Goal: Task Accomplishment & Management: Manage account settings

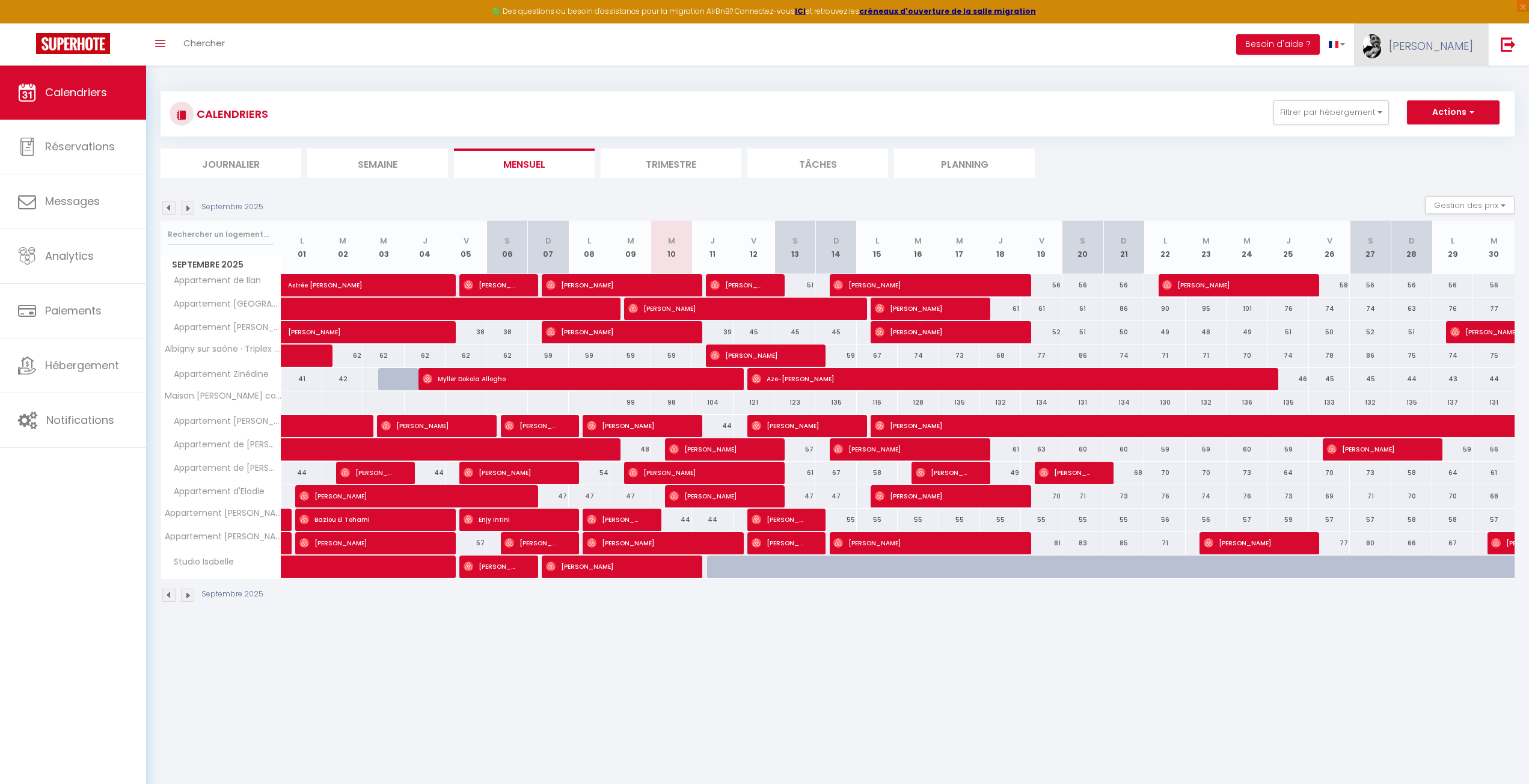
click at [1440, 36] on link "[PERSON_NAME]" at bounding box center [1421, 45] width 134 height 42
click at [1423, 75] on link "Paramètres" at bounding box center [1440, 84] width 89 height 21
select select "28"
select select "fr"
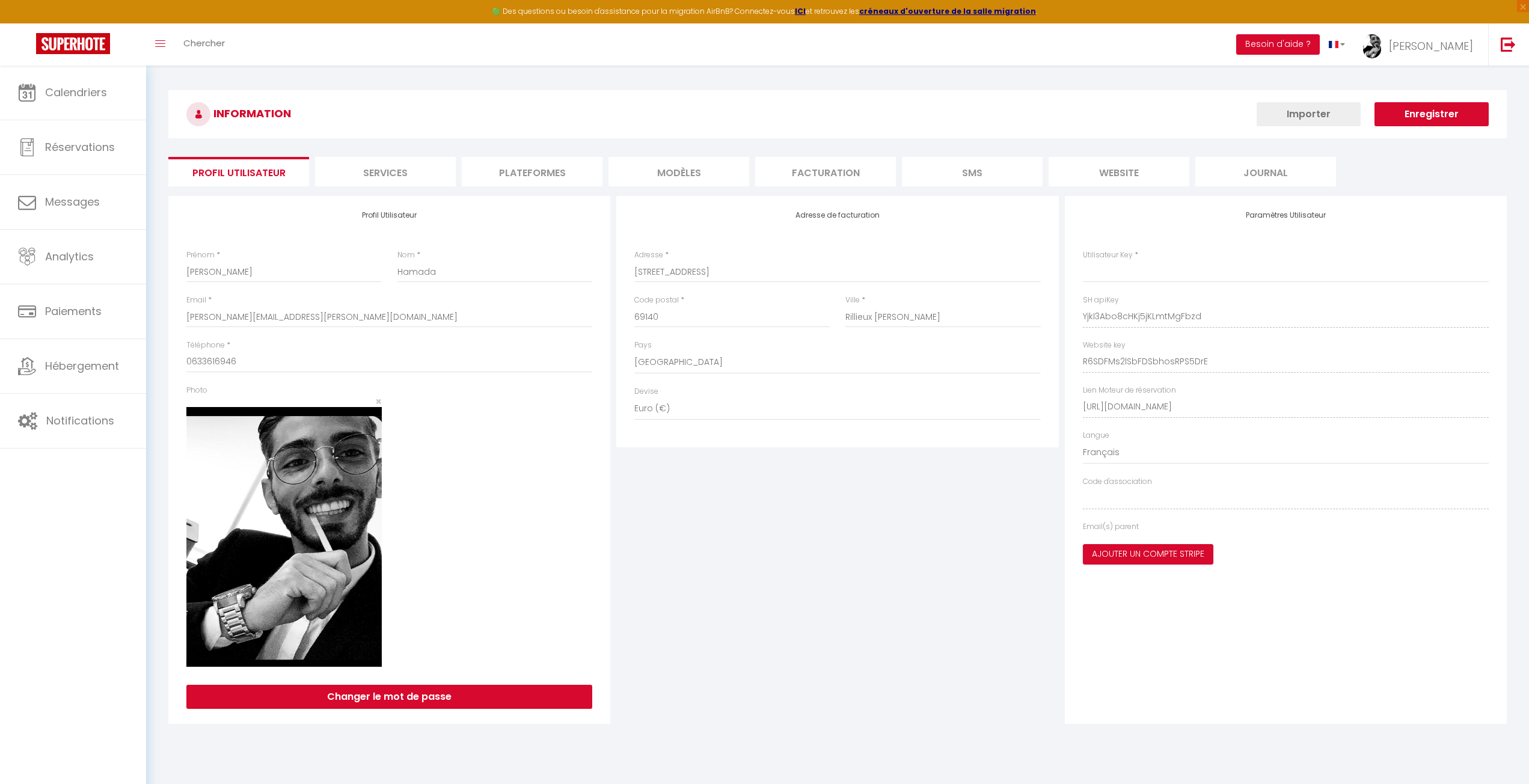
type input "YjkI3Abo8cHKj5jKLmtMgFbzd"
type input "R6SDFMs2lSbFDSbhosRPS5DrE"
type input "[URL][DOMAIN_NAME]"
select select "fr"
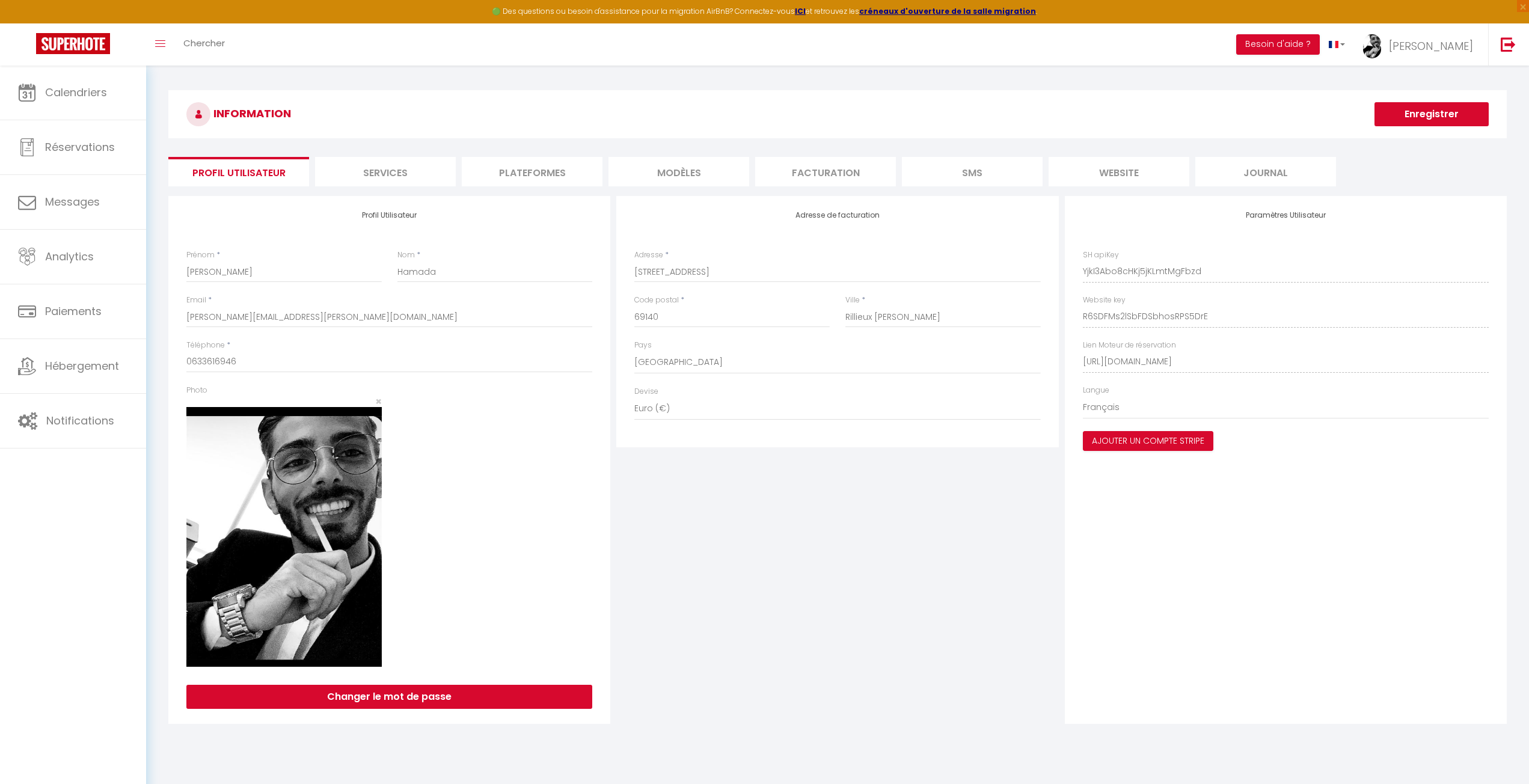
click at [581, 174] on li "Plateformes" at bounding box center [531, 171] width 141 height 29
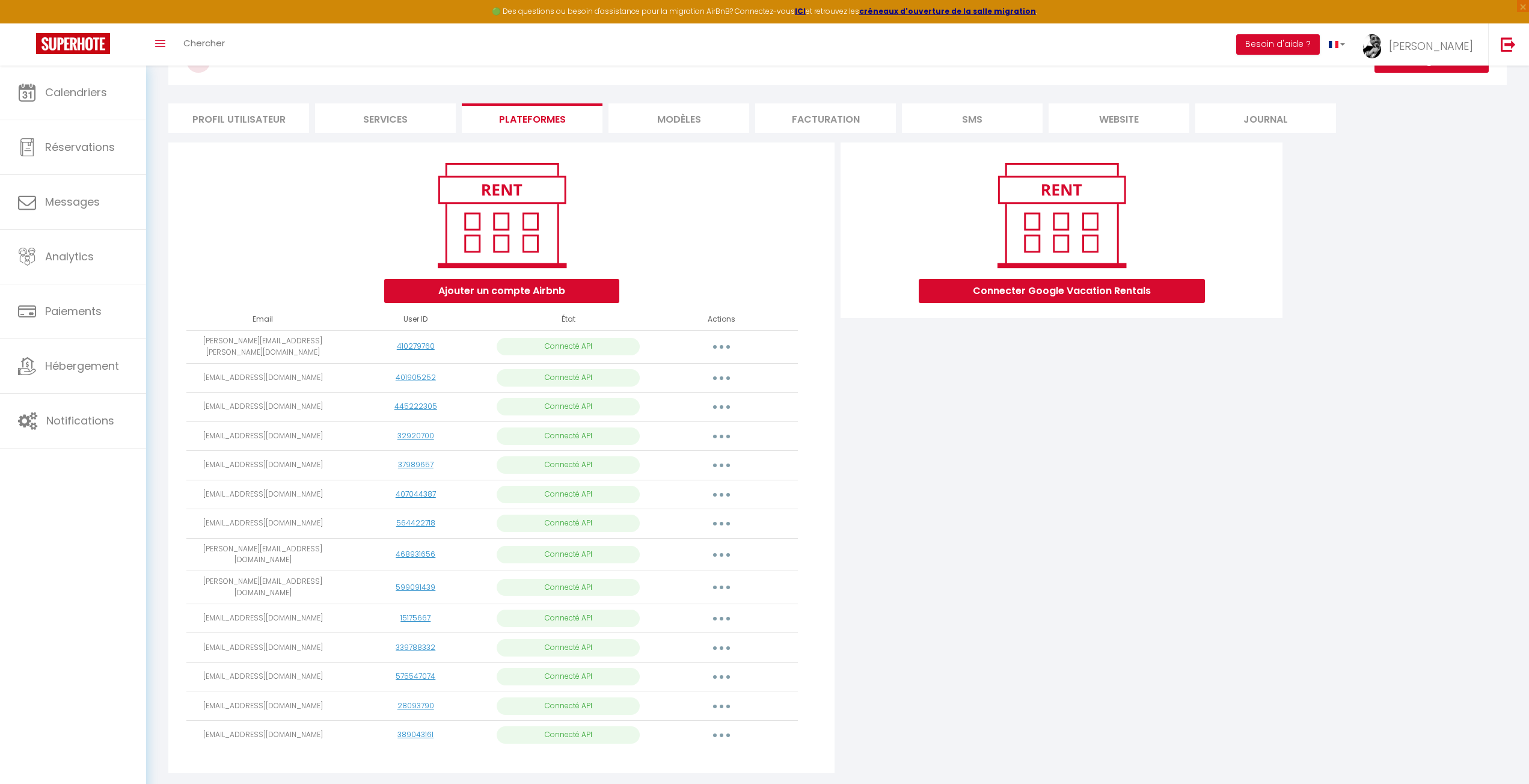
scroll to position [73, 0]
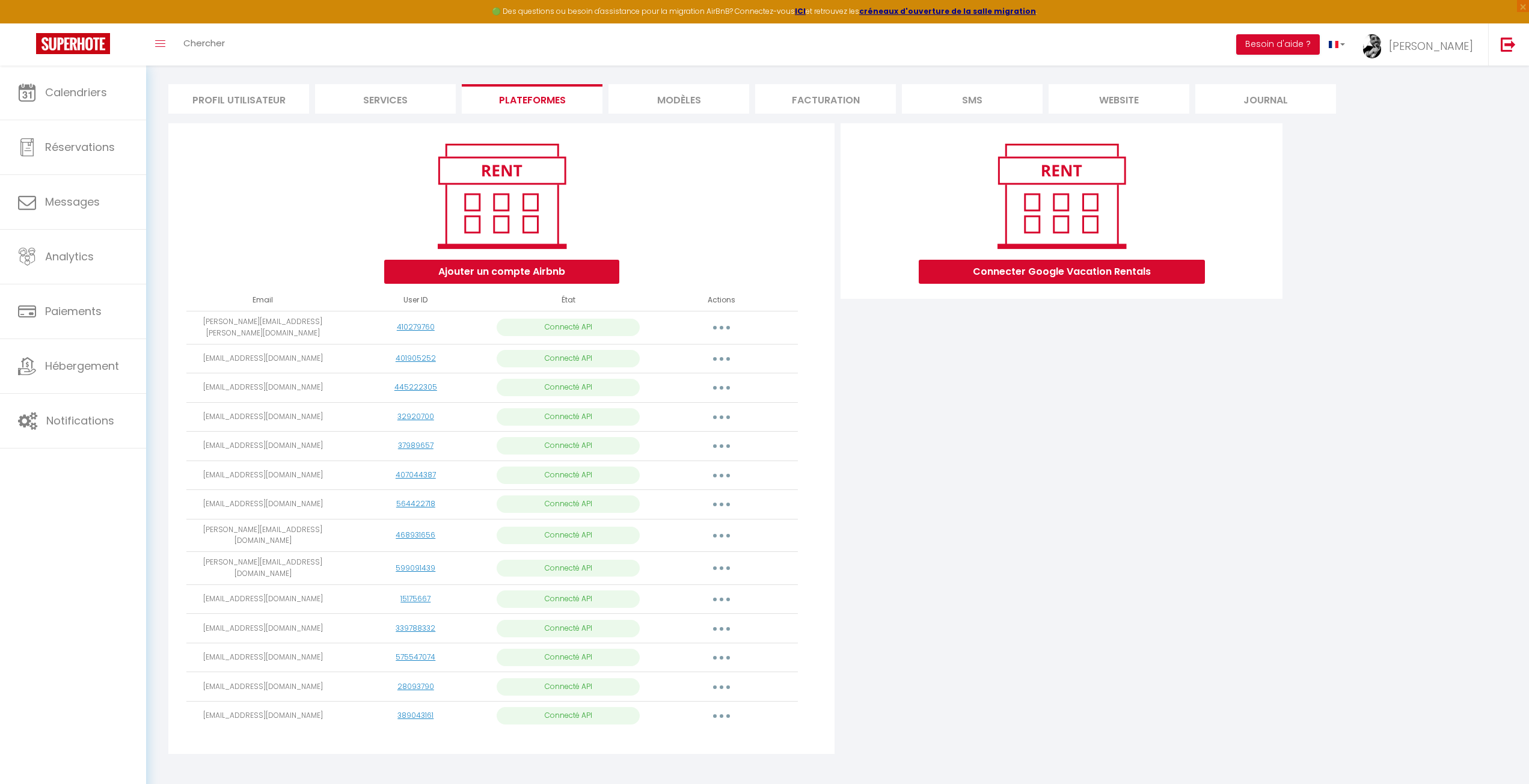
click at [720, 714] on icon "button" at bounding box center [721, 716] width 4 height 4
drag, startPoint x: 996, startPoint y: 614, endPoint x: 891, endPoint y: 617, distance: 105.0
click at [991, 615] on div "Connecter Google Vacation Rentals" at bounding box center [1061, 442] width 448 height 638
click at [718, 498] on button "button" at bounding box center [722, 504] width 34 height 19
click at [971, 533] on div "Connecter Google Vacation Rentals" at bounding box center [1061, 442] width 448 height 638
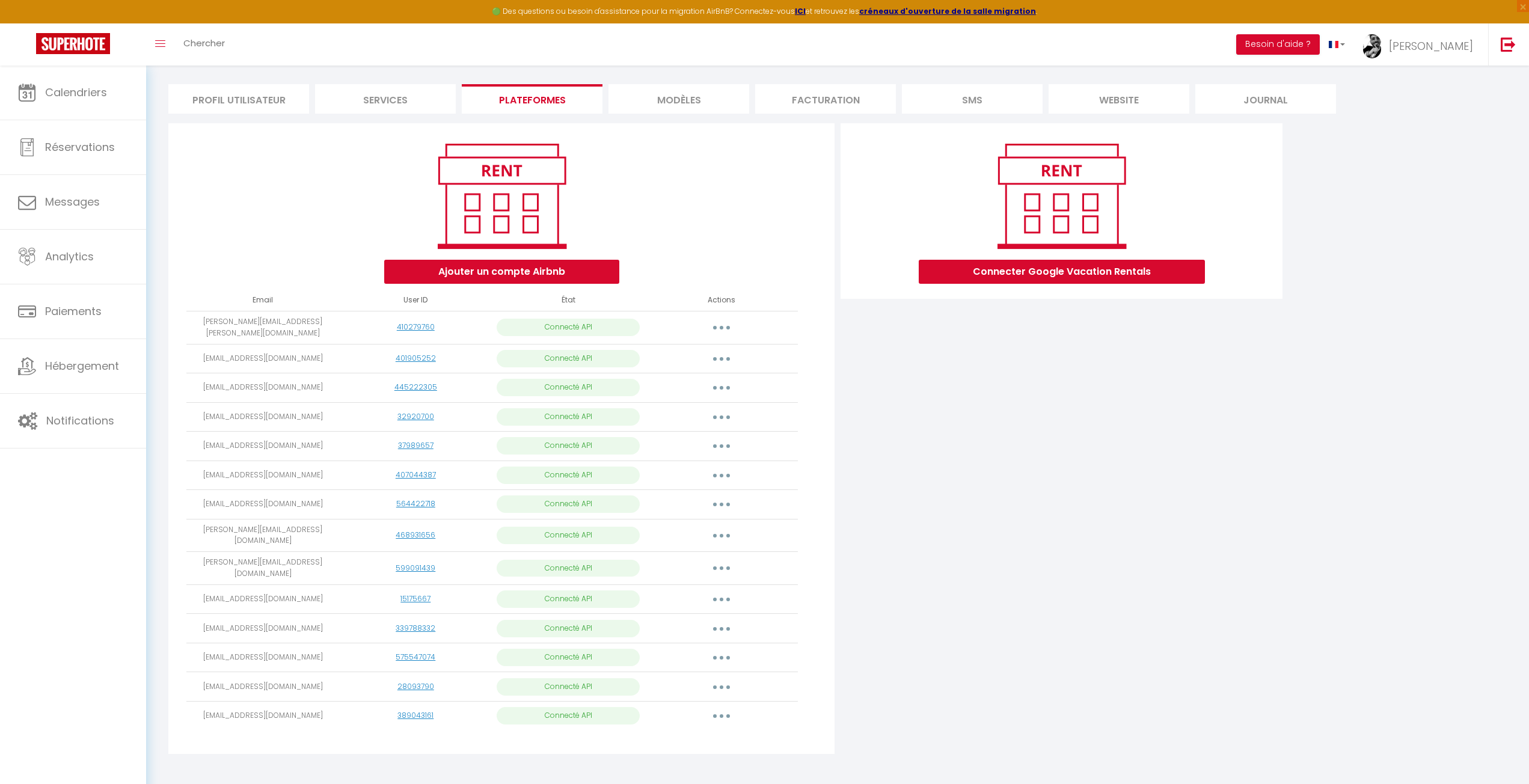
drag, startPoint x: 1096, startPoint y: 486, endPoint x: 996, endPoint y: 370, distance: 153.2
click at [1095, 484] on div "Connecter Google Vacation Rentals" at bounding box center [1061, 442] width 448 height 638
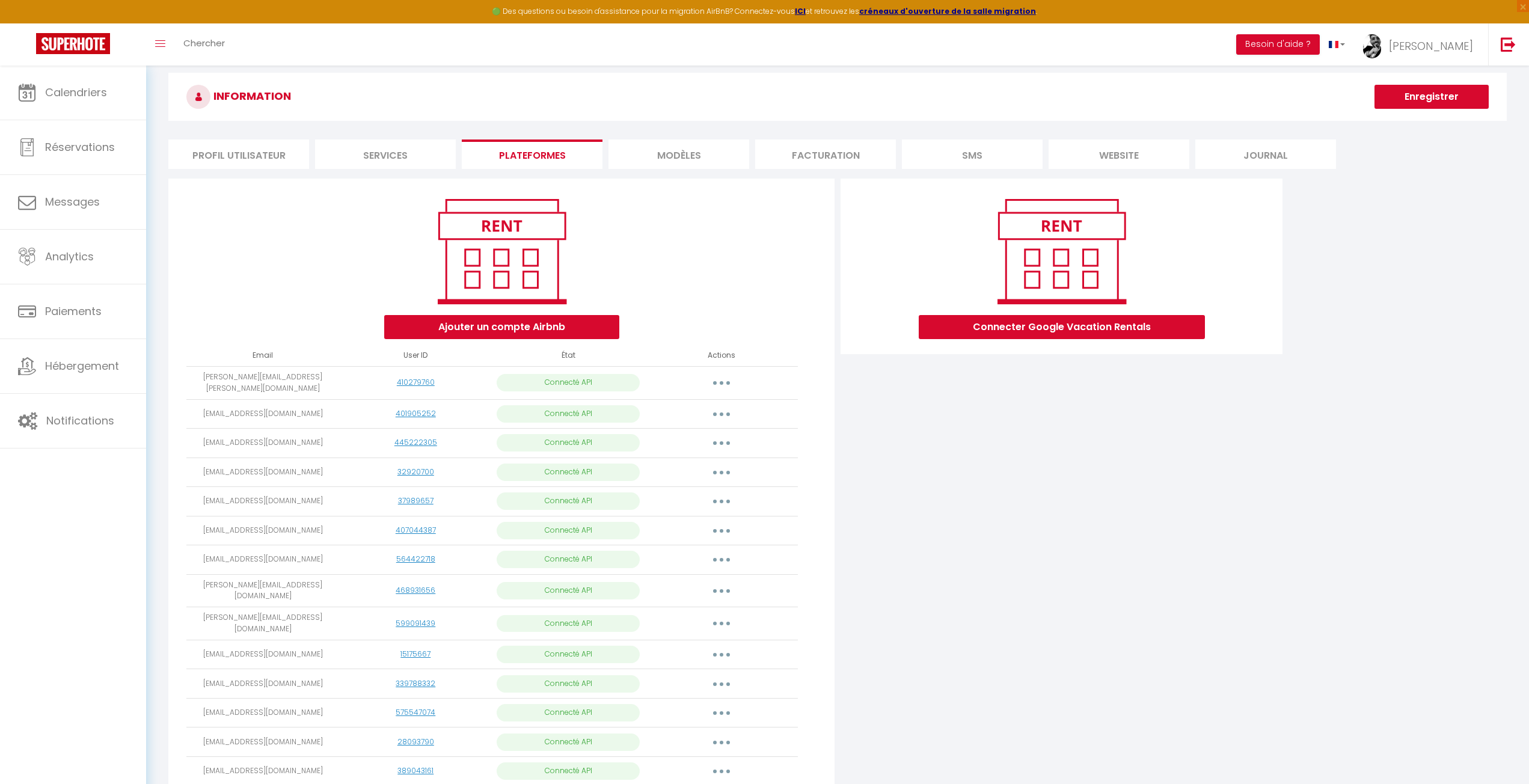
scroll to position [0, 0]
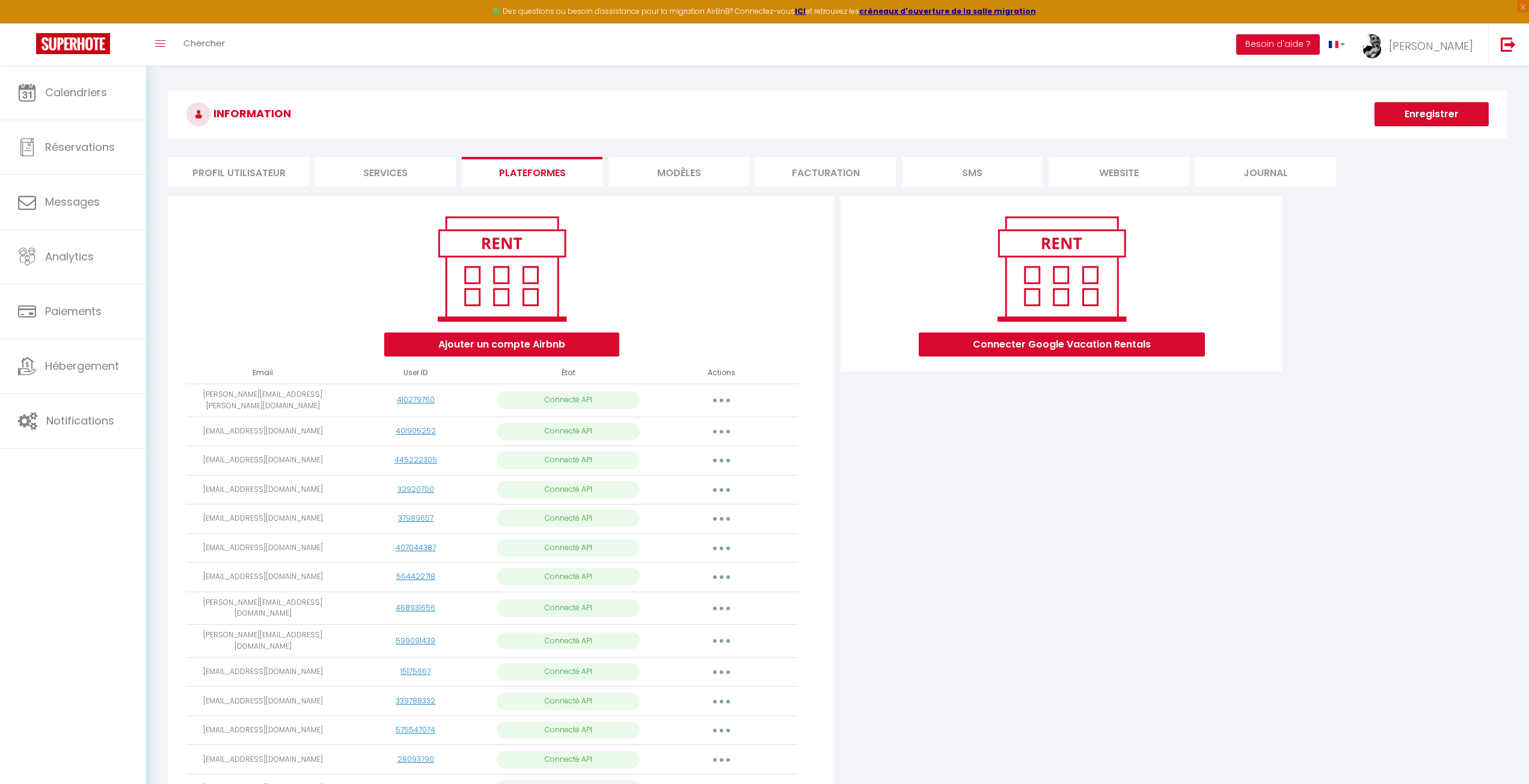
click at [416, 176] on li "Services" at bounding box center [385, 171] width 141 height 29
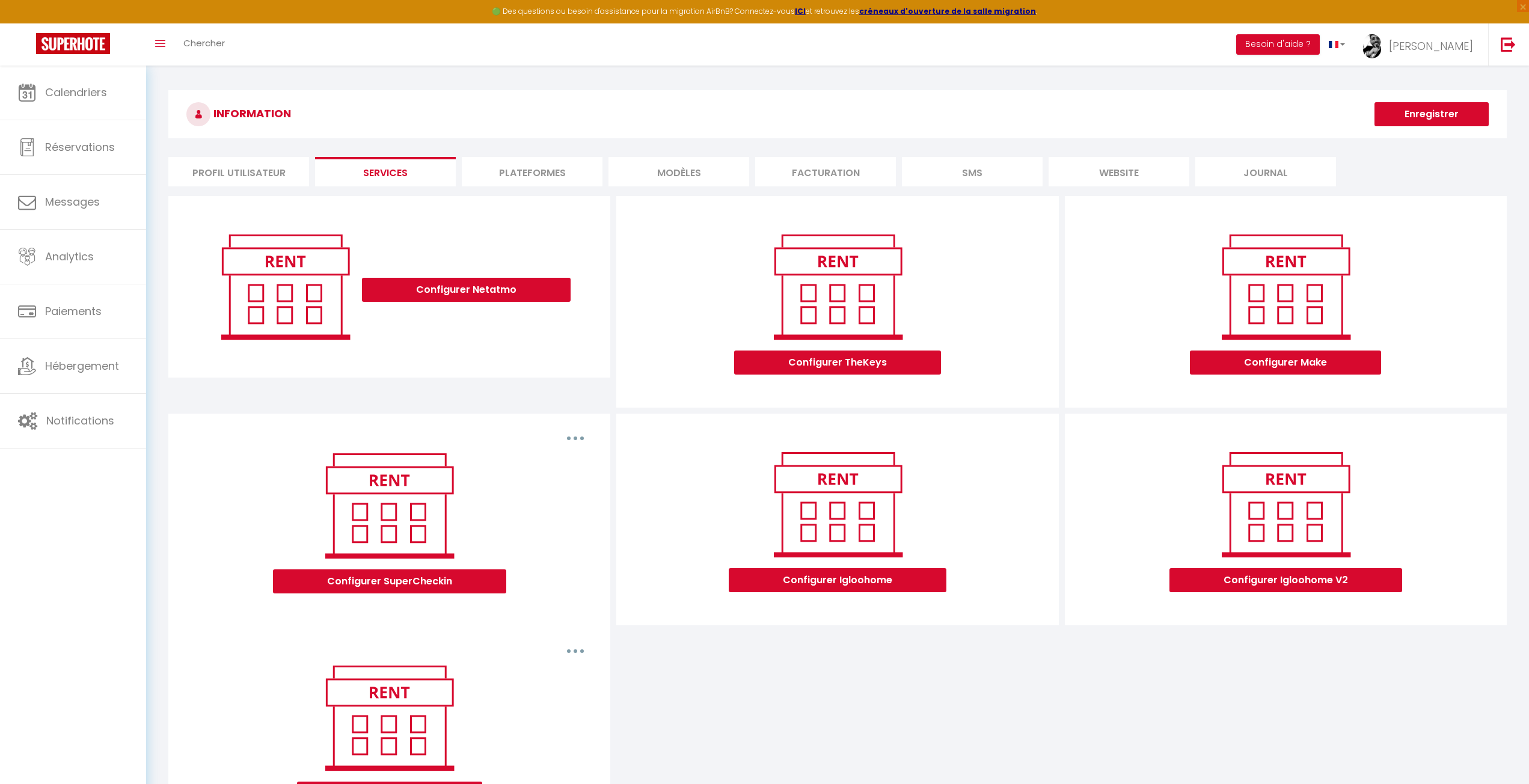
click at [863, 100] on h3 "INFORMATION" at bounding box center [837, 114] width 1339 height 48
click at [825, 174] on li "Facturation" at bounding box center [825, 171] width 141 height 29
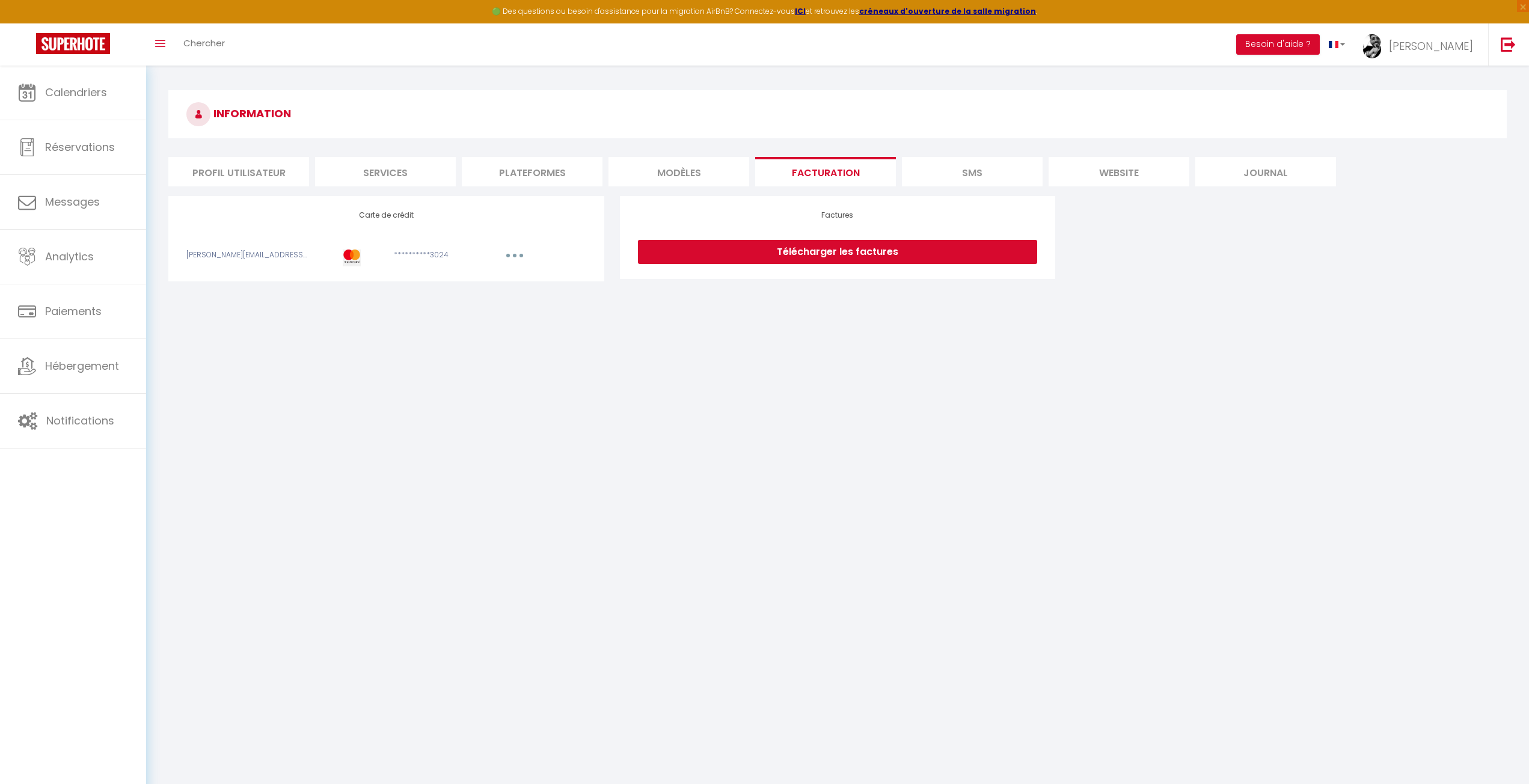
click at [672, 172] on li "MODÈLES" at bounding box center [678, 171] width 141 height 29
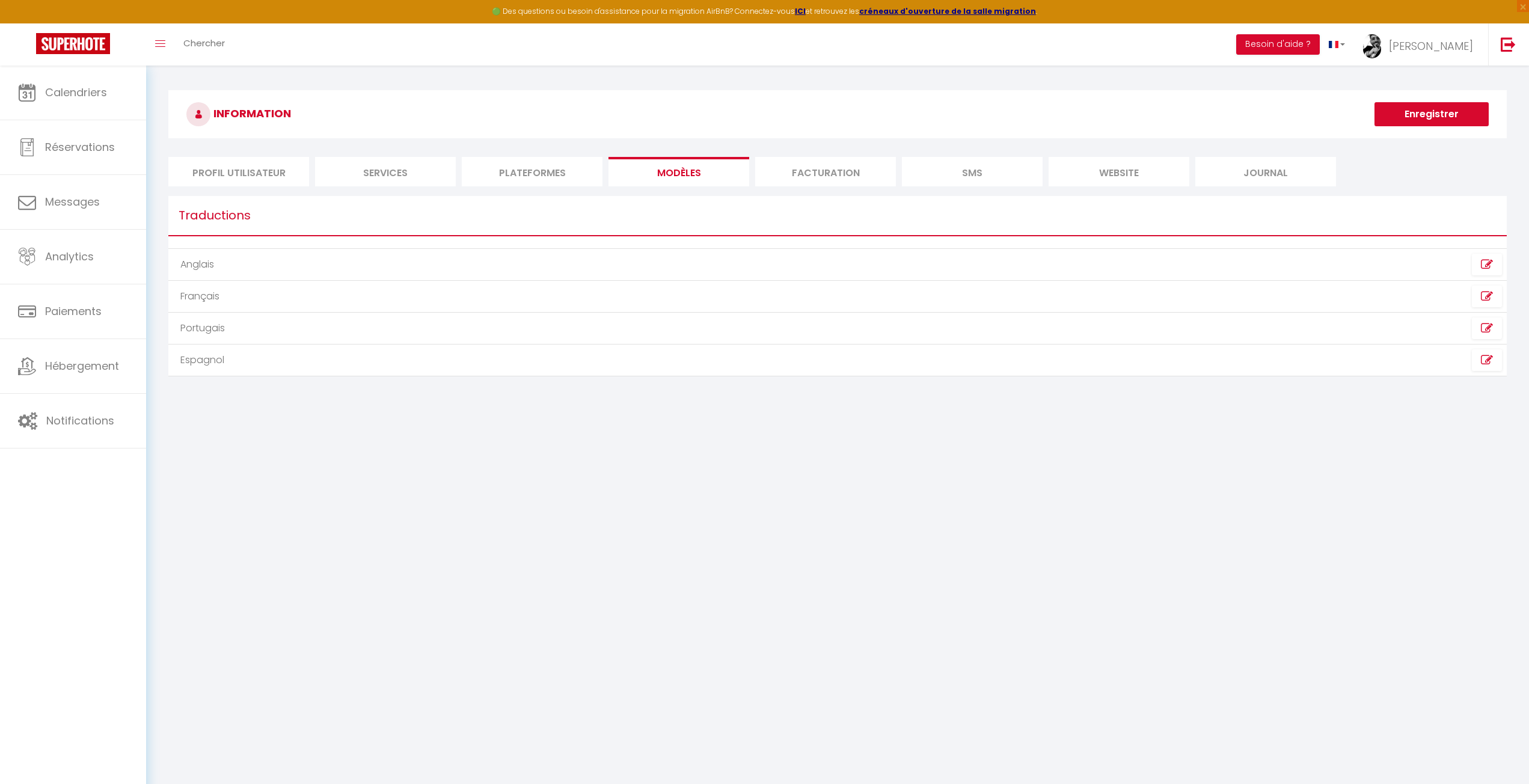
click at [558, 182] on li "Plateformes" at bounding box center [531, 171] width 141 height 29
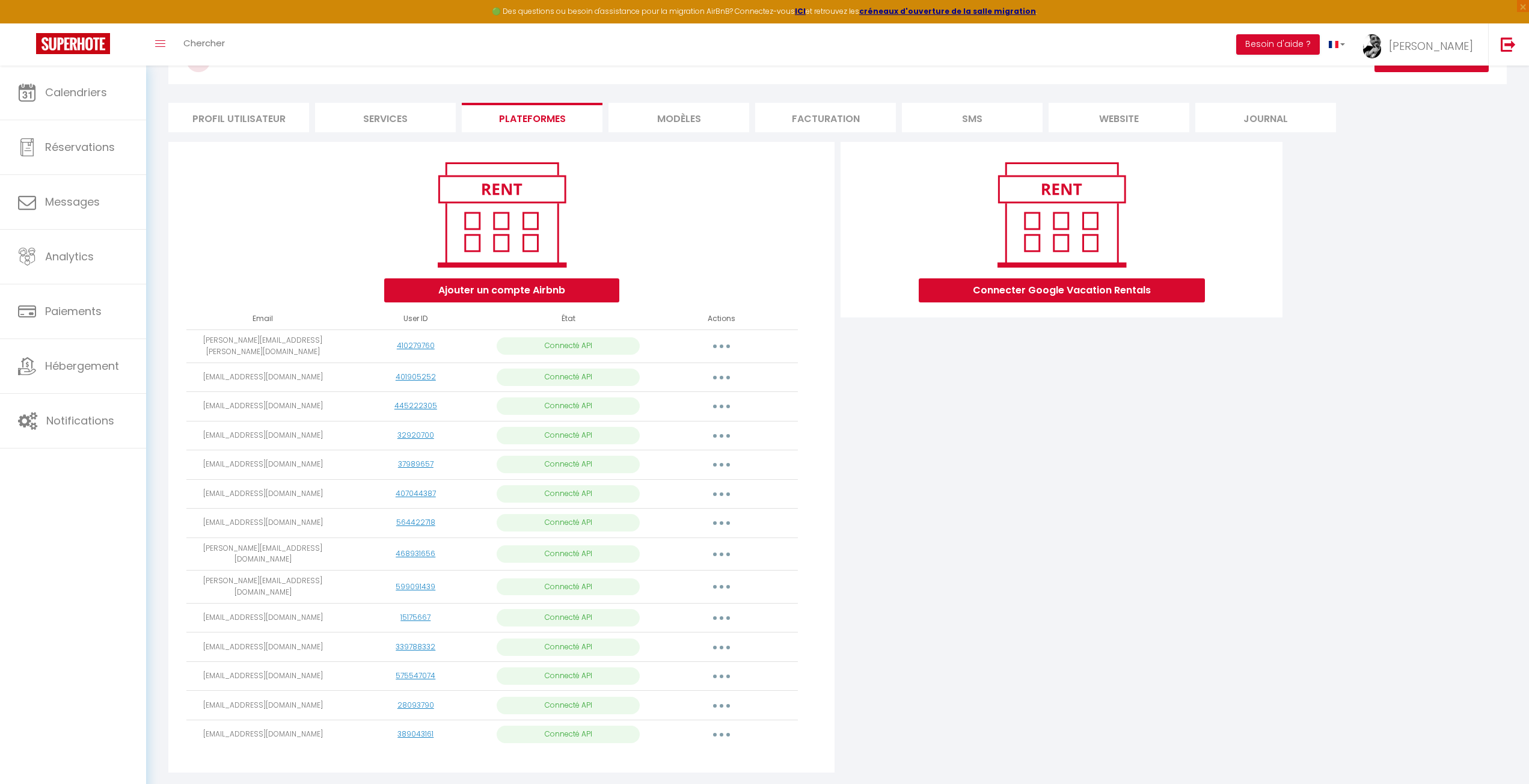
scroll to position [73, 0]
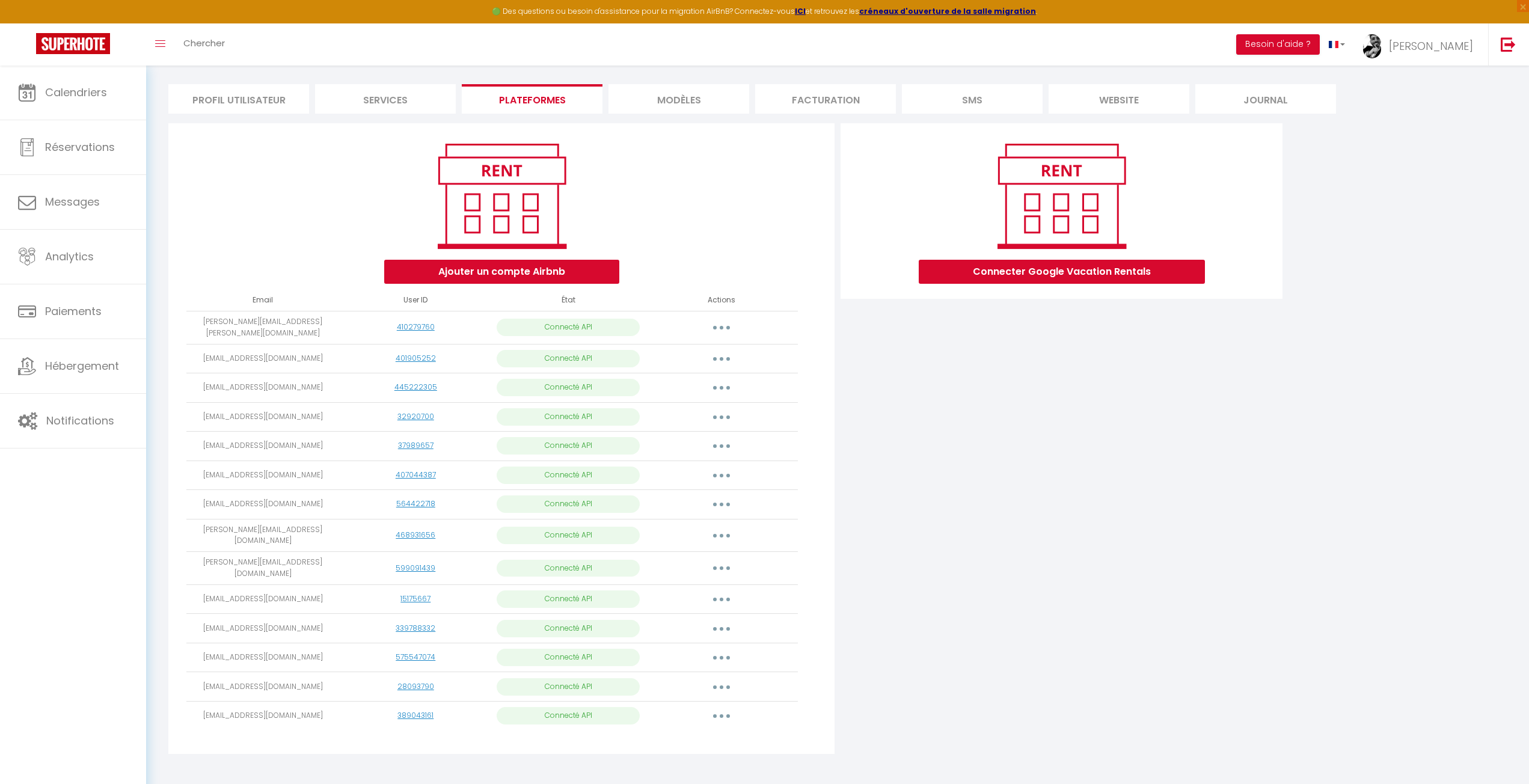
drag, startPoint x: 1101, startPoint y: 408, endPoint x: 1074, endPoint y: 370, distance: 46.6
click at [1105, 401] on div "Connecter Google Vacation Rentals" at bounding box center [1061, 442] width 448 height 638
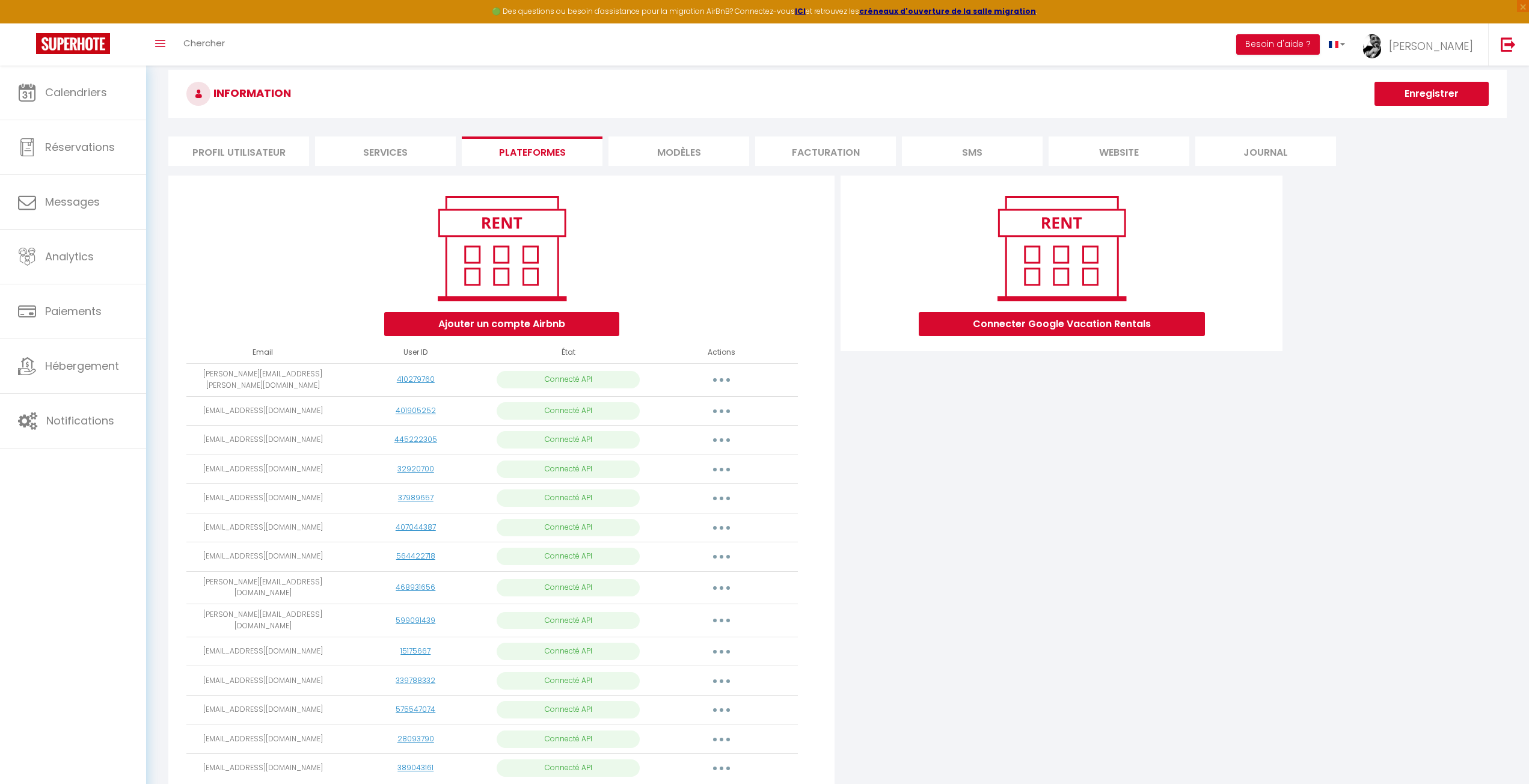
scroll to position [0, 0]
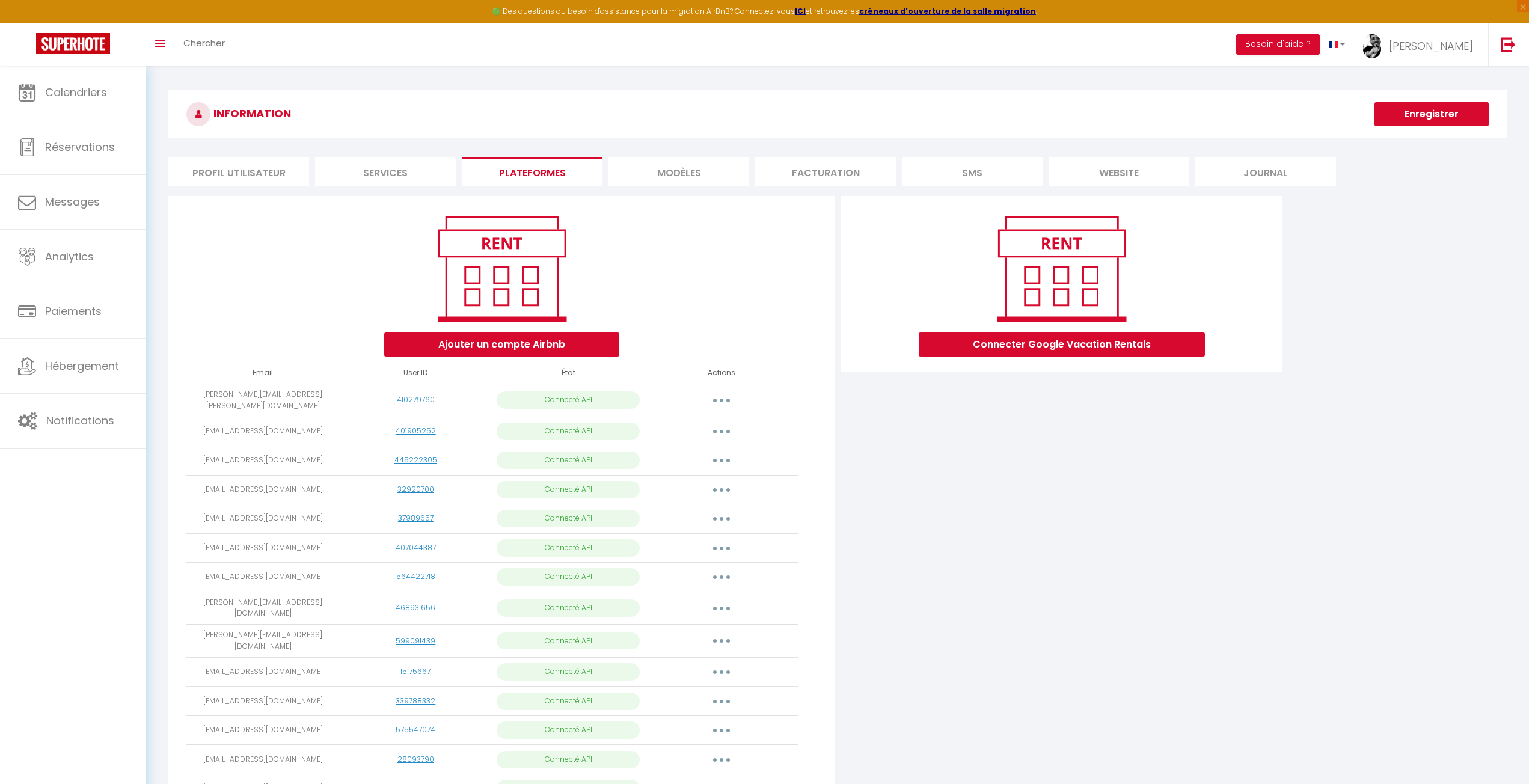
click at [346, 165] on li "Services" at bounding box center [385, 171] width 141 height 29
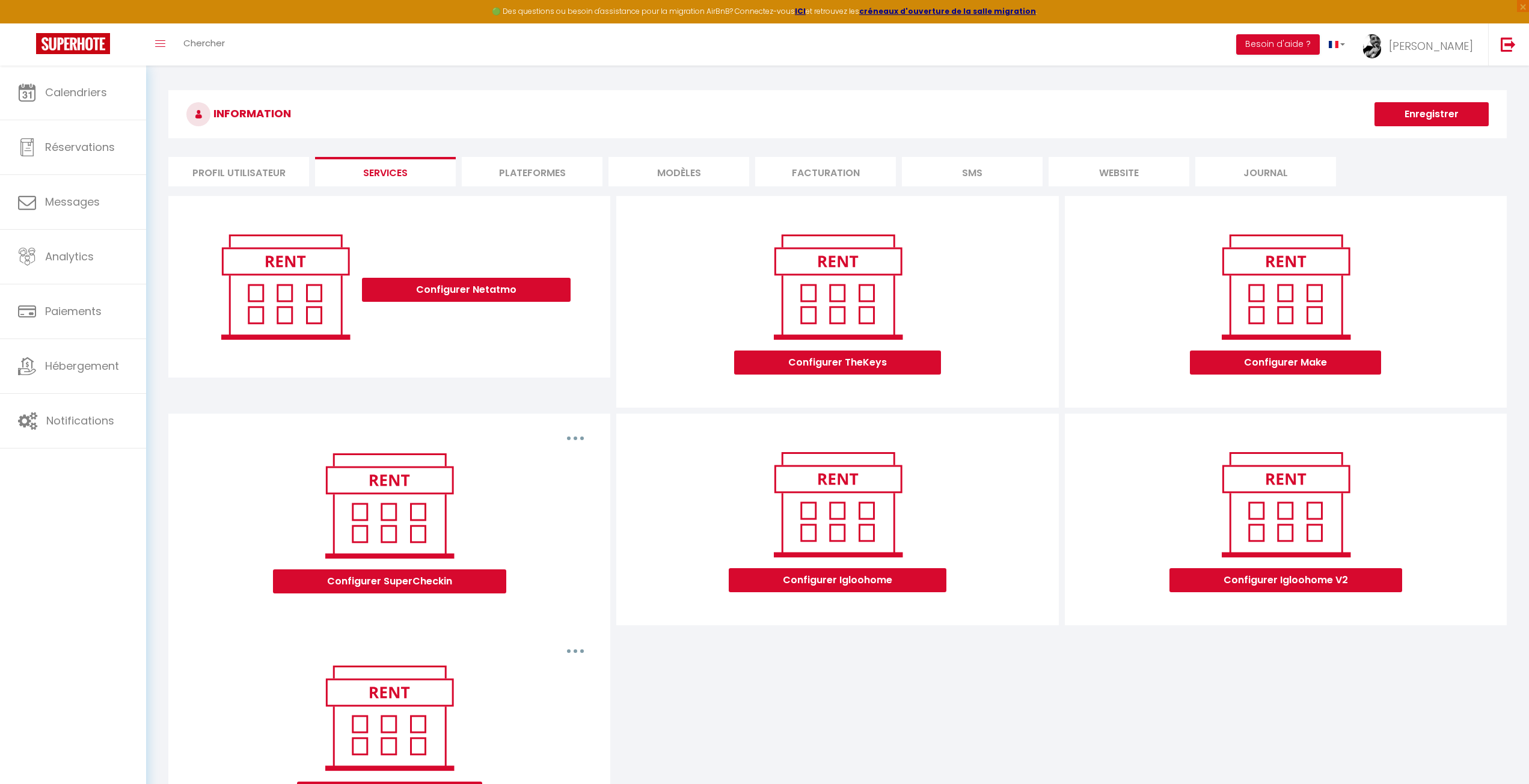
click at [229, 169] on li "Profil Utilisateur" at bounding box center [238, 171] width 141 height 29
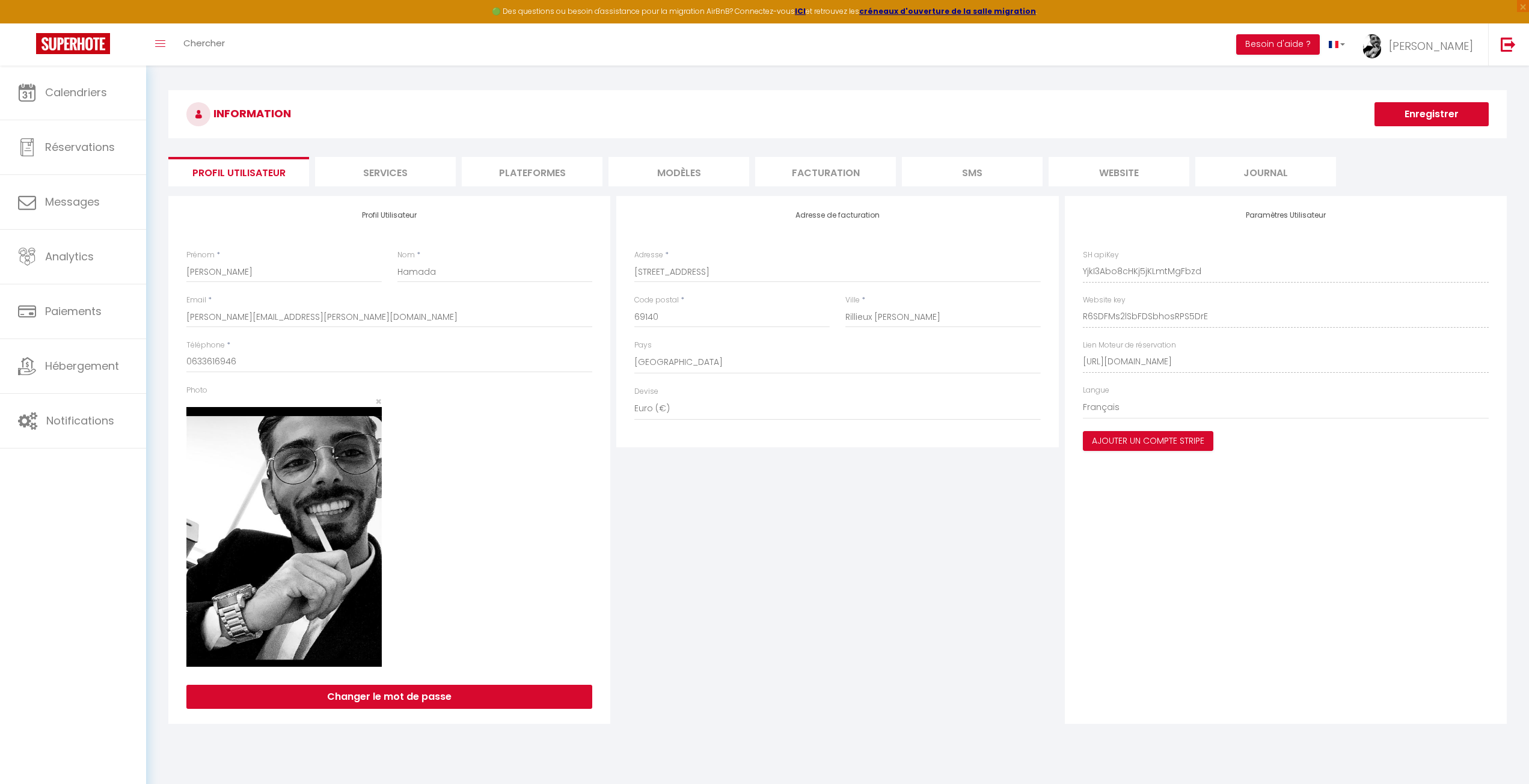
drag, startPoint x: 770, startPoint y: 600, endPoint x: 813, endPoint y: 504, distance: 105.2
click at [772, 596] on div "Adresse de facturation Adresse * [STREET_ADDRESS] [GEOGRAPHIC_DATA] [GEOGRAPHIC…" at bounding box center [837, 460] width 448 height 528
click at [1129, 442] on button "Ajouter un compte Stripe" at bounding box center [1148, 441] width 131 height 21
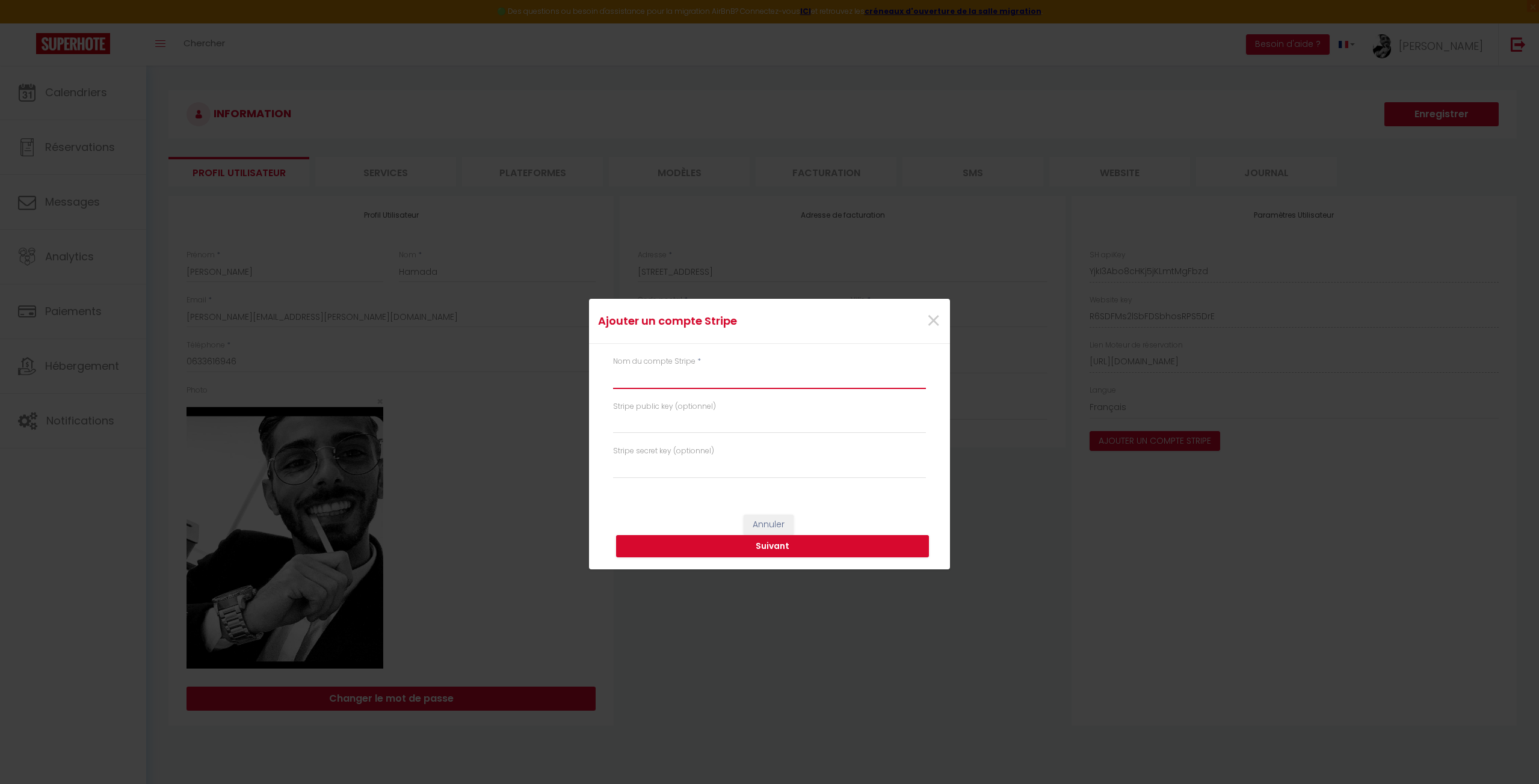
click at [690, 386] on input "text" at bounding box center [769, 378] width 313 height 22
paste input "[PERSON_NAME][EMAIL_ADDRESS][DOMAIN_NAME]"
type input "[PERSON_NAME][EMAIL_ADDRESS][DOMAIN_NAME]"
click at [731, 547] on button "Suivant" at bounding box center [772, 547] width 313 height 23
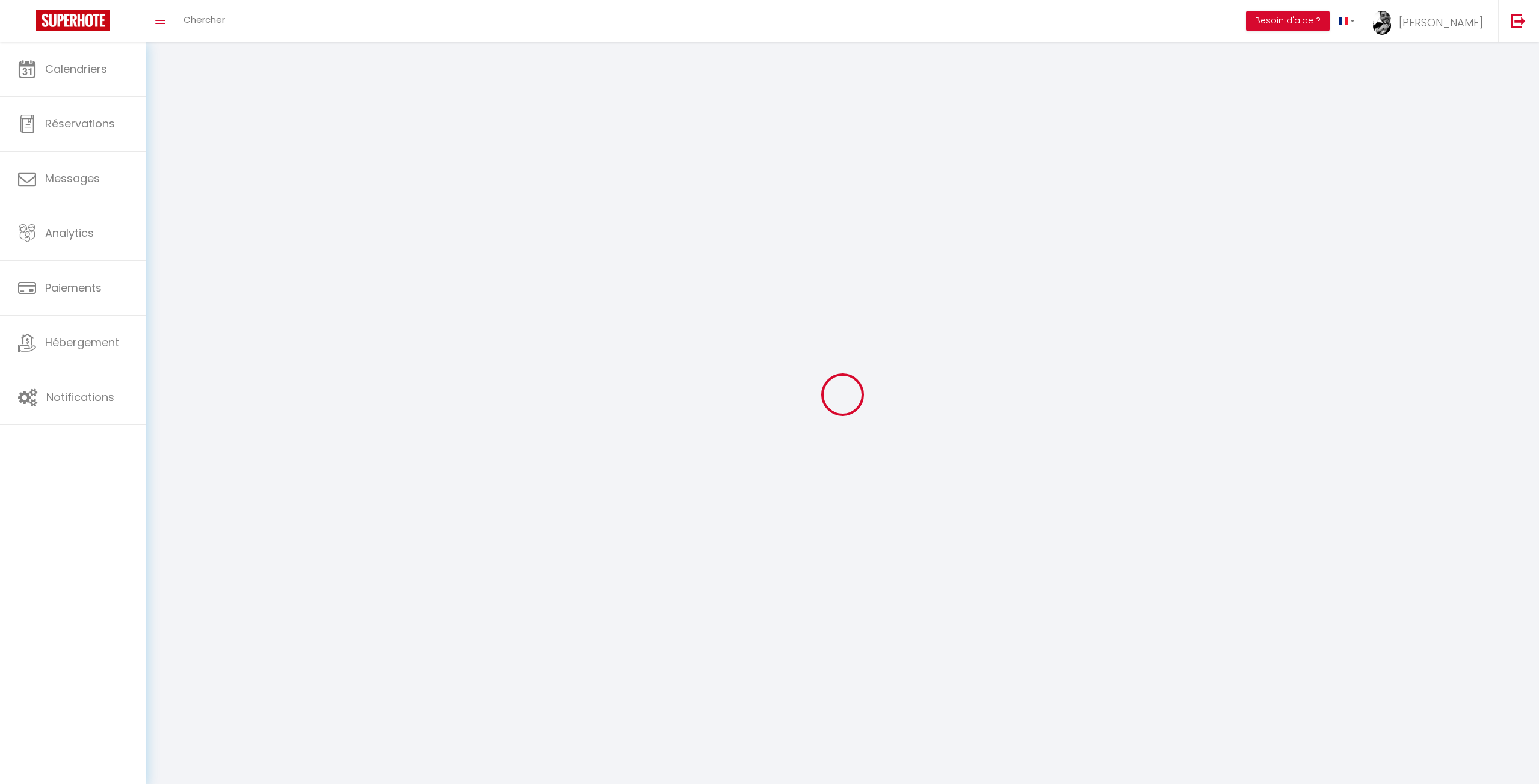
type input "[PERSON_NAME]"
type input "Hamada"
type input "0633616946"
type input "[STREET_ADDRESS]"
type input "69140"
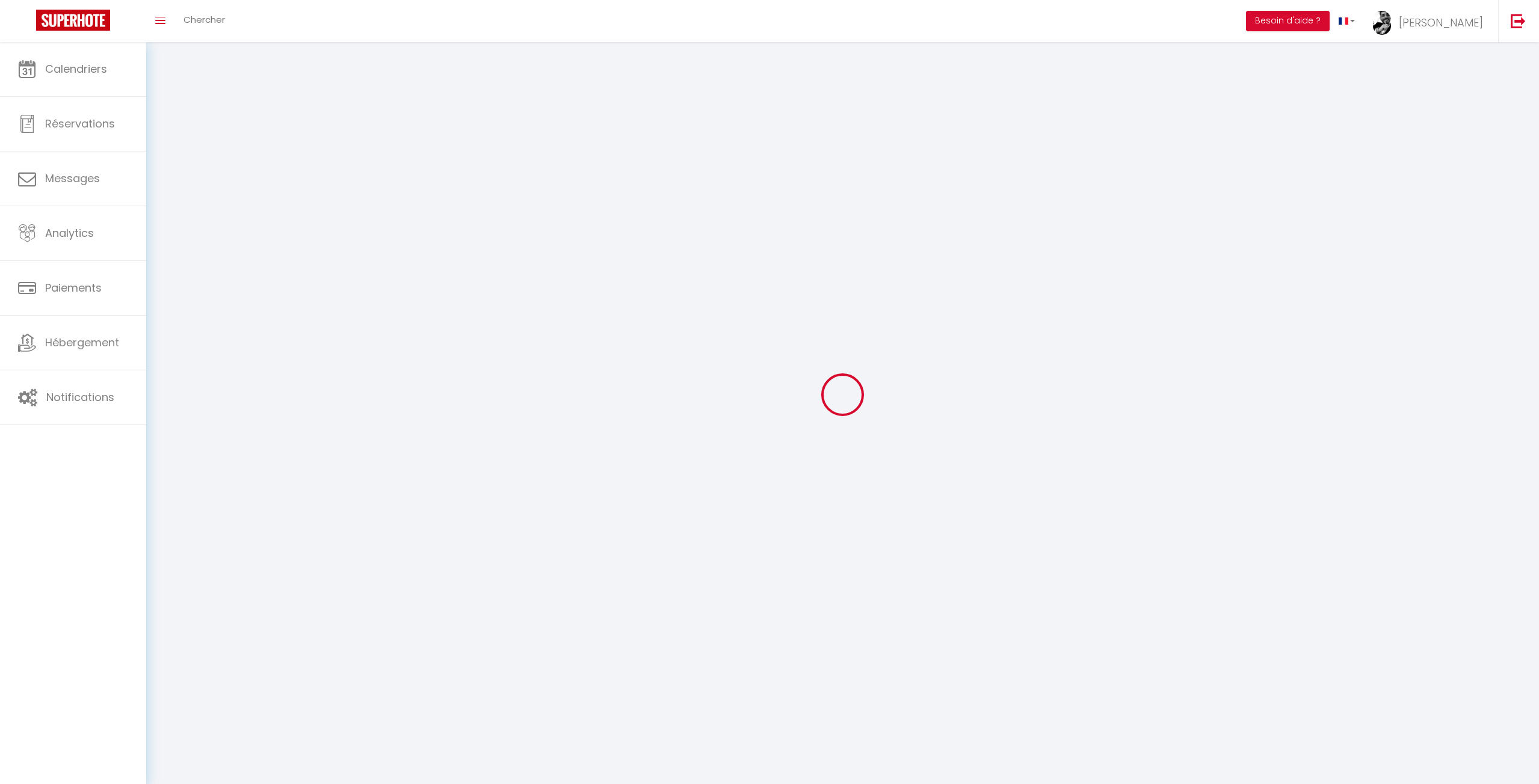
type input "Rillieux la pape"
type input "YjkI3Abo8cHKj5jKLmtMgFbzd"
type input "R6SDFMs2lSbFDSbhosRPS5DrE"
type input "YjkI3Abo8cHKj5jKLmtMgFbzd"
type input "R6SDFMs2lSbFDSbhosRPS5DrE"
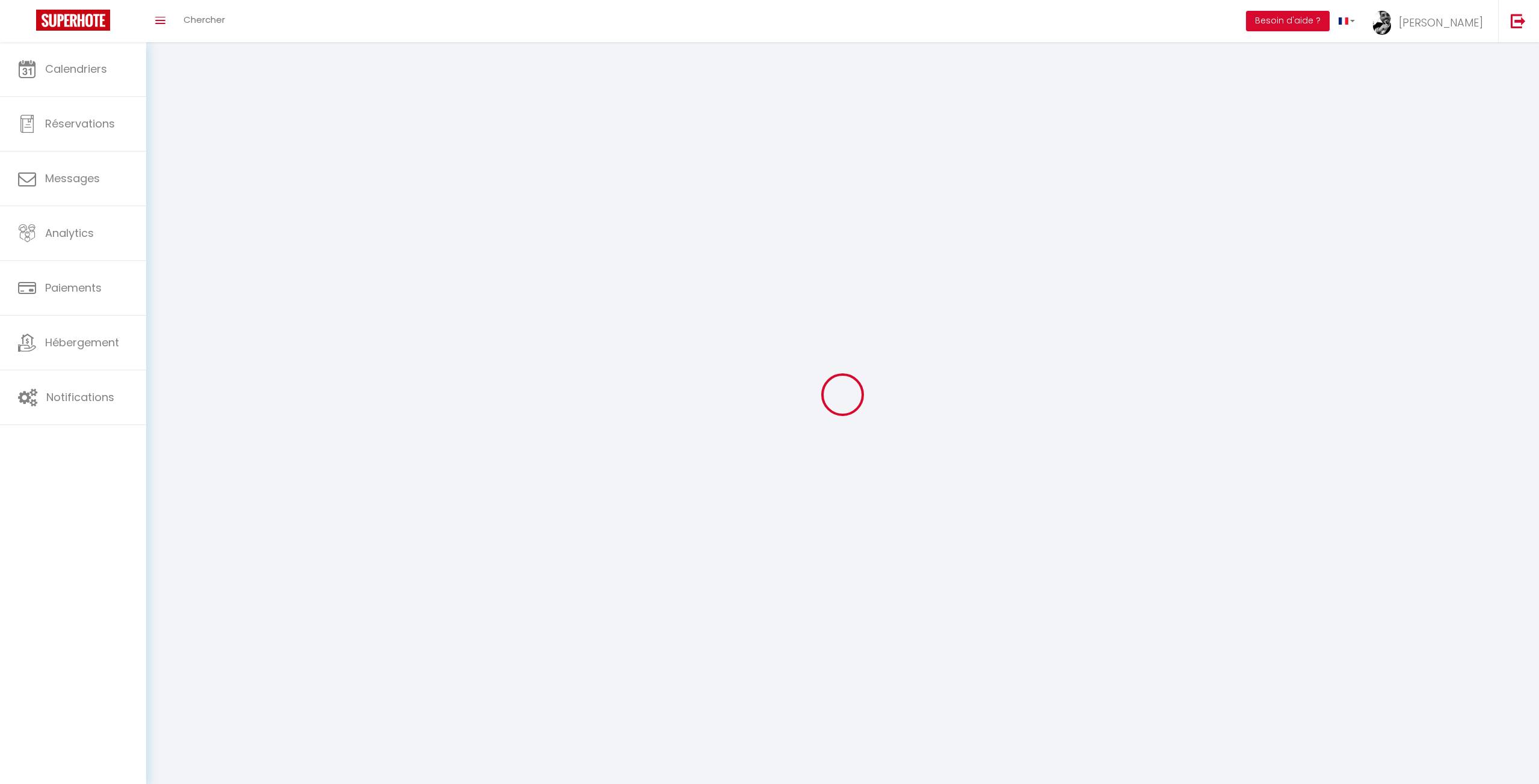
type input "[URL][DOMAIN_NAME]"
select select "28"
select select "fr"
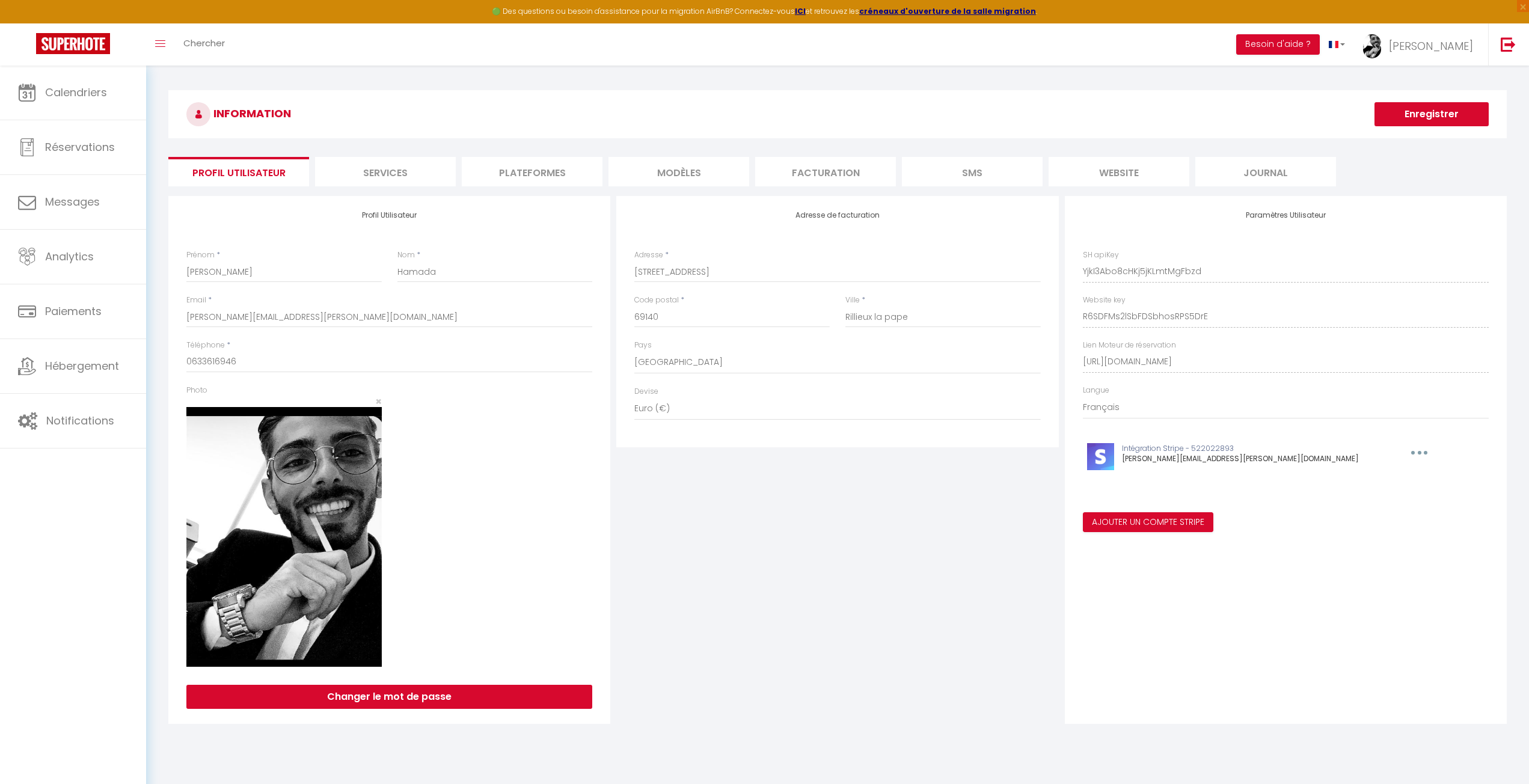
click at [865, 518] on div "Adresse de facturation Adresse * [STREET_ADDRESS] [GEOGRAPHIC_DATA] [GEOGRAPHIC…" at bounding box center [837, 460] width 448 height 528
drag, startPoint x: 776, startPoint y: 638, endPoint x: 790, endPoint y: 597, distance: 43.3
click at [776, 639] on div "Adresse de facturation Adresse * [STREET_ADDRESS] [GEOGRAPHIC_DATA] [GEOGRAPHIC…" at bounding box center [837, 460] width 448 height 528
click at [725, 548] on div "Adresse de facturation Adresse * [STREET_ADDRESS] [GEOGRAPHIC_DATA] [GEOGRAPHIC…" at bounding box center [837, 460] width 448 height 528
click at [409, 176] on li "Services" at bounding box center [385, 171] width 141 height 29
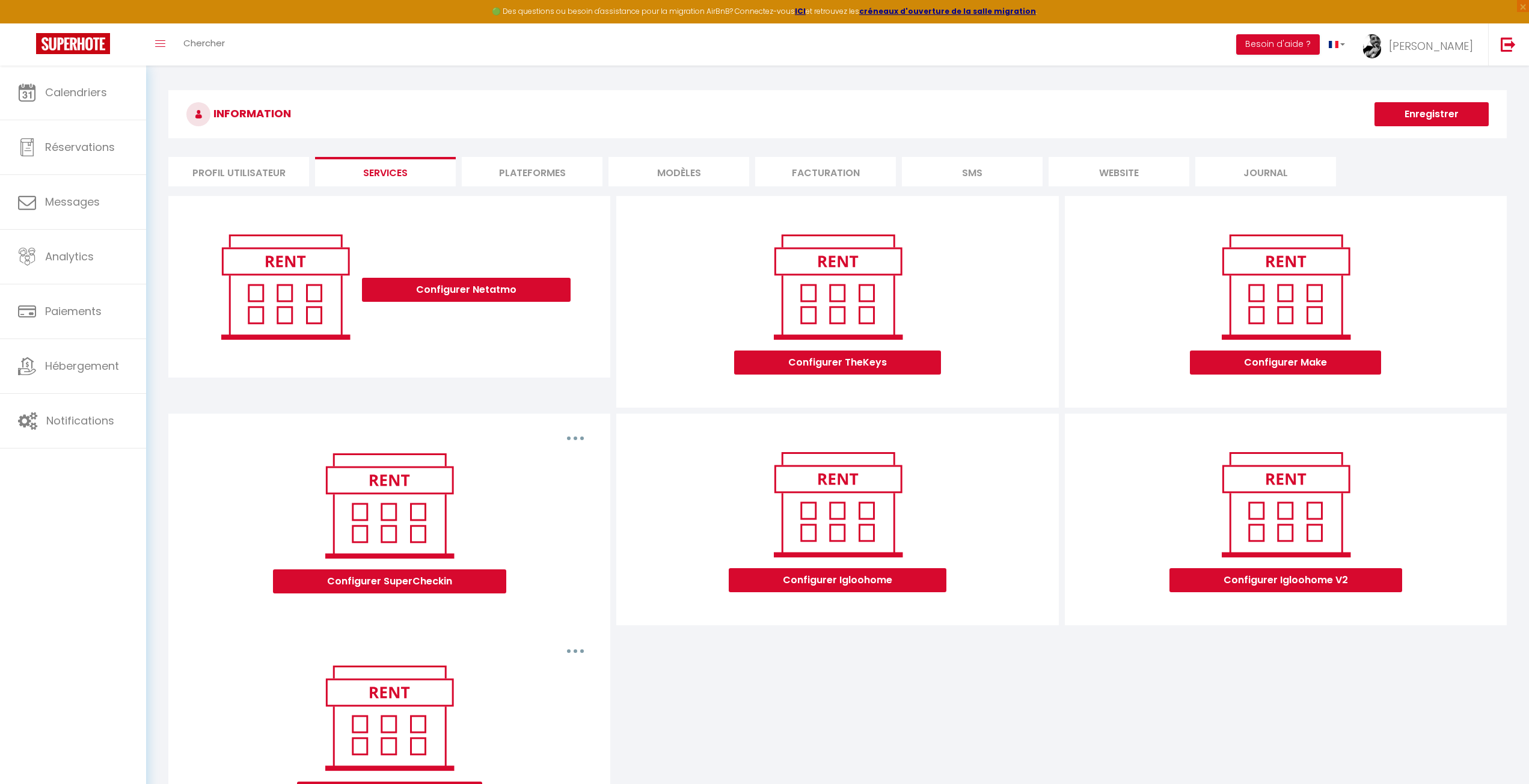
click at [520, 164] on li "Plateformes" at bounding box center [531, 171] width 141 height 29
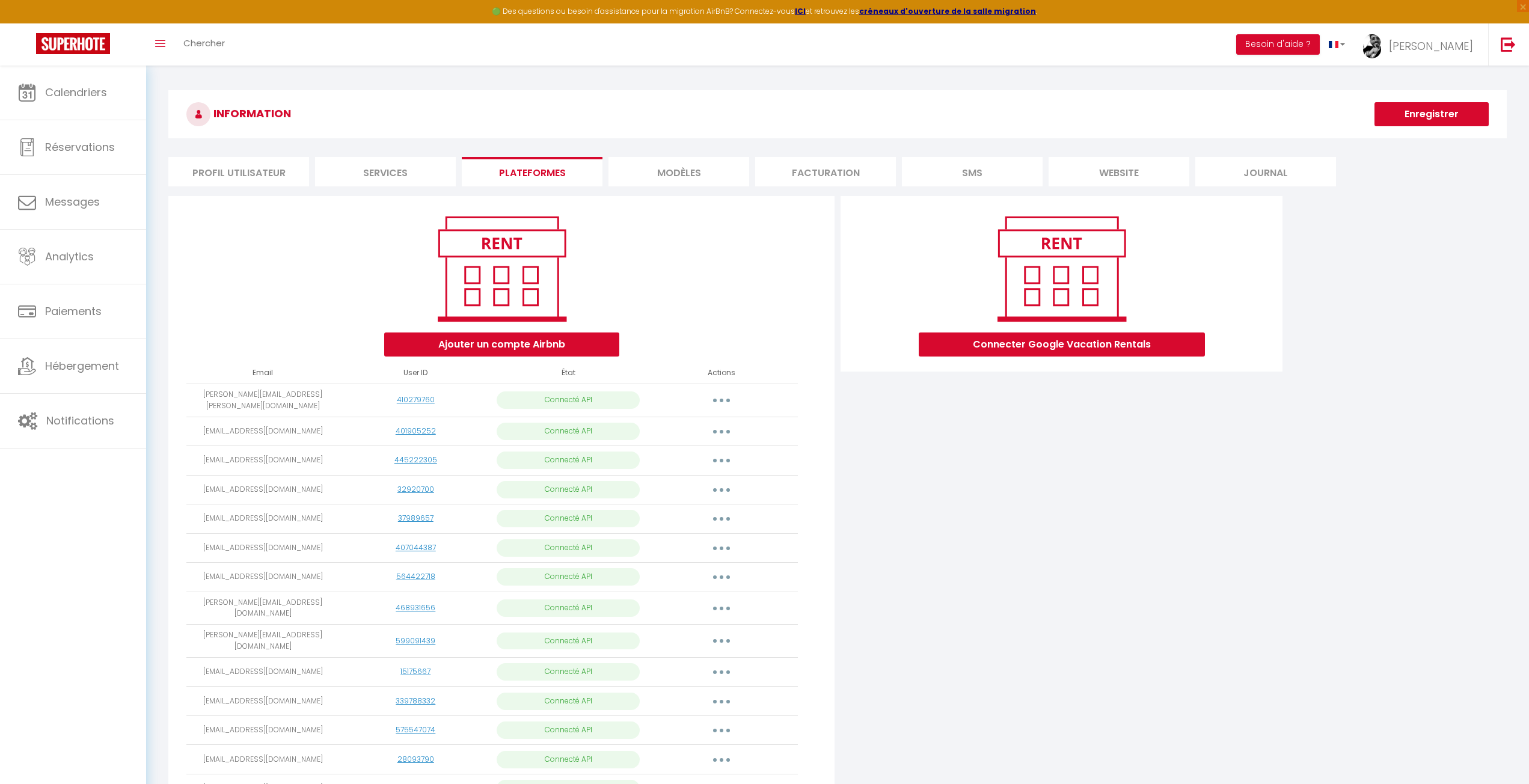
click at [696, 175] on li "MODÈLES" at bounding box center [678, 171] width 141 height 29
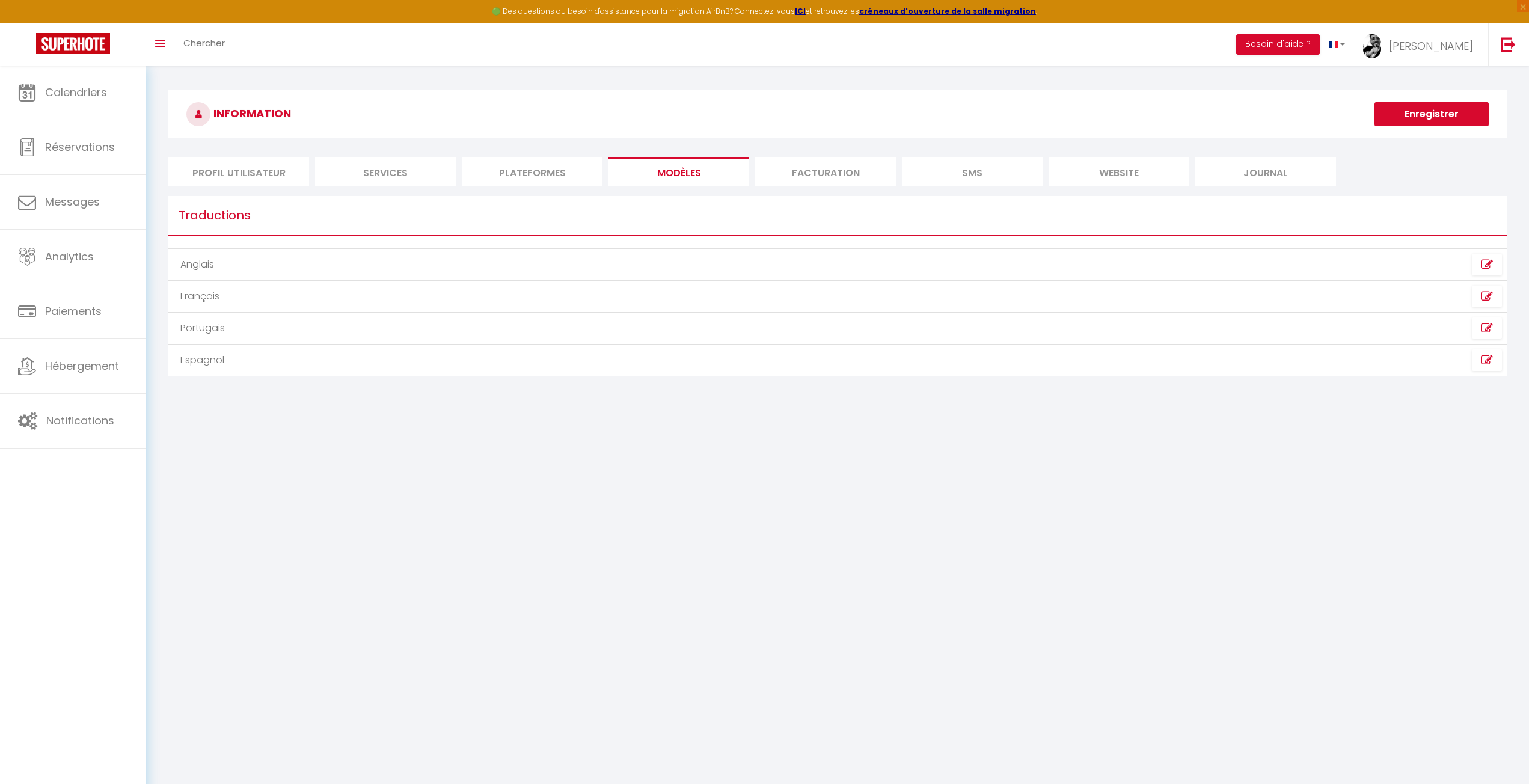
click at [809, 170] on li "Facturation" at bounding box center [825, 171] width 141 height 29
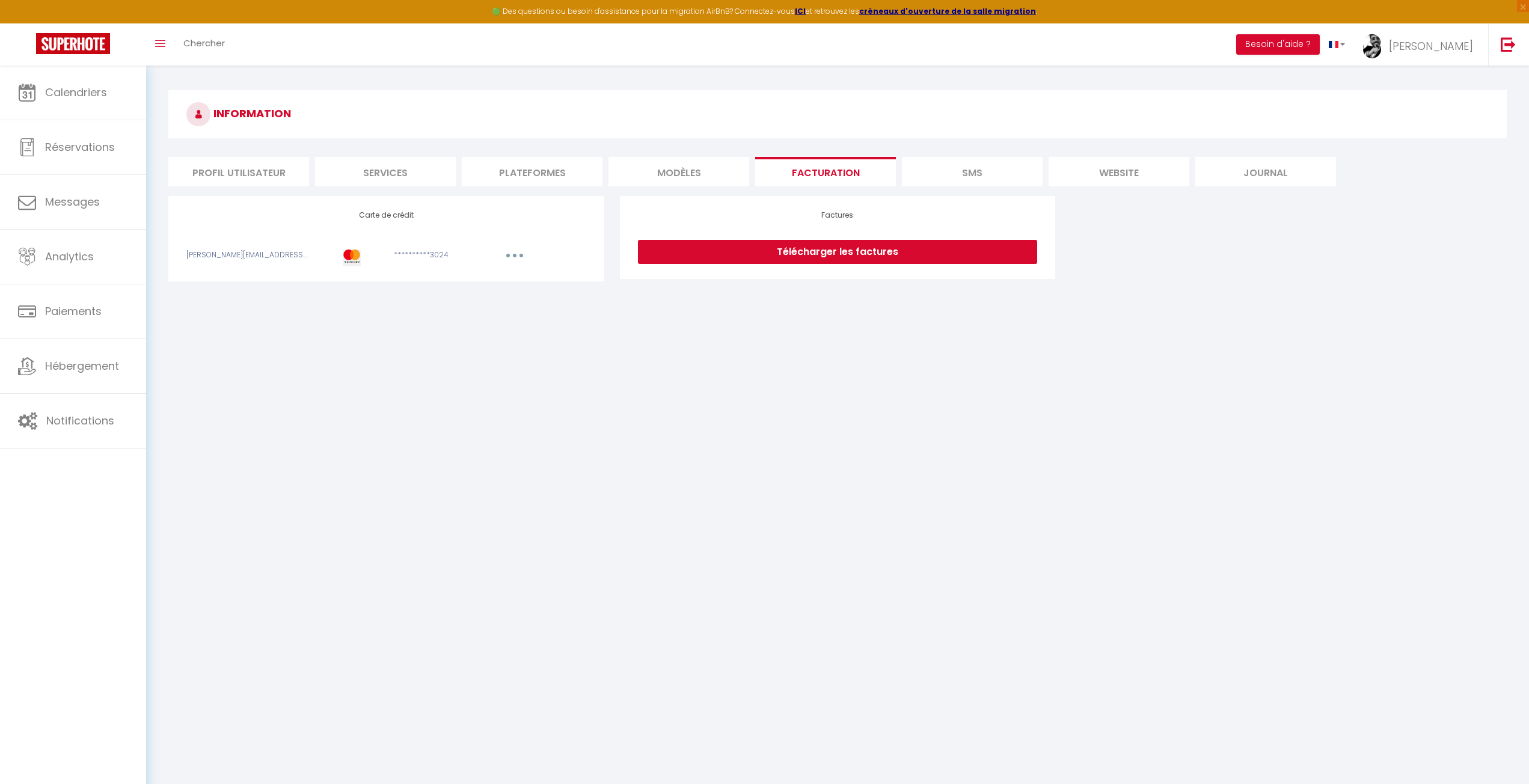
click at [986, 178] on li "SMS" at bounding box center [972, 171] width 141 height 29
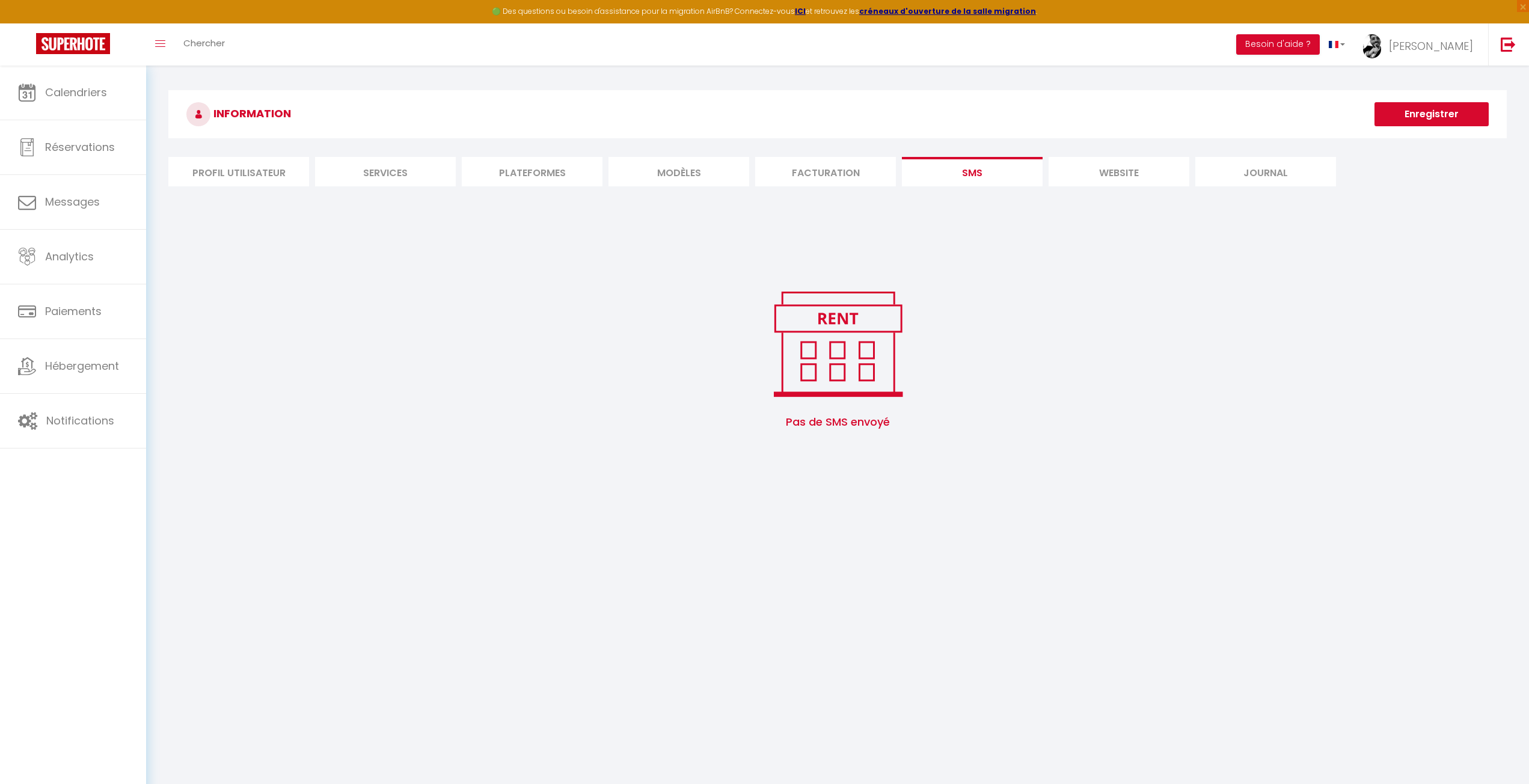
click at [1140, 191] on div "INFORMATION Enregistrer Profil Utilisateur Services Plateformes MODÈLES Factura…" at bounding box center [837, 268] width 1339 height 356
click at [1172, 176] on li "website" at bounding box center [1119, 171] width 141 height 29
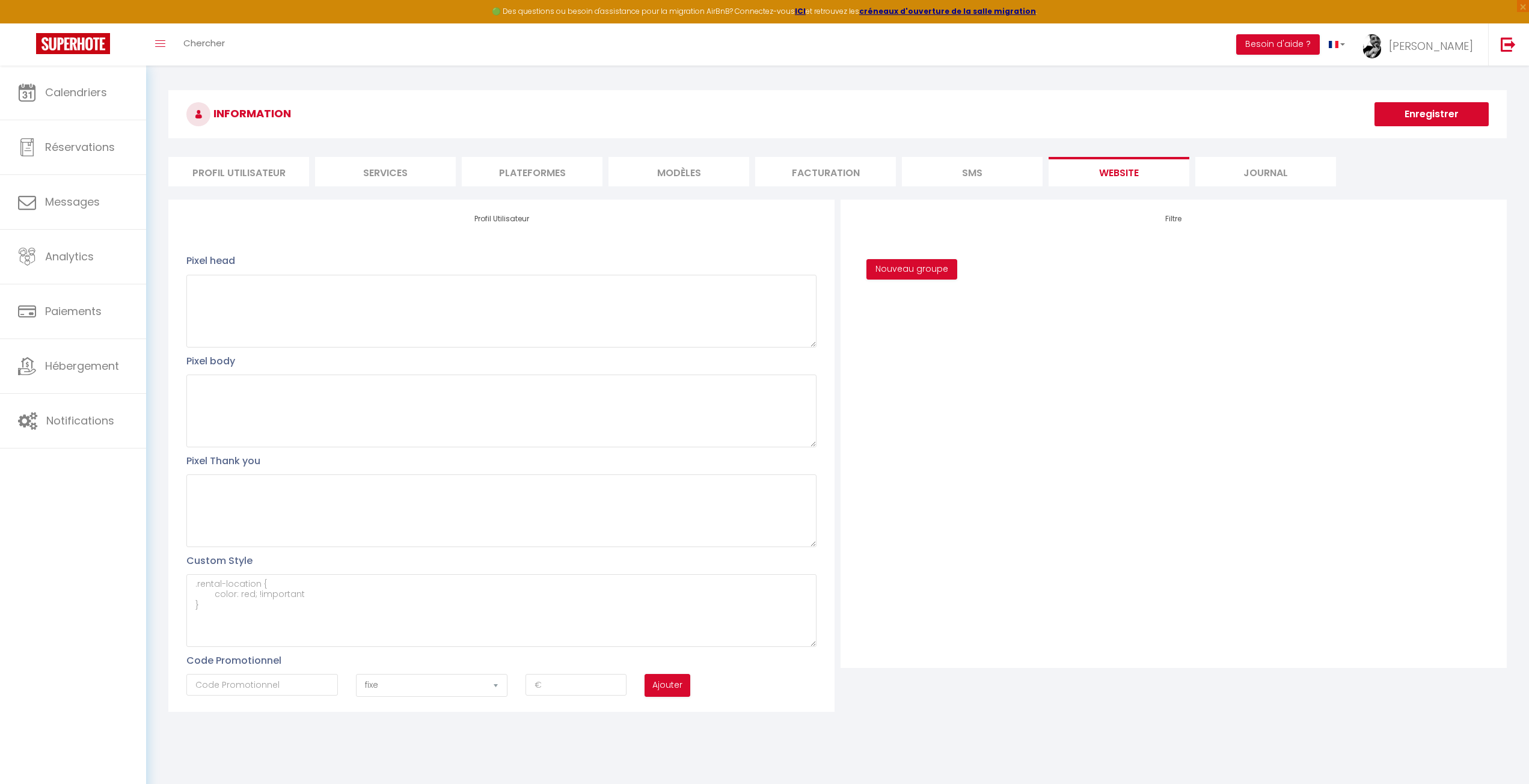
click at [1270, 166] on li "Journal" at bounding box center [1266, 171] width 141 height 29
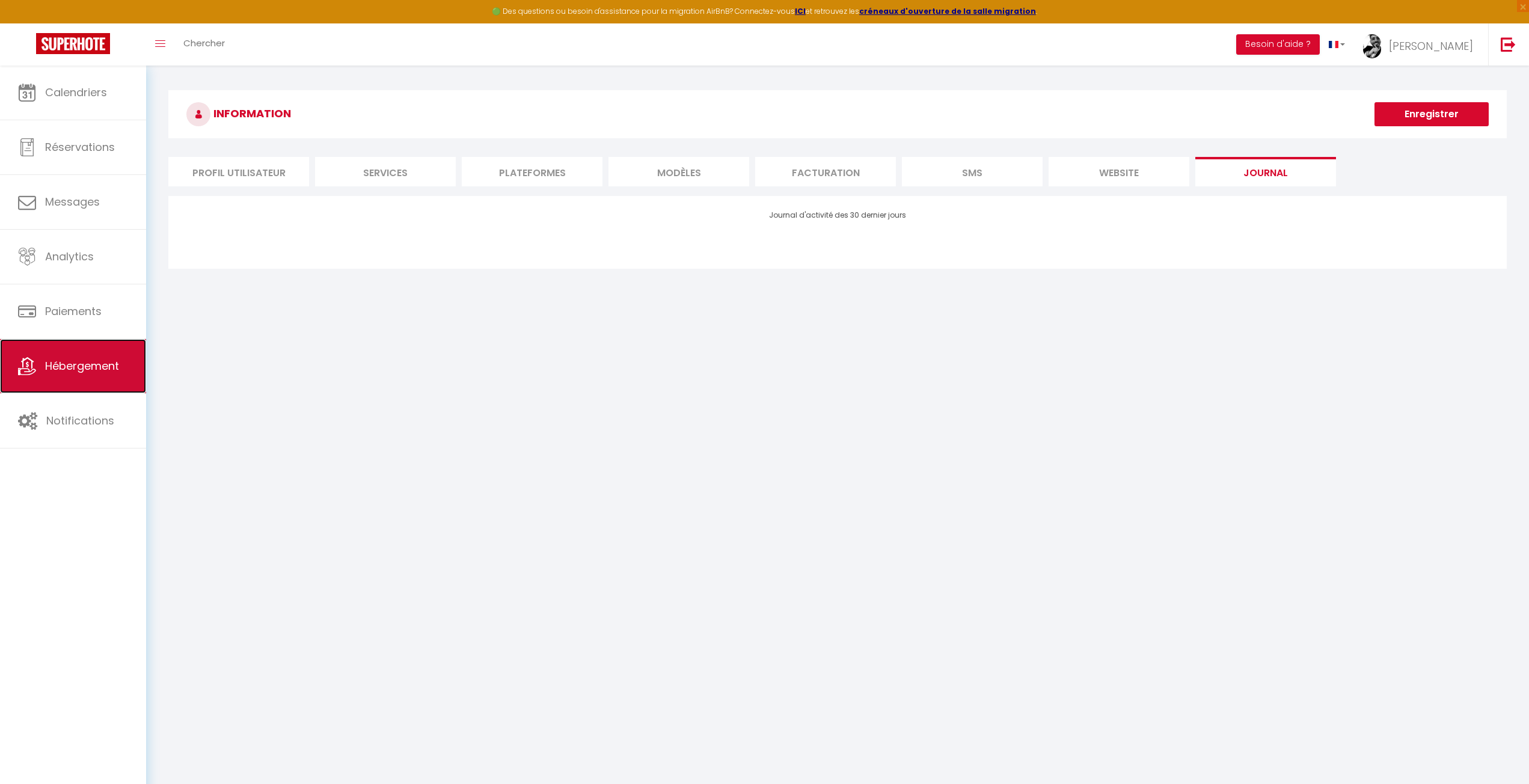
click at [74, 378] on link "Hébergement" at bounding box center [73, 366] width 146 height 54
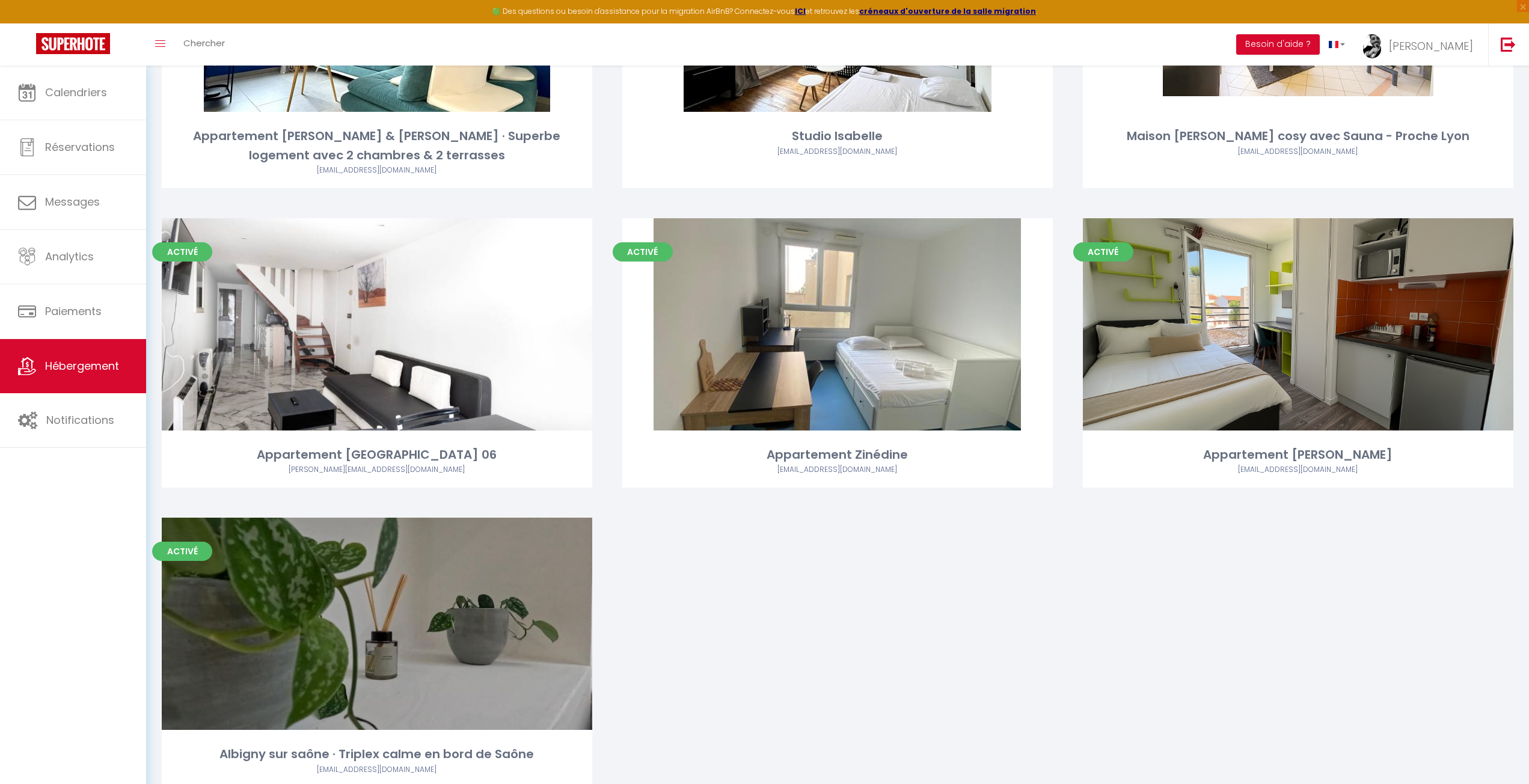
scroll to position [902, 0]
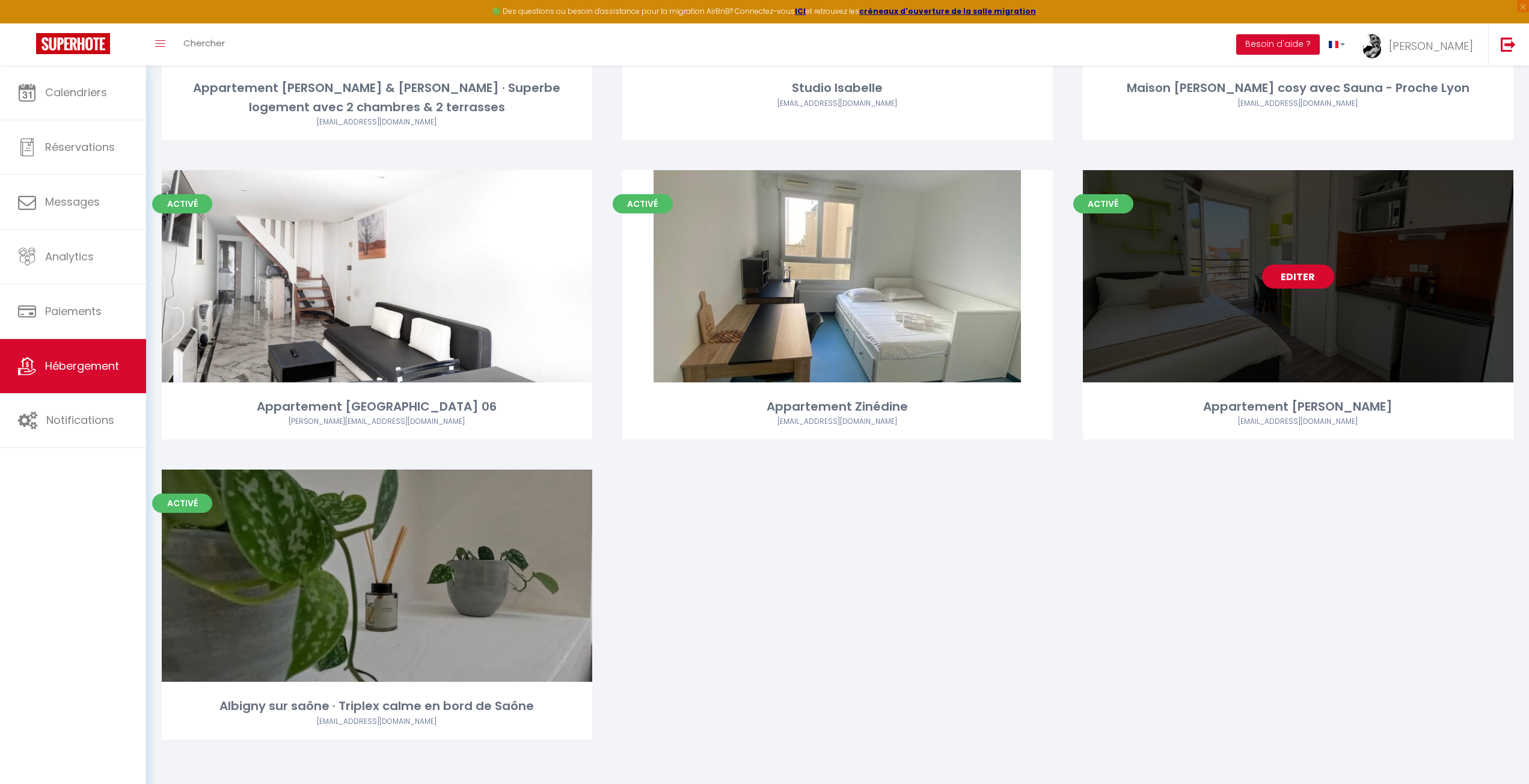
click at [1304, 283] on link "Editer" at bounding box center [1299, 276] width 72 height 24
select select "3"
select select "2"
select select "1"
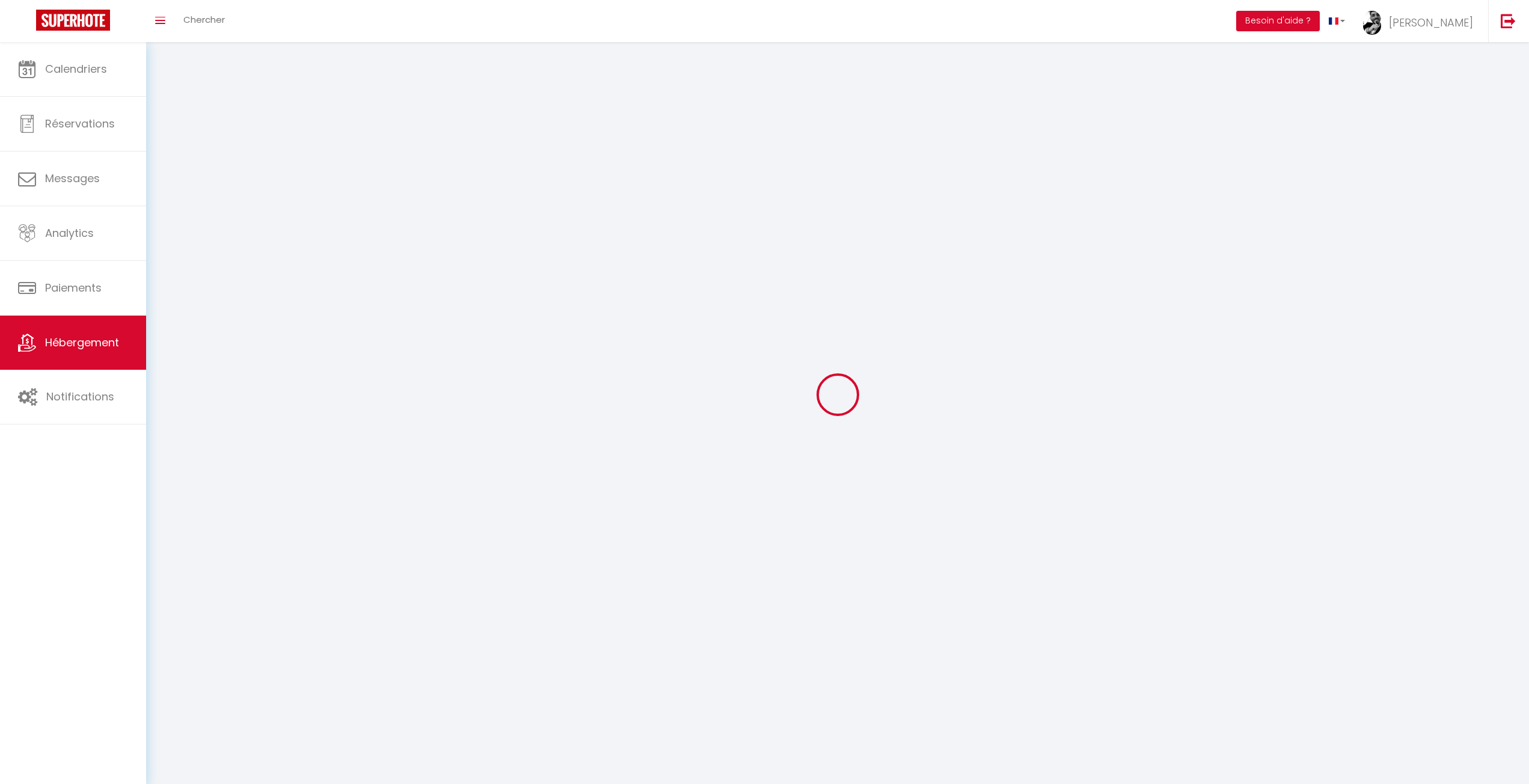
select select
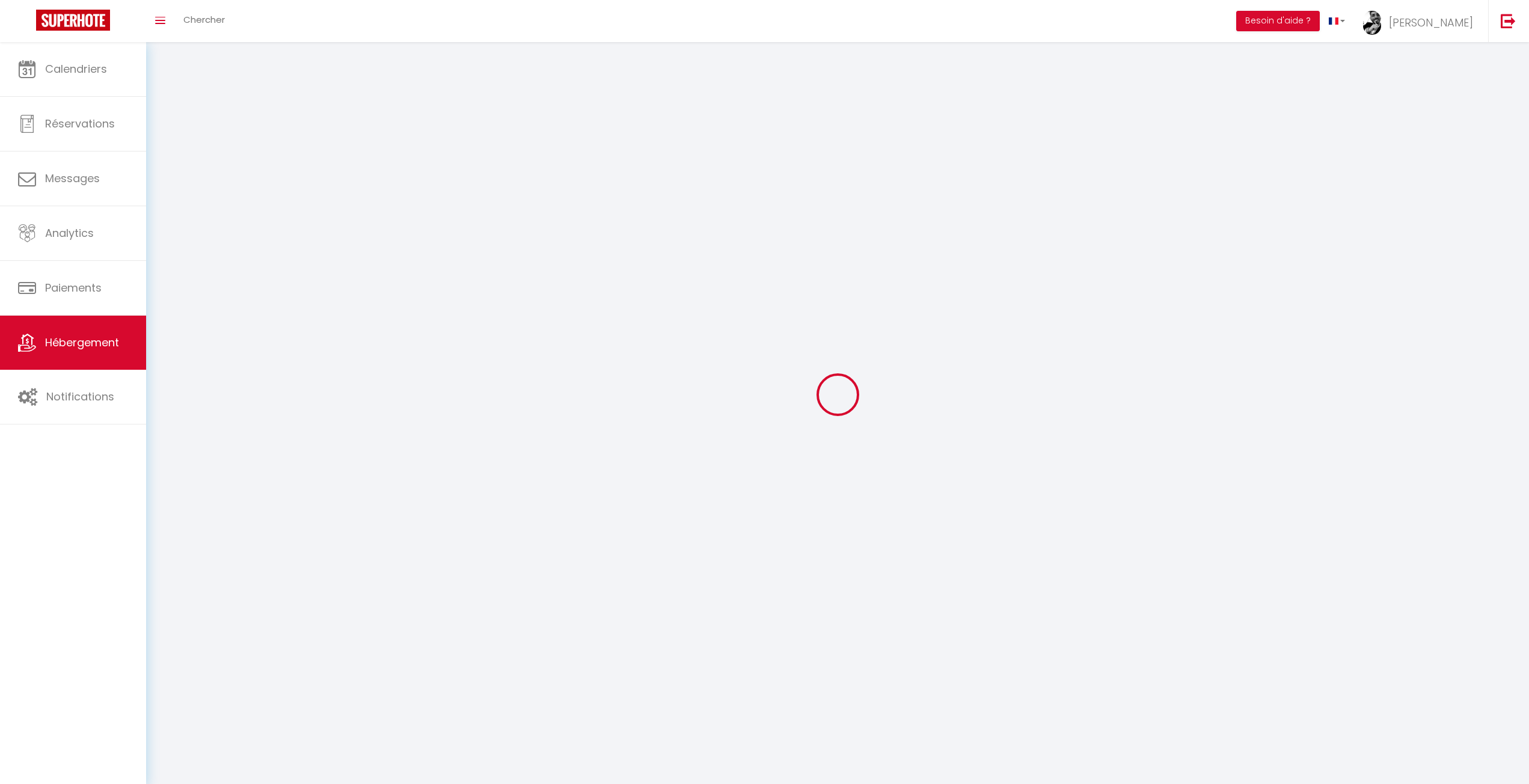
select select
checkbox input "false"
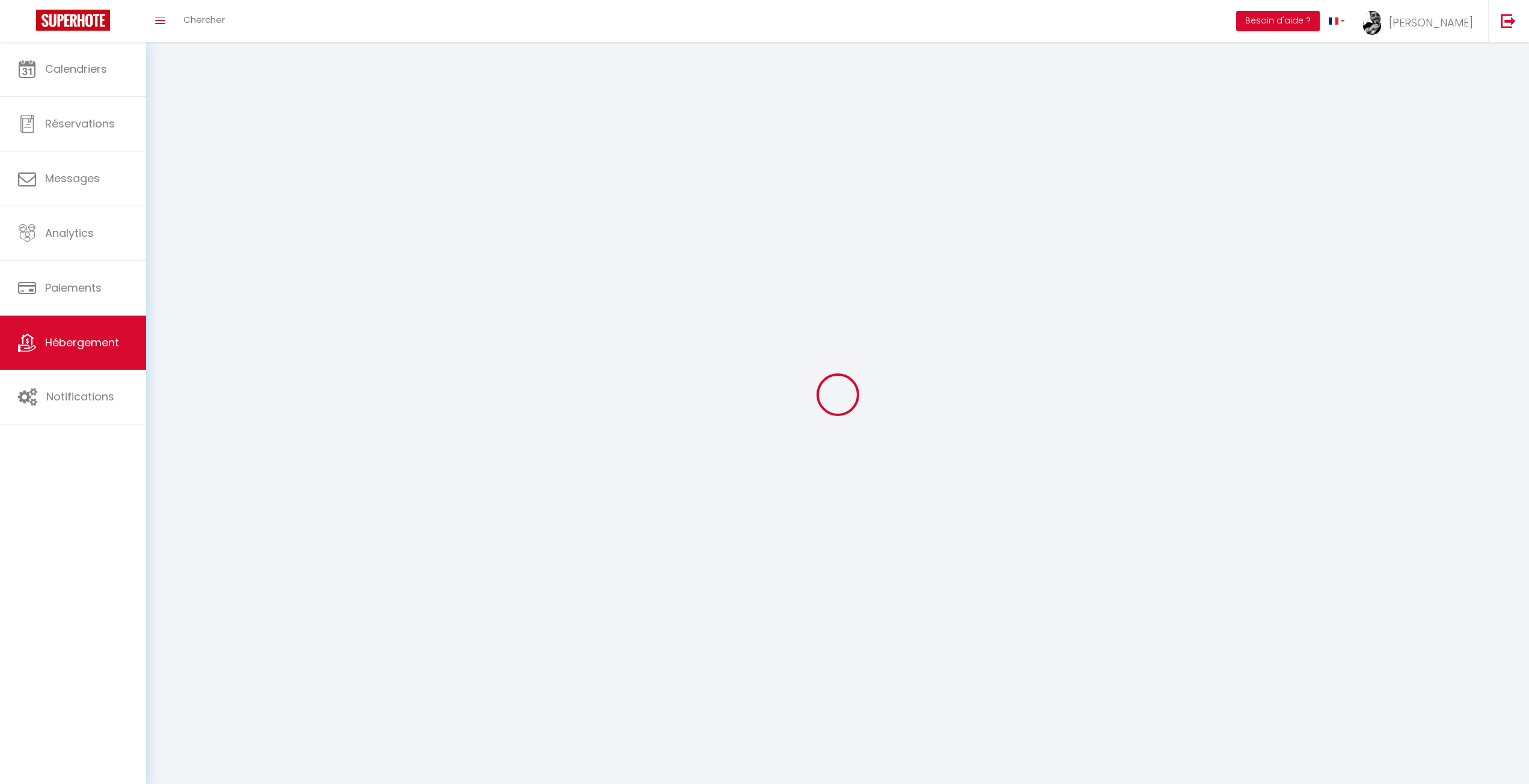
checkbox input "false"
select select
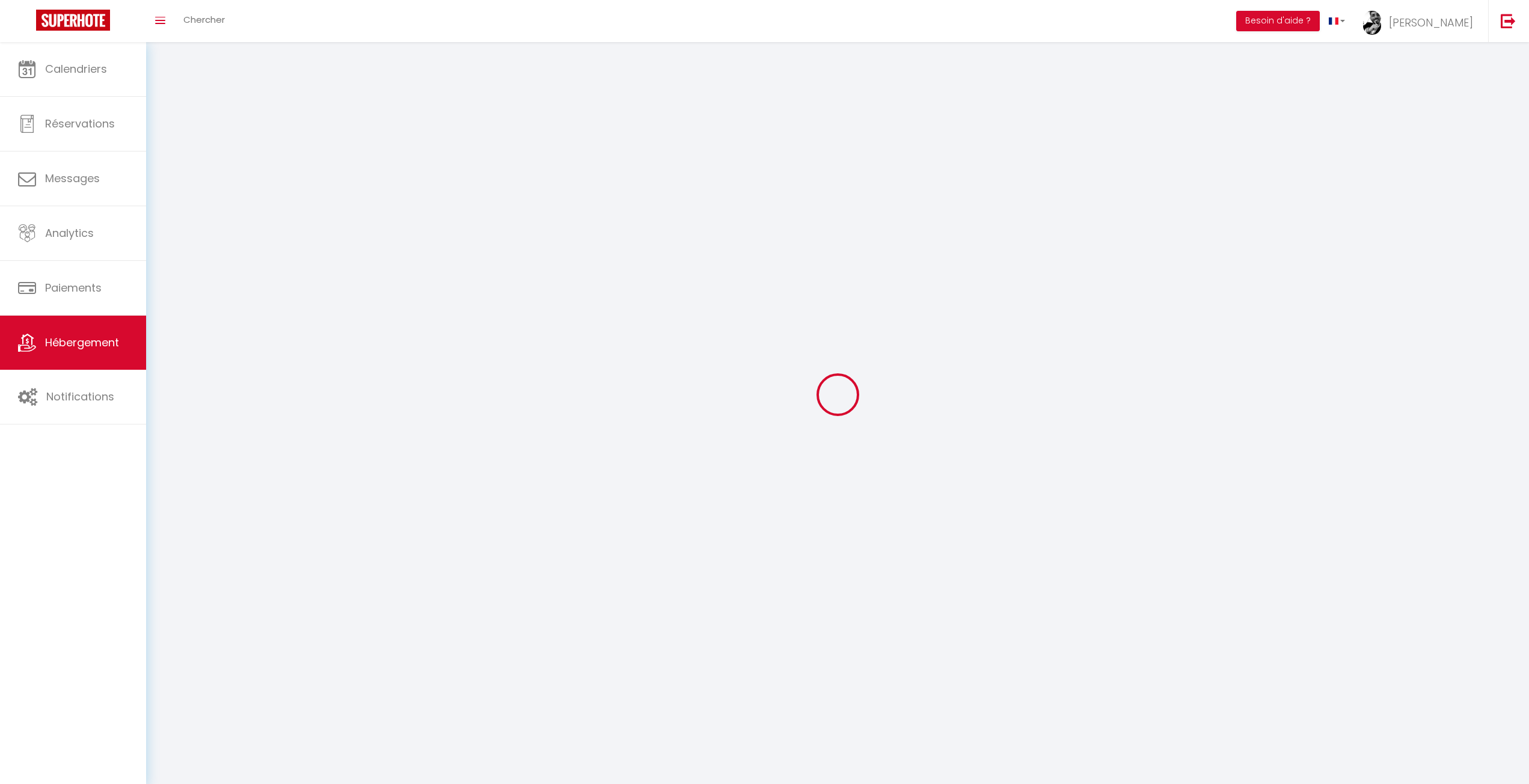
select select
checkbox input "false"
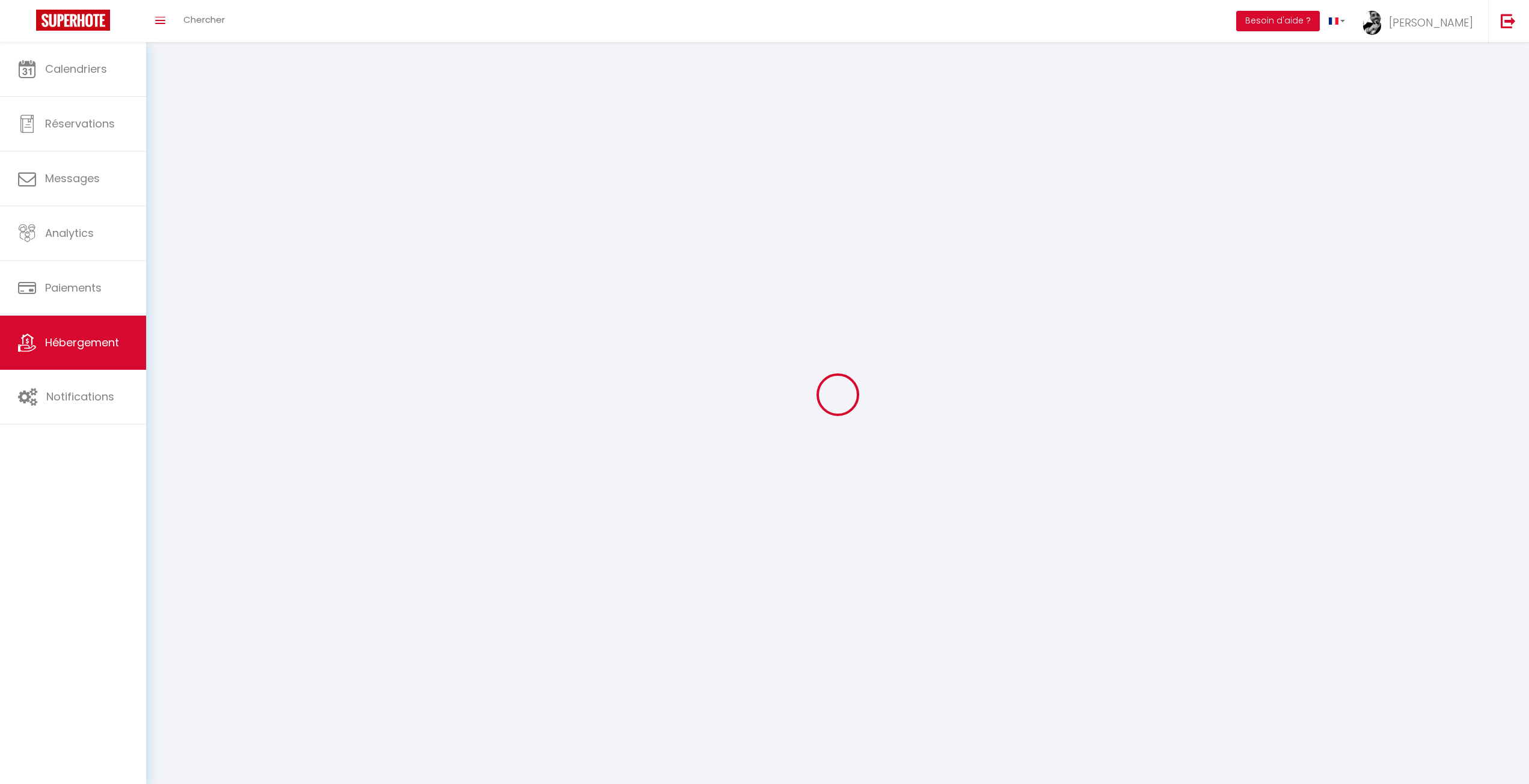
checkbox input "false"
select select
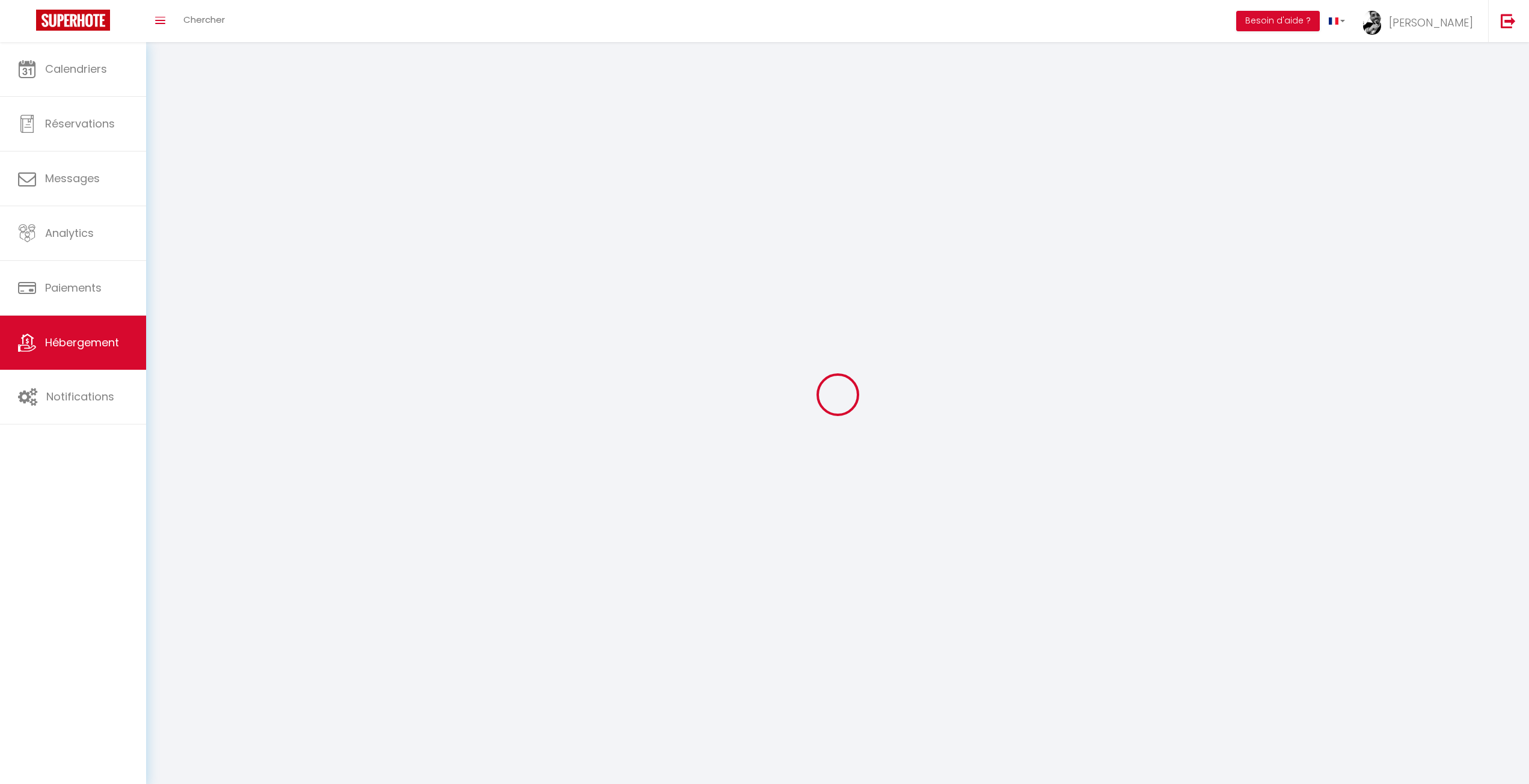
select select
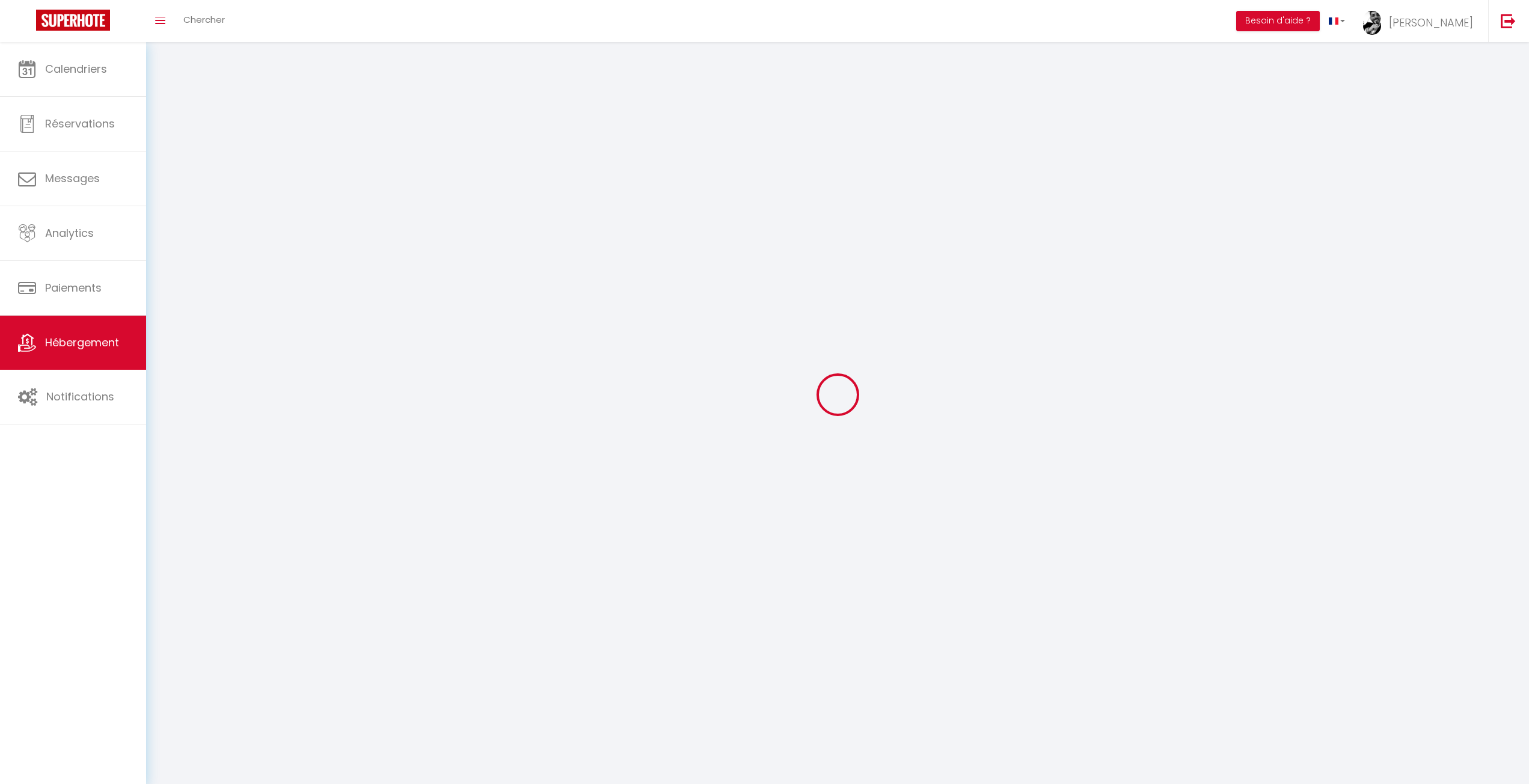
checkbox input "false"
select select
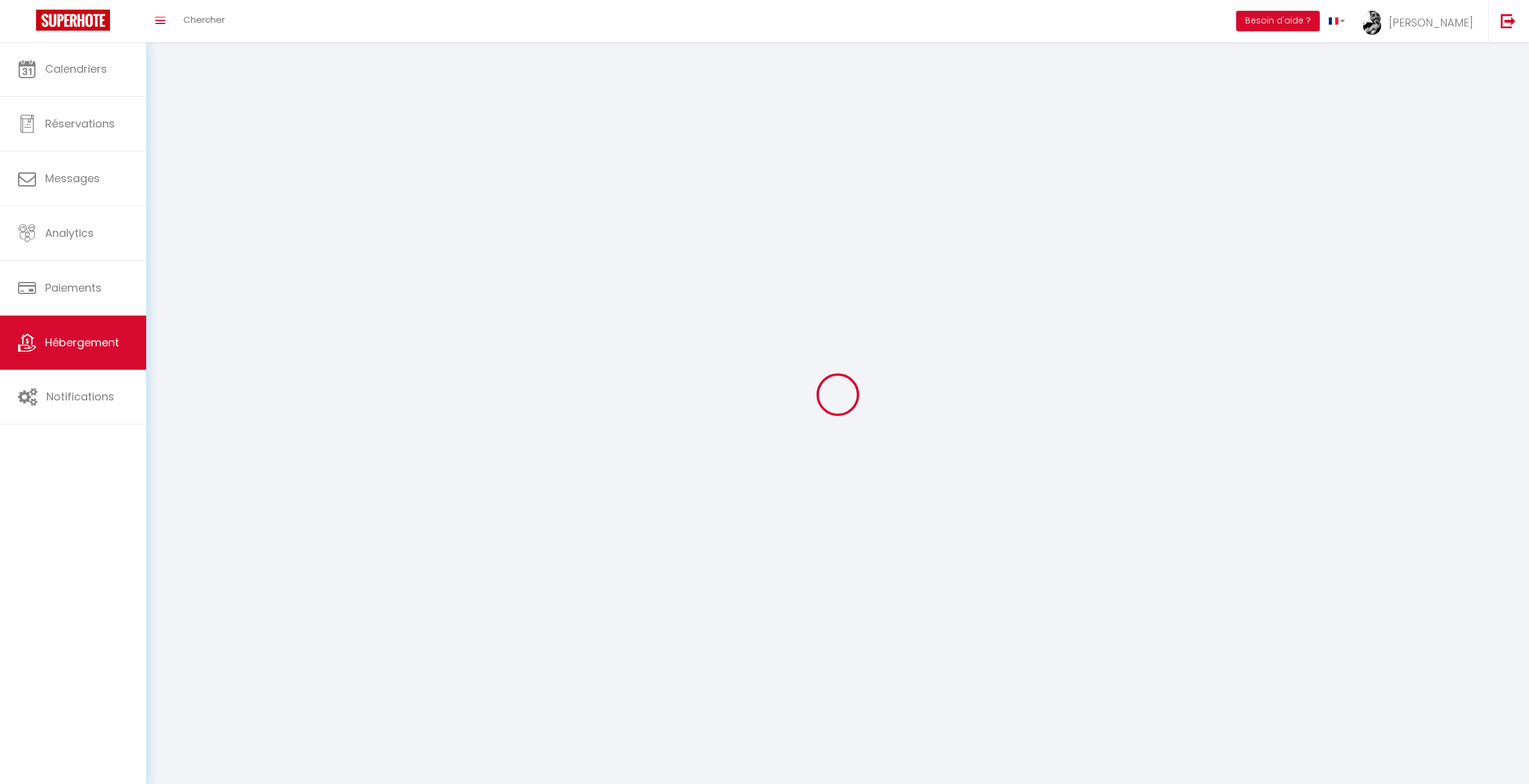
select select
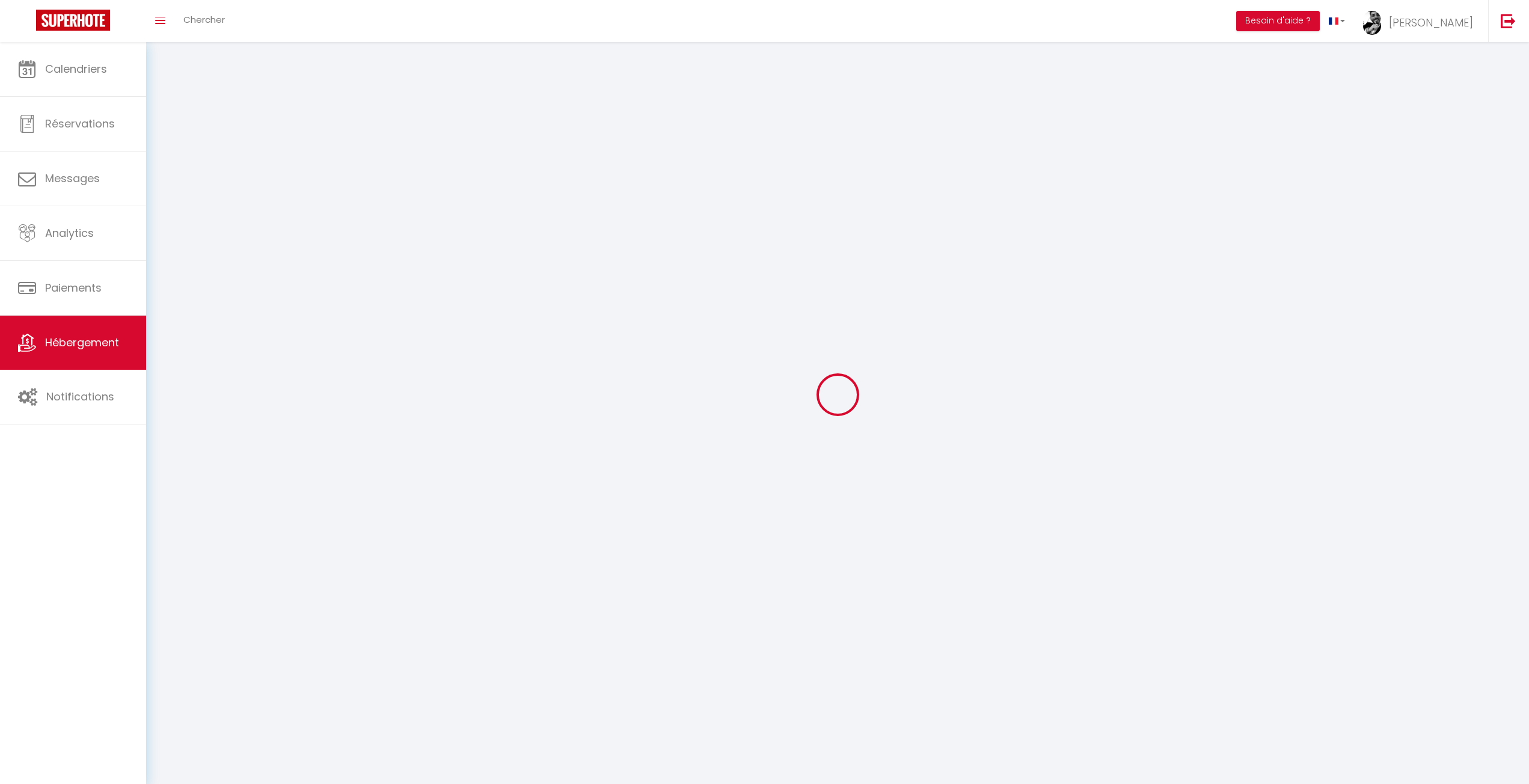
select select
checkbox input "false"
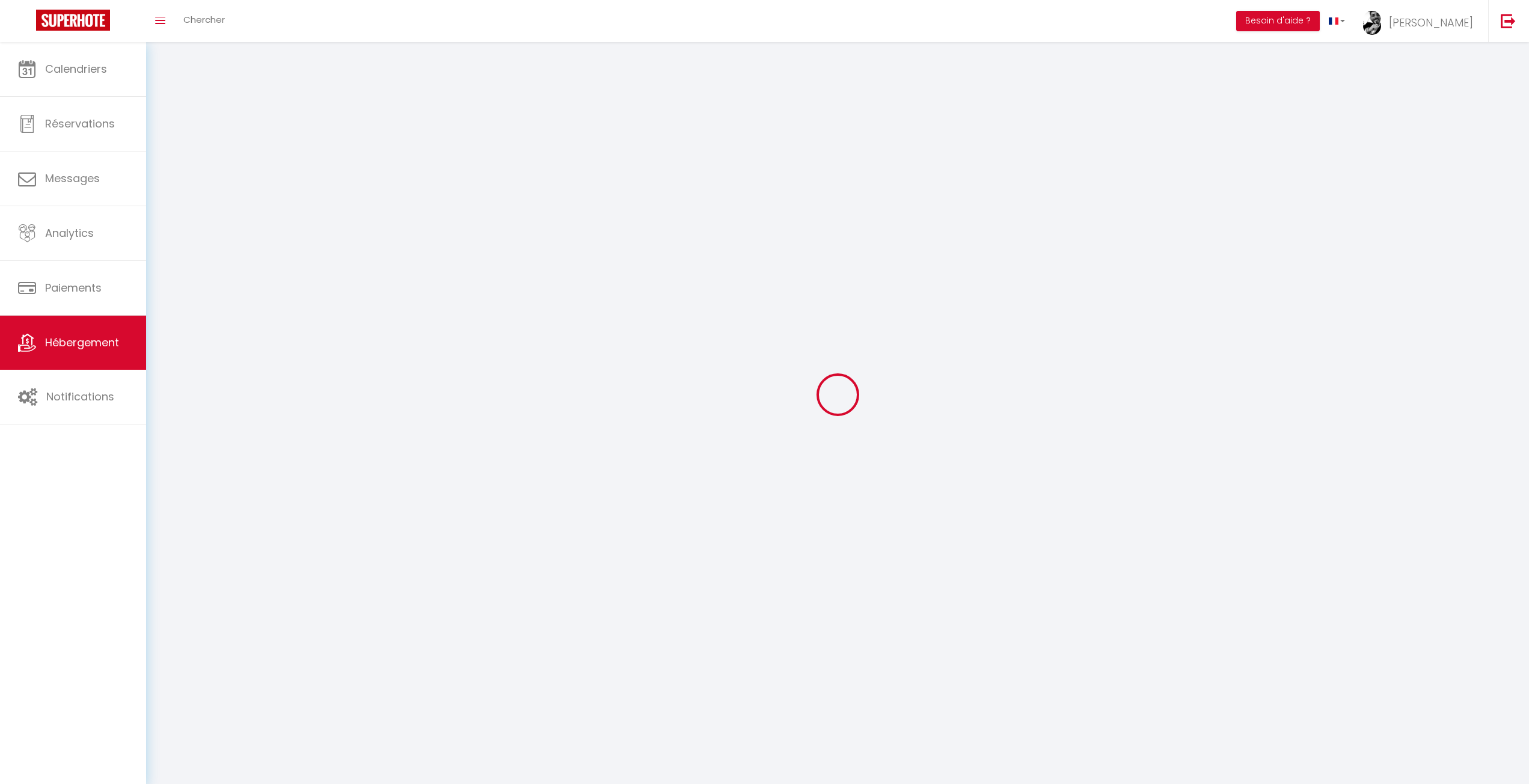
select select
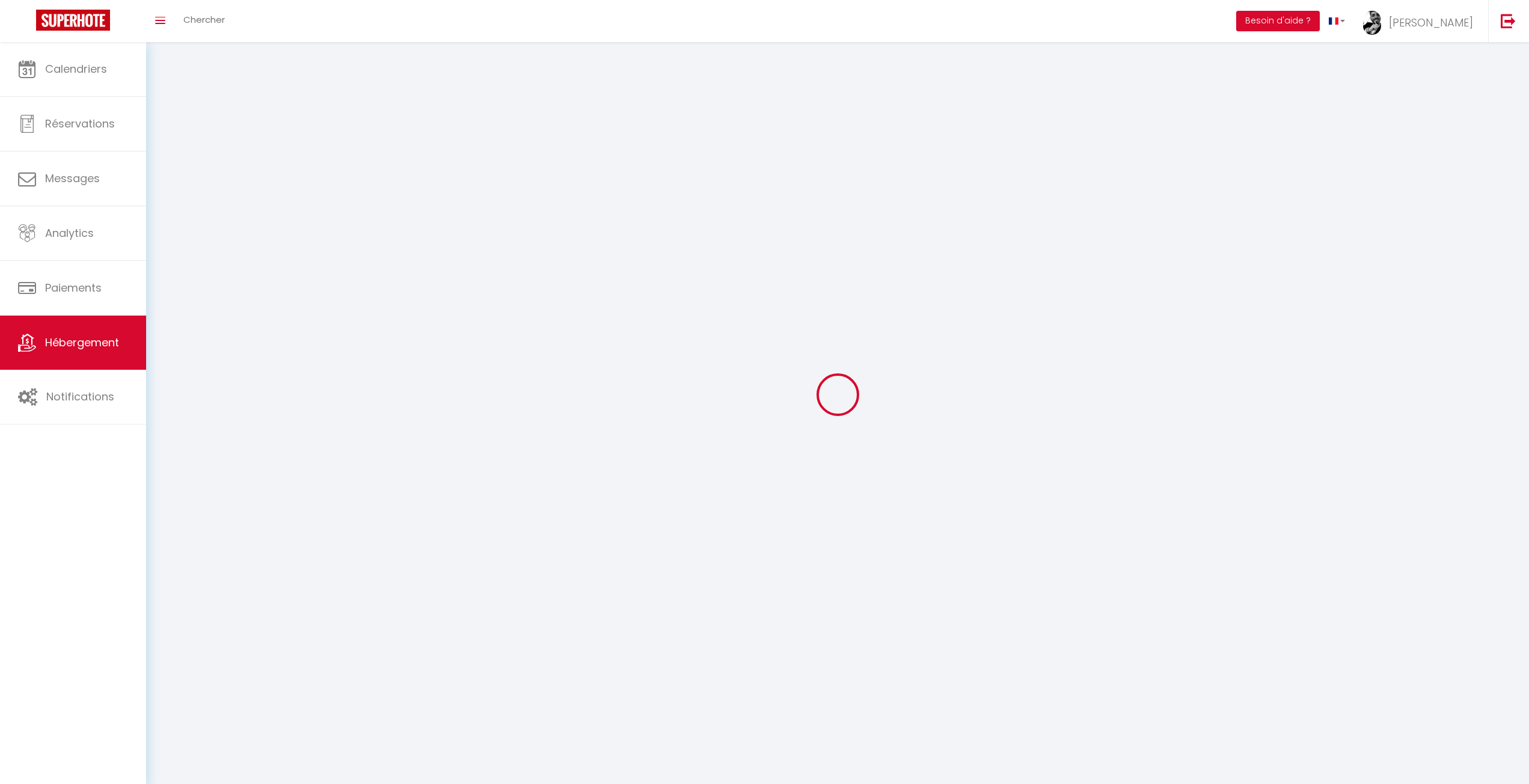
select select
checkbox input "false"
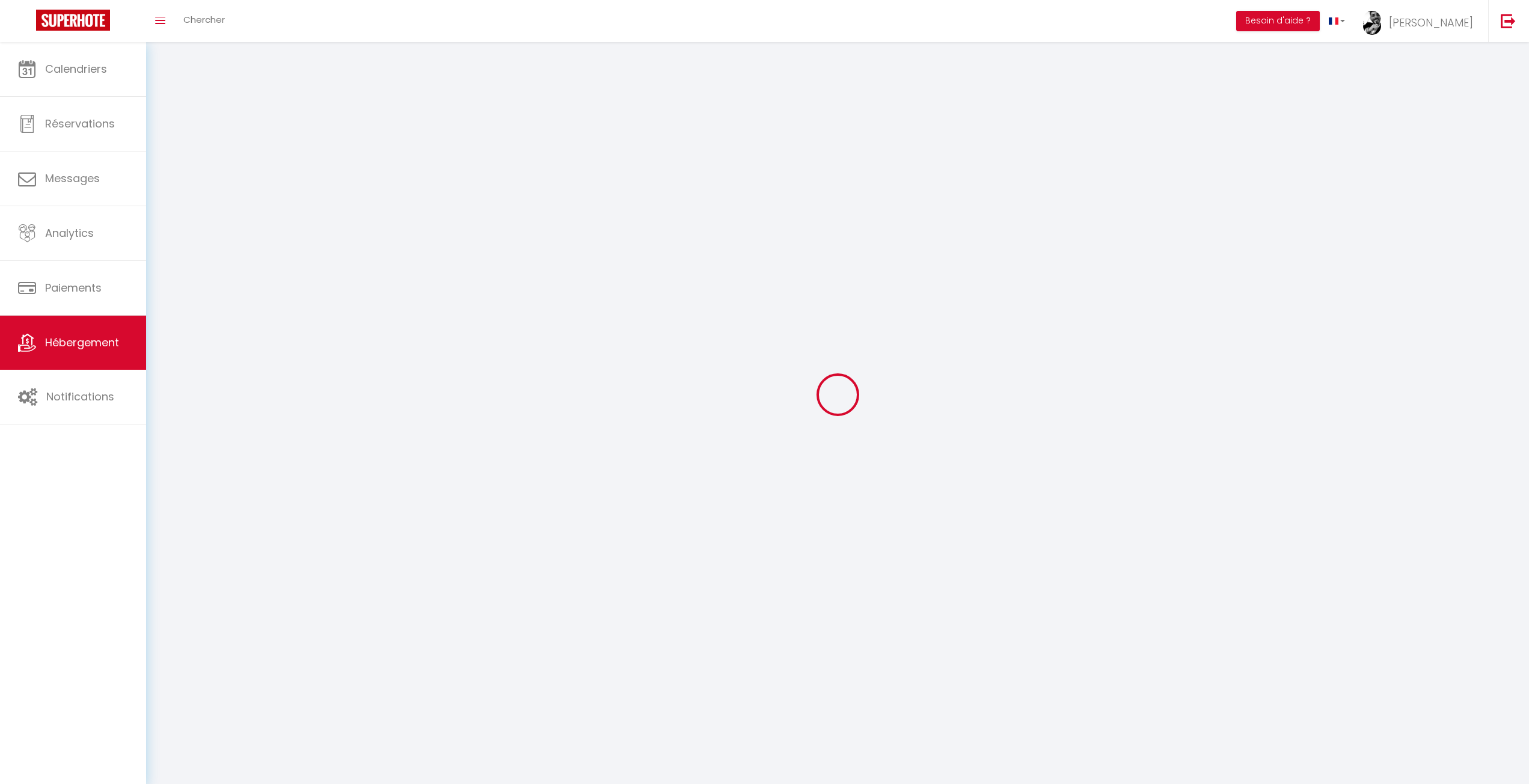
checkbox input "false"
select select
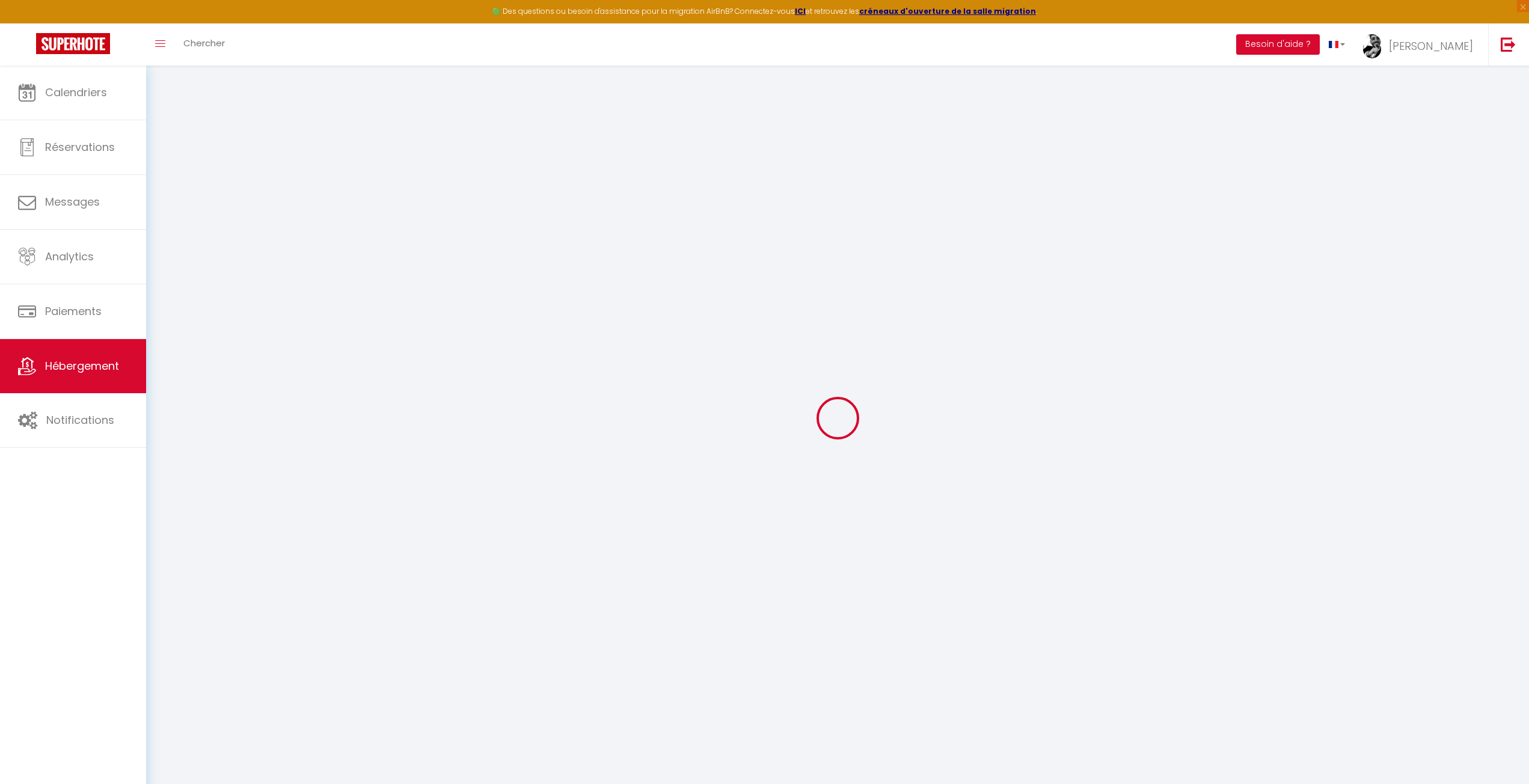
select select "+ 24 %"
select select
checkbox input "false"
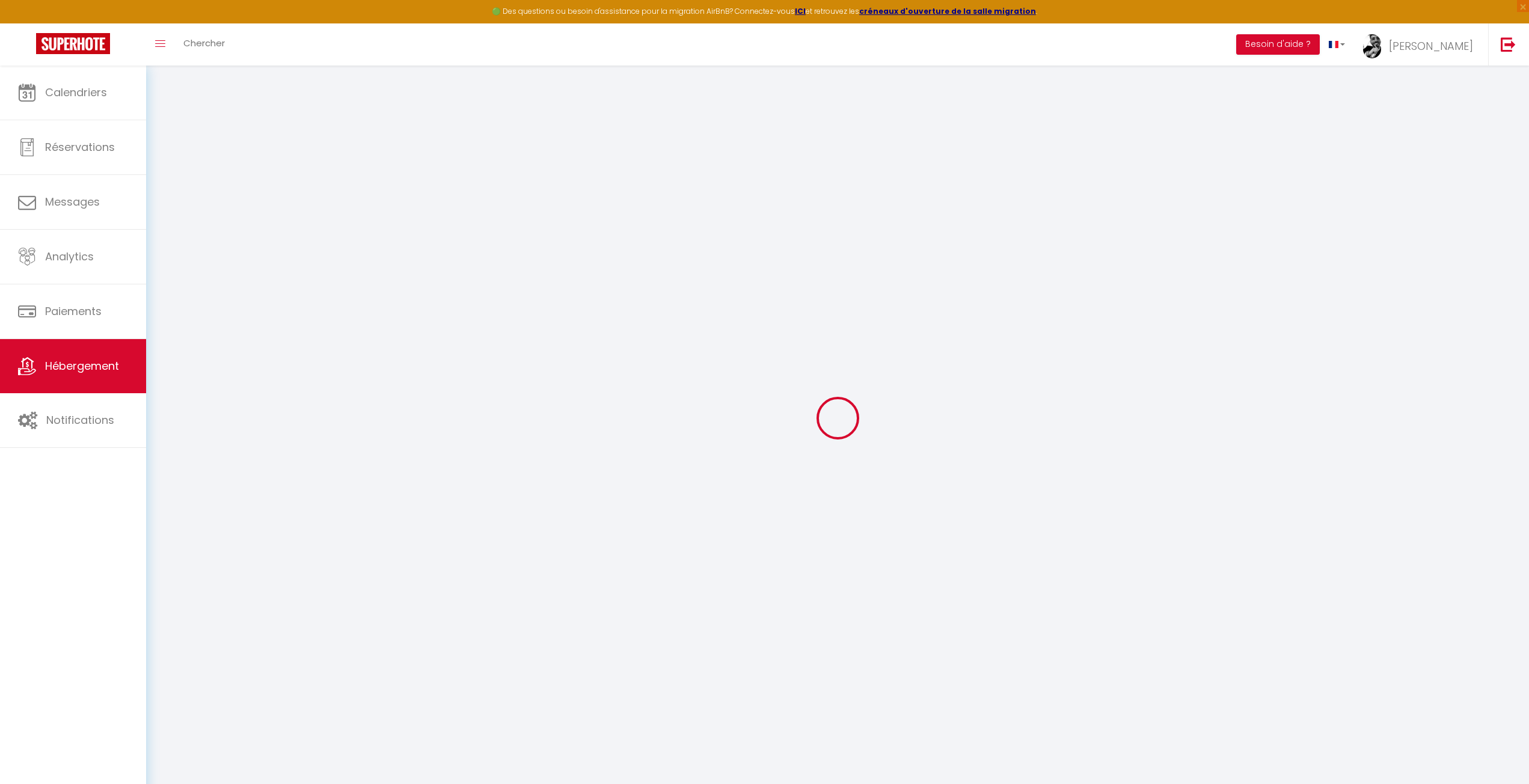
checkbox input "false"
select select "14:00"
select select
select select "11:00"
select select "30"
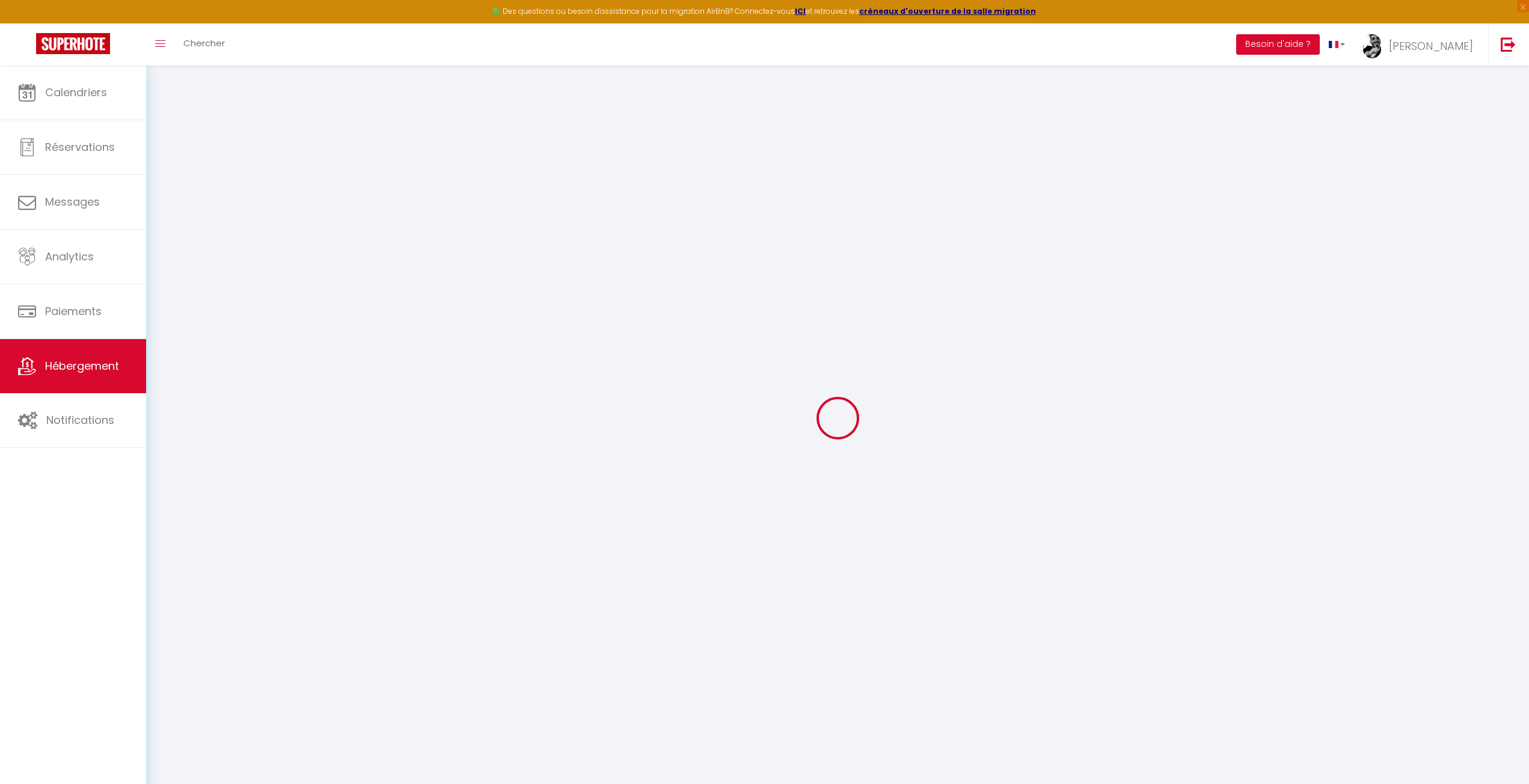
select select "120"
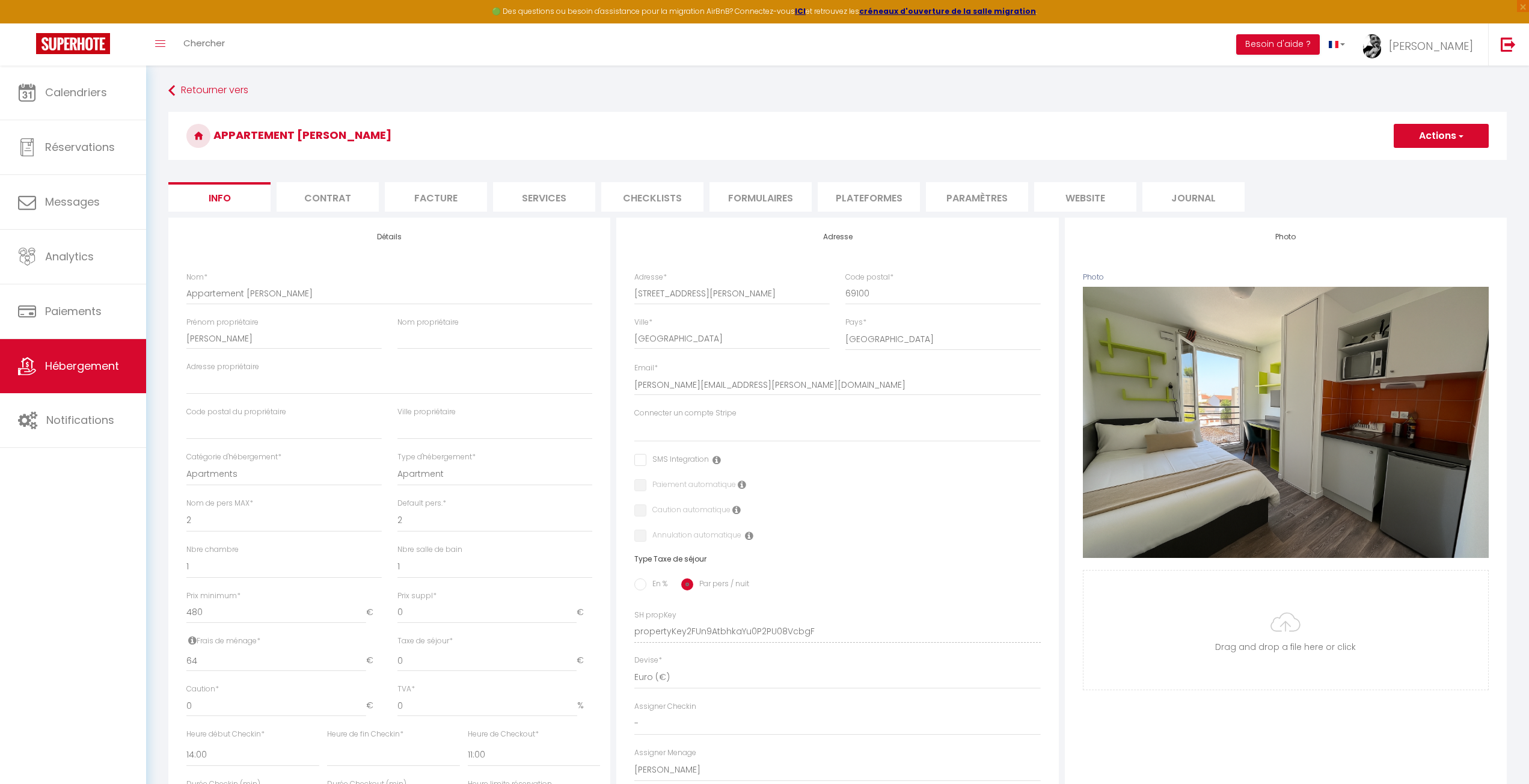
click at [558, 197] on li "Services" at bounding box center [544, 197] width 102 height 29
checkbox input "true"
checkbox input "false"
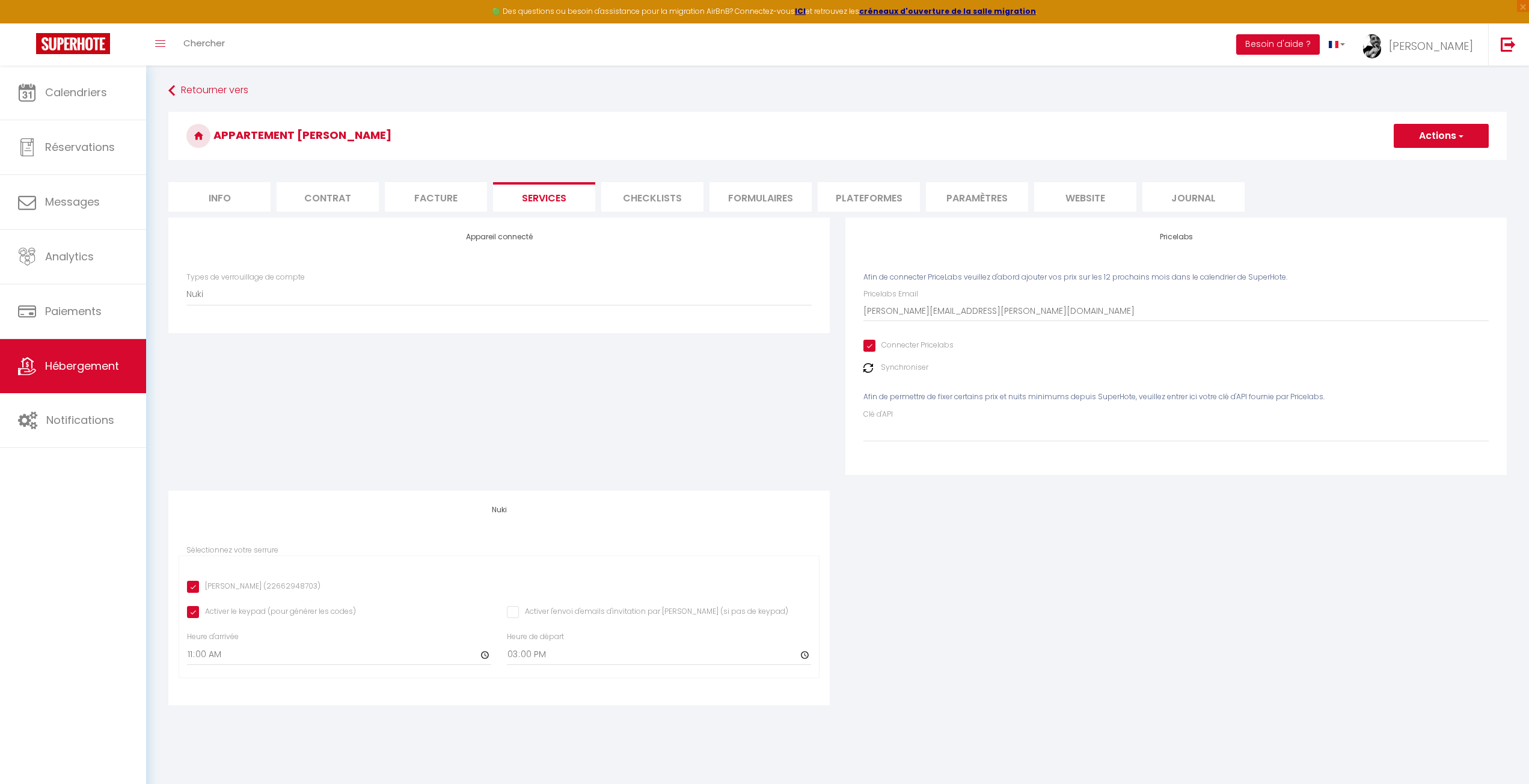
click at [642, 189] on li "Checklists" at bounding box center [652, 197] width 102 height 29
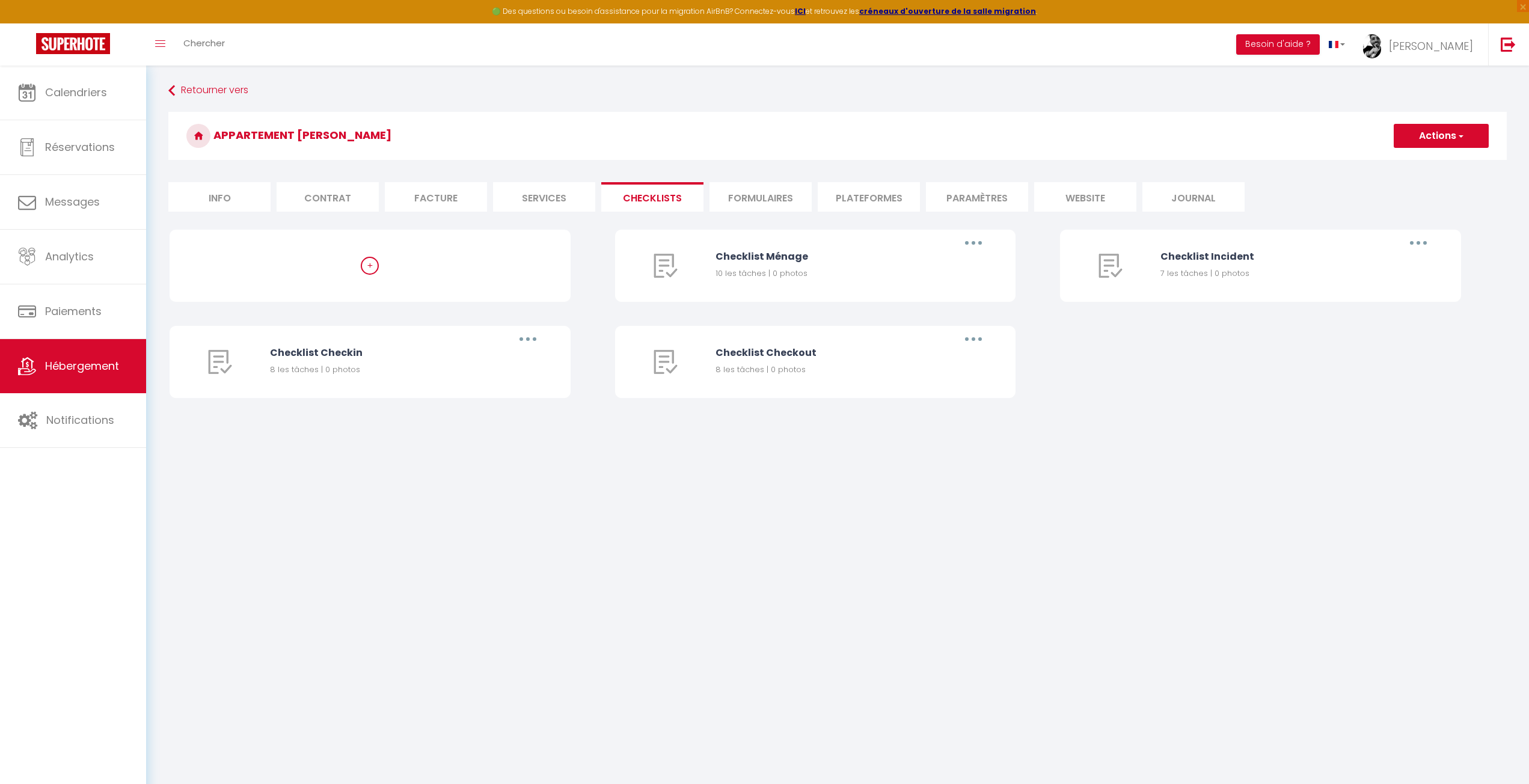
click at [743, 192] on li "Formulaires" at bounding box center [760, 197] width 102 height 29
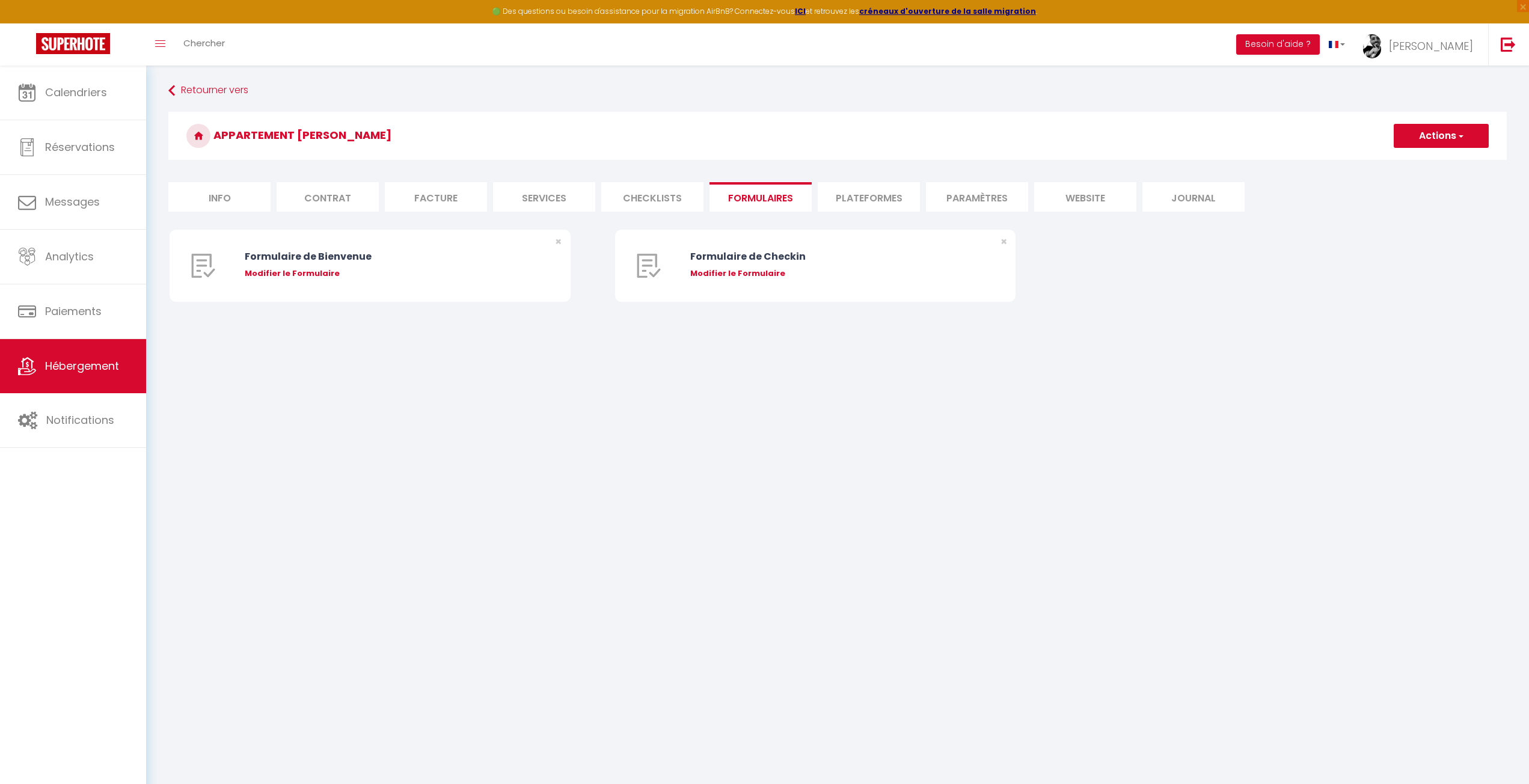
click at [877, 200] on li "Plateformes" at bounding box center [869, 197] width 102 height 29
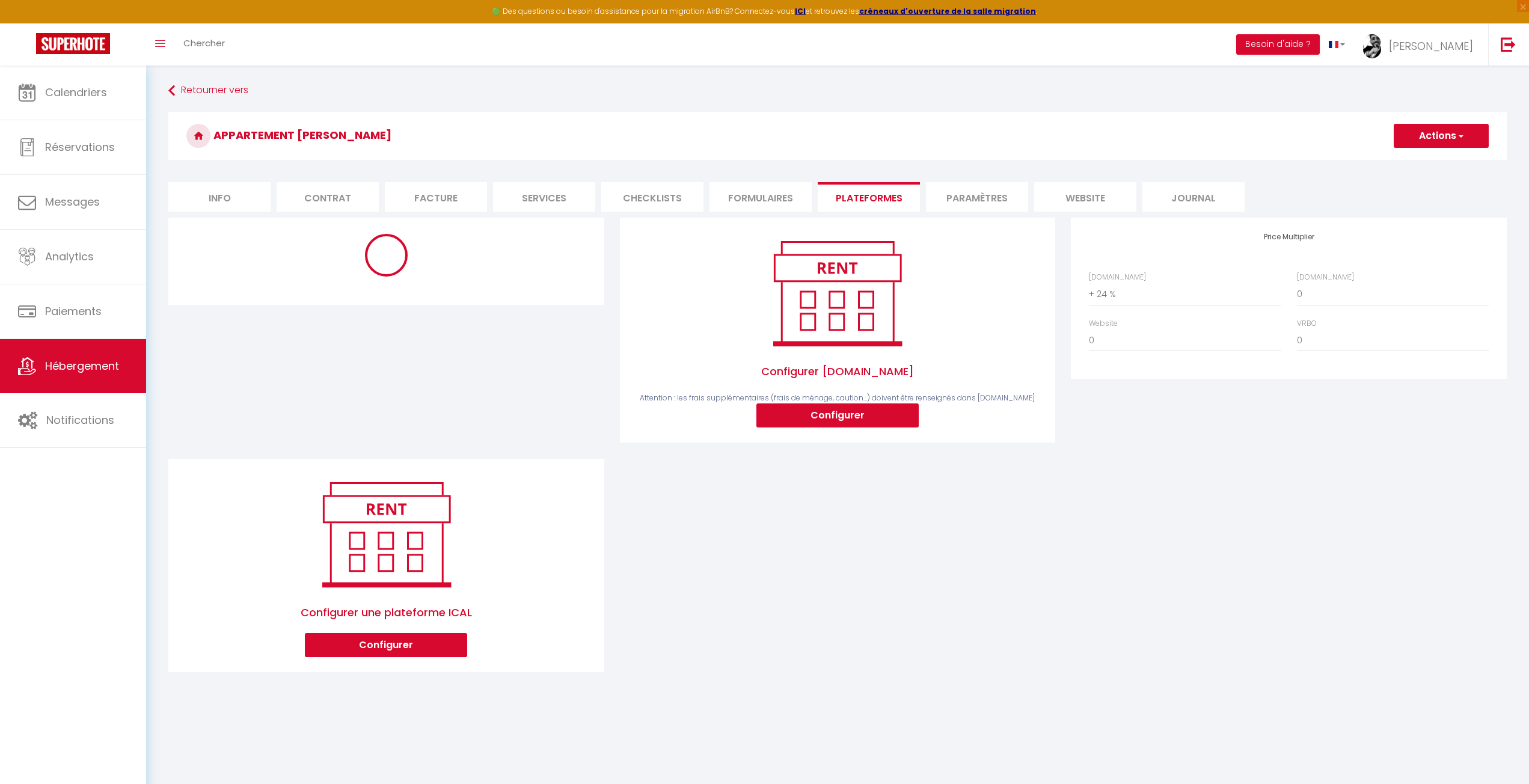
click at [819, 542] on div "Configurer Booking.com Attention : les frais supplémentaires (frais de ménage, …" at bounding box center [837, 452] width 1354 height 470
click at [1334, 298] on select "0 + 1 % + 2 % + 3 % + 4 % + 5 % + 6 % + 7 % + 8 % + 9 %" at bounding box center [1393, 294] width 192 height 23
select select "+ 24 %"
click at [1297, 283] on select "0 + 1 % + 2 % + 3 % + 4 % + 5 % + 6 % + 7 % + 8 % + 9 %" at bounding box center [1393, 294] width 192 height 23
select select
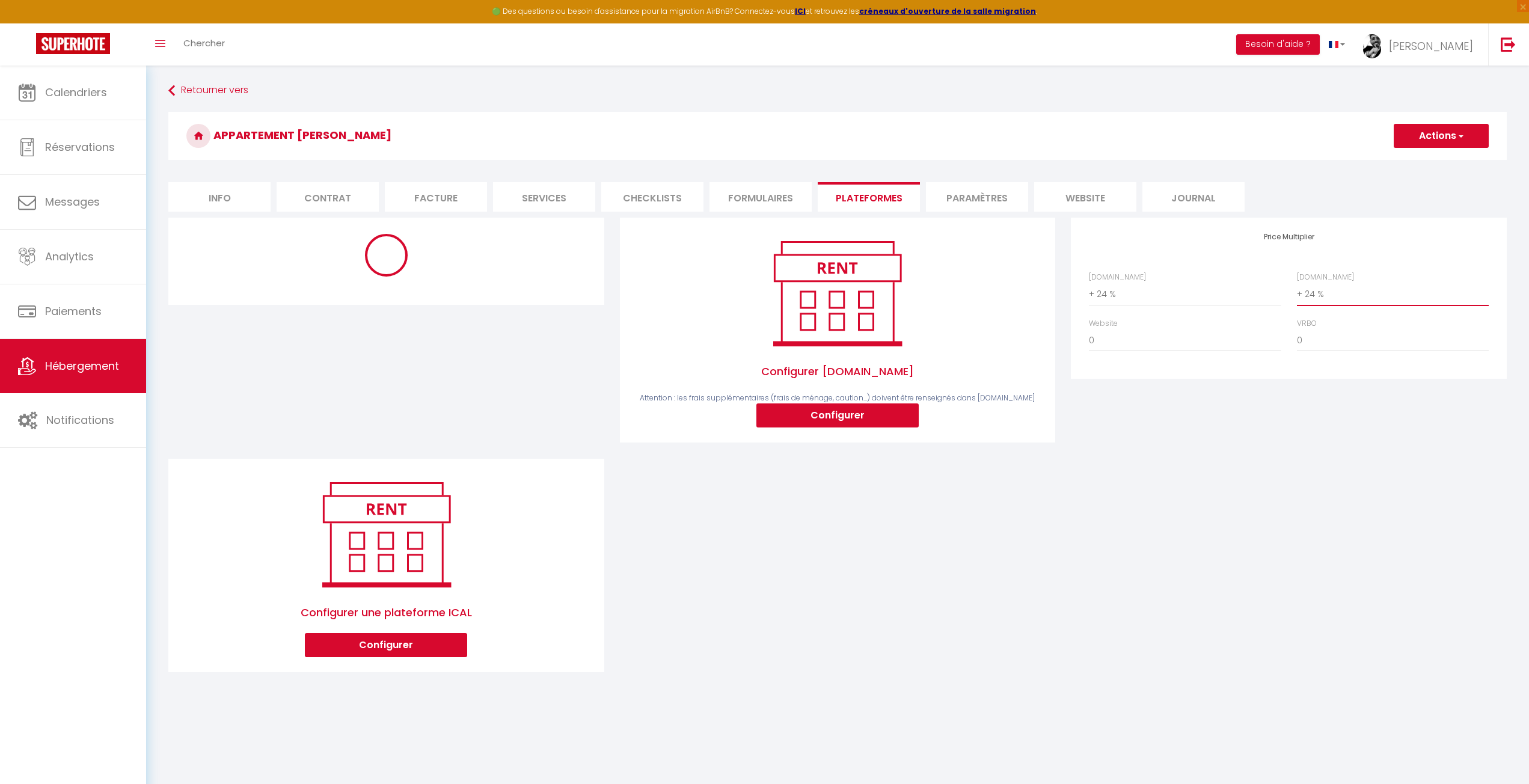
select select
click at [1237, 581] on div "Configurer Booking.com Attention : les frais supplémentaires (frais de ménage, …" at bounding box center [837, 452] width 1354 height 470
click at [864, 418] on button "Configurer" at bounding box center [837, 415] width 162 height 24
select select
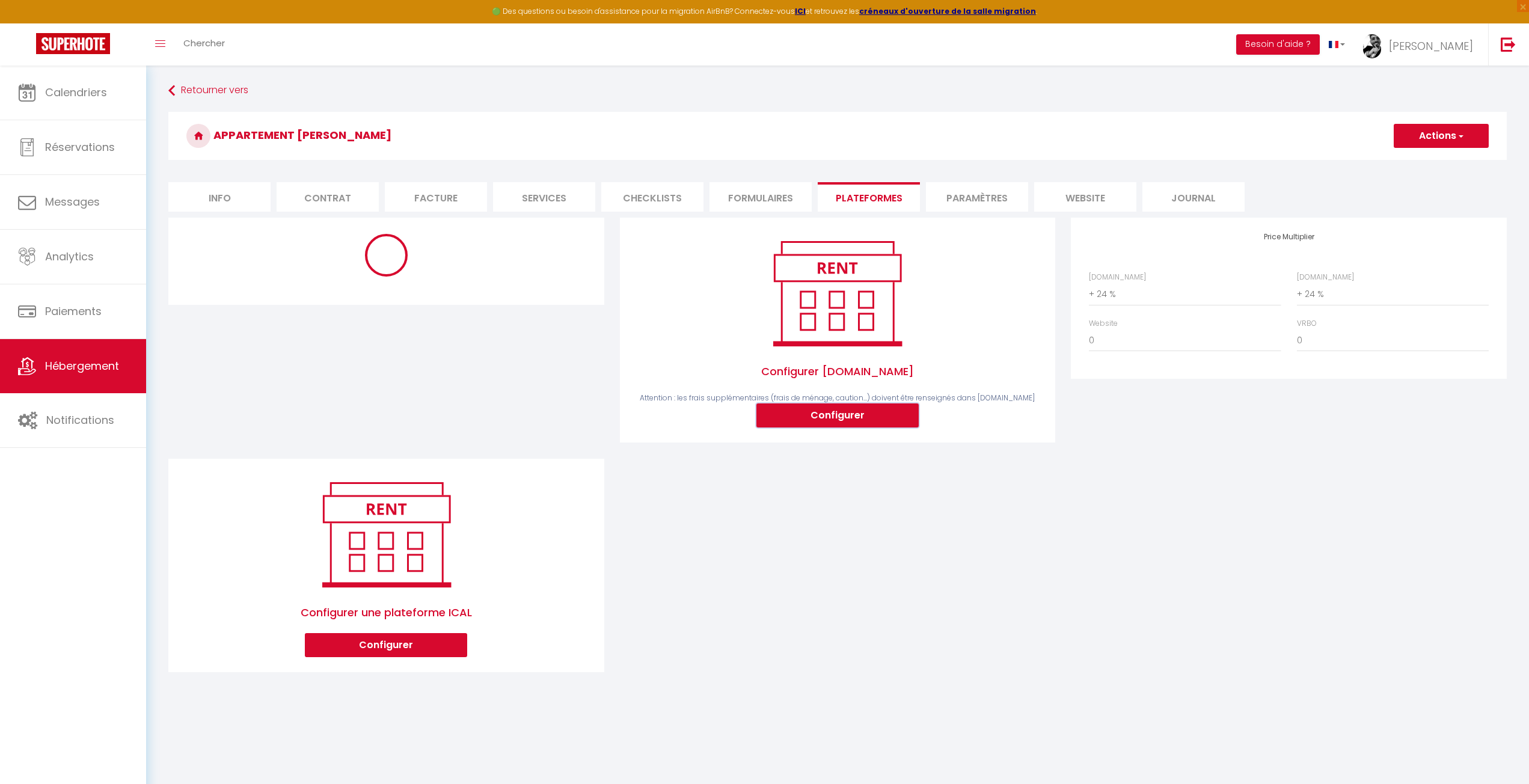
type input "nathanaël-hamada-np68mse9_property@reply.superhote.com"
type input "nathanael.hamada@gmail.com"
select select
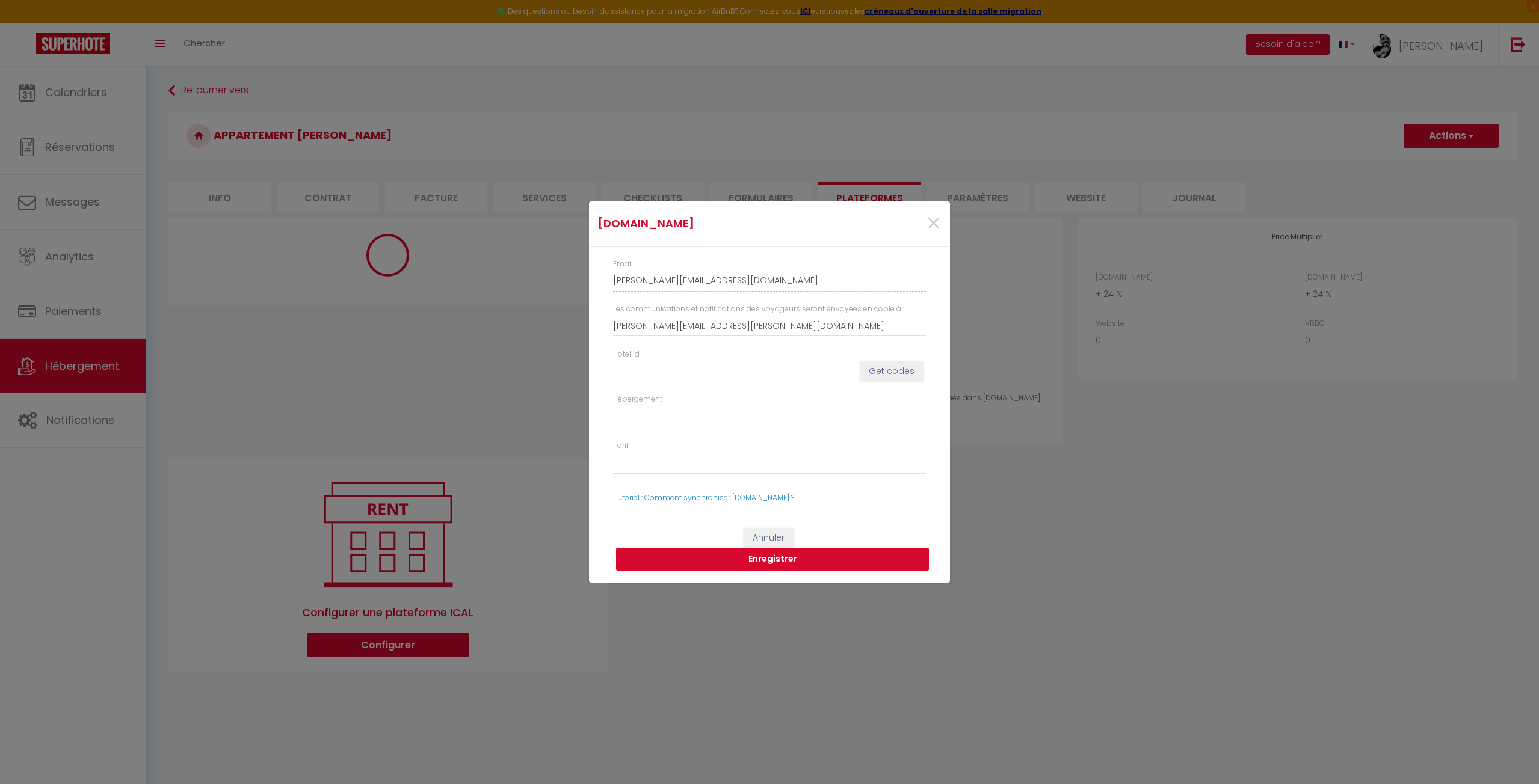
select select
select select "365"
select select "well_reviewed_guests"
select select "EUR"
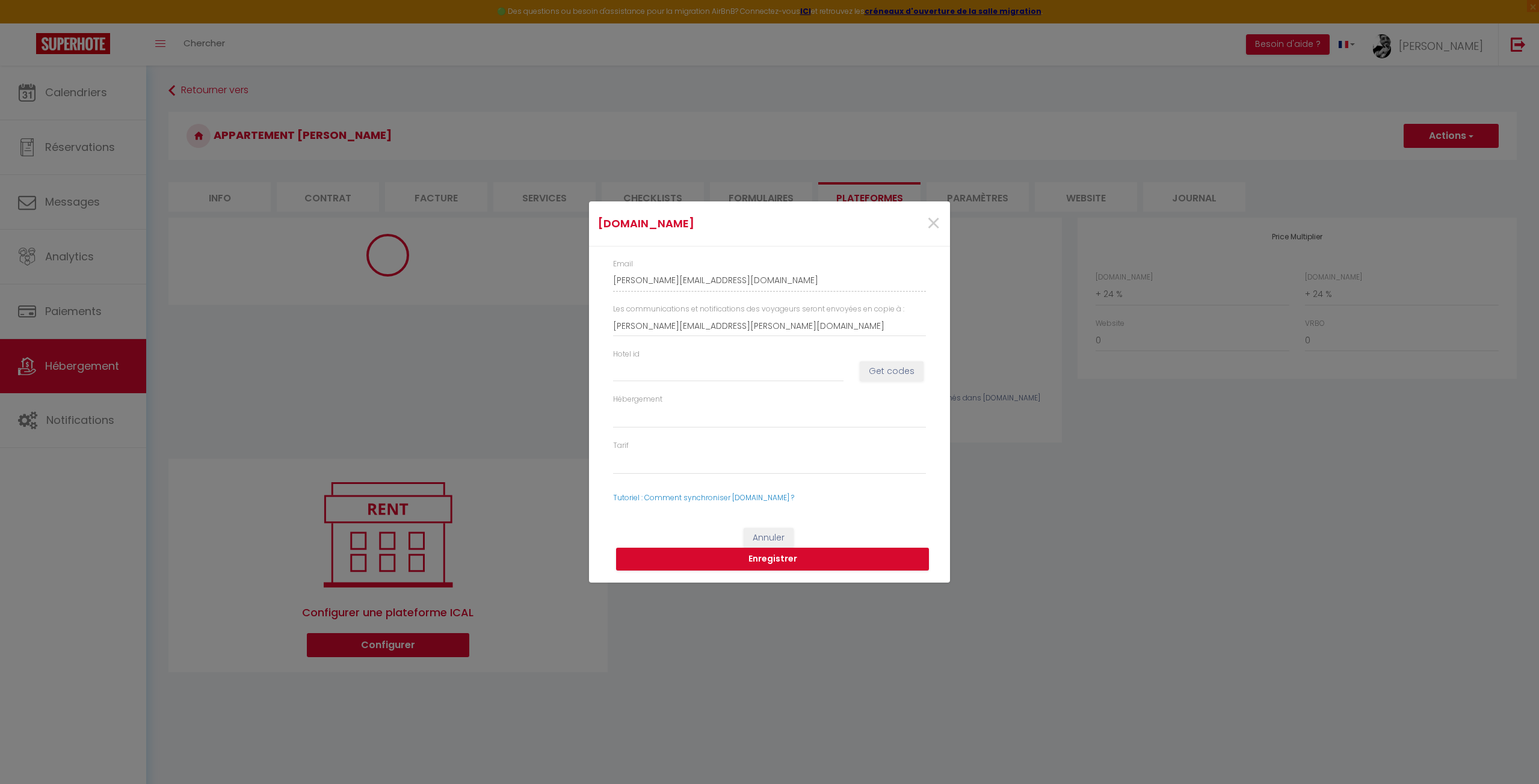
select select "14487-1445629224857500603"
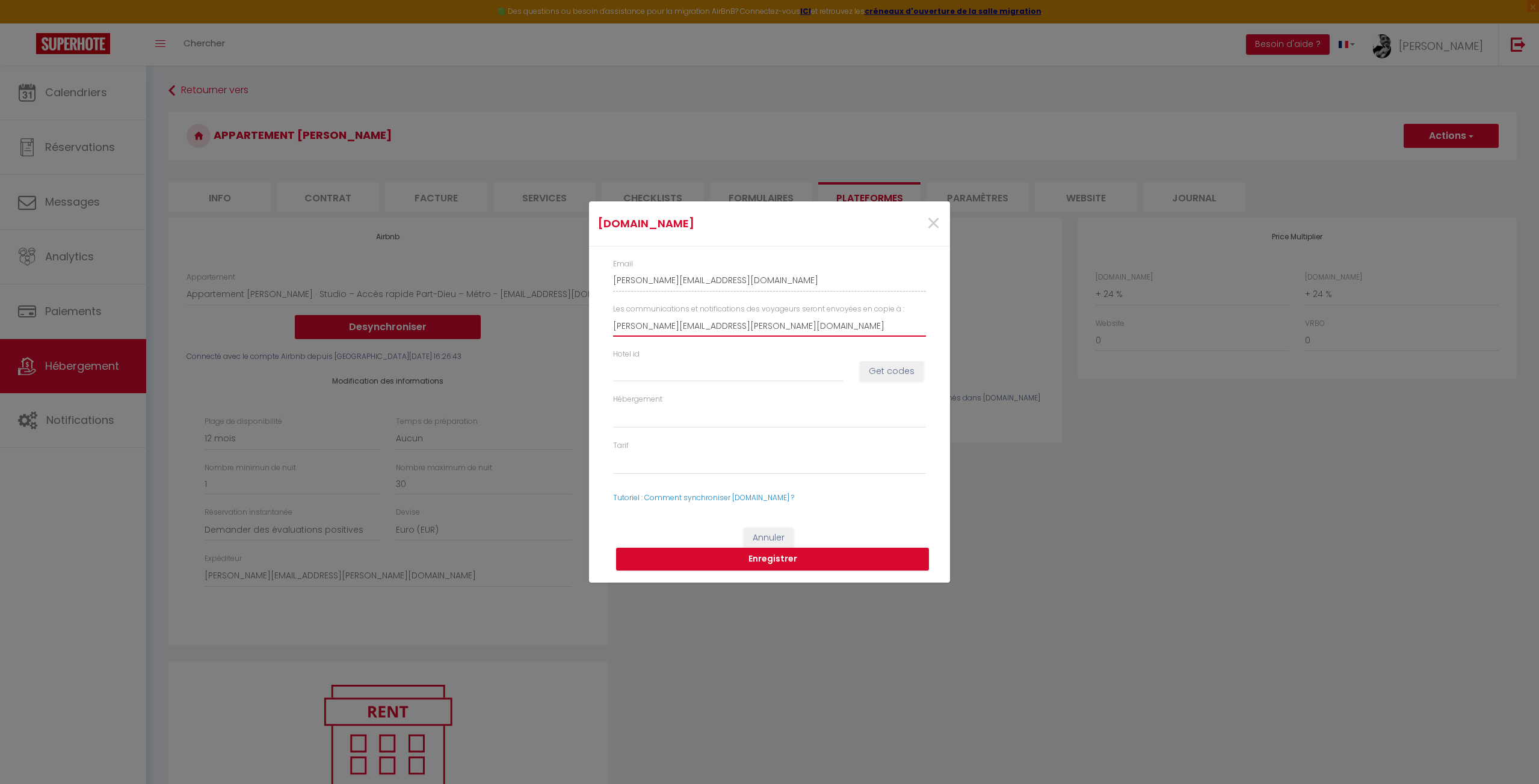
drag, startPoint x: 698, startPoint y: 325, endPoint x: 710, endPoint y: 325, distance: 12.0
click at [698, 325] on input "nathanael.hamada@gmail.com" at bounding box center [769, 326] width 313 height 22
click at [641, 342] on div "Les communications et notifications des voyageurs seront envoyées en copie à : …" at bounding box center [770, 326] width 329 height 45
click at [635, 363] on input "Hotel id" at bounding box center [728, 371] width 231 height 22
click at [896, 373] on button "Get codes" at bounding box center [891, 372] width 64 height 21
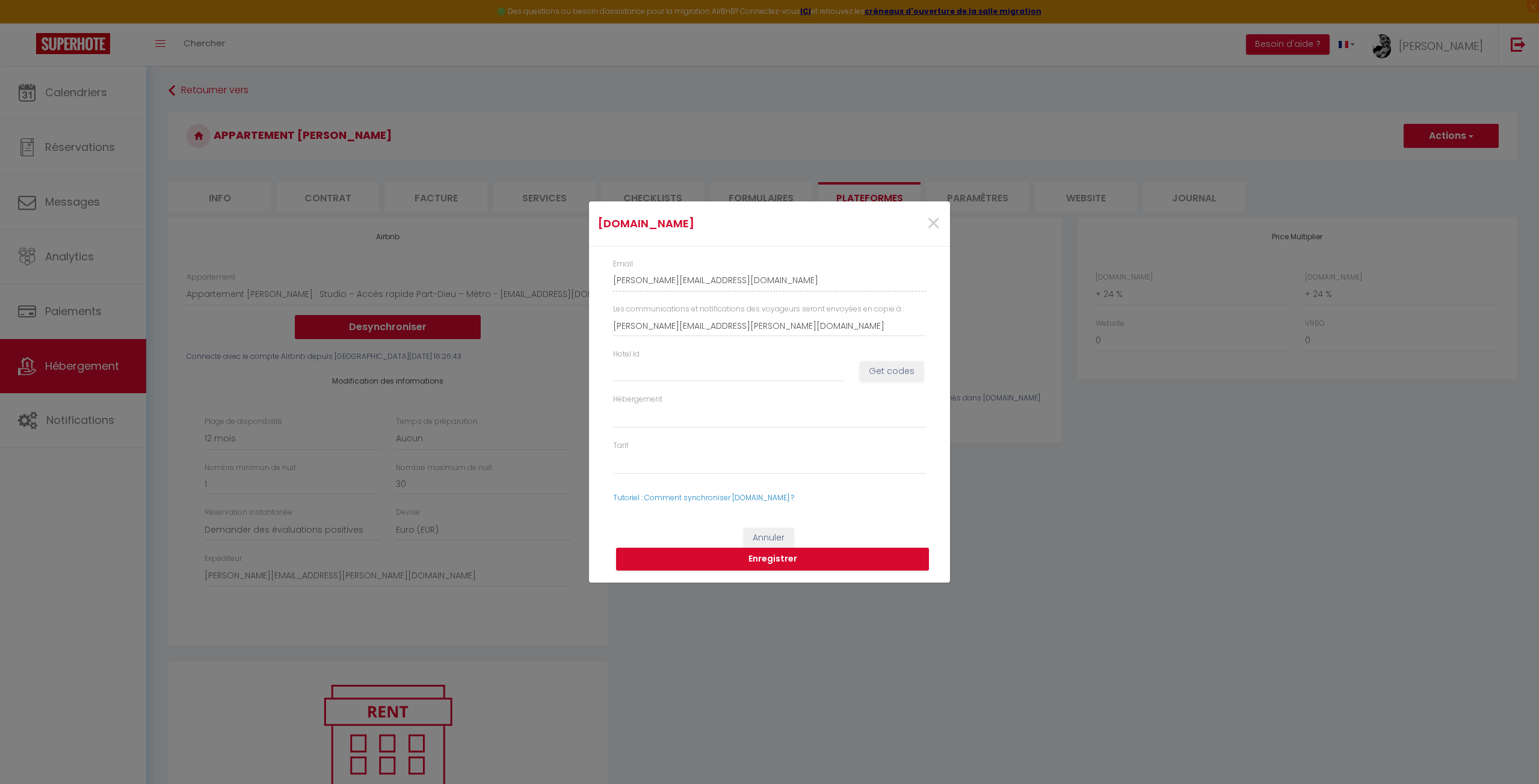
select select
drag, startPoint x: 850, startPoint y: 370, endPoint x: 841, endPoint y: 369, distance: 9.1
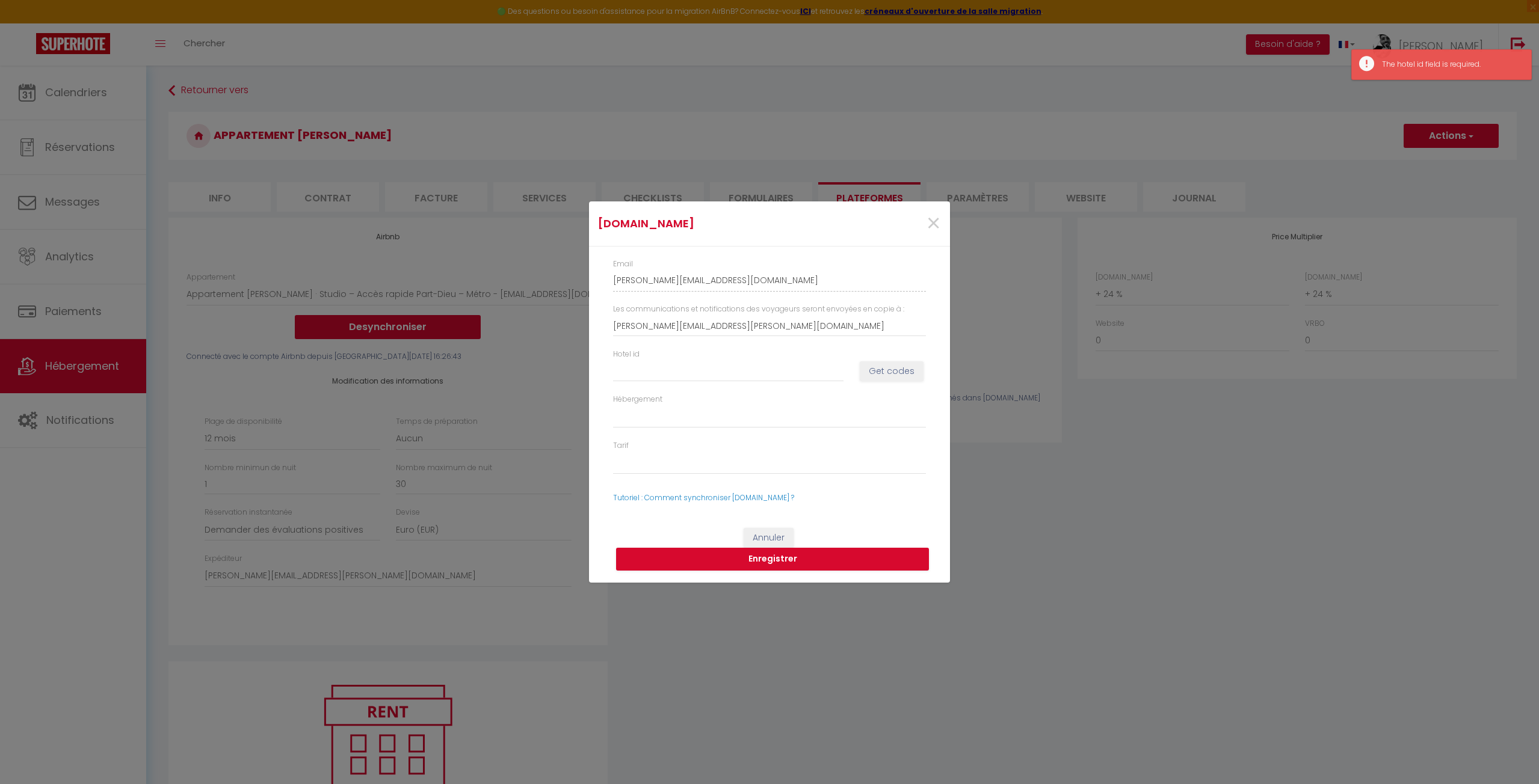
click at [849, 369] on div "Hotel id" at bounding box center [728, 365] width 247 height 33
click at [711, 498] on link "Tutoriel : Comment synchroniser Booking.com ?" at bounding box center [704, 497] width 181 height 10
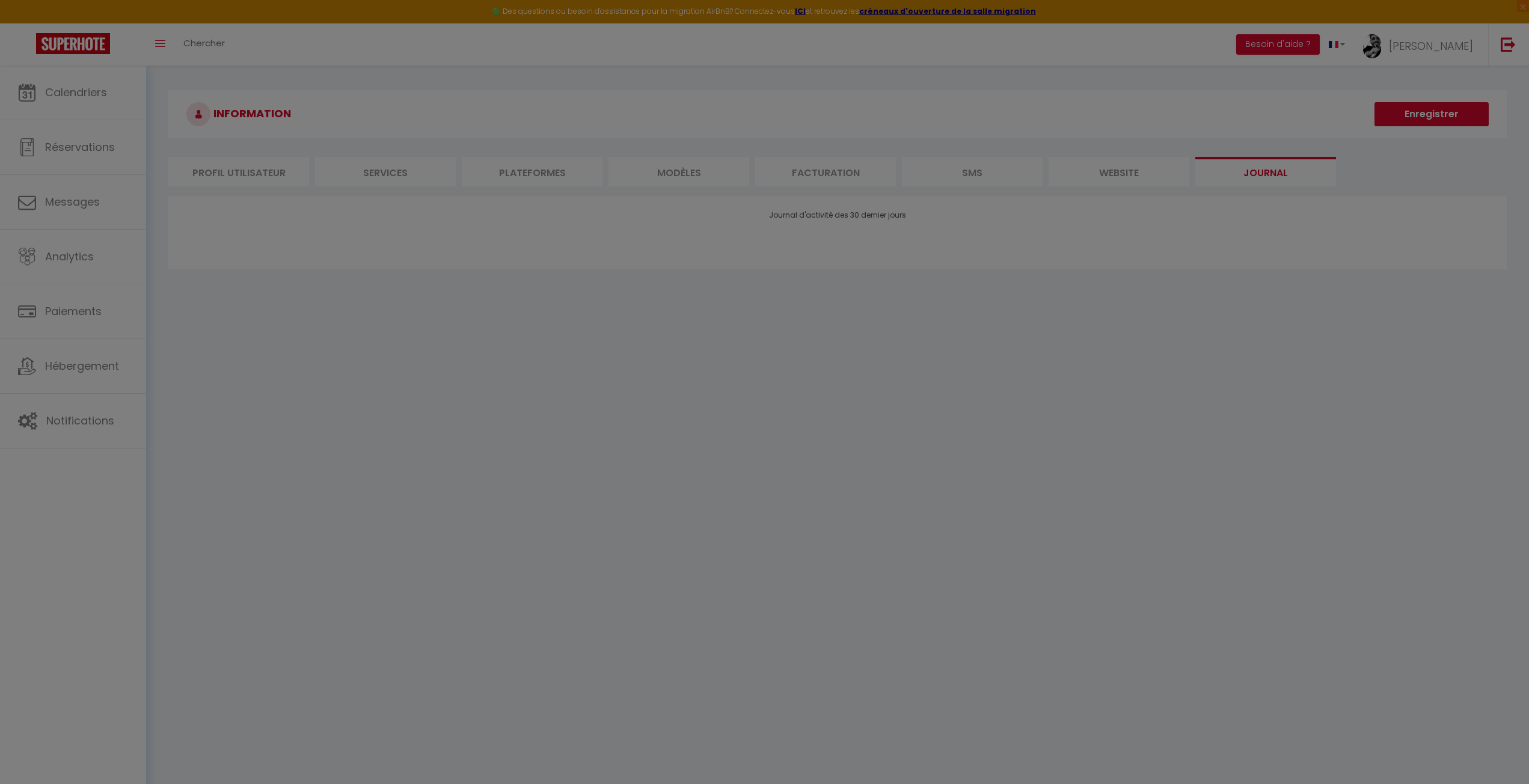
click at [940, 328] on div at bounding box center [764, 392] width 1529 height 784
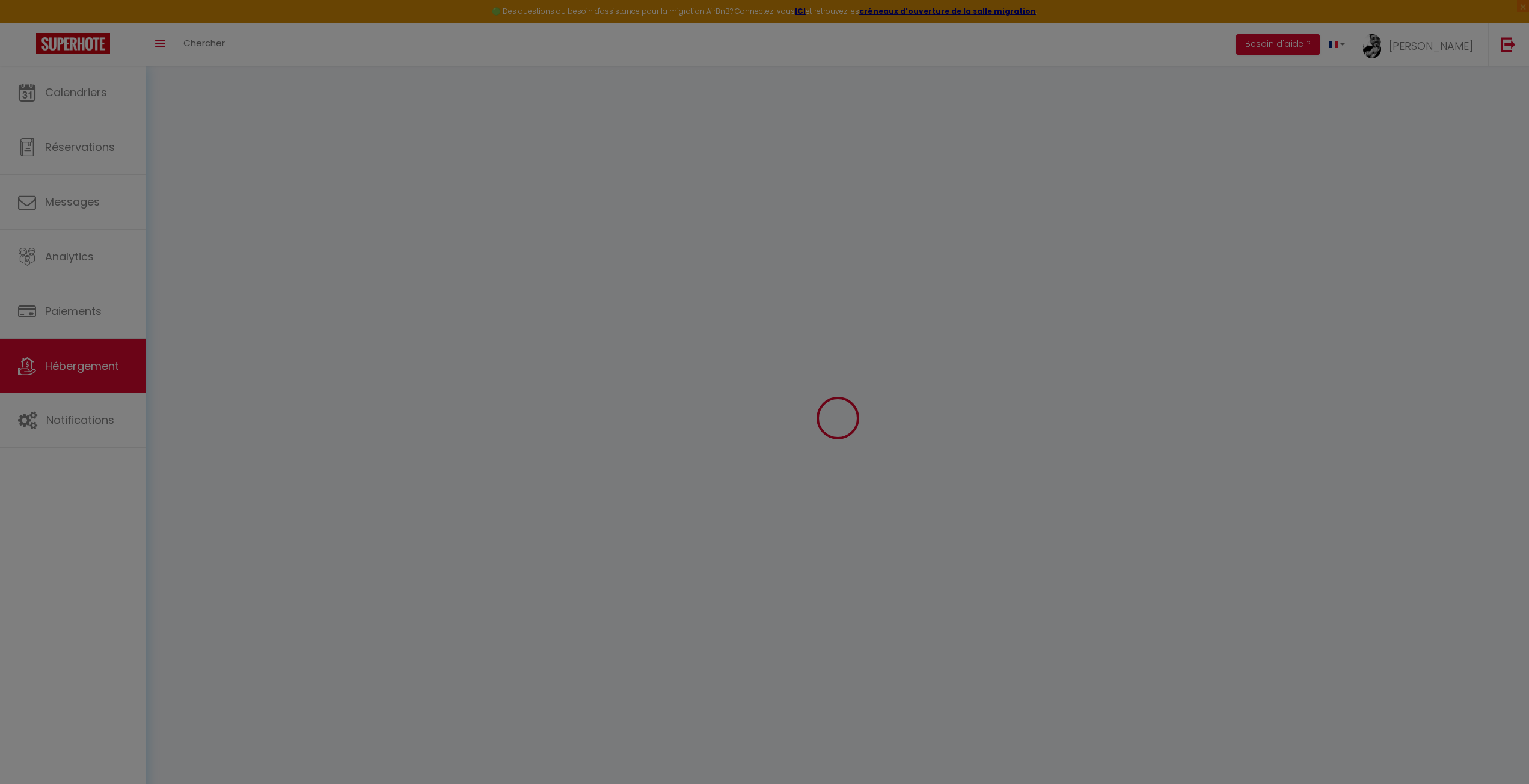
select select "14487-1445629224857500603"
select select "+ 24 %"
select select "365"
select select "well_reviewed_guests"
select select "EUR"
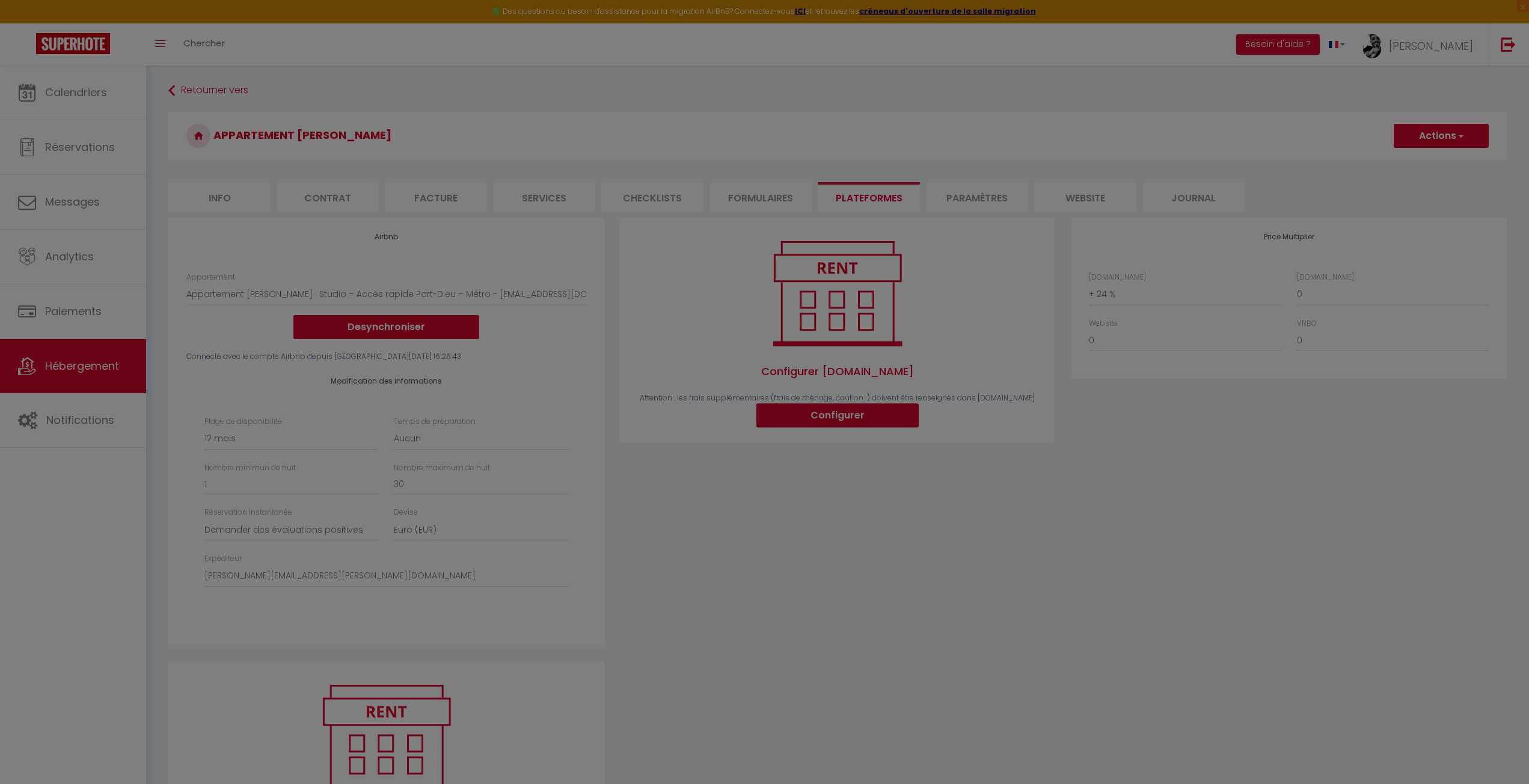
click at [861, 415] on div at bounding box center [764, 392] width 1529 height 784
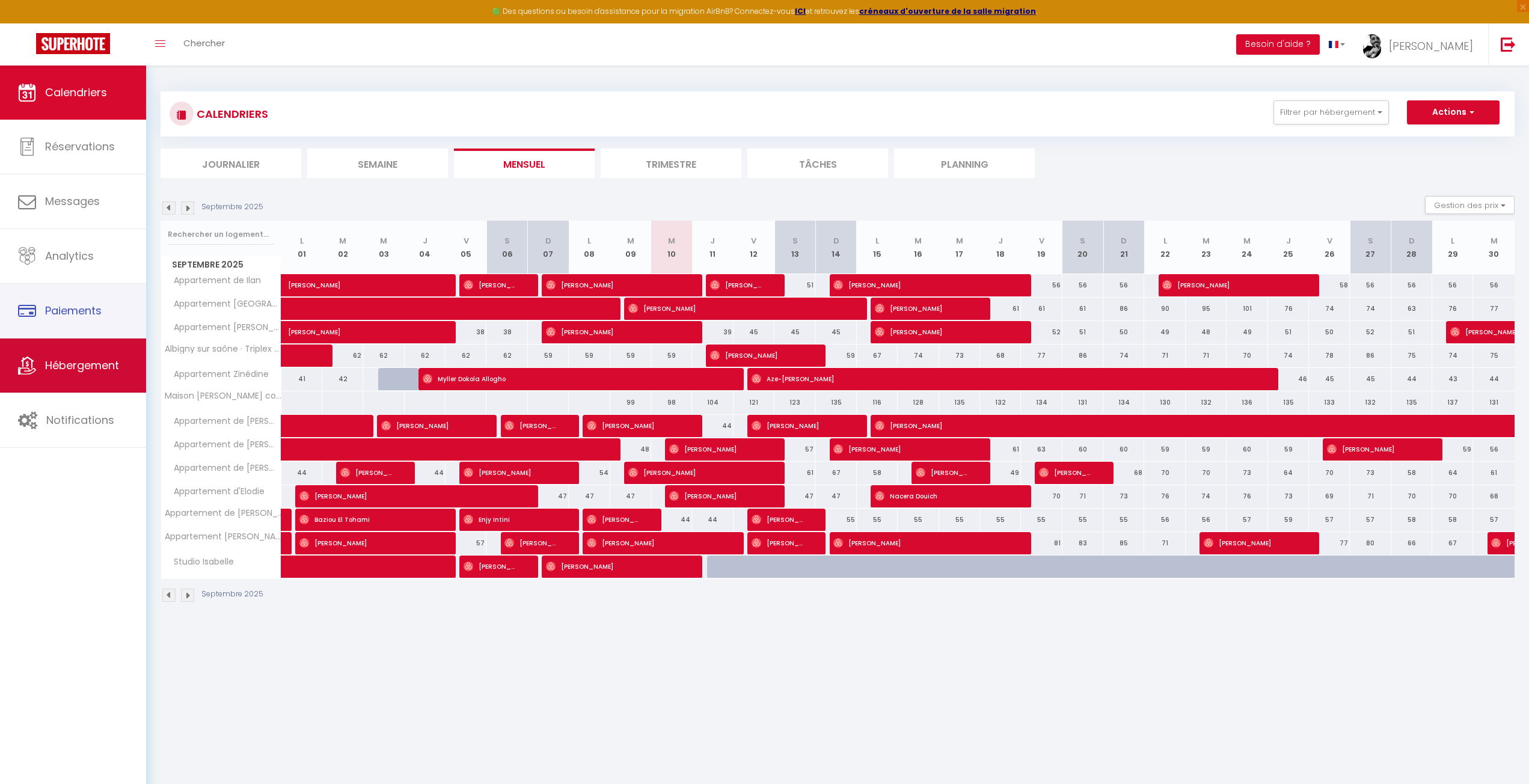
click at [90, 356] on link "Hébergement" at bounding box center [73, 366] width 146 height 54
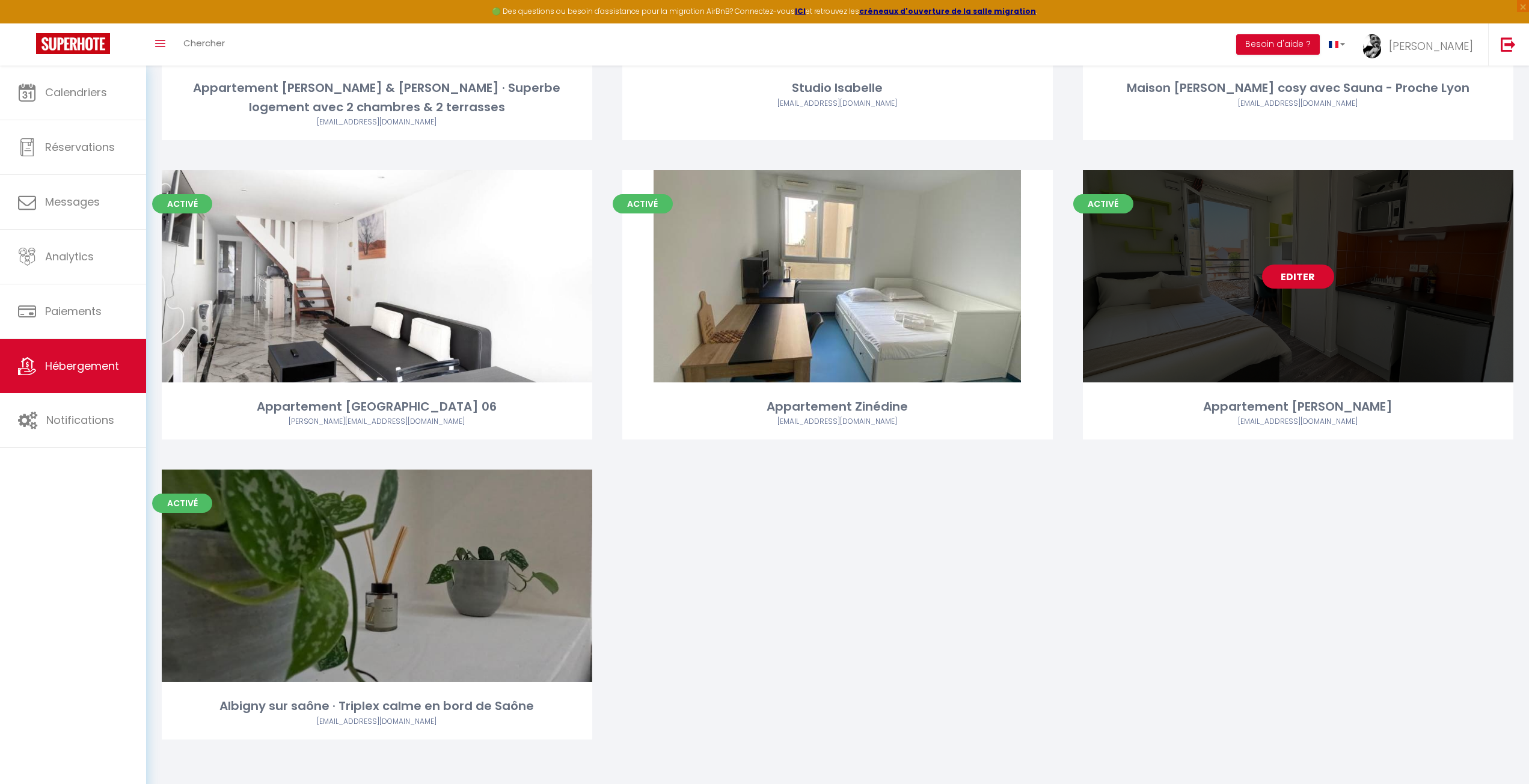
click at [1296, 276] on link "Editer" at bounding box center [1299, 276] width 72 height 24
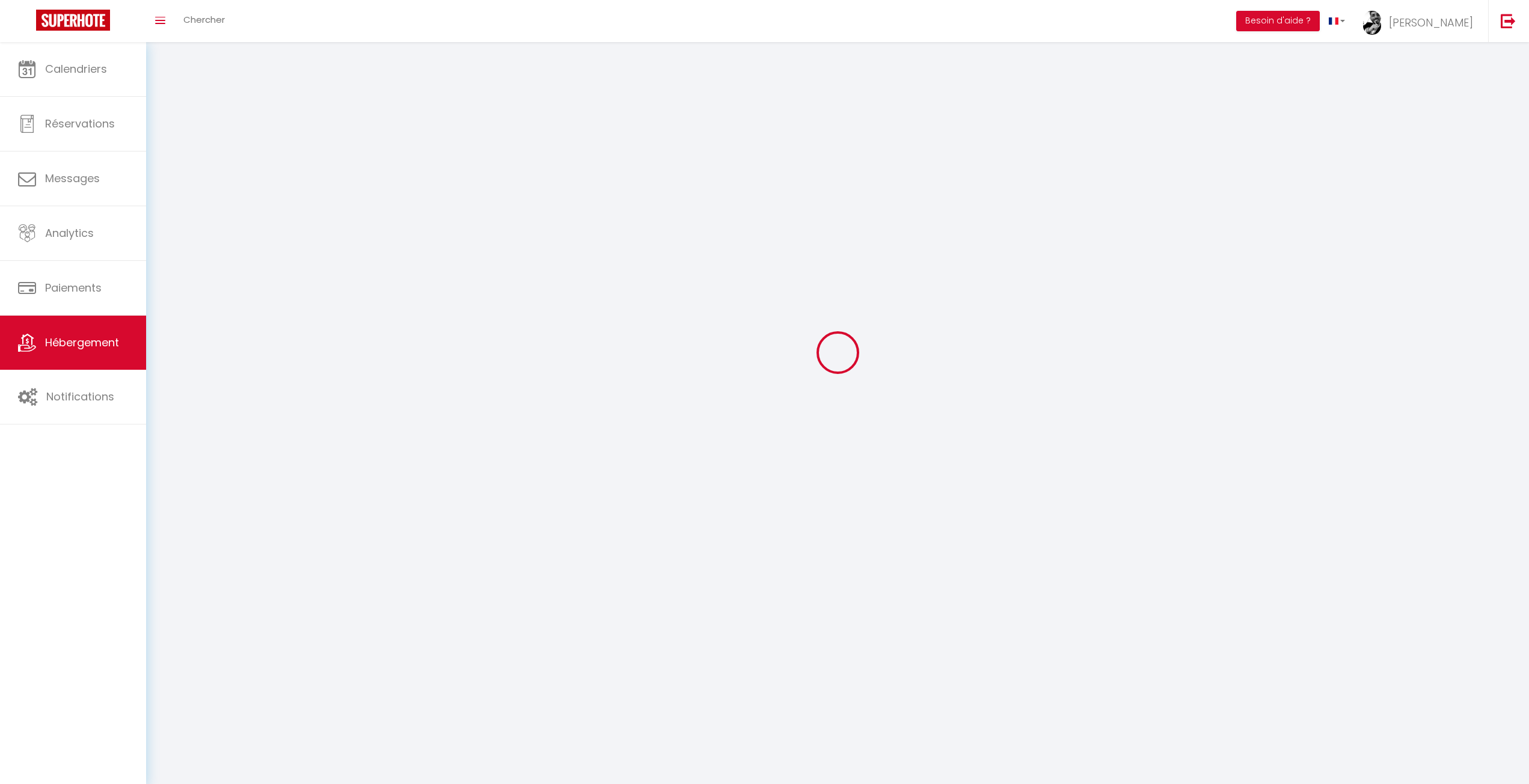
select select
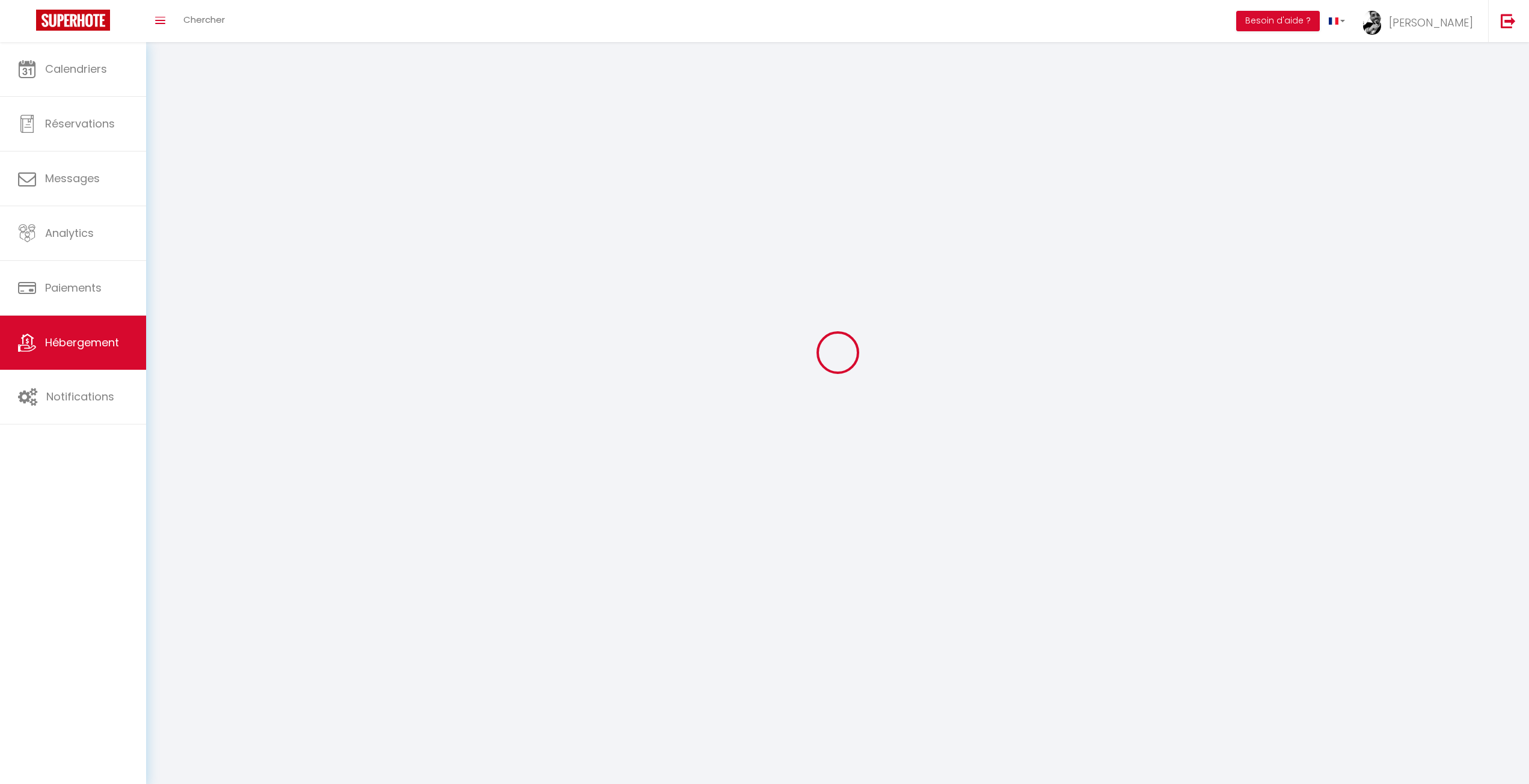
select select
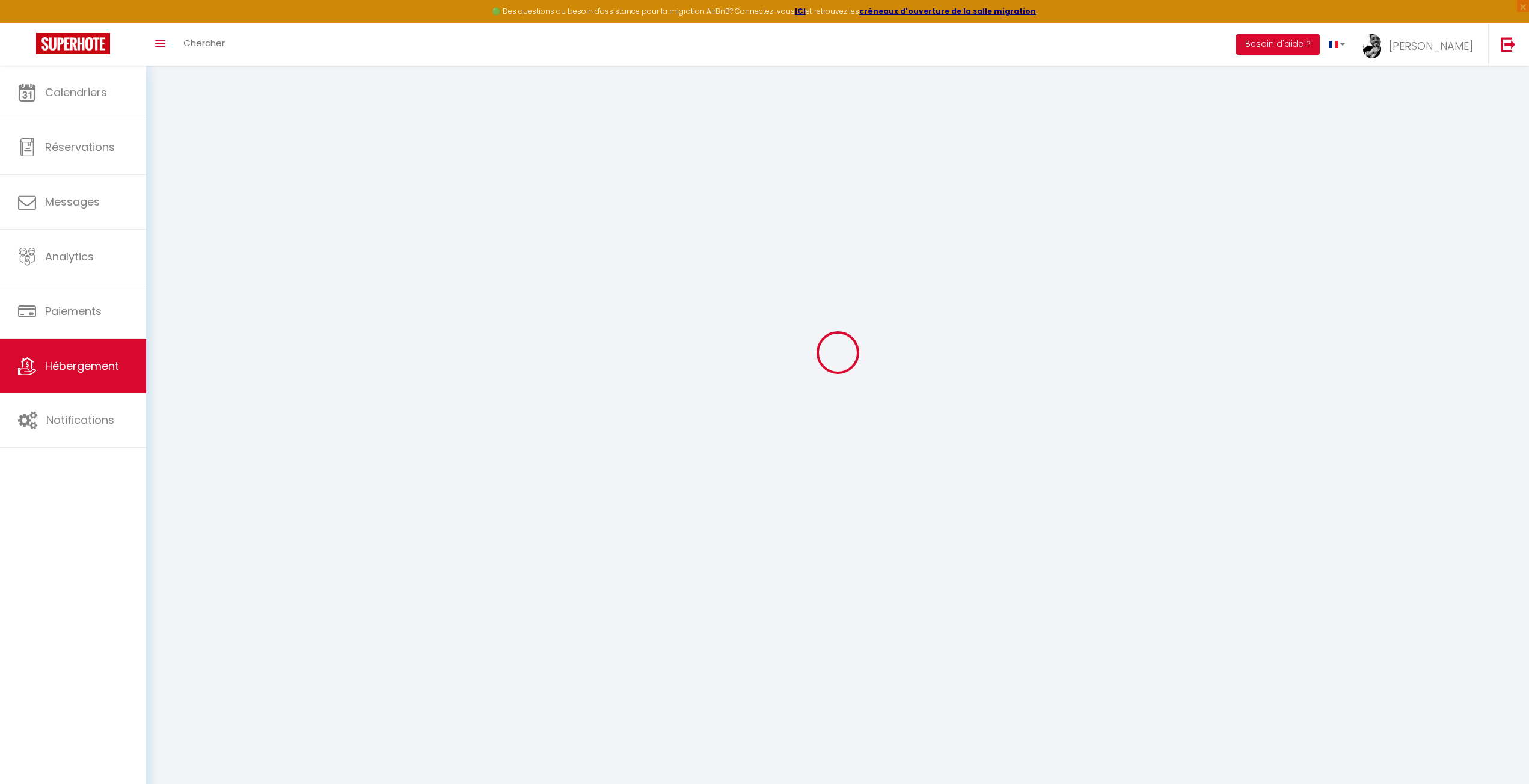
select select
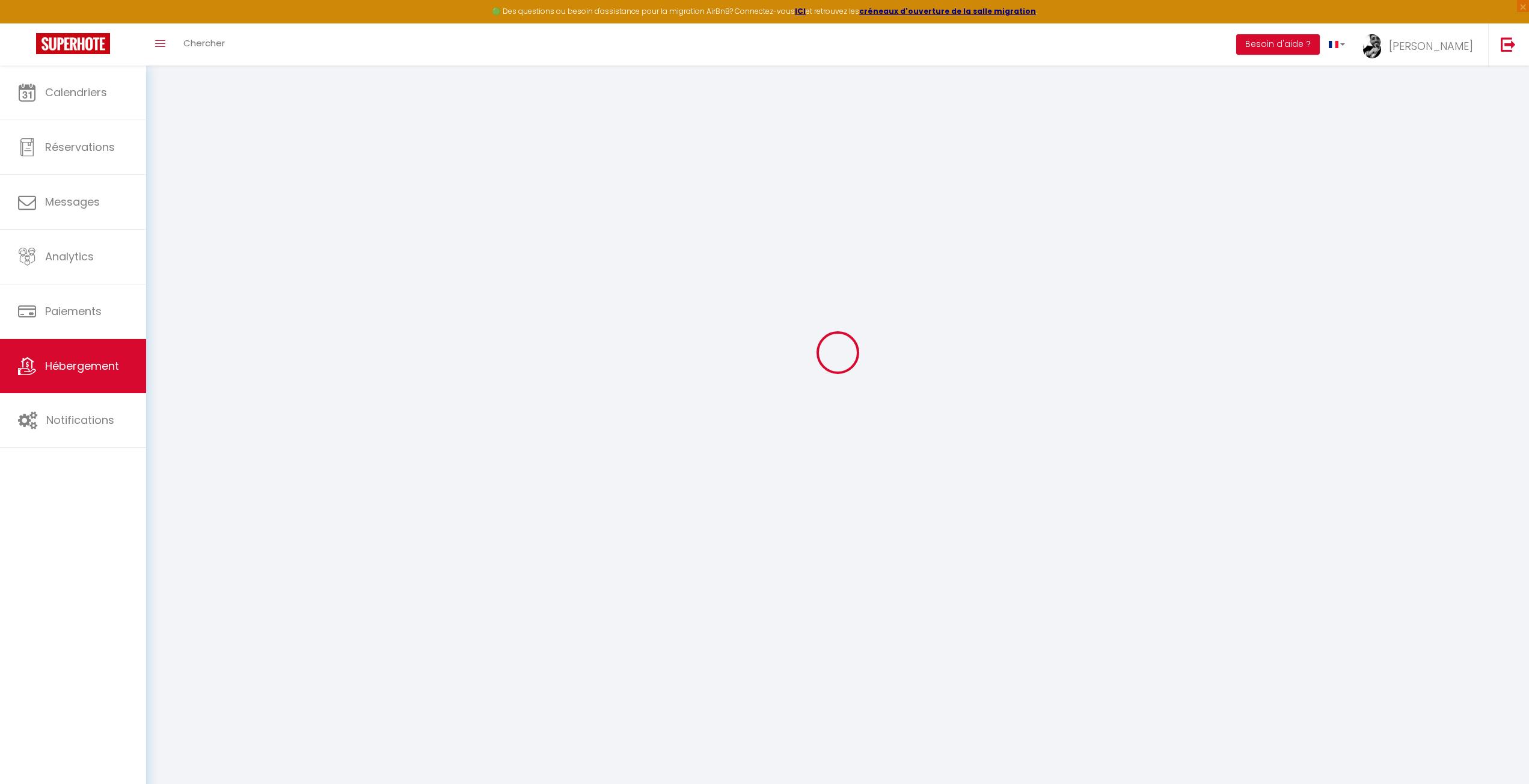
select select
type input "[PERSON_NAME][EMAIL_ADDRESS][DOMAIN_NAME]"
select select
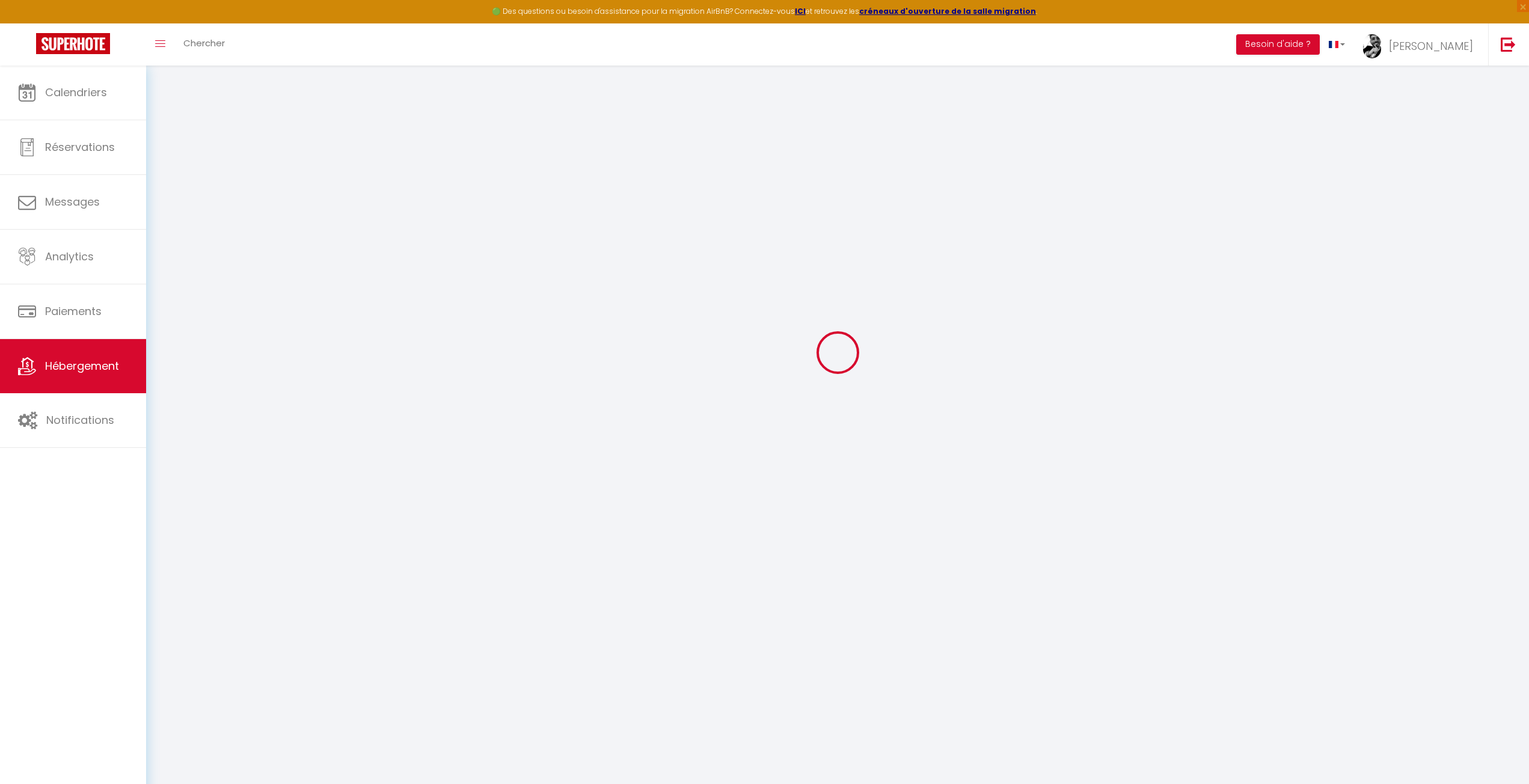
select select "14487-1445629224857500603"
select select
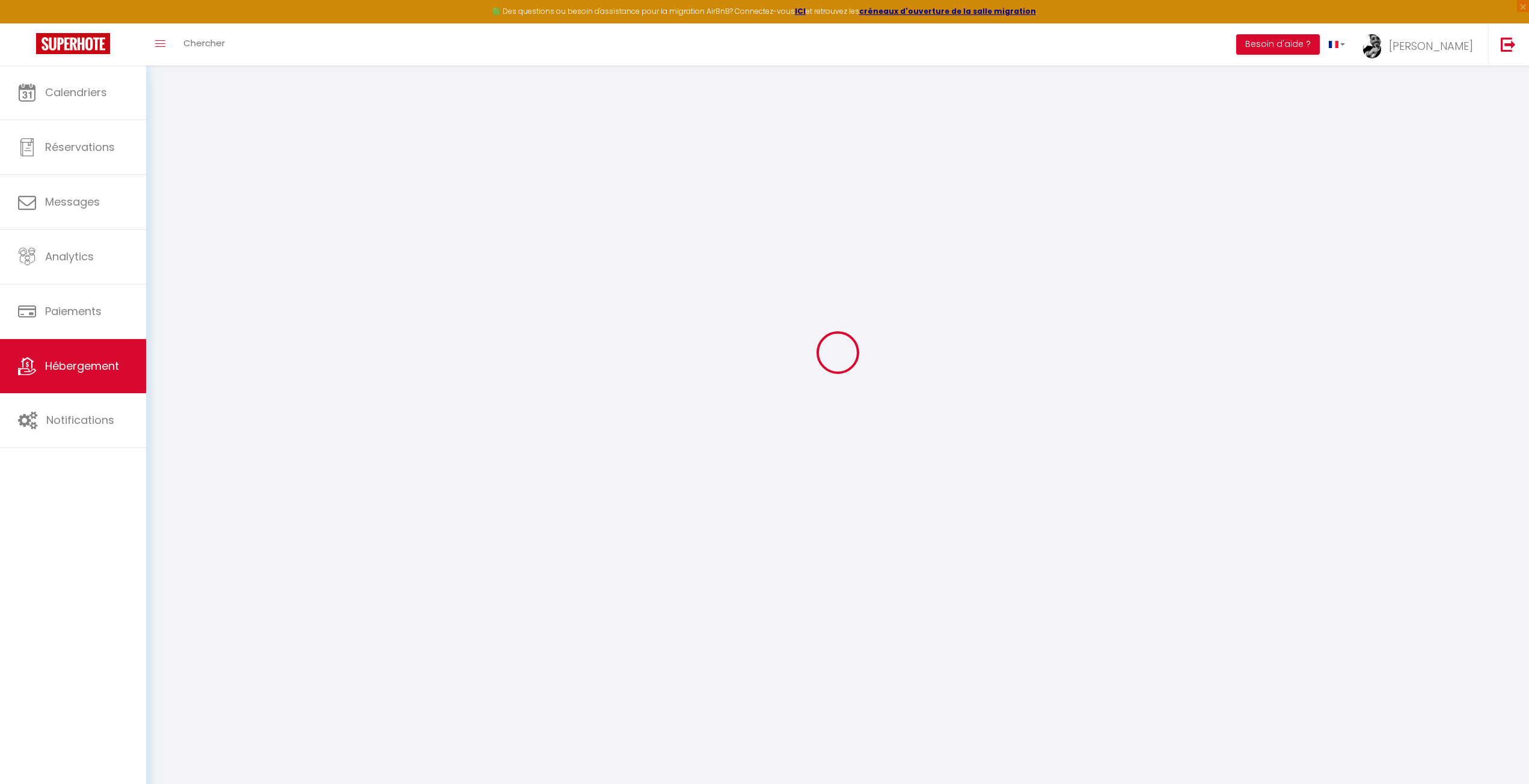
select select
select select "+ 24 %"
select select
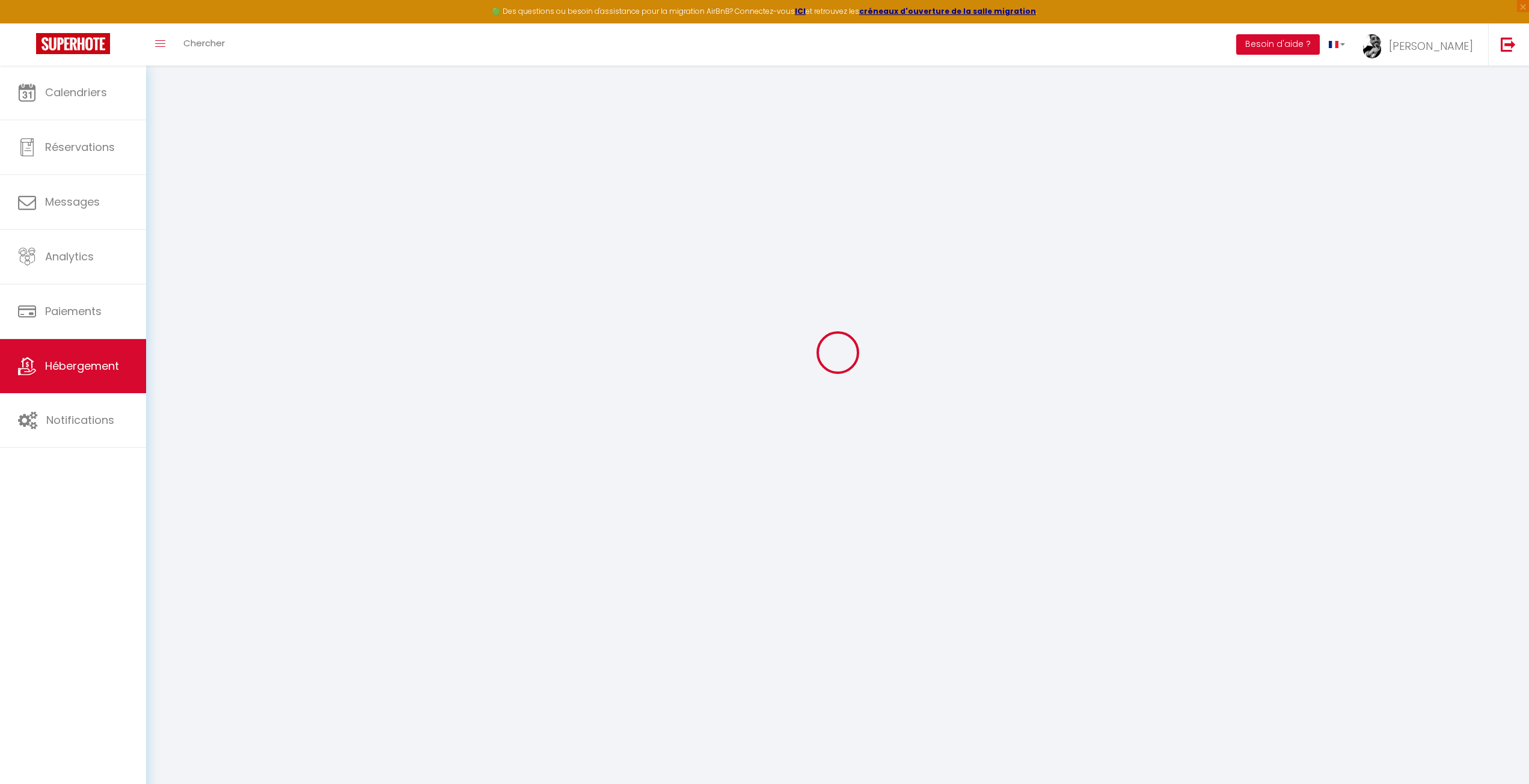
select select
checkbox input "false"
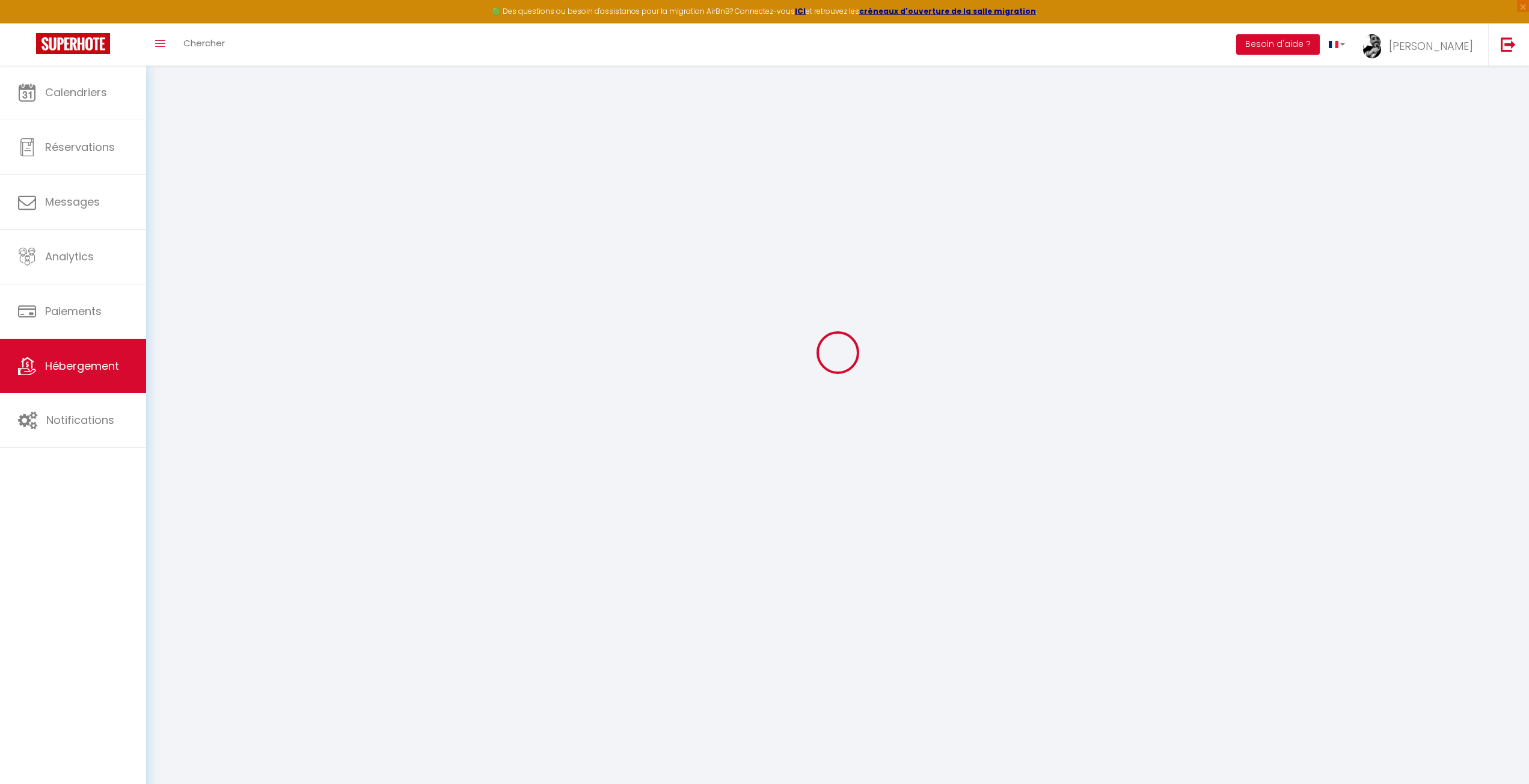
checkbox input "false"
select select
select select "365"
select select "well_reviewed_guests"
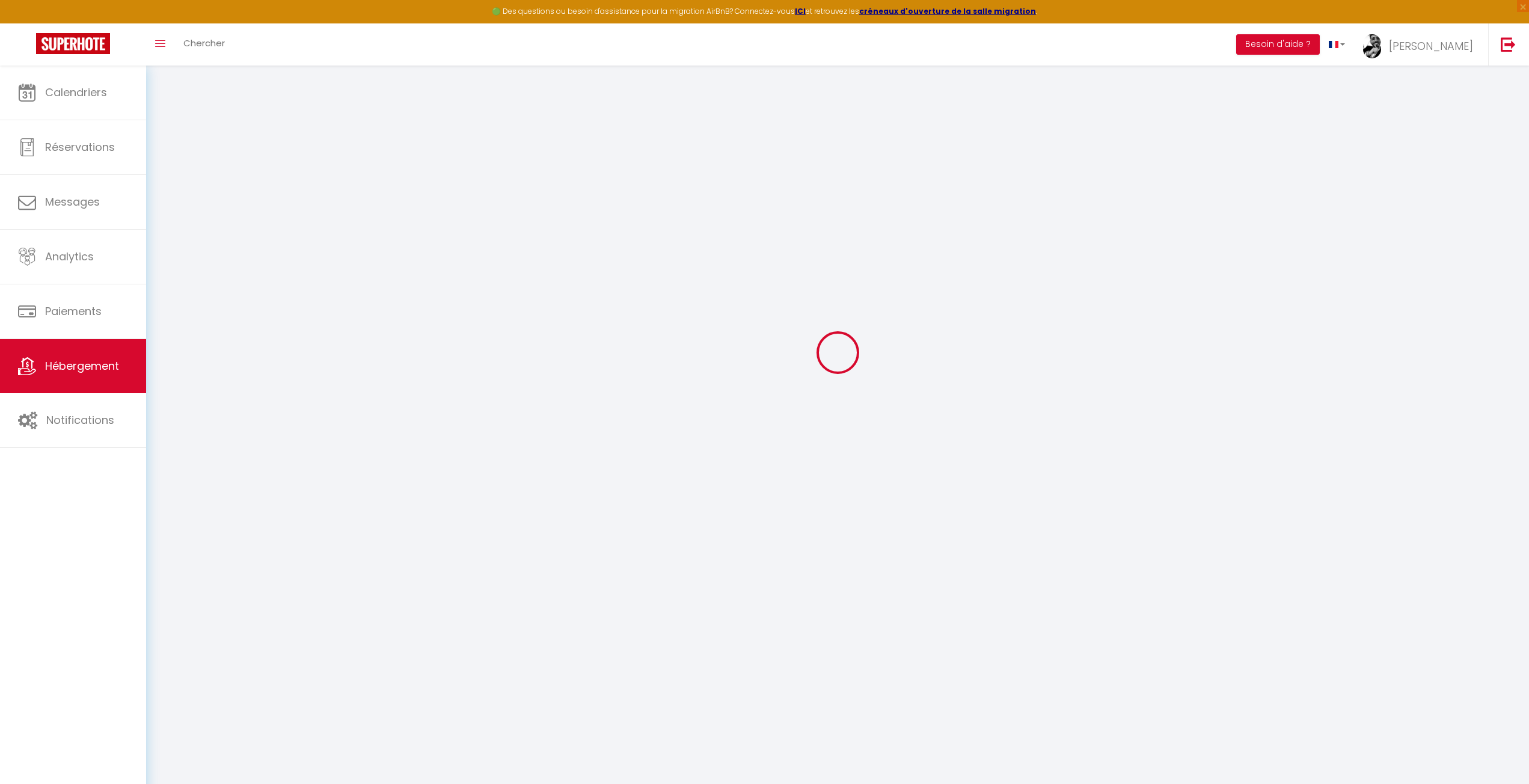
select select "EUR"
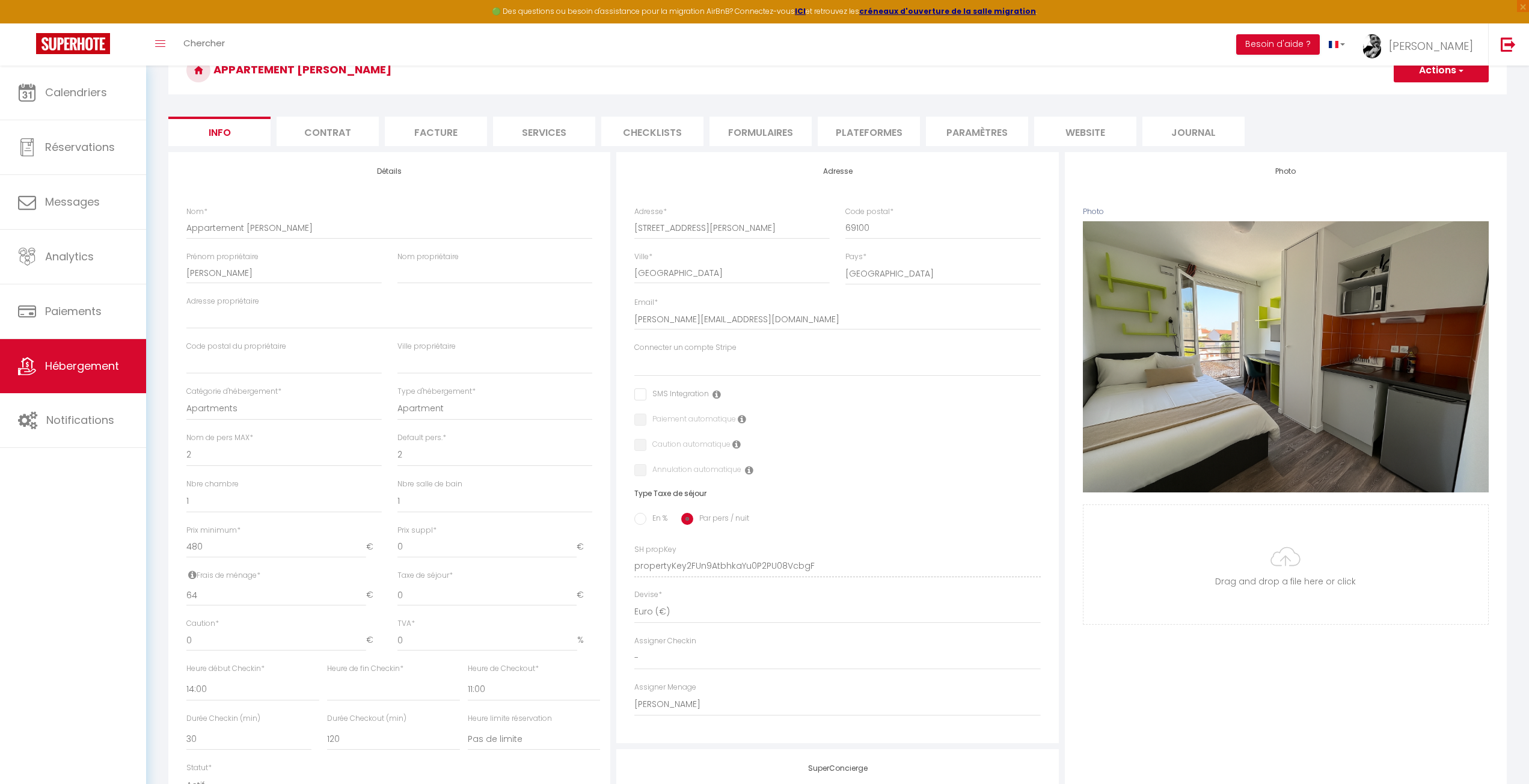
click at [785, 134] on li "Formulaires" at bounding box center [760, 131] width 102 height 29
select select
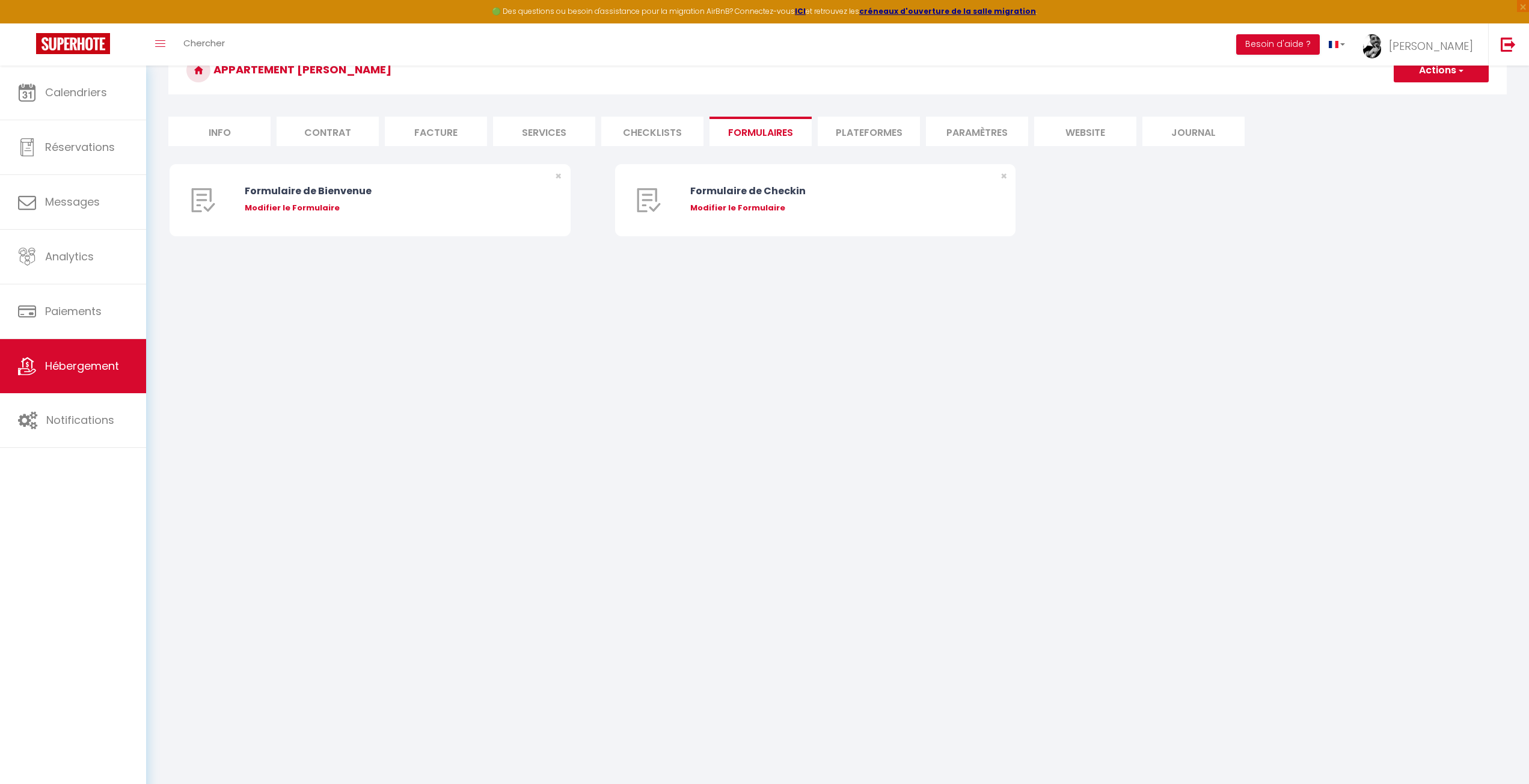
click at [877, 124] on li "Plateformes" at bounding box center [869, 131] width 102 height 29
select select
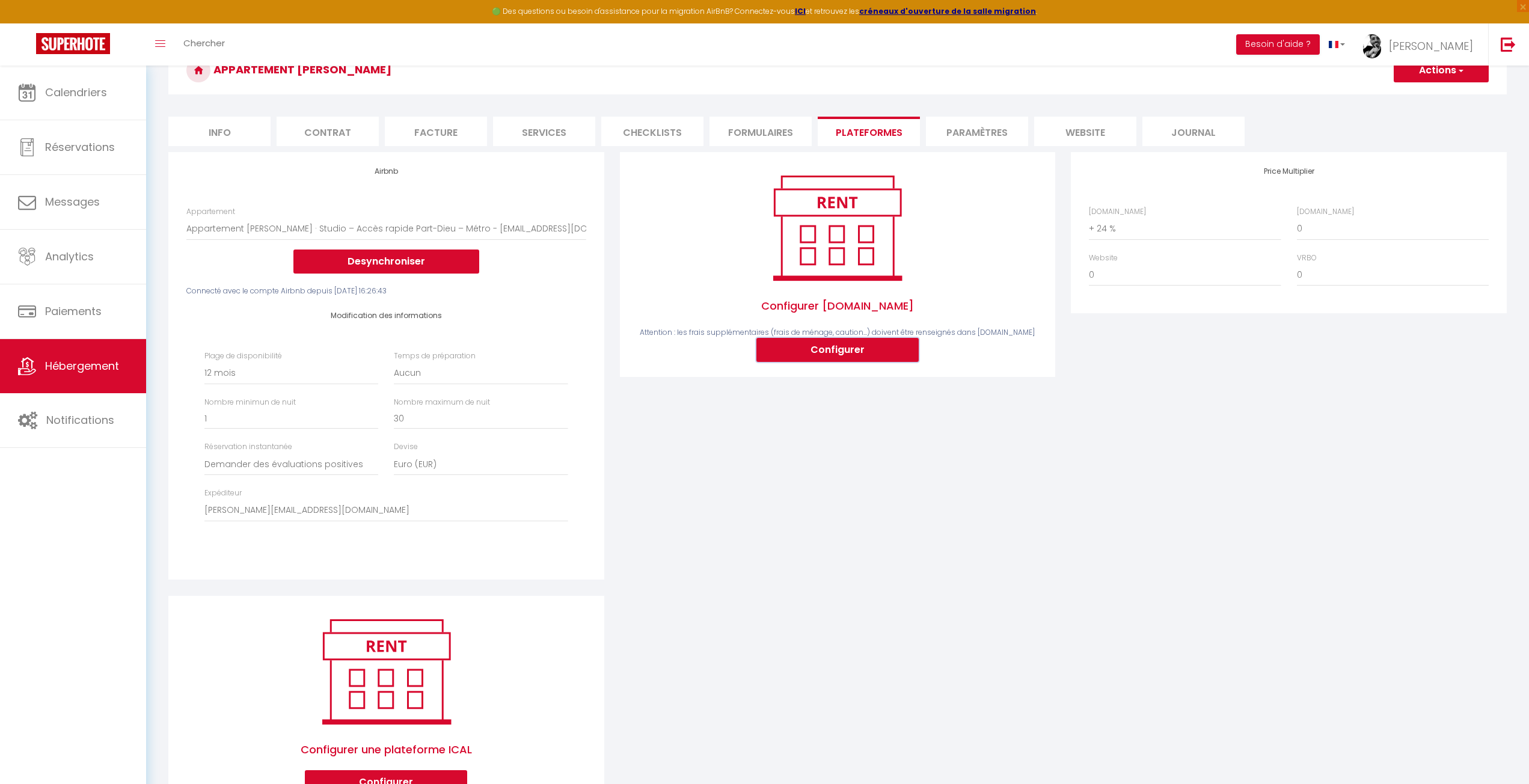
click at [797, 345] on button "Configurer" at bounding box center [837, 349] width 162 height 24
select select
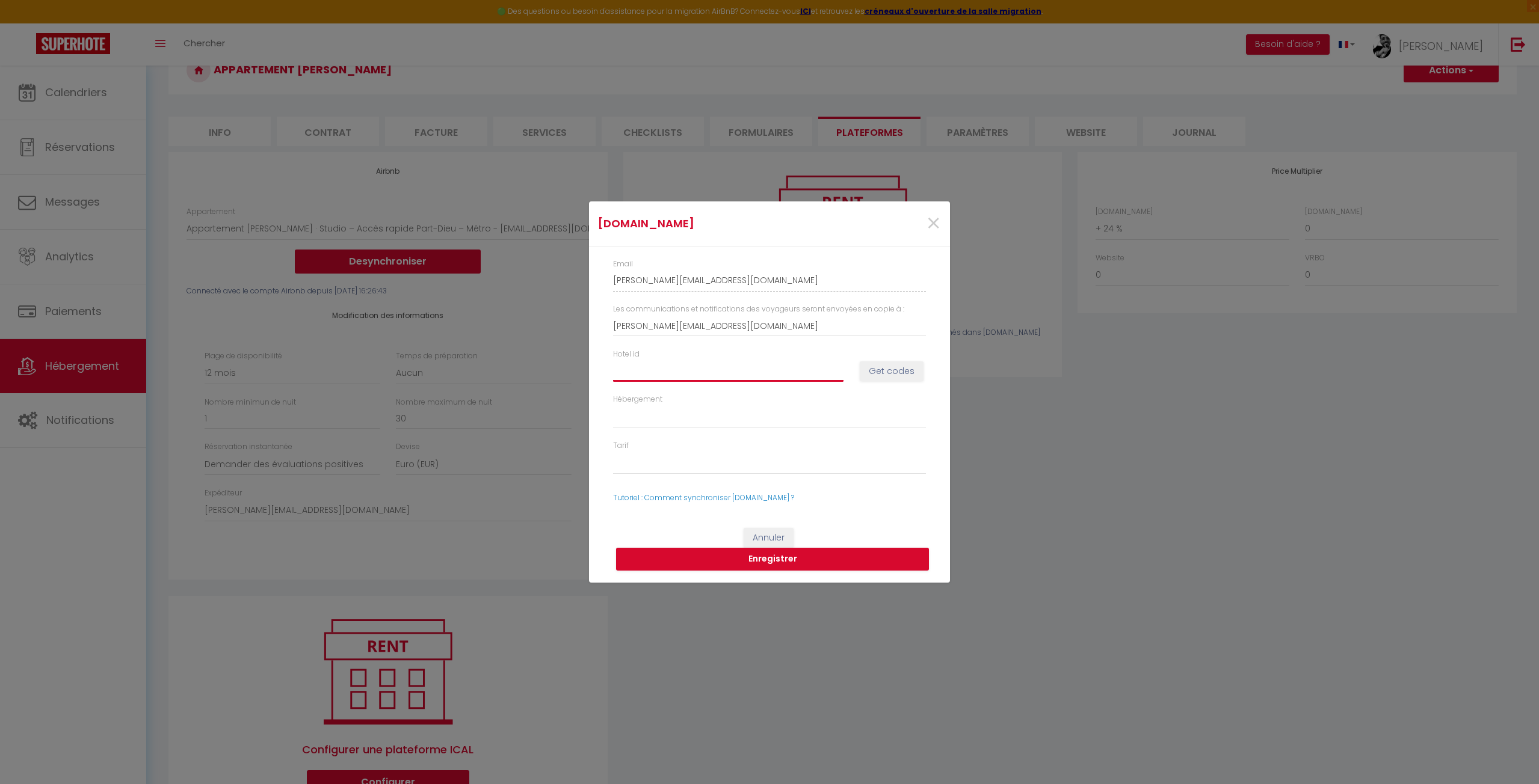
click at [658, 369] on input "Hotel id" at bounding box center [728, 371] width 231 height 22
paste input "14917964"
type input "14917964"
select select
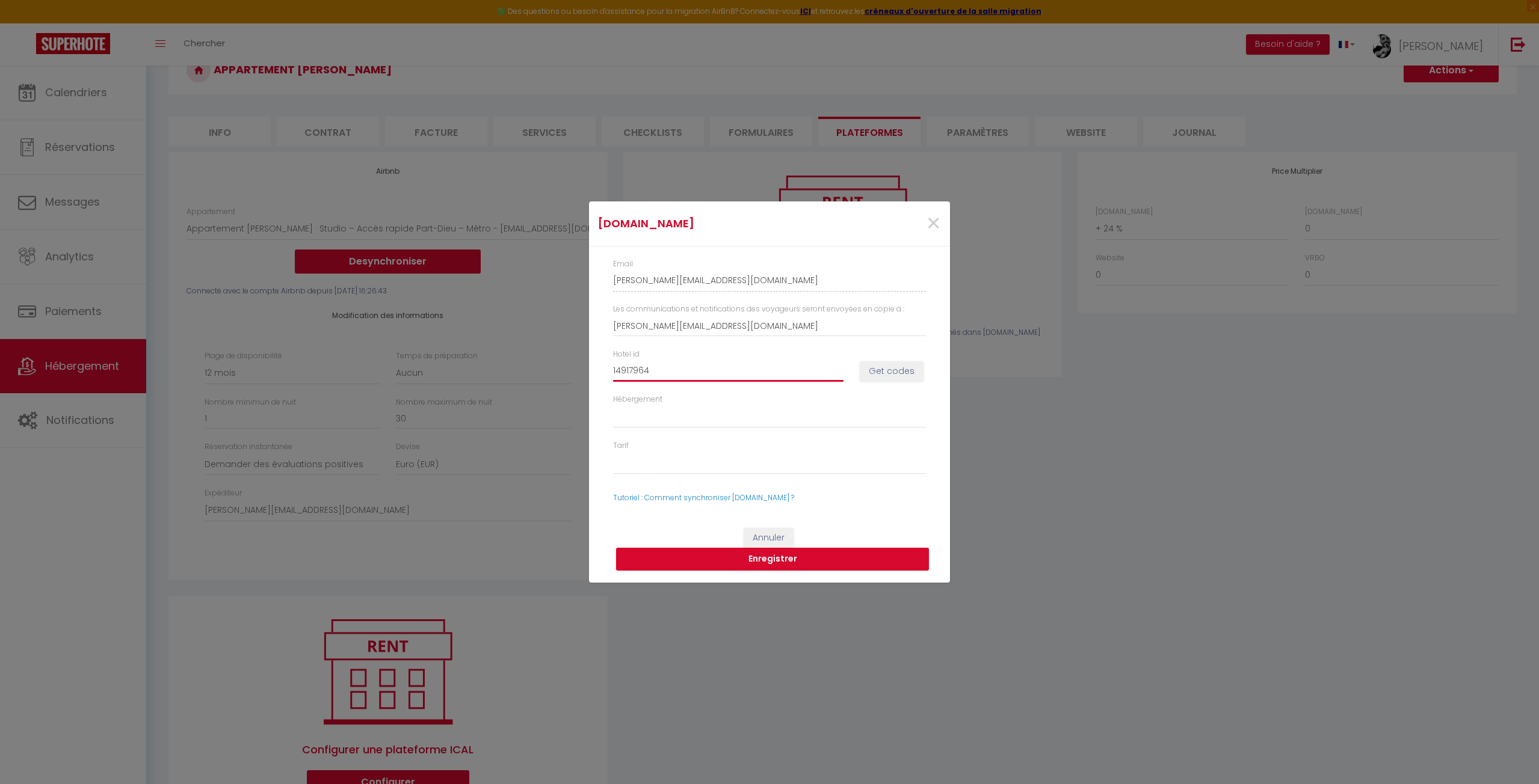
type input "14917964"
click at [662, 412] on select "Hébergement" at bounding box center [769, 417] width 313 height 23
click at [672, 413] on select "Hébergement" at bounding box center [769, 417] width 313 height 23
click at [733, 560] on button "Enregistrer" at bounding box center [772, 559] width 313 height 23
select select
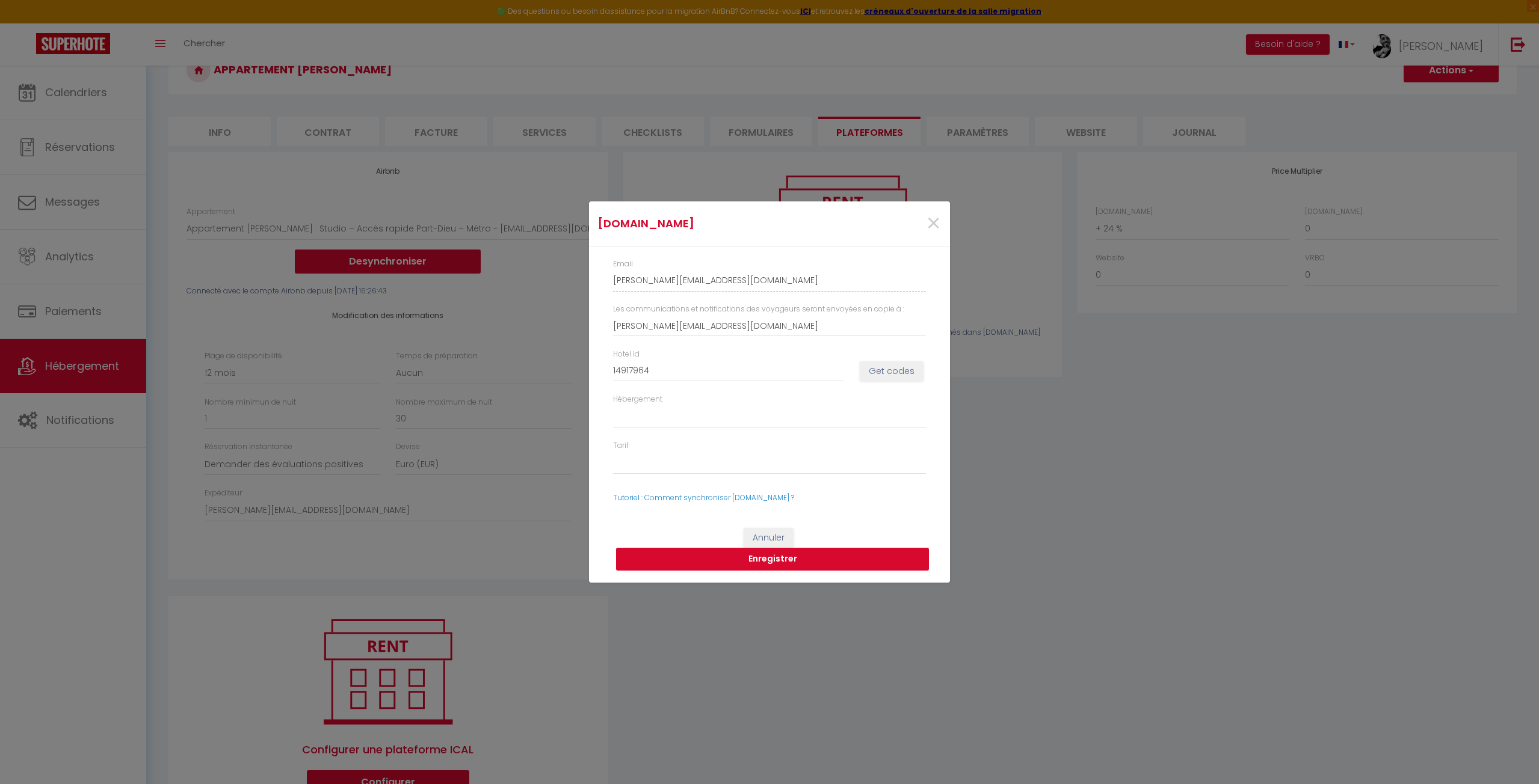
select select
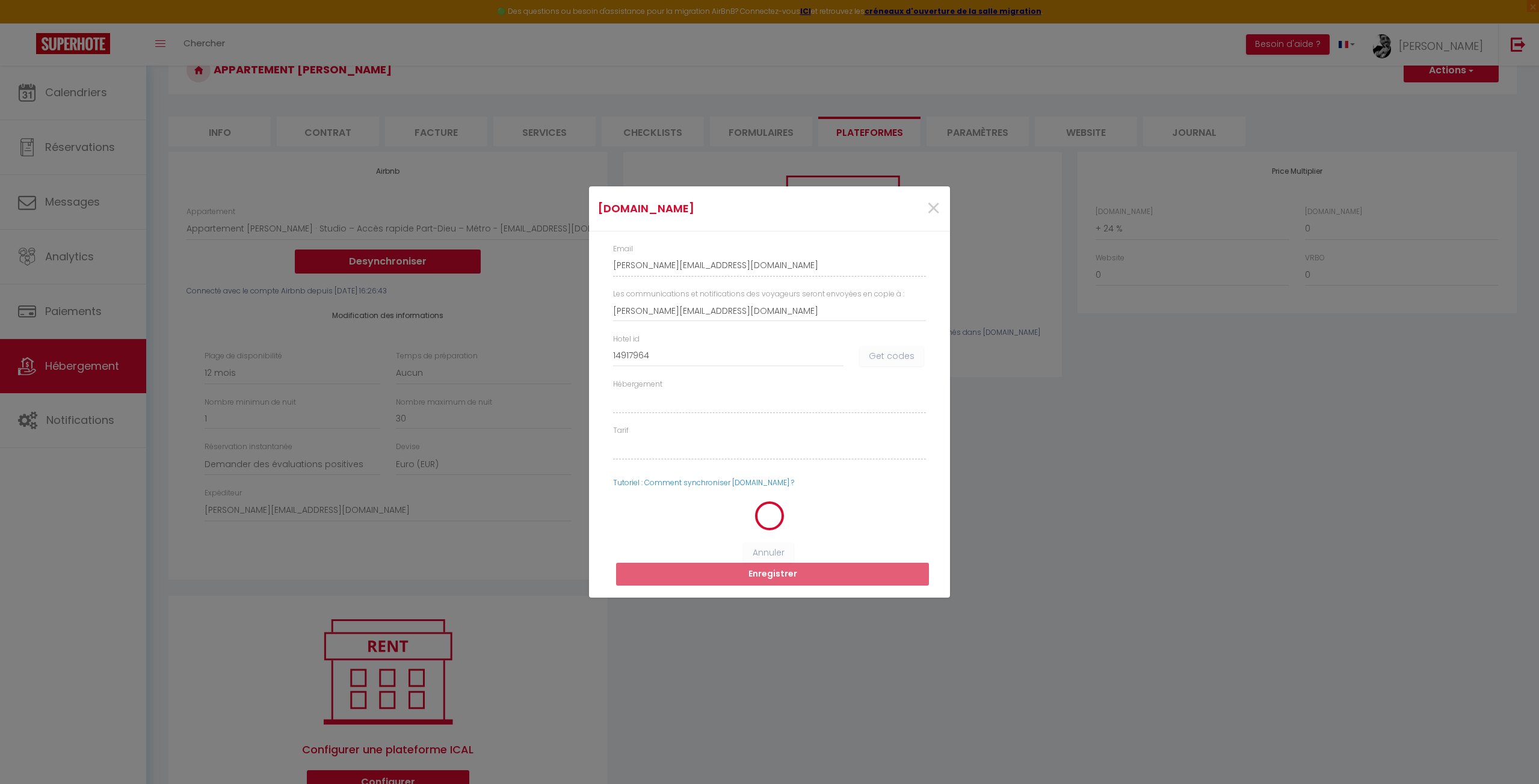
select select
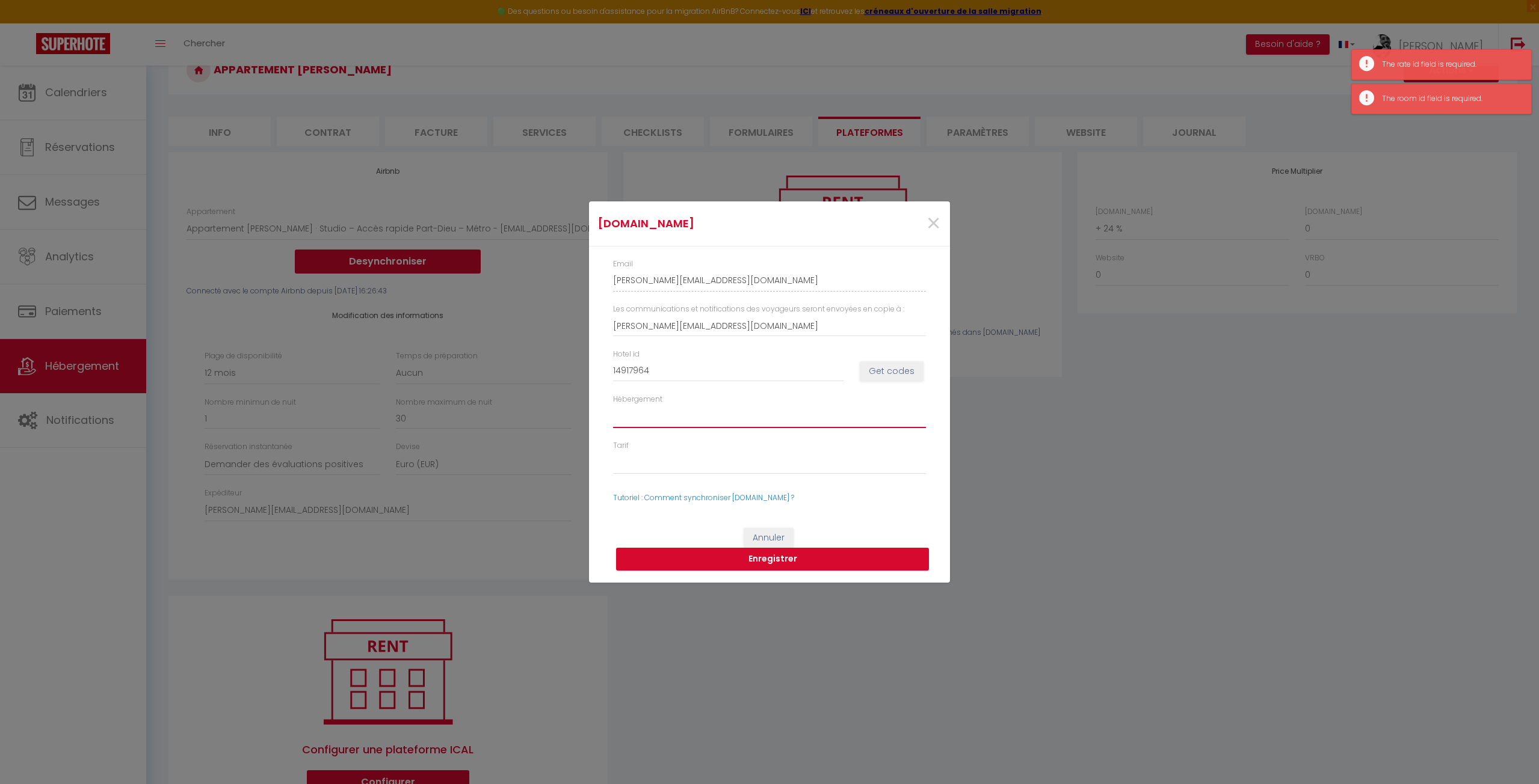
click at [731, 415] on select "Hébergement" at bounding box center [769, 417] width 313 height 23
click at [728, 423] on select "Hébergement" at bounding box center [769, 417] width 313 height 23
click at [698, 466] on select "Tarif" at bounding box center [769, 463] width 313 height 23
click at [698, 465] on select "Tarif" at bounding box center [769, 463] width 313 height 23
click at [741, 398] on div "Hébergement" at bounding box center [770, 411] width 329 height 35
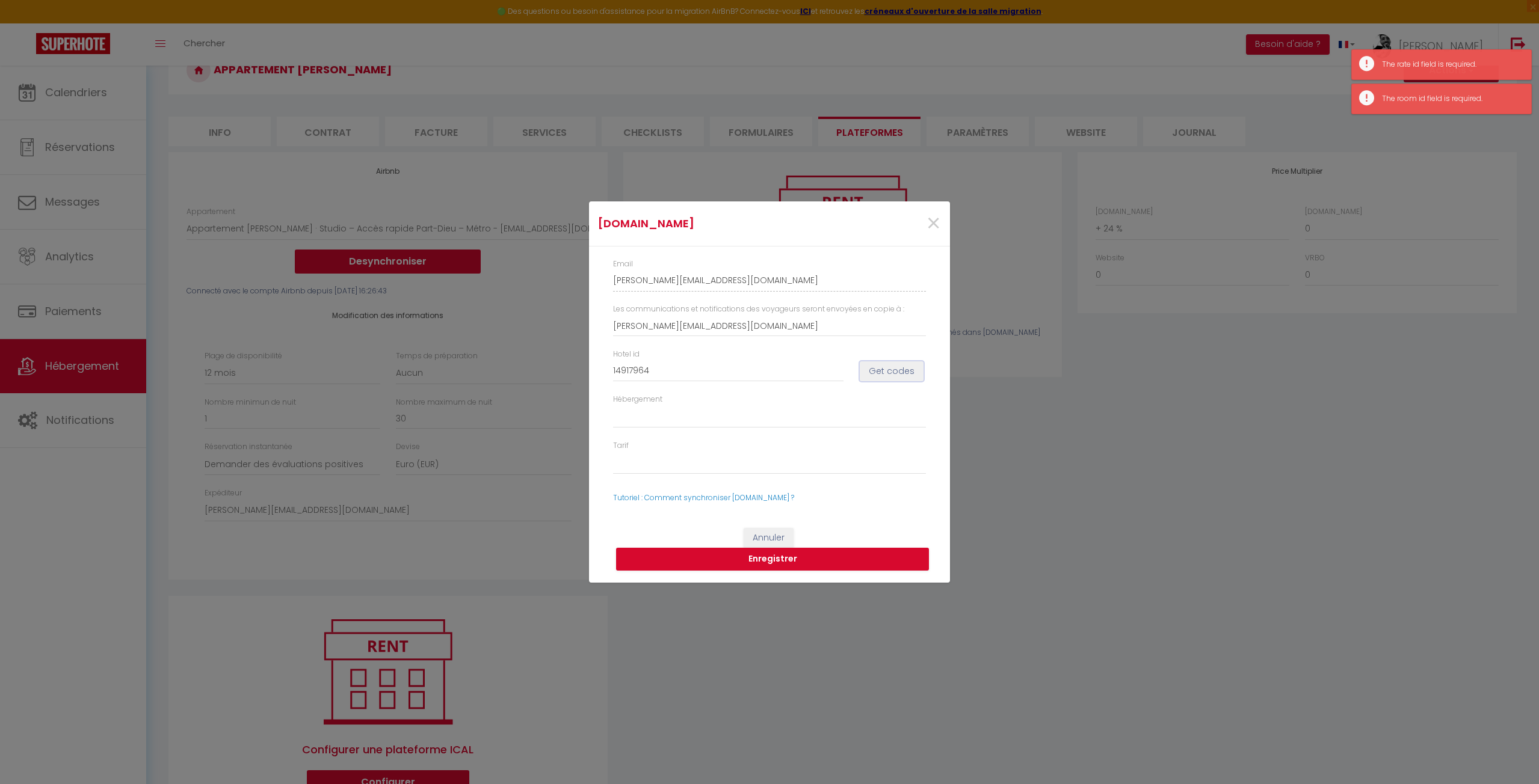
drag, startPoint x: 892, startPoint y: 367, endPoint x: 869, endPoint y: 369, distance: 23.1
click at [892, 366] on button "Get codes" at bounding box center [891, 372] width 64 height 21
select select
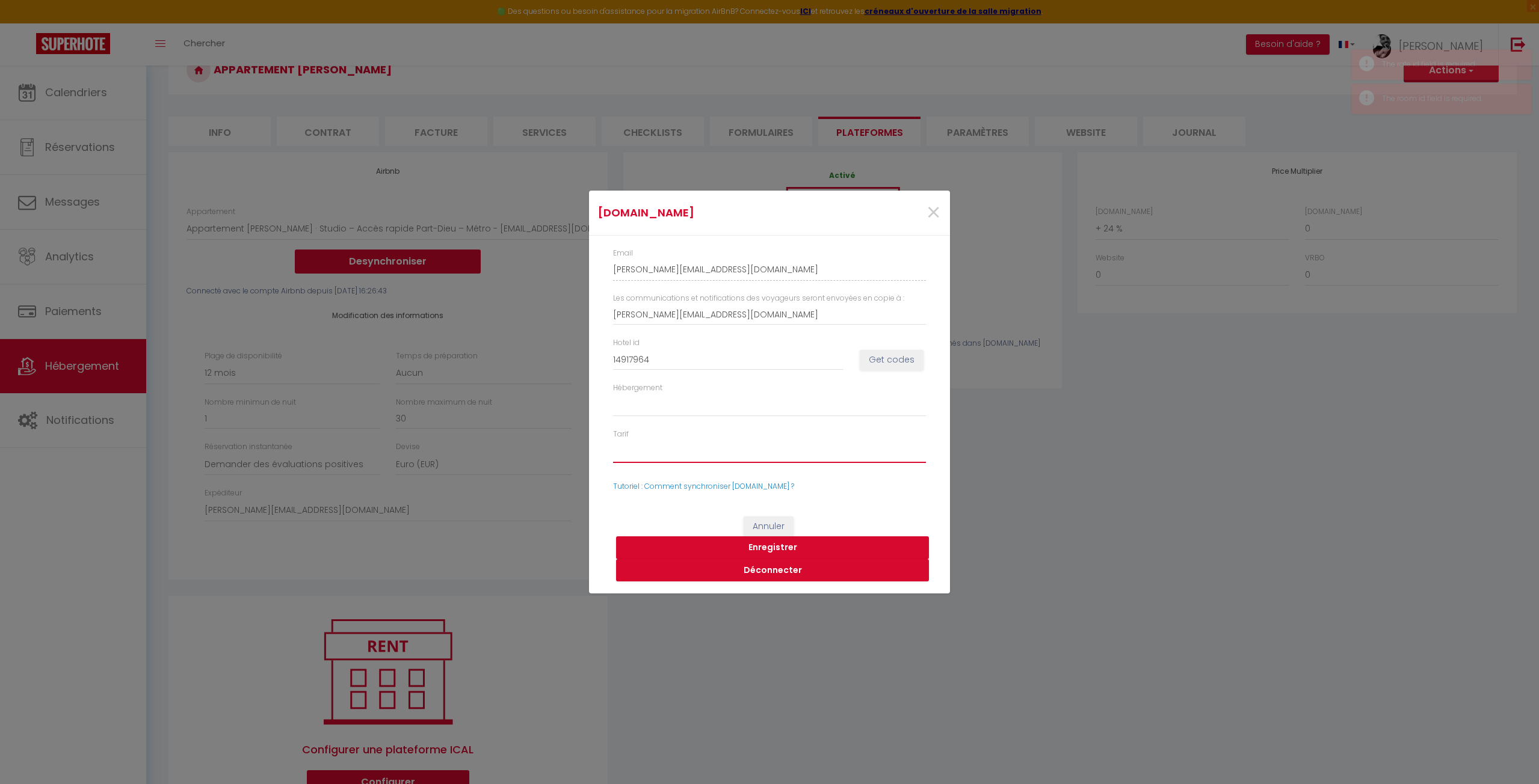
click at [701, 449] on select "58211280 - Standard Rate 58211281 - Weekly Rate-One-Bedroom Apartment-1491796401" at bounding box center [769, 452] width 313 height 23
click at [716, 443] on select "58211280 - Standard Rate 58211281 - Weekly Rate-One-Bedroom Apartment-1491796401" at bounding box center [769, 452] width 313 height 23
click at [714, 449] on select "58211280 - Standard Rate 58211281 - Weekly Rate-One-Bedroom Apartment-1491796401" at bounding box center [769, 452] width 313 height 23
click at [763, 542] on button "Enregistrer" at bounding box center [772, 547] width 313 height 23
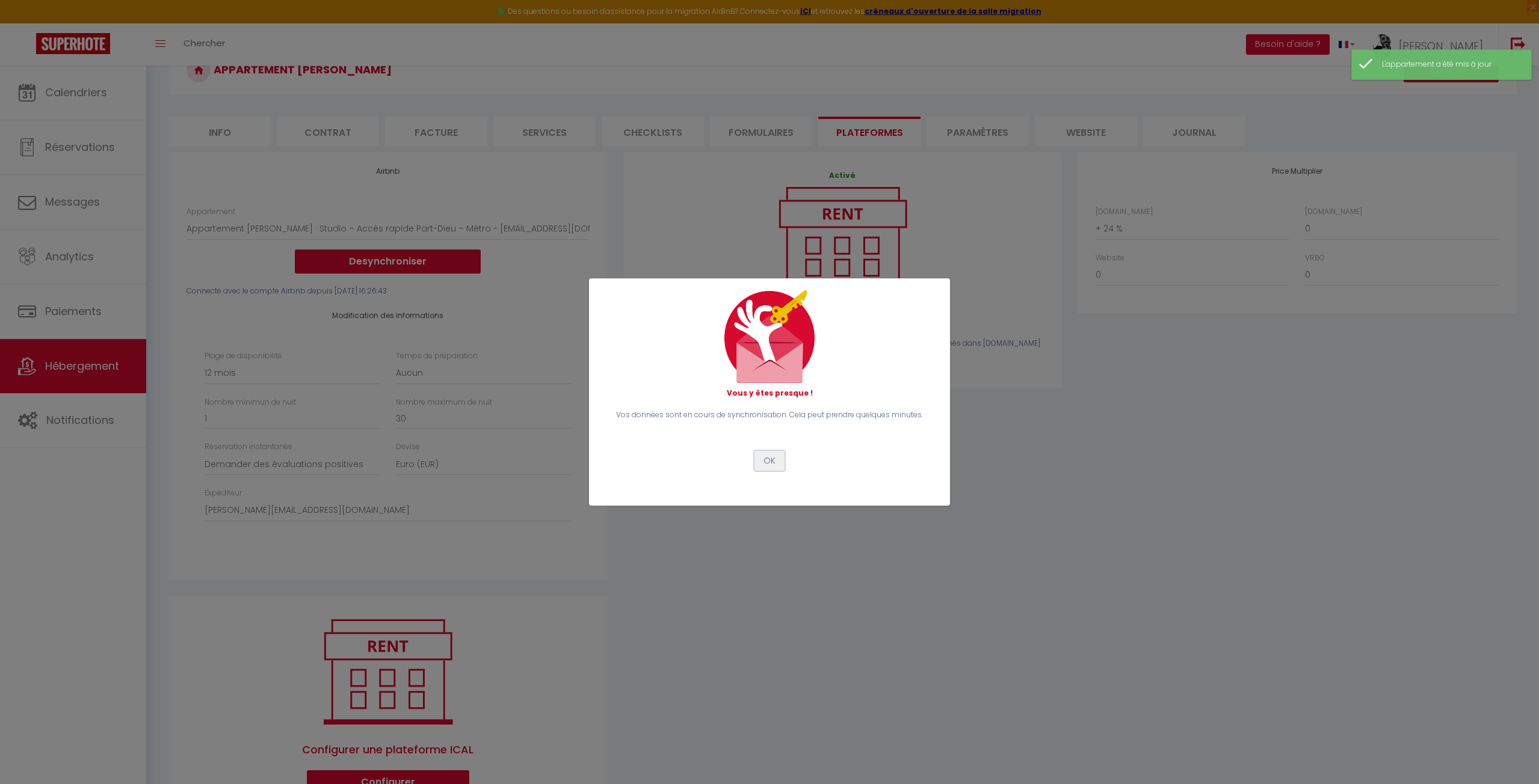
click at [770, 463] on button "OK" at bounding box center [769, 461] width 30 height 21
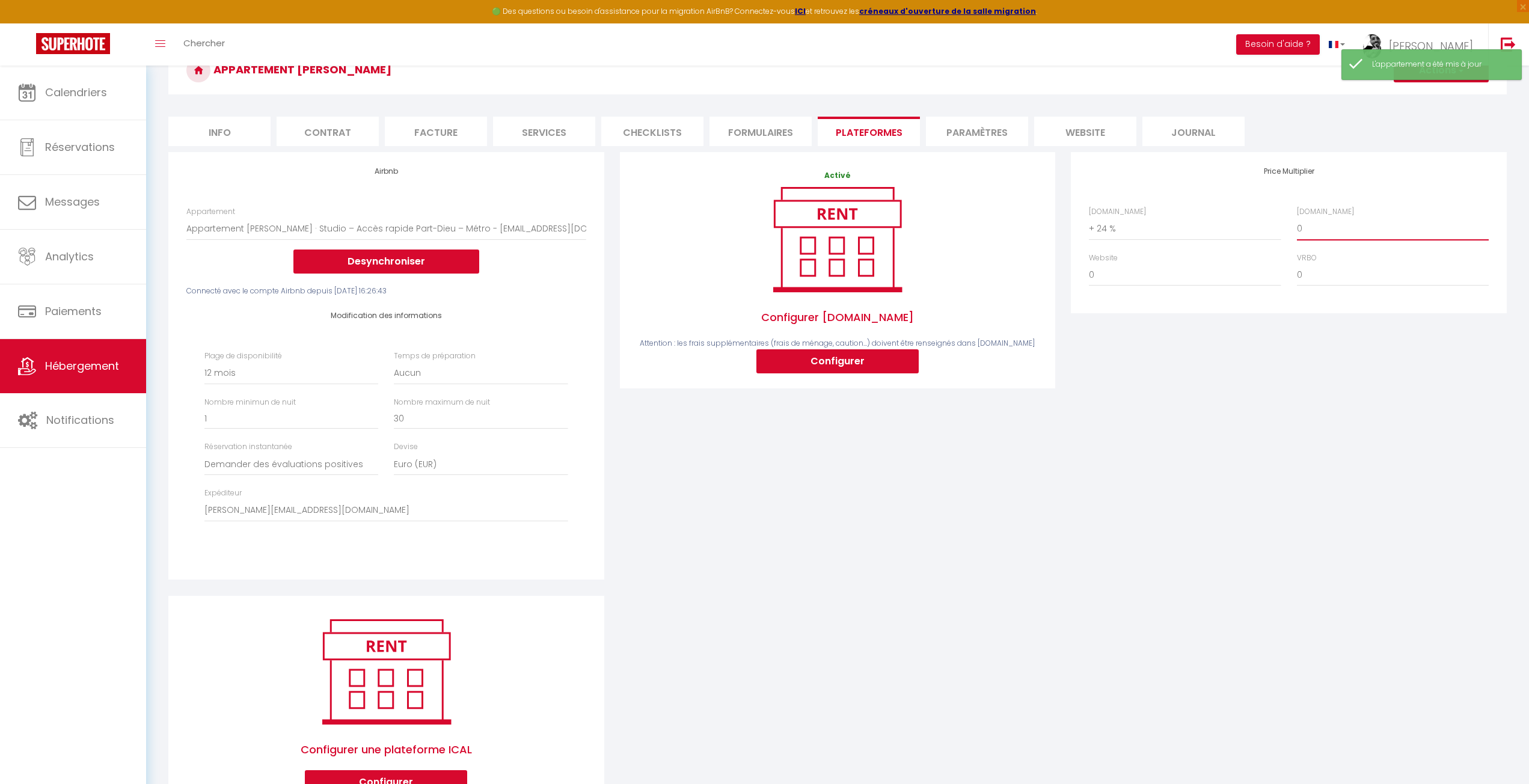
click at [1345, 226] on select "0 + 1 % + 2 % + 3 % + 4 % + 5 % + 6 % + 7 % + 8 % + 9 %" at bounding box center [1393, 229] width 192 height 23
select select "+ 24 %"
click at [1297, 217] on select "0 + 1 % + 2 % + 3 % + 4 % + 5 % + 6 % + 7 % + 8 % + 9 %" at bounding box center [1393, 229] width 192 height 23
click at [1436, 81] on button "Actions" at bounding box center [1441, 70] width 95 height 24
click at [1436, 97] on link "Enregistrer" at bounding box center [1441, 97] width 95 height 15
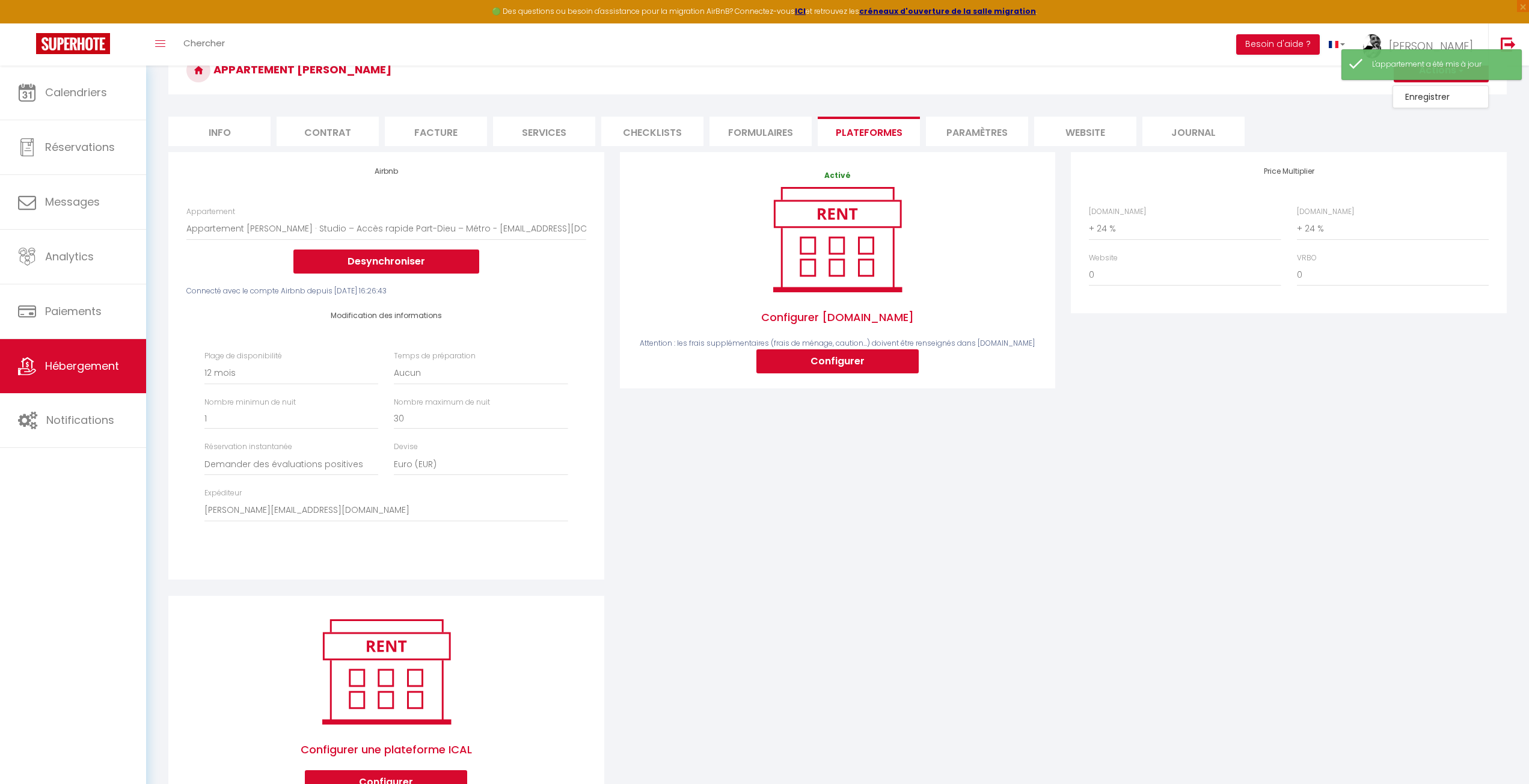
select select "365"
select select "well_reviewed_guests"
select select "EUR"
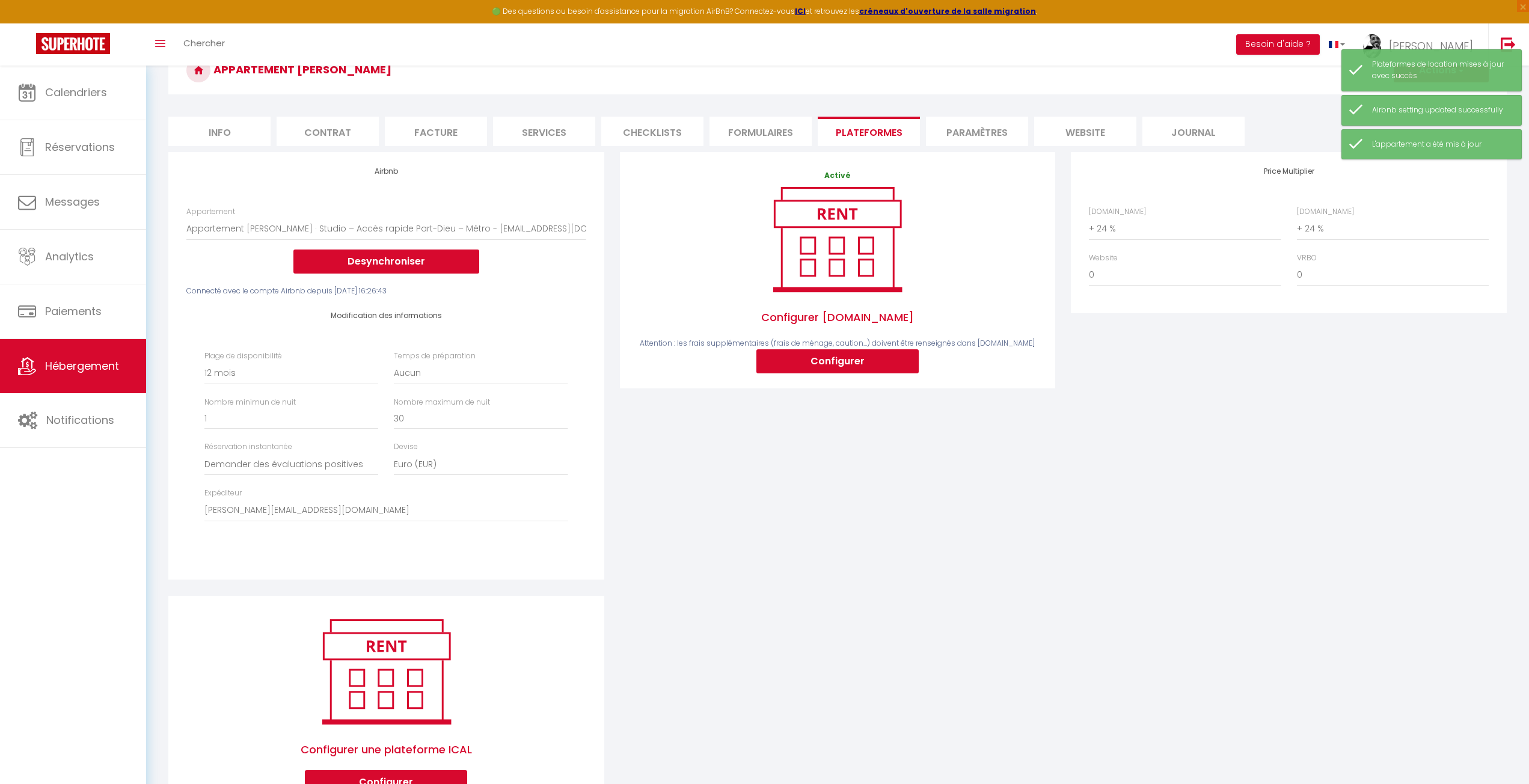
click at [1190, 401] on div "Price Multiplier [DOMAIN_NAME] 0 + 1 % + 2 % + 3 % + 4 % + 5 % + 6 % + 7 %" at bounding box center [1289, 373] width 452 height 443
click at [1085, 403] on div "Price Multiplier [DOMAIN_NAME] 0 + 1 % + 2 % + 3 % + 4 % + 5 % + 6 % + 7 %" at bounding box center [1289, 373] width 452 height 443
click at [868, 378] on div "Activé Configurer [DOMAIN_NAME] Attention : les frais supplémentaires (frais de…" at bounding box center [837, 270] width 435 height 237
click at [874, 366] on button "Configurer" at bounding box center [837, 361] width 162 height 24
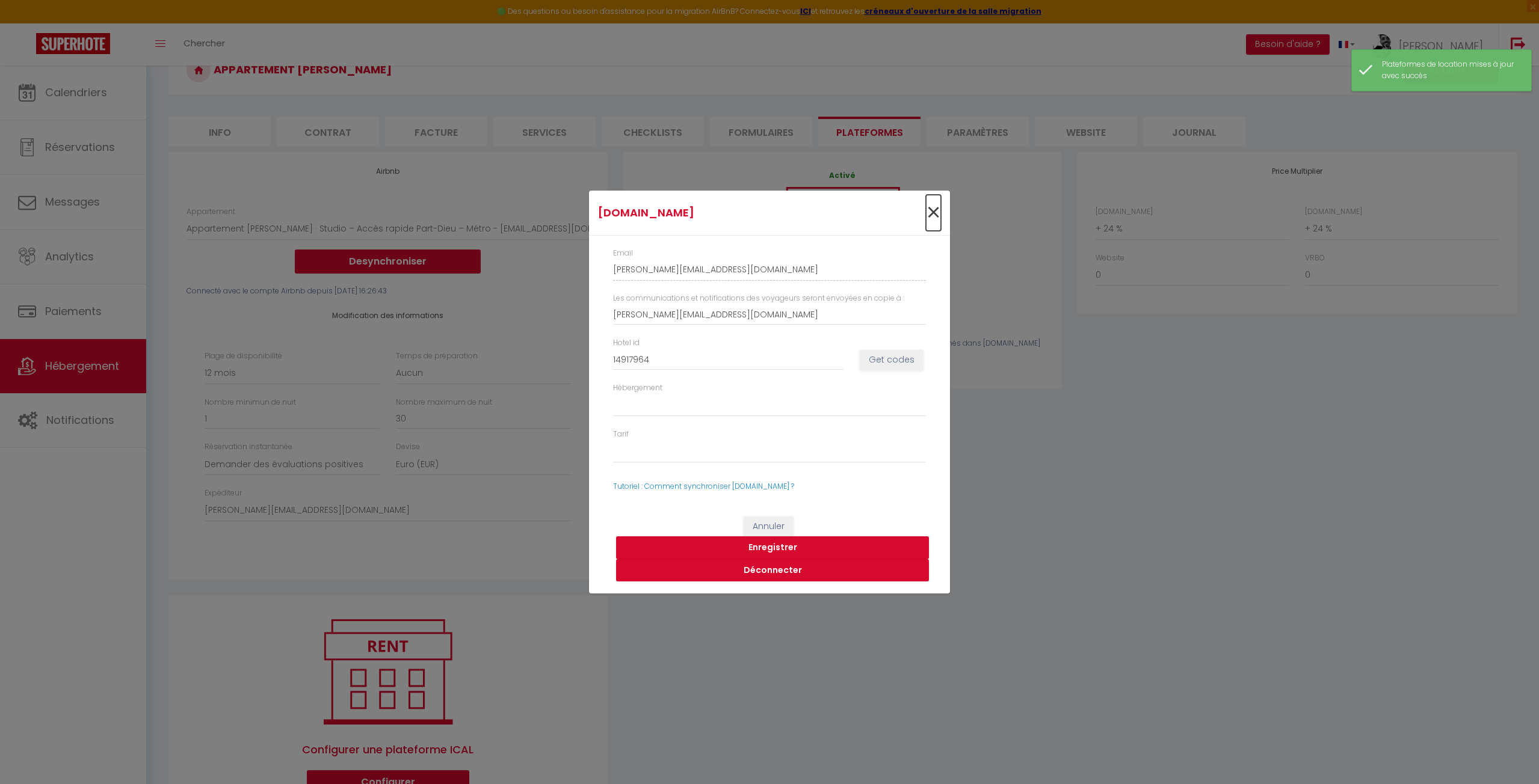
click at [930, 213] on span "×" at bounding box center [934, 213] width 15 height 36
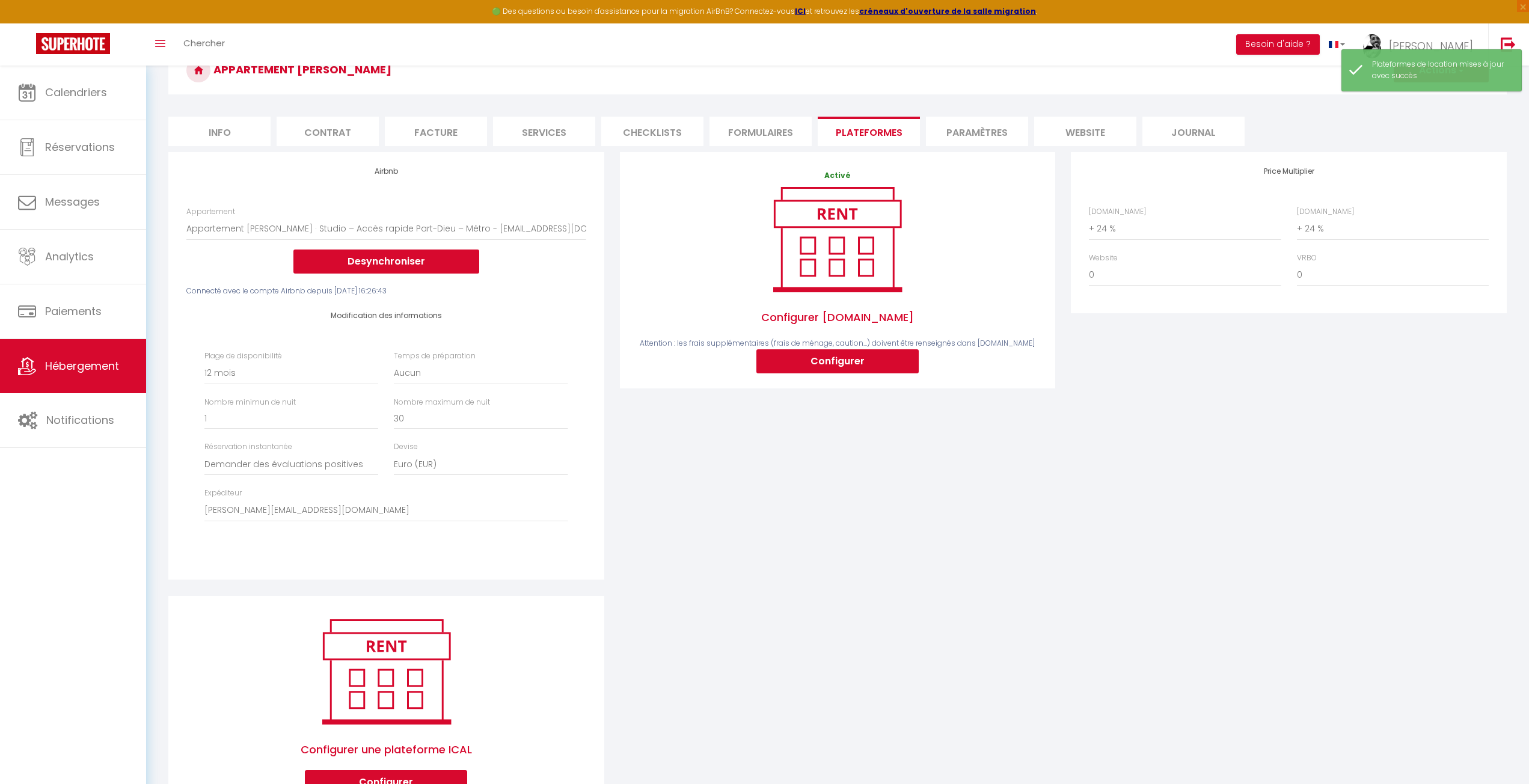
click at [770, 550] on div "Activé Configurer [DOMAIN_NAME] Attention : les frais supplémentaires (frais de…" at bounding box center [838, 373] width 452 height 443
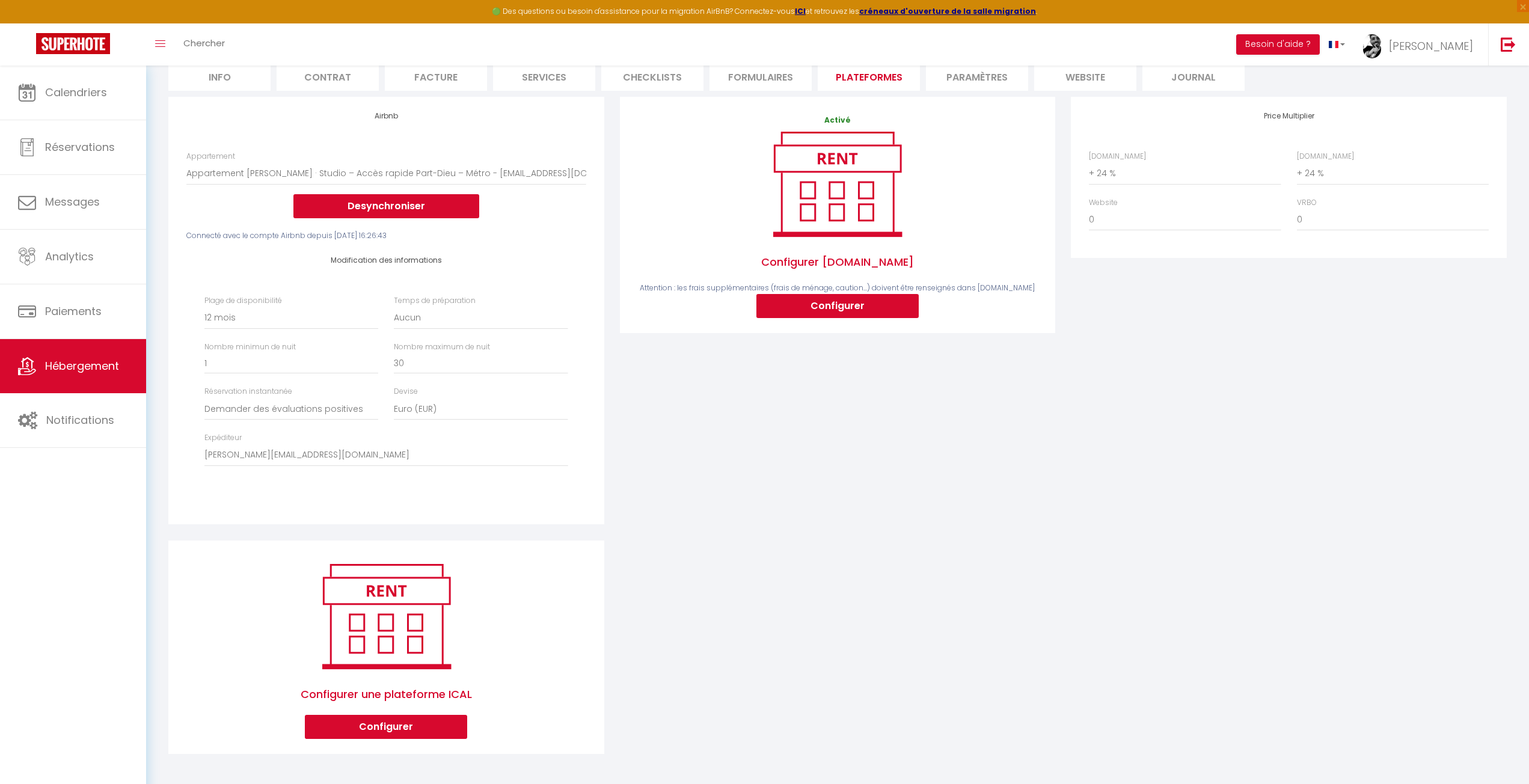
drag, startPoint x: 874, startPoint y: 432, endPoint x: 856, endPoint y: 374, distance: 60.7
click at [875, 432] on div "Activé Configurer [DOMAIN_NAME] Attention : les frais supplémentaires (frais de…" at bounding box center [838, 318] width 452 height 443
click at [825, 306] on button "Configurer" at bounding box center [837, 306] width 162 height 24
type input "[PERSON_NAME][EMAIL_ADDRESS][DOMAIN_NAME]"
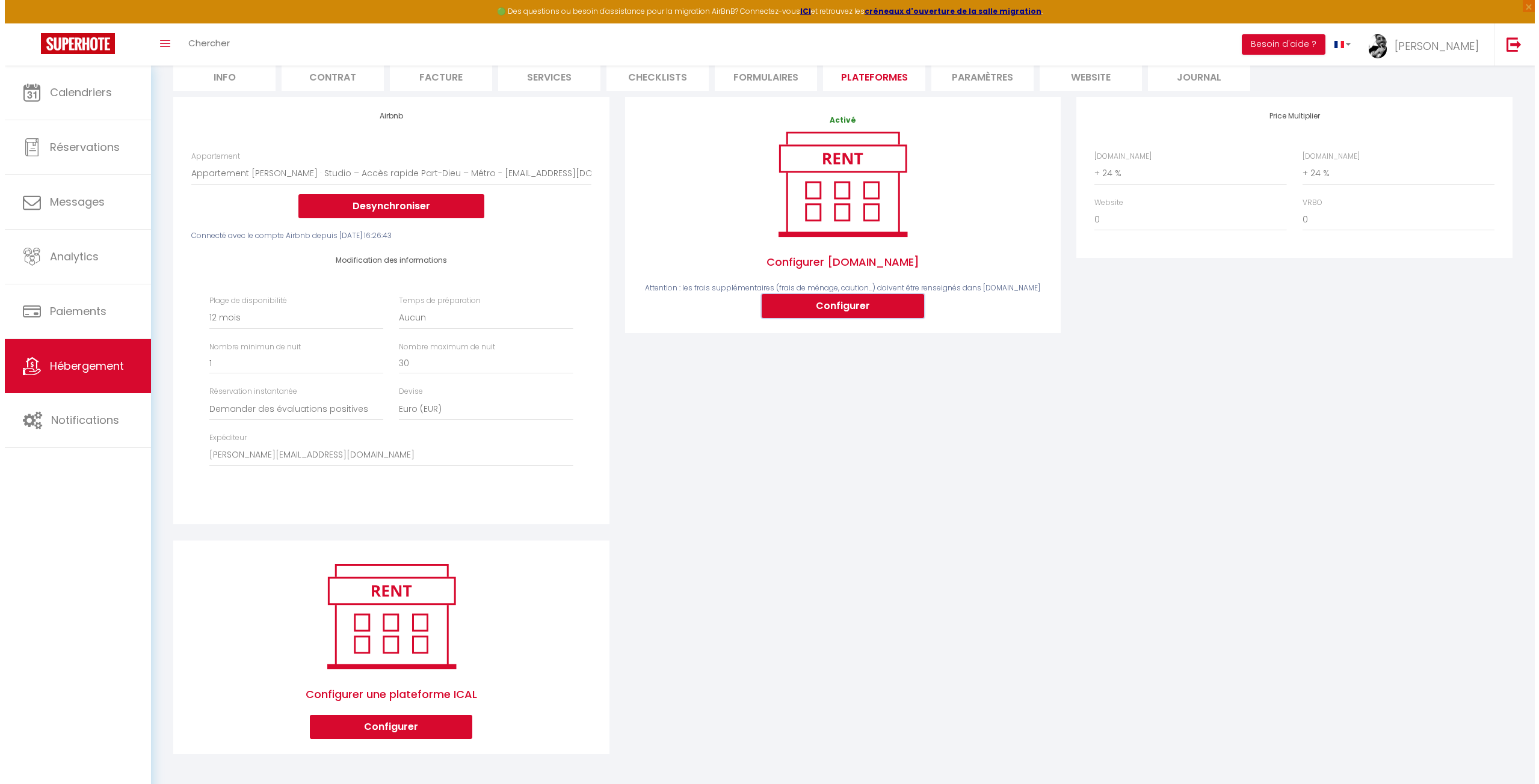
type input "14917964"
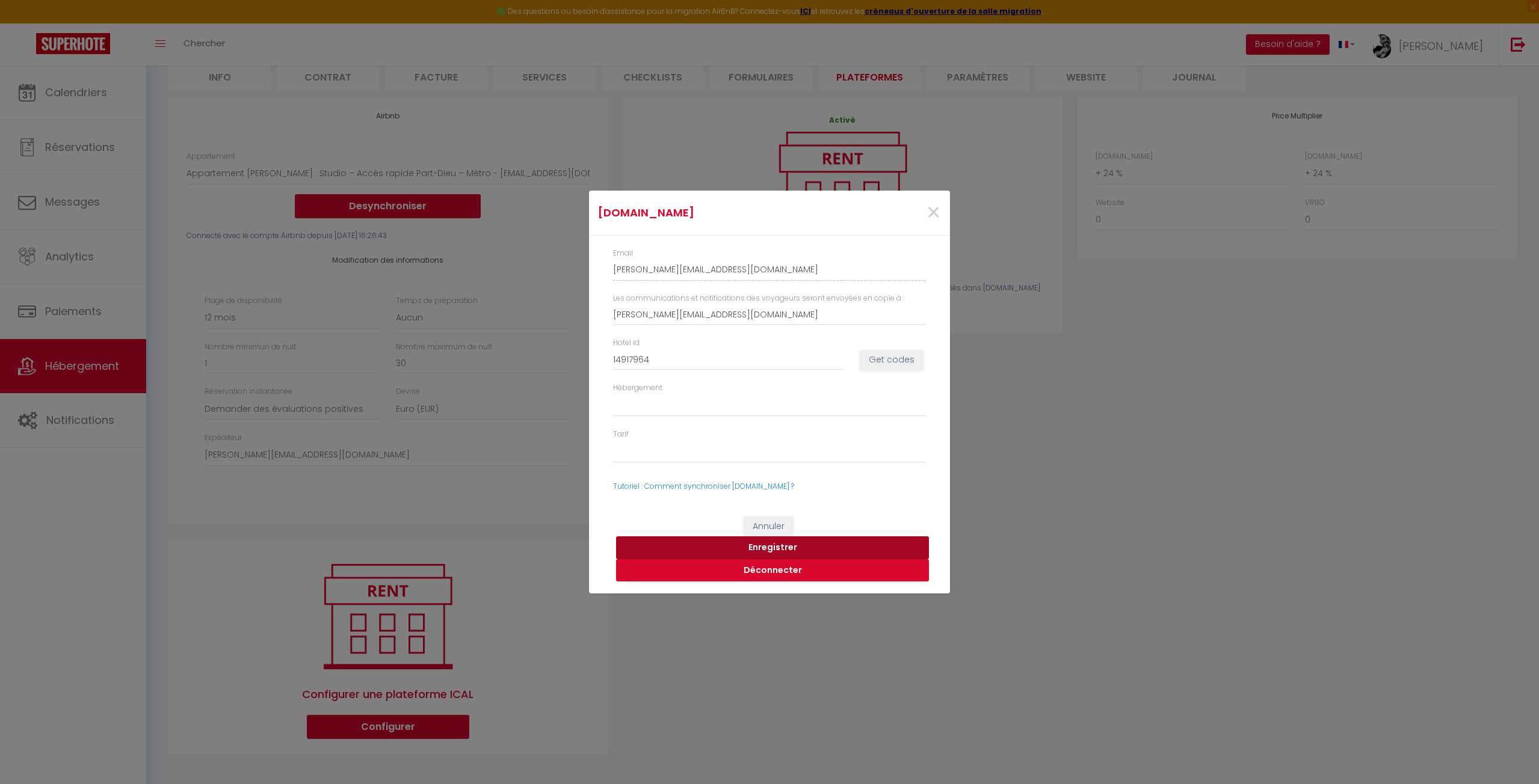
click at [772, 544] on button "Enregistrer" at bounding box center [772, 547] width 313 height 23
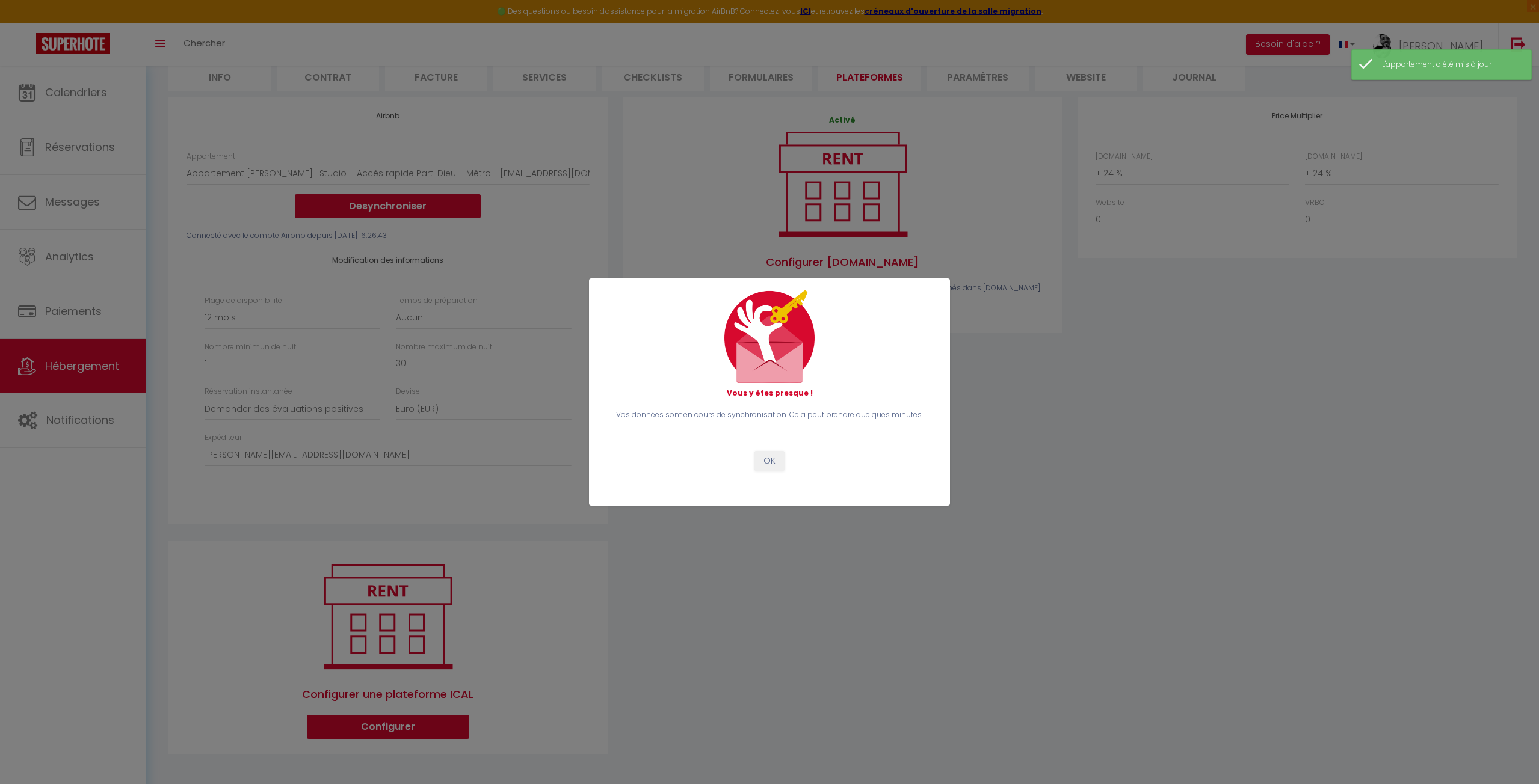
drag, startPoint x: 1061, startPoint y: 465, endPoint x: 858, endPoint y: 425, distance: 206.9
click at [1055, 456] on div "Vous y êtes presque ! Vos données sont en cours de synchronisation. Cela peut p…" at bounding box center [769, 392] width 1539 height 784
click at [765, 457] on button "OK" at bounding box center [769, 461] width 30 height 21
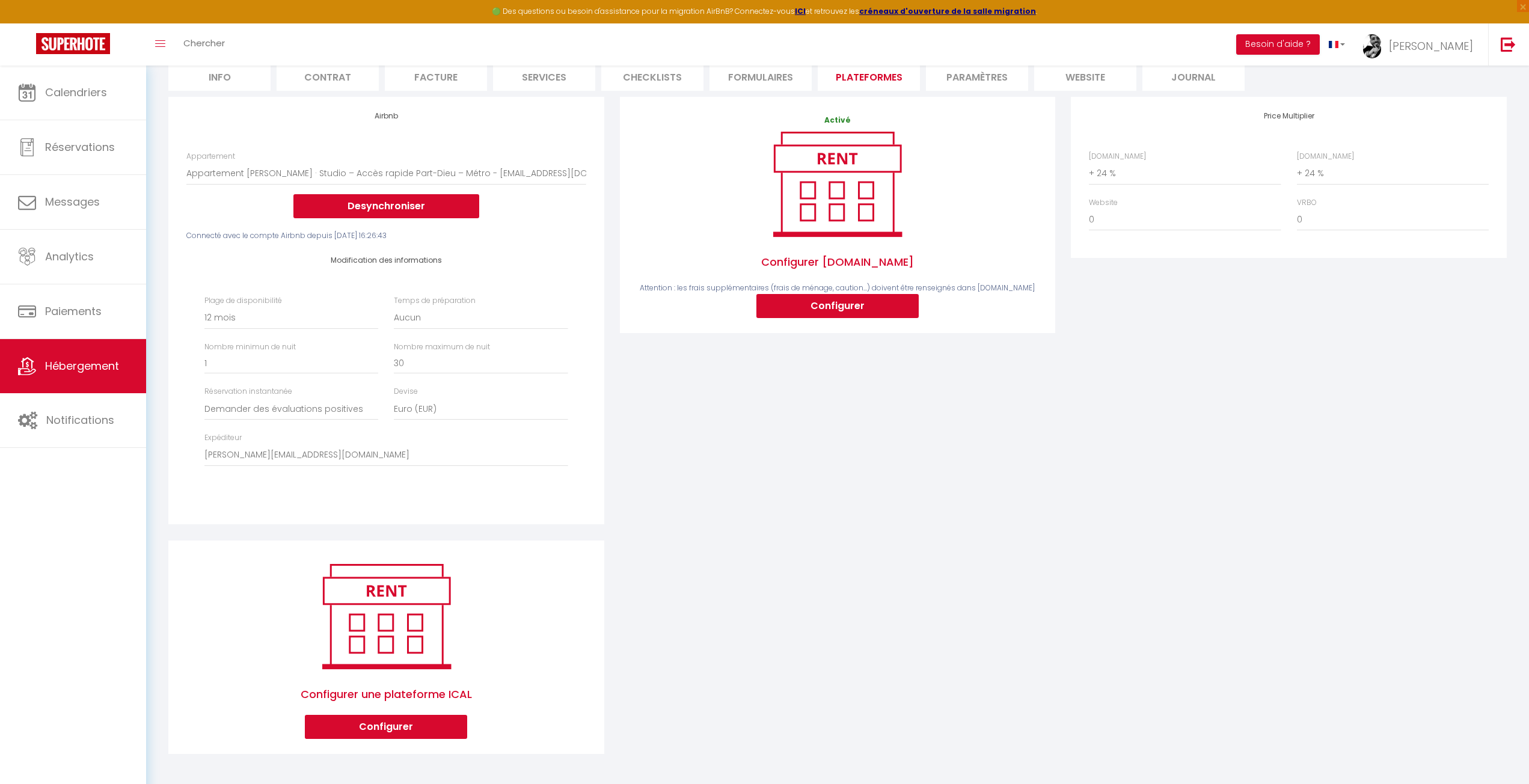
click at [905, 384] on div "Activé Configurer Booking.com Attention : les frais supplémentaires (frais de m…" at bounding box center [838, 318] width 452 height 443
drag, startPoint x: 1210, startPoint y: 314, endPoint x: 1104, endPoint y: 323, distance: 106.4
click at [1189, 315] on div "Price Multiplier Airbnb.com 0 + 1 % + 2 % + 3 % + 4 % + 5 % + 6 % + 7 %" at bounding box center [1289, 318] width 452 height 443
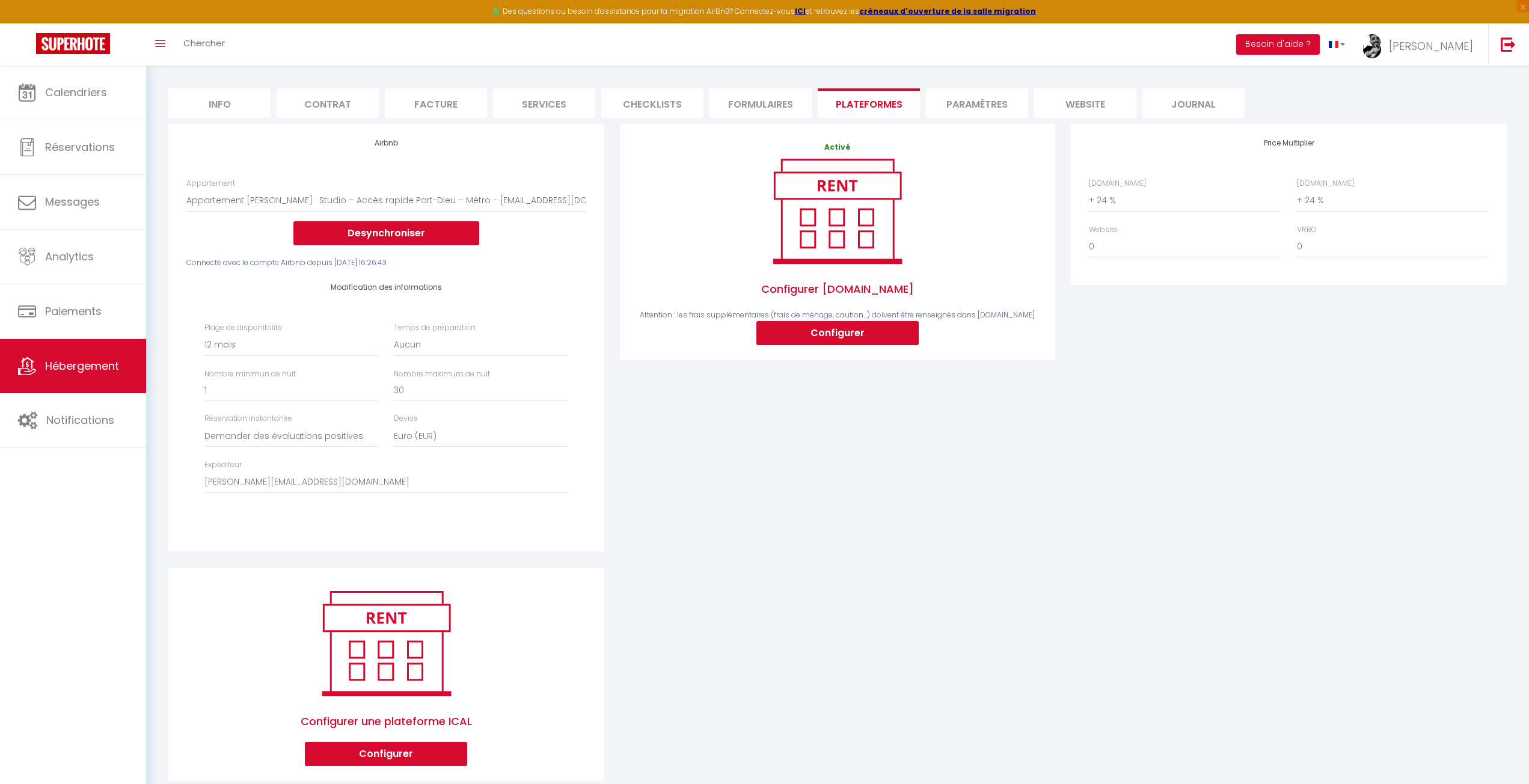
scroll to position [0, 0]
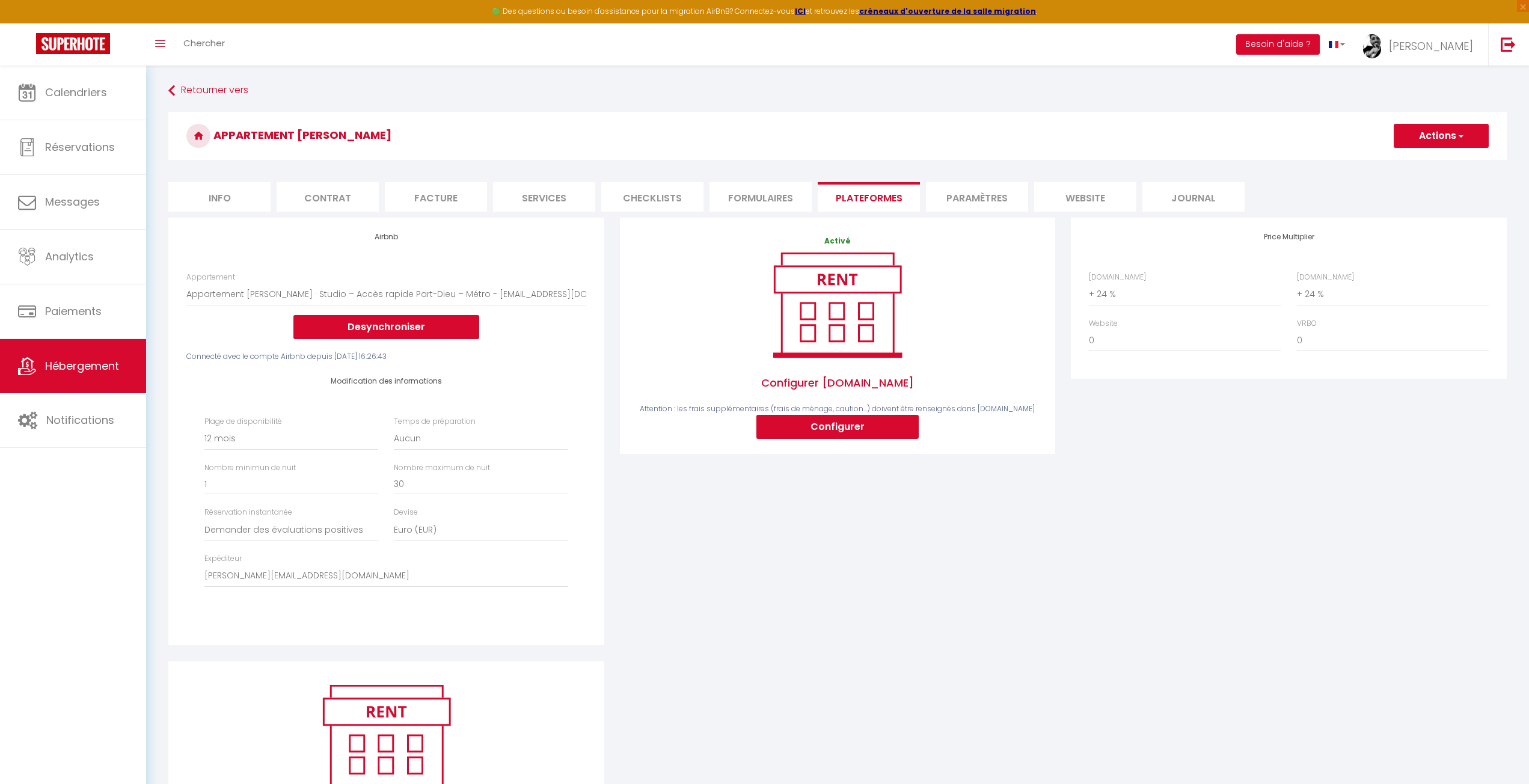
click at [1298, 75] on div "Retourner vers Appartement Catherine Actions Enregistrer Info Contrat Facture S…" at bounding box center [837, 485] width 1383 height 839
click at [767, 506] on div "Activé Configurer Booking.com Attention : les frais supplémentaires (frais de m…" at bounding box center [838, 438] width 452 height 443
drag, startPoint x: 1166, startPoint y: 442, endPoint x: 1011, endPoint y: 279, distance: 224.9
click at [1158, 438] on div "Price Multiplier Airbnb.com 0 + 1 % + 2 % + 3 % + 4 % + 5 % + 6 % + 7 %" at bounding box center [1289, 438] width 452 height 443
click at [824, 151] on h3 "Appartement [PERSON_NAME]" at bounding box center [837, 136] width 1339 height 48
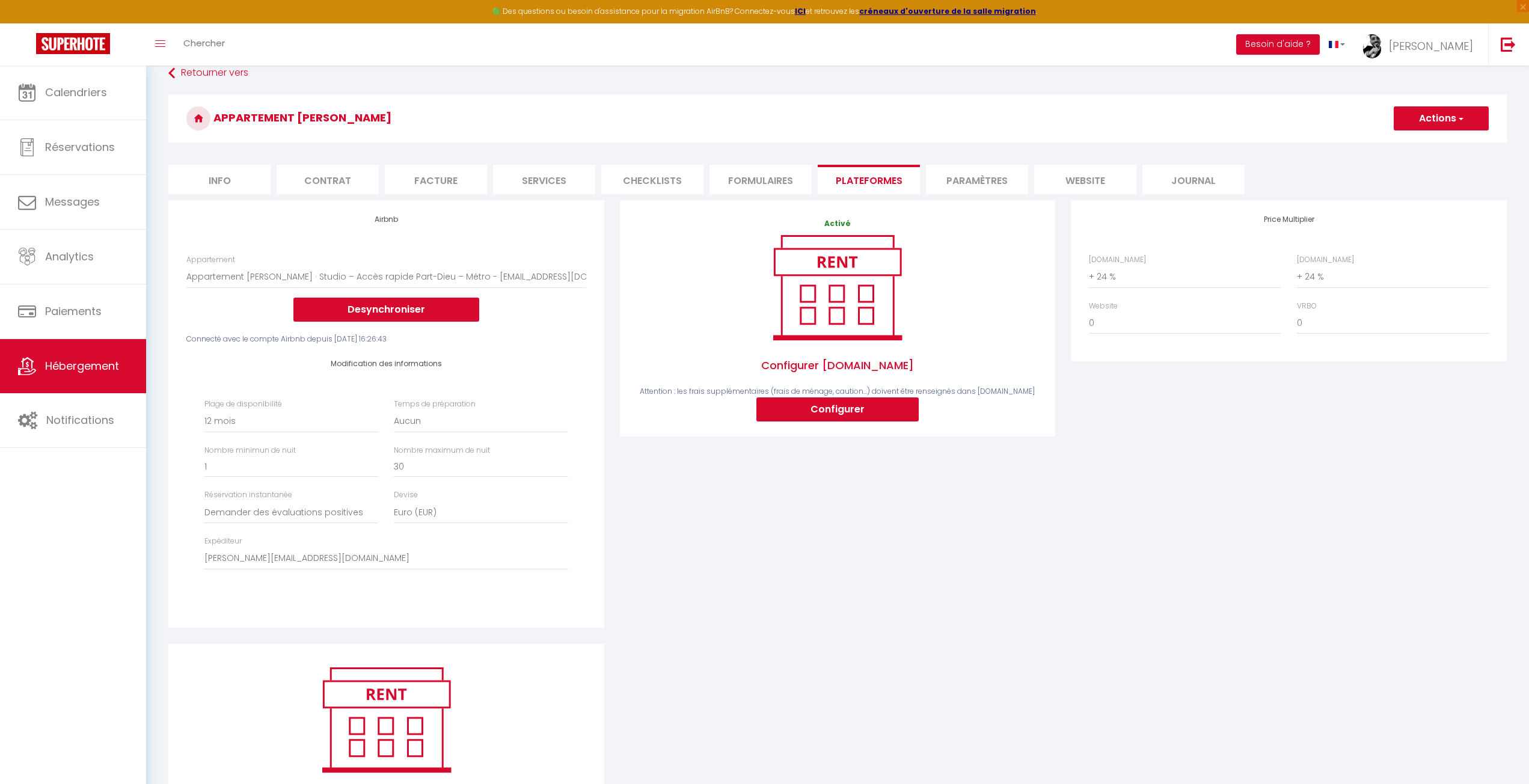
scroll to position [60, 0]
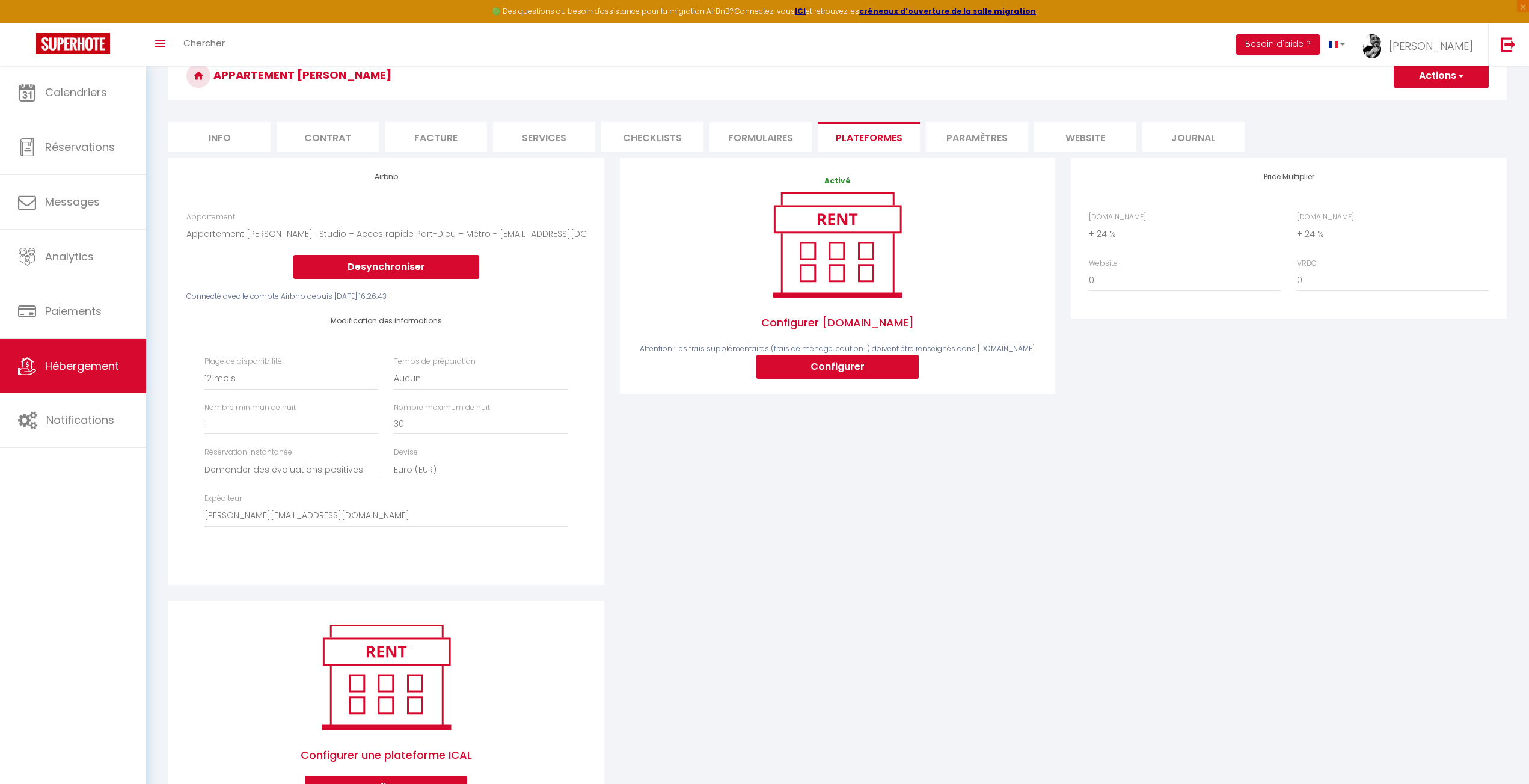
click at [861, 495] on div "Activé Configurer Booking.com Attention : les frais supplémentaires (frais de m…" at bounding box center [838, 379] width 452 height 443
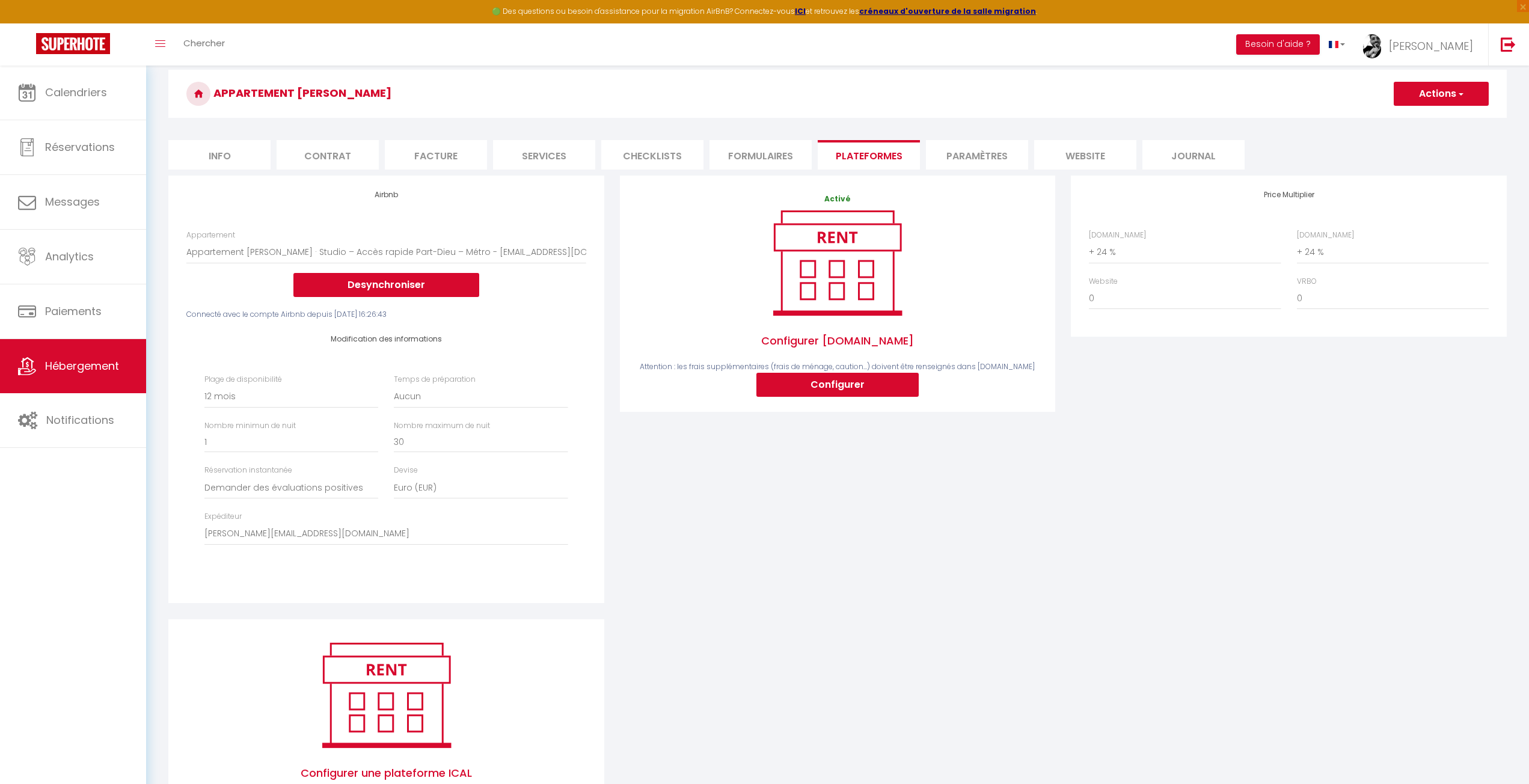
scroll to position [0, 0]
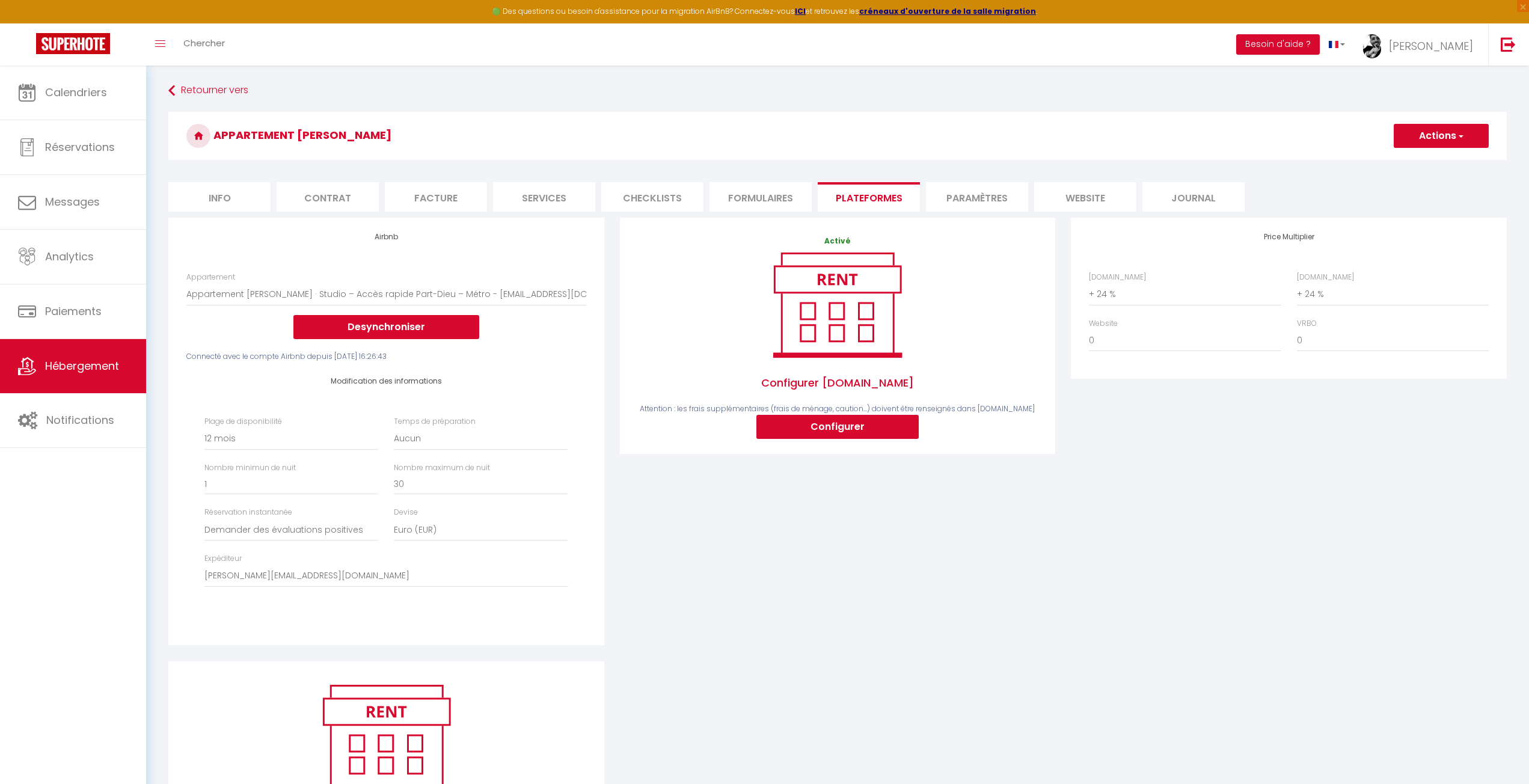
click at [1344, 174] on form "Appartement Catherine Actions Enregistrer Info Contrat Facture Services Checkli…" at bounding box center [837, 501] width 1339 height 779
click at [1258, 145] on h3 "Appartement [PERSON_NAME]" at bounding box center [837, 136] width 1339 height 48
drag, startPoint x: 1276, startPoint y: 420, endPoint x: 1276, endPoint y: 405, distance: 15.0
click at [1276, 420] on div "Price Multiplier Airbnb.com 0 + 1 % + 2 % + 3 % + 4 % + 5 % + 6 % + 7 %" at bounding box center [1289, 438] width 452 height 443
click at [1305, 179] on form "Appartement Catherine Actions Enregistrer Info Contrat Facture Services Checkli…" at bounding box center [837, 501] width 1339 height 779
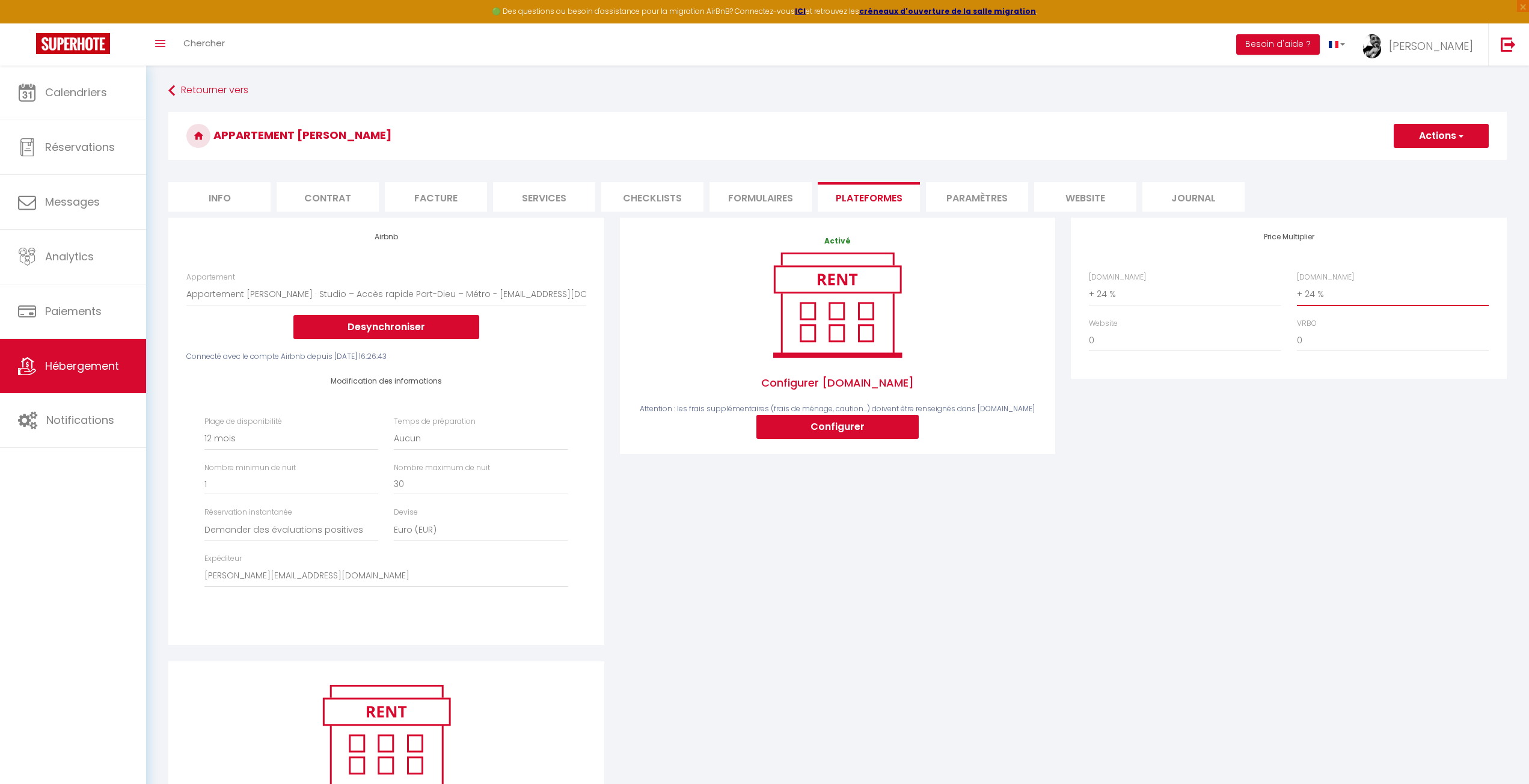
click at [1325, 287] on select "0 + 1 % + 2 % + 3 % + 4 % + 5 % + 6 % + 7 % + 8 % + 9 %" at bounding box center [1393, 294] width 192 height 23
select select "+ 28 %"
click at [1297, 283] on select "0 + 1 % + 2 % + 3 % + 4 % + 5 % + 6 % + 7 % + 8 % + 9 %" at bounding box center [1393, 294] width 192 height 23
click at [1309, 489] on div "Price Multiplier Airbnb.com 0 + 1 % + 2 % + 3 % + 4 % + 5 % + 6 % + 7 %" at bounding box center [1289, 438] width 452 height 443
click at [1446, 131] on button "Actions" at bounding box center [1441, 135] width 95 height 24
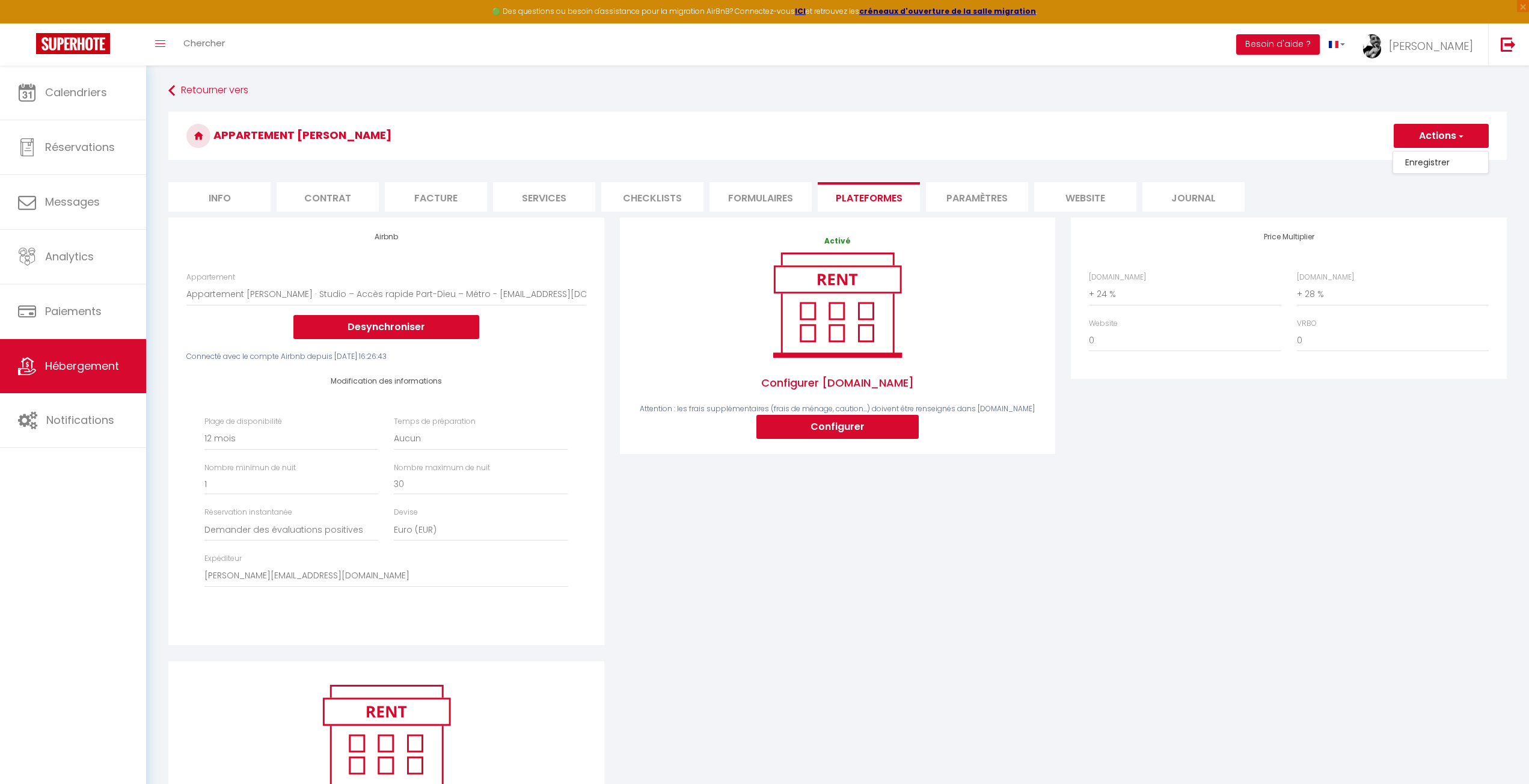
click at [1295, 209] on ul "Info Contrat Facture Services Checklists Formulaires Plateformes Paramètres web…" at bounding box center [837, 197] width 1339 height 29
click at [1320, 290] on select "0 + 1 % + 2 % + 3 % + 4 % + 5 % + 6 % + 7 % + 8 % + 9 %" at bounding box center [1393, 294] width 192 height 23
click at [1297, 283] on select "0 + 1 % + 2 % + 3 % + 4 % + 5 % + 6 % + 7 % + 8 % + 9 %" at bounding box center [1393, 294] width 192 height 23
click at [1444, 130] on button "Actions" at bounding box center [1441, 135] width 95 height 24
click at [1433, 159] on link "Enregistrer" at bounding box center [1441, 162] width 95 height 15
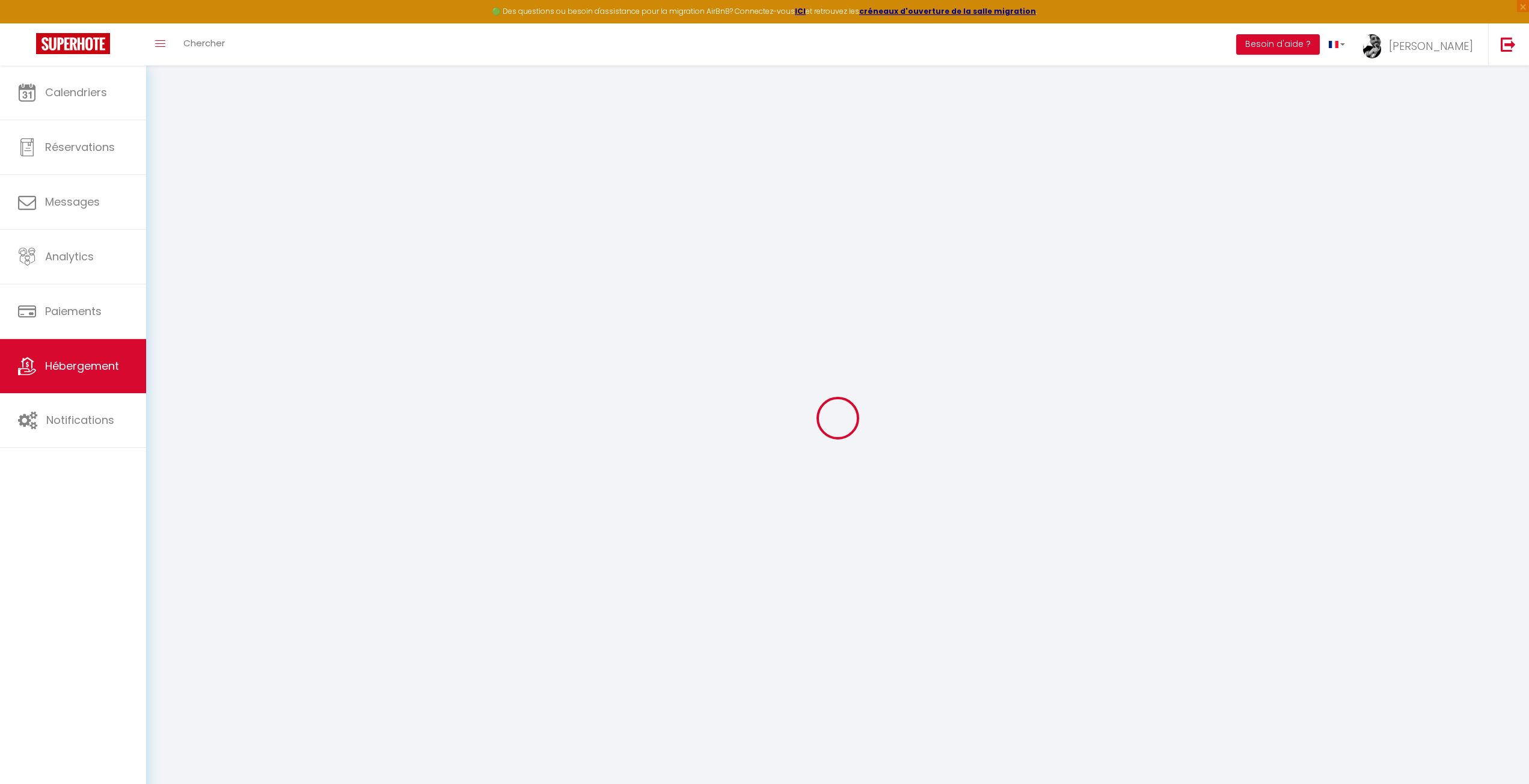
select select "365"
select select "well_reviewed_guests"
select select "EUR"
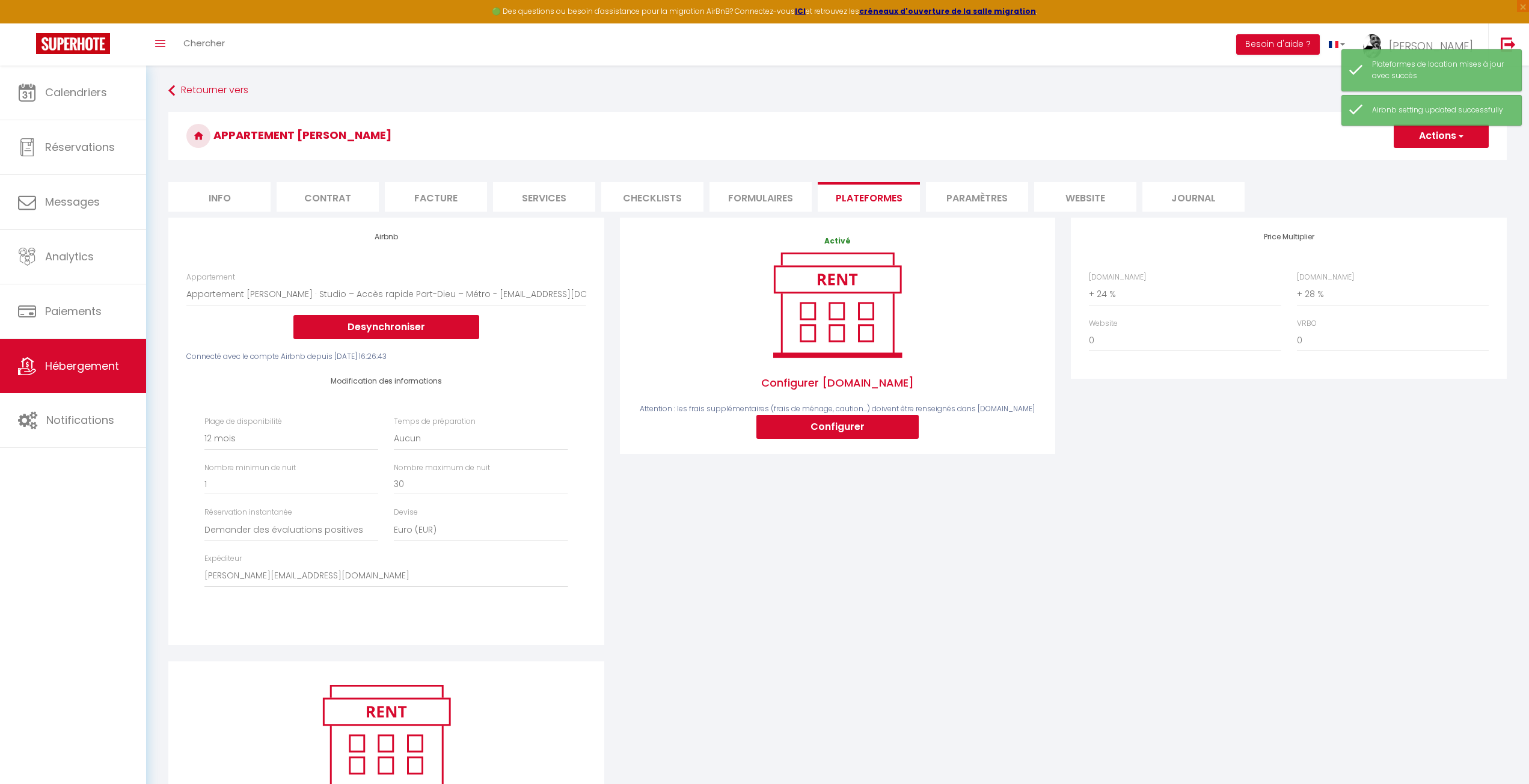
click at [1332, 183] on ul "Info Contrat Facture Services Checklists Formulaires Plateformes Paramètres web…" at bounding box center [837, 197] width 1339 height 29
click at [1335, 449] on div "Price Multiplier Airbnb.com 0 + 1 % + 2 % + 3 % + 4 % + 5 % + 6 % + 7 %" at bounding box center [1289, 438] width 452 height 443
click at [1202, 458] on div "Price Multiplier Airbnb.com 0 + 1 % + 2 % + 3 % + 4 % + 5 % + 6 % + 7 %" at bounding box center [1289, 438] width 452 height 443
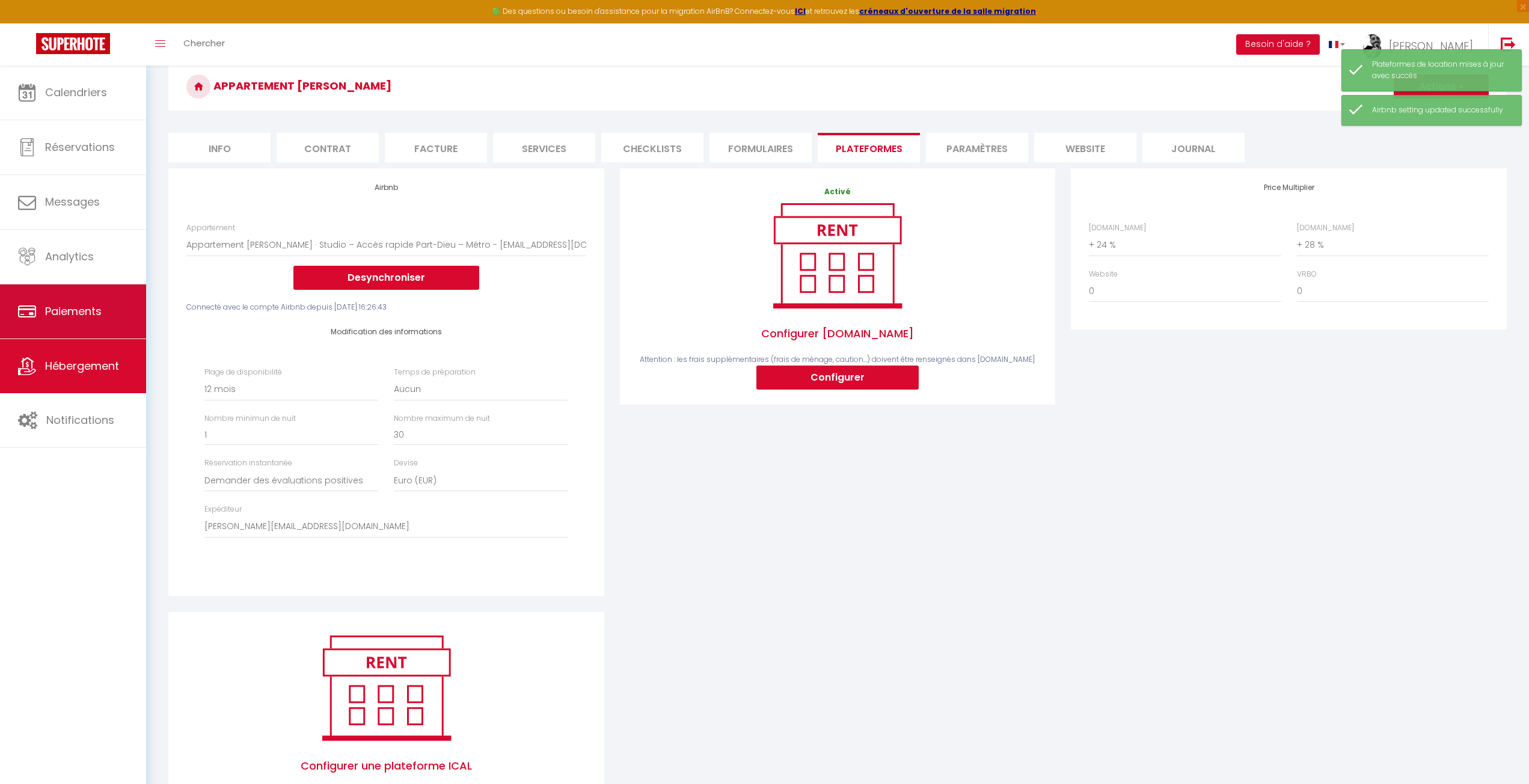
scroll to position [60, 0]
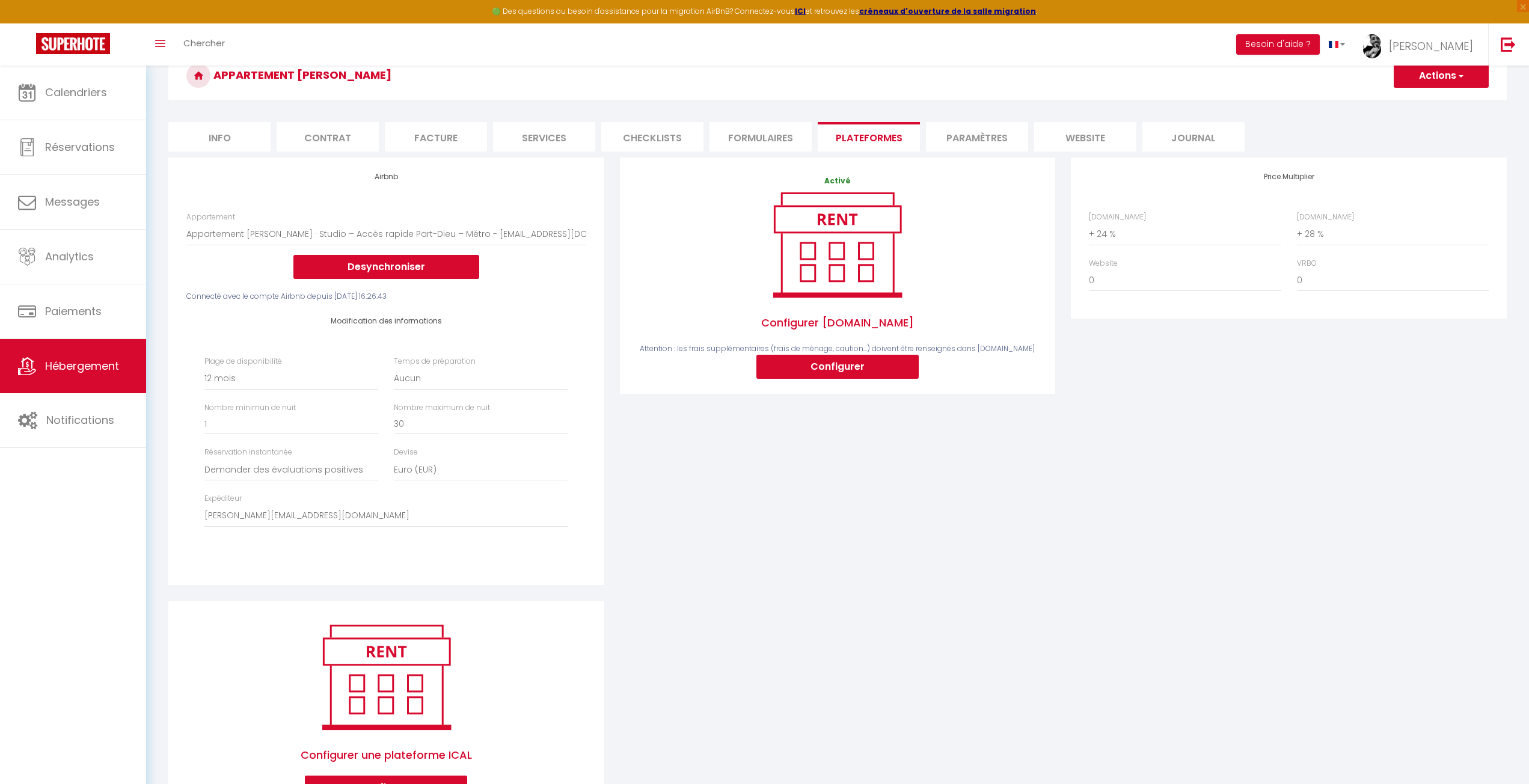
click at [763, 402] on div "Activé Configurer Booking.com Attention : les frais supplémentaires (frais de m…" at bounding box center [838, 379] width 452 height 443
click at [1013, 137] on li "Paramètres" at bounding box center [977, 137] width 102 height 29
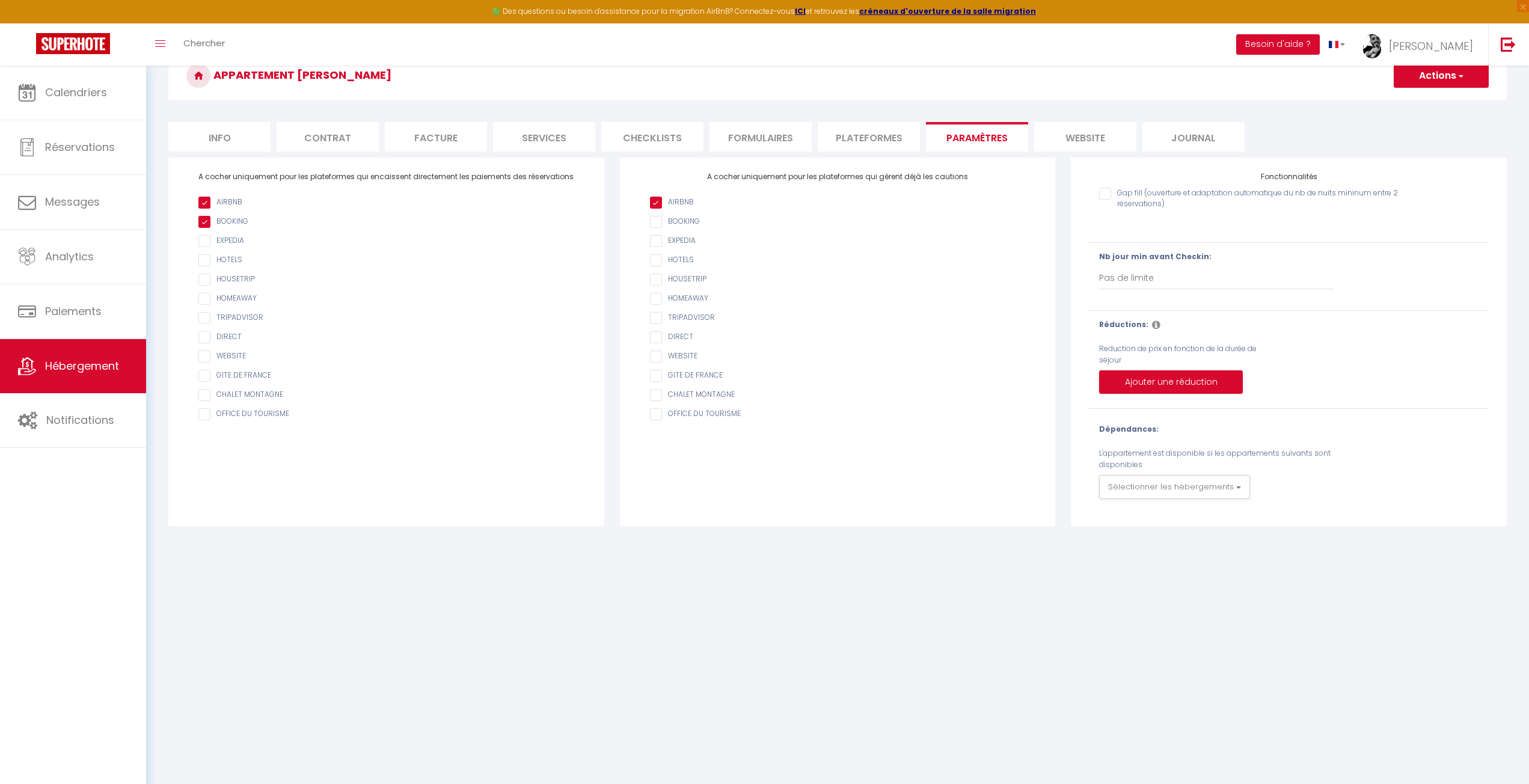
click at [670, 134] on li "Checklists" at bounding box center [652, 137] width 102 height 29
select select
checkbox input "false"
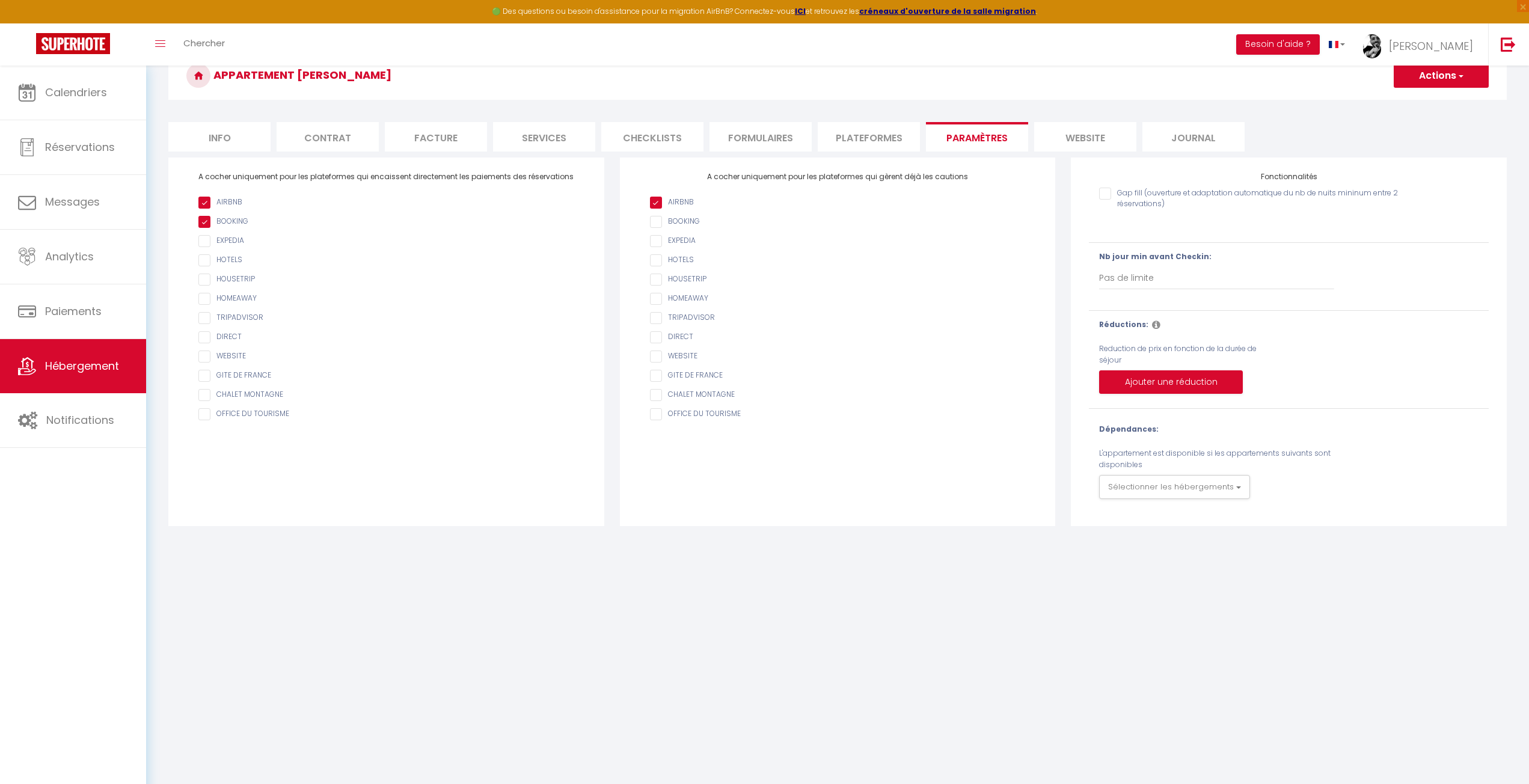
checkbox input "false"
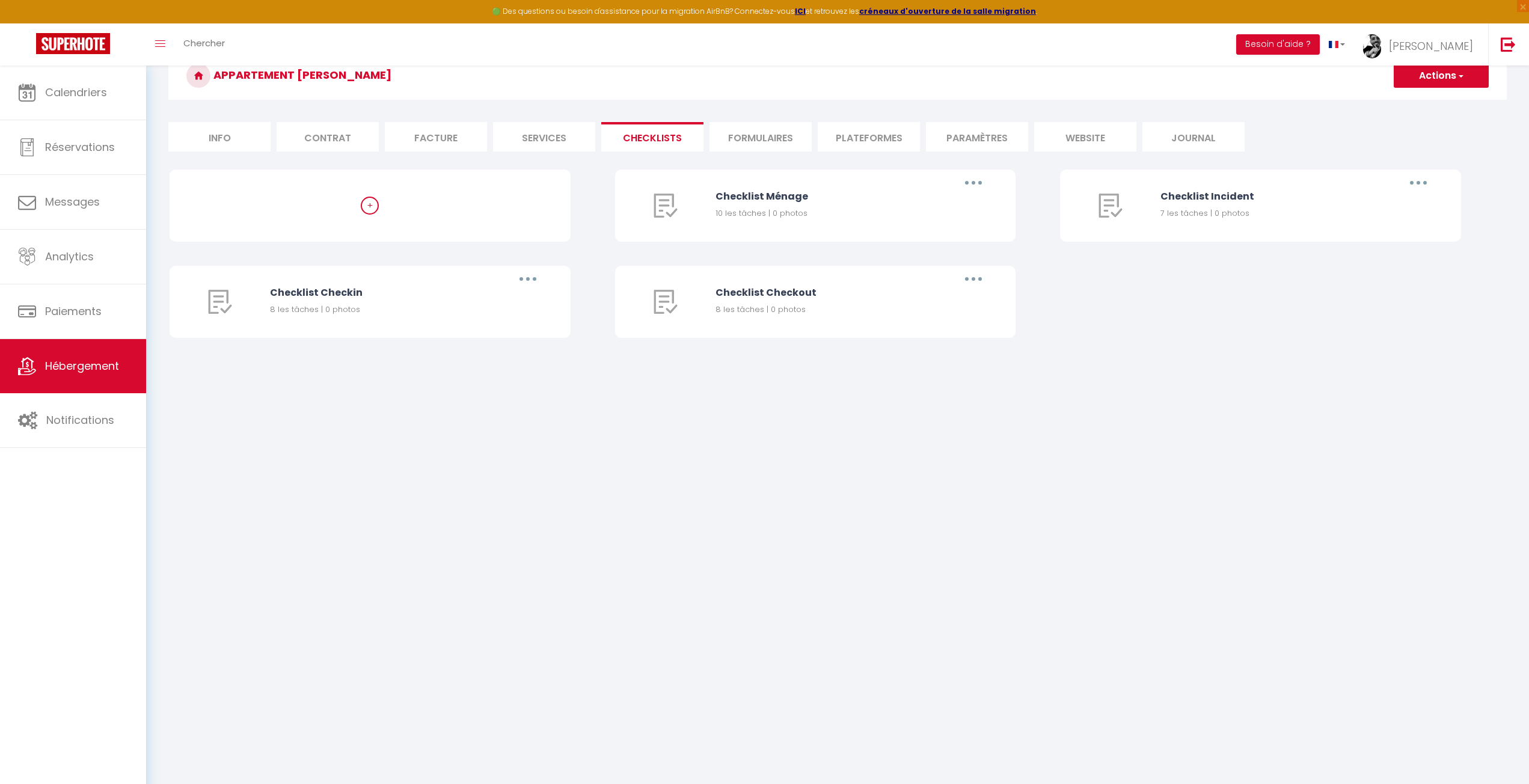
click at [525, 134] on li "Services" at bounding box center [544, 137] width 102 height 29
select select
checkbox input "false"
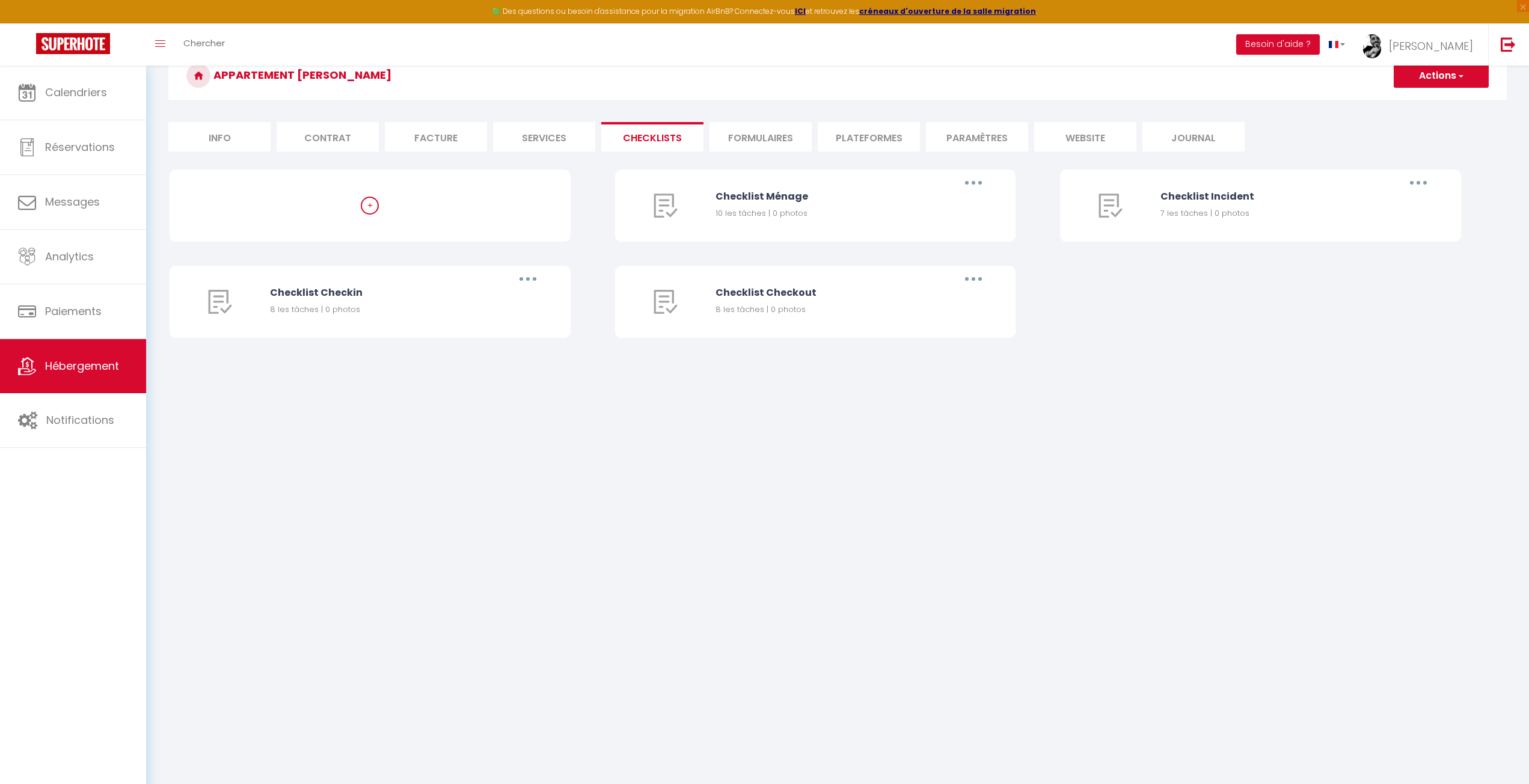
checkbox input "false"
checkbox input "true"
checkbox input "false"
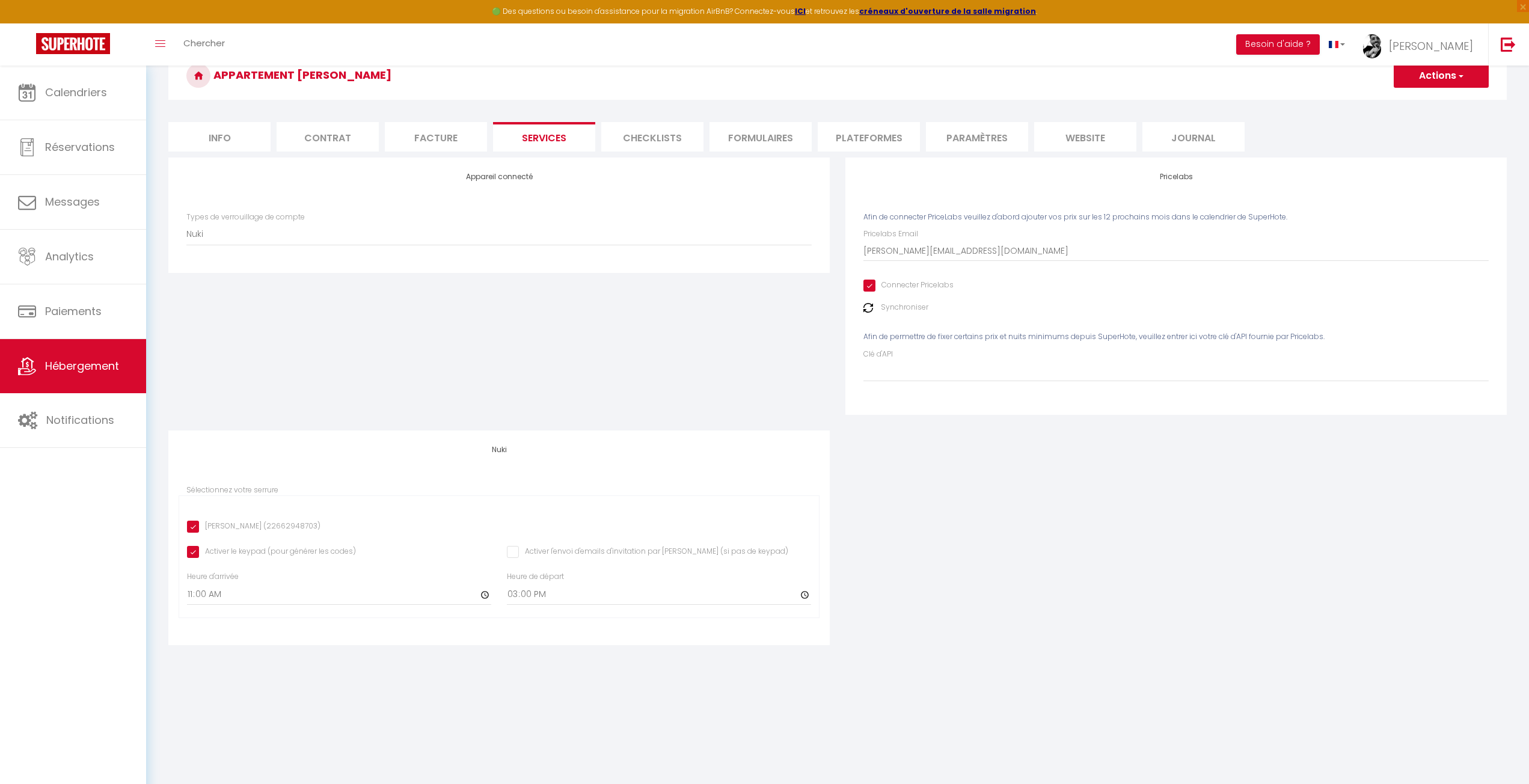
drag, startPoint x: 445, startPoint y: 140, endPoint x: 434, endPoint y: 142, distance: 11.2
click at [444, 138] on li "Facture" at bounding box center [435, 137] width 102 height 29
select select
checkbox input "false"
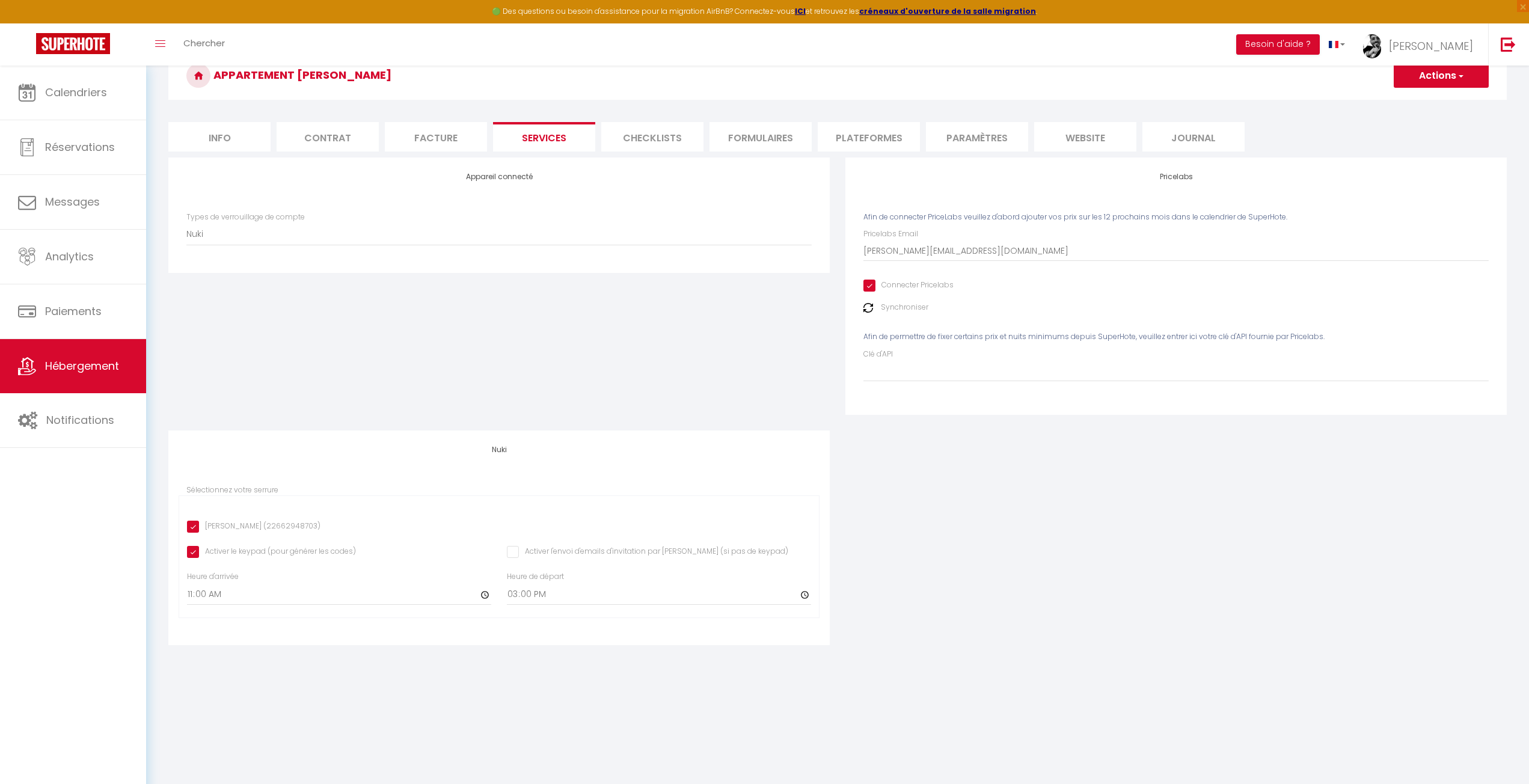
checkbox input "false"
select select
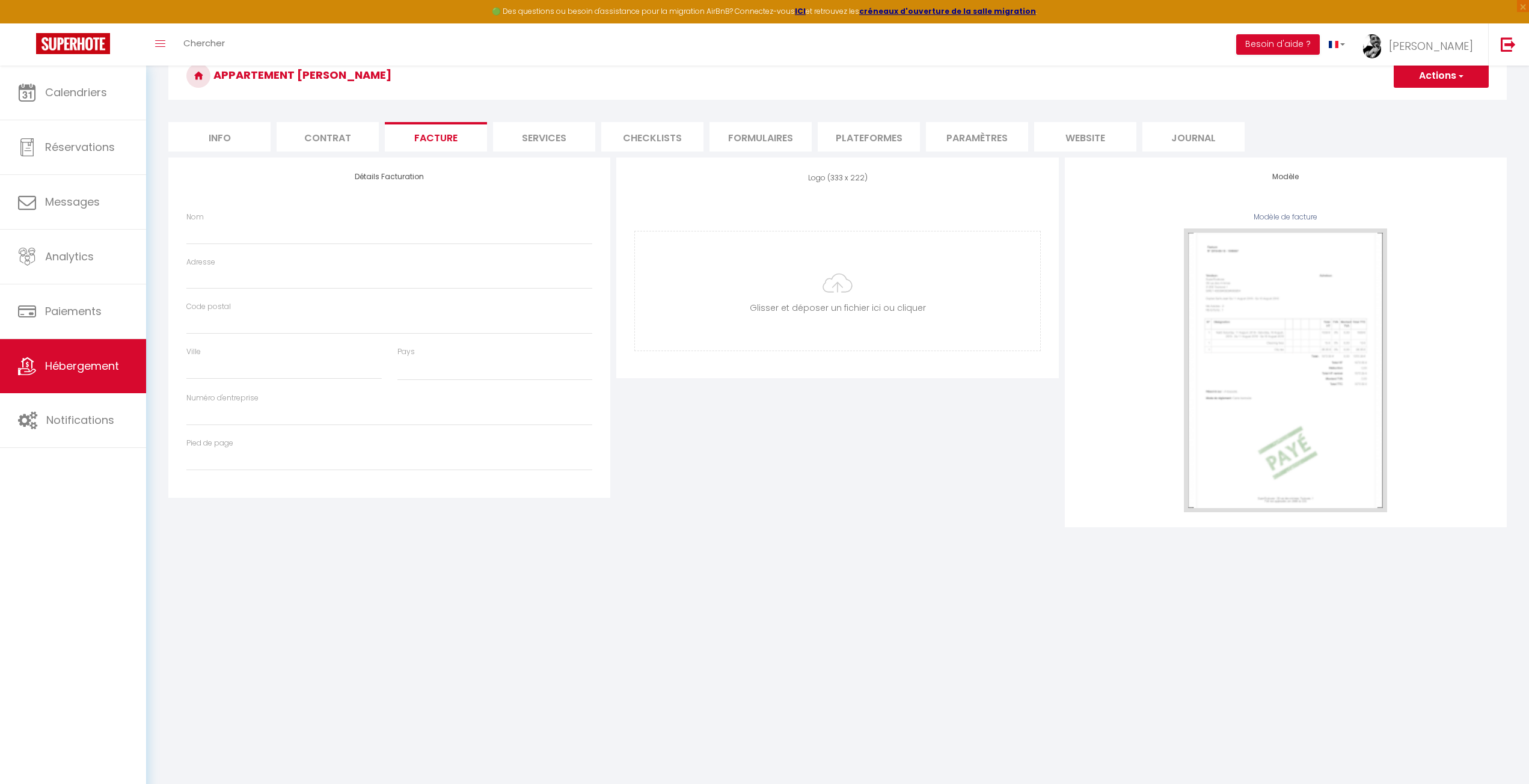
click at [337, 130] on li "Contrat" at bounding box center [327, 137] width 102 height 29
select select
checkbox input "false"
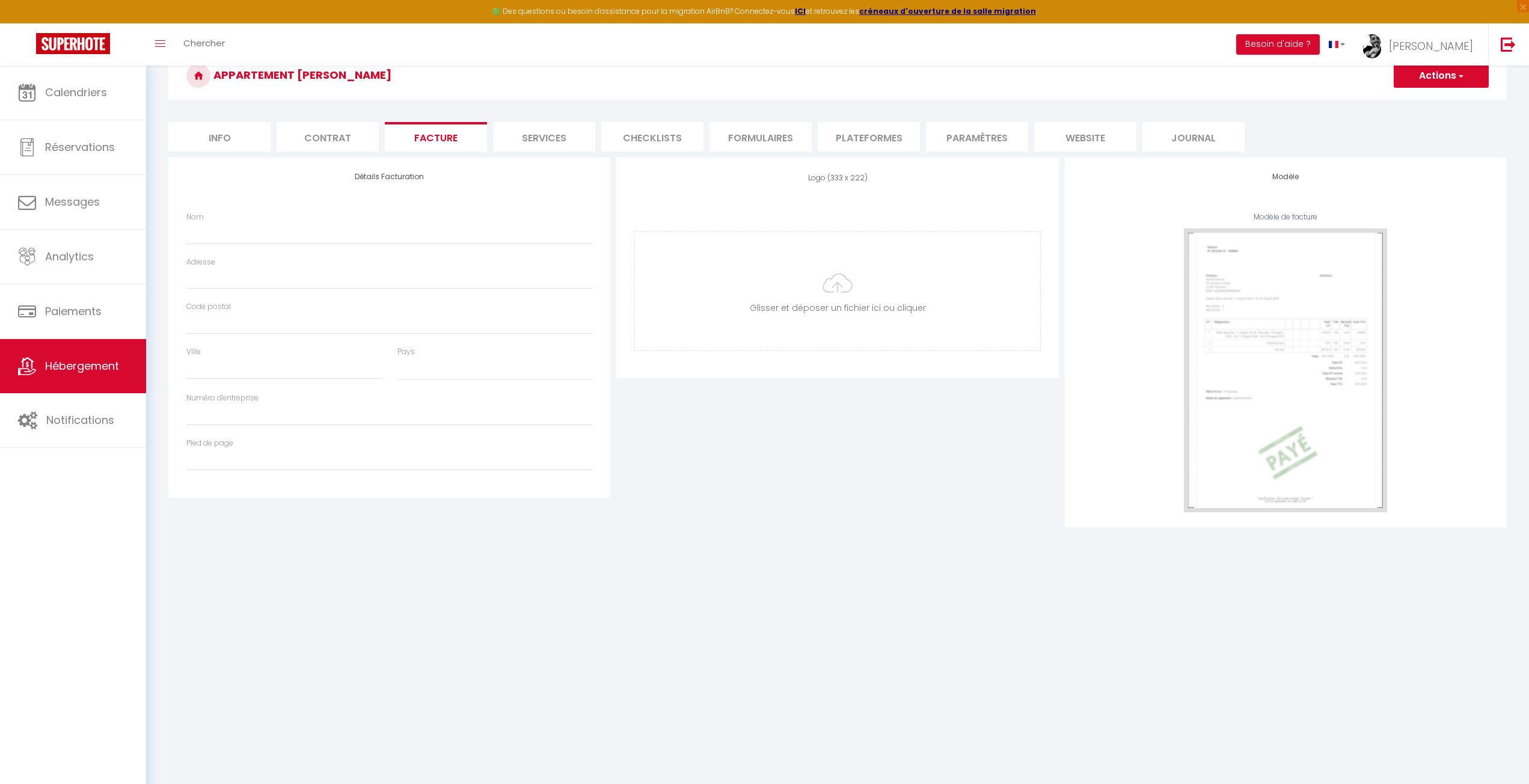
checkbox input "false"
select select
checkbox input "false"
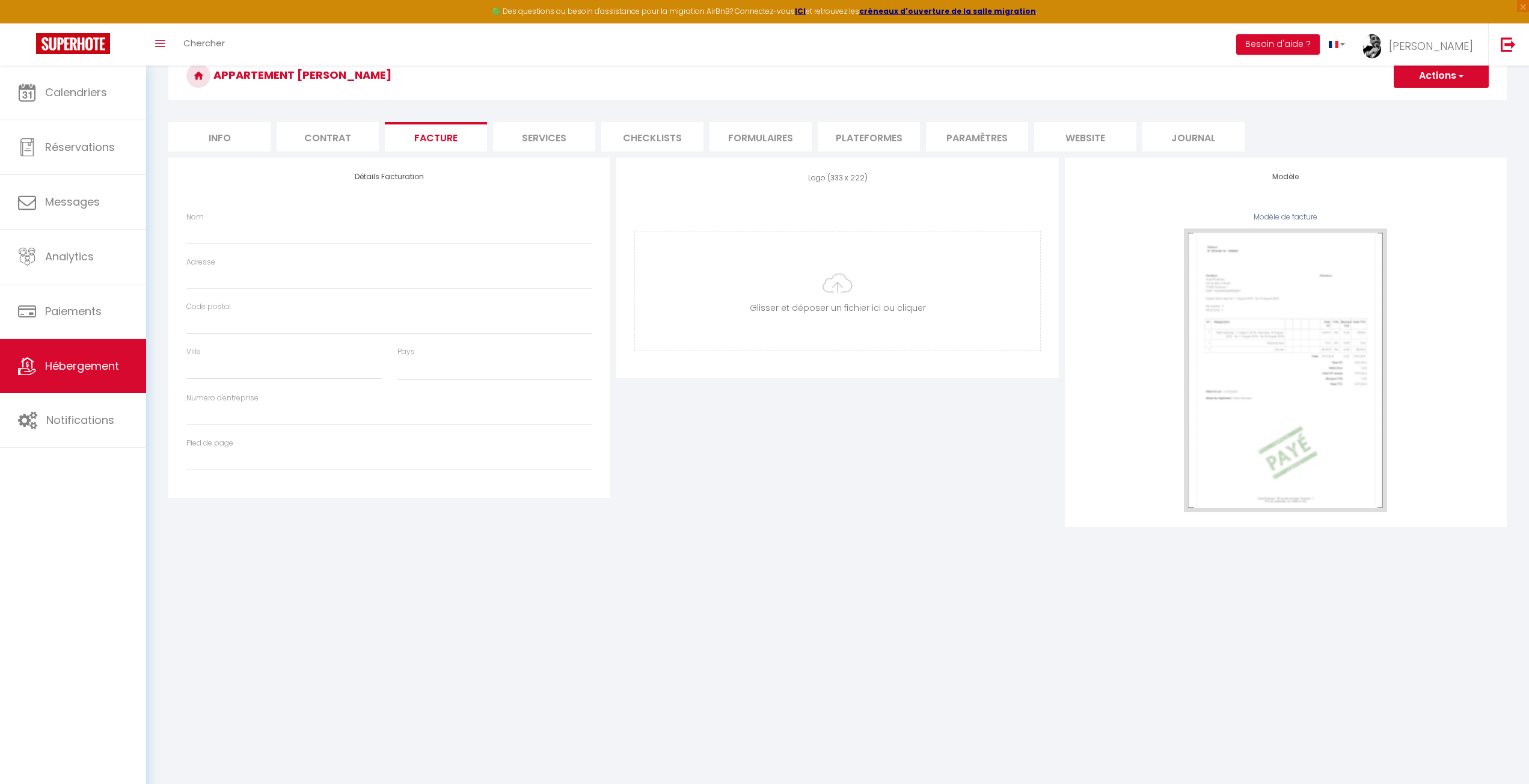
checkbox input "false"
select select
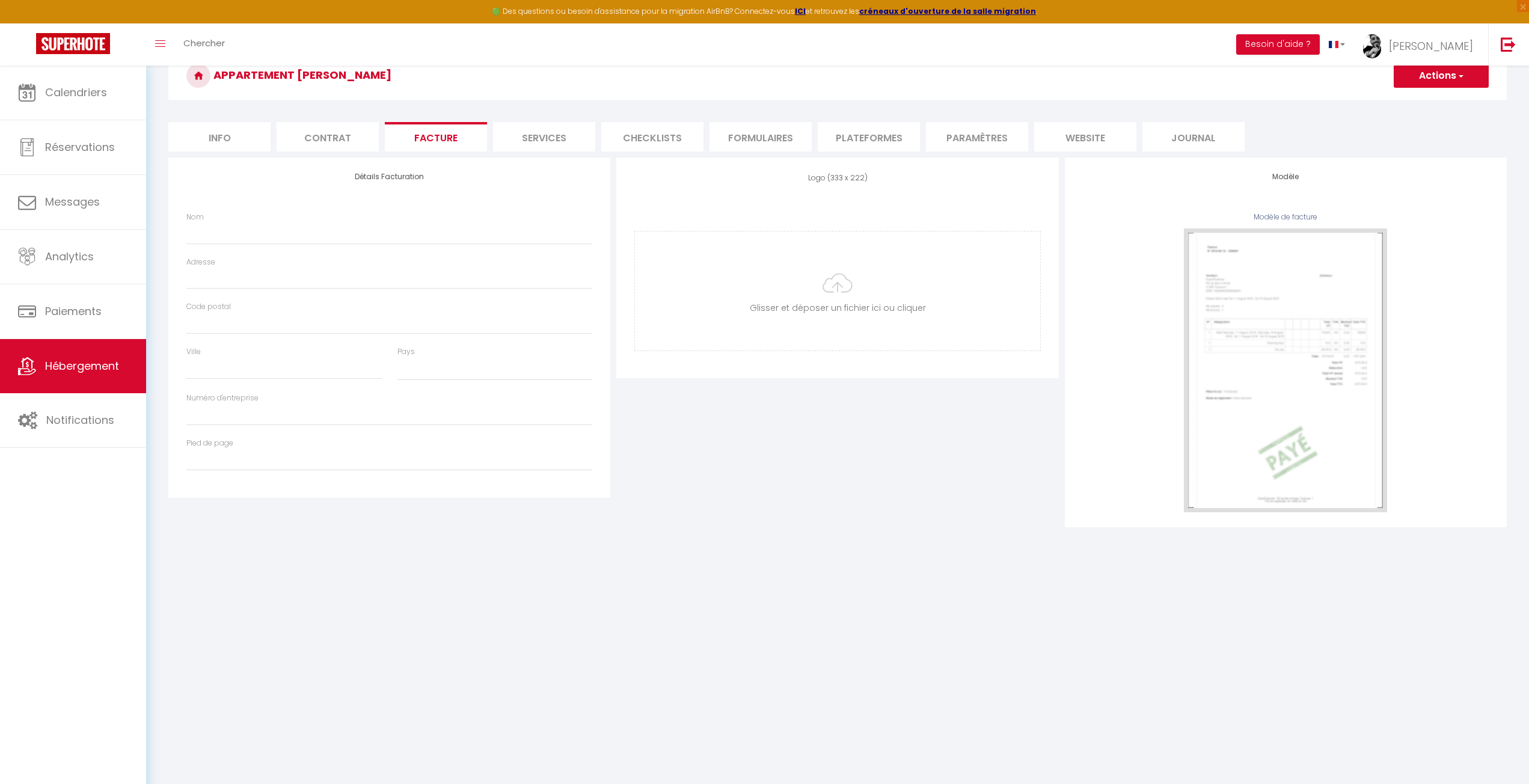
checkbox input "false"
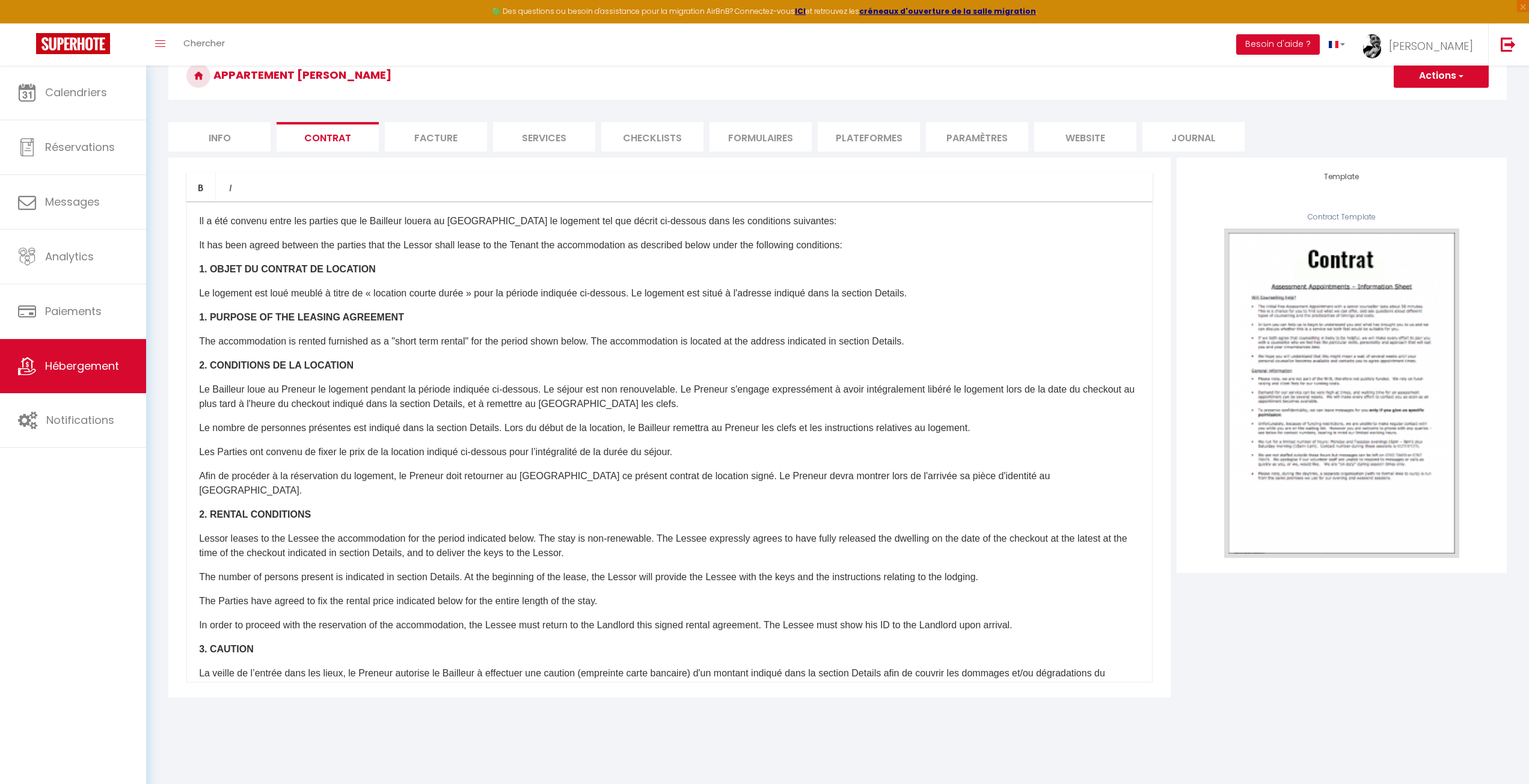
click at [234, 129] on li "Info" at bounding box center [219, 137] width 102 height 29
select select
checkbox input "false"
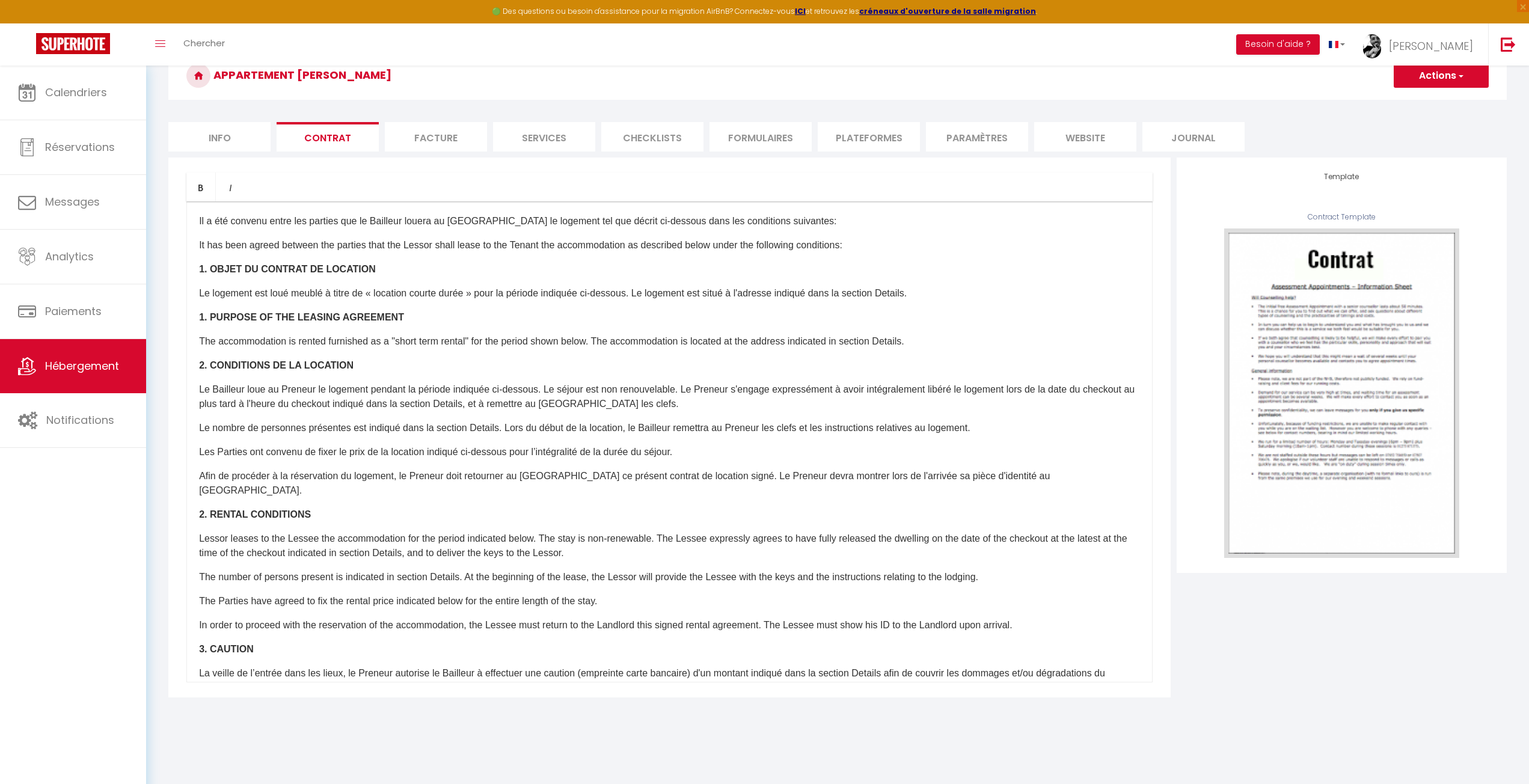
checkbox input "false"
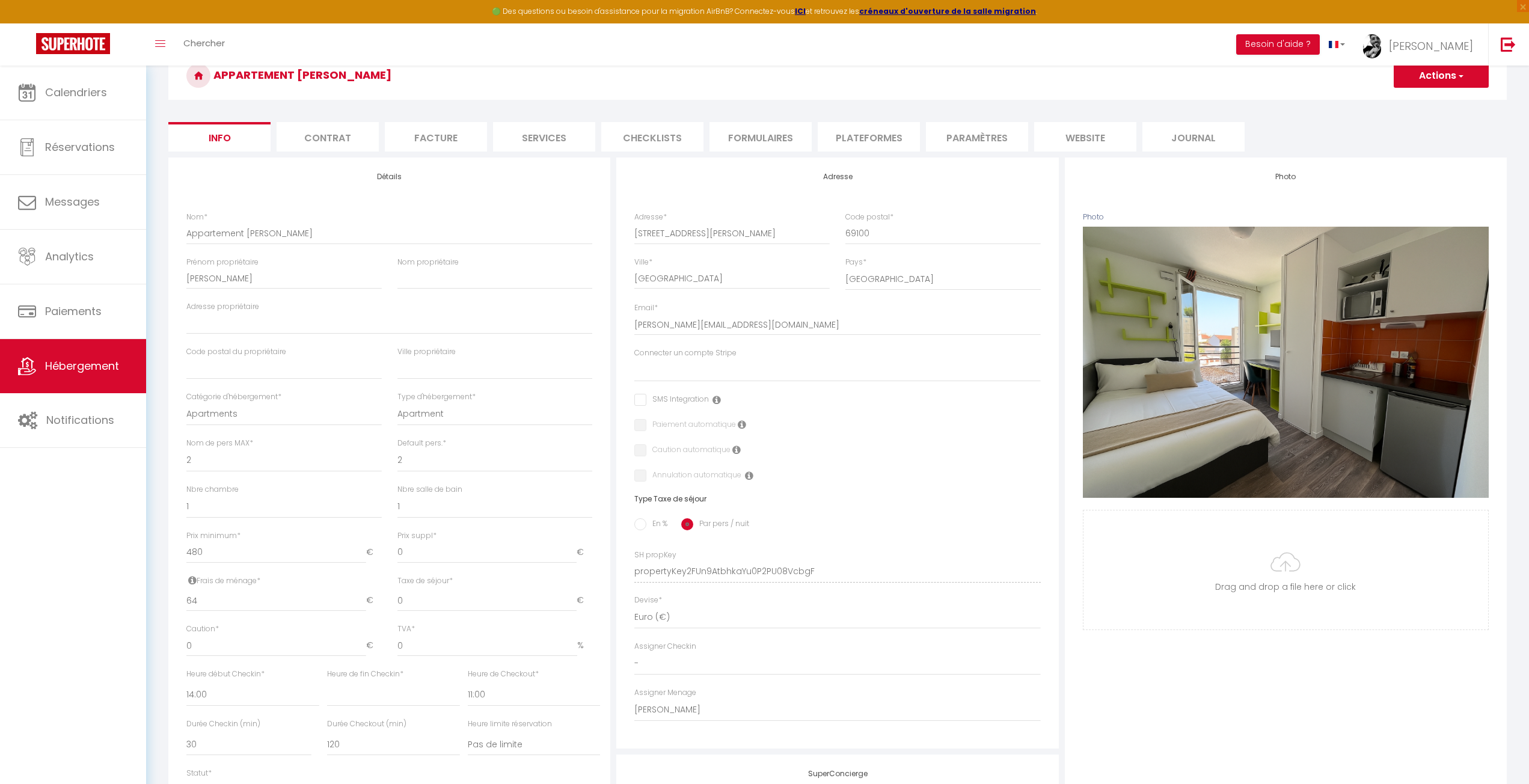
select select
checkbox input "false"
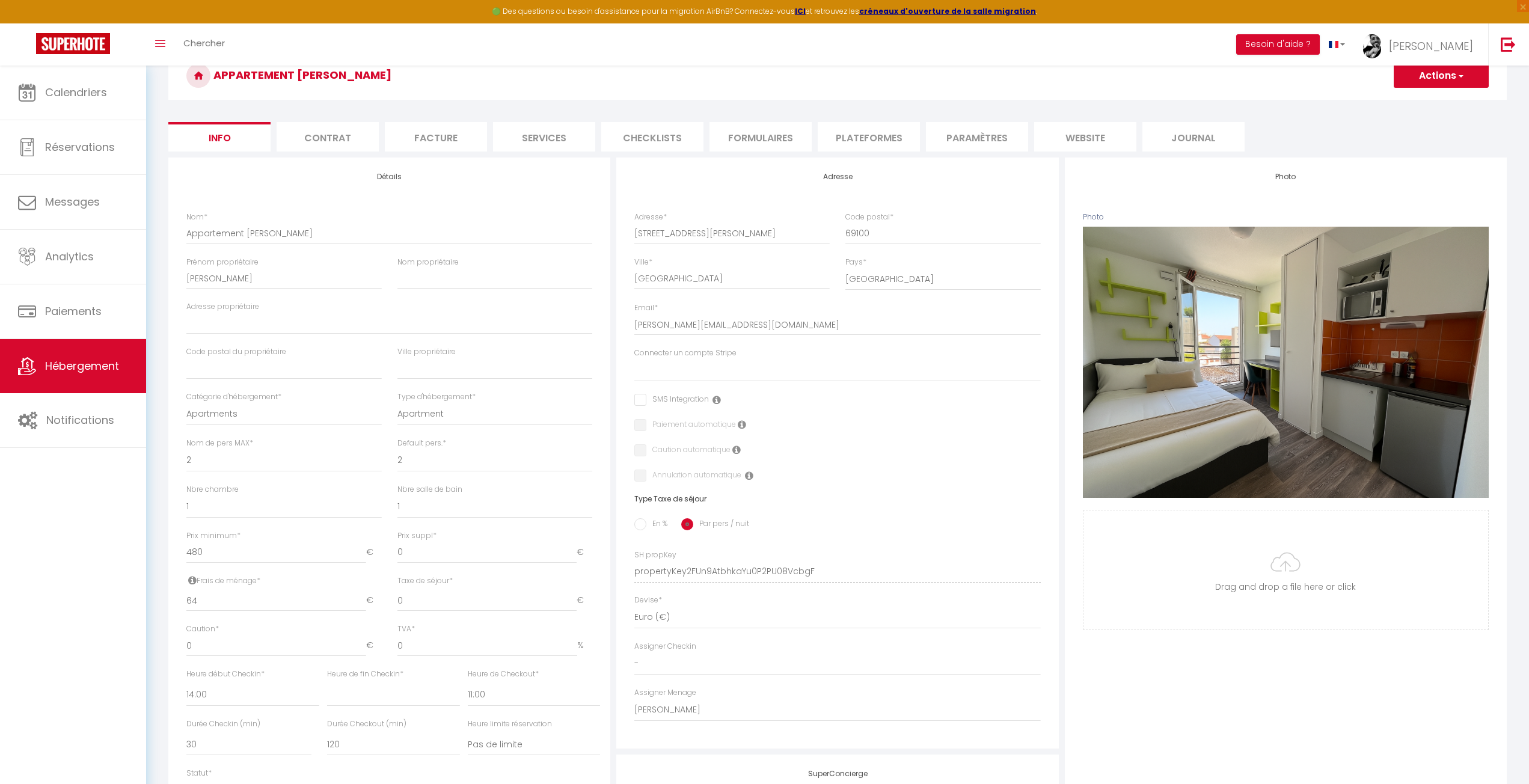
checkbox input "false"
select select
checkbox input "false"
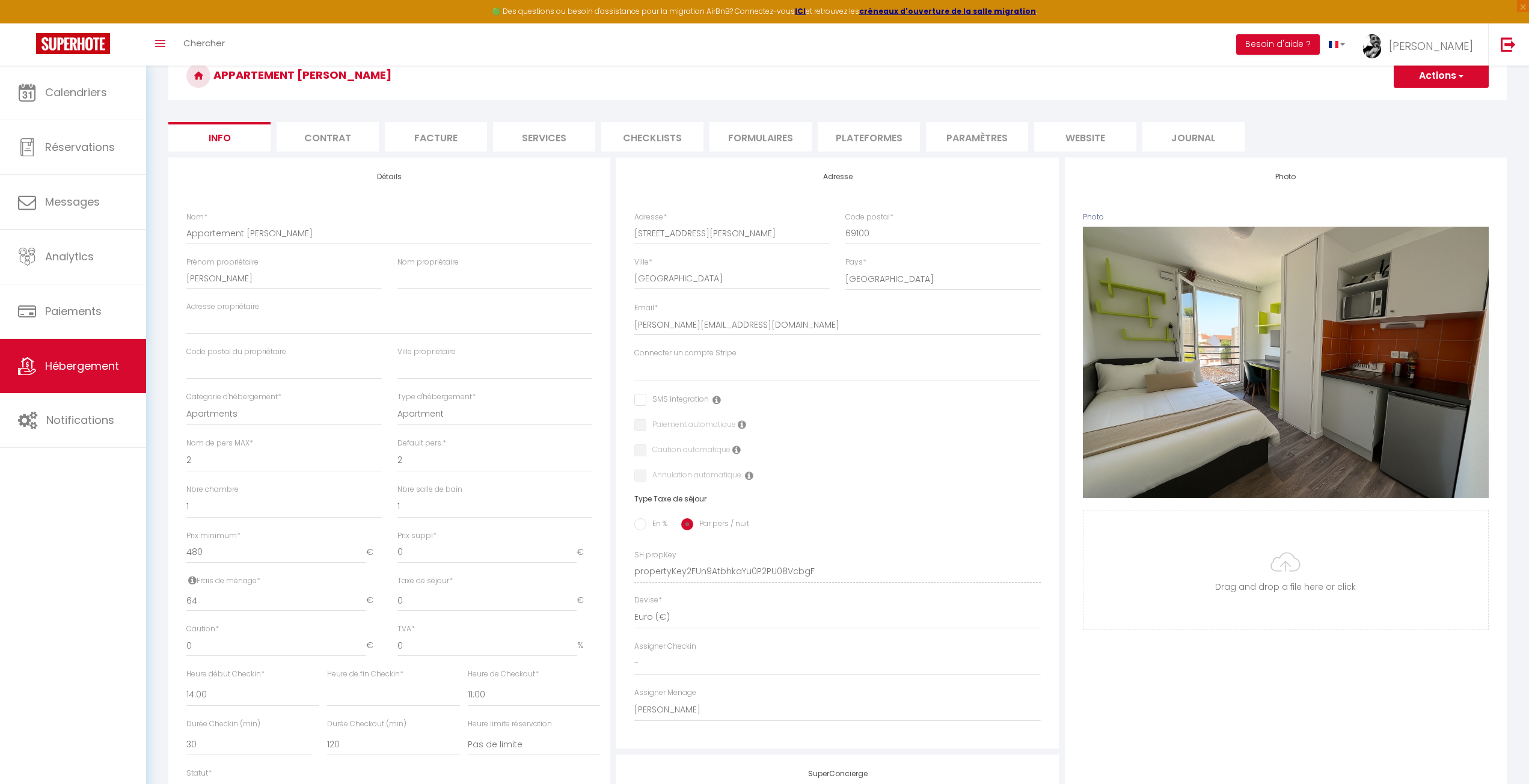
checkbox input "false"
click at [694, 379] on select "nathanael.hamada@gmail.com" at bounding box center [837, 370] width 406 height 23
select select "15976"
click at [634, 359] on select "nathanael.hamada@gmail.com" at bounding box center [837, 370] width 406 height 23
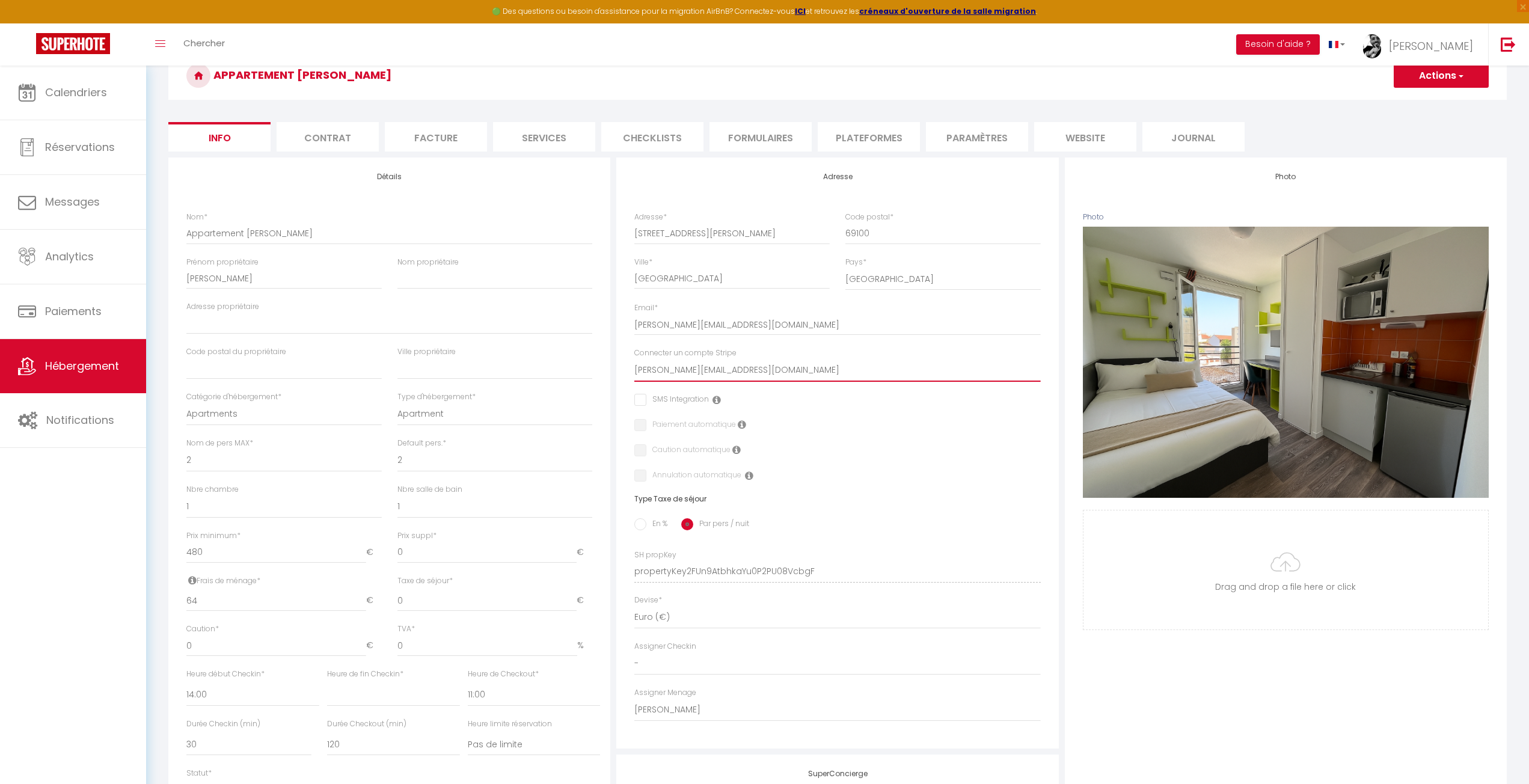
select select
checkbox input "false"
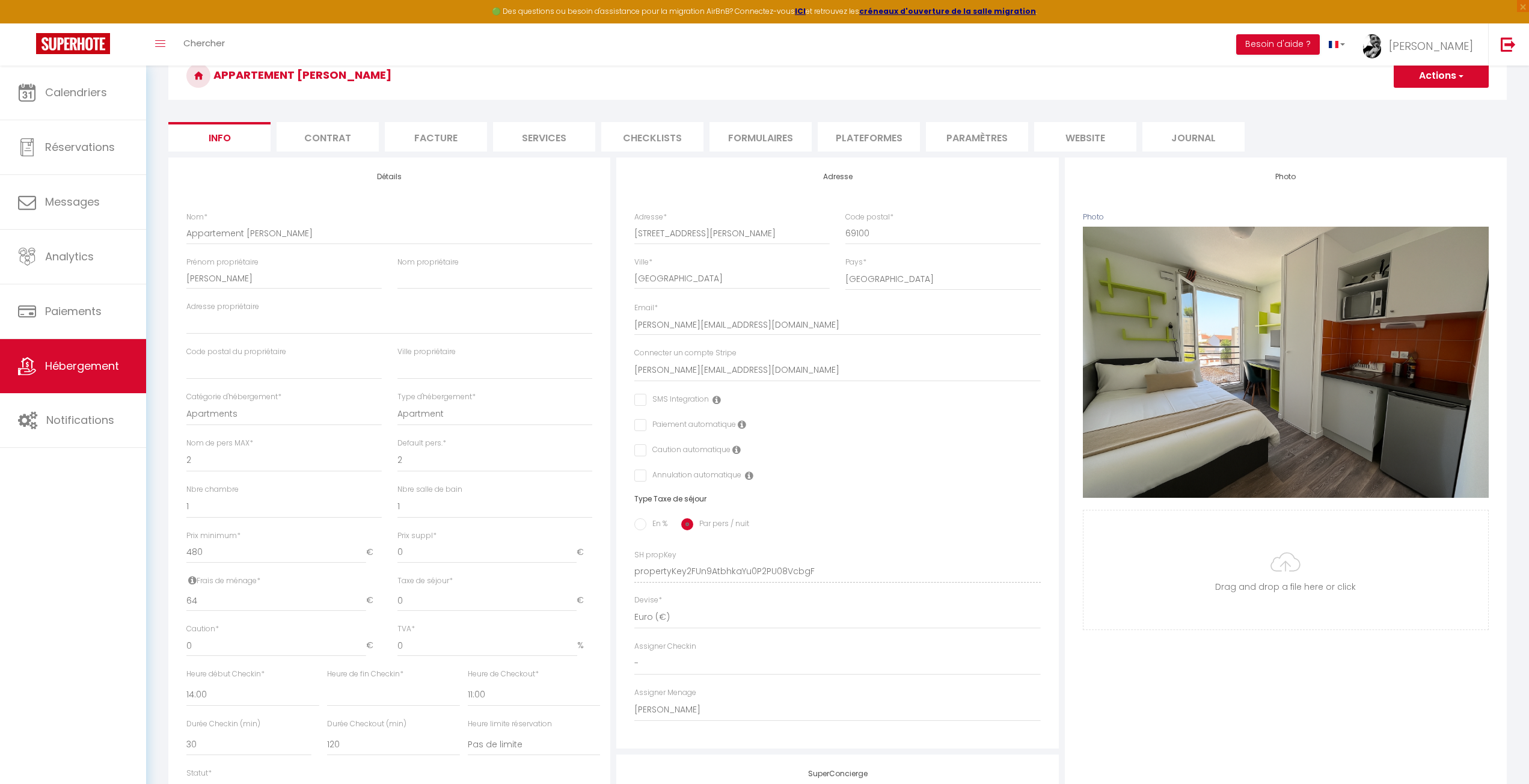
click at [647, 448] on label "Caution automatique" at bounding box center [689, 451] width 84 height 13
click at [733, 448] on icon at bounding box center [736, 449] width 8 height 10
click at [680, 452] on label "Caution automatique" at bounding box center [689, 451] width 84 height 13
click at [1104, 709] on div "Photo Photo Supprimer Drag and drop a file here or click Ooops, something wrong…" at bounding box center [1286, 563] width 442 height 811
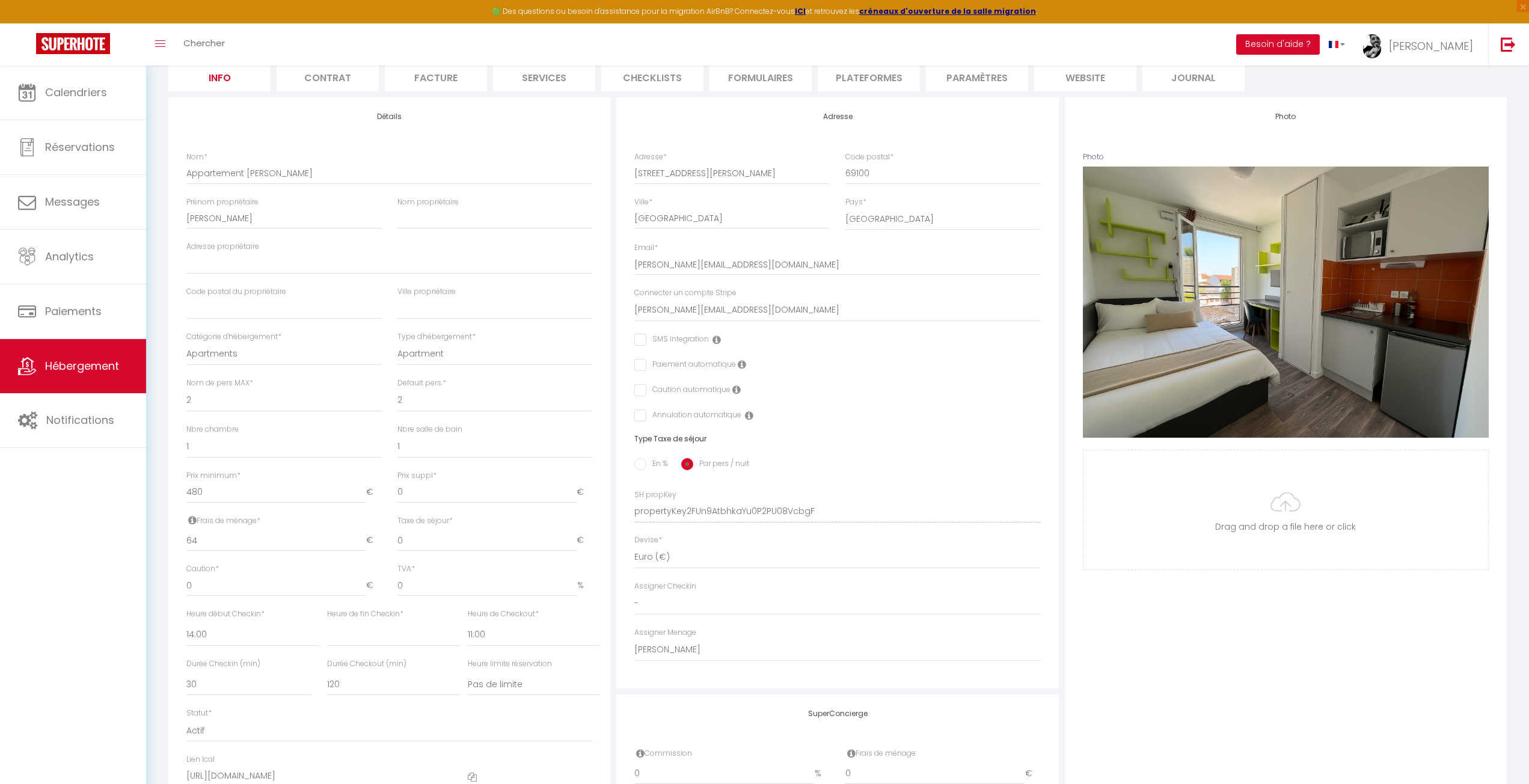
click at [1148, 673] on div "Photo Photo Supprimer Drag and drop a file here or click Ooops, something wrong…" at bounding box center [1286, 503] width 442 height 811
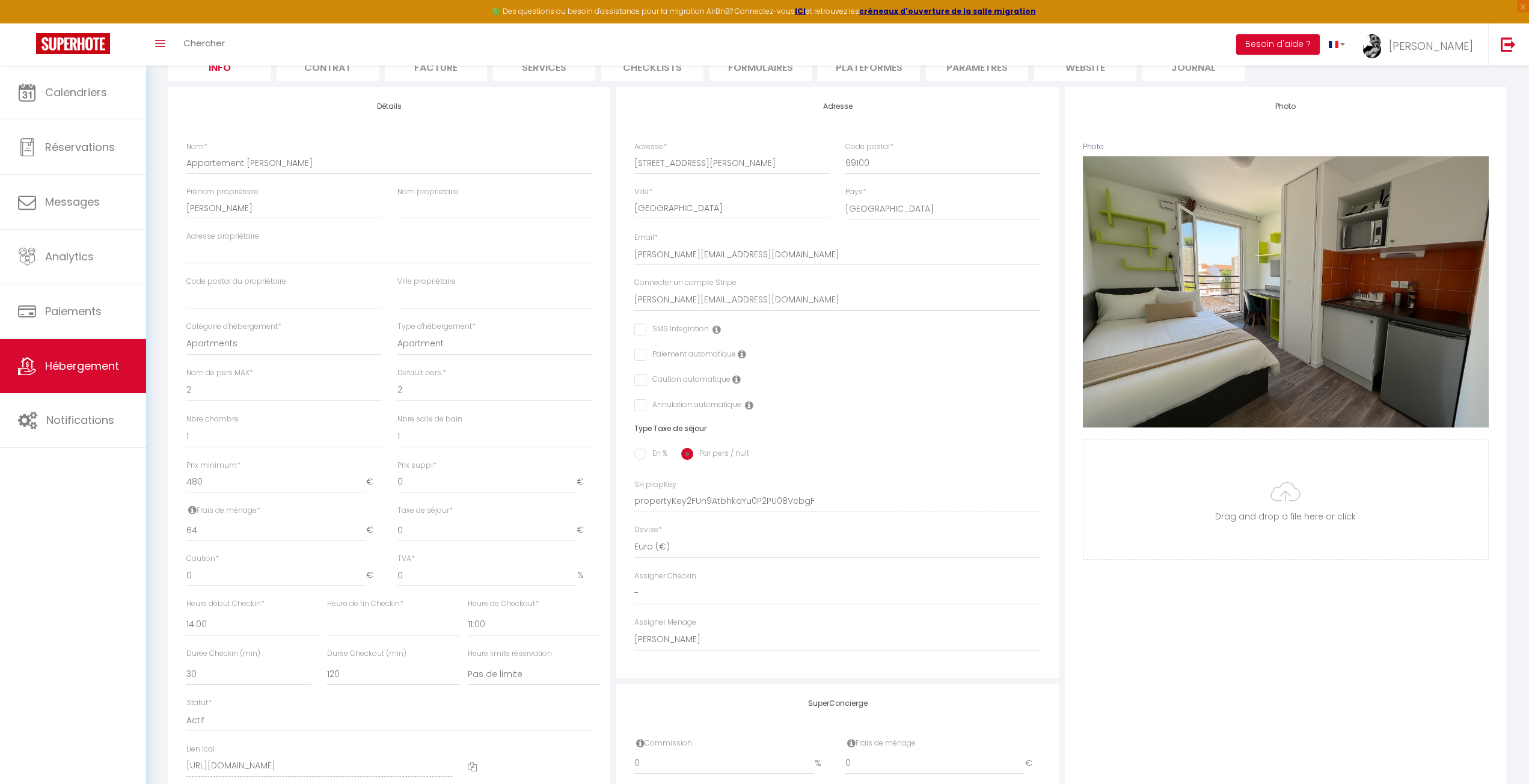
scroll to position [95, 0]
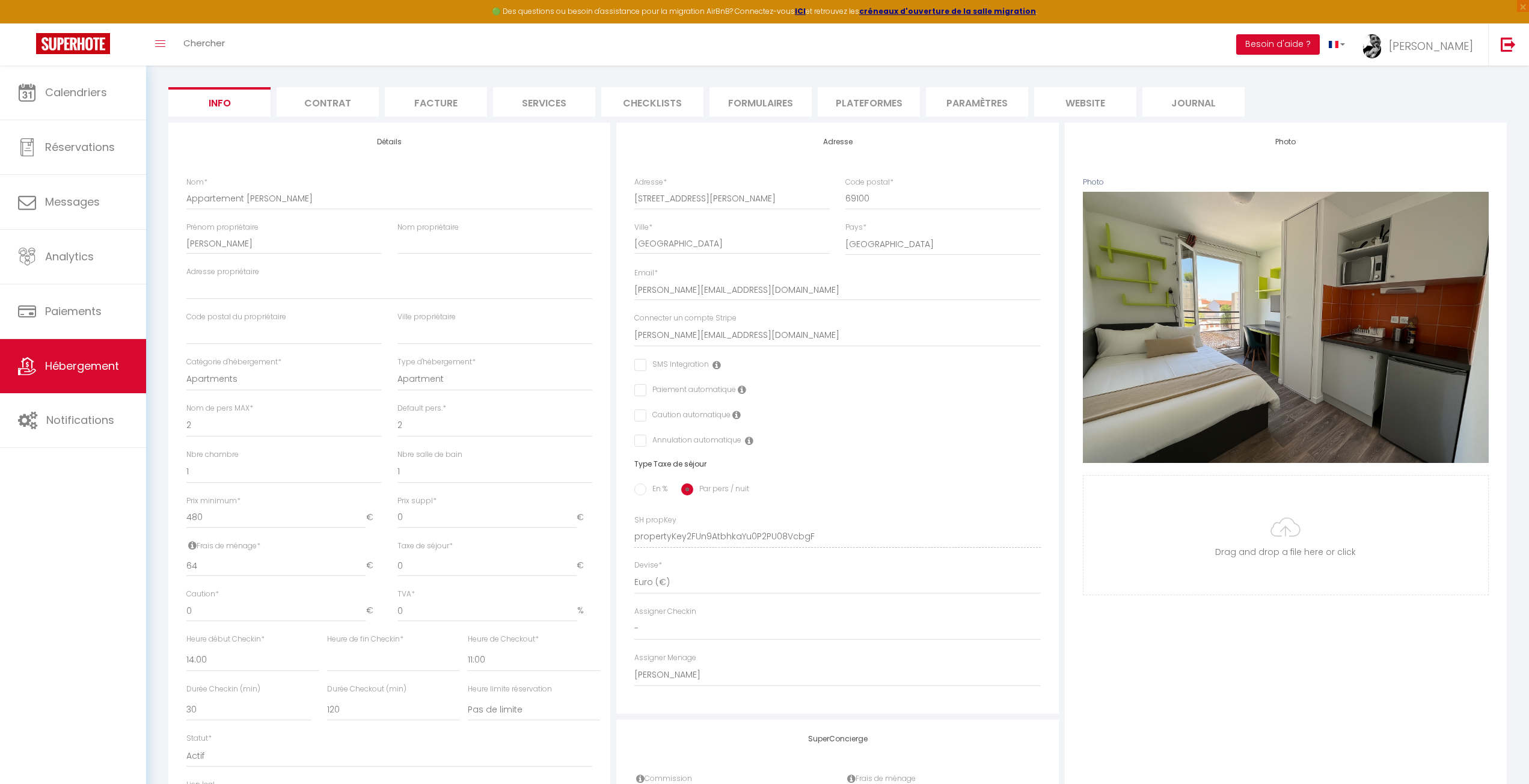
click at [713, 364] on icon at bounding box center [717, 365] width 8 height 10
click at [1138, 652] on div "Photo Photo Supprimer Drag and drop a file here or click Ooops, something wrong…" at bounding box center [1286, 528] width 442 height 811
click at [647, 411] on label "Caution automatique" at bounding box center [689, 415] width 84 height 13
click at [637, 412] on input "checkbox" at bounding box center [638, 415] width 8 height 12
checkbox input "true"
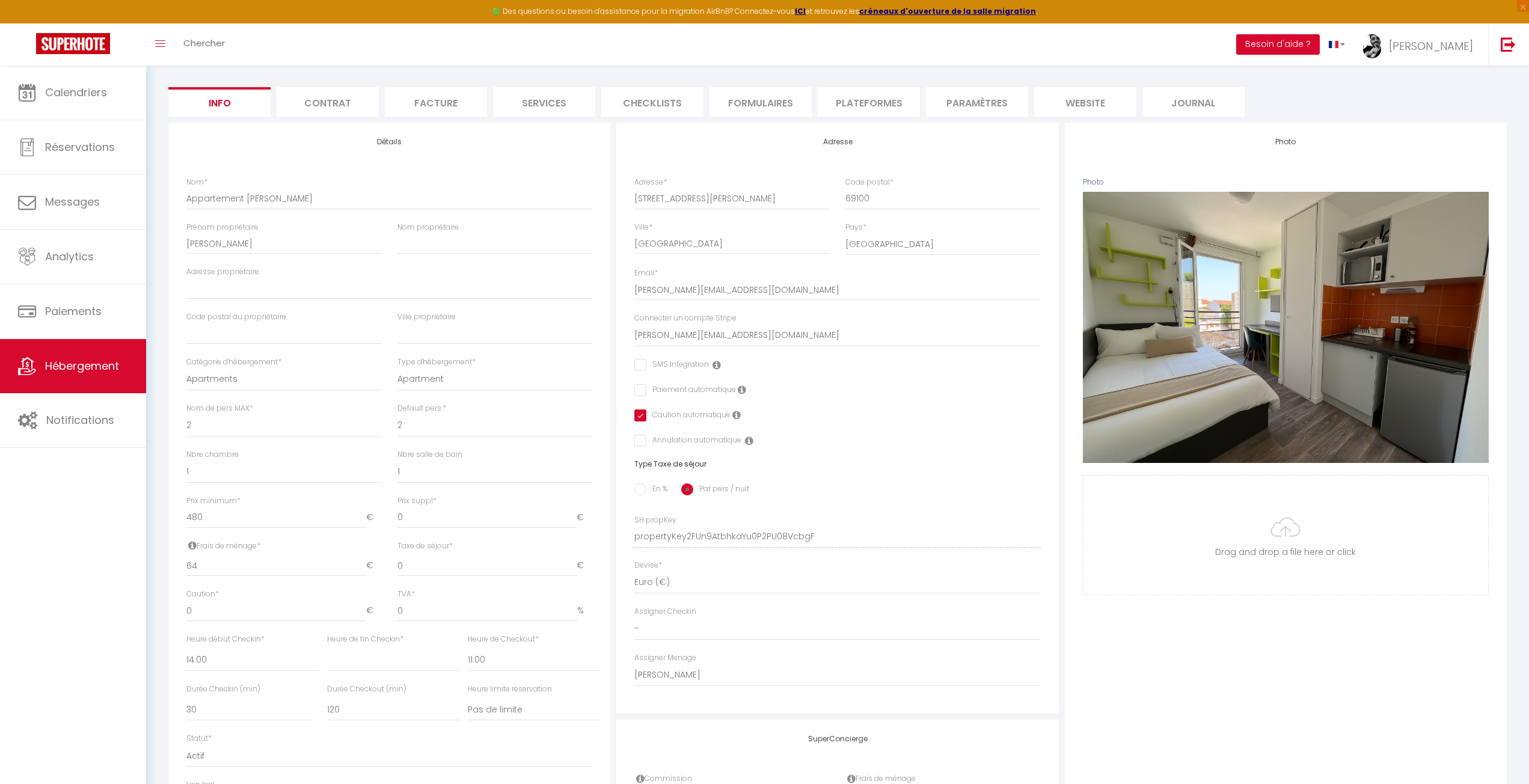
select select
checkbox input "false"
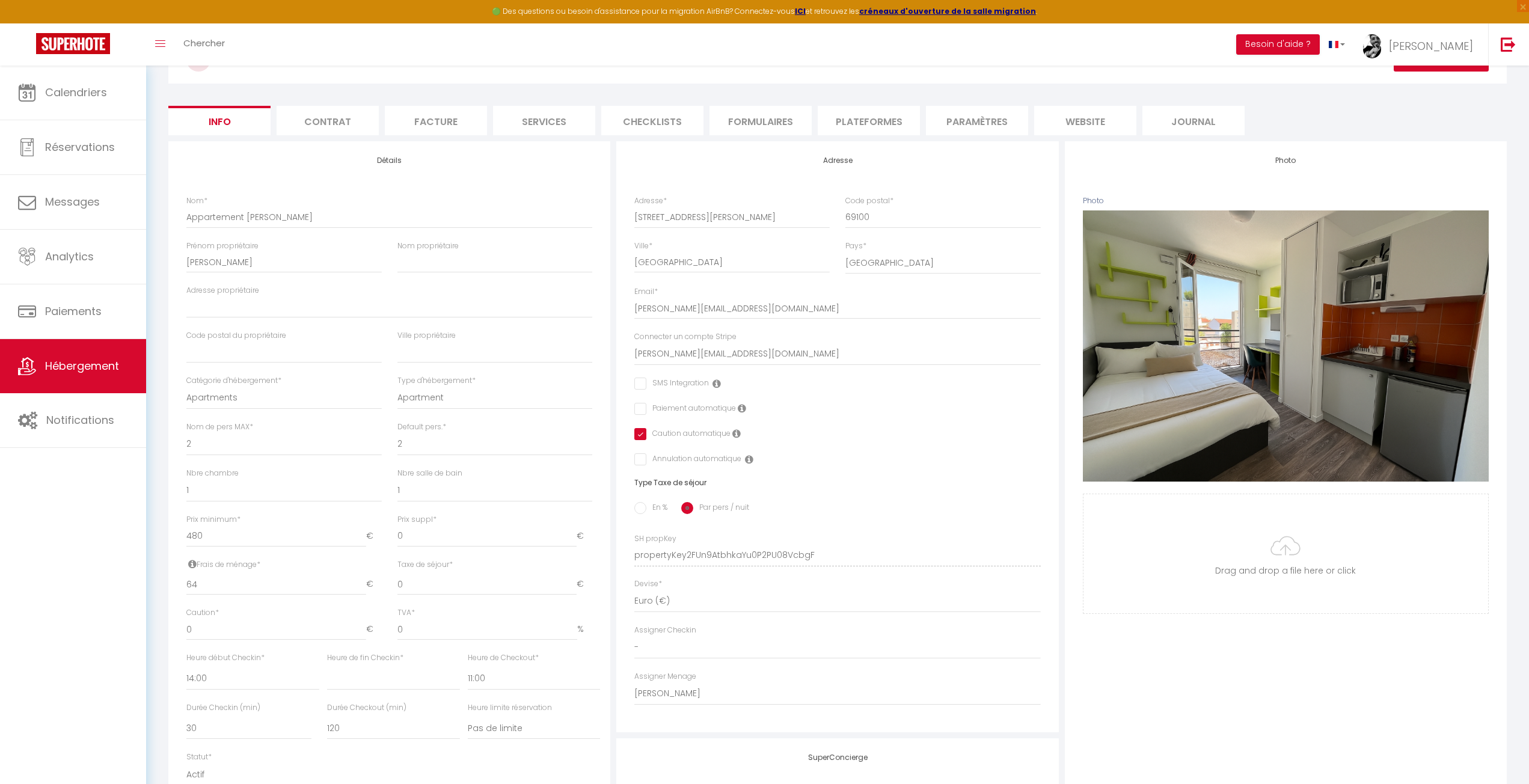
scroll to position [0, 0]
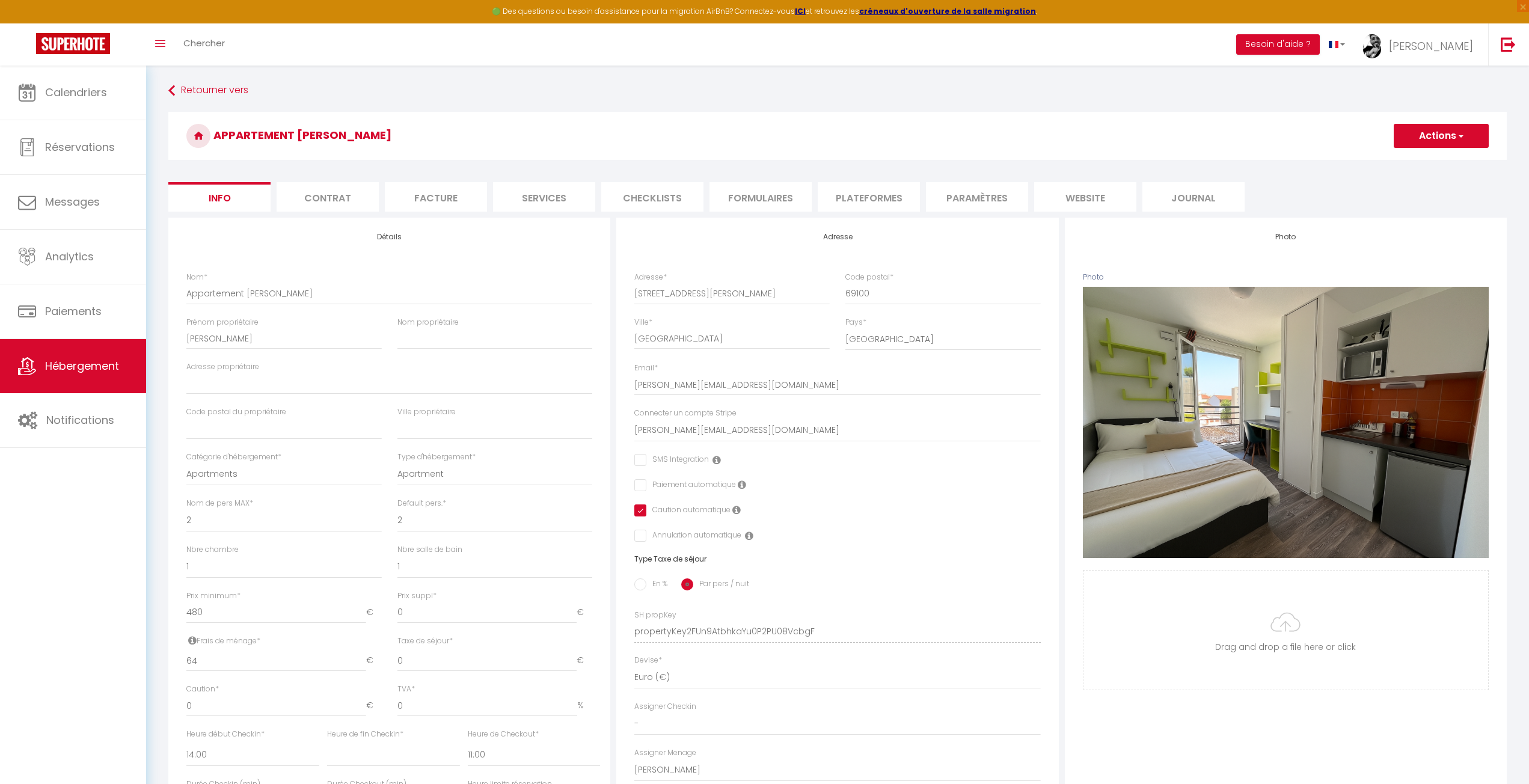
click at [1437, 139] on button "Actions" at bounding box center [1441, 135] width 95 height 24
click at [1407, 163] on input "Enregistrer" at bounding box center [1394, 163] width 45 height 12
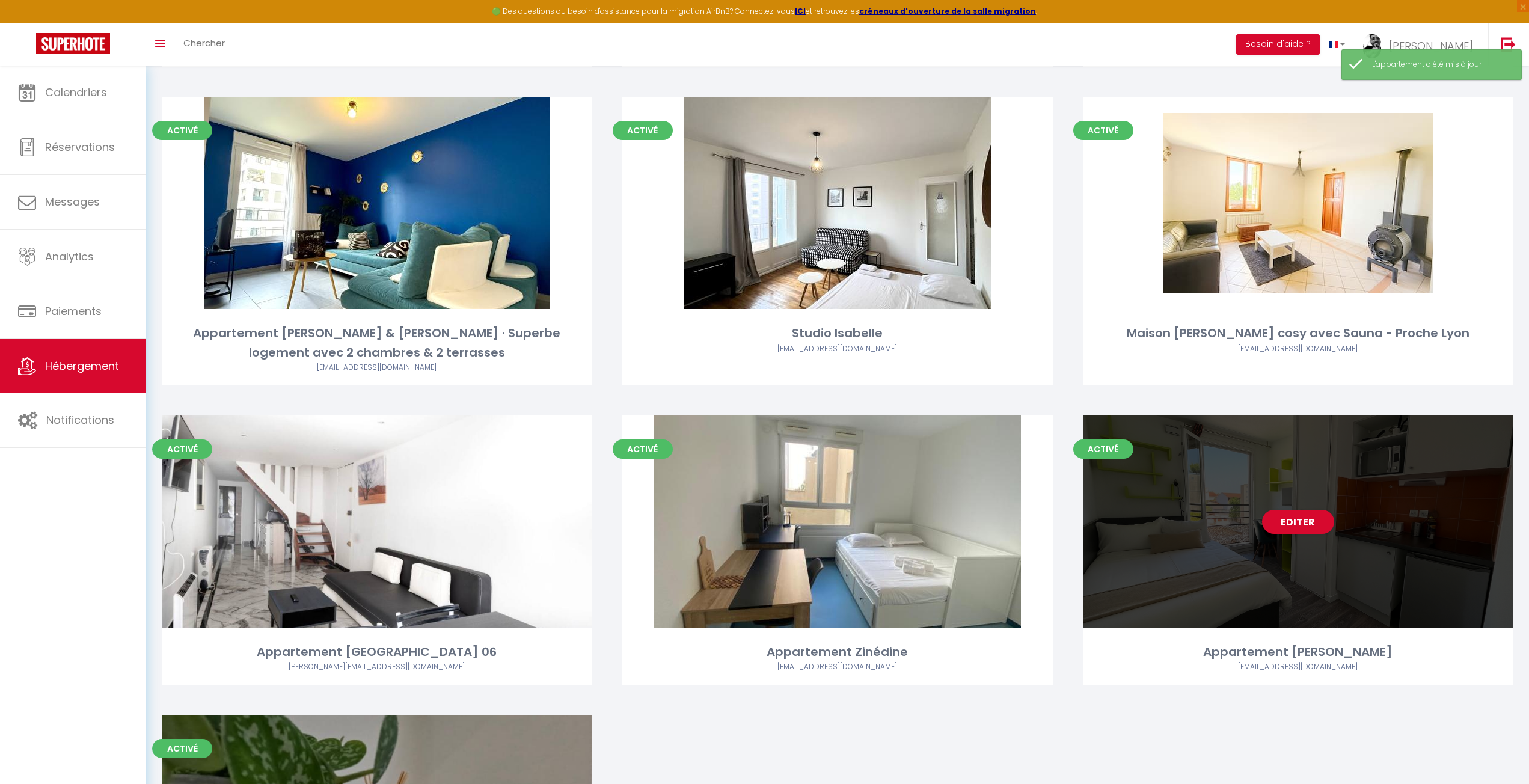
scroll to position [661, 0]
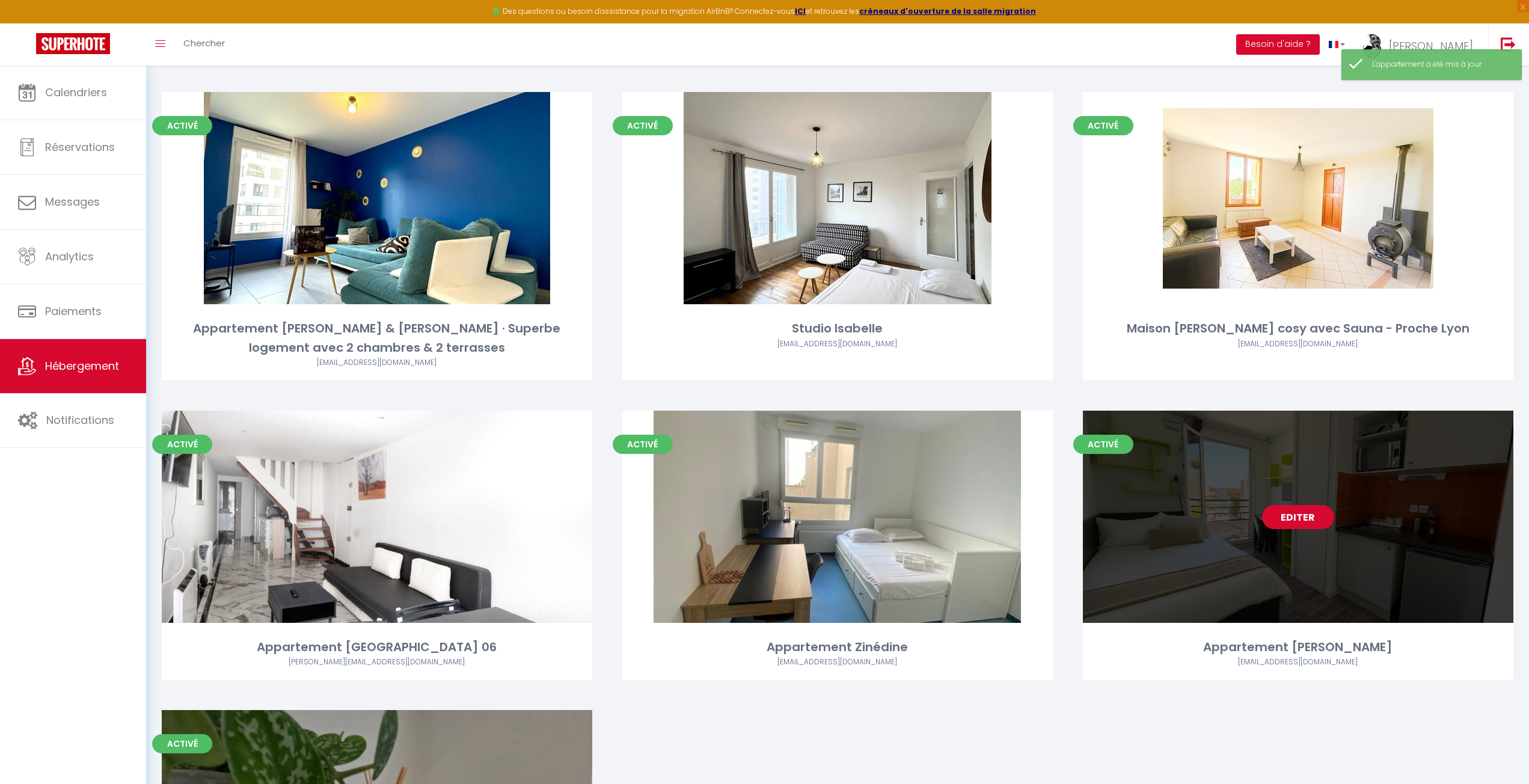
click at [1279, 508] on link "Editer" at bounding box center [1299, 517] width 72 height 24
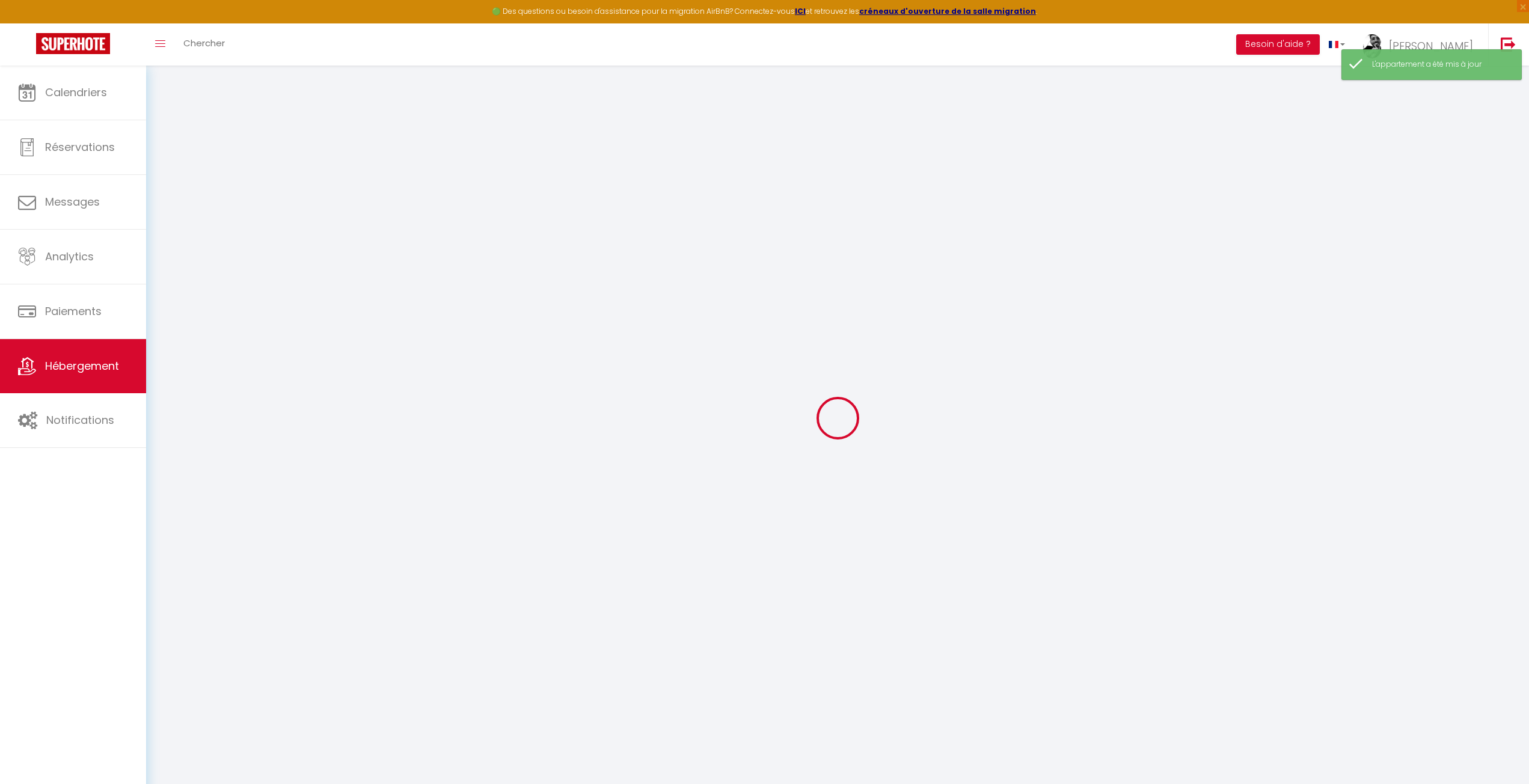
select select
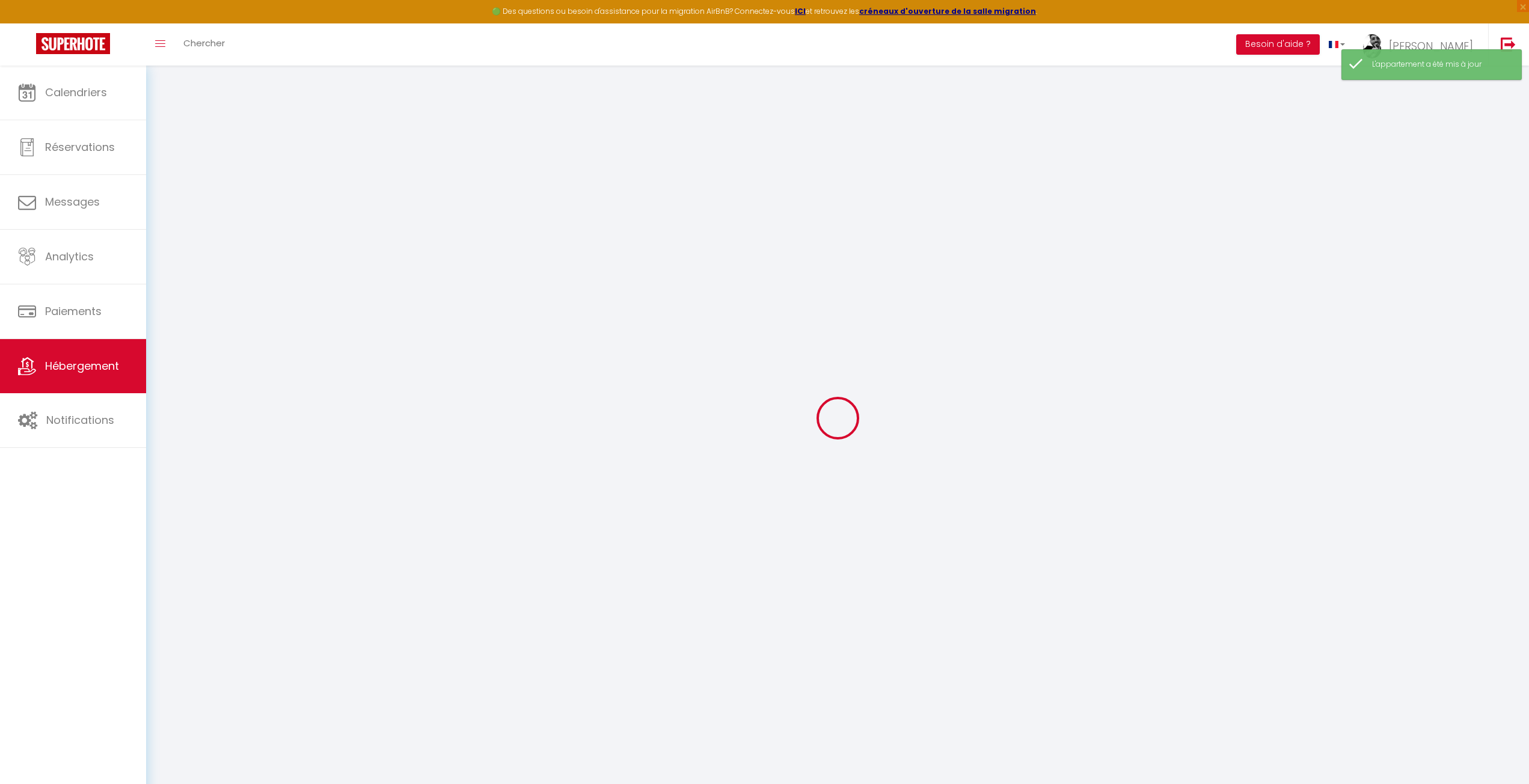
select select
checkbox input "false"
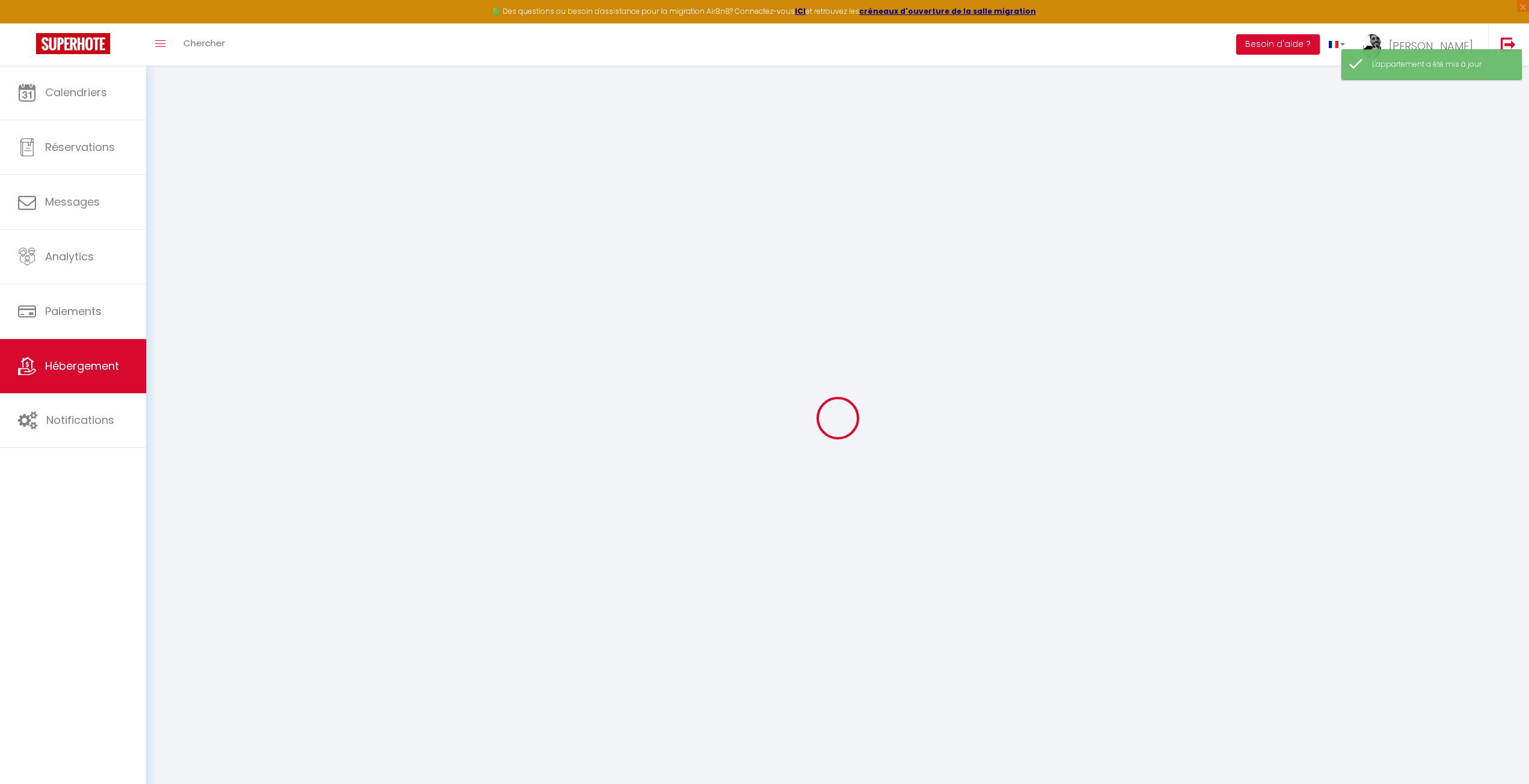
select select
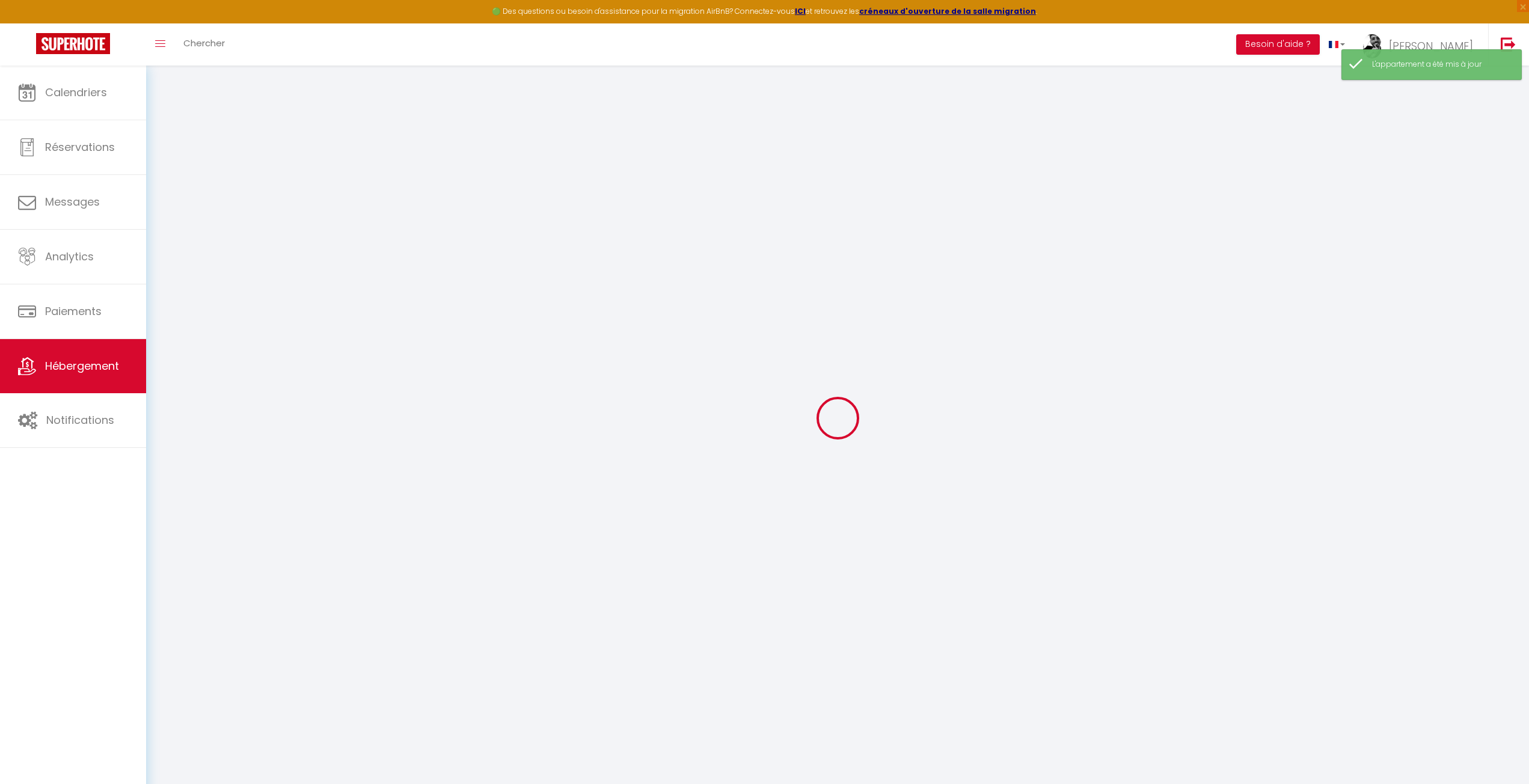
select select
checkbox input "false"
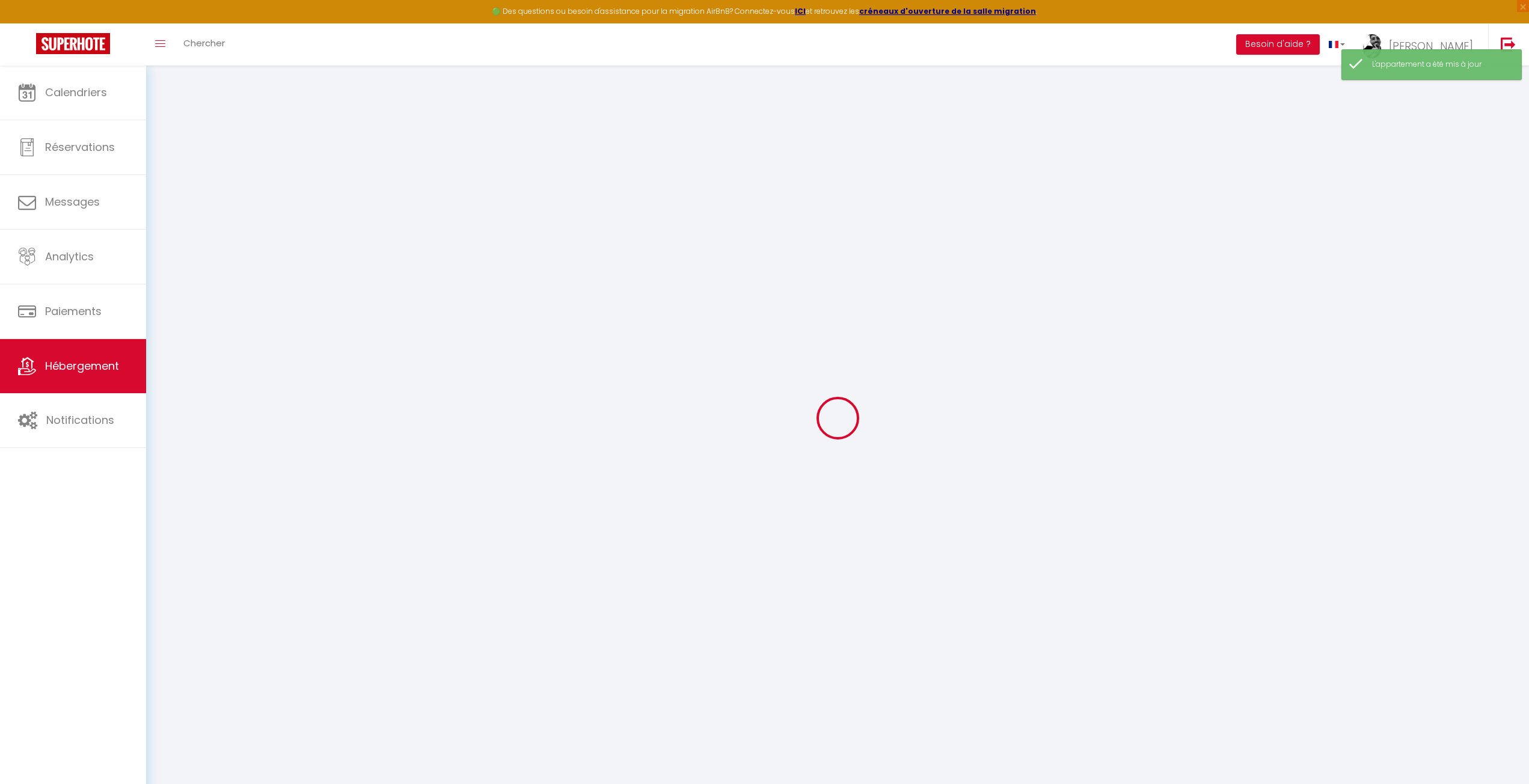
checkbox input "false"
select select
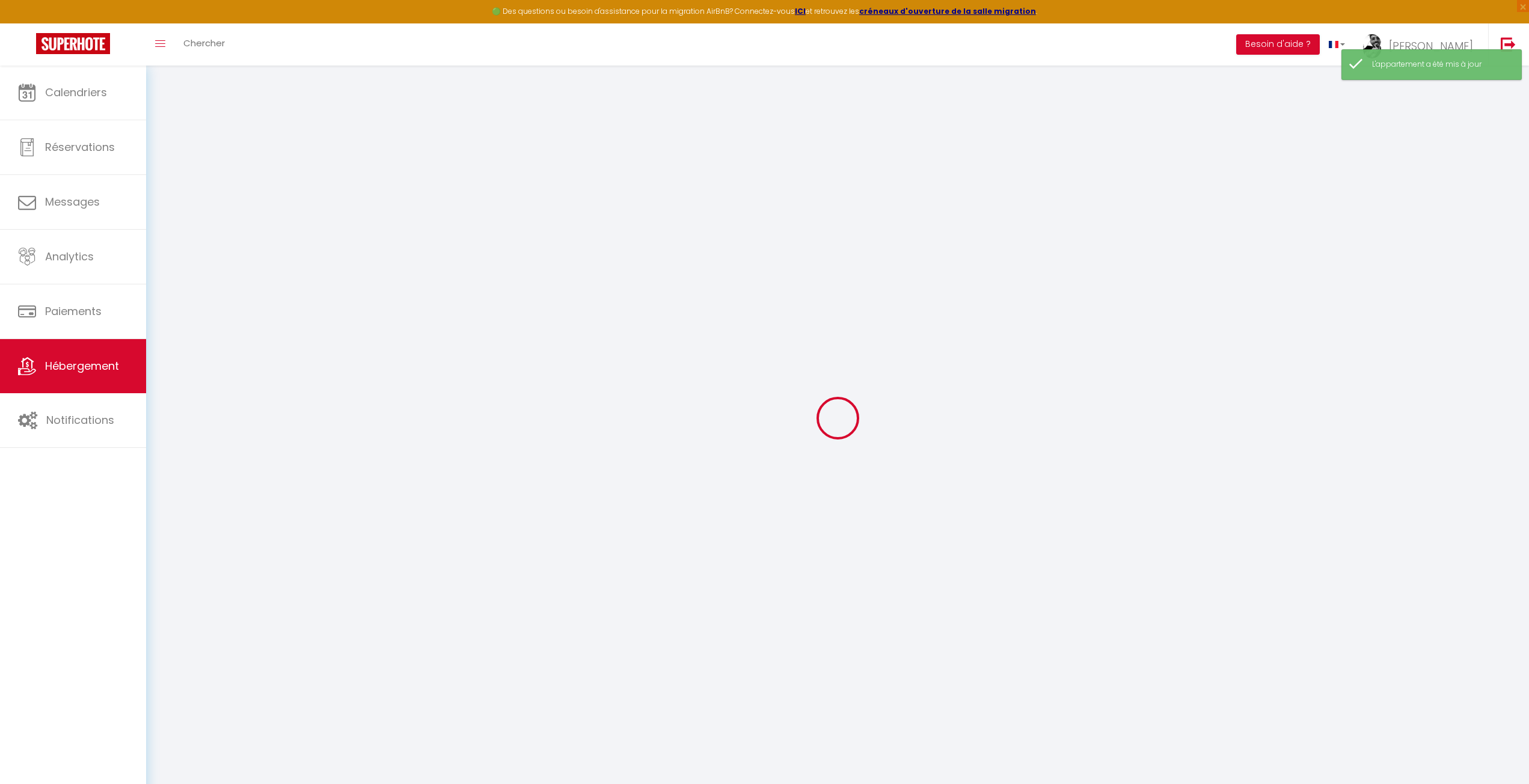
select select
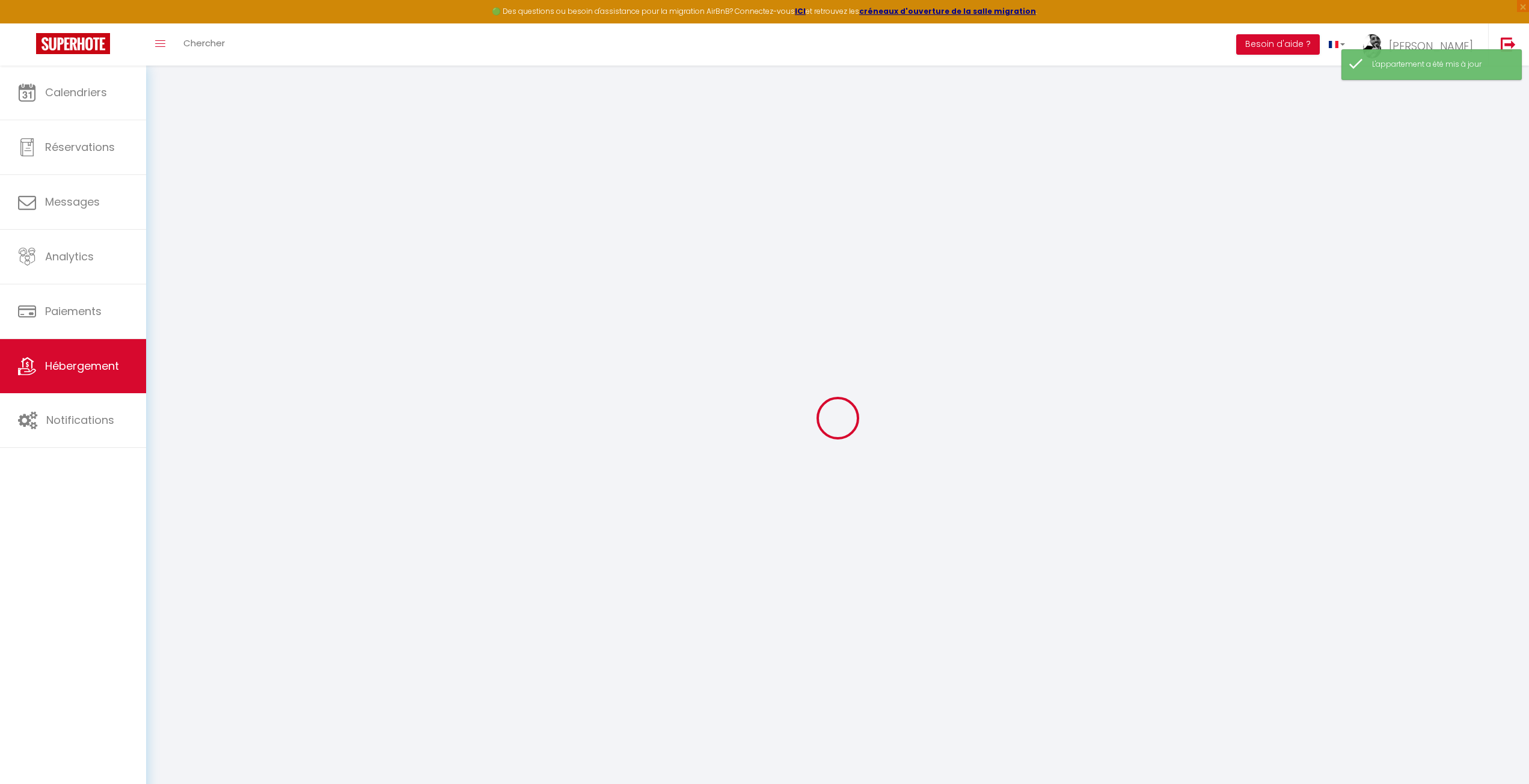
checkbox input "false"
select select
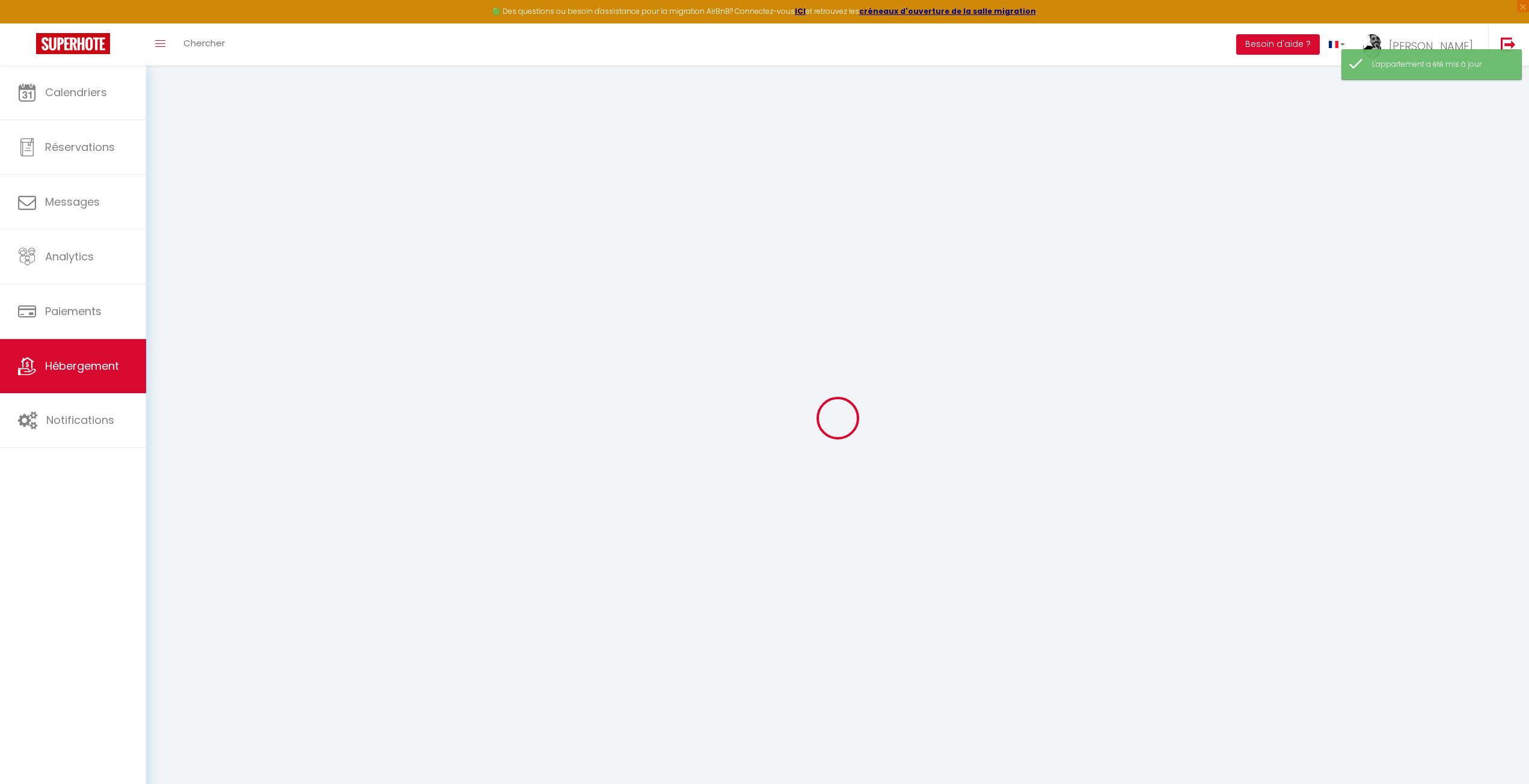
select select
type input "Appartement [PERSON_NAME]"
type input "Catherine"
select select "2"
type input "480"
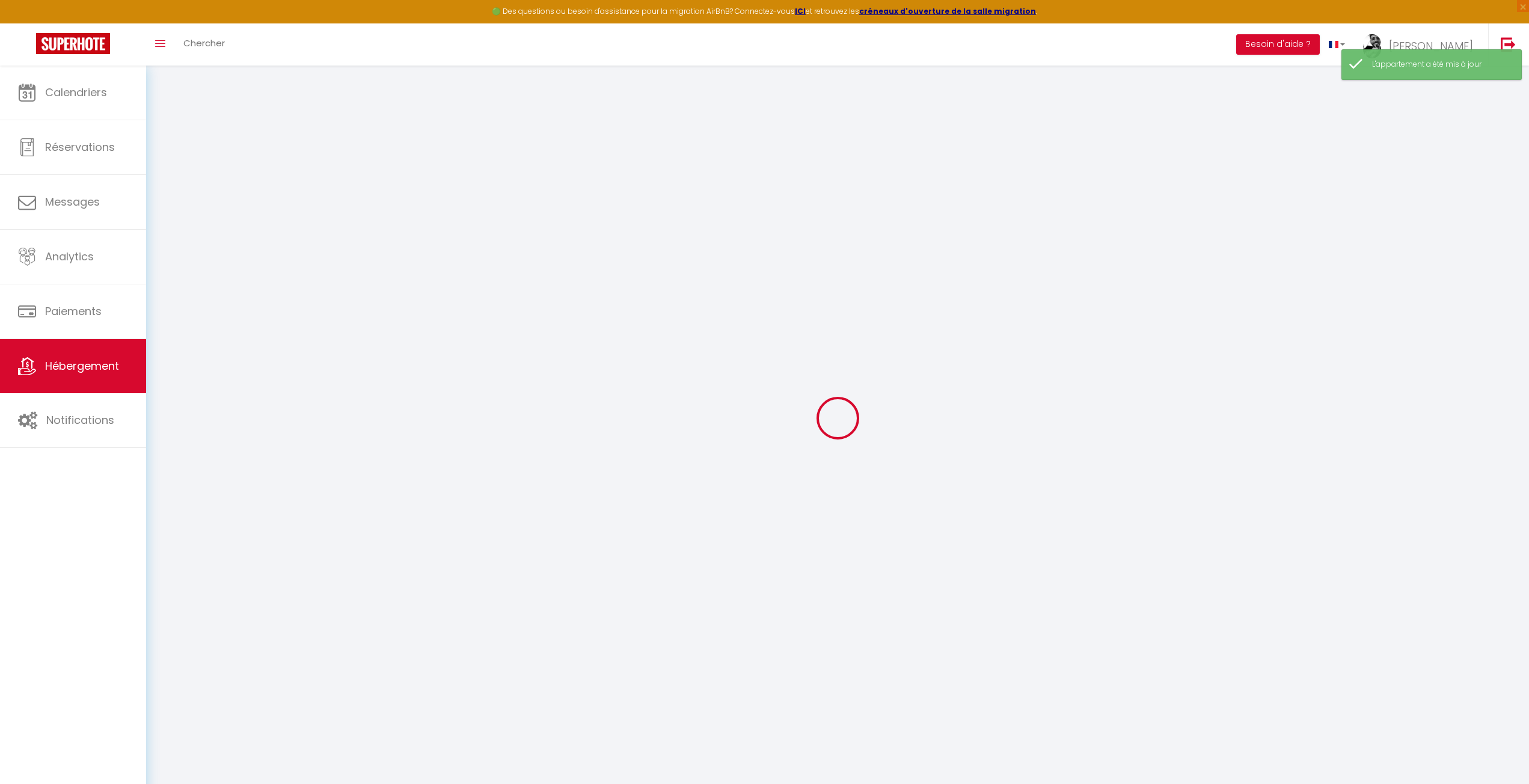
type input "64"
select select
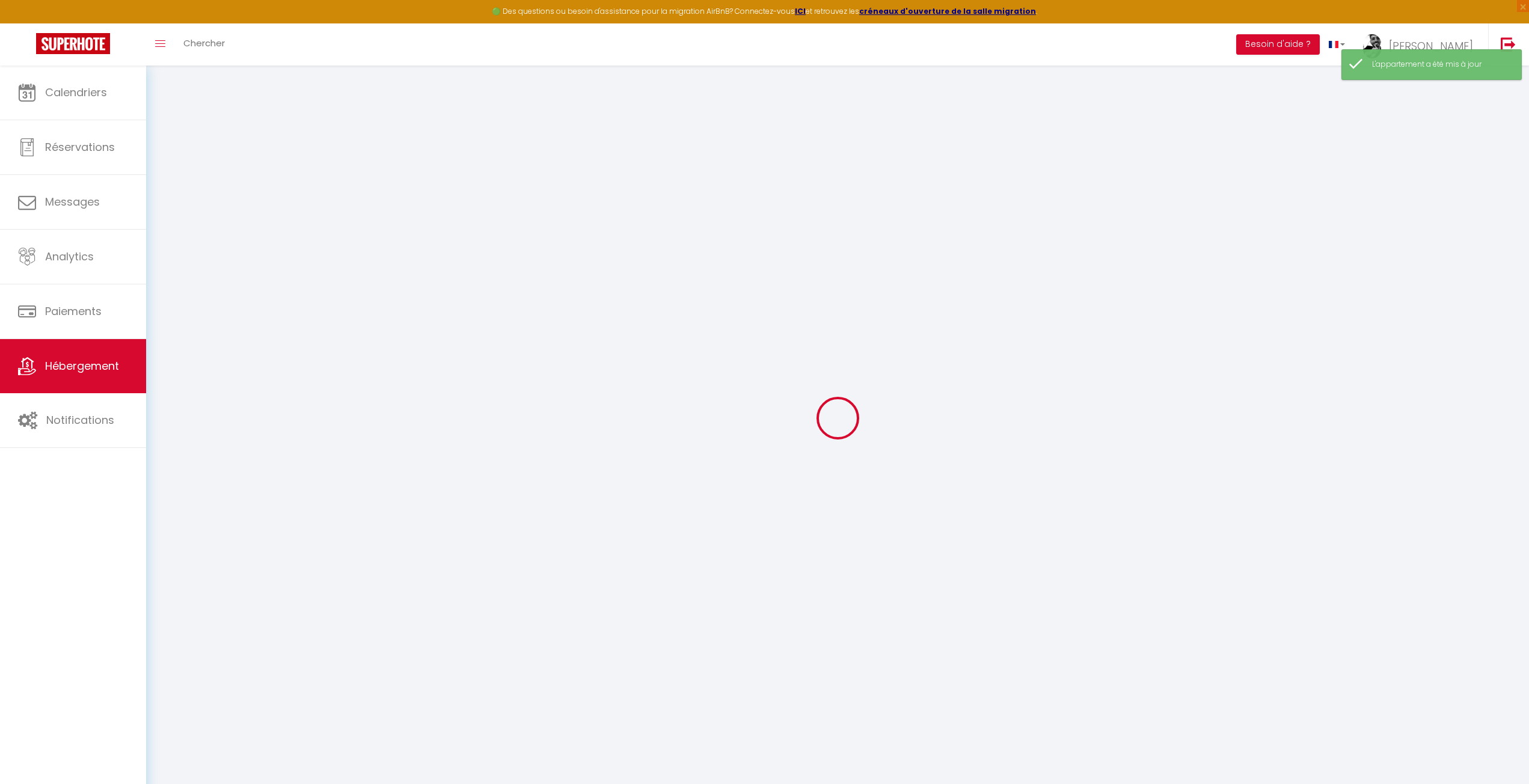
select select
type input "32 rue jules valles"
type input "69100"
type input "Villeurbanne"
type input "nathanael.hamada@gmail.com"
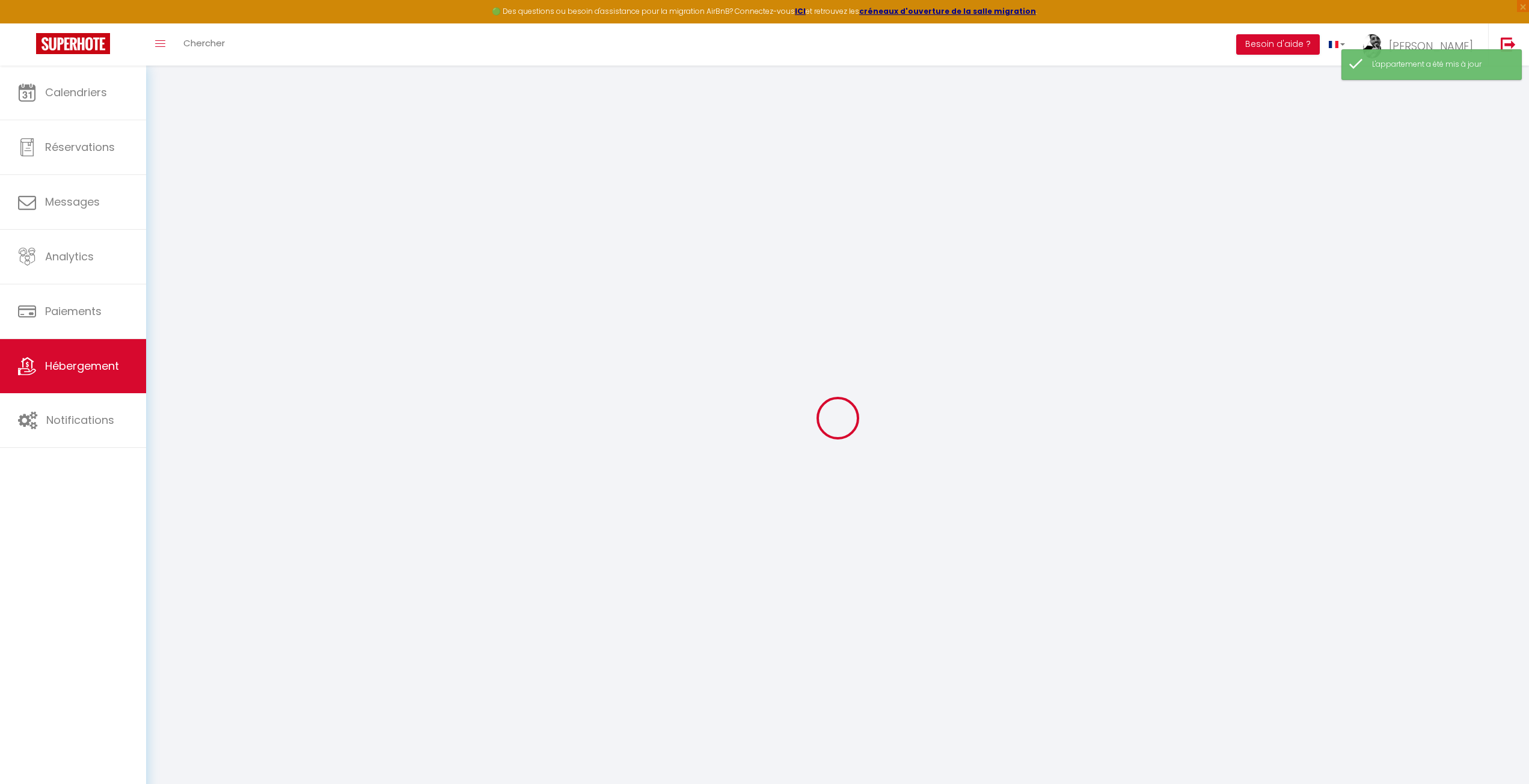
select select "15976"
checkbox input "false"
checkbox input "true"
checkbox input "false"
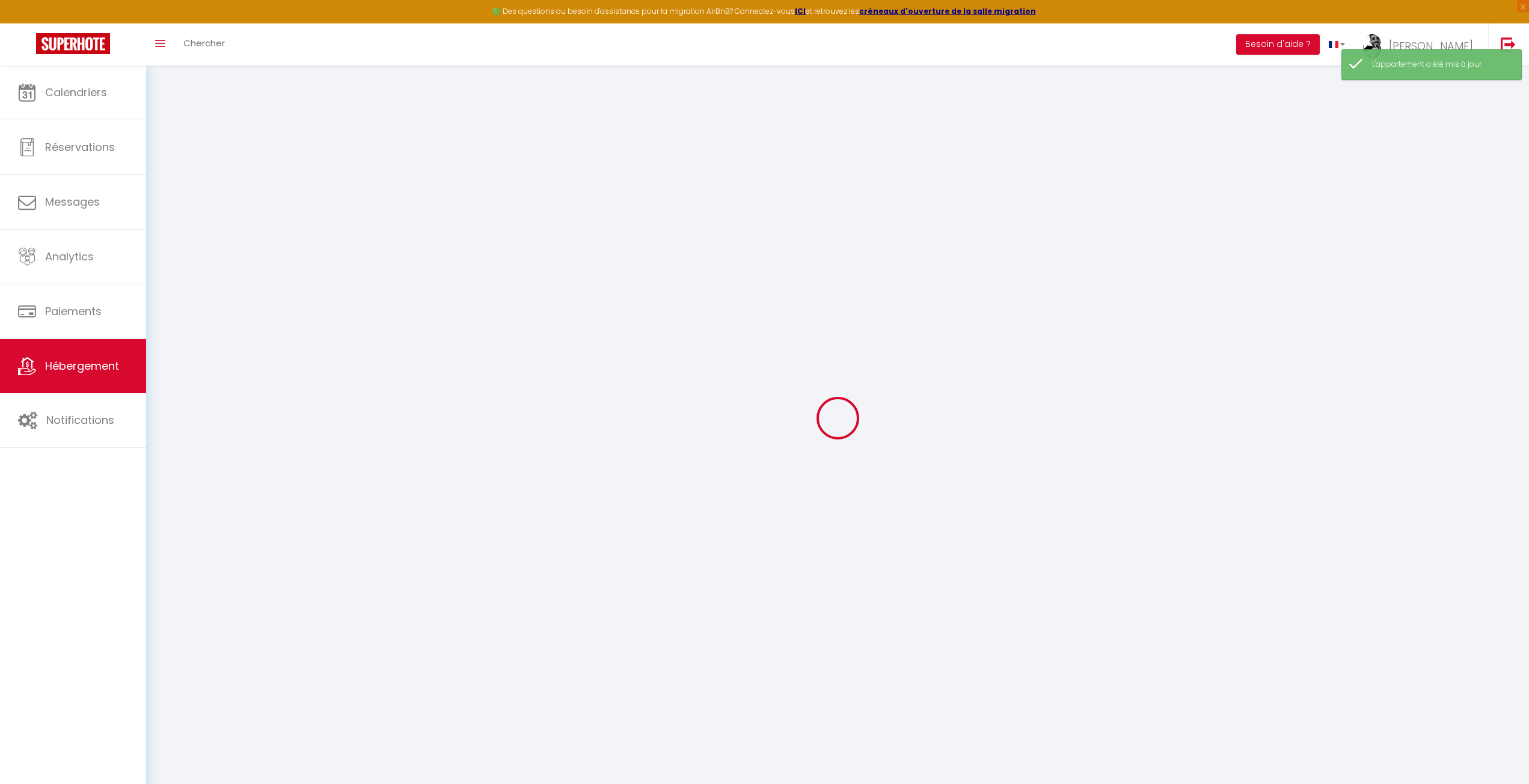
type input "0"
select select
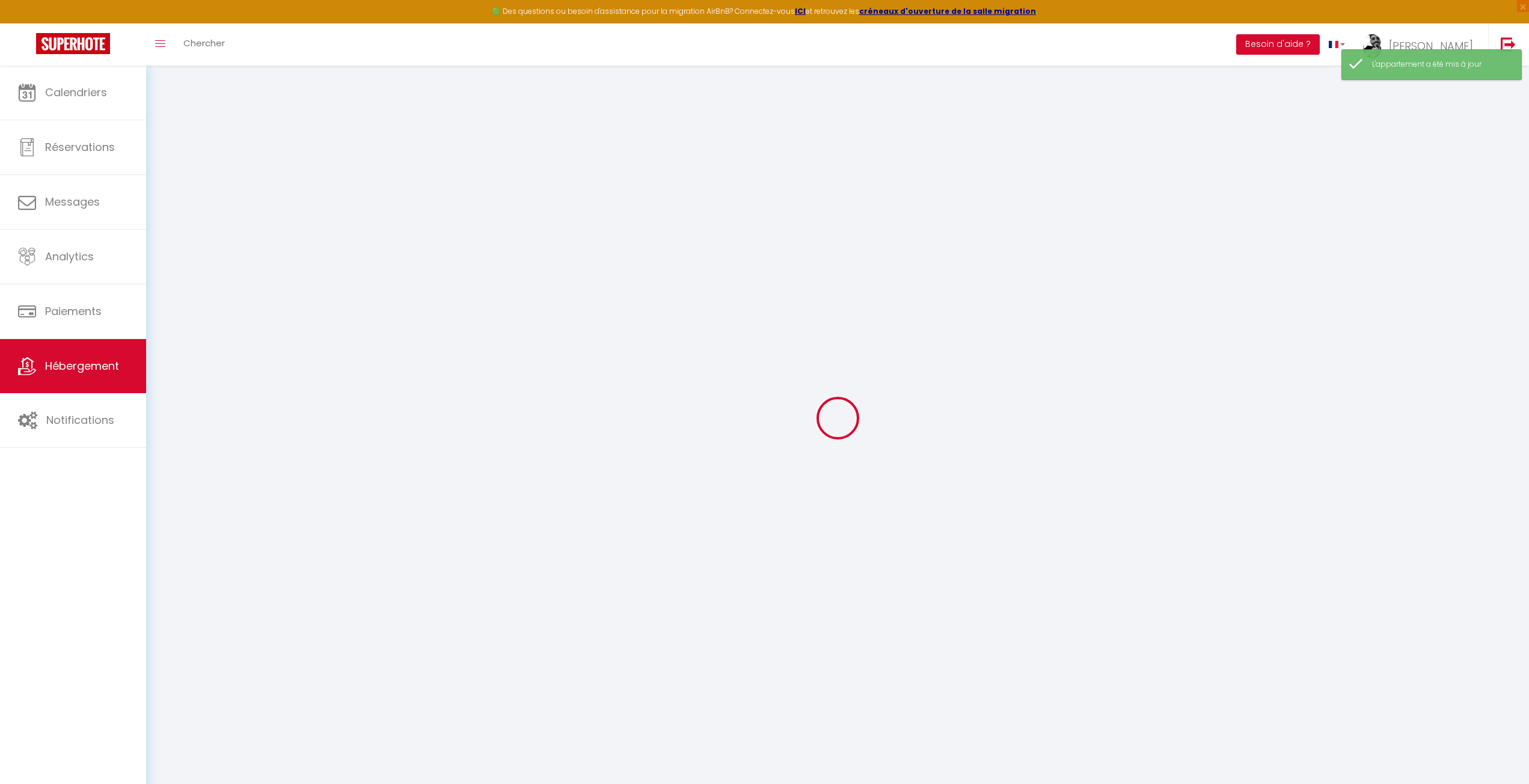
select select
checkbox input "false"
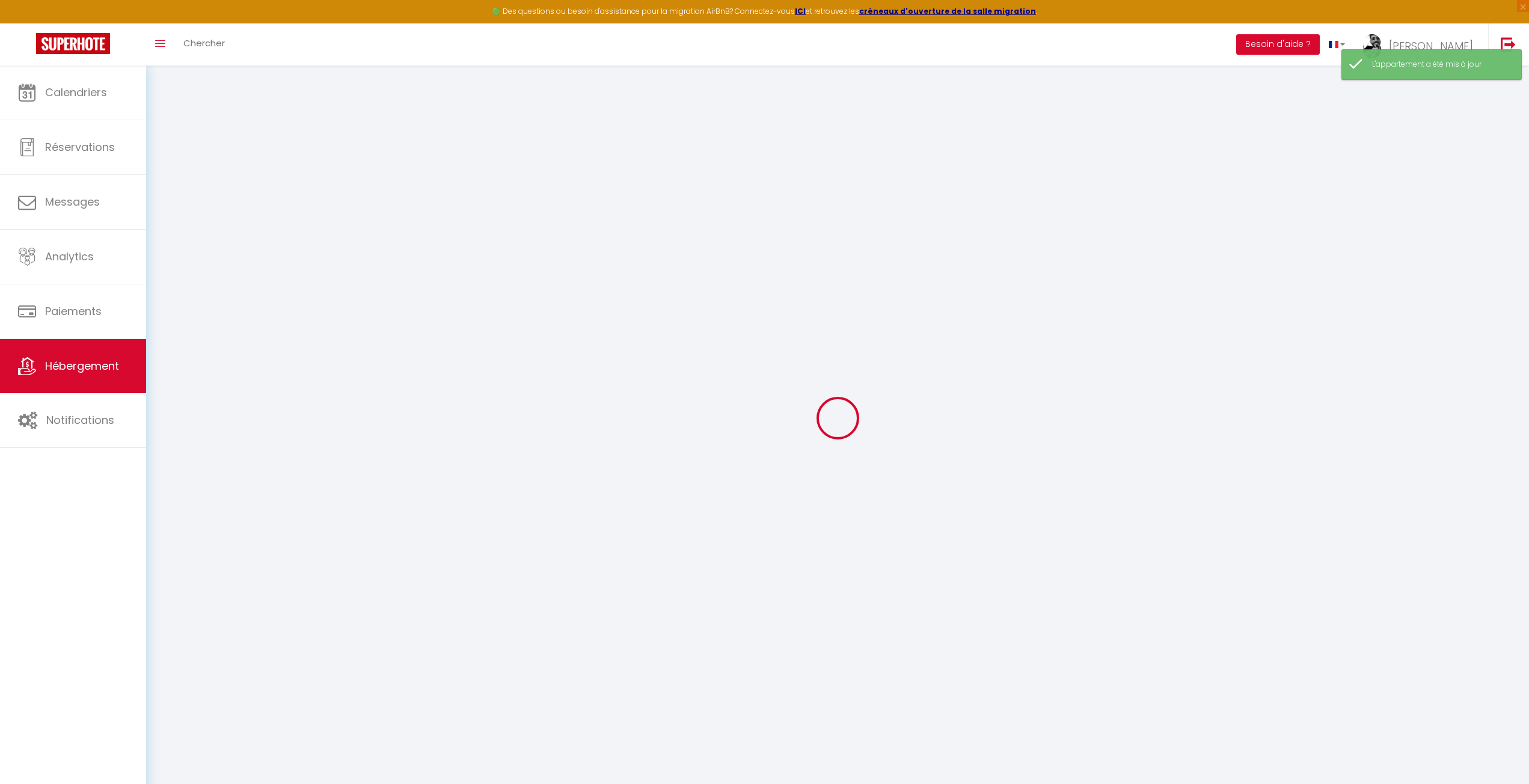
checkbox input "false"
checkbox input "true"
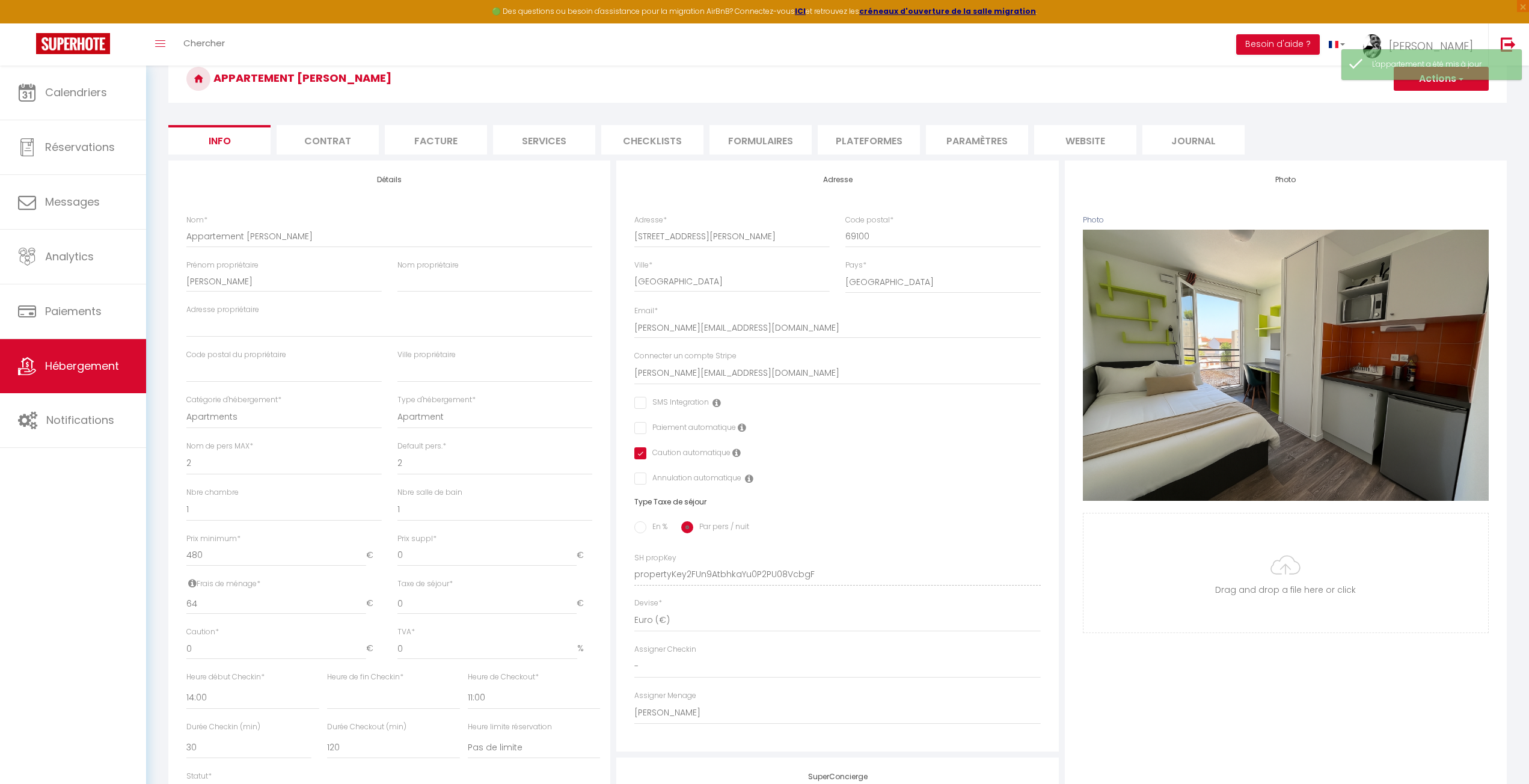
scroll to position [60, 0]
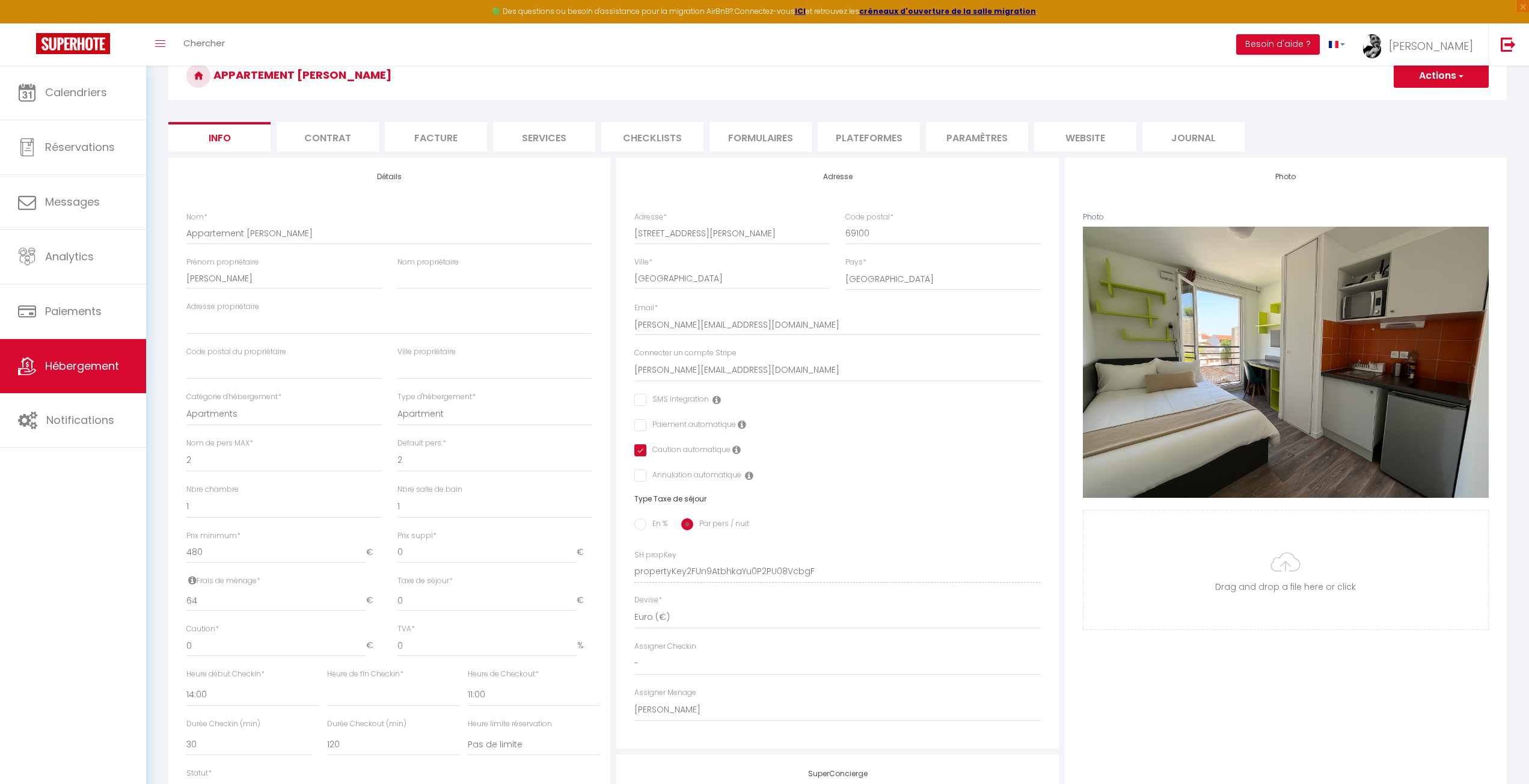
click at [1228, 706] on div "Photo Photo Supprimer Drag and drop a file here or click Ooops, something wrong…" at bounding box center [1286, 563] width 442 height 811
click at [43, 424] on link "Notifications" at bounding box center [73, 420] width 146 height 54
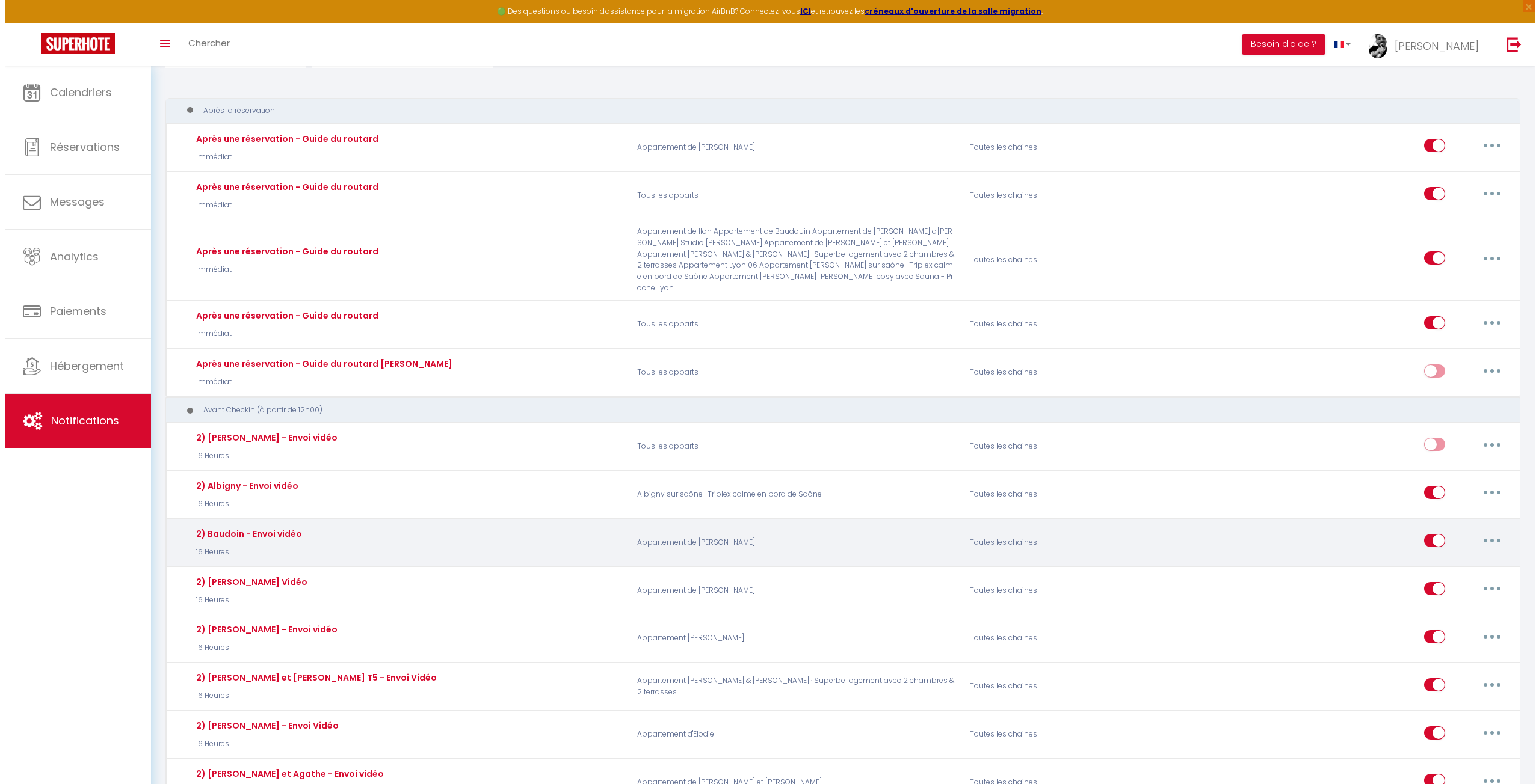
scroll to position [121, 0]
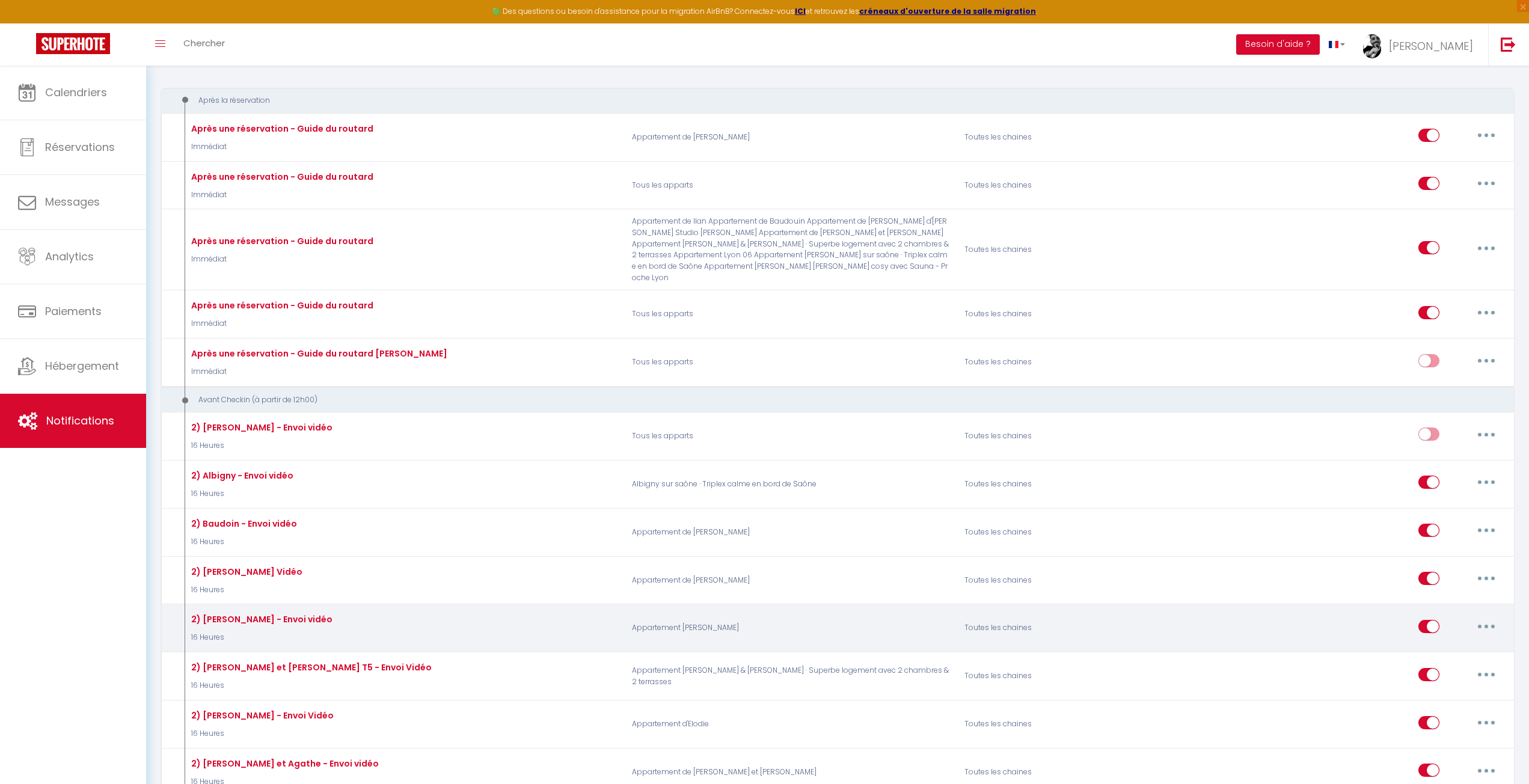
drag, startPoint x: 1492, startPoint y: 613, endPoint x: 1484, endPoint y: 614, distance: 8.1
click at [1492, 617] on button "button" at bounding box center [1487, 626] width 34 height 19
click at [1435, 643] on link "Editer" at bounding box center [1455, 653] width 89 height 21
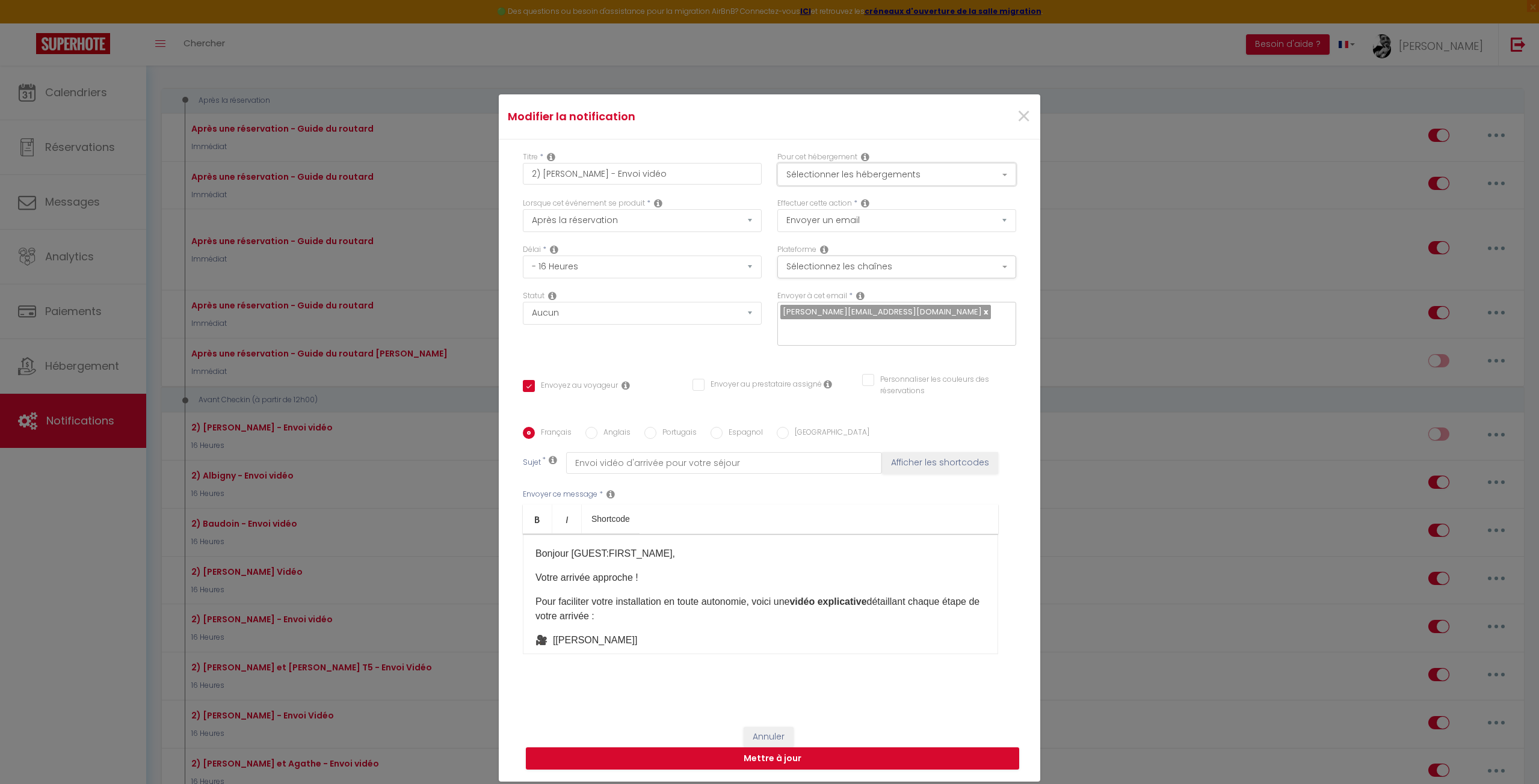
click at [841, 170] on button "Sélectionner les hébergements" at bounding box center [897, 174] width 239 height 23
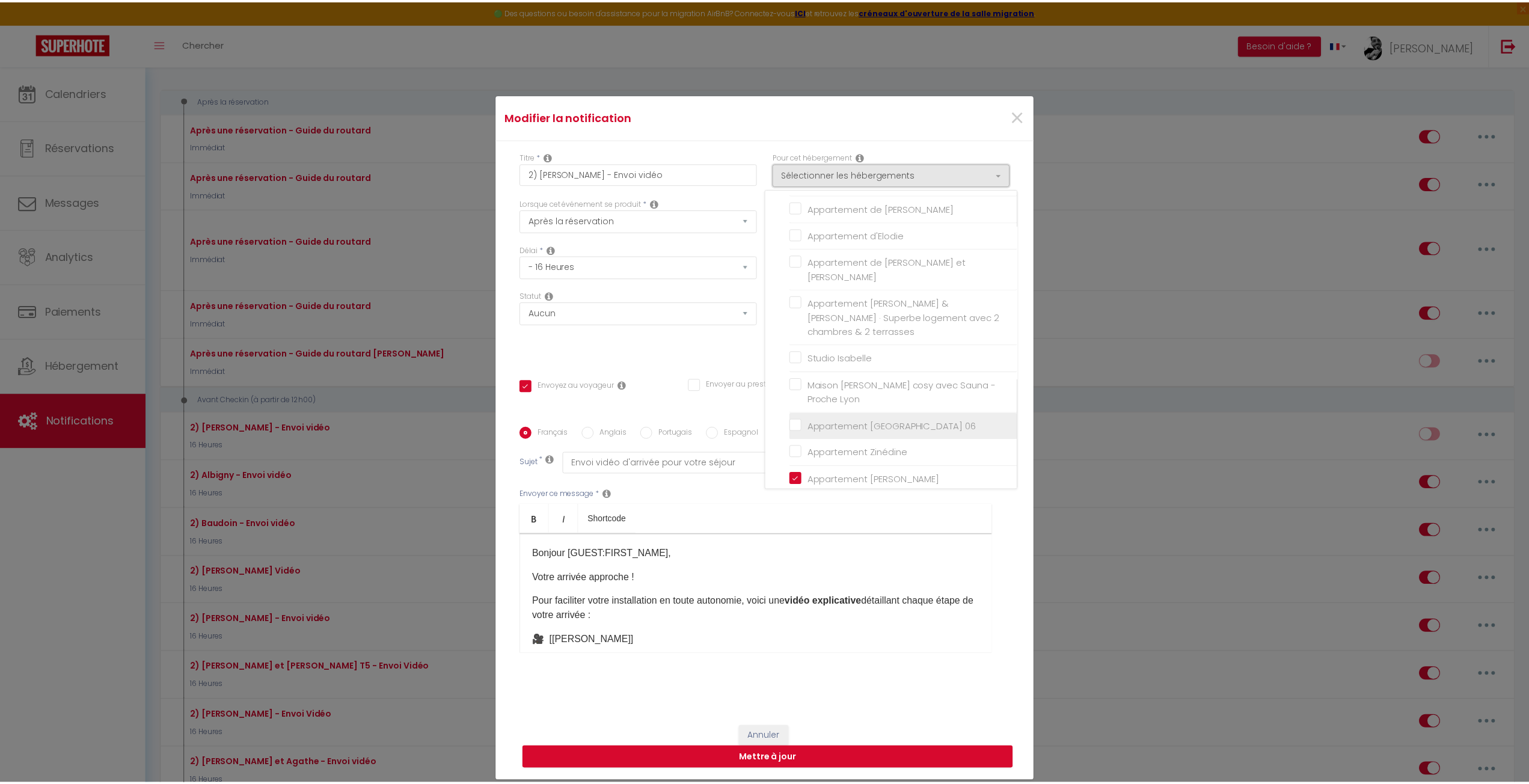
scroll to position [143, 0]
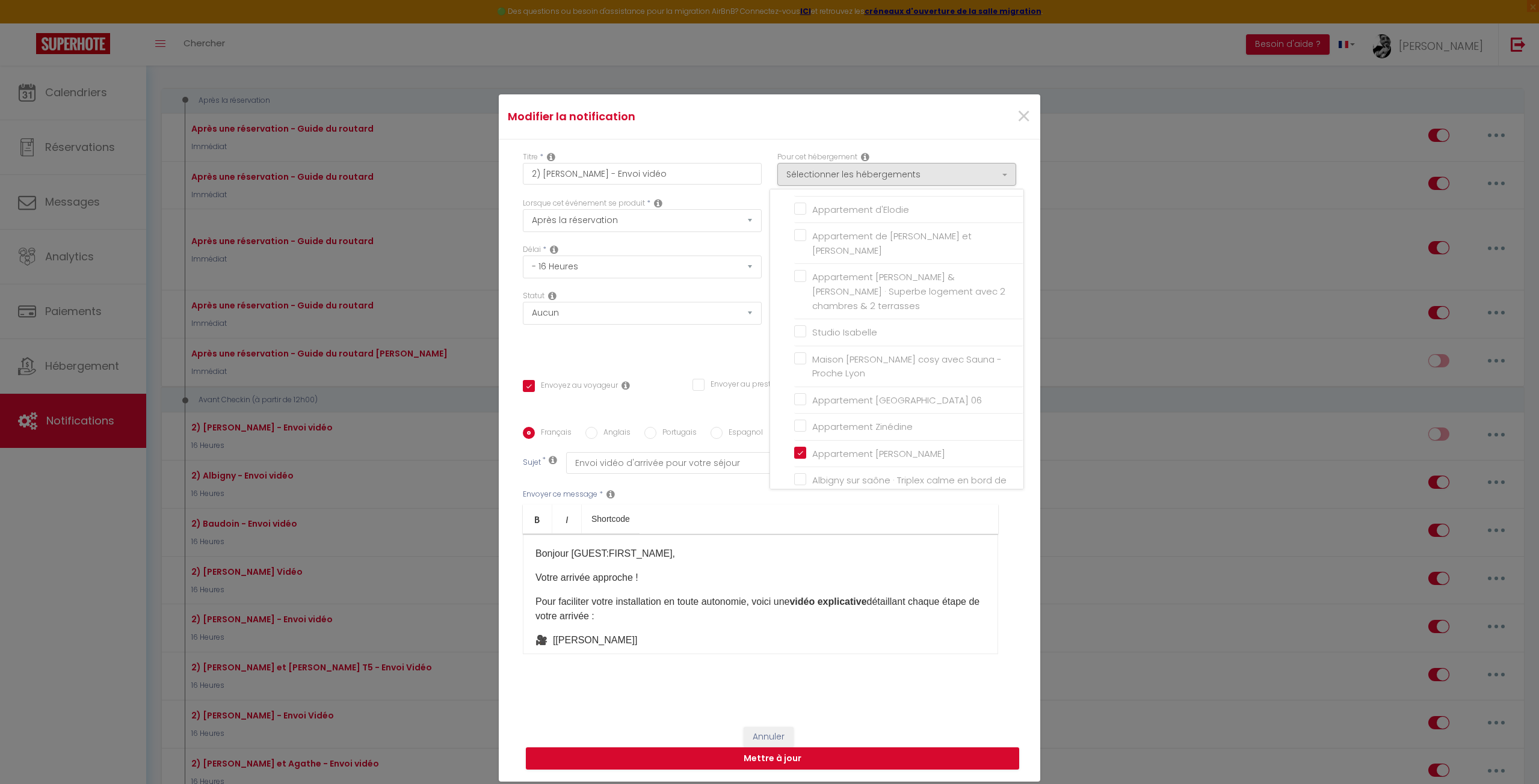
click at [621, 331] on div "Statut Aucun Si la réservation est payée Si réservation non payée Si la caution…" at bounding box center [642, 324] width 254 height 68
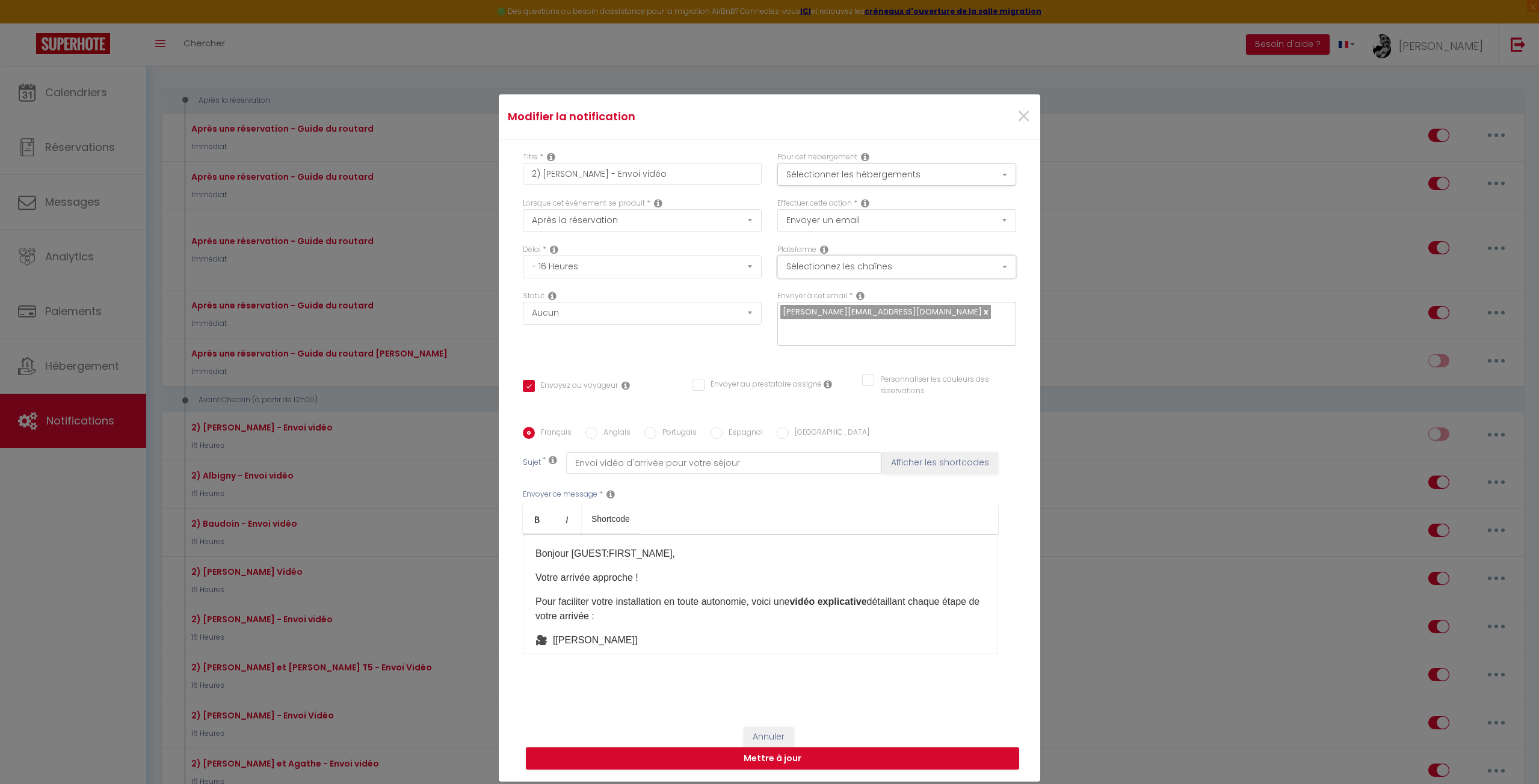
click at [847, 271] on button "Sélectionnez les chaînes" at bounding box center [897, 267] width 239 height 23
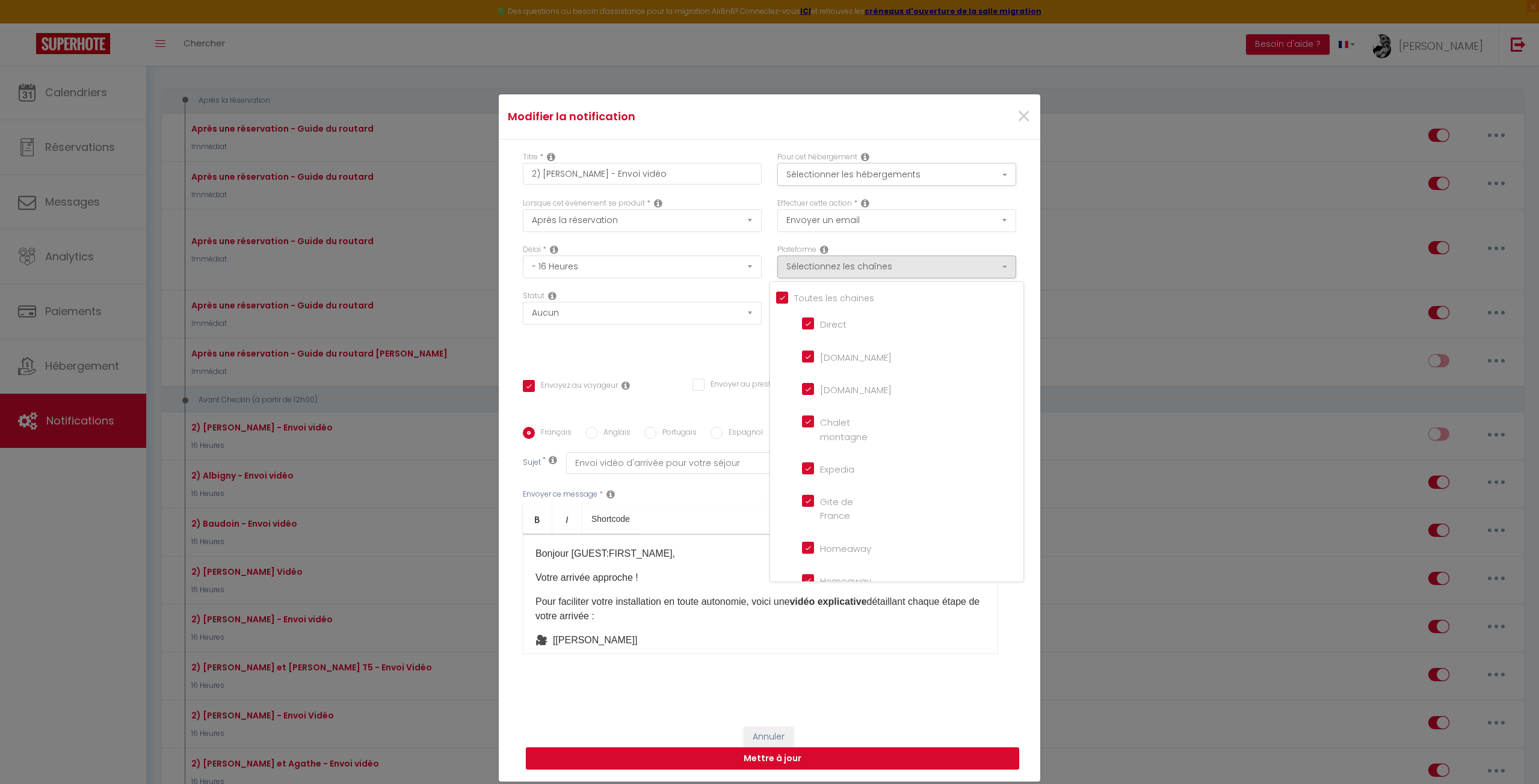
click at [661, 336] on div "Statut Aucun Si la réservation est payée Si réservation non payée Si la caution…" at bounding box center [642, 324] width 254 height 68
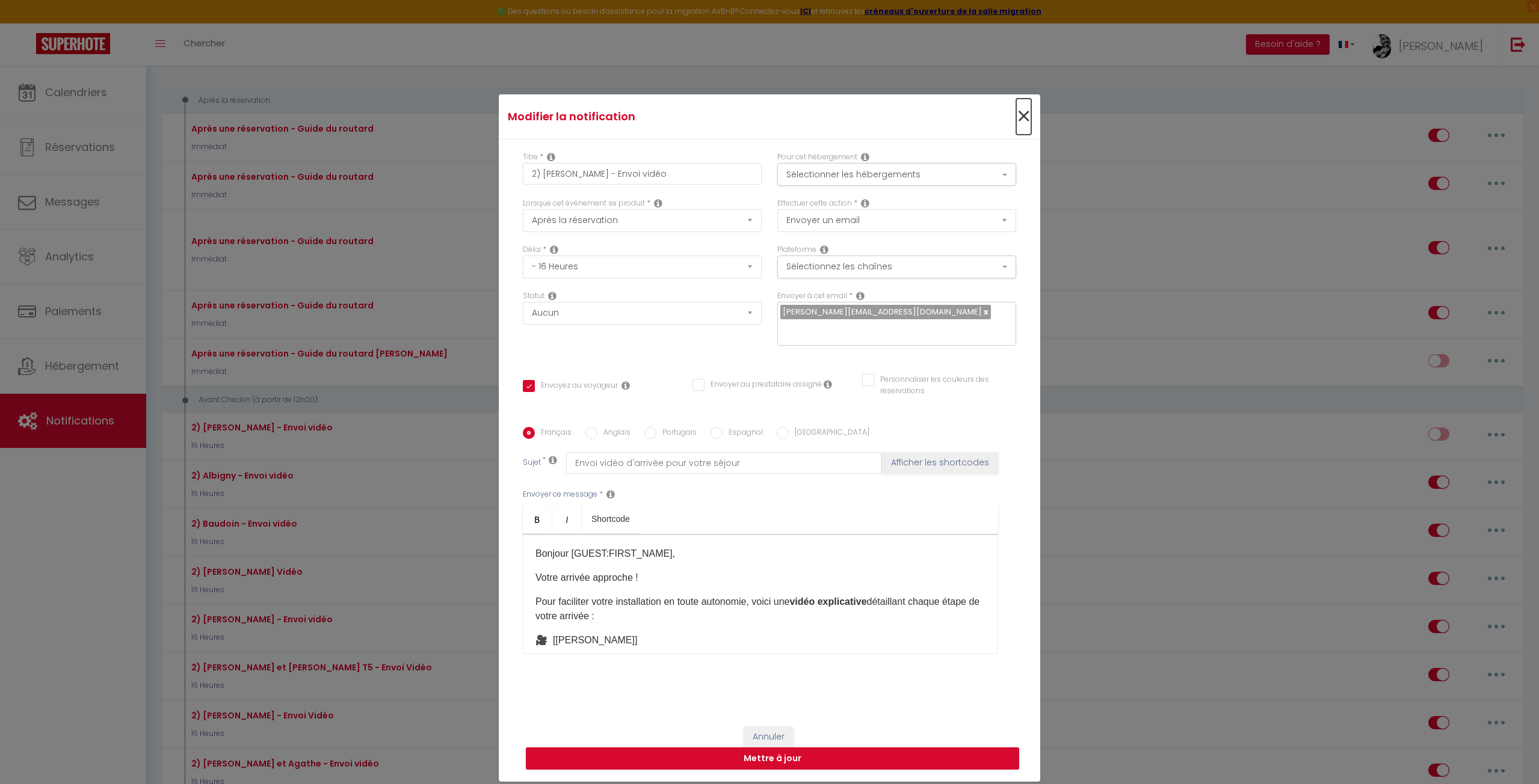
click at [1019, 113] on span "×" at bounding box center [1024, 116] width 15 height 36
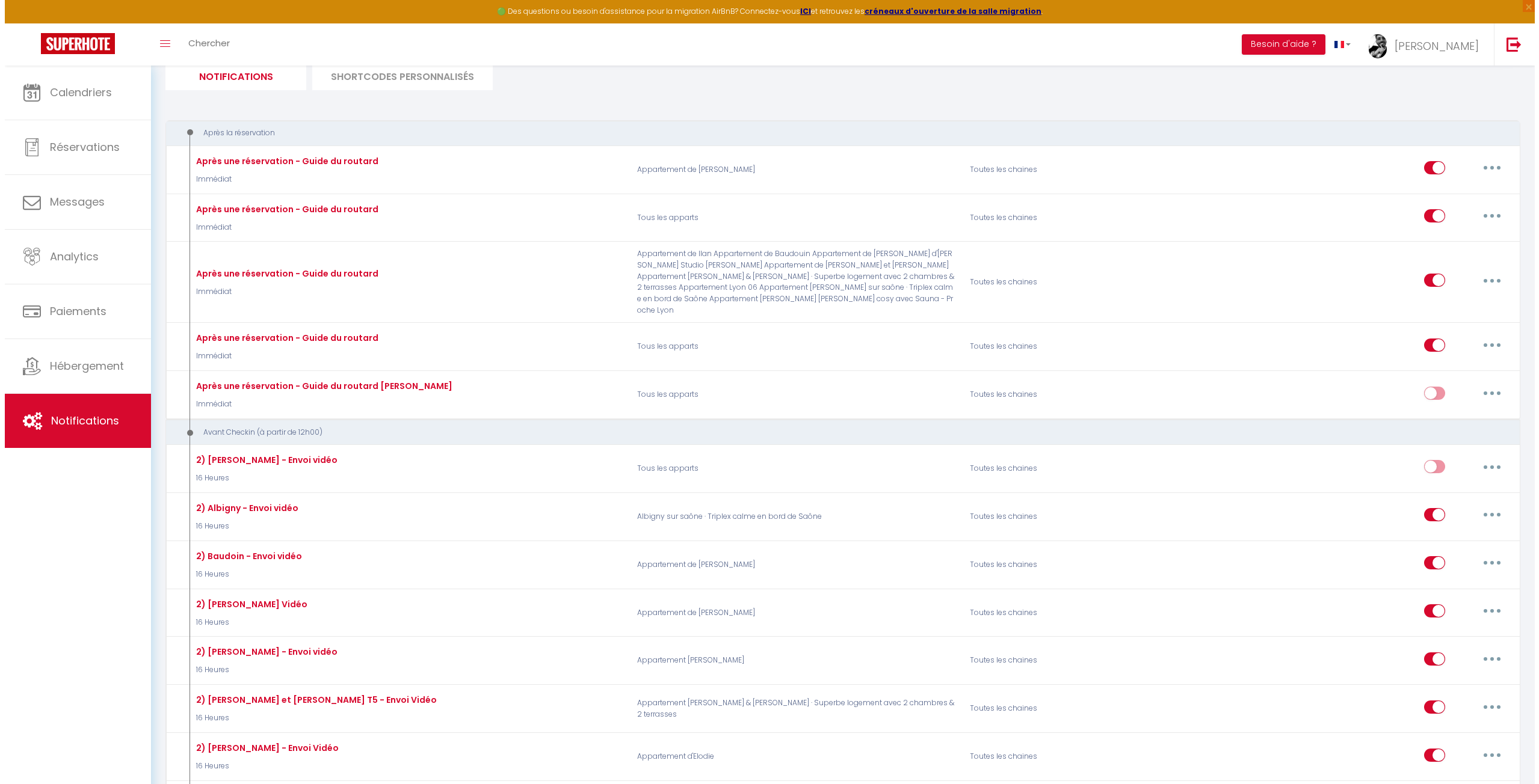
scroll to position [0, 0]
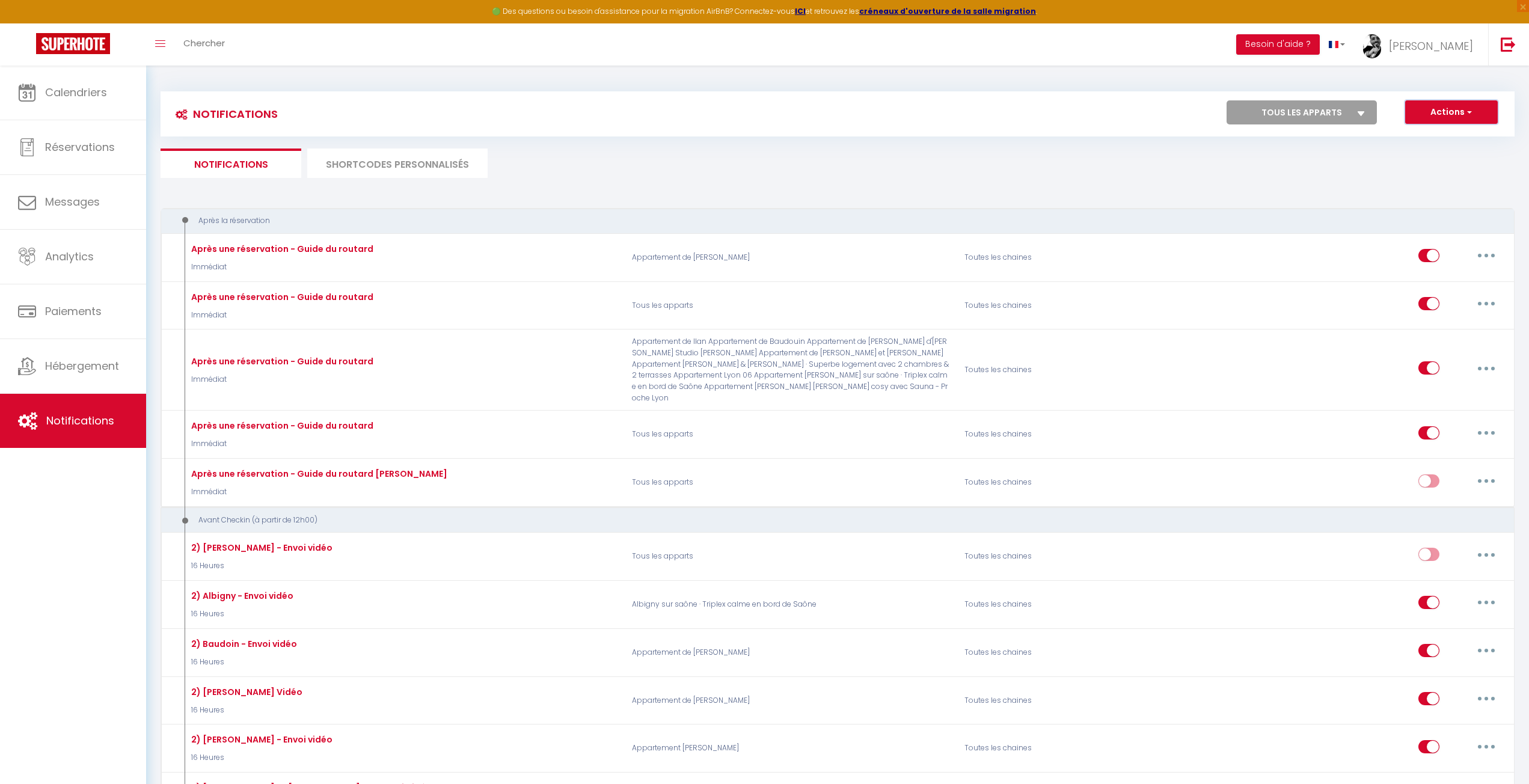
click at [1441, 114] on button "Actions" at bounding box center [1451, 112] width 93 height 24
click at [1400, 136] on link "Nouvelle Notification" at bounding box center [1435, 138] width 125 height 15
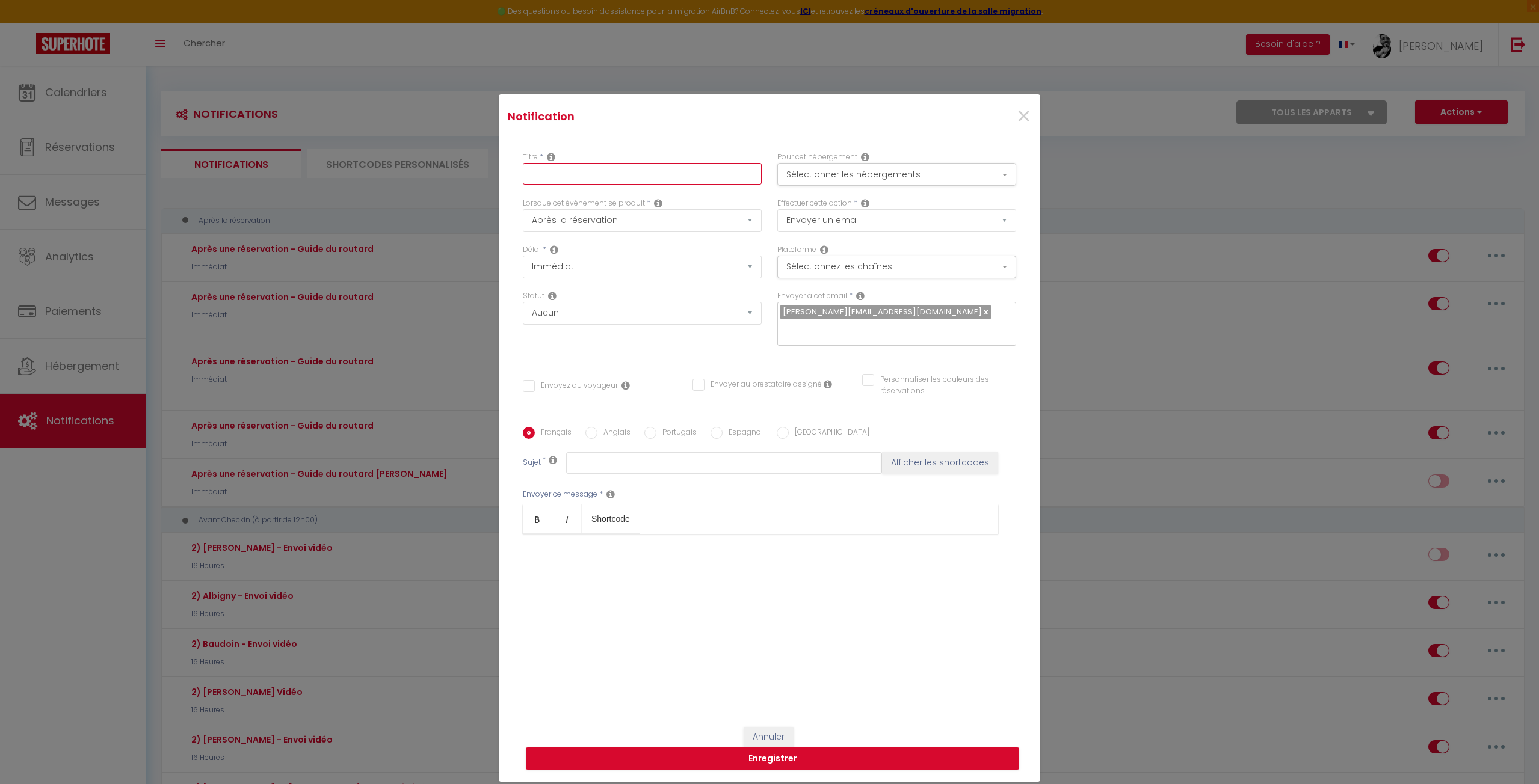
click at [558, 175] on input "text" at bounding box center [642, 174] width 239 height 22
click at [522, 386] on input "Envoyez au voyageur" at bounding box center [570, 386] width 95 height 12
click at [565, 312] on select "Aucun Si la réservation est payée Si réservation non payée Si la caution a été …" at bounding box center [642, 313] width 239 height 23
click at [567, 316] on select "Aucun Si la réservation est payée Si réservation non payée Si la caution a été …" at bounding box center [642, 313] width 239 height 23
click at [580, 267] on select "Immédiat + 10 Minutes + 1 Heure + 2 Heures + 3 Heures + 4 Heures + 5 Heures + 6…" at bounding box center [642, 267] width 239 height 23
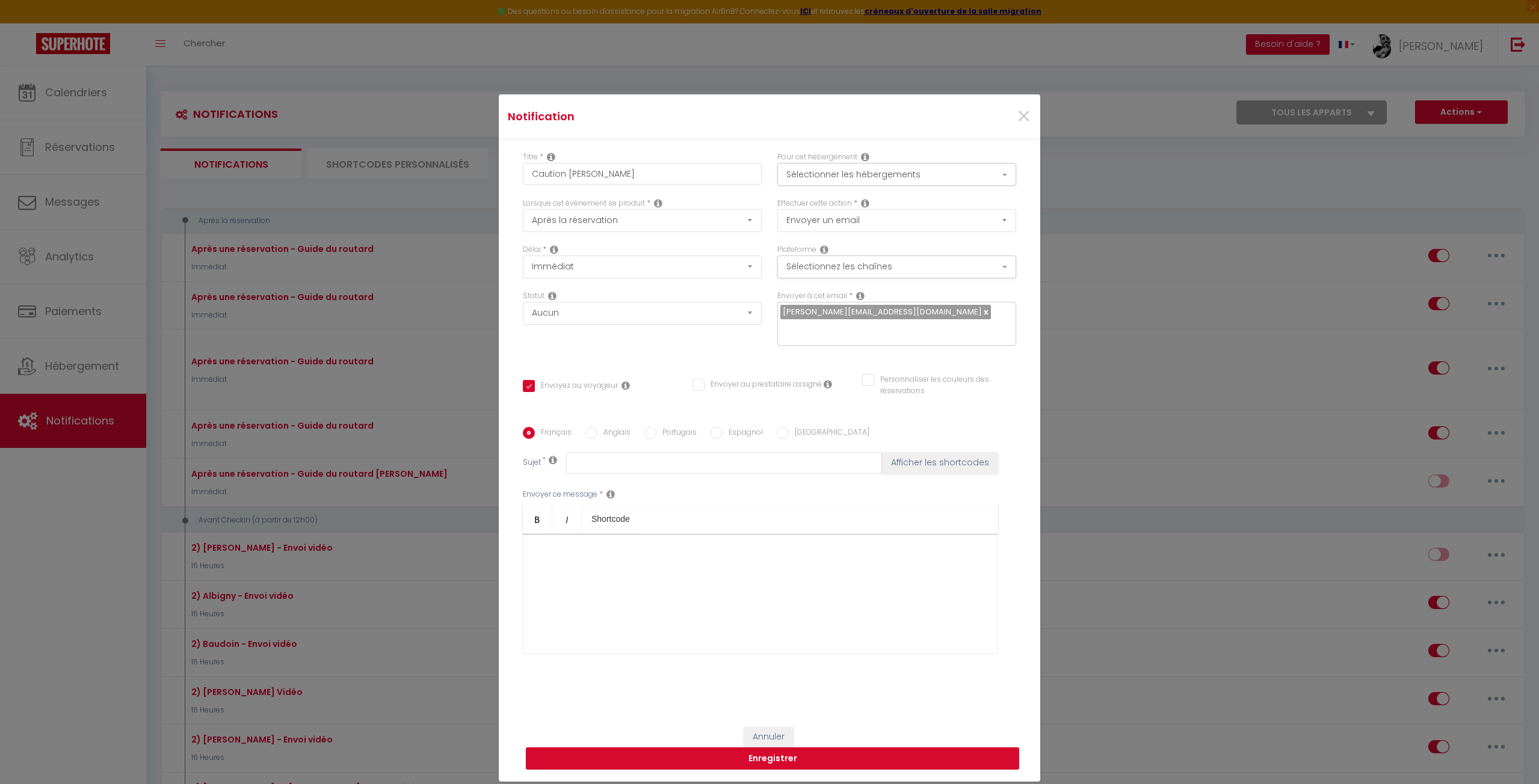
click at [871, 539] on div at bounding box center [760, 594] width 476 height 121
click at [597, 217] on select "Après la réservation Avant Checkin (à partir de 12h00) Après Checkin (à partir …" at bounding box center [642, 220] width 239 height 23
click at [522, 209] on select "Après la réservation Avant Checkin (à partir de 12h00) Après Checkin (à partir …" at bounding box center [642, 220] width 239 height 23
click at [603, 266] on select "Immédiat - 10 Minutes - 1 Heure - 2 Heures - 3 Heures - 4 Heures - 5 Heures - 6…" at bounding box center [642, 267] width 239 height 23
click at [522, 256] on select "Immédiat - 10 Minutes - 1 Heure - 2 Heures - 3 Heures - 4 Heures - 5 Heures - 6…" at bounding box center [642, 267] width 239 height 23
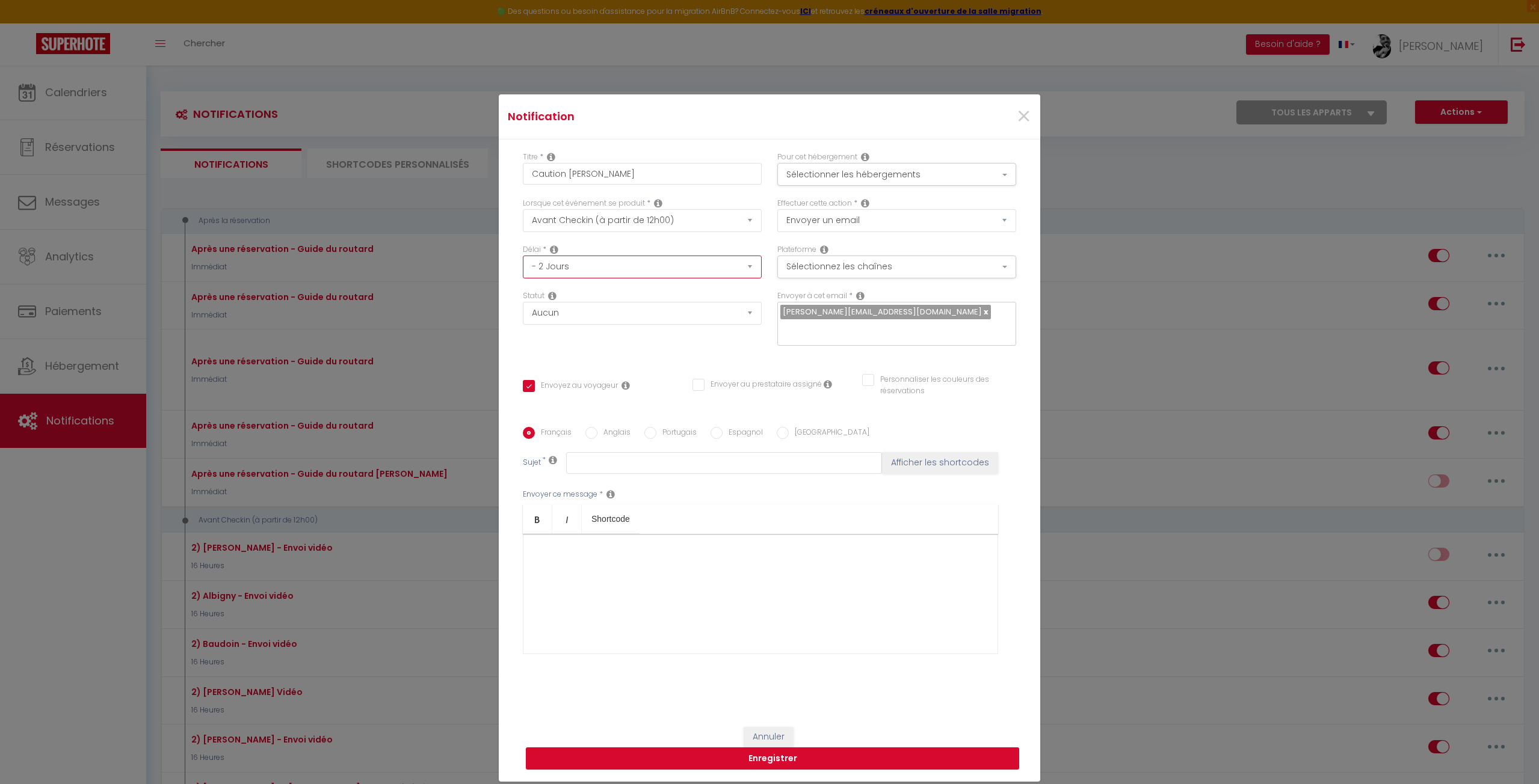
click at [639, 273] on select "Immédiat - 10 Minutes - 1 Heure - 2 Heures - 3 Heures - 4 Heures - 5 Heures - 6…" at bounding box center [642, 267] width 239 height 23
click at [522, 256] on select "Immédiat - 10 Minutes - 1 Heure - 2 Heures - 3 Heures - 4 Heures - 5 Heures - 6…" at bounding box center [642, 267] width 239 height 23
click at [570, 349] on div "Statut Aucun Si la réservation est payée Si réservation non payée Si la caution…" at bounding box center [642, 324] width 254 height 68
click at [842, 174] on button "Sélectionner les hébergements" at bounding box center [897, 174] width 239 height 23
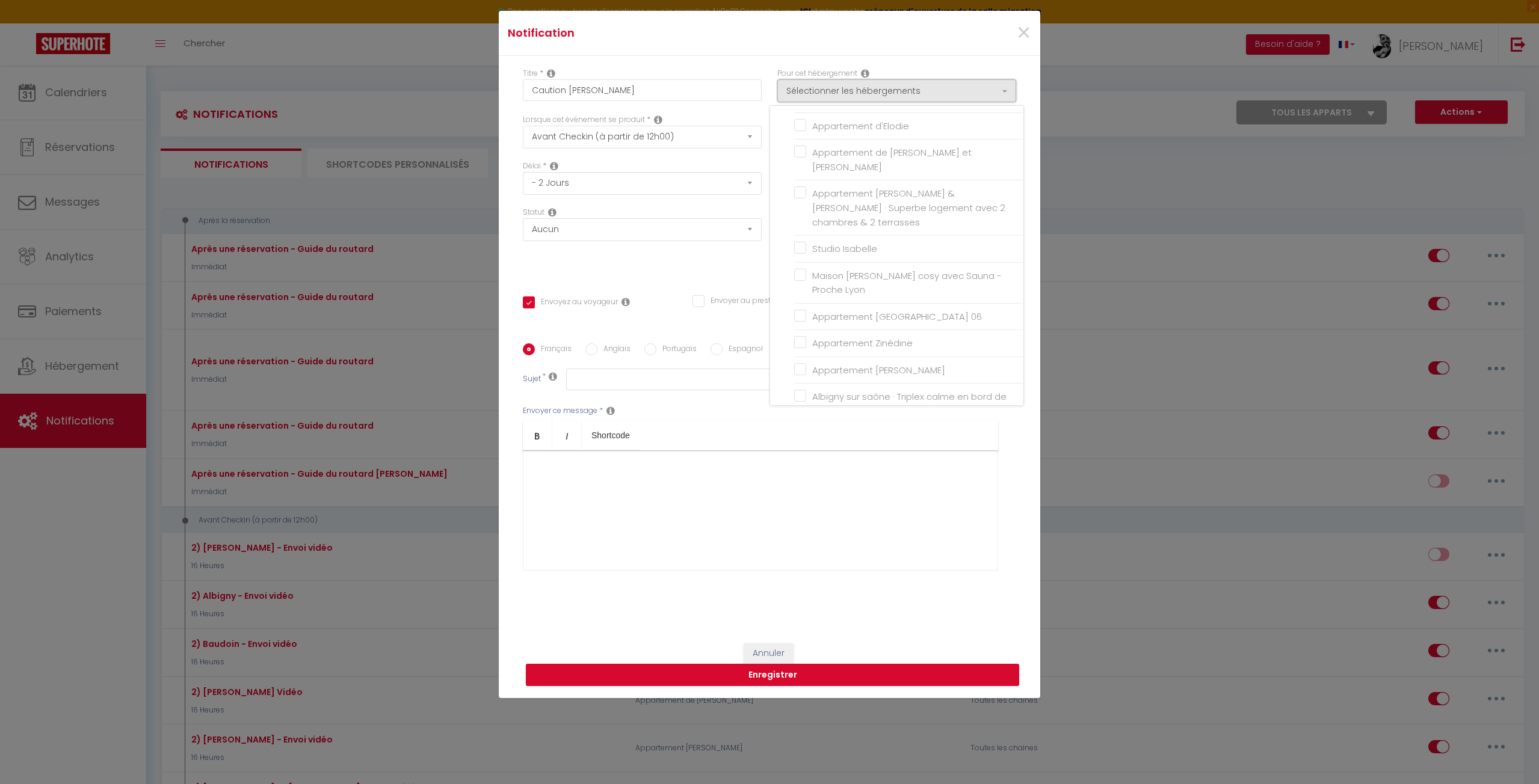
scroll to position [92, 0]
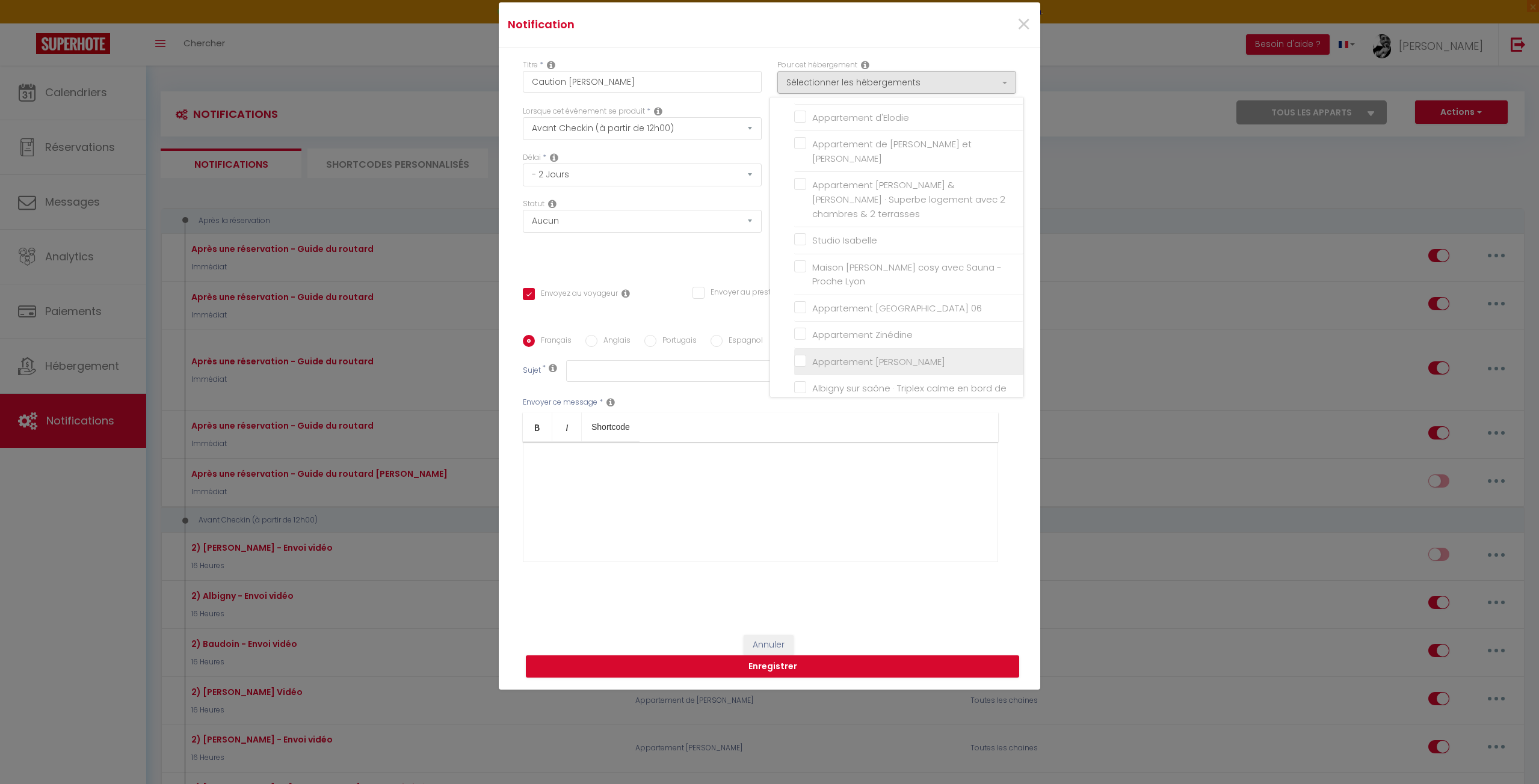
click at [794, 356] on input "Appartement [PERSON_NAME]" at bounding box center [909, 362] width 229 height 12
click at [712, 261] on div "Statut Aucun Si la réservation est payée Si réservation non payée Si la caution…" at bounding box center [642, 232] width 254 height 68
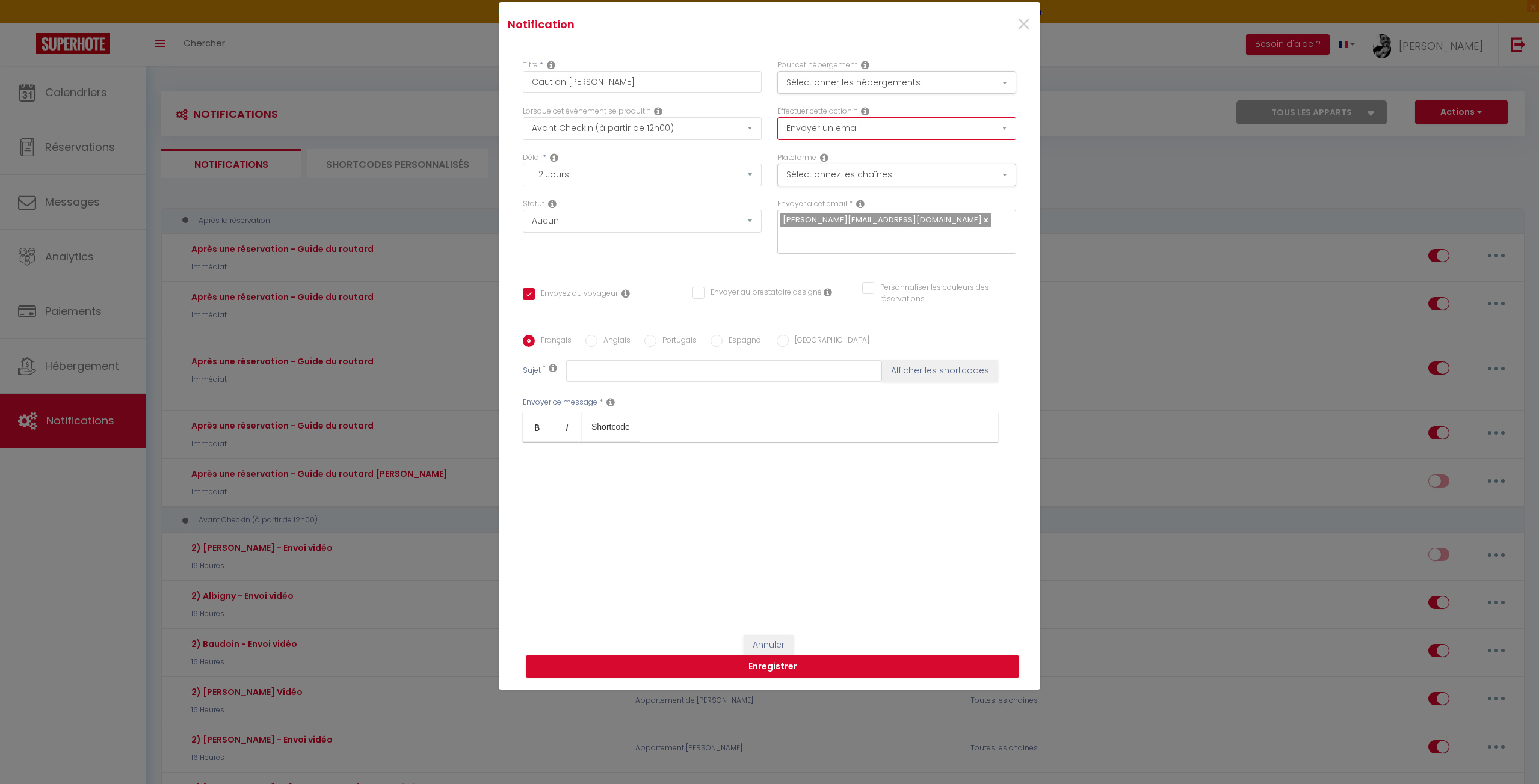
click at [817, 124] on select "Envoyer un email Envoyer un SMS Envoyer une notification push" at bounding box center [897, 129] width 239 height 23
click at [808, 174] on button "Sélectionnez les chaînes" at bounding box center [897, 175] width 239 height 23
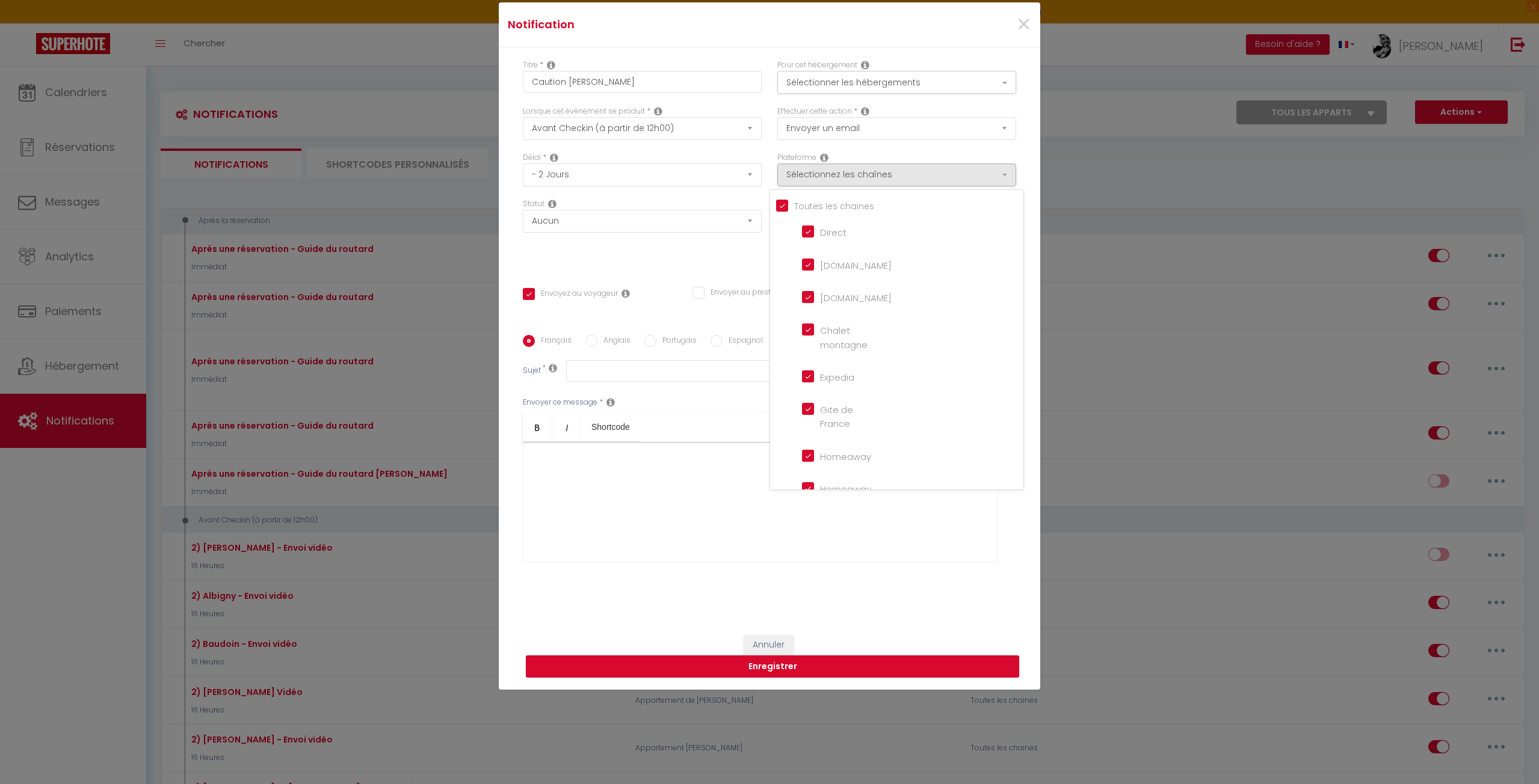
click at [776, 202] on input "Tous les apparts" at bounding box center [900, 205] width 247 height 12
click at [802, 298] on input "Booking.com" at bounding box center [836, 296] width 68 height 12
click at [692, 259] on div "Statut Aucun Si la réservation est payée Si réservation non payée Si la caution…" at bounding box center [642, 232] width 254 height 68
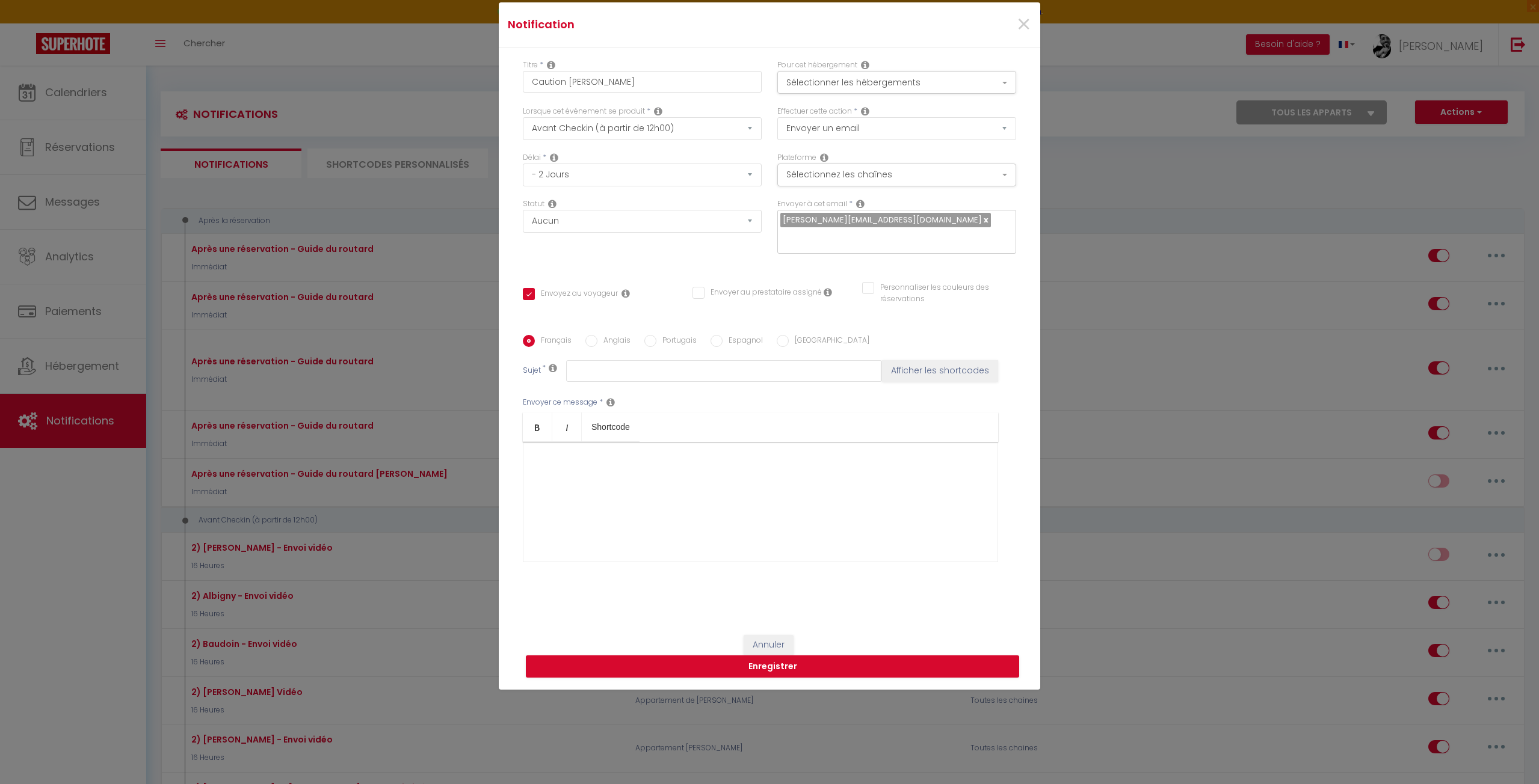
click at [575, 461] on div at bounding box center [760, 502] width 476 height 121
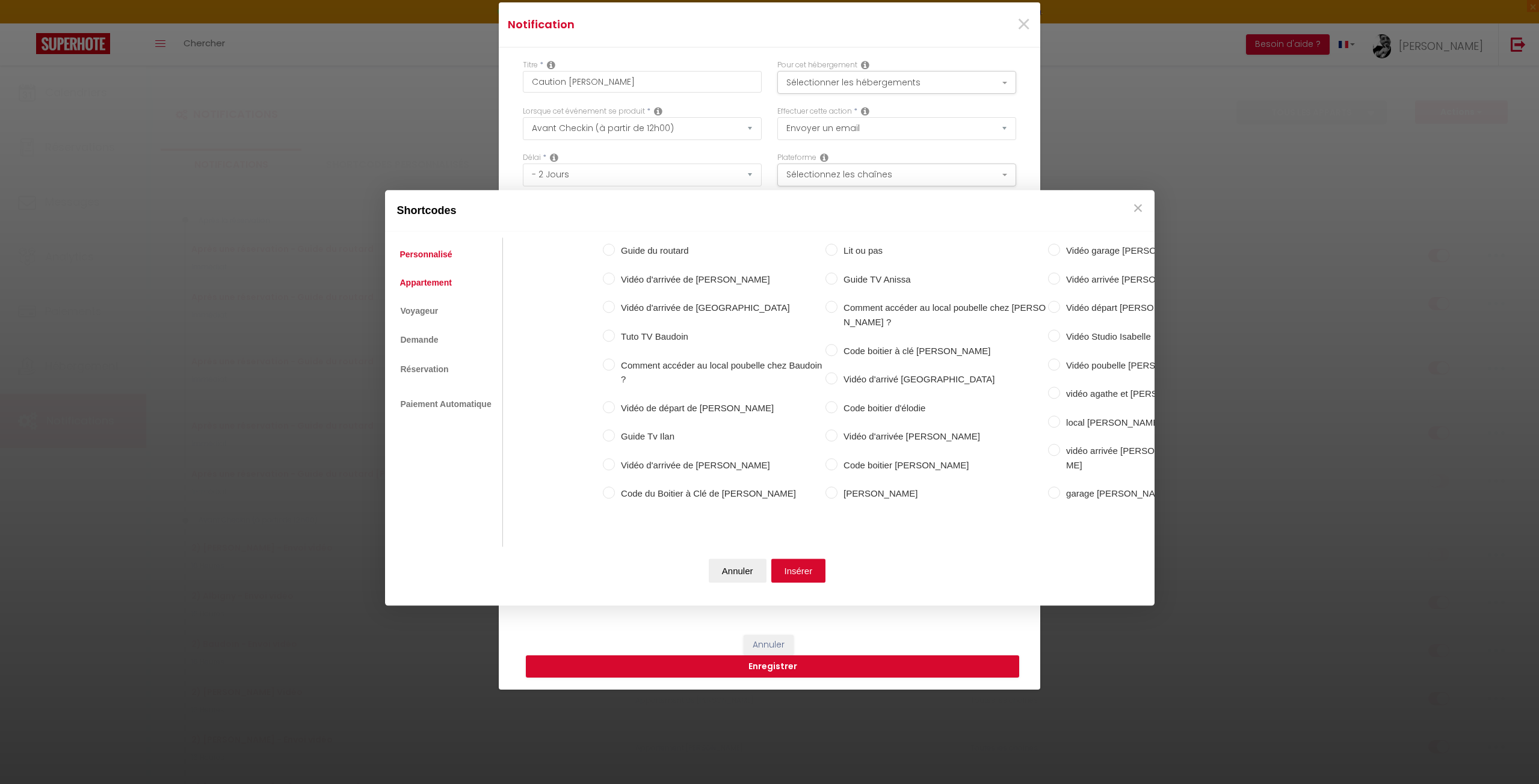
click at [435, 276] on link "Appartement" at bounding box center [426, 283] width 64 height 22
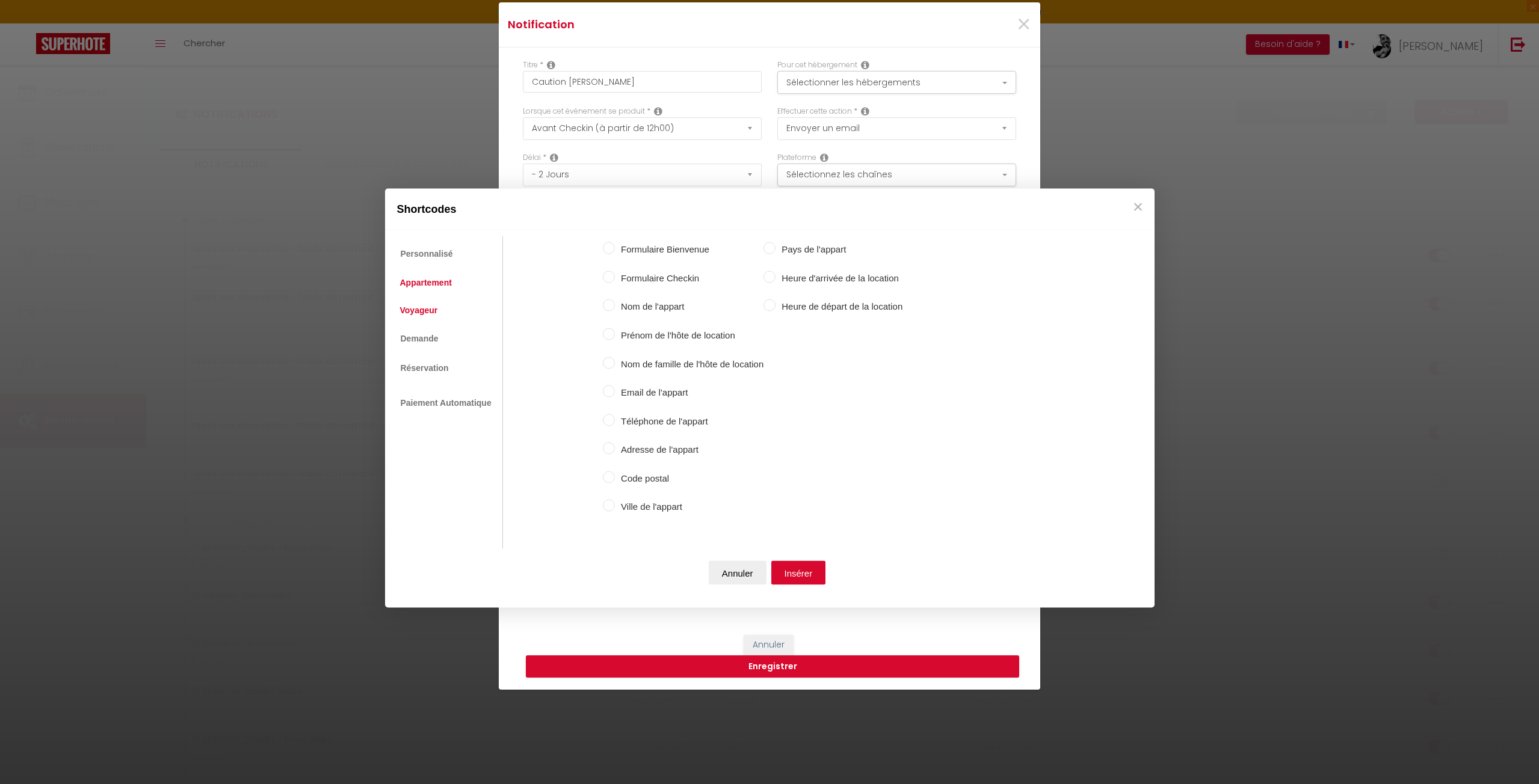
click at [412, 315] on link "Voyageur" at bounding box center [419, 309] width 50 height 22
click at [606, 282] on input "Prénom du voyageur" at bounding box center [609, 279] width 12 height 12
click at [811, 565] on button "Insérer" at bounding box center [798, 571] width 55 height 24
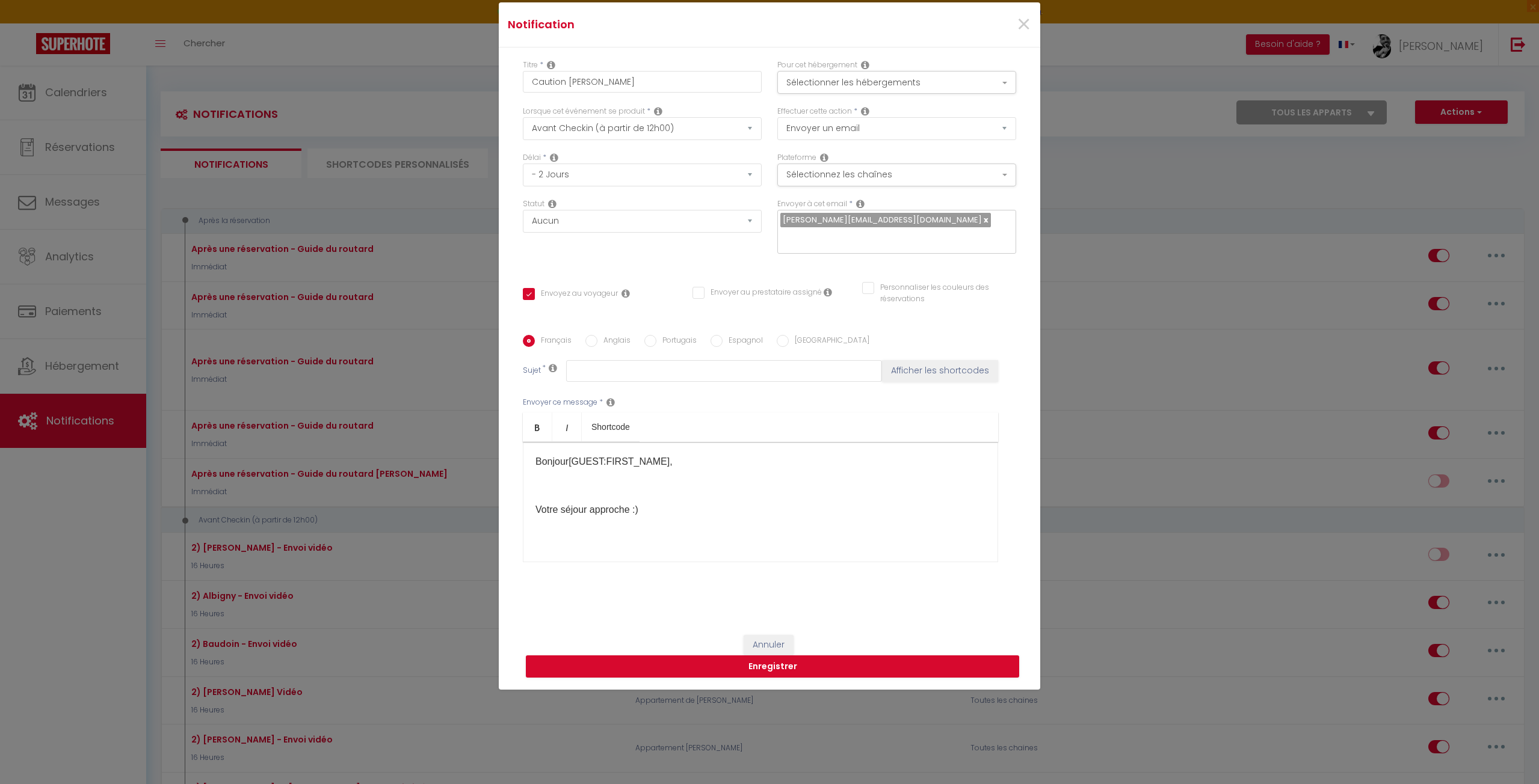
drag, startPoint x: 662, startPoint y: 511, endPoint x: 653, endPoint y: 521, distance: 13.5
click at [662, 511] on p "Votre séjour approche :)​" at bounding box center [761, 510] width 450 height 15
click at [622, 545] on div "Bonjour [GUEST:FIRST_NAME], Votre séjour approche :)​" at bounding box center [760, 502] width 476 height 121
click at [682, 517] on p "Votre séjour approche :)​" at bounding box center [761, 510] width 450 height 15
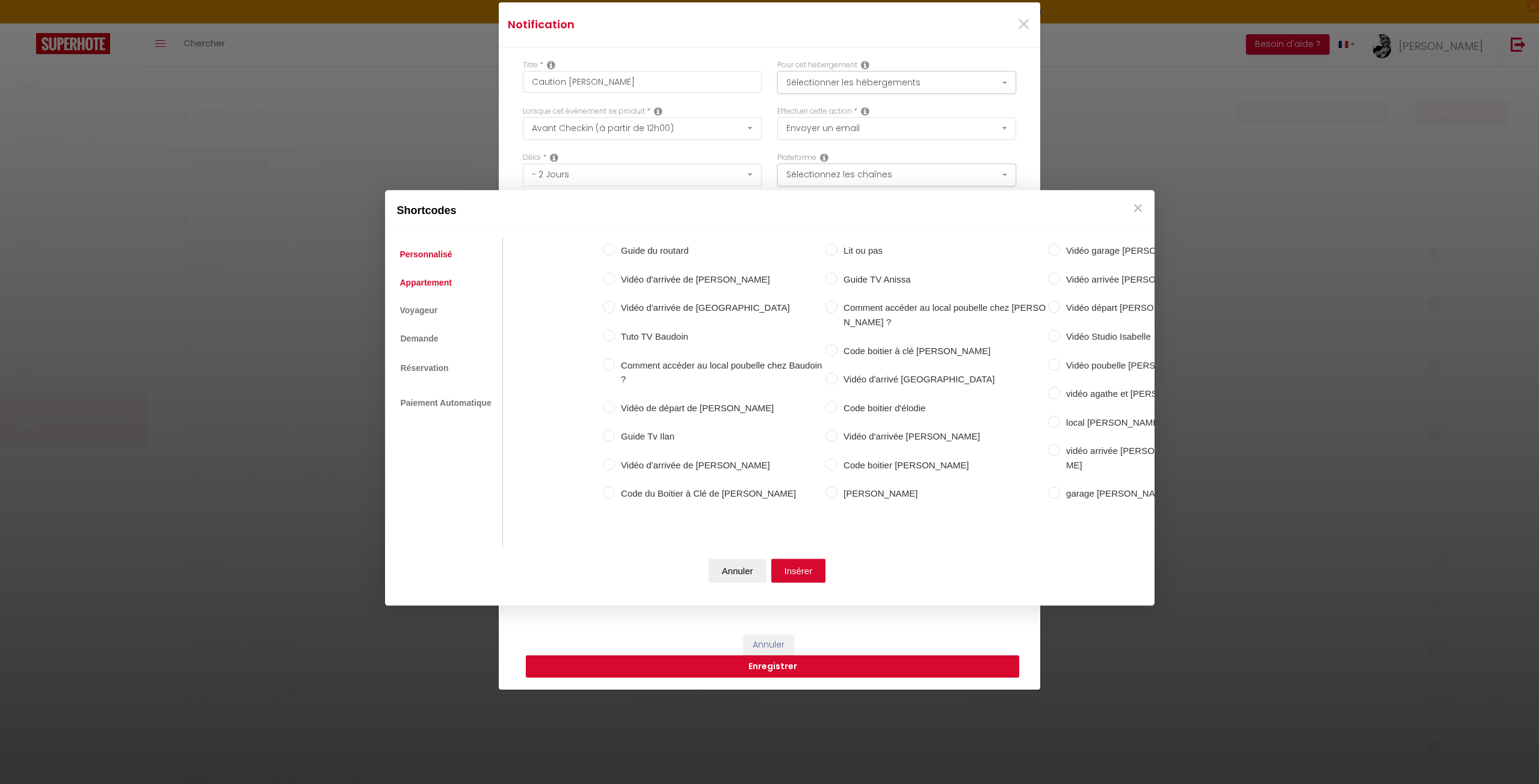
click at [419, 276] on link "Appartement" at bounding box center [426, 283] width 64 height 22
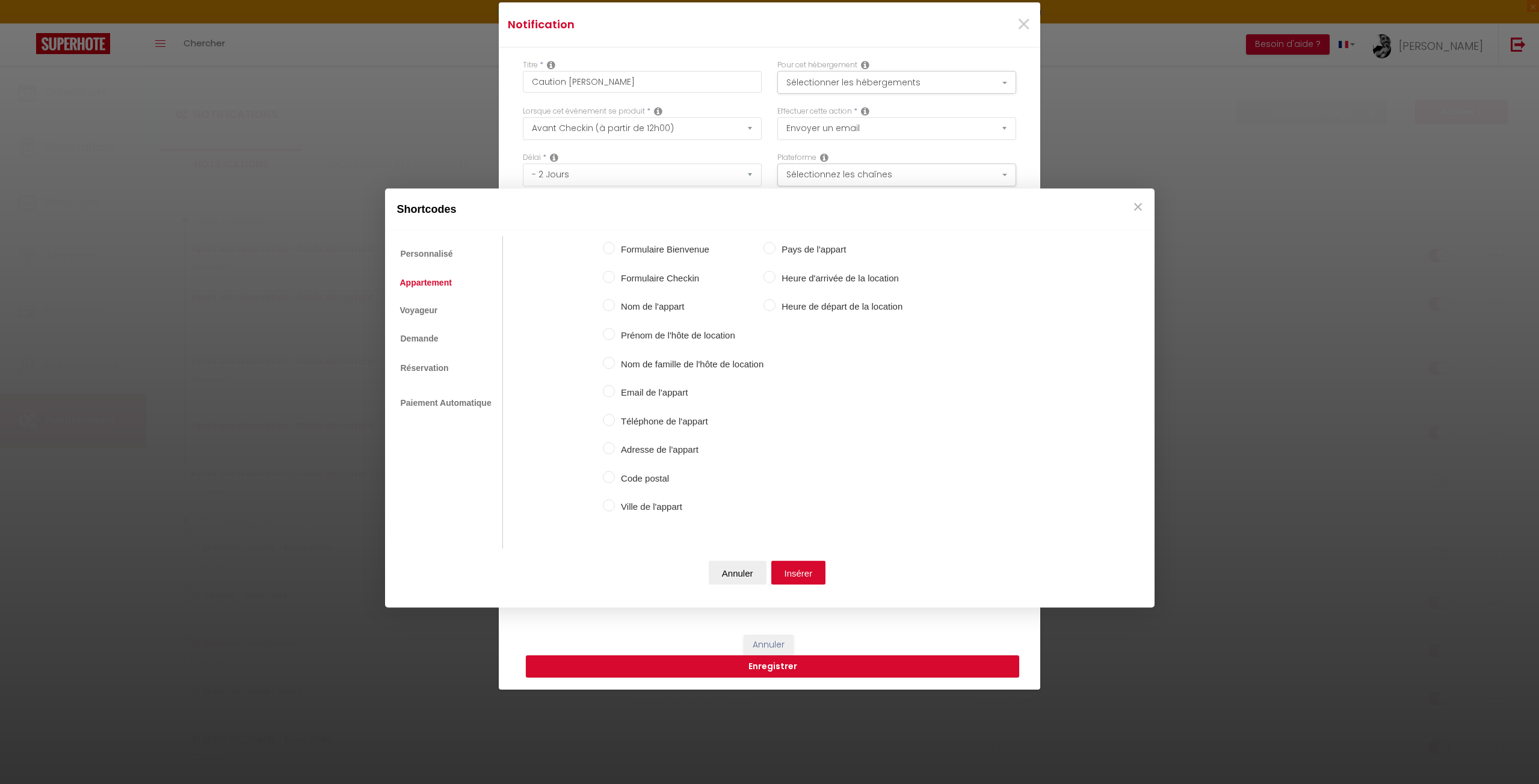
click at [623, 280] on label "Formulaire Checkin" at bounding box center [688, 277] width 148 height 15
click at [615, 280] on input "Formulaire Checkin" at bounding box center [609, 276] width 12 height 12
click at [789, 570] on button "Insérer" at bounding box center [798, 572] width 55 height 24
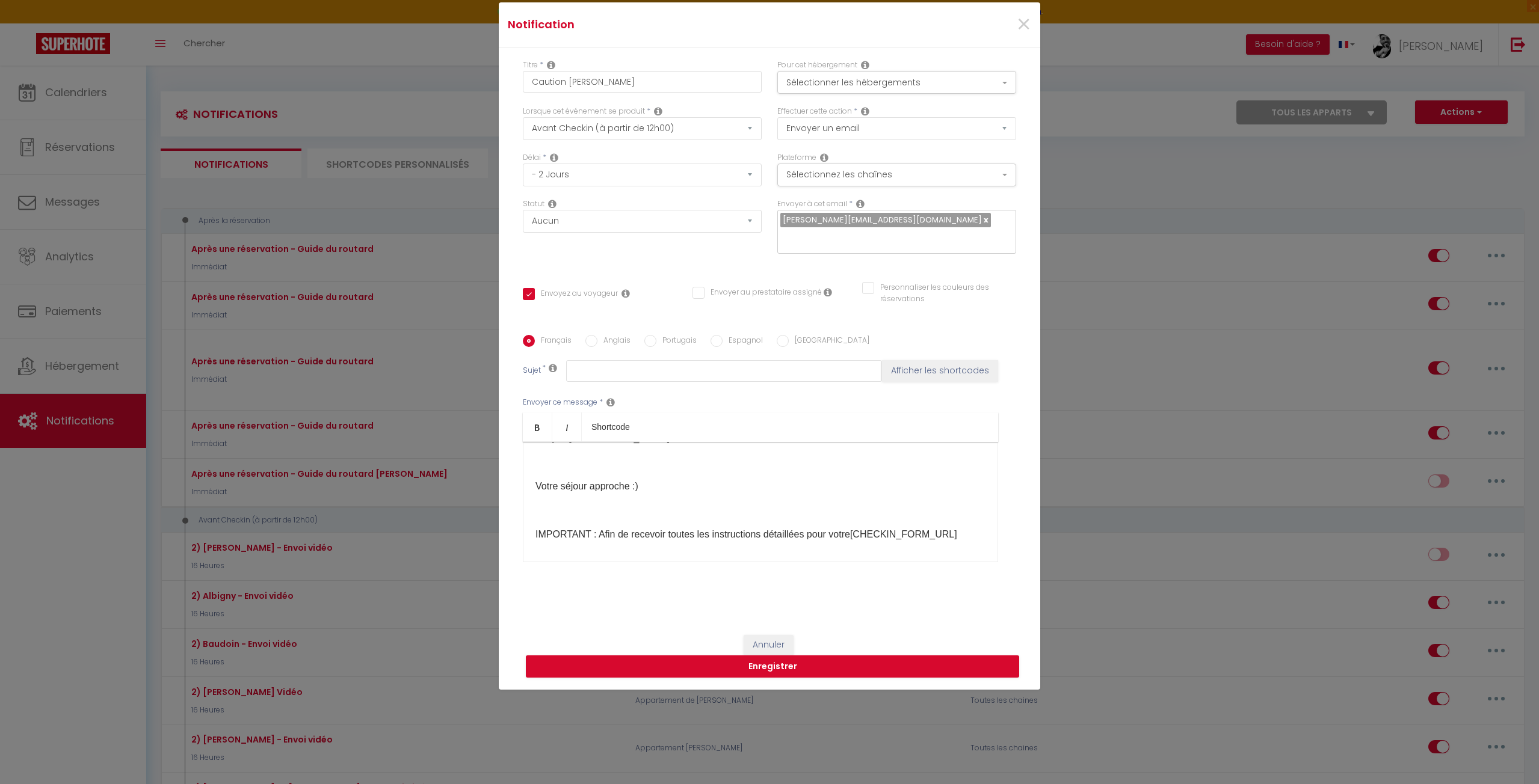
scroll to position [28, 0]
drag, startPoint x: 956, startPoint y: 525, endPoint x: 851, endPoint y: 523, distance: 105.0
click at [851, 523] on p "IMPORTANT : Afin de recevoir toutes les instructions détaillées pour votre [CHE…" at bounding box center [761, 530] width 450 height 15
click at [974, 534] on div "Bonjour [GUEST:FIRST_NAME], Votre séjour approche :)​ IMPORTANT : Afin de recev…" at bounding box center [760, 502] width 476 height 121
click at [698, 547] on p "IMPORTANT : Afin de recevoir toutes les instructions détaillées pour votre CHEC…" at bounding box center [761, 538] width 450 height 29
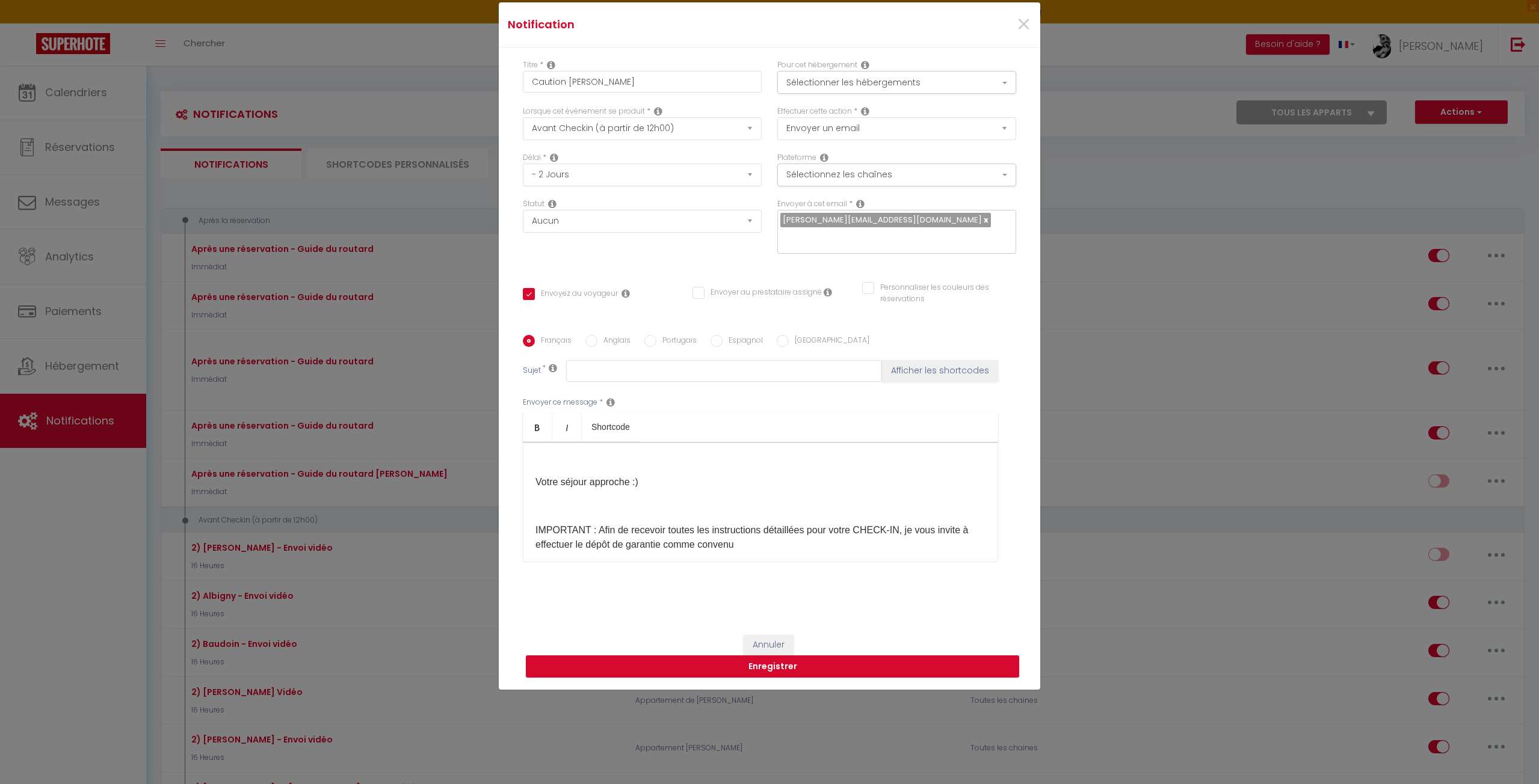
click at [758, 551] on div "Bonjour [GUEST:FIRST_NAME], Votre séjour approche :)​ IMPORTANT : Afin de recev…" at bounding box center [760, 502] width 476 height 121
click at [758, 547] on p "IMPORTANT : Afin de recevoir toutes les instructions détaillées pour votre CHEC…" at bounding box center [761, 538] width 450 height 29
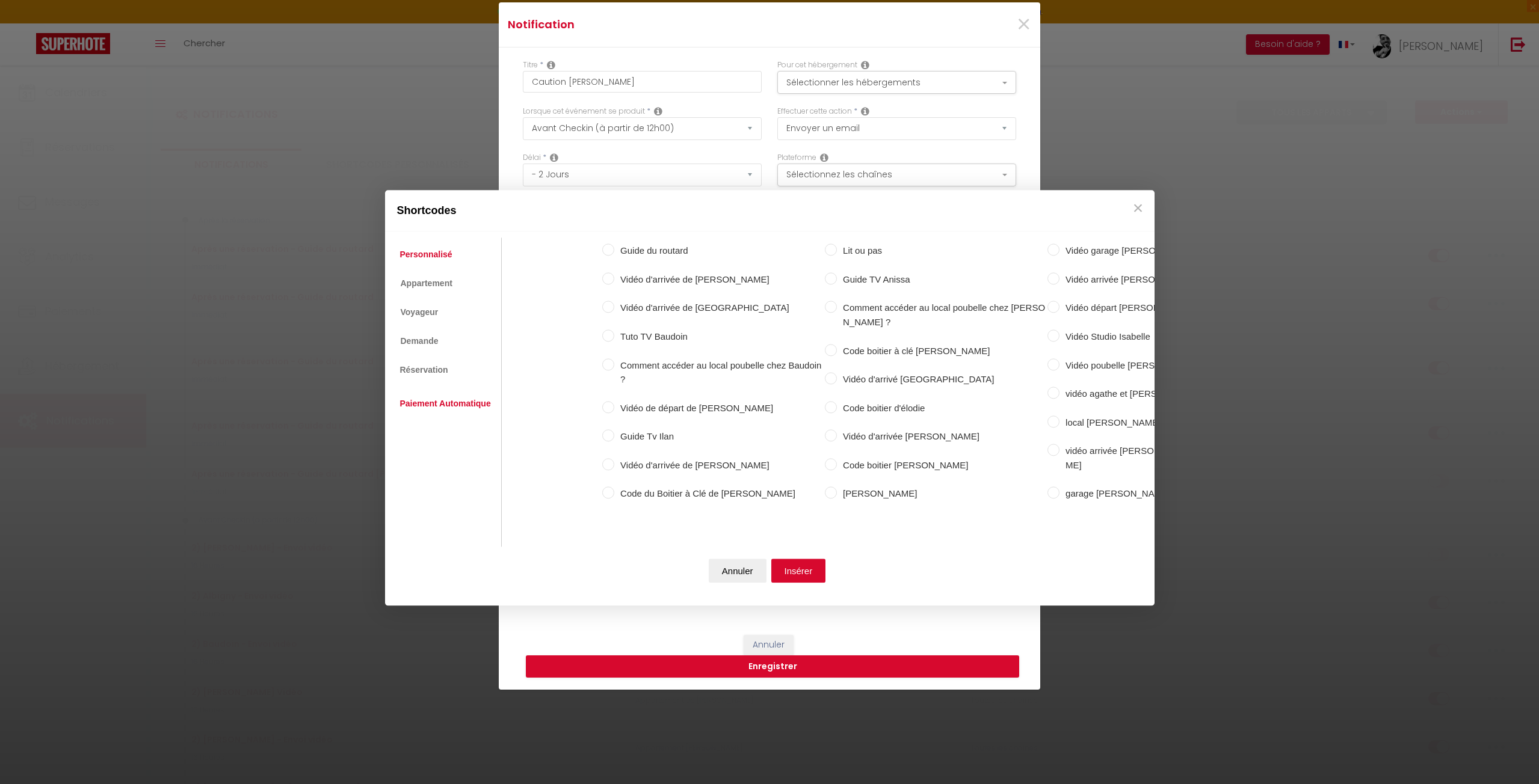
click at [428, 392] on link "Paiement Automatique" at bounding box center [446, 403] width 103 height 22
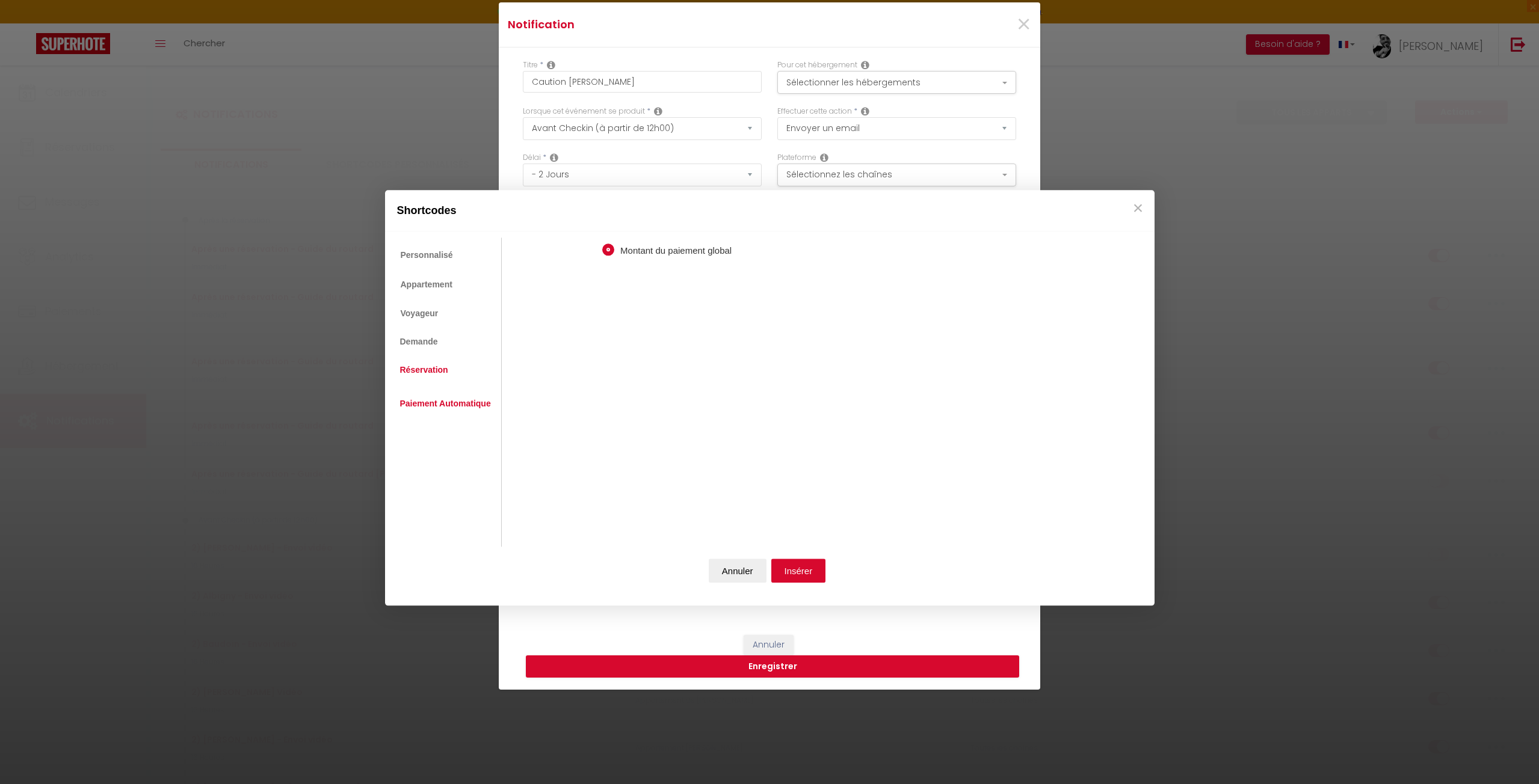
click at [405, 370] on link "Réservation" at bounding box center [424, 369] width 60 height 22
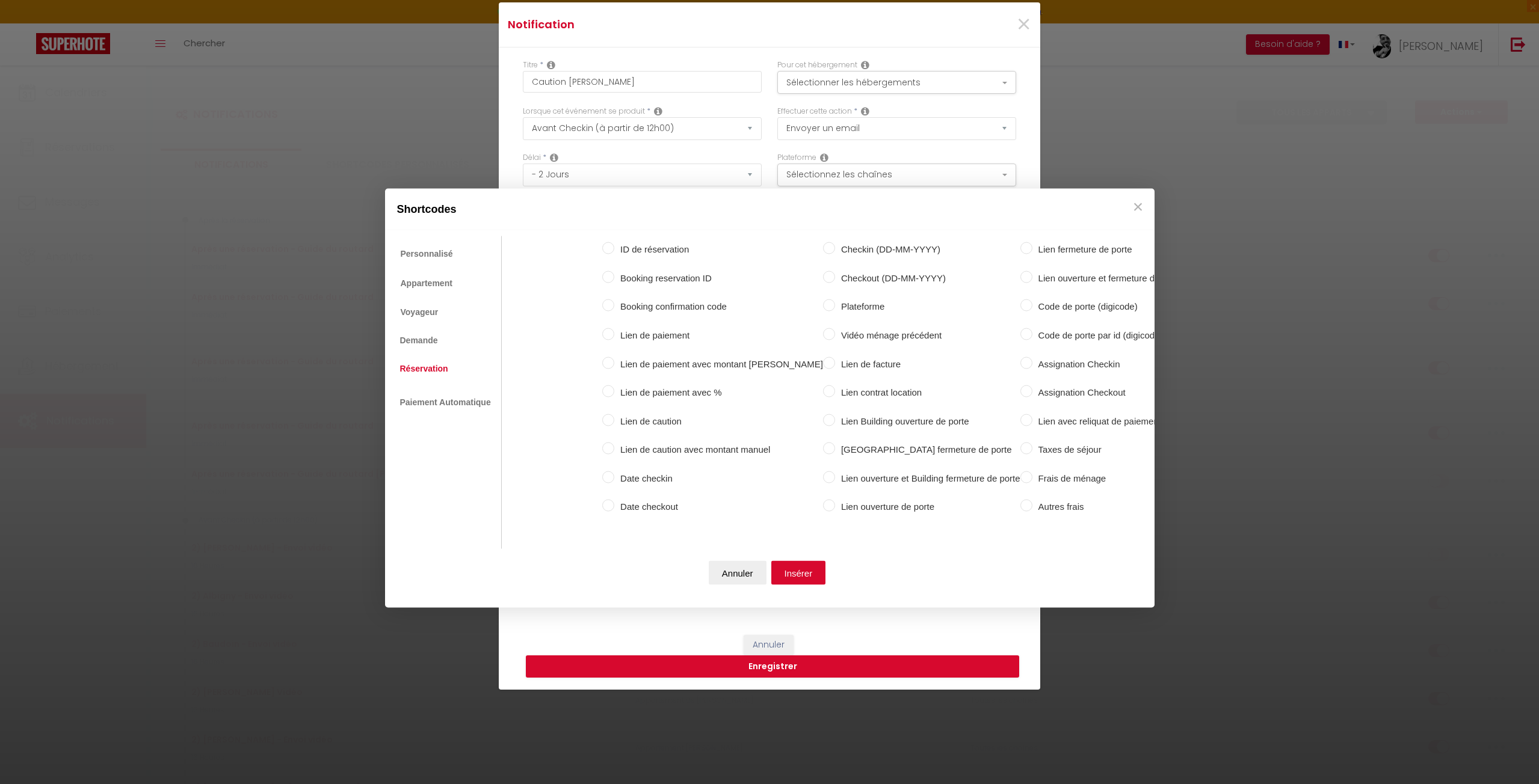
click at [616, 414] on label "Lien de caution" at bounding box center [718, 421] width 209 height 15
click at [614, 414] on input "Lien de caution" at bounding box center [609, 420] width 12 height 12
click at [803, 572] on button "Insérer" at bounding box center [798, 572] width 55 height 24
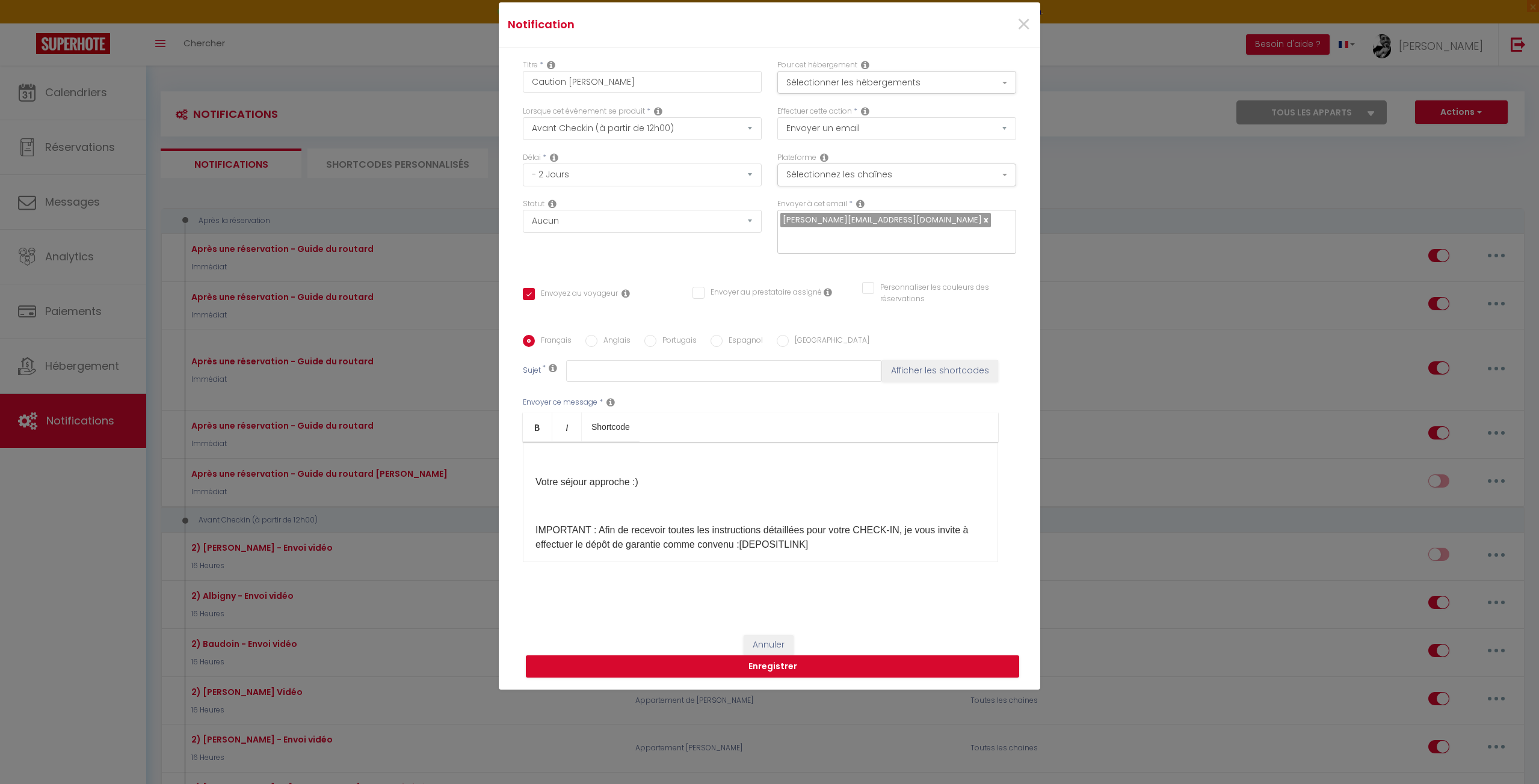
click at [818, 542] on p "IMPORTANT : Afin de recevoir toutes les instructions détaillées pour votre CHEC…" at bounding box center [761, 538] width 450 height 29
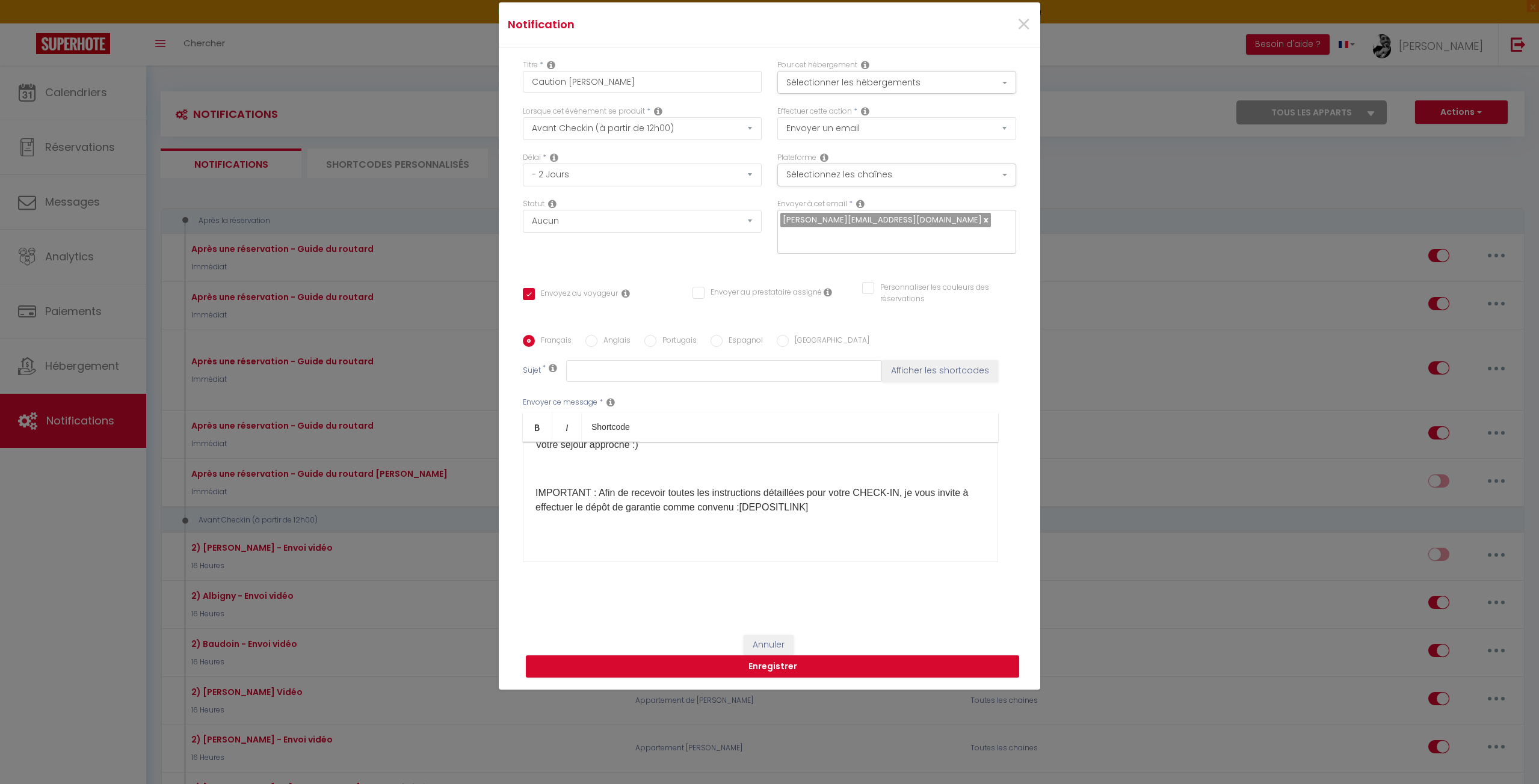
scroll to position [79, 0]
click at [837, 494] on p "IMPORTANT : Afin de recevoir toutes les instructions détaillées pour votre CHEC…" at bounding box center [761, 486] width 450 height 29
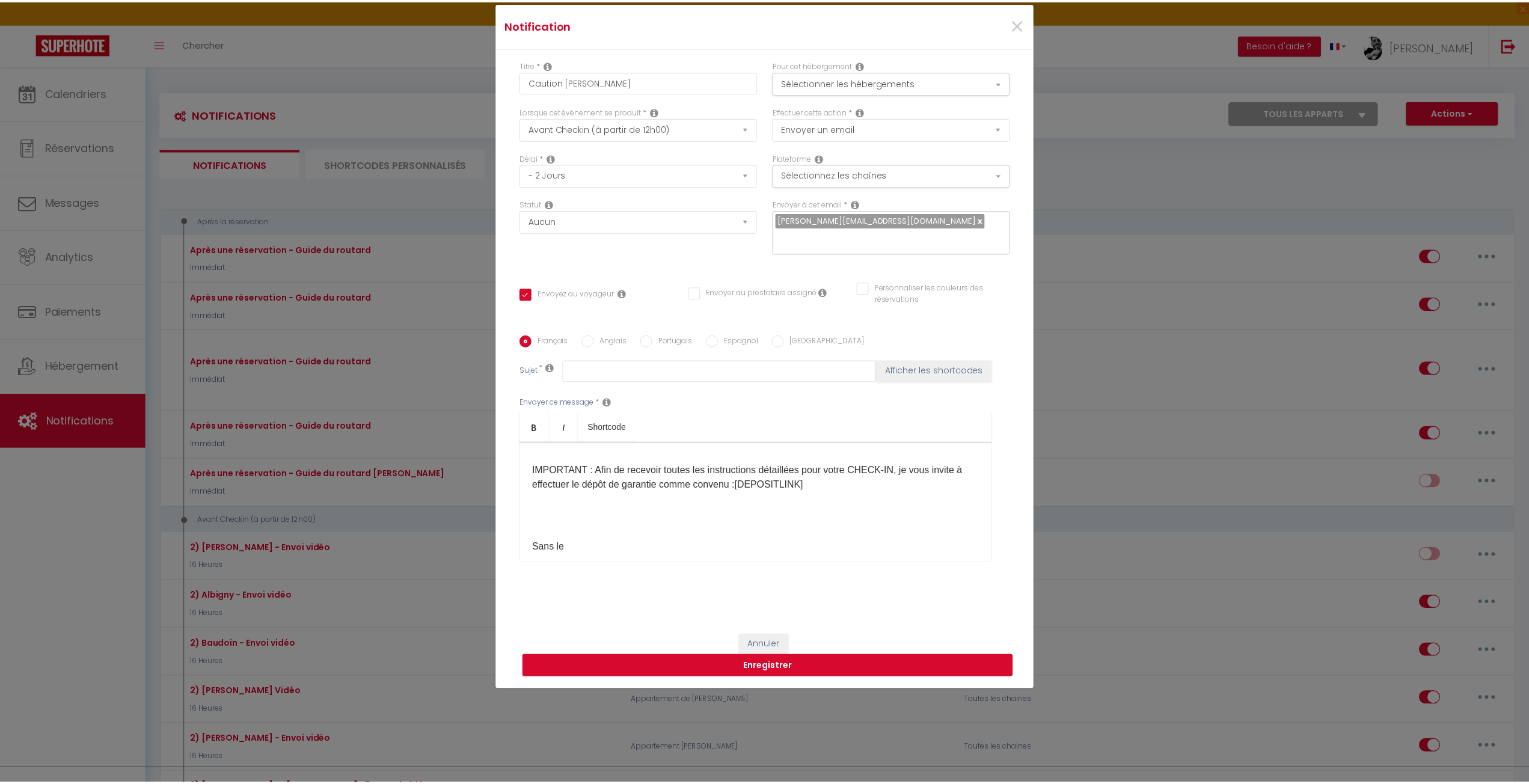
scroll to position [104, 0]
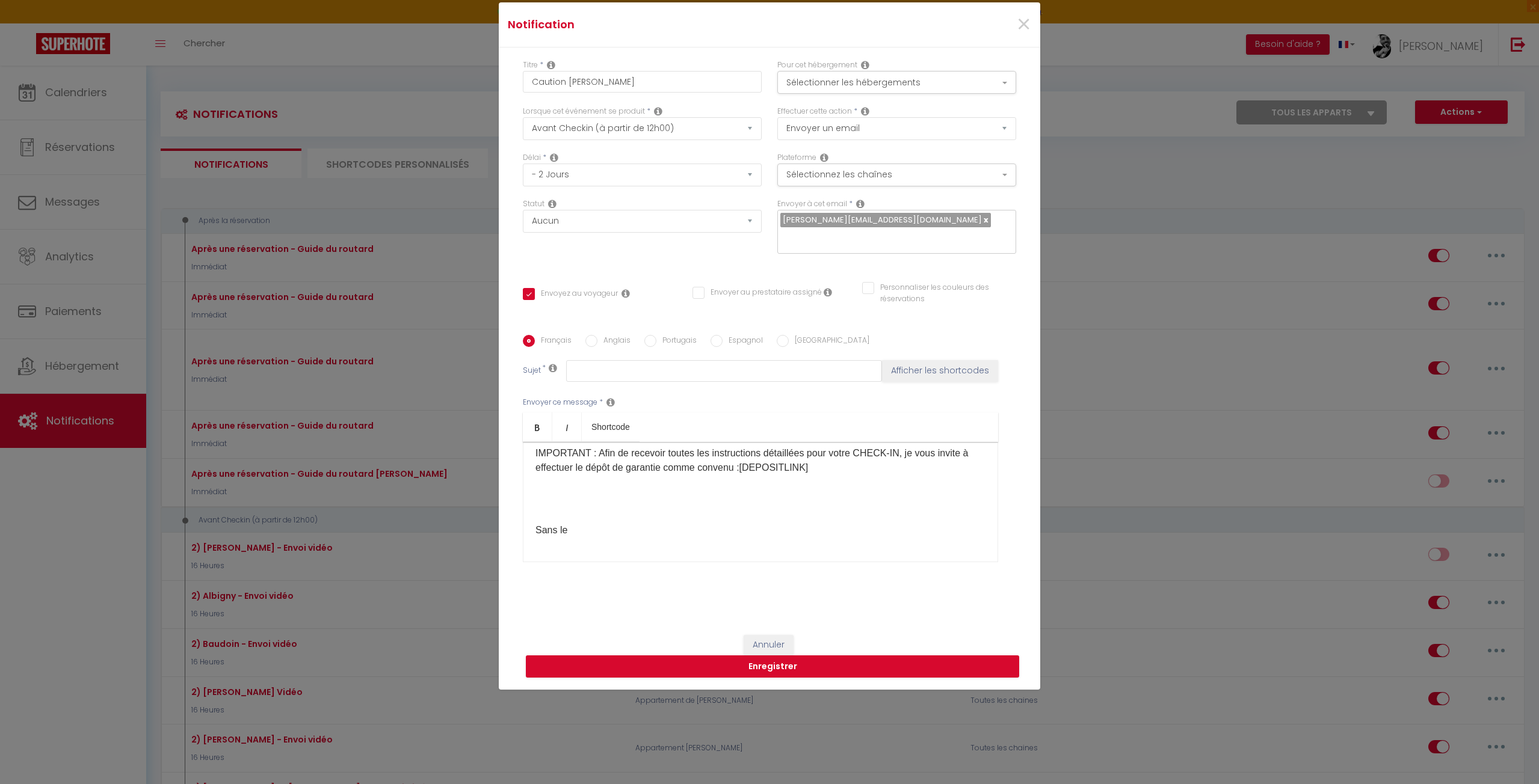
click at [595, 529] on p "Sans le ​ ​" at bounding box center [761, 523] width 450 height 29
drag, startPoint x: 570, startPoint y: 525, endPoint x: 598, endPoint y: 291, distance: 235.7
click at [598, 291] on input "Envoyez au voyageur" at bounding box center [570, 294] width 95 height 12
click at [542, 295] on input "Envoyez au voyageur" at bounding box center [570, 294] width 95 height 12
drag, startPoint x: 580, startPoint y: 522, endPoint x: 578, endPoint y: 530, distance: 8.2
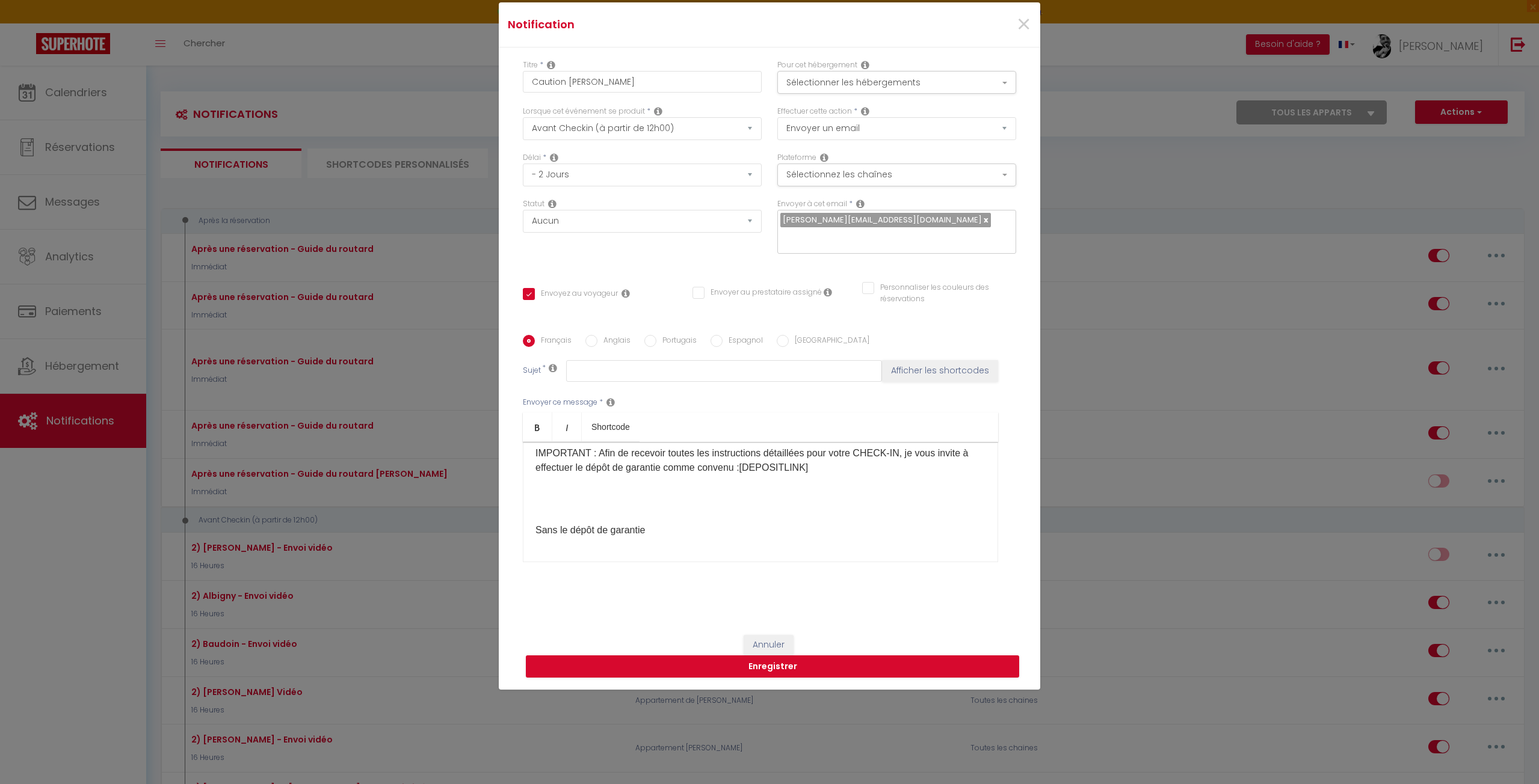
click at [678, 548] on div "Bonjour [GUEST:FIRST_NAME], Votre séjour approche :)​ IMPORTANT : Afin de recev…" at bounding box center [760, 502] width 476 height 121
click button "Annuler" at bounding box center [768, 645] width 50 height 21
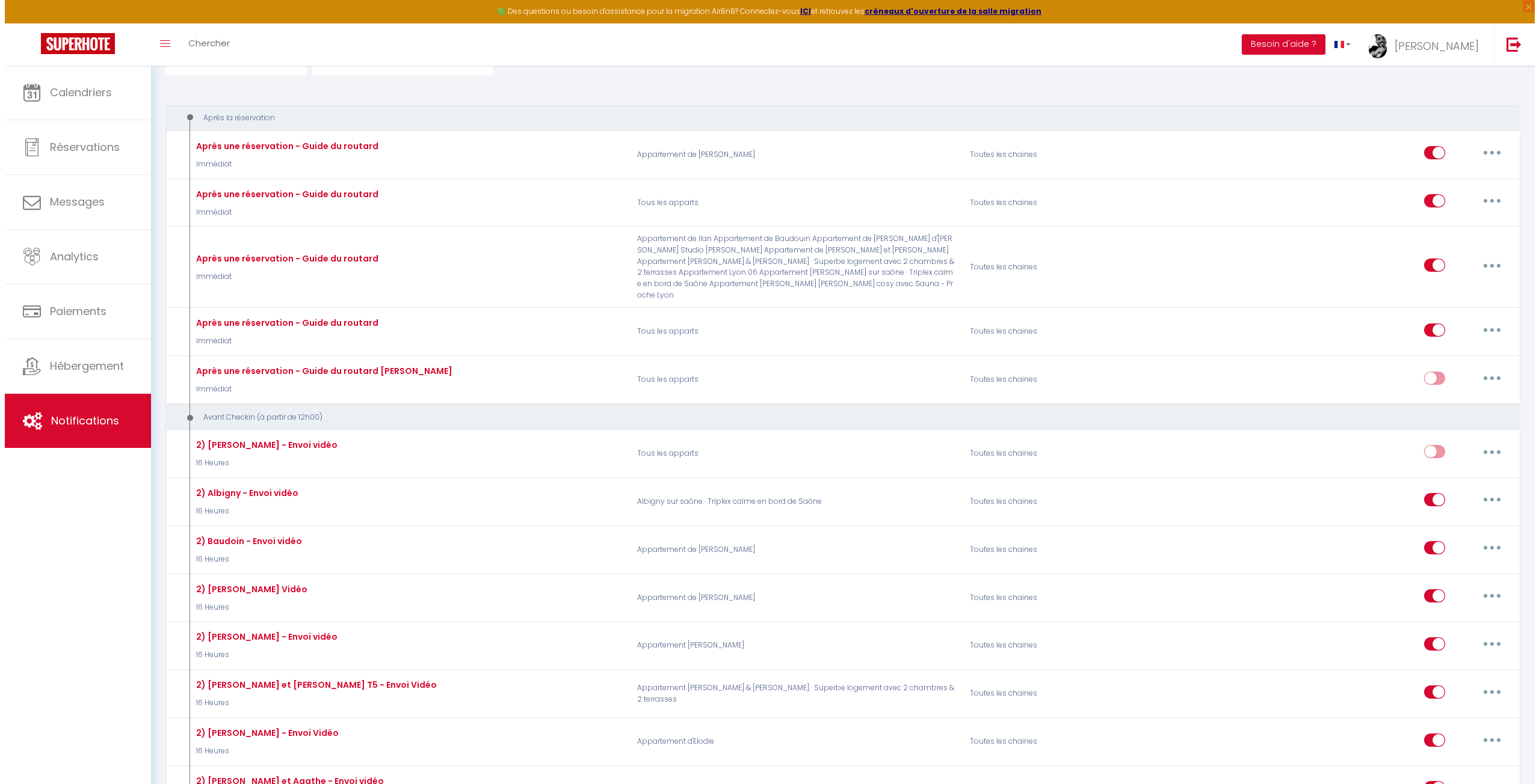
scroll to position [0, 0]
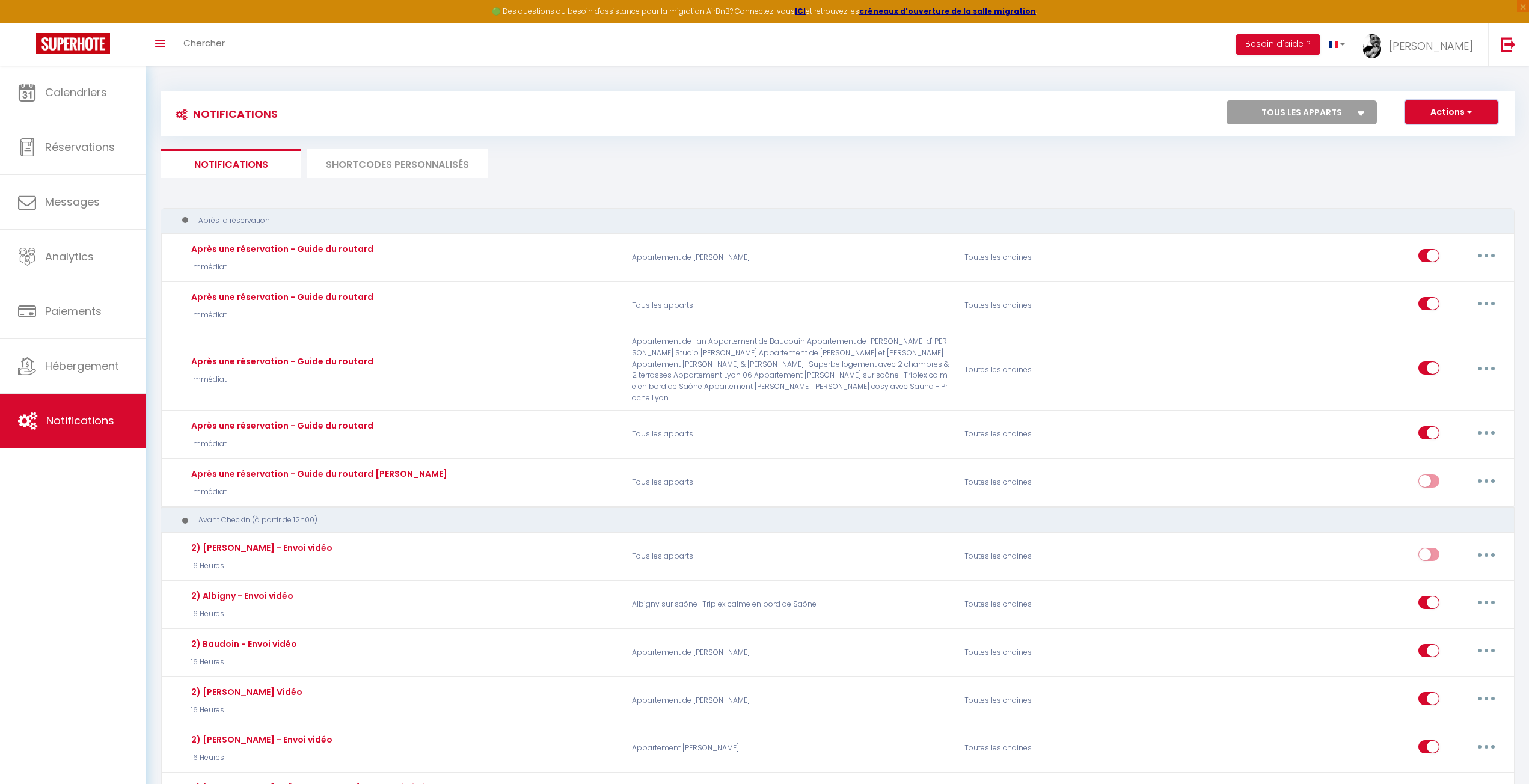
click at [1426, 112] on button "Actions" at bounding box center [1451, 112] width 93 height 24
click at [1392, 137] on link "Nouvelle Notification" at bounding box center [1435, 138] width 125 height 15
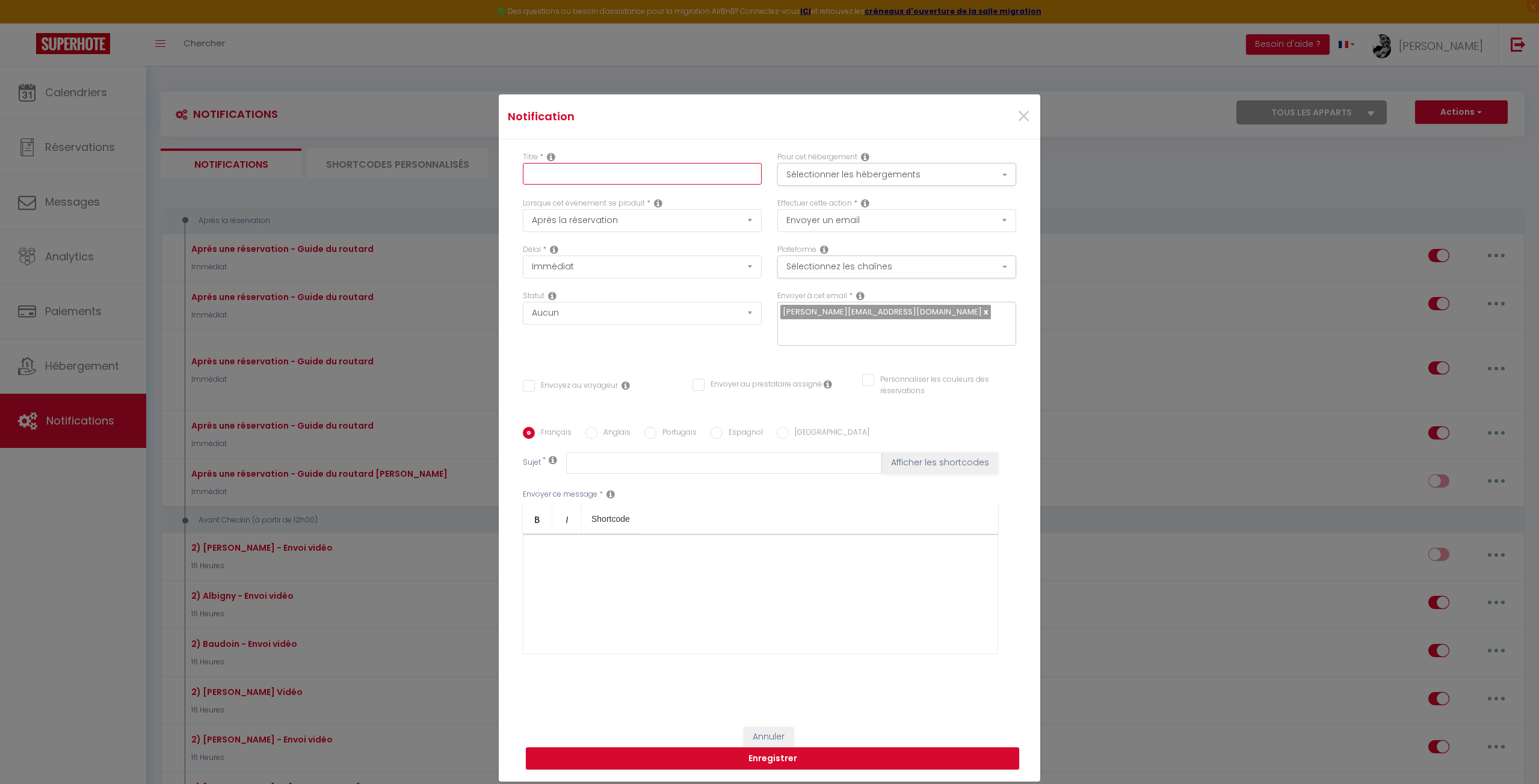
click at [590, 180] on input "text" at bounding box center [642, 174] width 239 height 22
click at [564, 172] on input "Cautionj Catherine" at bounding box center [642, 174] width 239 height 22
click at [526, 176] on input "Caution Catherine" at bounding box center [642, 174] width 239 height 22
click at [865, 163] on button "Sélectionner les hébergements" at bounding box center [897, 174] width 239 height 23
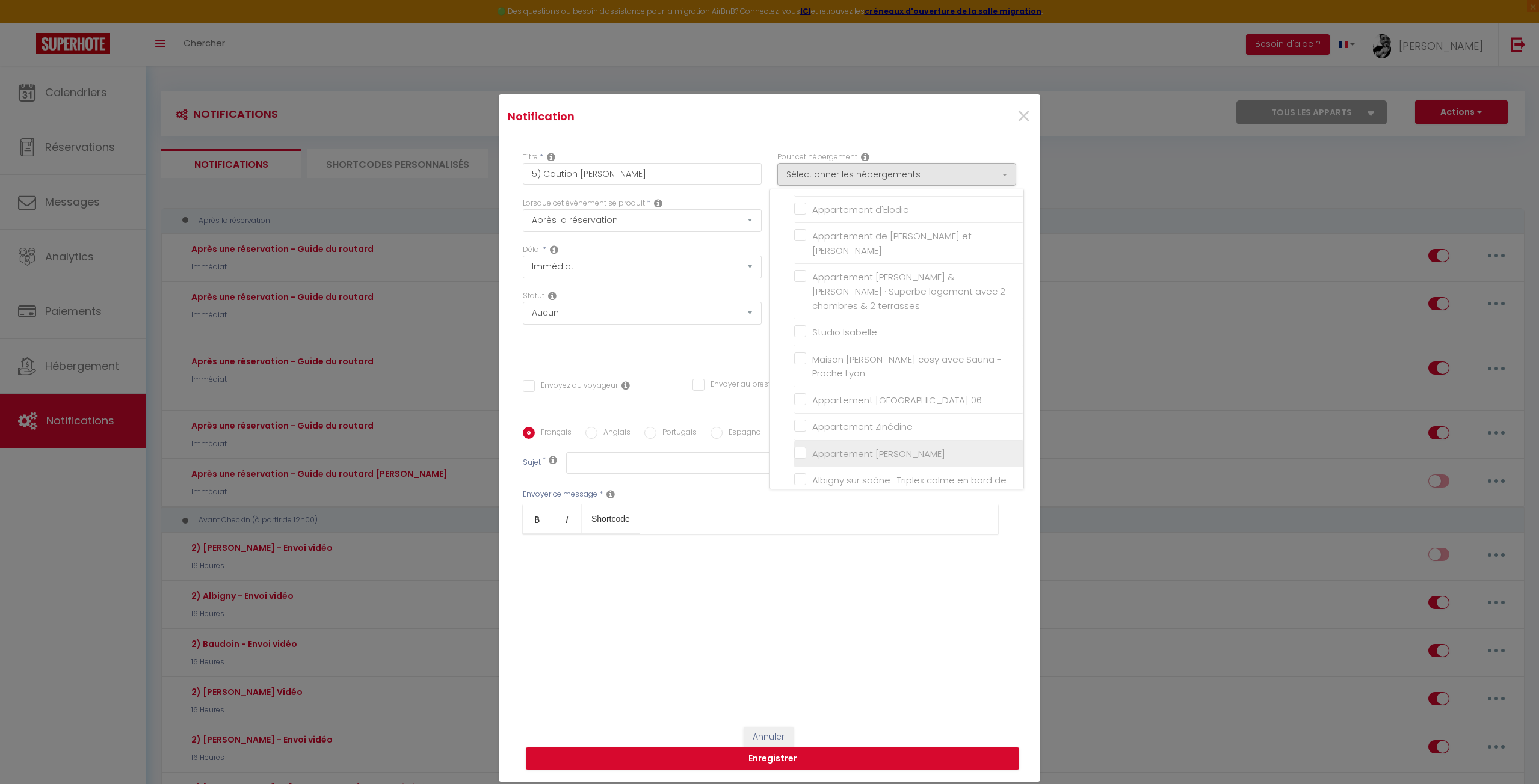
click at [806, 447] on label "Appartement [PERSON_NAME]" at bounding box center [875, 454] width 139 height 15
click at [794, 448] on input "Appartement [PERSON_NAME]" at bounding box center [909, 454] width 229 height 12
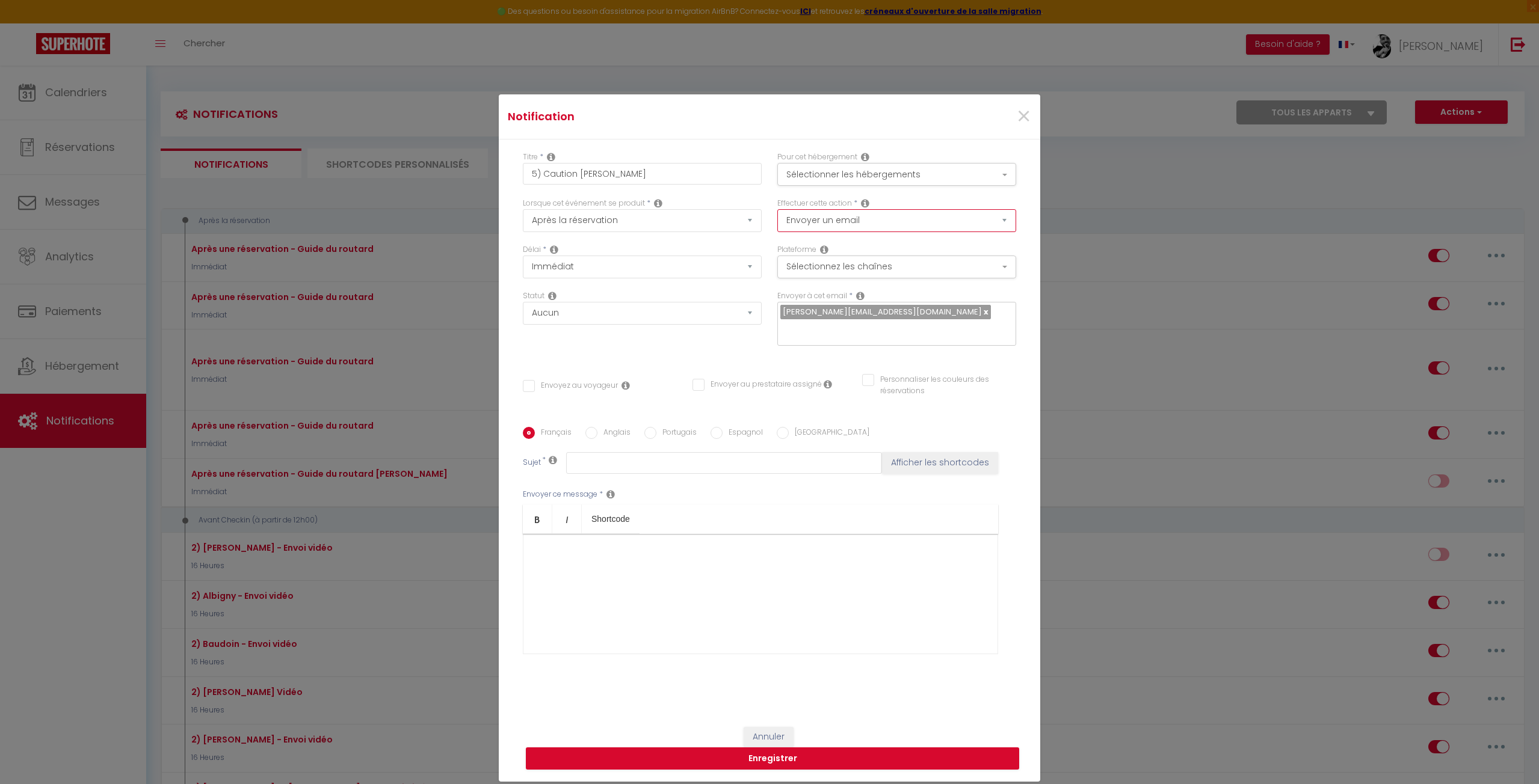
click at [787, 222] on select "Envoyer un email Envoyer un SMS Envoyer une notification push" at bounding box center [897, 220] width 239 height 23
click at [795, 262] on button "Sélectionnez les chaînes" at bounding box center [897, 267] width 239 height 23
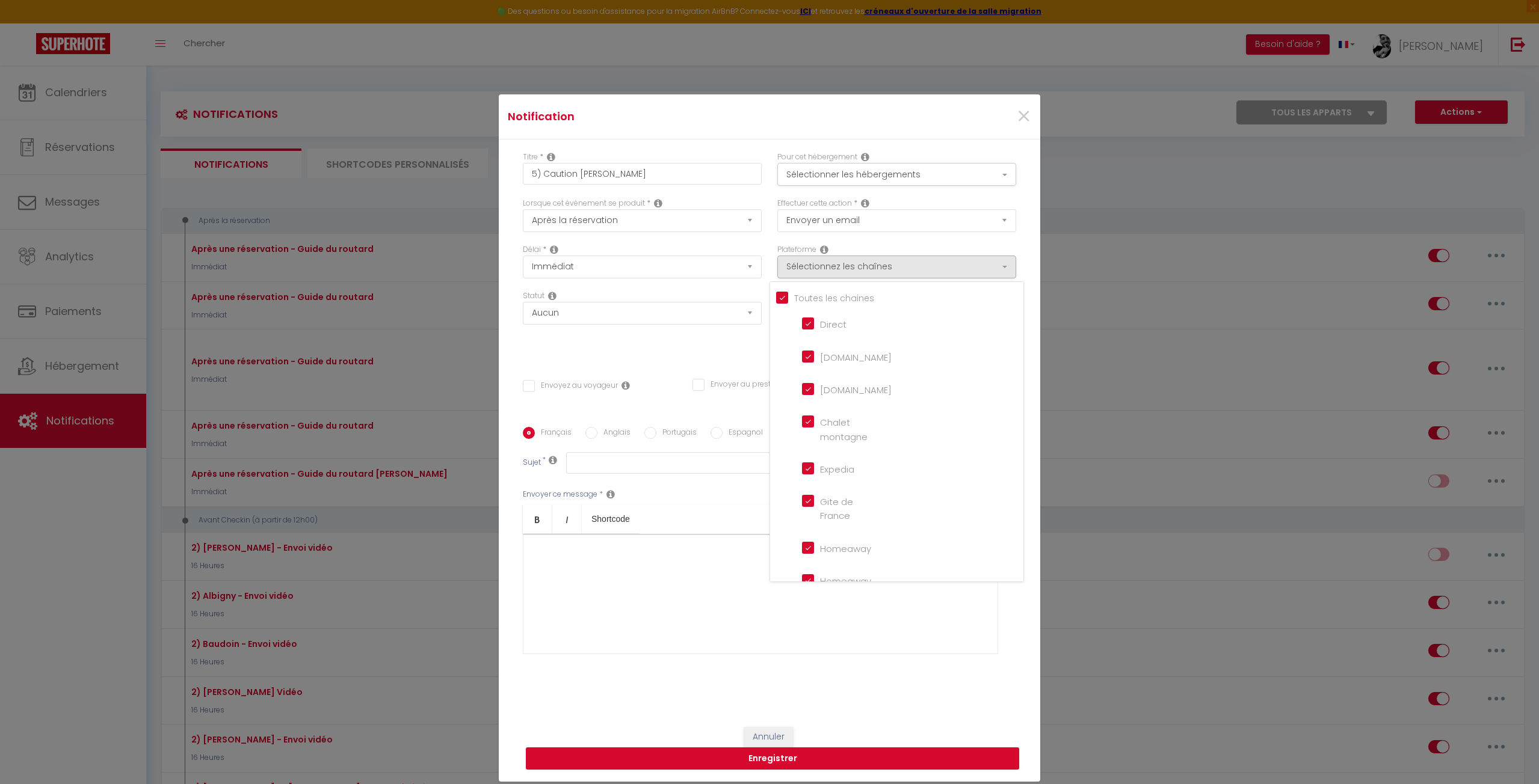
click at [776, 292] on input "Tous les apparts" at bounding box center [900, 297] width 247 height 12
click at [805, 392] on input "Booking.com" at bounding box center [836, 389] width 68 height 12
click at [686, 284] on div "Délai * Immédiat + 10 Minutes + 1 Heure + 2 Heures + 3 Heures + 4 Heures + 5 He…" at bounding box center [642, 267] width 254 height 46
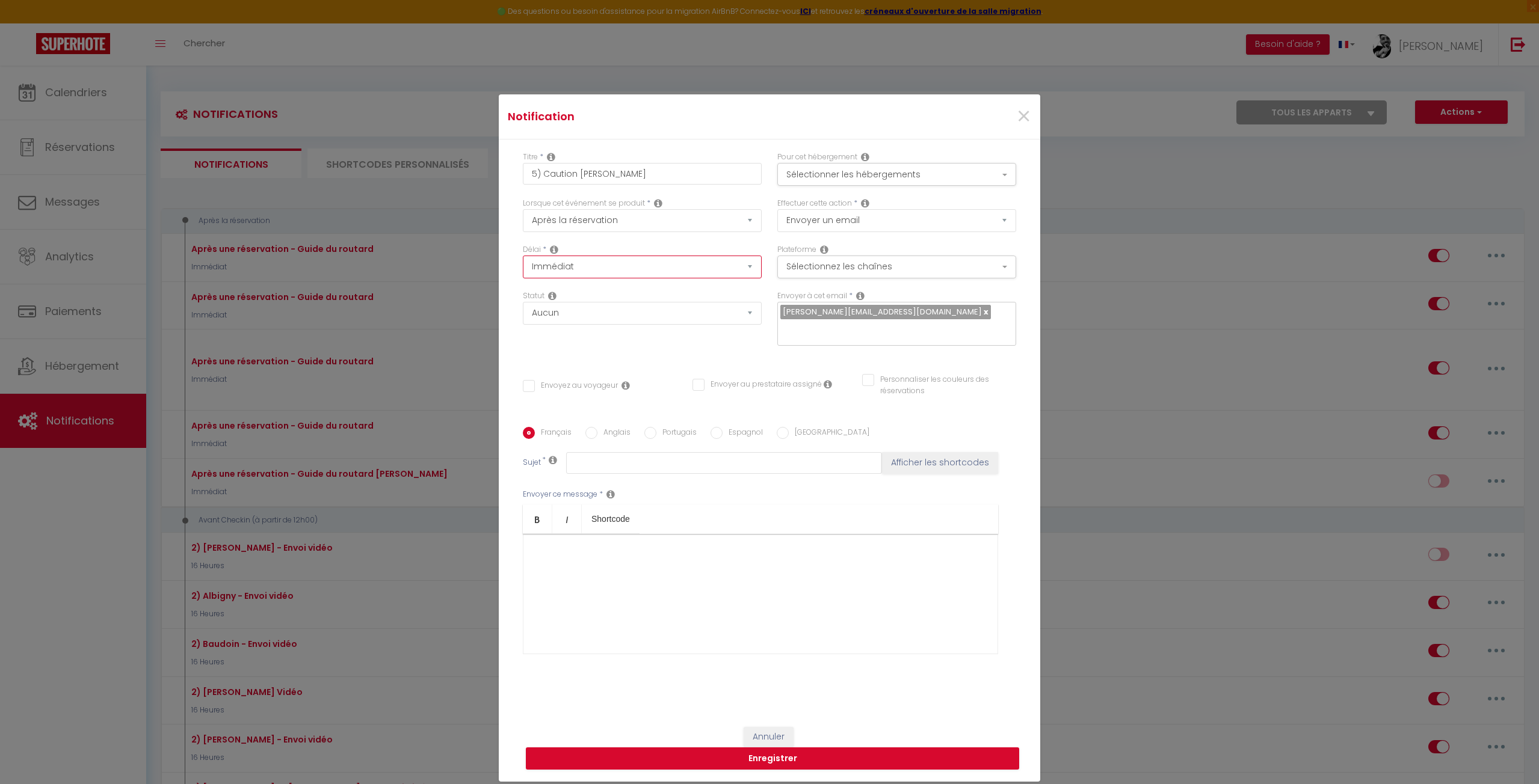
click at [623, 271] on select "Immédiat + 10 Minutes + 1 Heure + 2 Heures + 3 Heures + 4 Heures + 5 Heures + 6…" at bounding box center [642, 267] width 239 height 23
click at [522, 256] on select "Immédiat + 10 Minutes + 1 Heure + 2 Heures + 3 Heures + 4 Heures + 5 Heures + 6…" at bounding box center [642, 267] width 239 height 23
click at [591, 226] on select "Après la réservation Avant Checkin (à partir de 12h00) Après Checkin (à partir …" at bounding box center [642, 220] width 239 height 23
click at [522, 209] on select "Après la réservation Avant Checkin (à partir de 12h00) Après Checkin (à partir …" at bounding box center [642, 220] width 239 height 23
click at [582, 266] on select "Immédiat - 10 Minutes - 1 Heure - 2 Heures - 3 Heures - 4 Heures - 5 Heures - 6…" at bounding box center [642, 267] width 239 height 23
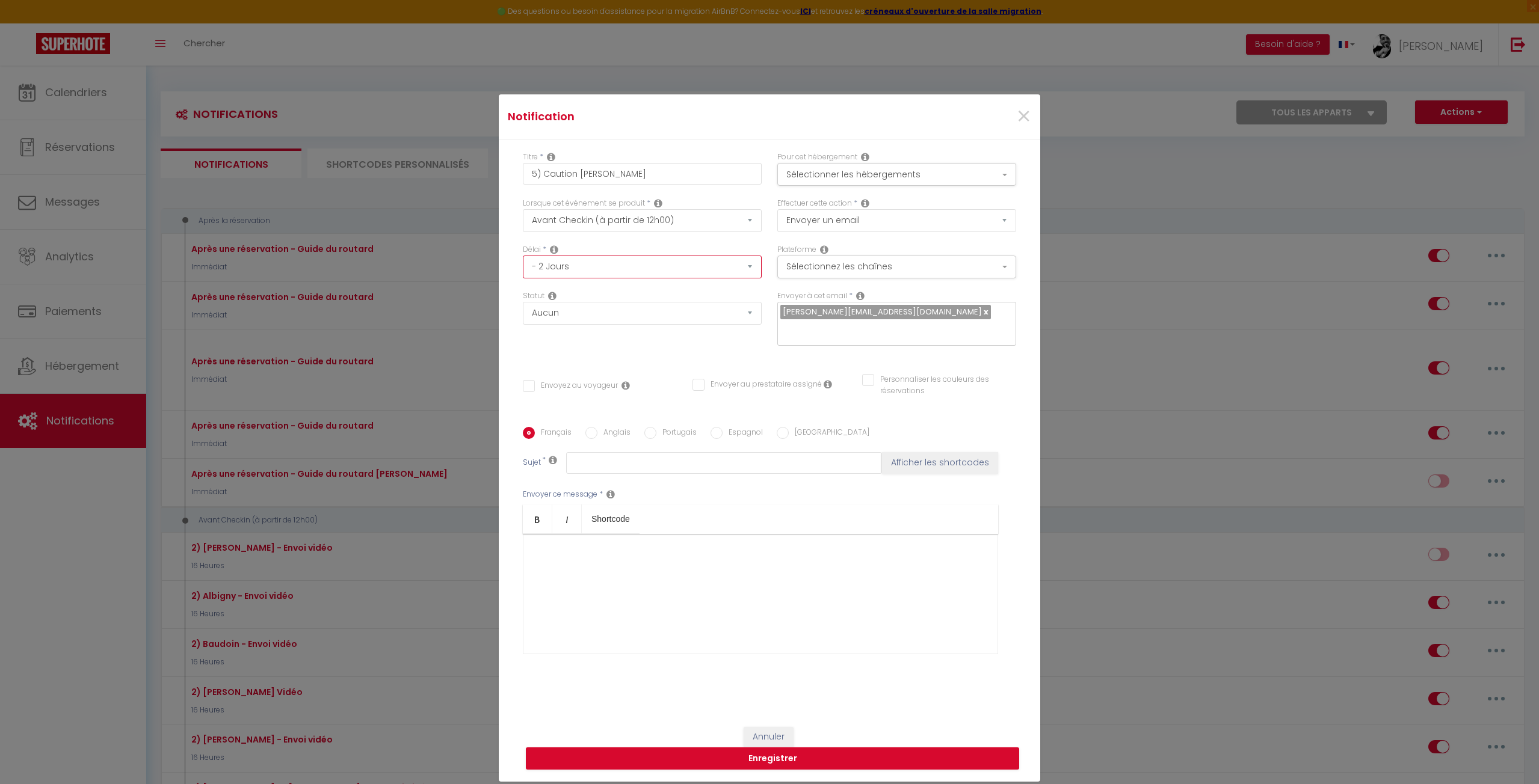
click at [522, 256] on select "Immédiat - 10 Minutes - 1 Heure - 2 Heures - 3 Heures - 4 Heures - 5 Heures - 6…" at bounding box center [642, 267] width 239 height 23
click at [599, 264] on select "Immédiat - 10 Minutes - 1 Heure - 2 Heures - 3 Heures - 4 Heures - 5 Heures - 6…" at bounding box center [642, 267] width 239 height 23
click at [522, 256] on select "Immédiat - 10 Minutes - 1 Heure - 2 Heures - 3 Heures - 4 Heures - 5 Heures - 6…" at bounding box center [642, 267] width 239 height 23
click at [556, 575] on div at bounding box center [760, 594] width 476 height 121
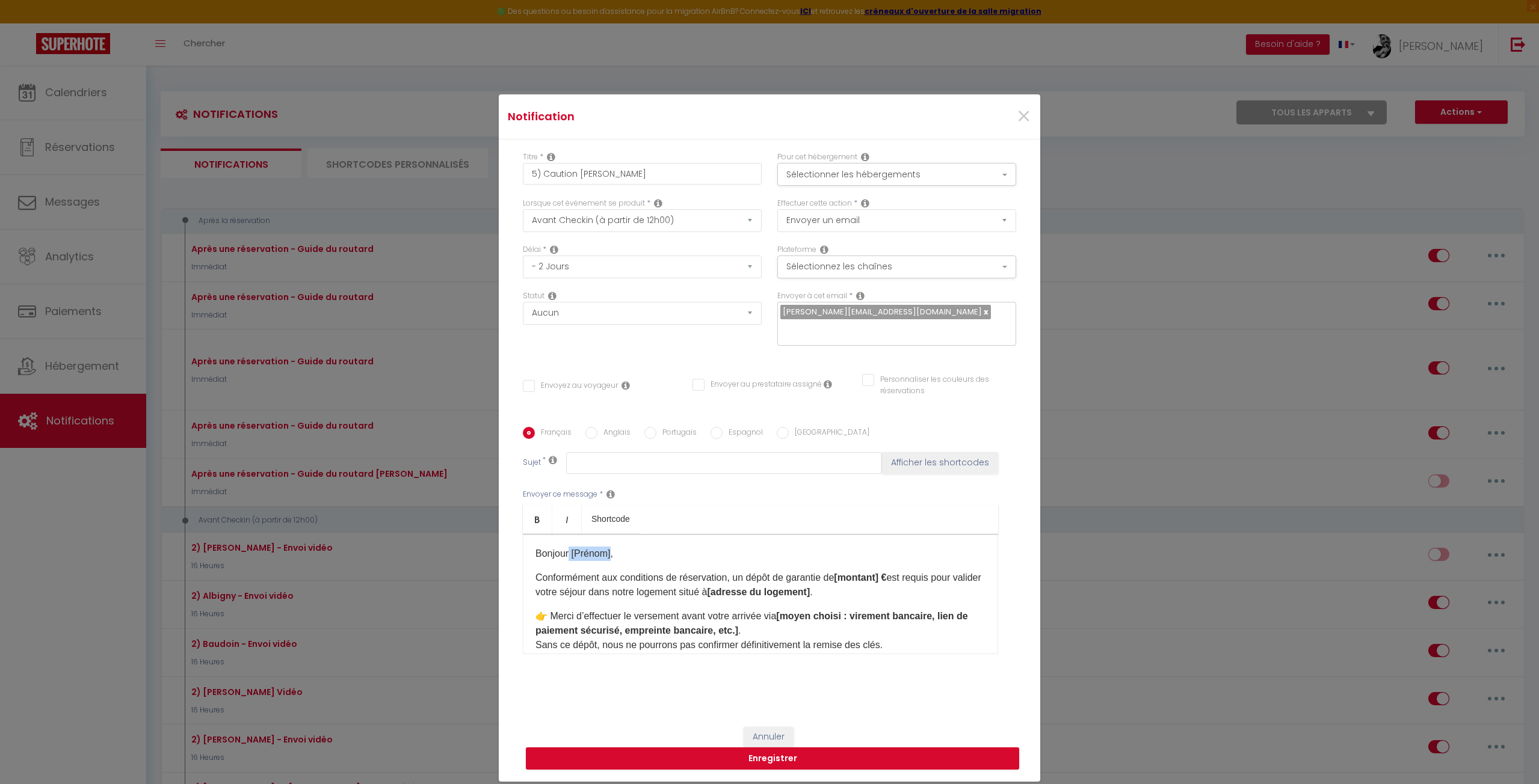
drag, startPoint x: 565, startPoint y: 550, endPoint x: 607, endPoint y: 557, distance: 42.6
click at [607, 557] on p "Bonjour [Prénom]," at bounding box center [761, 554] width 450 height 15
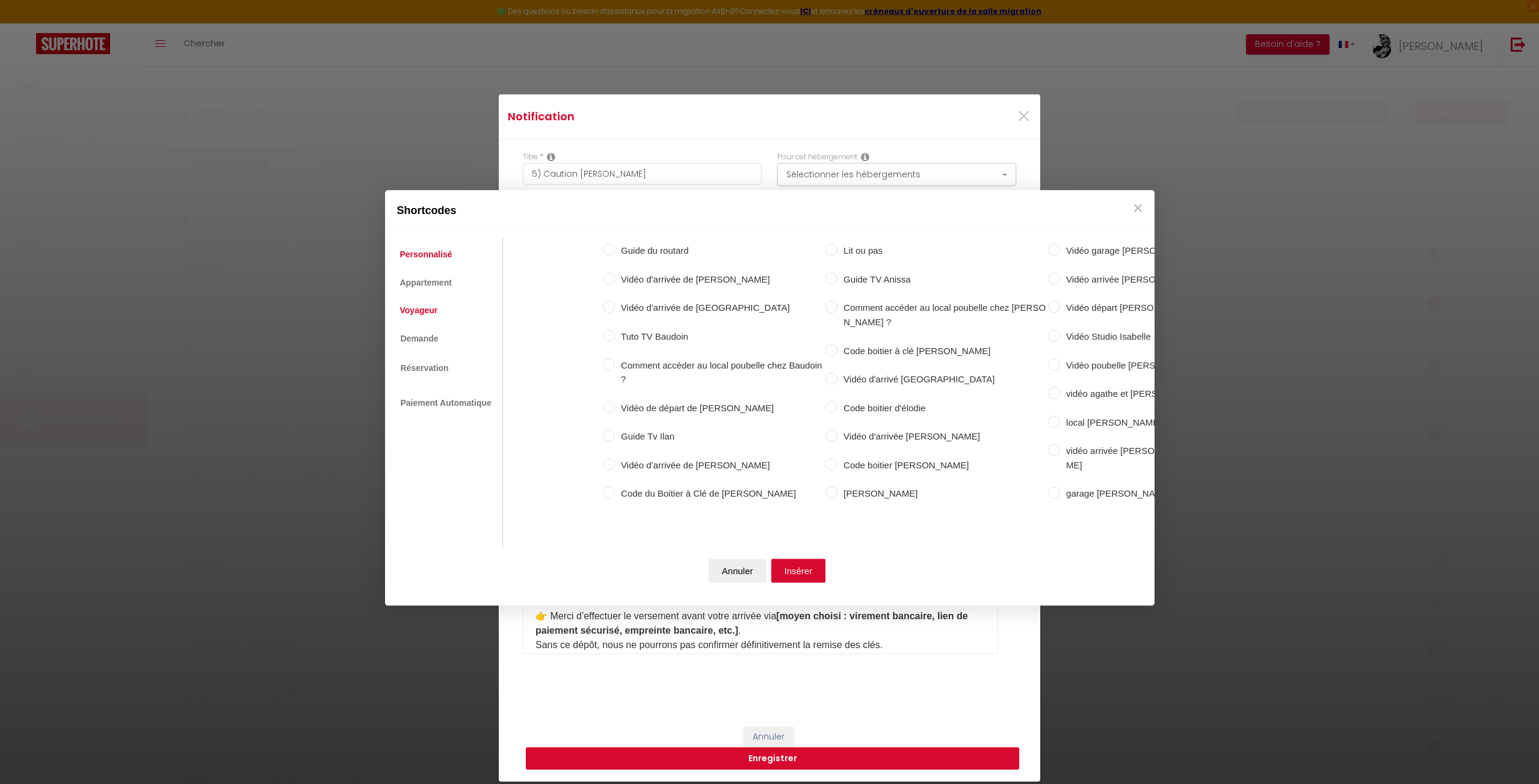
drag, startPoint x: 419, startPoint y: 295, endPoint x: 420, endPoint y: 303, distance: 8.1
click at [420, 299] on link "Voyageur" at bounding box center [419, 310] width 50 height 22
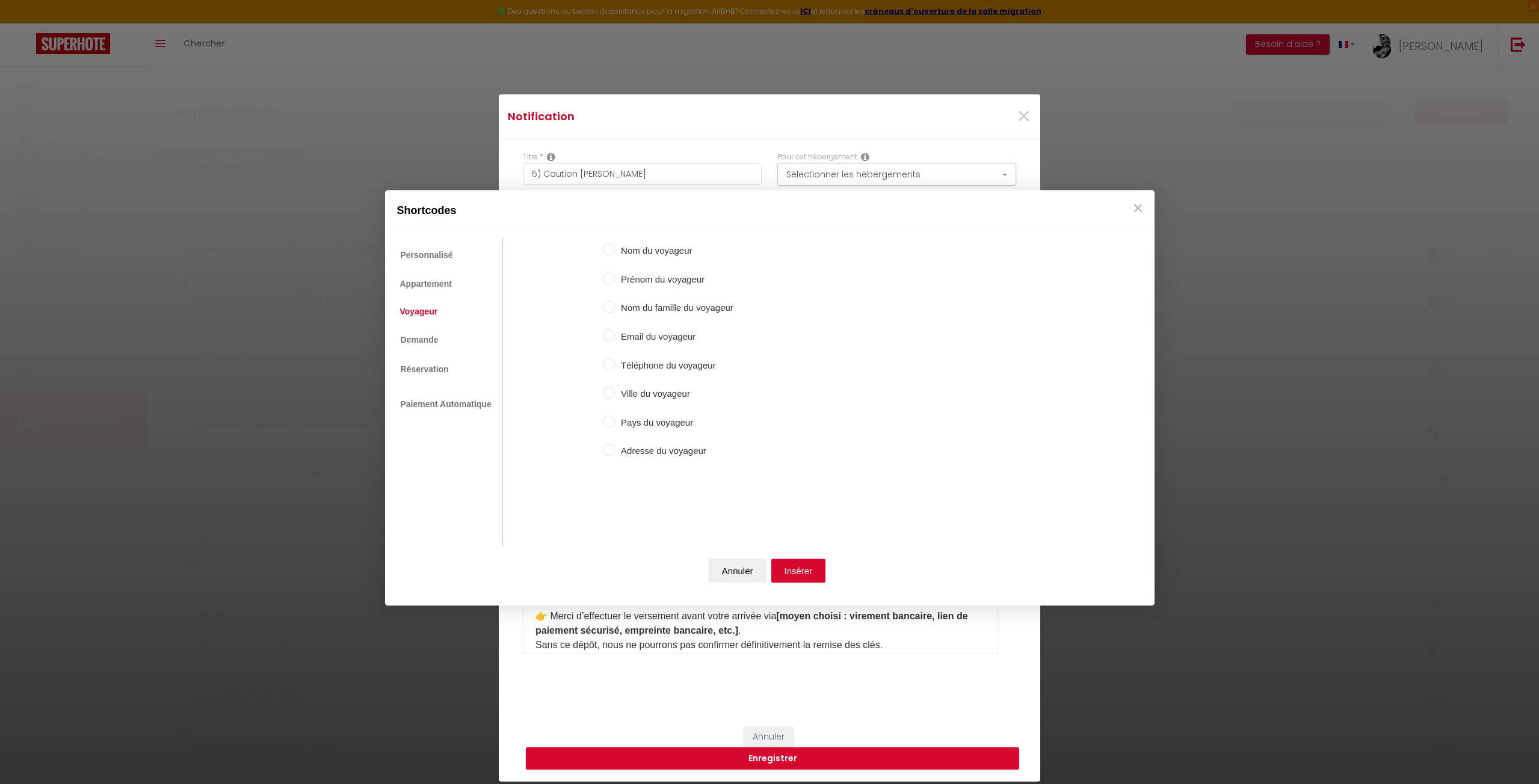
click at [610, 280] on input "Prénom du voyageur" at bounding box center [609, 279] width 12 height 12
click at [803, 560] on button "Insérer" at bounding box center [798, 571] width 55 height 24
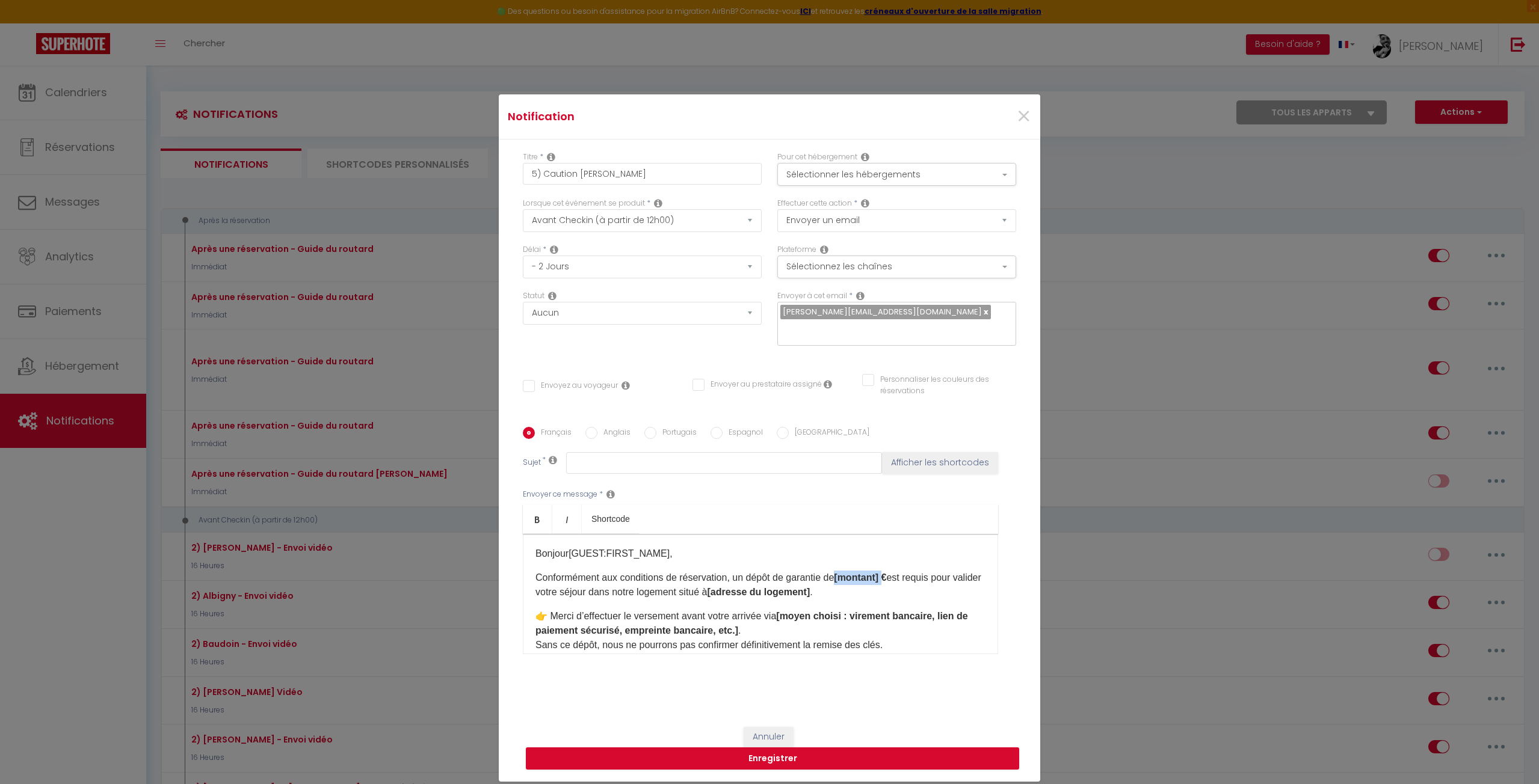
drag, startPoint x: 839, startPoint y: 577, endPoint x: 888, endPoint y: 583, distance: 49.4
click at [886, 582] on strong "[montant] €" at bounding box center [860, 577] width 52 height 10
drag, startPoint x: 814, startPoint y: 591, endPoint x: 676, endPoint y: 592, distance: 138.0
click at [676, 592] on p "Conformément aux conditions de réservation, un dépôt de garantie de 300€ est re…" at bounding box center [761, 585] width 450 height 29
drag, startPoint x: 786, startPoint y: 611, endPoint x: 792, endPoint y: 630, distance: 19.9
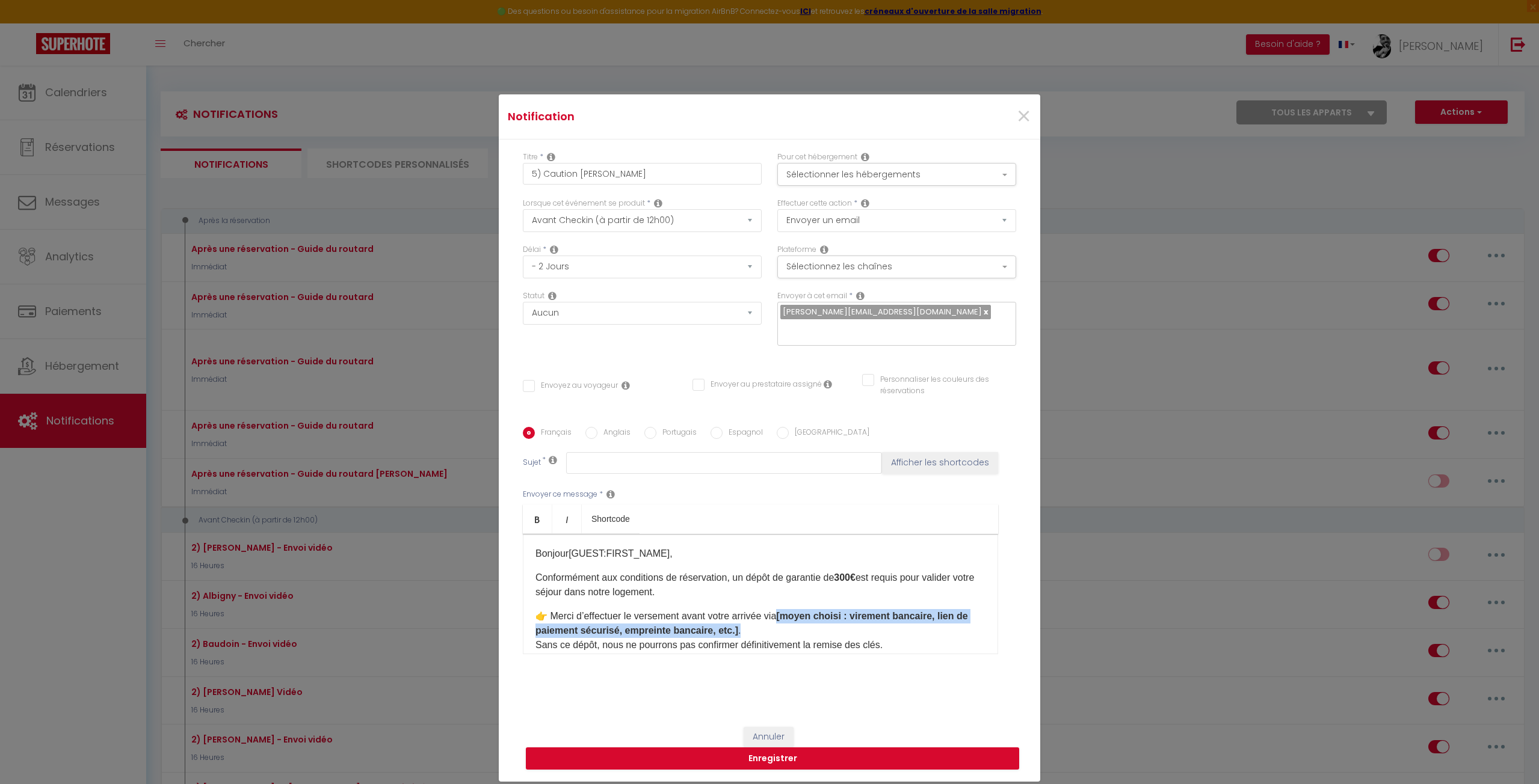
click at [792, 630] on p "👉 Merci d’effectuer le versement avant votre arrivée via [moyen choisi : vireme…" at bounding box center [761, 630] width 450 height 43
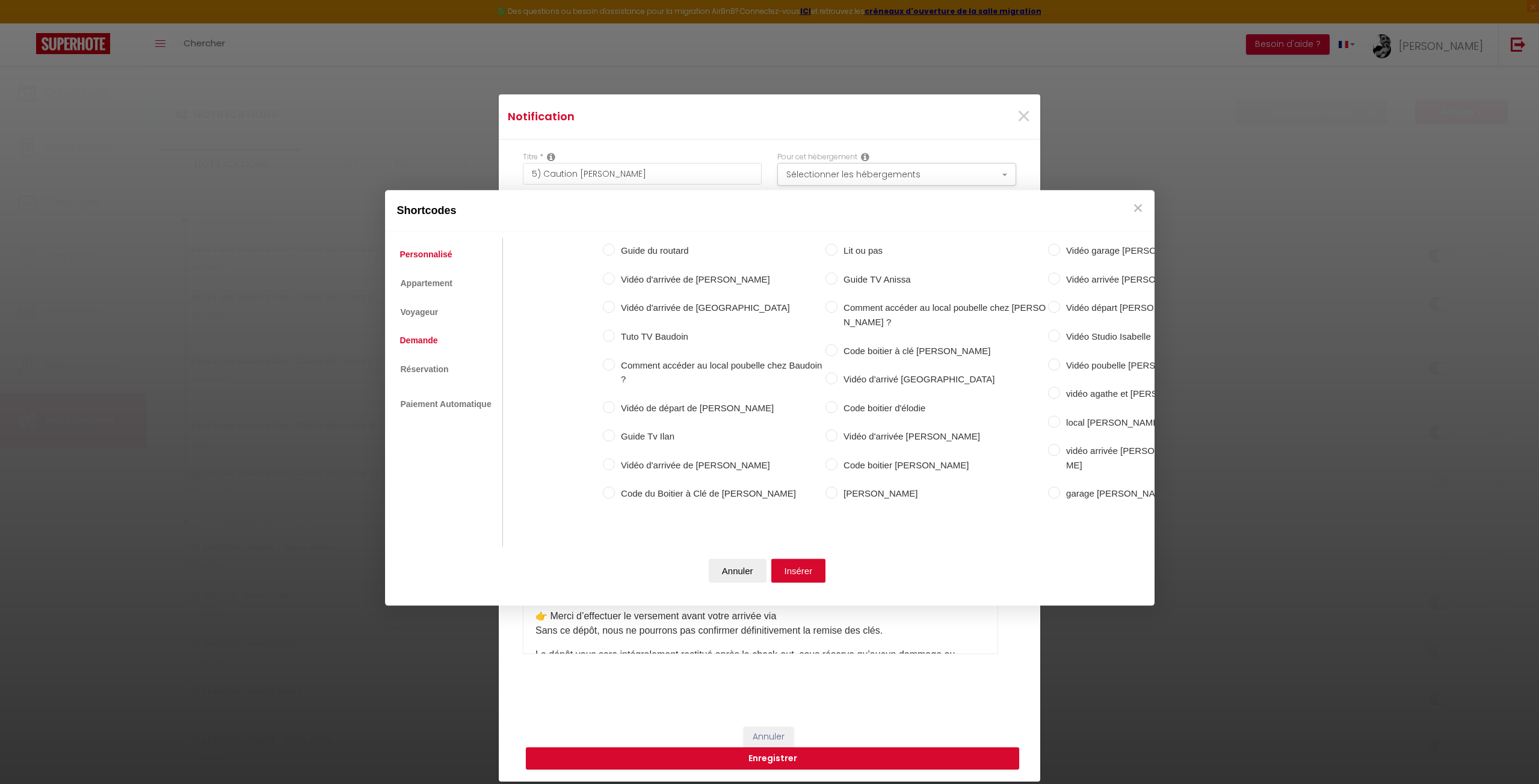
click at [428, 335] on link "Demande" at bounding box center [419, 341] width 50 height 22
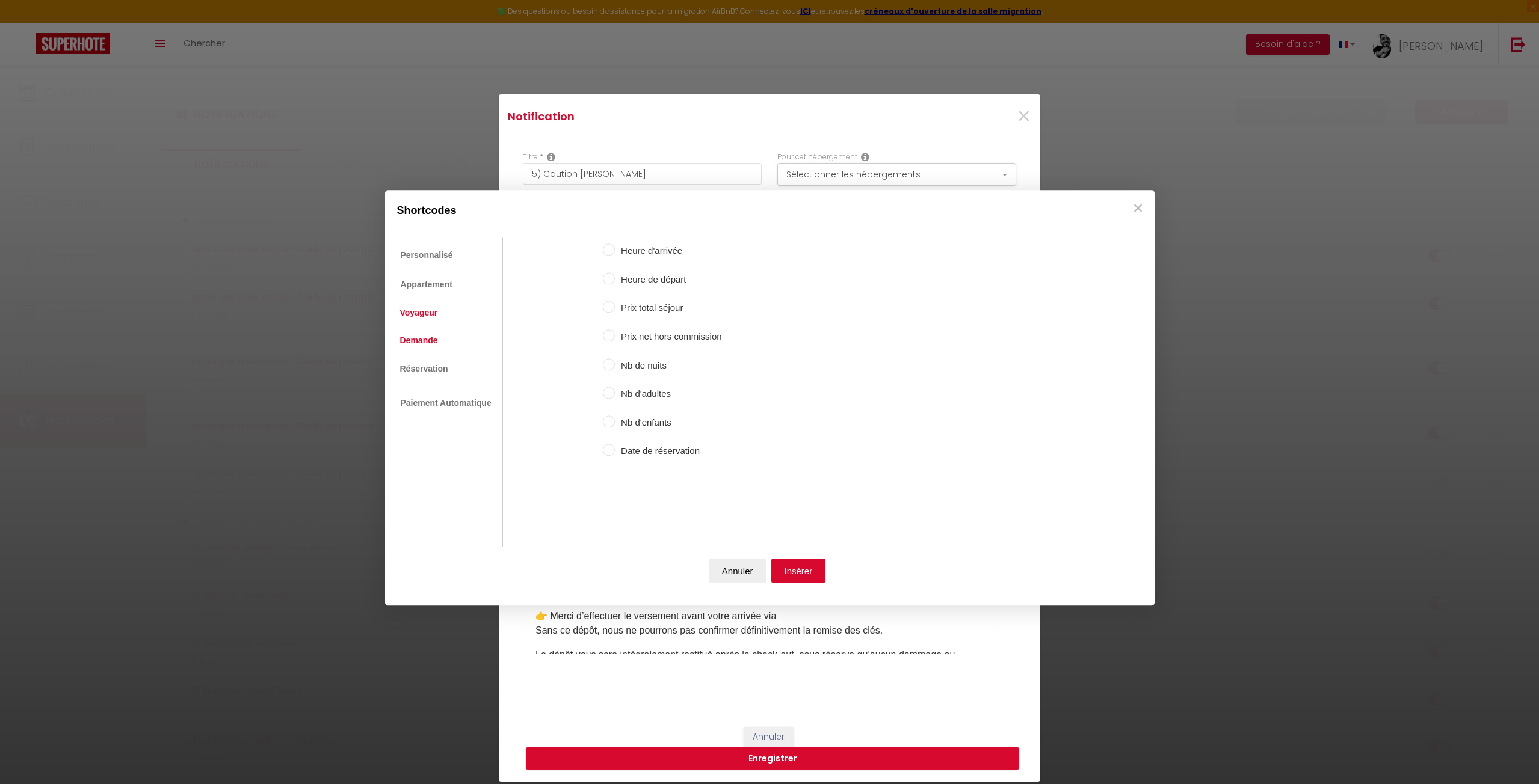
click at [413, 313] on link "Voyageur" at bounding box center [419, 313] width 50 height 22
click at [417, 368] on link "Réservation" at bounding box center [424, 369] width 60 height 22
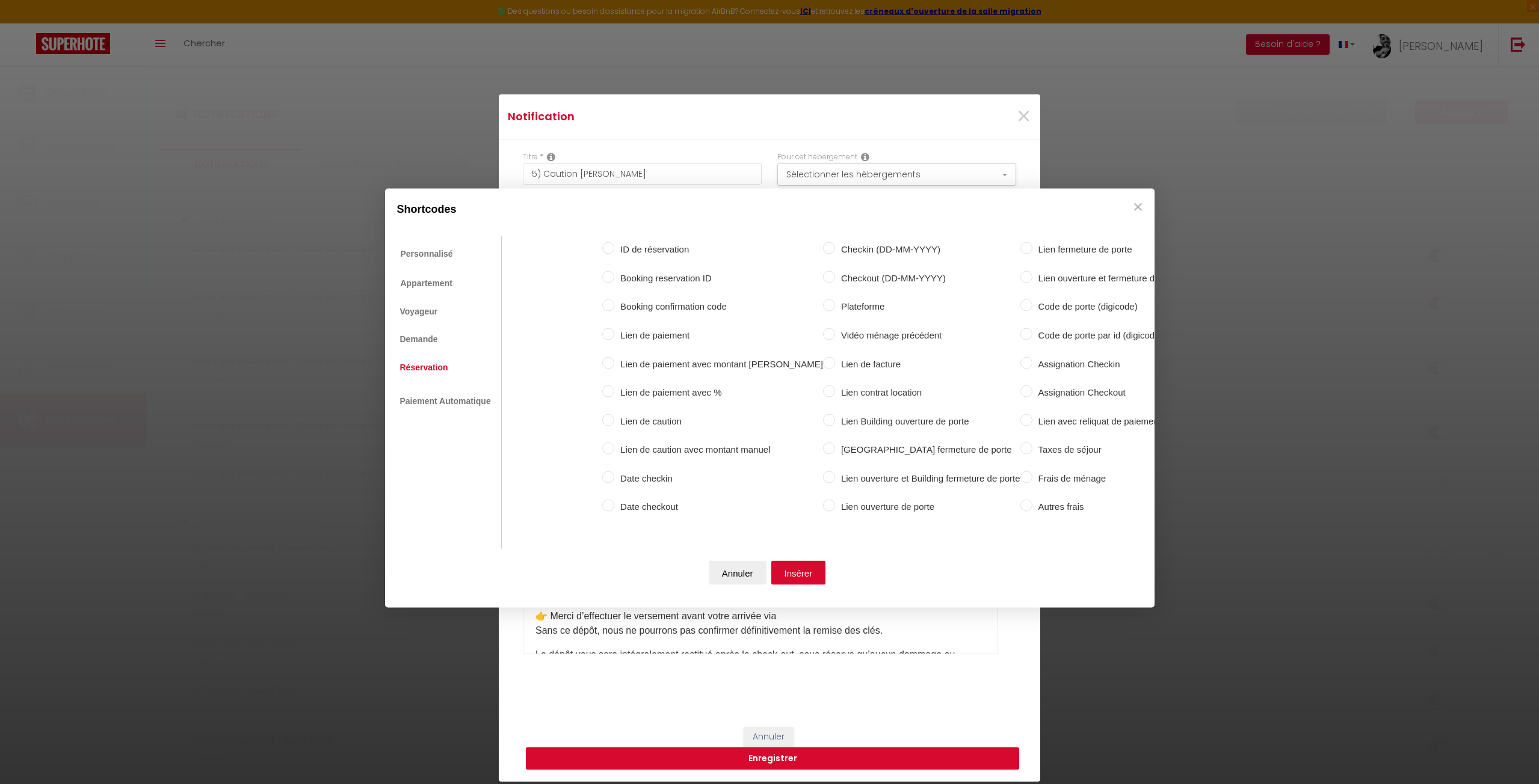
click at [605, 414] on input "Lien de caution" at bounding box center [609, 420] width 12 height 12
click at [798, 569] on button "Insérer" at bounding box center [798, 572] width 55 height 24
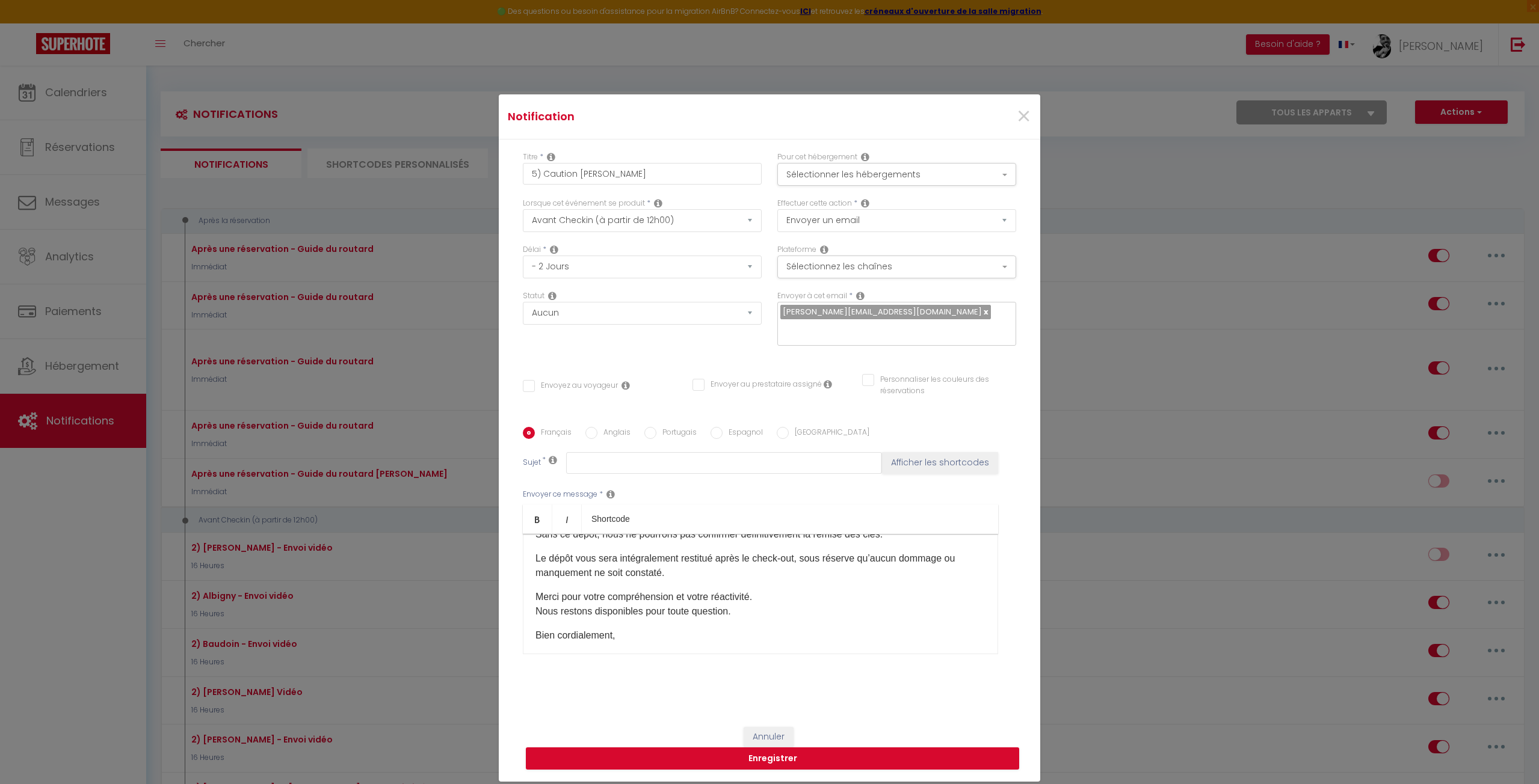
scroll to position [76, 0]
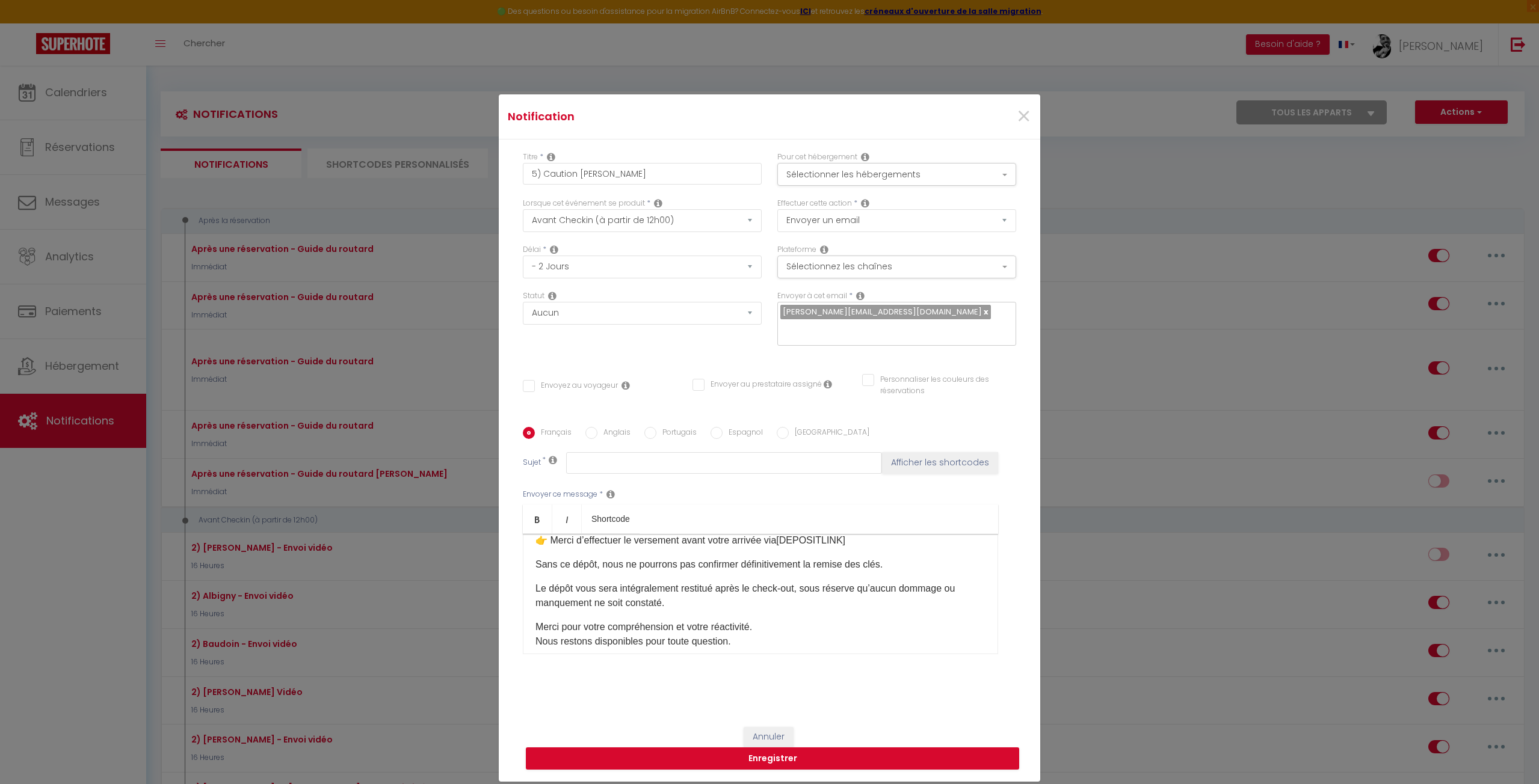
click at [708, 600] on p "Le dépôt vous sera intégralement restitué après le check-out, sous réserve qu’a…" at bounding box center [761, 596] width 450 height 29
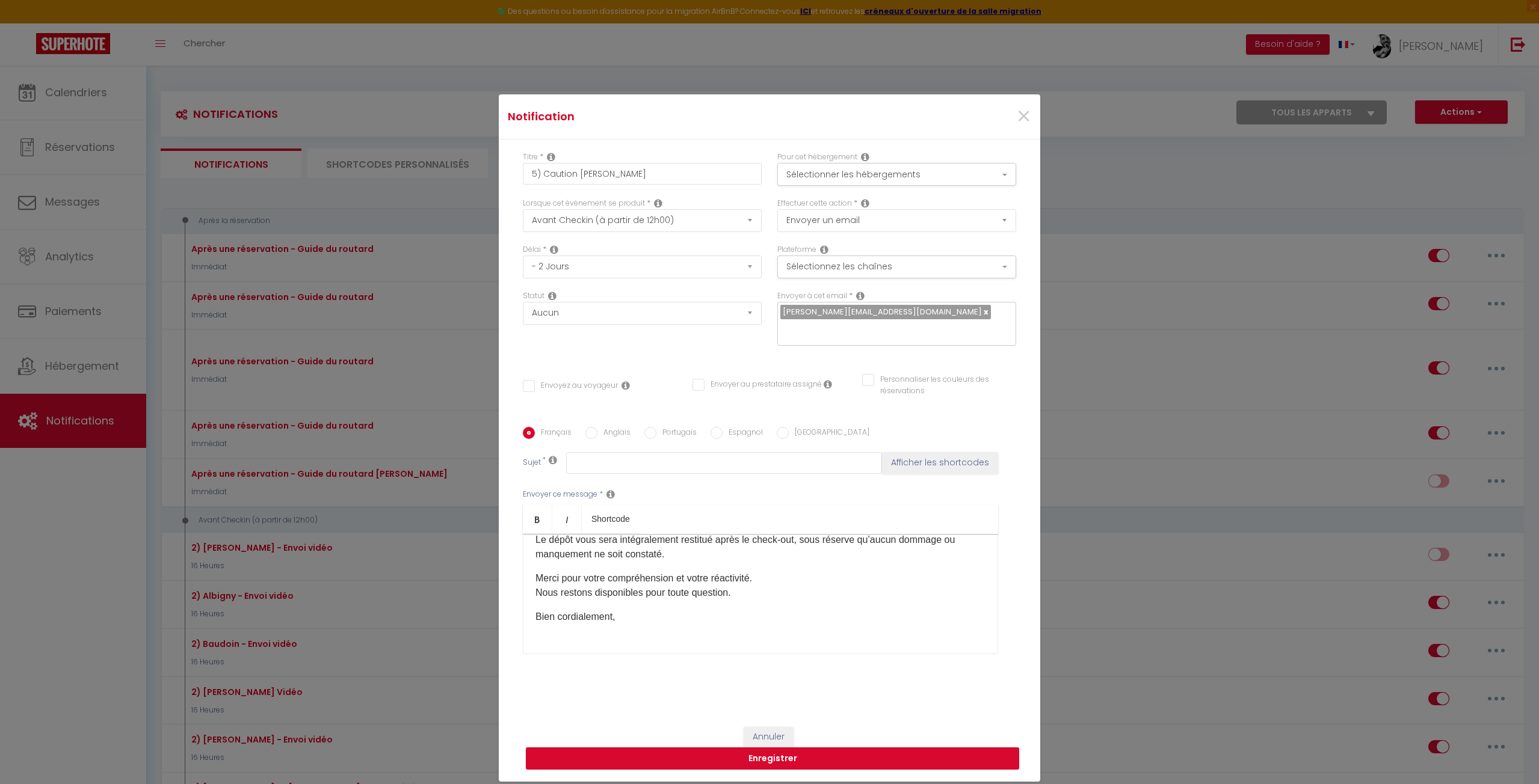
scroll to position [134, 0]
drag, startPoint x: 648, startPoint y: 607, endPoint x: 521, endPoint y: 611, distance: 127.1
click at [522, 611] on div "Bonjour [GUEST:FIRST_NAME] ​ , Conformément aux conditions de réservation, un d…" at bounding box center [760, 594] width 476 height 121
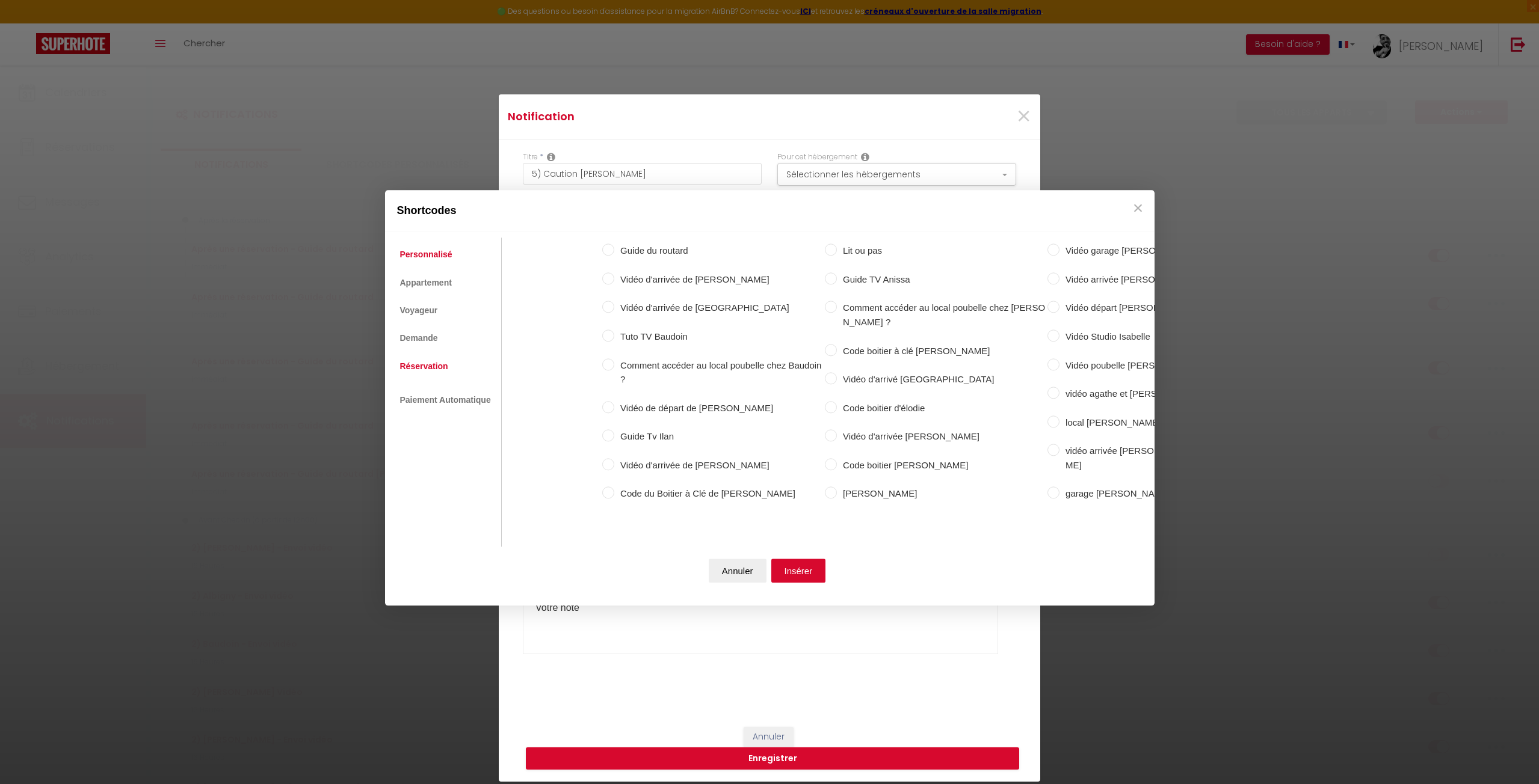
click at [416, 362] on link "Réservation" at bounding box center [424, 366] width 60 height 22
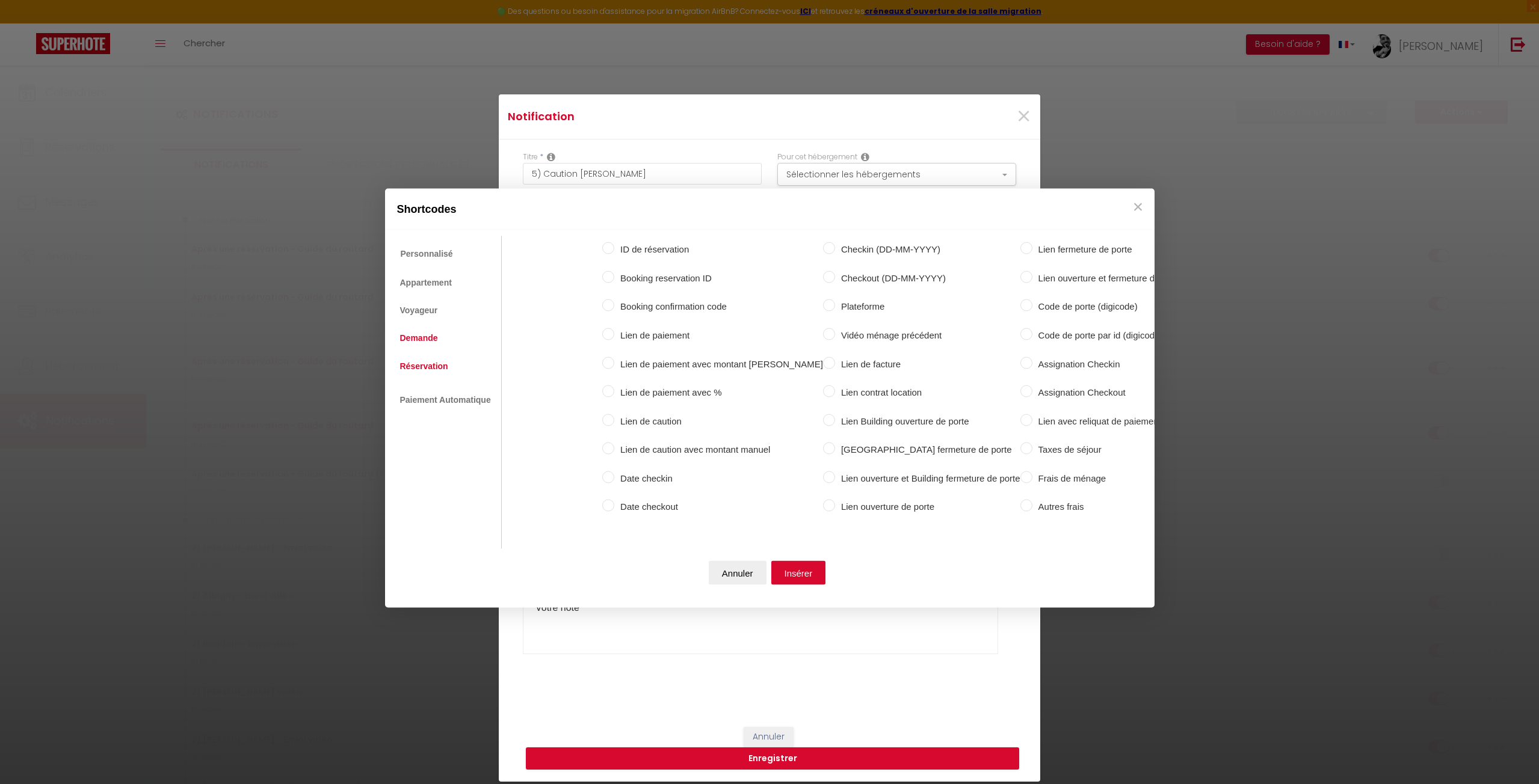
click at [417, 337] on link "Demande" at bounding box center [419, 338] width 50 height 22
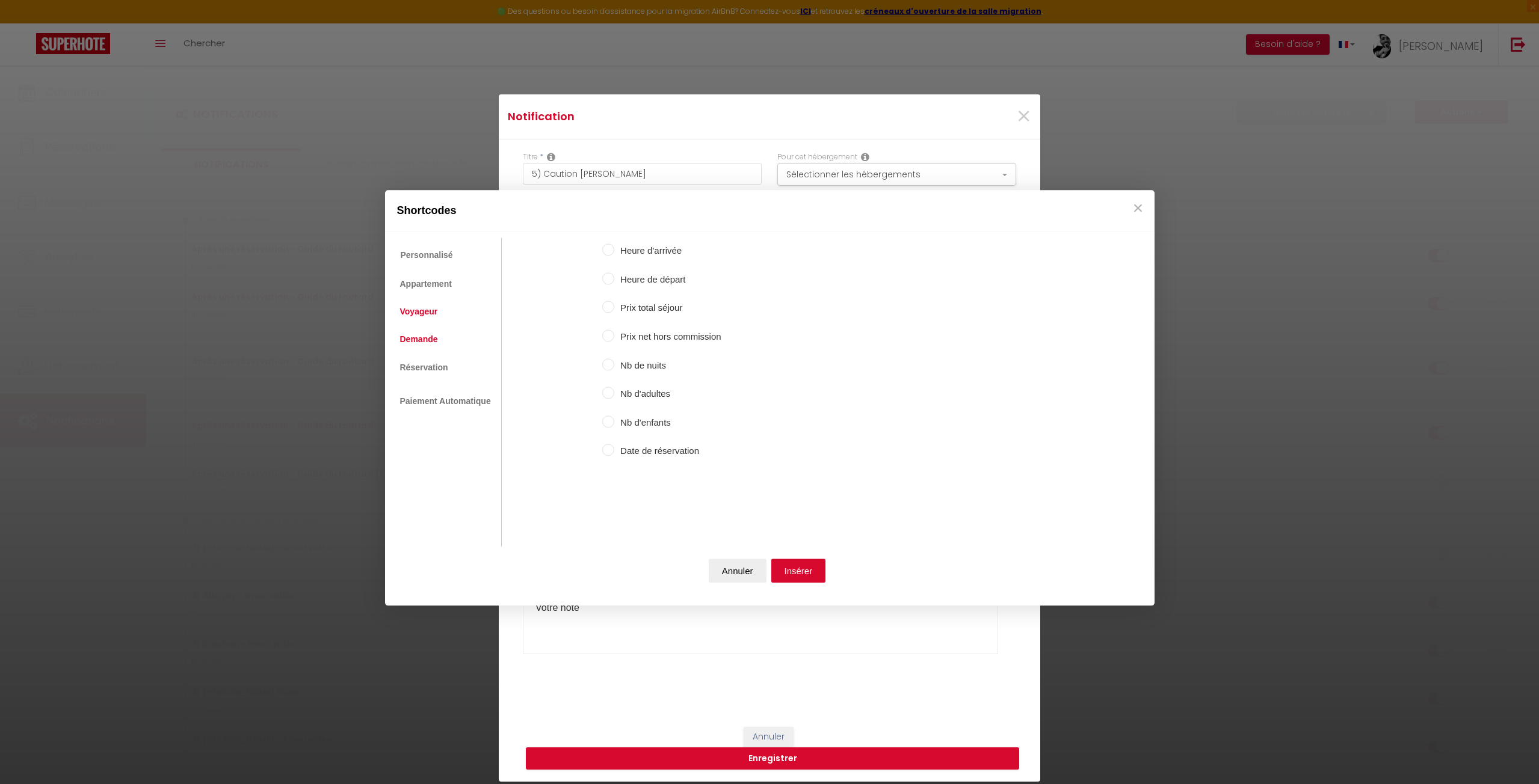
click at [420, 302] on link "Voyageur" at bounding box center [419, 312] width 50 height 22
click at [420, 287] on link "Appartement" at bounding box center [426, 283] width 64 height 22
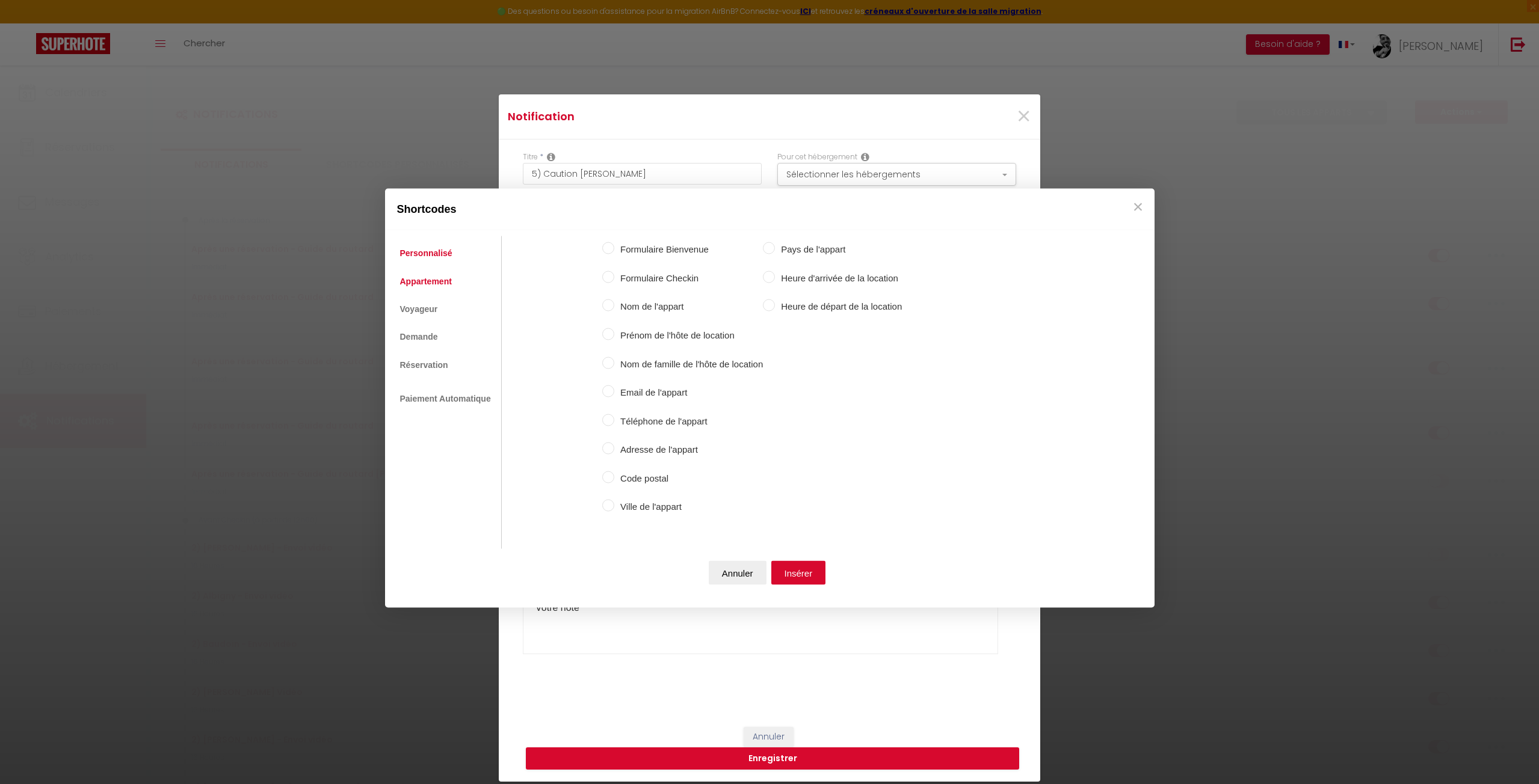
click at [443, 259] on link "Personnalisé" at bounding box center [426, 253] width 65 height 22
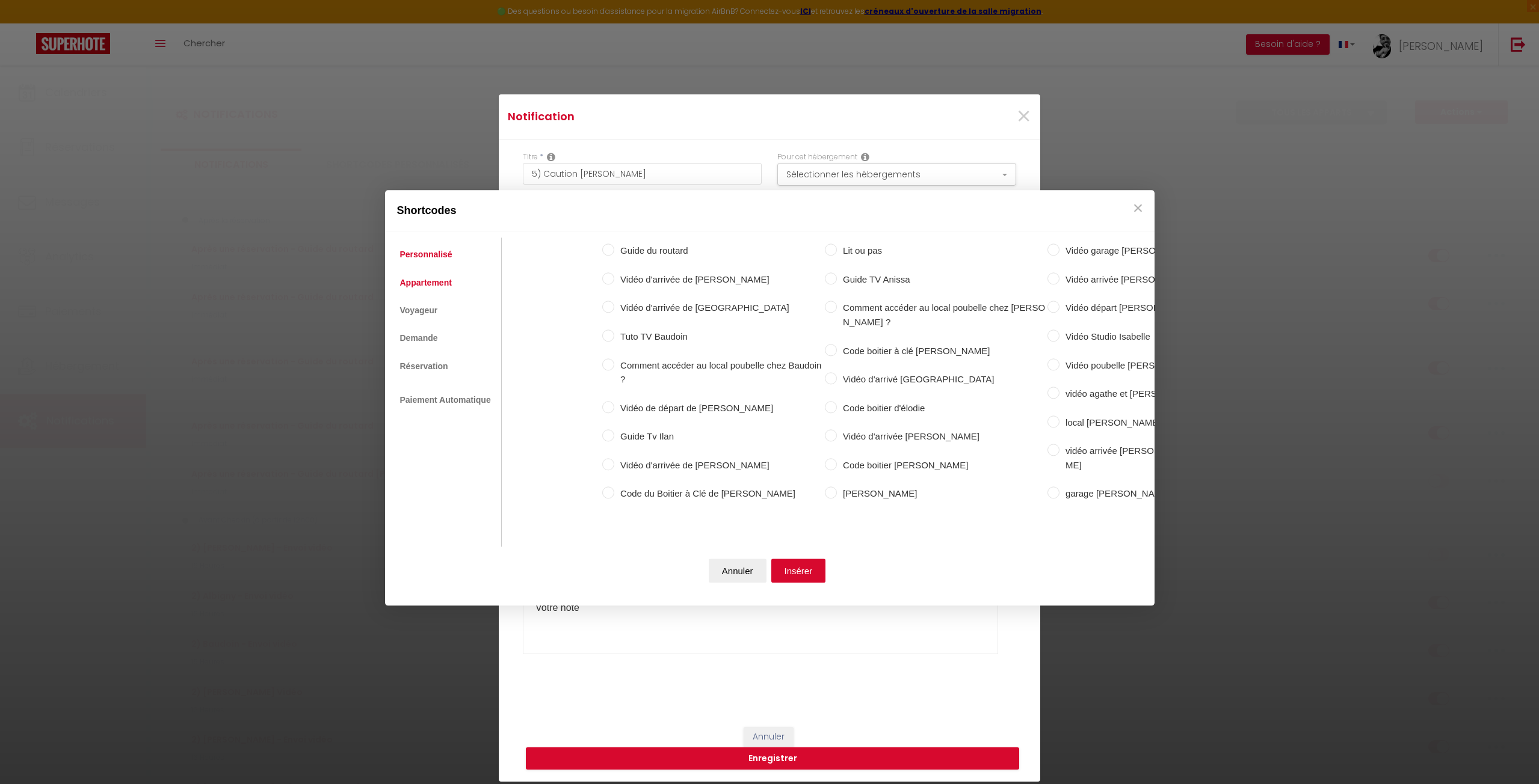
click at [451, 276] on link "Appartement" at bounding box center [426, 283] width 64 height 22
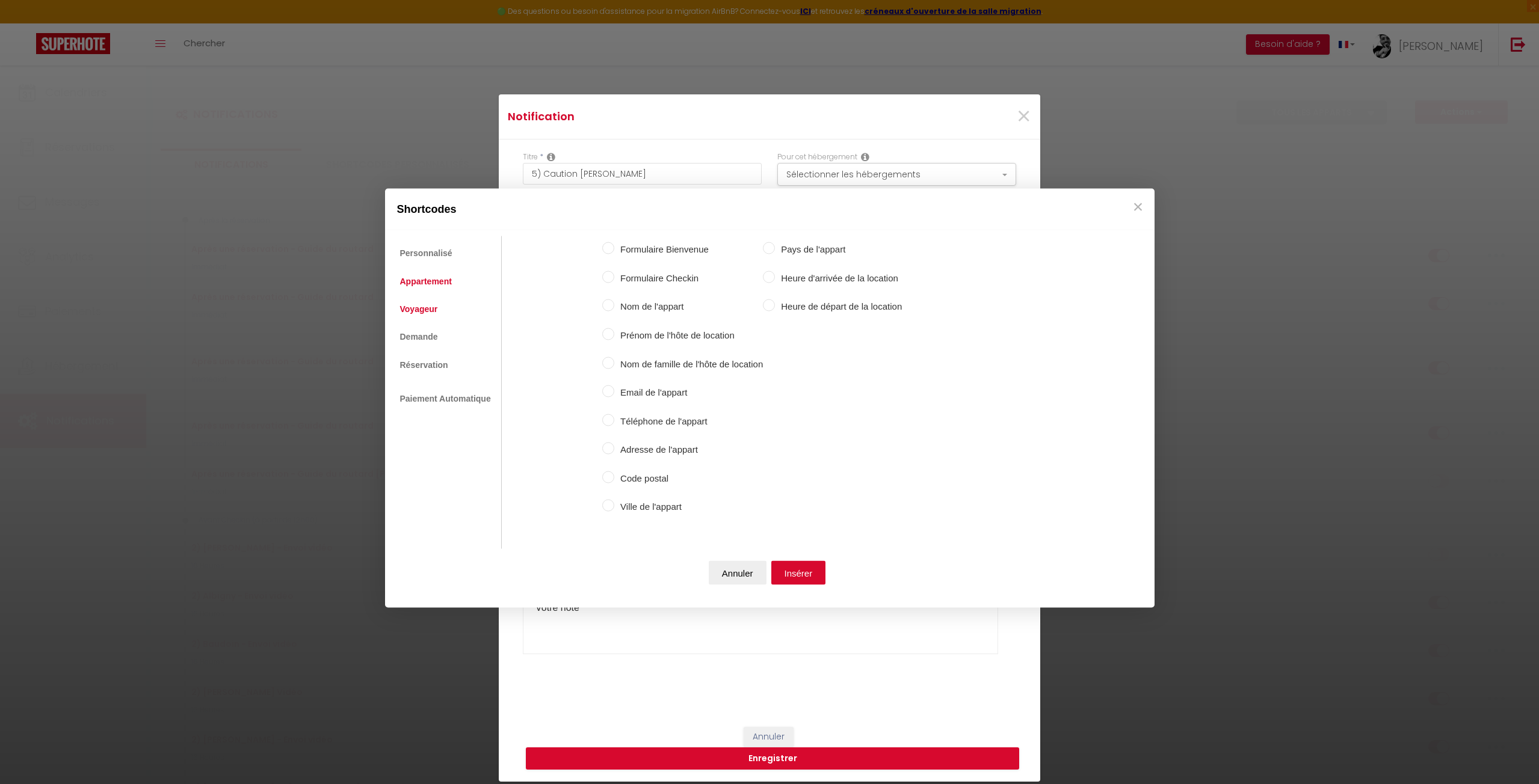
click at [414, 307] on link "Voyageur" at bounding box center [419, 309] width 50 height 22
click at [416, 342] on link "Demande" at bounding box center [419, 339] width 50 height 22
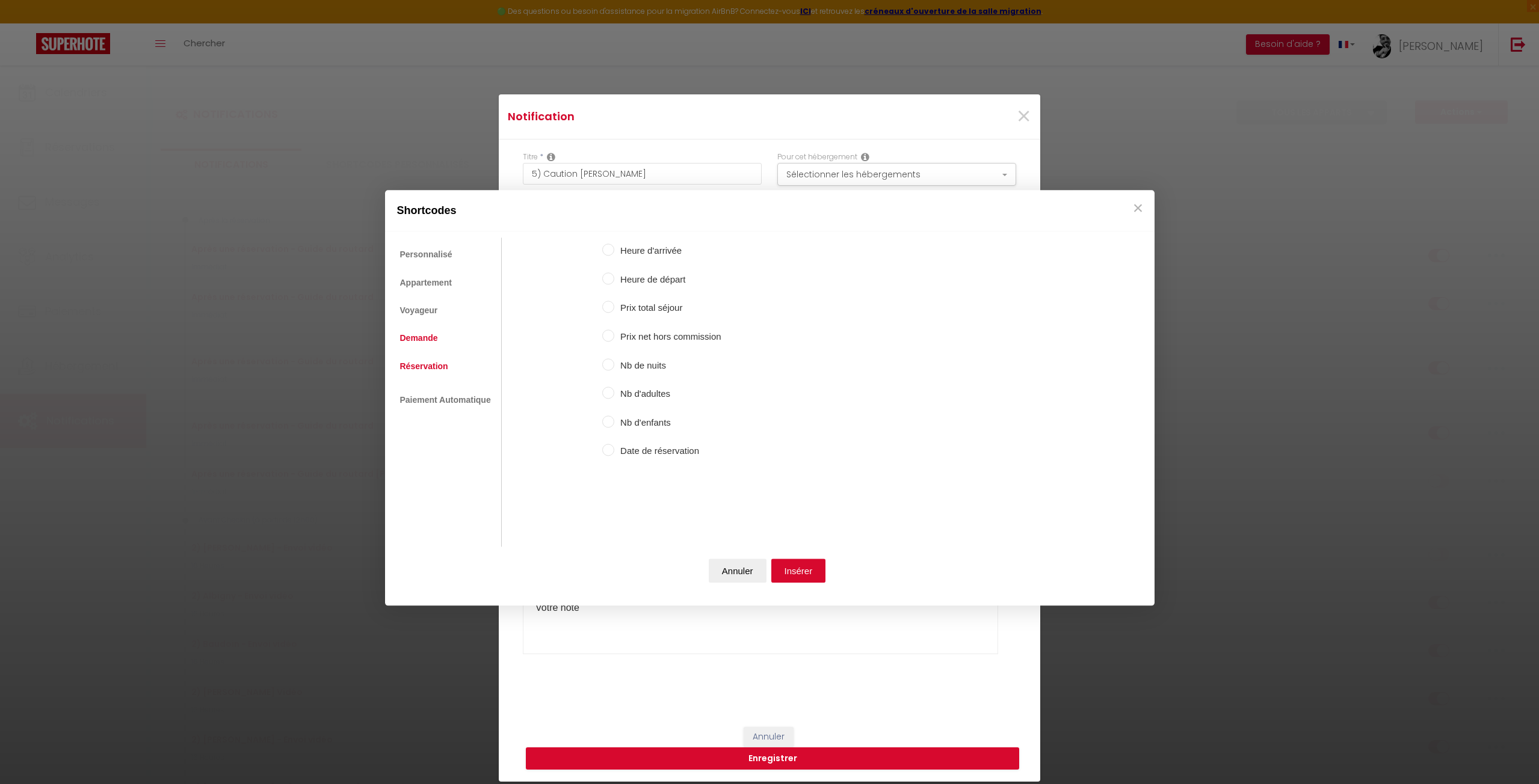
click at [417, 366] on link "Réservation" at bounding box center [424, 366] width 60 height 22
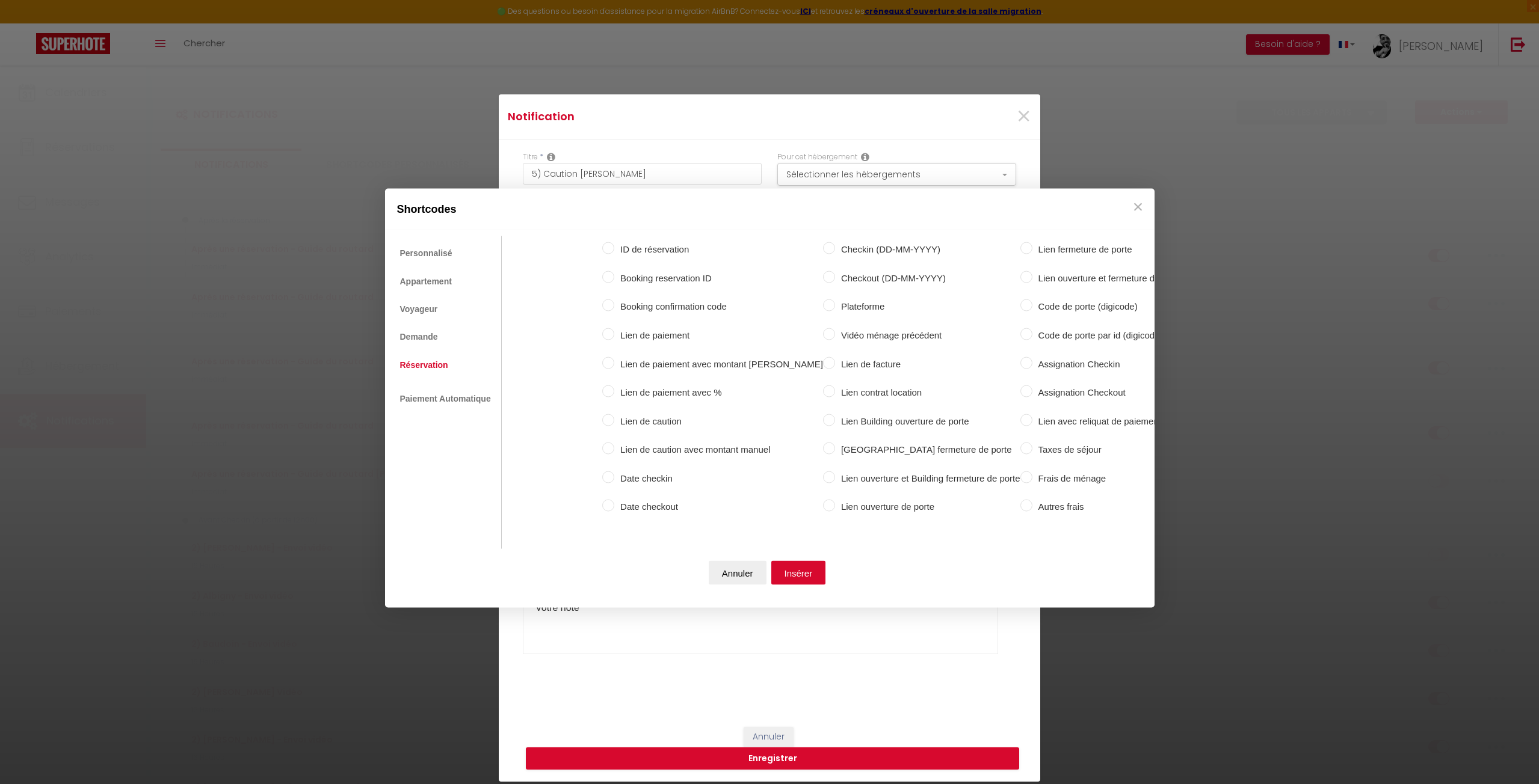
click at [835, 299] on label "Plateforme" at bounding box center [927, 306] width 185 height 15
click at [823, 299] on input "Plateforme" at bounding box center [829, 306] width 12 height 12
click at [794, 573] on button "Insérer" at bounding box center [798, 572] width 55 height 24
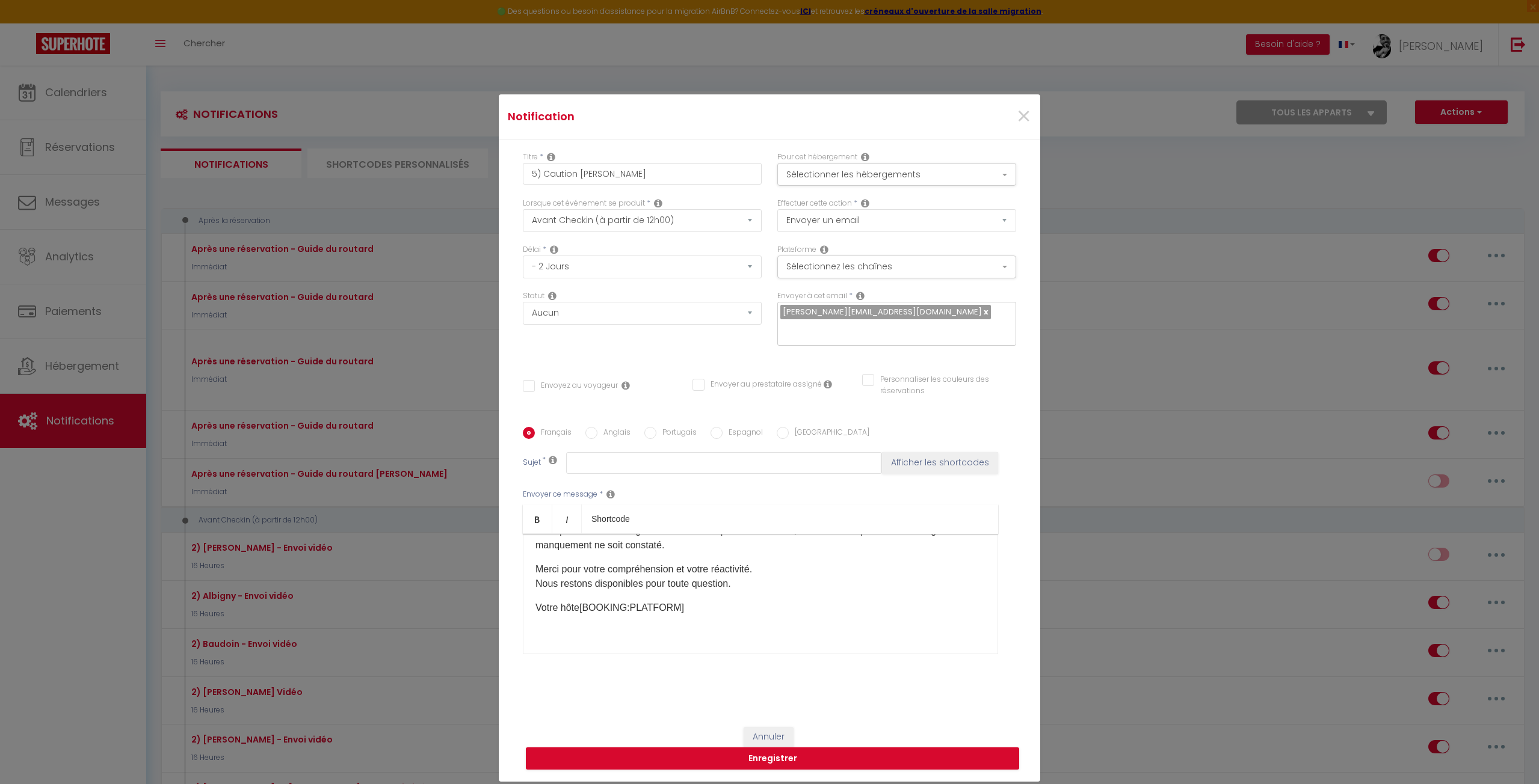
drag, startPoint x: 742, startPoint y: 582, endPoint x: 665, endPoint y: 569, distance: 78.1
click at [665, 569] on p "Merci pour votre compréhension et votre réactivité. Nous restons disponibles po…" at bounding box center [761, 577] width 450 height 29
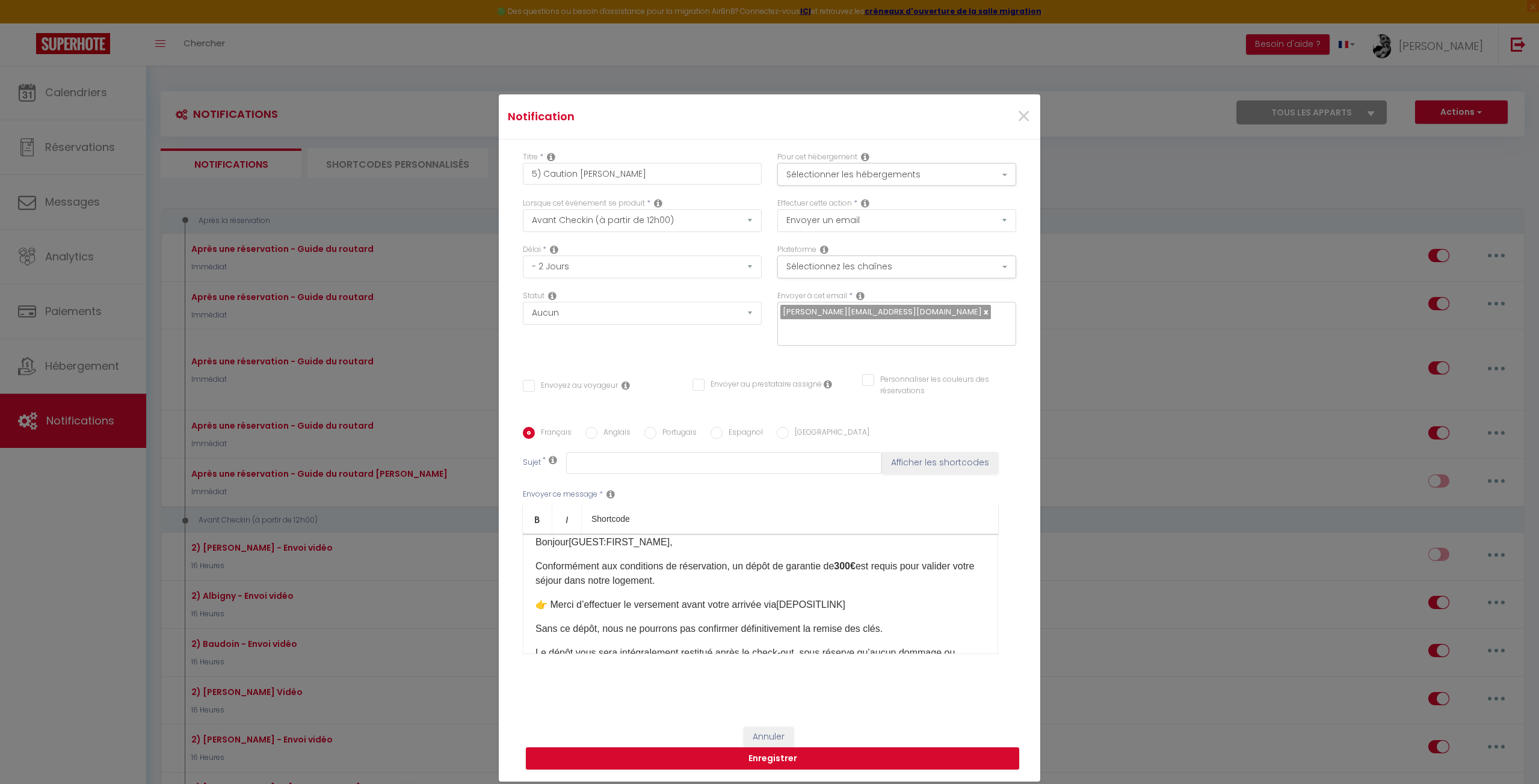
scroll to position [0, 0]
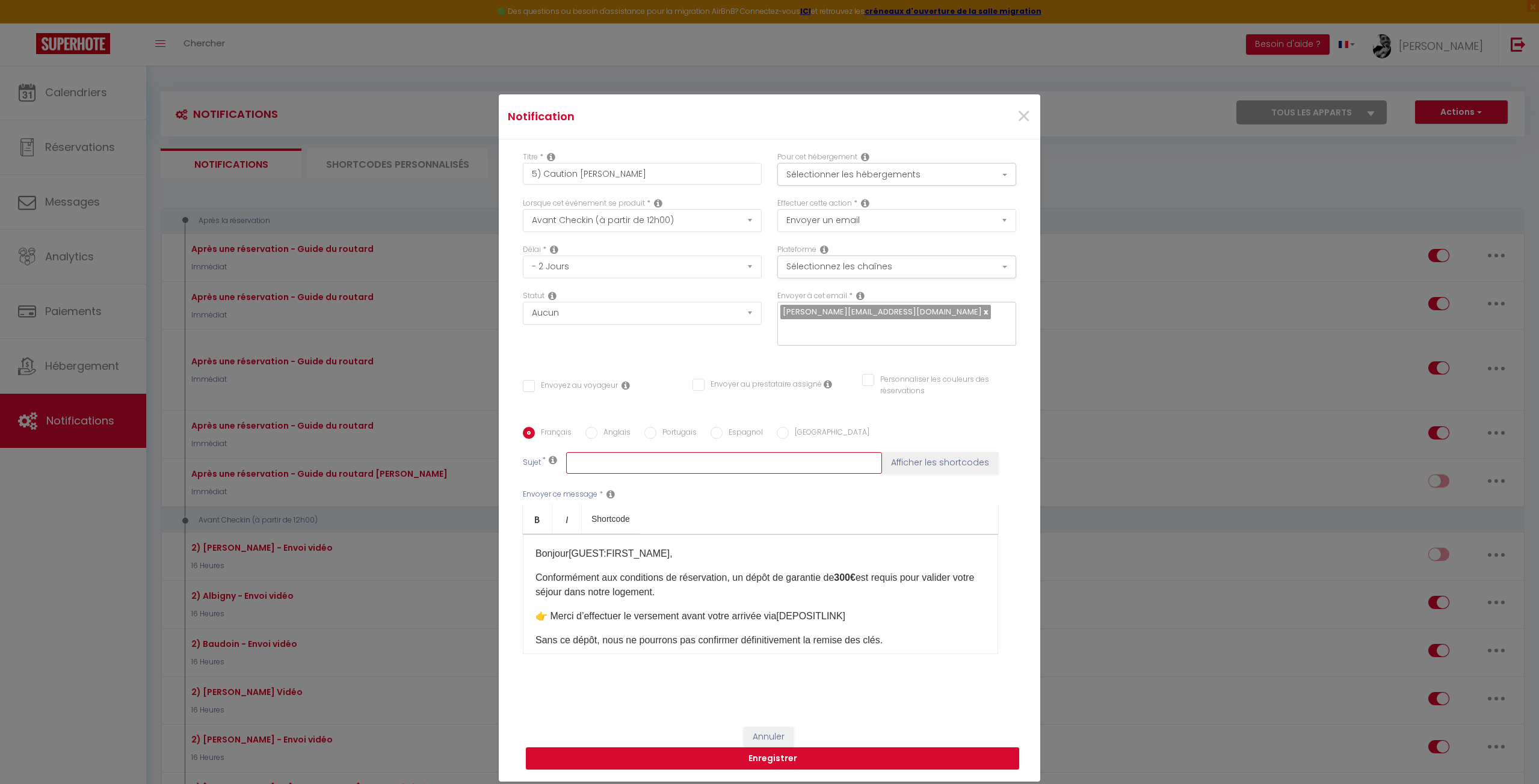
click at [606, 468] on input "text" at bounding box center [724, 463] width 316 height 22
click at [536, 376] on div "Envoyez au voyageur Envoyer au prestataire assigné Personnaliser les couleurs d…" at bounding box center [769, 391] width 509 height 35
click at [535, 385] on input "Envoyez au voyageur" at bounding box center [570, 386] width 95 height 12
click at [575, 342] on div "Statut Aucun Si la réservation est payée Si réservation non payée Si la caution…" at bounding box center [642, 324] width 254 height 68
click at [849, 174] on button "Sélectionner les hébergements" at bounding box center [897, 174] width 239 height 23
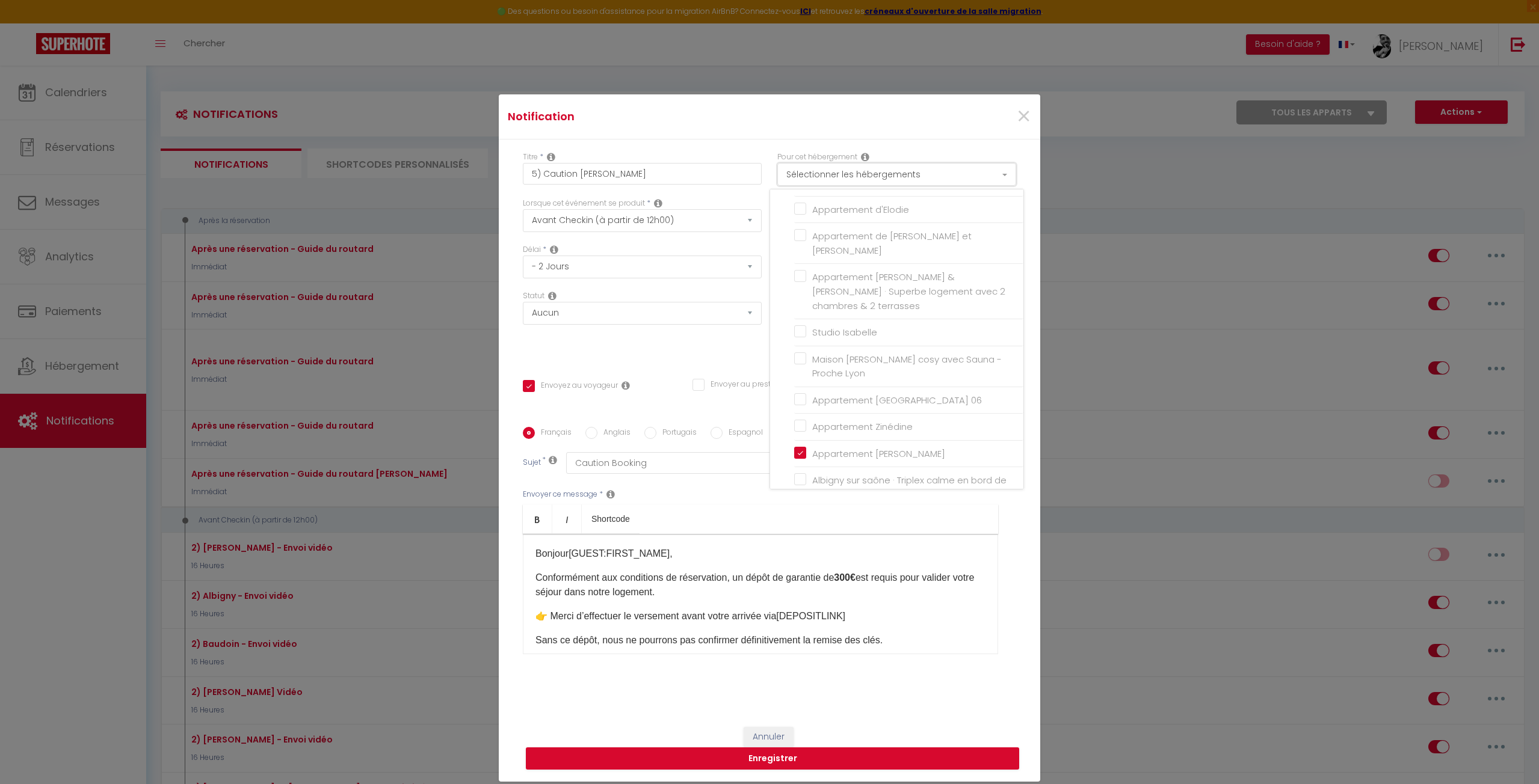
click at [849, 172] on button "Sélectionner les hébergements" at bounding box center [897, 174] width 239 height 23
click at [665, 339] on div "Statut Aucun Si la réservation est payée Si réservation non payée Si la caution…" at bounding box center [642, 324] width 254 height 68
click at [741, 756] on button "Enregistrer" at bounding box center [772, 759] width 493 height 23
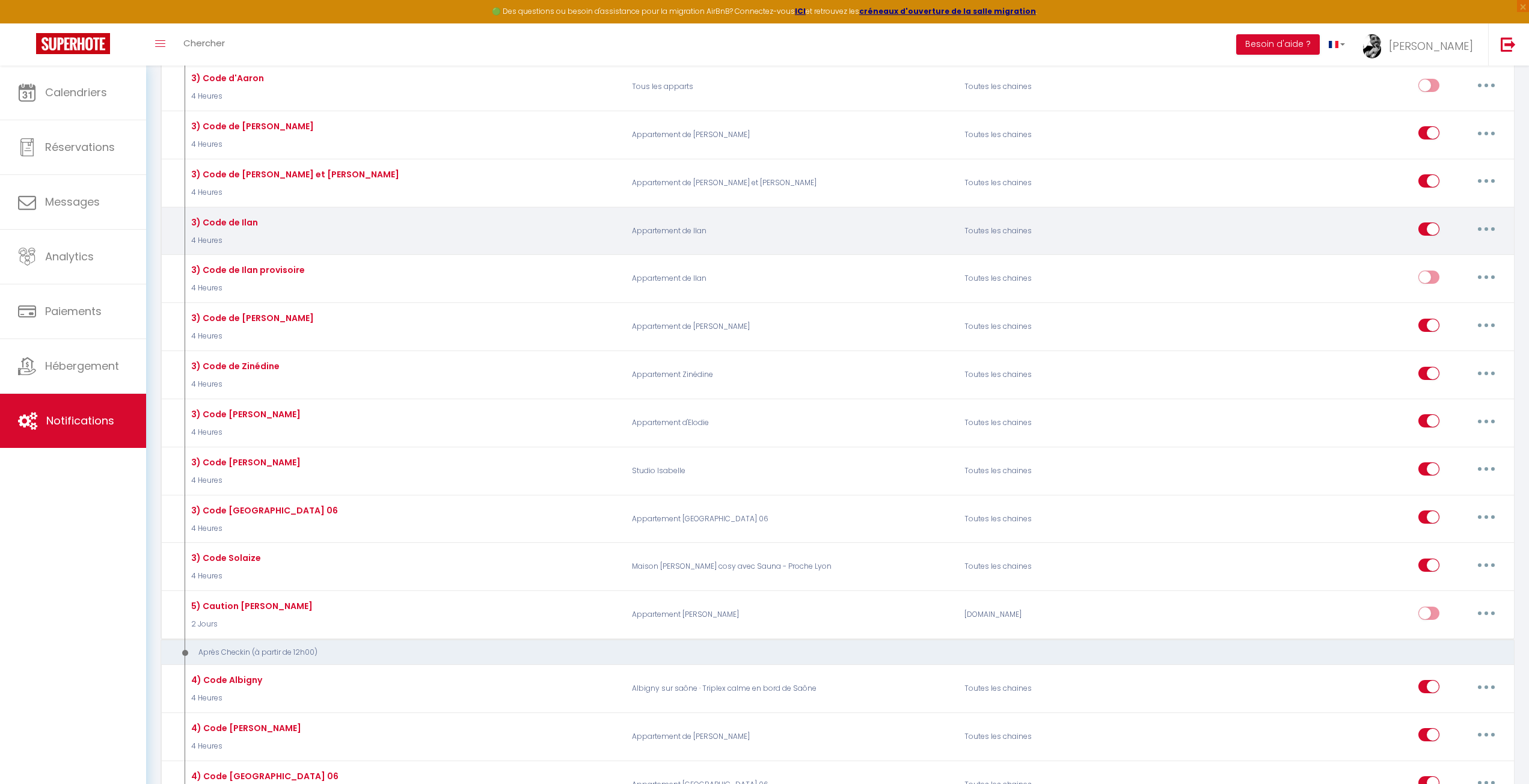
scroll to position [1383, 0]
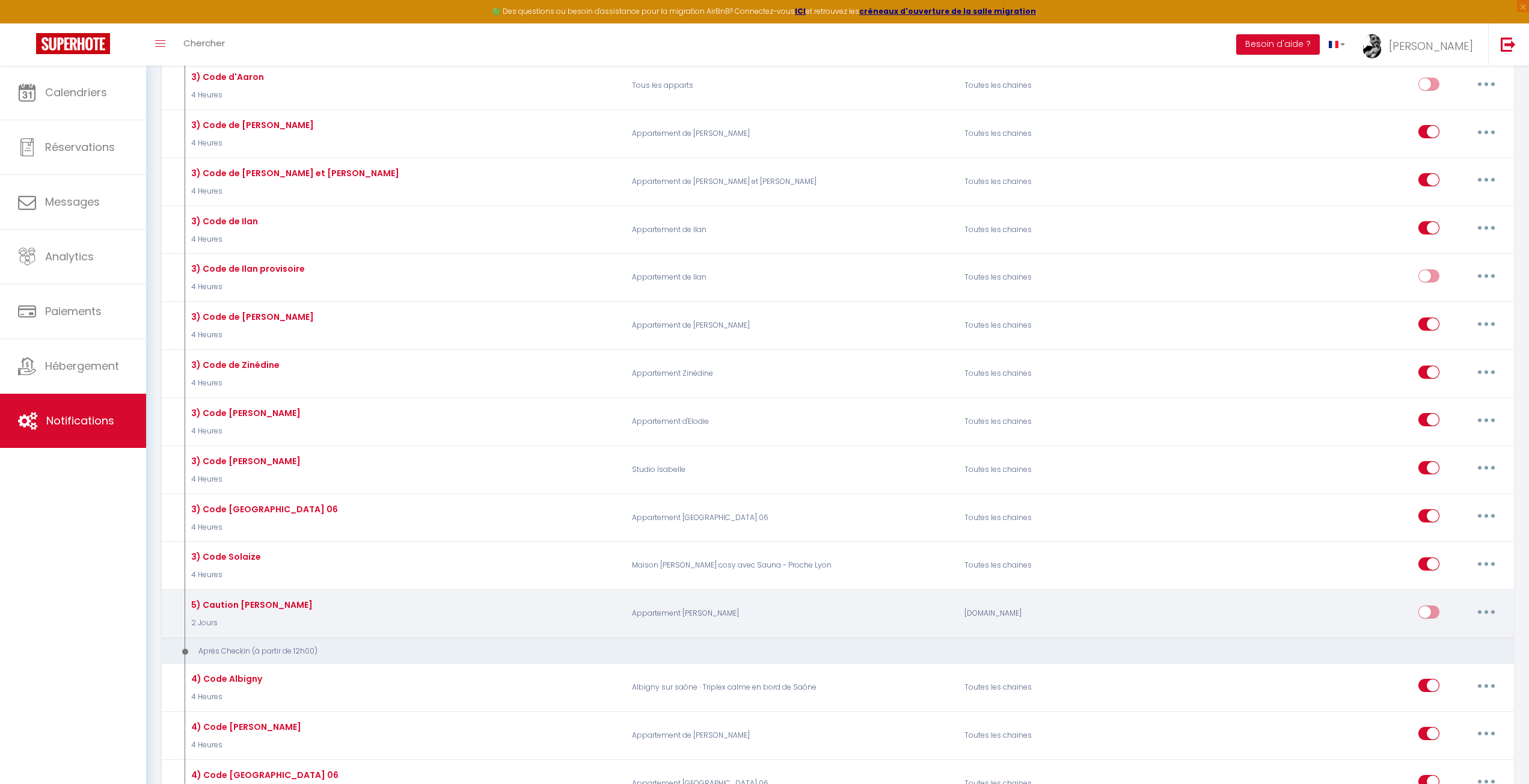
click at [1476, 606] on button "button" at bounding box center [1487, 612] width 34 height 19
click at [1450, 672] on link "Tester" at bounding box center [1455, 682] width 89 height 21
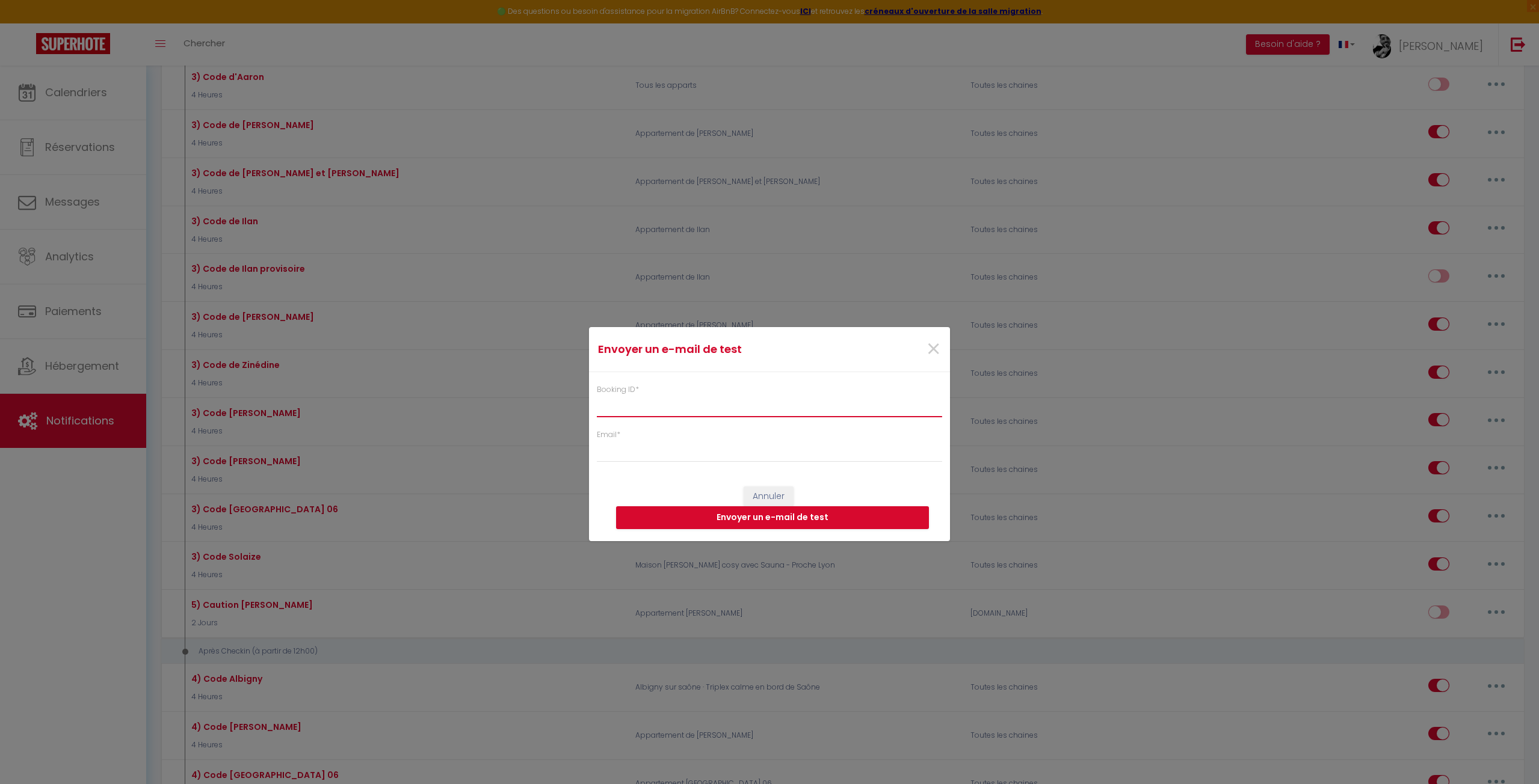
click at [646, 409] on input "Booking ID *" at bounding box center [769, 406] width 345 height 22
click at [639, 467] on form "Envoyer un e-mail de test × Booking ID * Email * Annuler Envoyer un e-mail de t…" at bounding box center [770, 434] width 361 height 214
click at [642, 456] on input "Email *" at bounding box center [769, 452] width 345 height 22
click at [691, 412] on input "Booking ID *" at bounding box center [769, 406] width 345 height 22
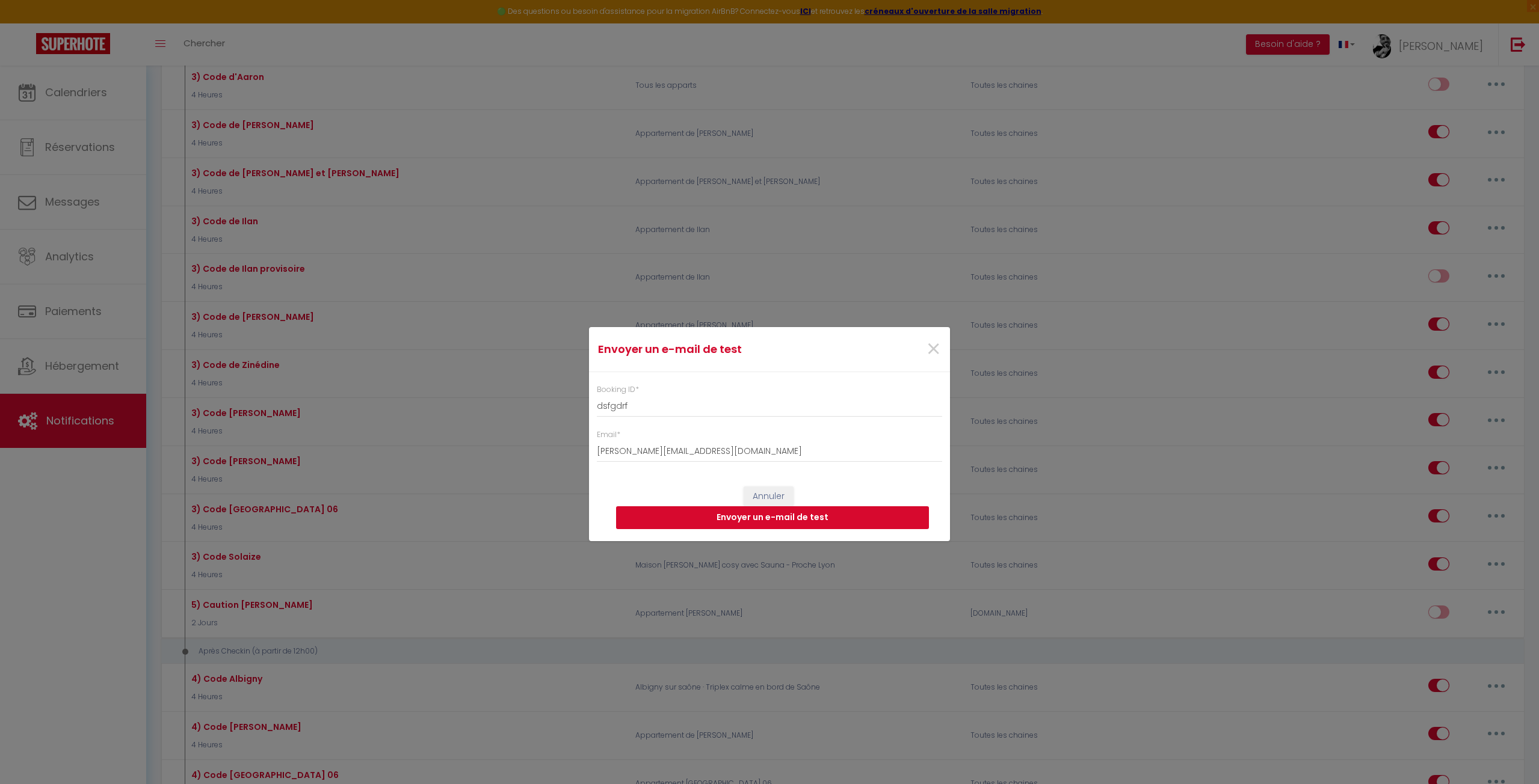
click at [708, 514] on button "Envoyer un e-mail de test" at bounding box center [772, 518] width 313 height 23
drag, startPoint x: 704, startPoint y: 402, endPoint x: 512, endPoint y: 400, distance: 192.0
click at [512, 400] on div "Envoyer un e-mail de test × Booking ID * dsfgdrf Email * nathanael.hamada@gmail…" at bounding box center [769, 392] width 1539 height 784
paste input "14917964"
click at [735, 517] on button "Envoyer un e-mail de test" at bounding box center [772, 518] width 313 height 23
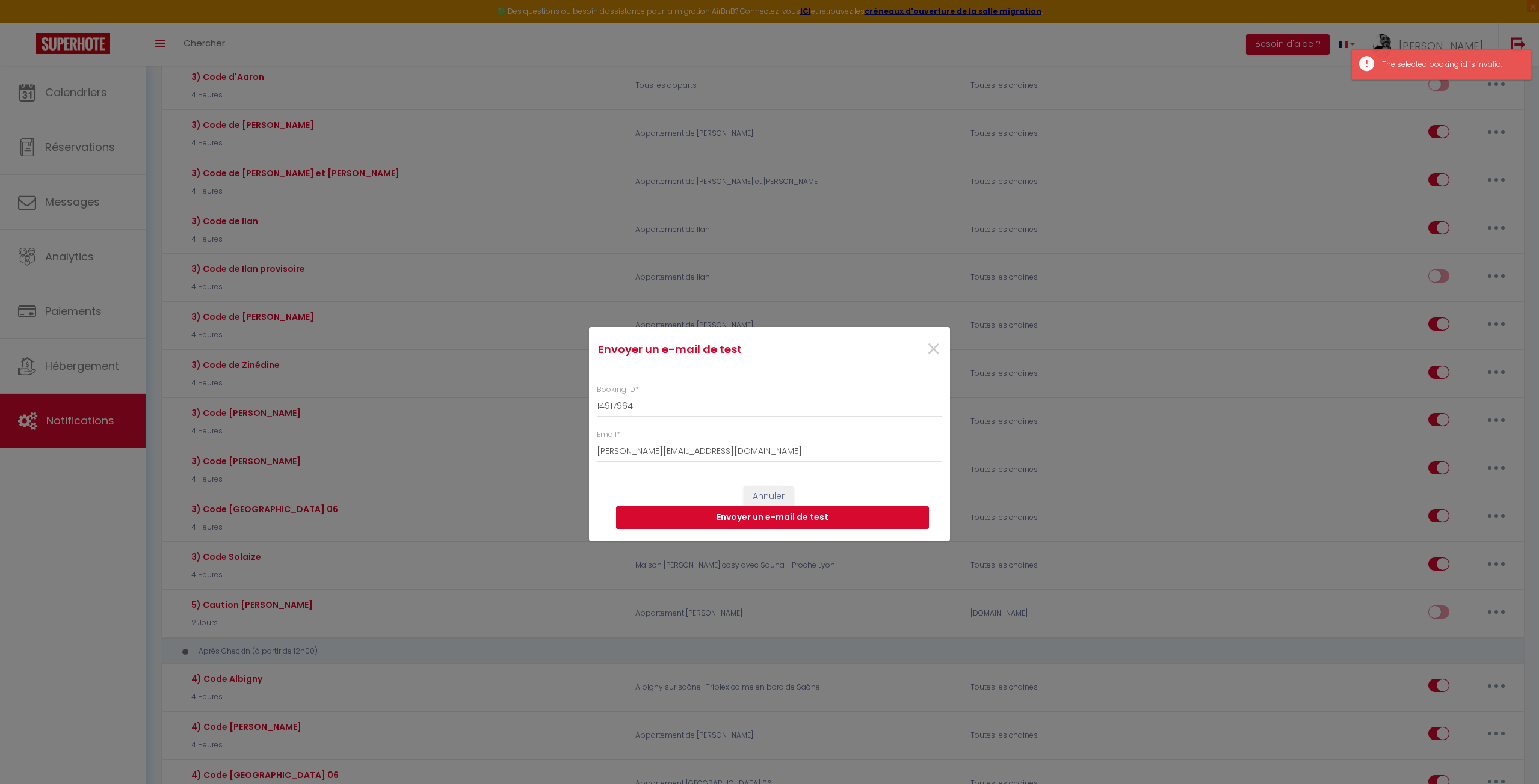
click at [734, 514] on button "Envoyer un e-mail de test" at bounding box center [772, 518] width 313 height 23
click at [700, 412] on input "14917964" at bounding box center [769, 406] width 345 height 22
drag, startPoint x: 658, startPoint y: 404, endPoint x: 556, endPoint y: 403, distance: 102.0
click at [556, 403] on div "Envoyer un e-mail de test × Booking ID * 14917964 Email * nathanael.hamada@gmai…" at bounding box center [769, 392] width 1539 height 784
drag, startPoint x: 940, startPoint y: 344, endPoint x: 899, endPoint y: 351, distance: 41.6
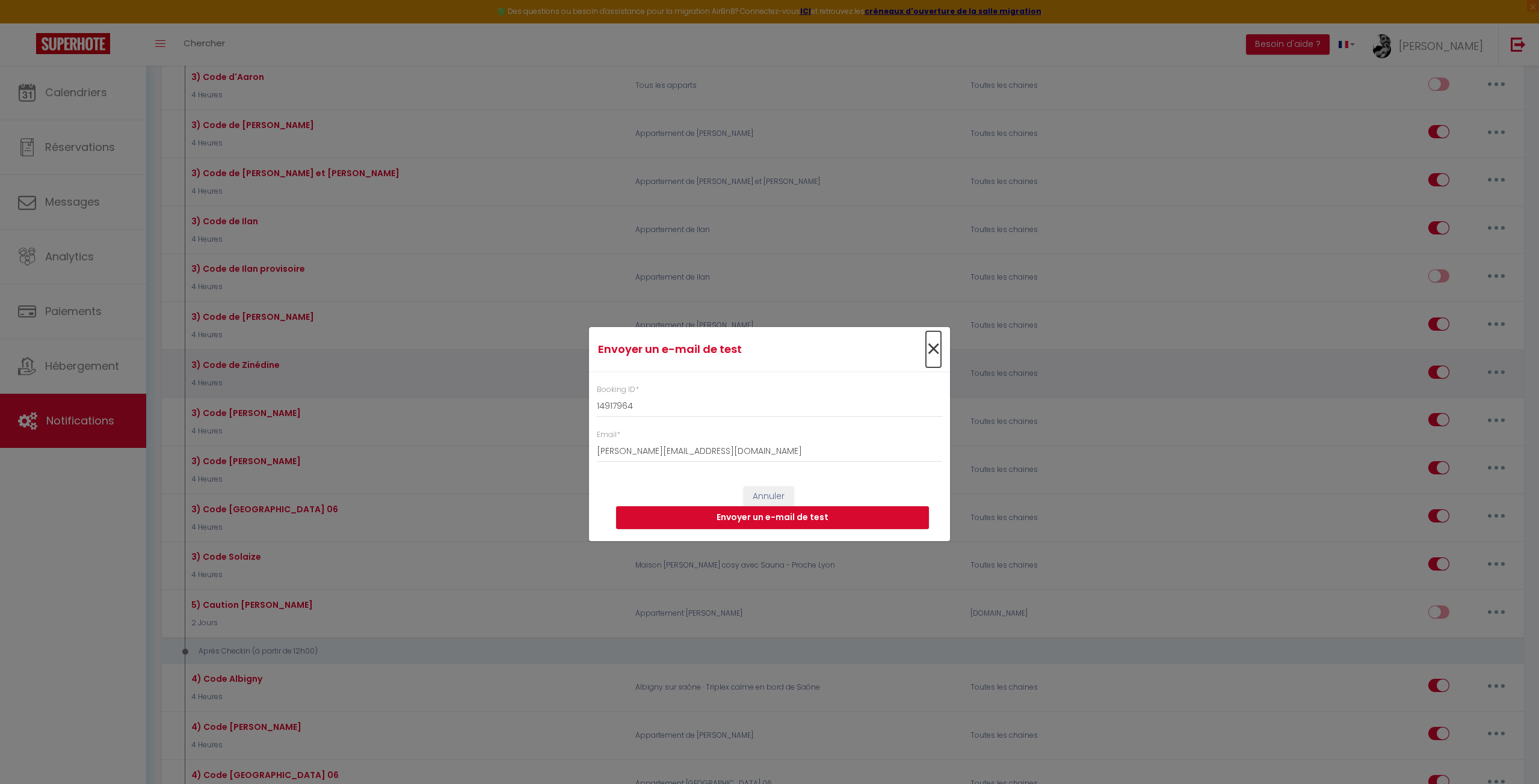
click at [939, 344] on span "×" at bounding box center [934, 349] width 15 height 36
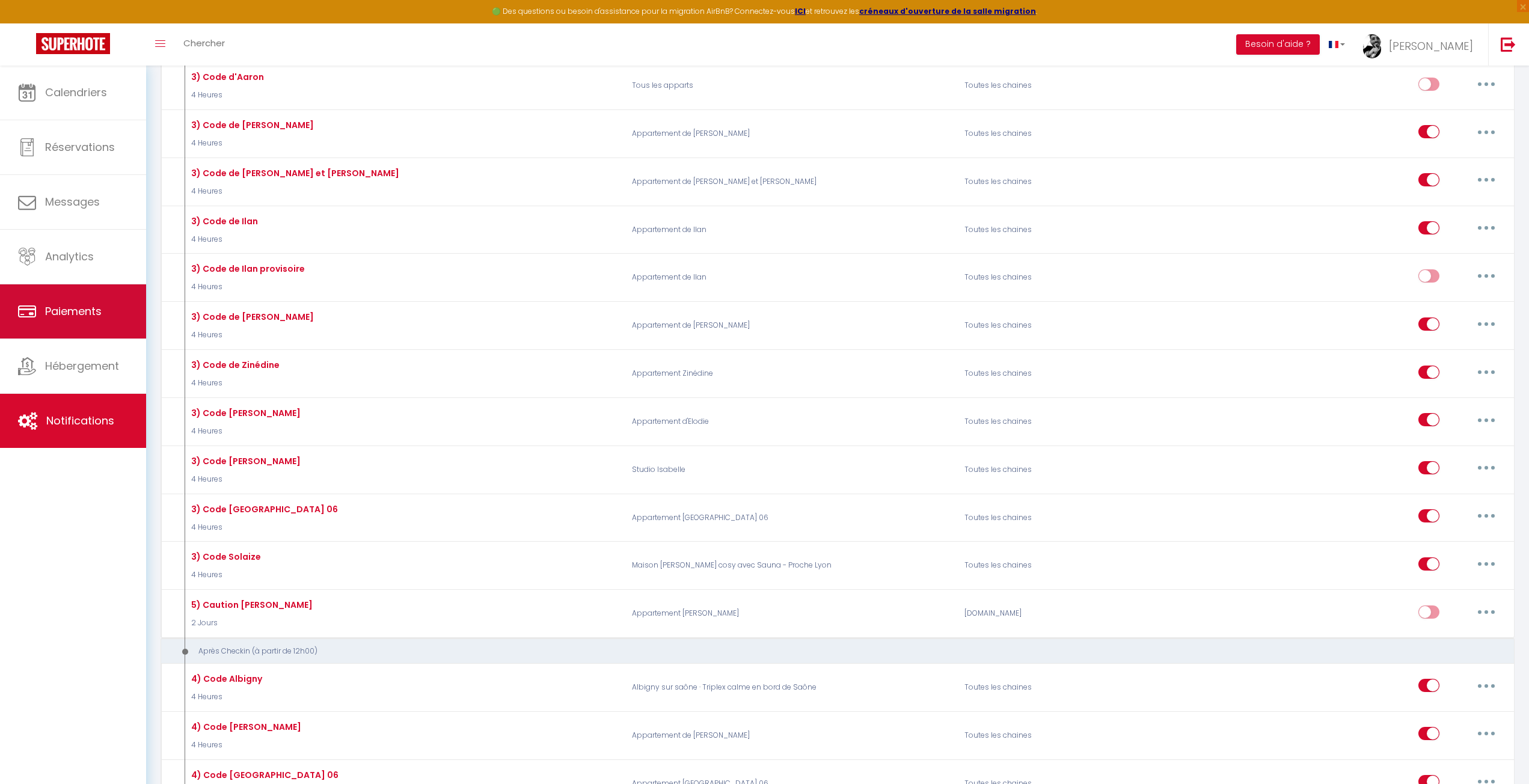
scroll to position [1443, 0]
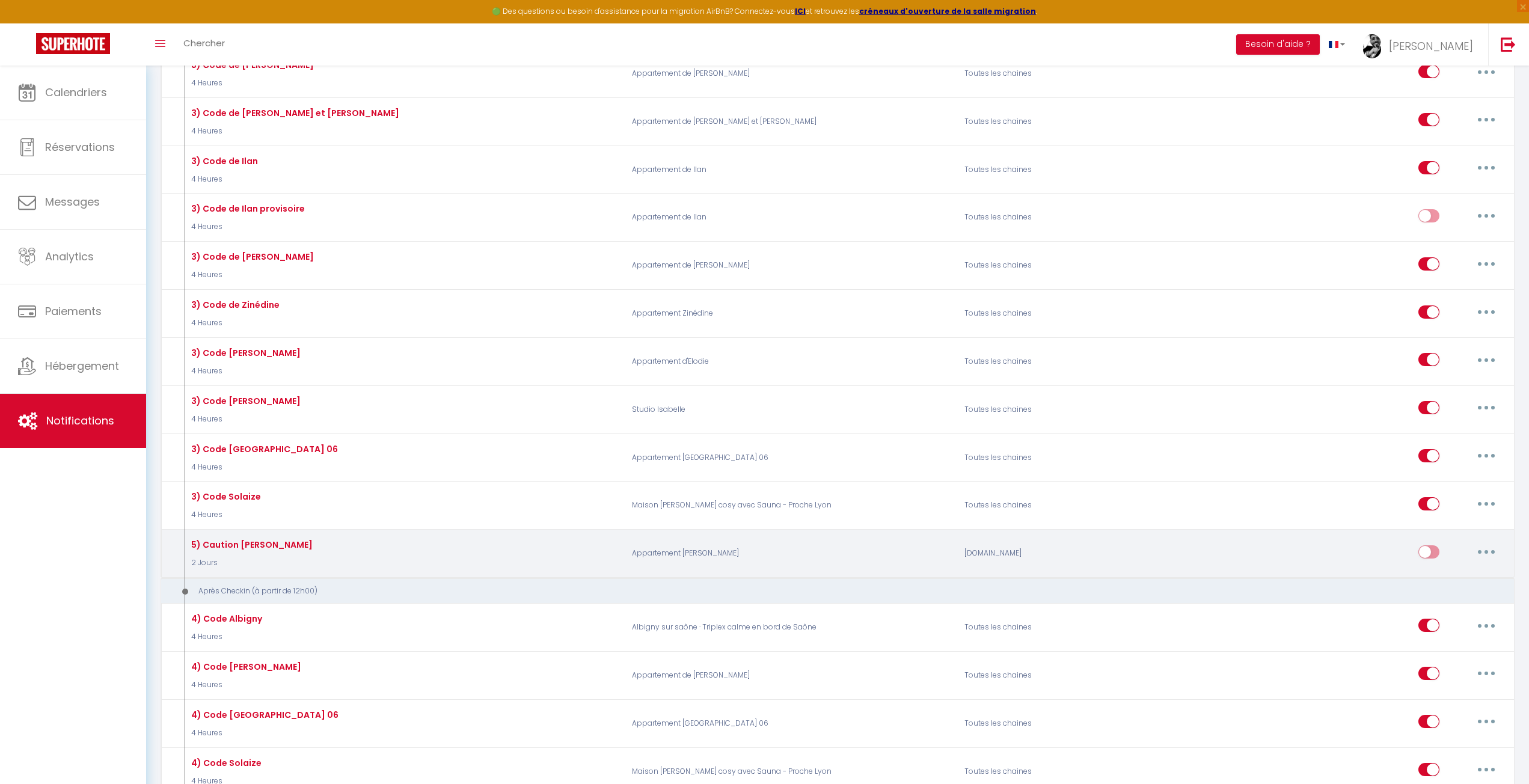
click at [1481, 542] on button "button" at bounding box center [1487, 551] width 34 height 19
click at [1458, 612] on link "Tester" at bounding box center [1455, 622] width 89 height 21
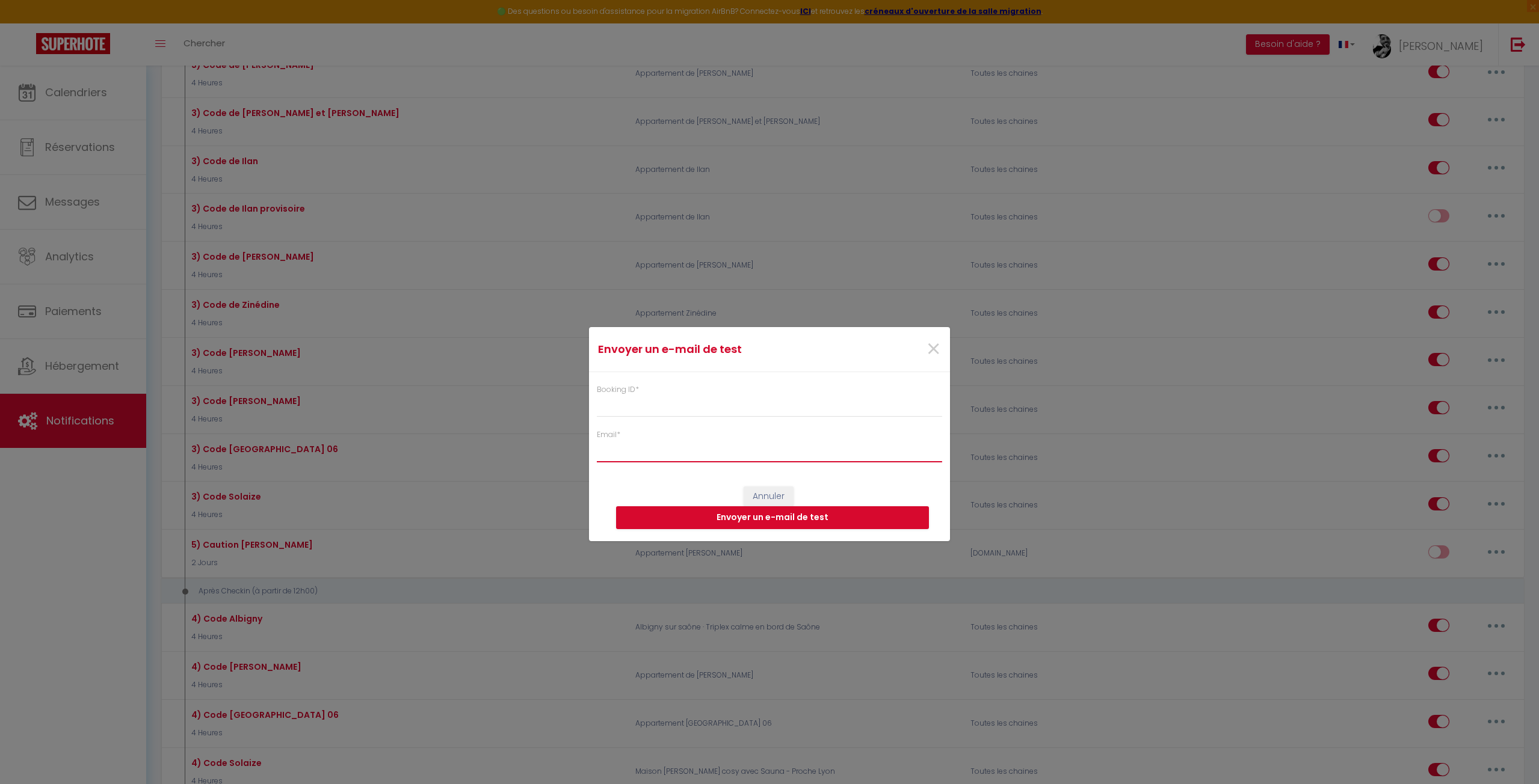
click at [658, 449] on input "Email *" at bounding box center [769, 452] width 345 height 22
click at [649, 398] on input "Booking ID *" at bounding box center [769, 406] width 345 height 22
paste input "6533940"
click at [764, 522] on button "Envoyer un e-mail de test" at bounding box center [772, 518] width 313 height 23
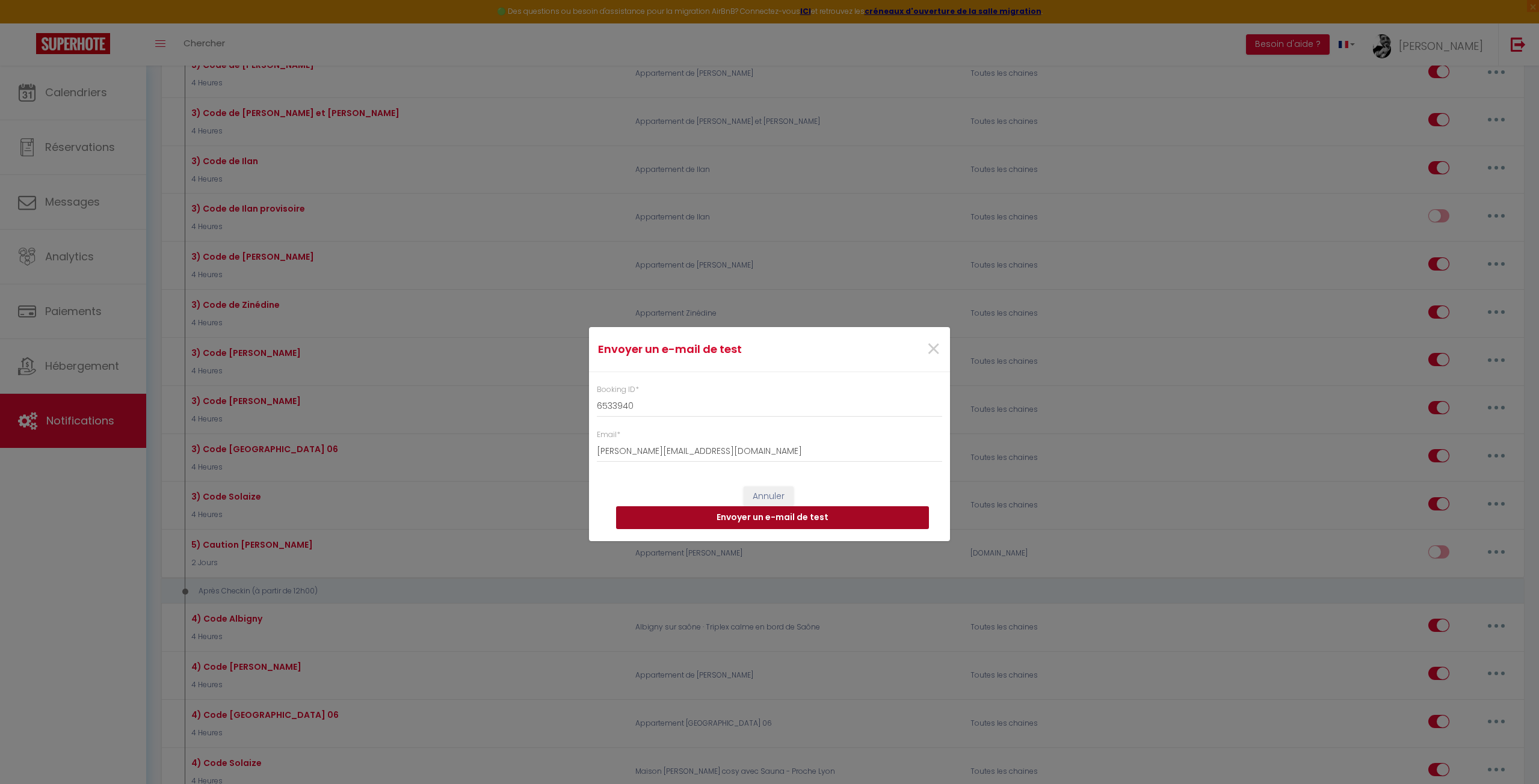
click at [764, 522] on button "Envoyer un e-mail de test" at bounding box center [772, 518] width 313 height 23
click at [757, 521] on button "Envoyer un e-mail de test" at bounding box center [772, 518] width 313 height 23
click at [929, 342] on span "×" at bounding box center [934, 349] width 15 height 36
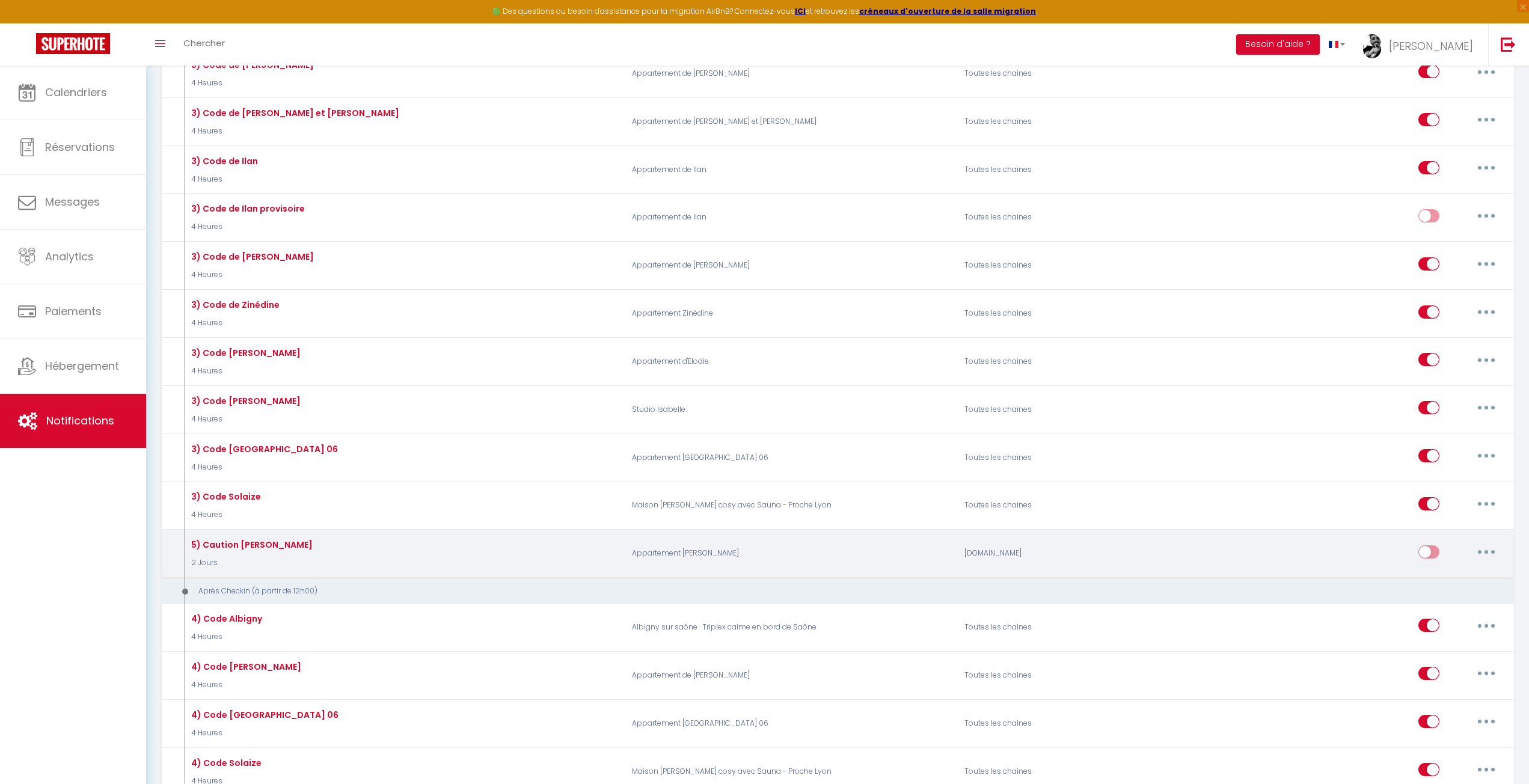
click at [1498, 542] on button "button" at bounding box center [1487, 551] width 34 height 19
click at [1444, 574] on link "Editer" at bounding box center [1455, 579] width 89 height 21
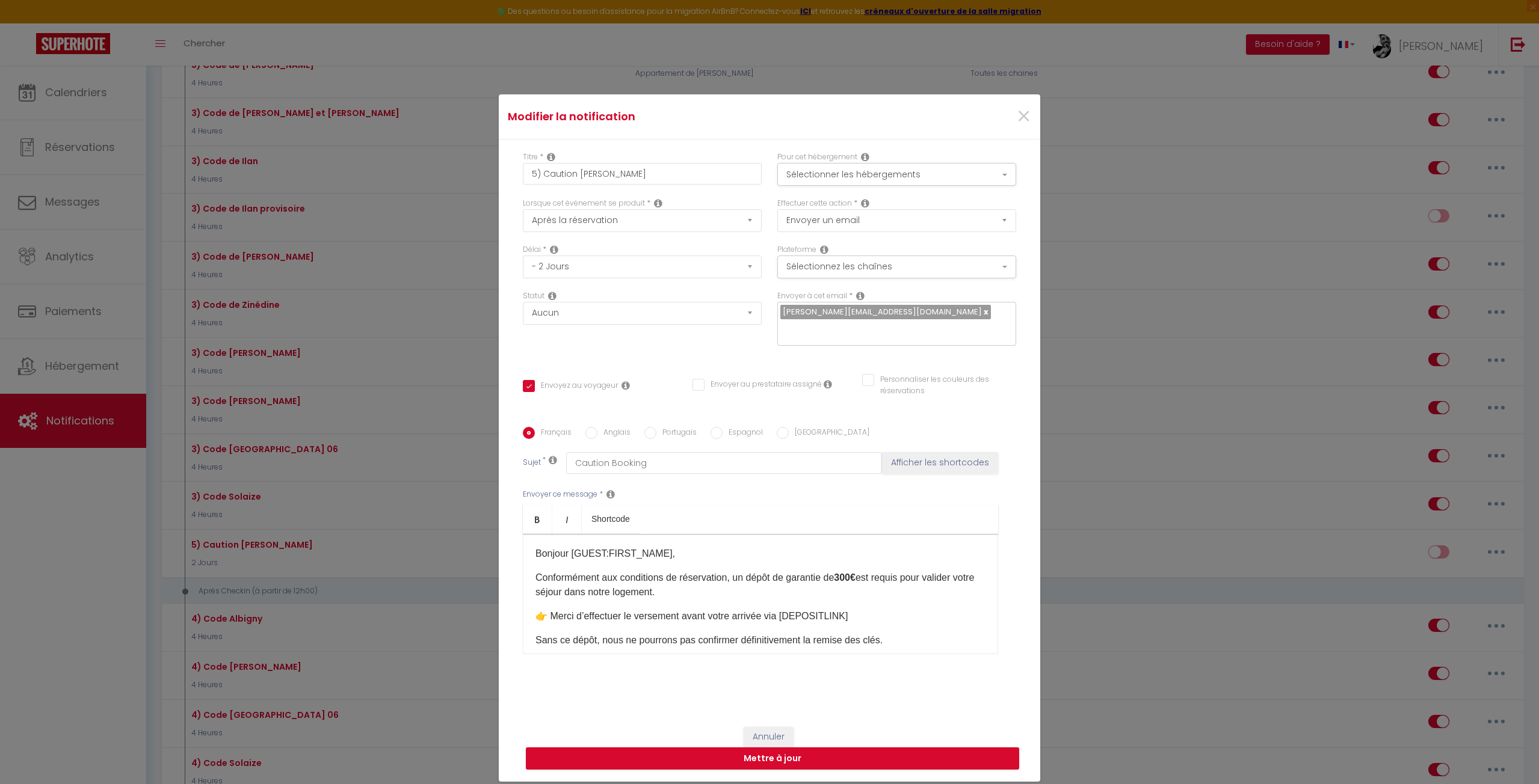
click at [834, 617] on p "👉 Merci d’effectuer le versement avant votre arrivée via [DEPOSITLINK]" at bounding box center [761, 616] width 450 height 15
click at [859, 614] on p "👉 Merci d’effectuer le versement avant votre arrivée via [DEPOSITLINK]" at bounding box center [761, 616] width 450 height 15
click at [834, 611] on p "👉 Merci d’effectuer le versement avant votre arrivée via [DEPOSITLINK]" at bounding box center [761, 616] width 450 height 15
click at [880, 617] on p "👉 Merci d’effectuer le versement avant votre arrivée via [DEPOSITLINK]" at bounding box center [761, 616] width 450 height 15
click at [764, 756] on button "Mettre à jour" at bounding box center [772, 759] width 493 height 23
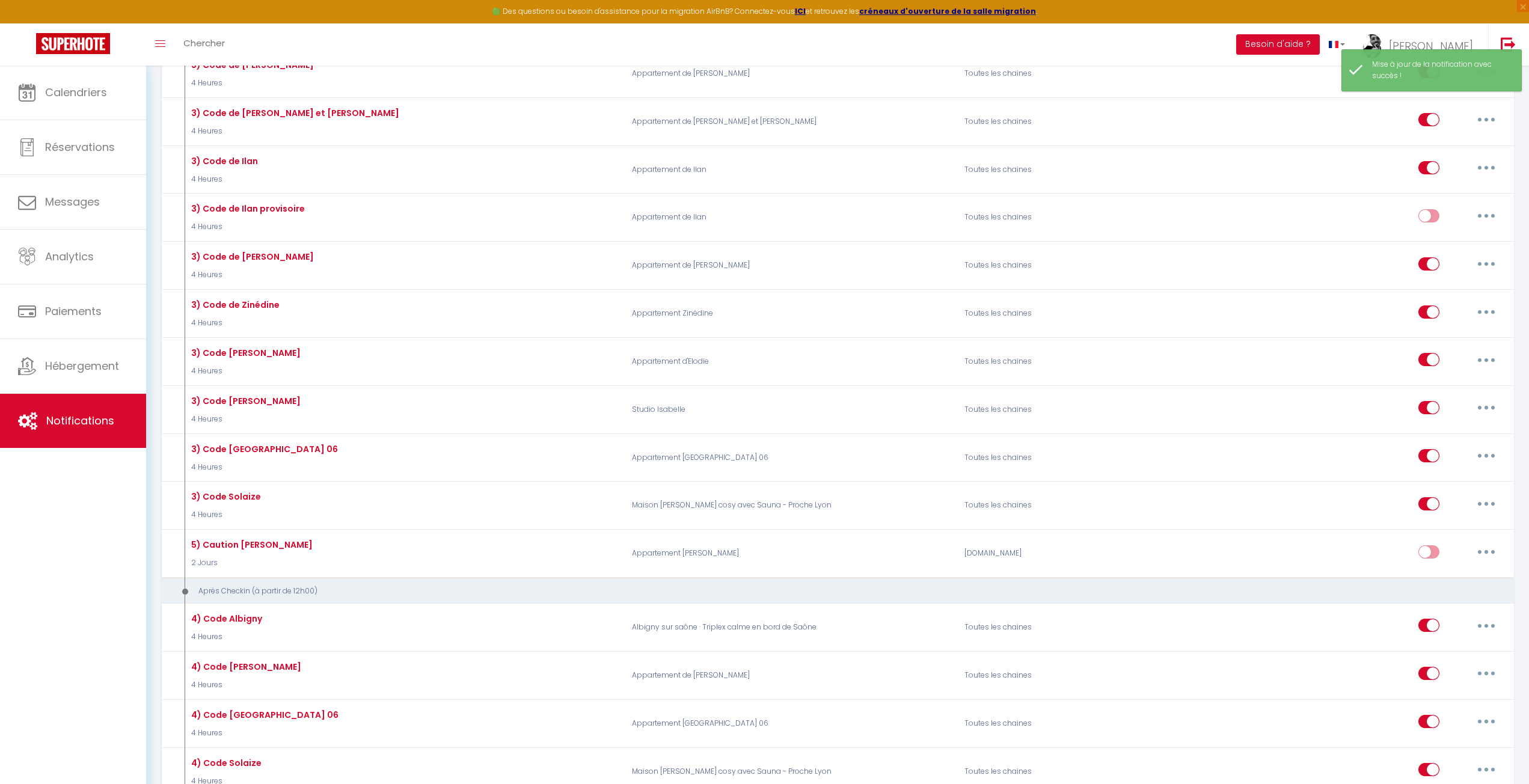
click at [106, 587] on div "Calendriers Réservations Messages Analytics Paiements Hébergement Notifications" at bounding box center [73, 437] width 146 height 744
click at [103, 589] on div "Calendriers Réservations Messages Analytics Paiements Hébergement Notifications" at bounding box center [73, 437] width 146 height 744
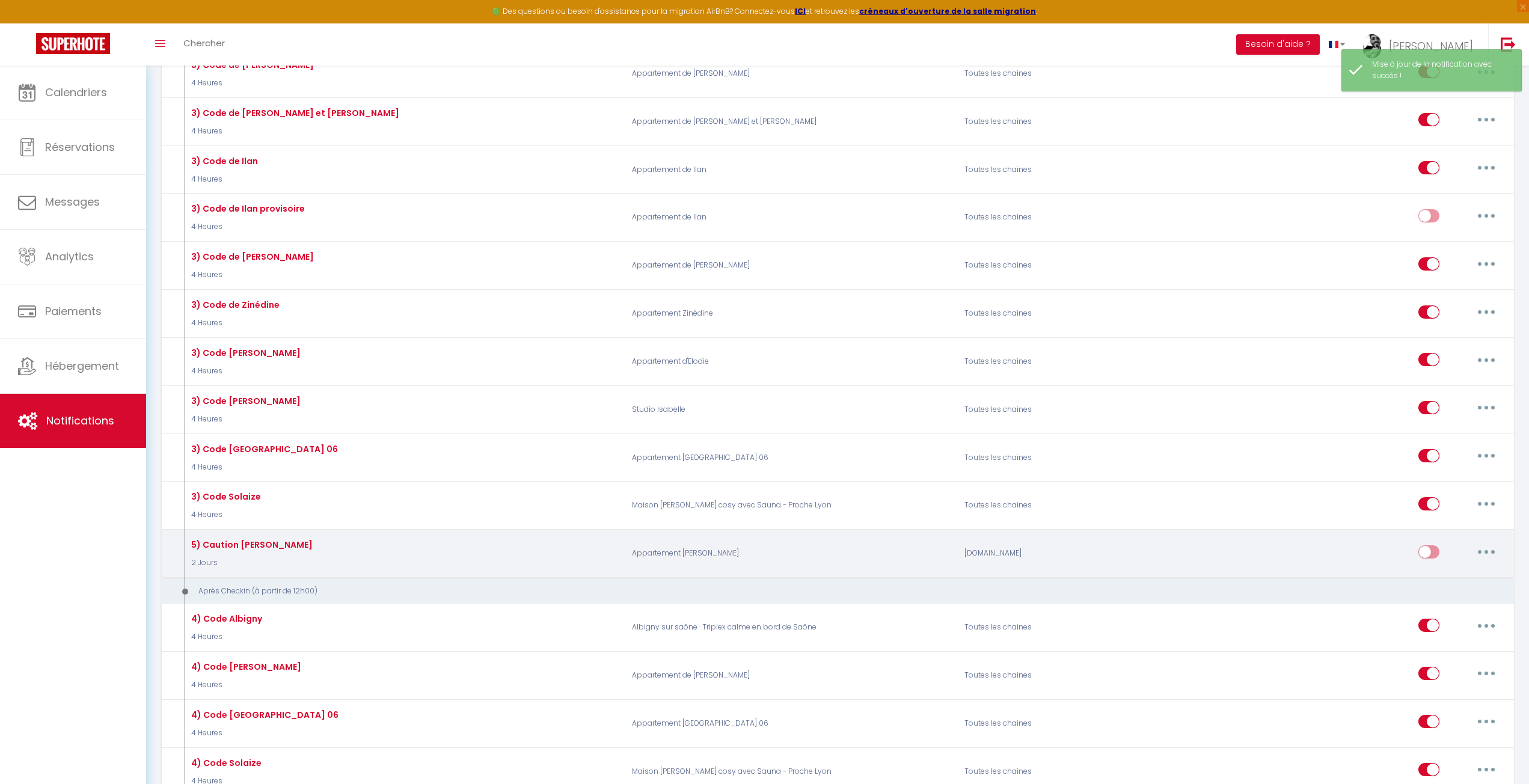
click at [1481, 542] on button "button" at bounding box center [1487, 551] width 34 height 19
click at [1447, 569] on link "Editer" at bounding box center [1455, 579] width 89 height 21
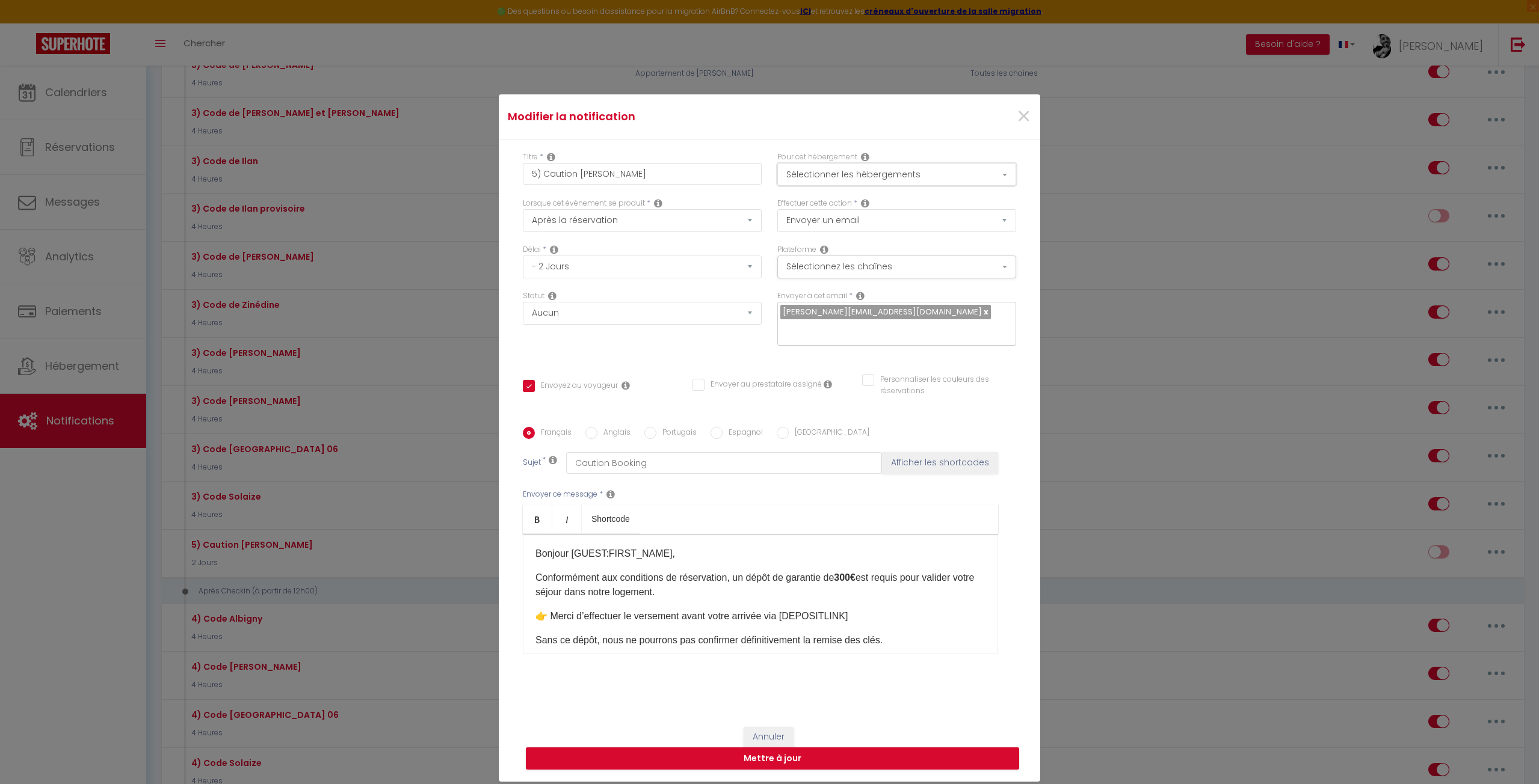
click at [891, 167] on button "Sélectionner les hébergements" at bounding box center [897, 174] width 239 height 23
click at [866, 175] on button "Sélectionner les hébergements" at bounding box center [897, 174] width 239 height 23
click at [836, 222] on select "Envoyer un email Envoyer un SMS Envoyer une notification push" at bounding box center [897, 220] width 239 height 23
click at [837, 221] on select "Envoyer un email Envoyer un SMS Envoyer une notification push" at bounding box center [897, 220] width 239 height 23
click at [830, 256] on button "Sélectionnez les chaînes" at bounding box center [897, 267] width 239 height 23
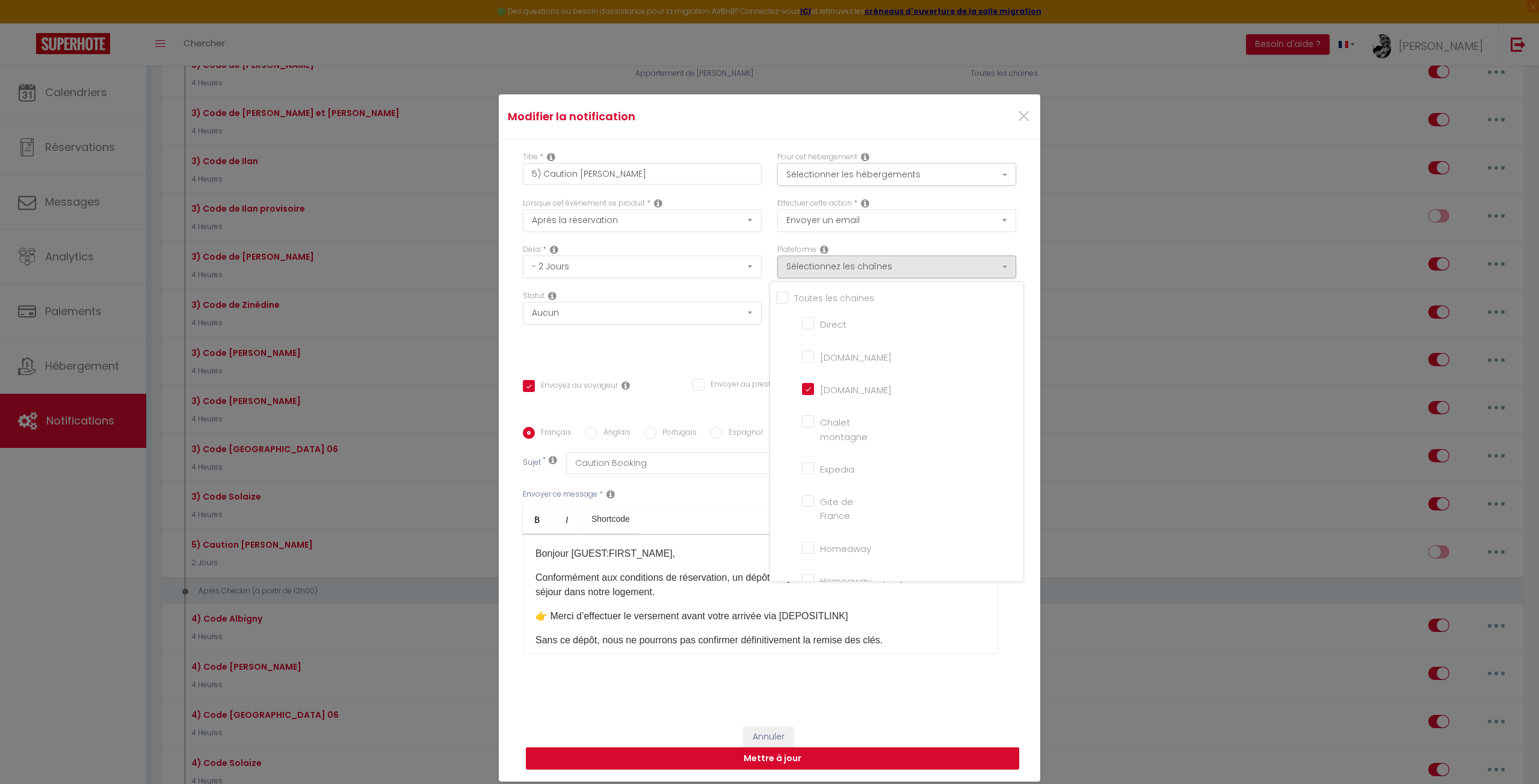
click at [805, 357] on input "Airbnb.com" at bounding box center [836, 356] width 68 height 12
click at [722, 359] on div "Titre * 5) Caution Catherine Pour cet hébergement Sélectionner les hébergements…" at bounding box center [769, 427] width 542 height 575
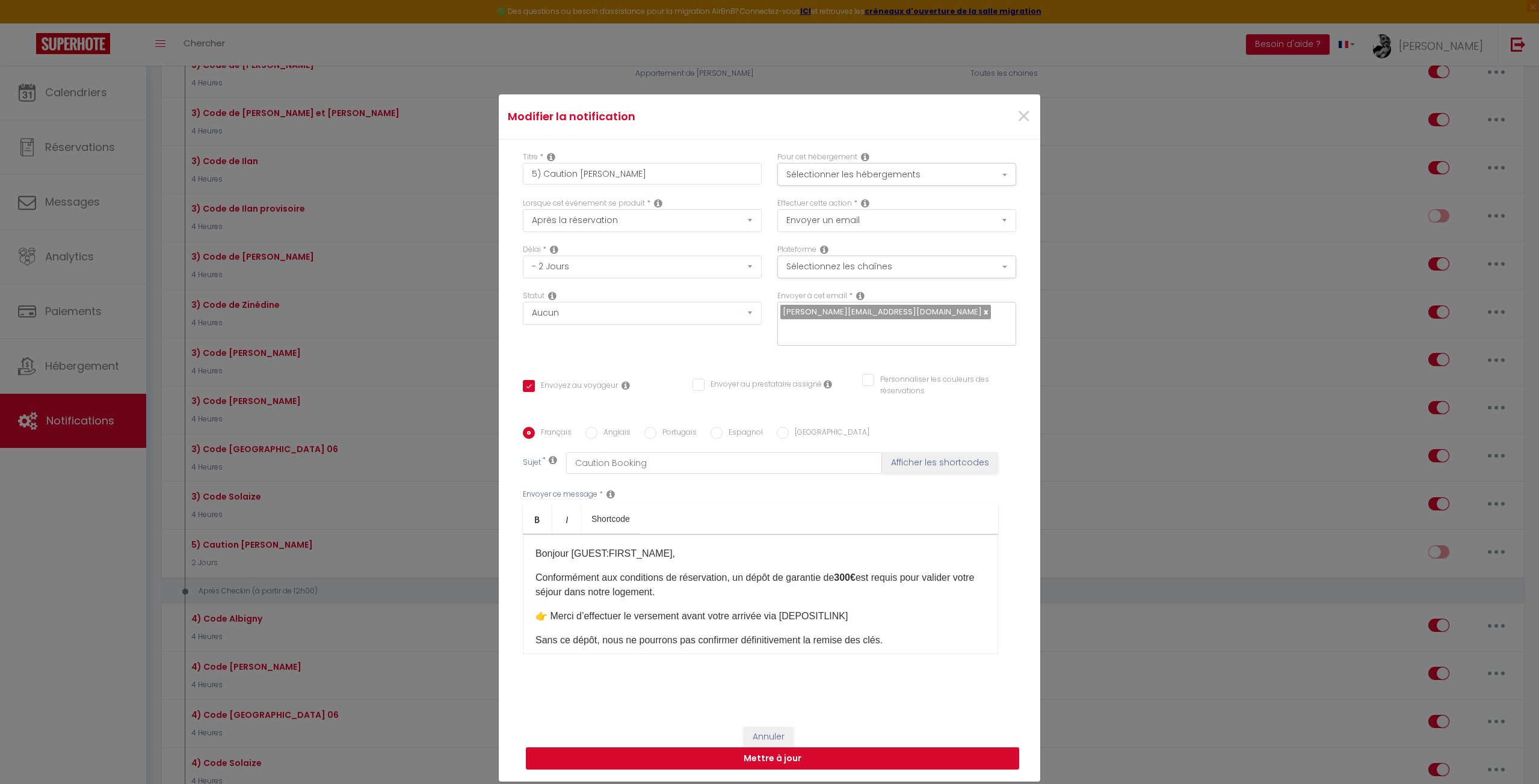
click at [781, 762] on button "Mettre à jour" at bounding box center [772, 759] width 493 height 23
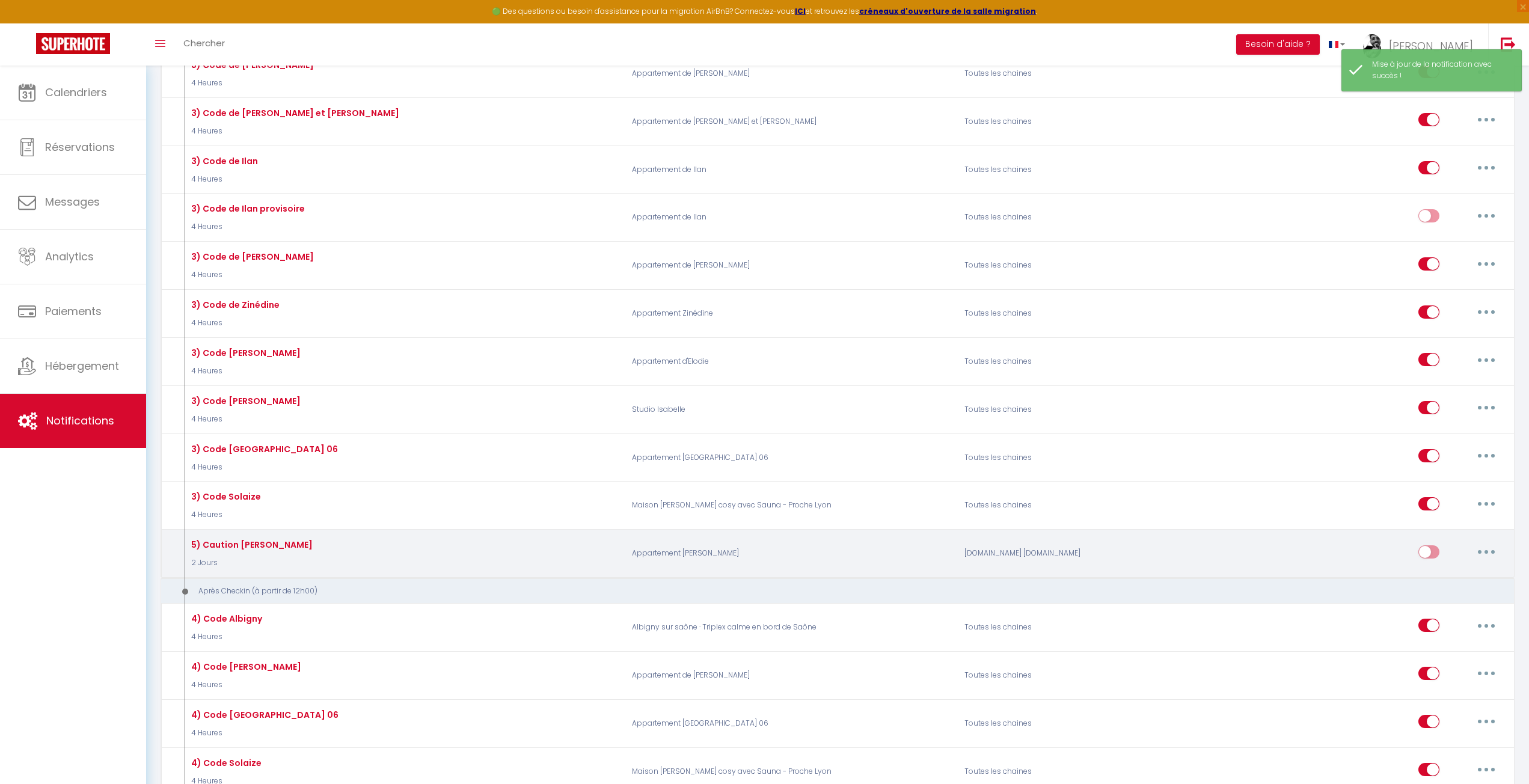
click at [1478, 542] on button "button" at bounding box center [1487, 551] width 34 height 19
click at [1435, 612] on link "Tester" at bounding box center [1455, 622] width 89 height 21
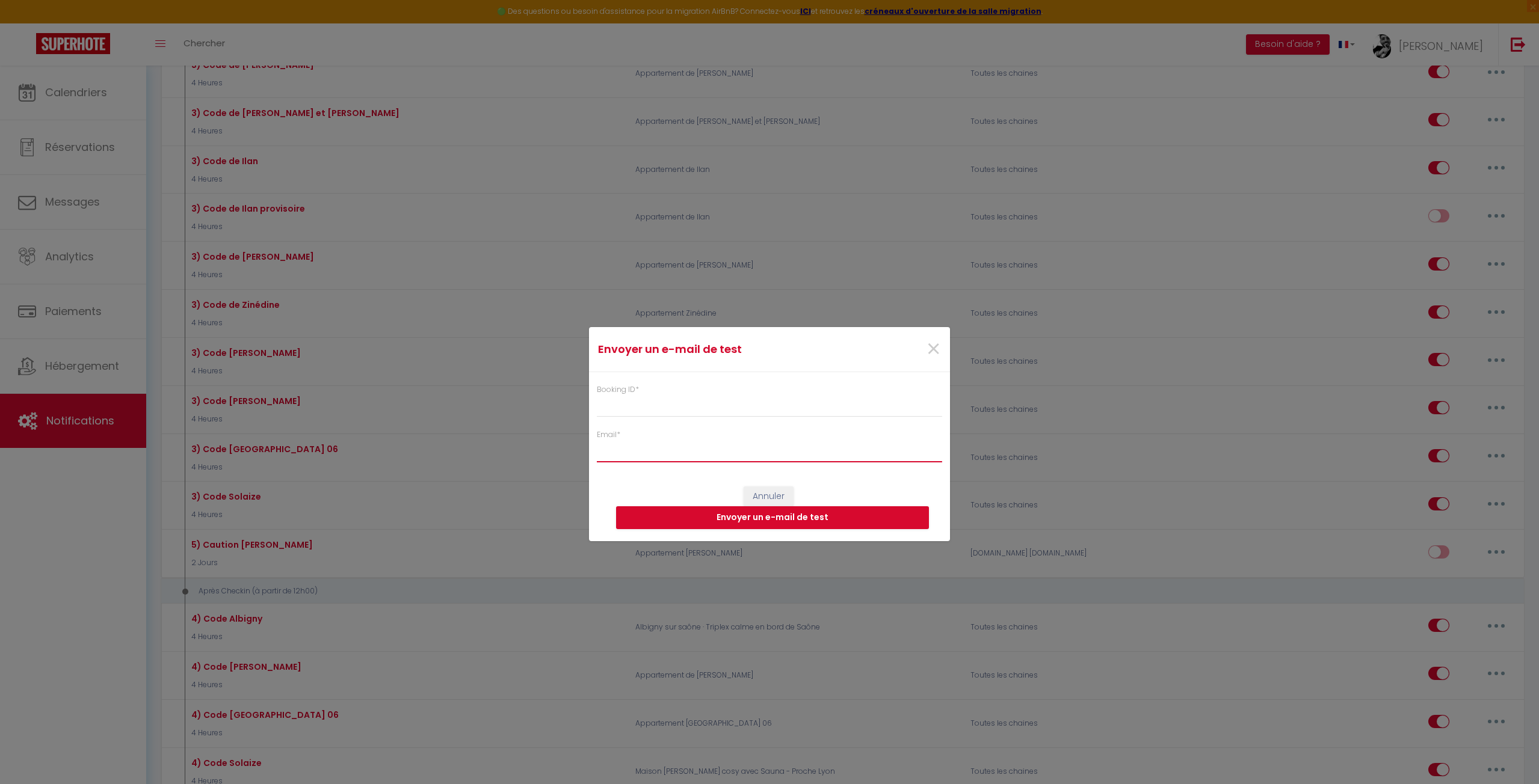
click at [625, 454] on input "Email *" at bounding box center [769, 452] width 345 height 22
click at [651, 398] on input "Booking ID *" at bounding box center [769, 406] width 345 height 22
paste input "6533940"
click at [715, 517] on button "Envoyer un e-mail de test" at bounding box center [772, 518] width 313 height 23
click at [934, 347] on span "×" at bounding box center [934, 349] width 15 height 36
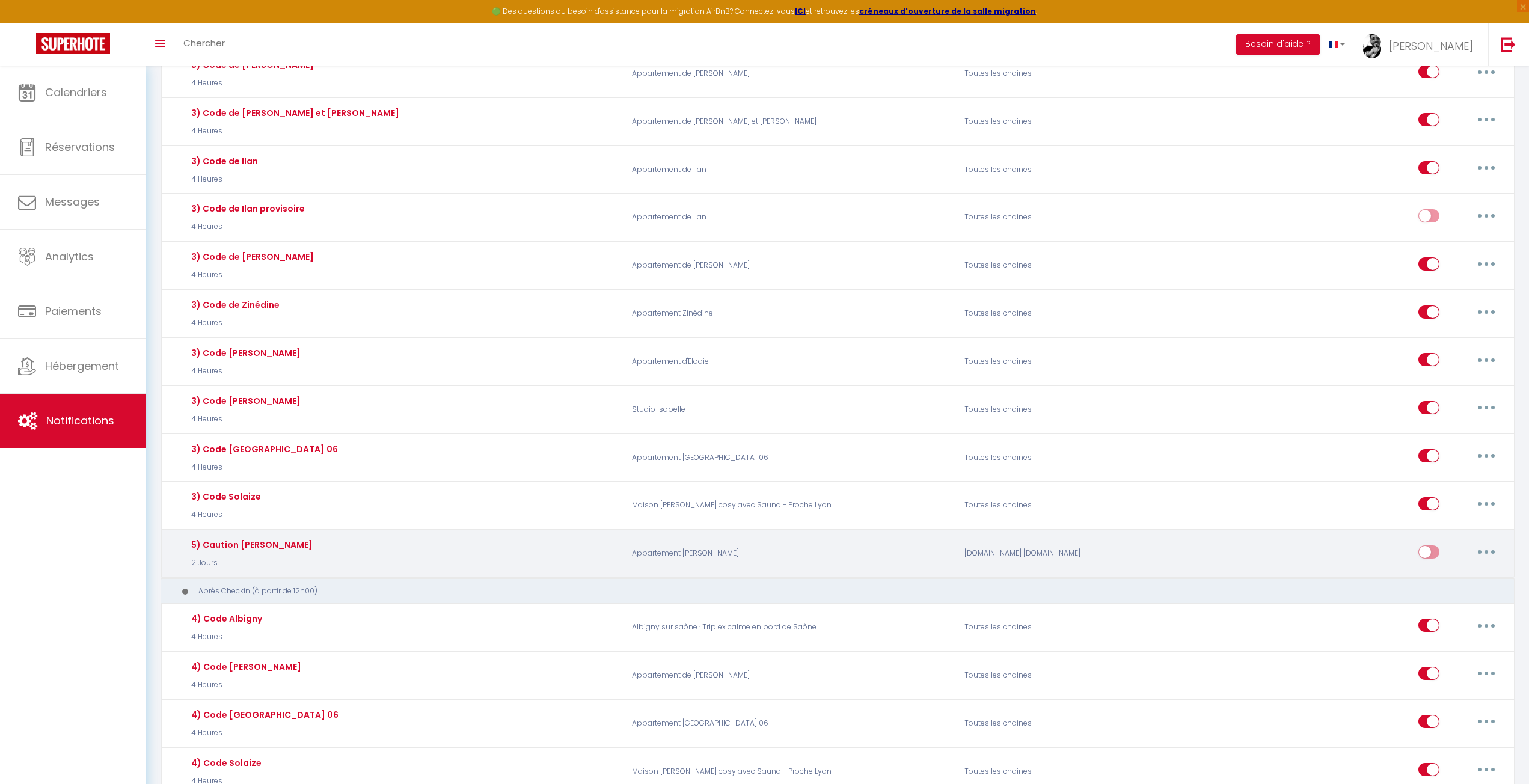
click at [1490, 542] on button "button" at bounding box center [1487, 551] width 34 height 19
click at [1453, 569] on link "Editer" at bounding box center [1455, 579] width 89 height 21
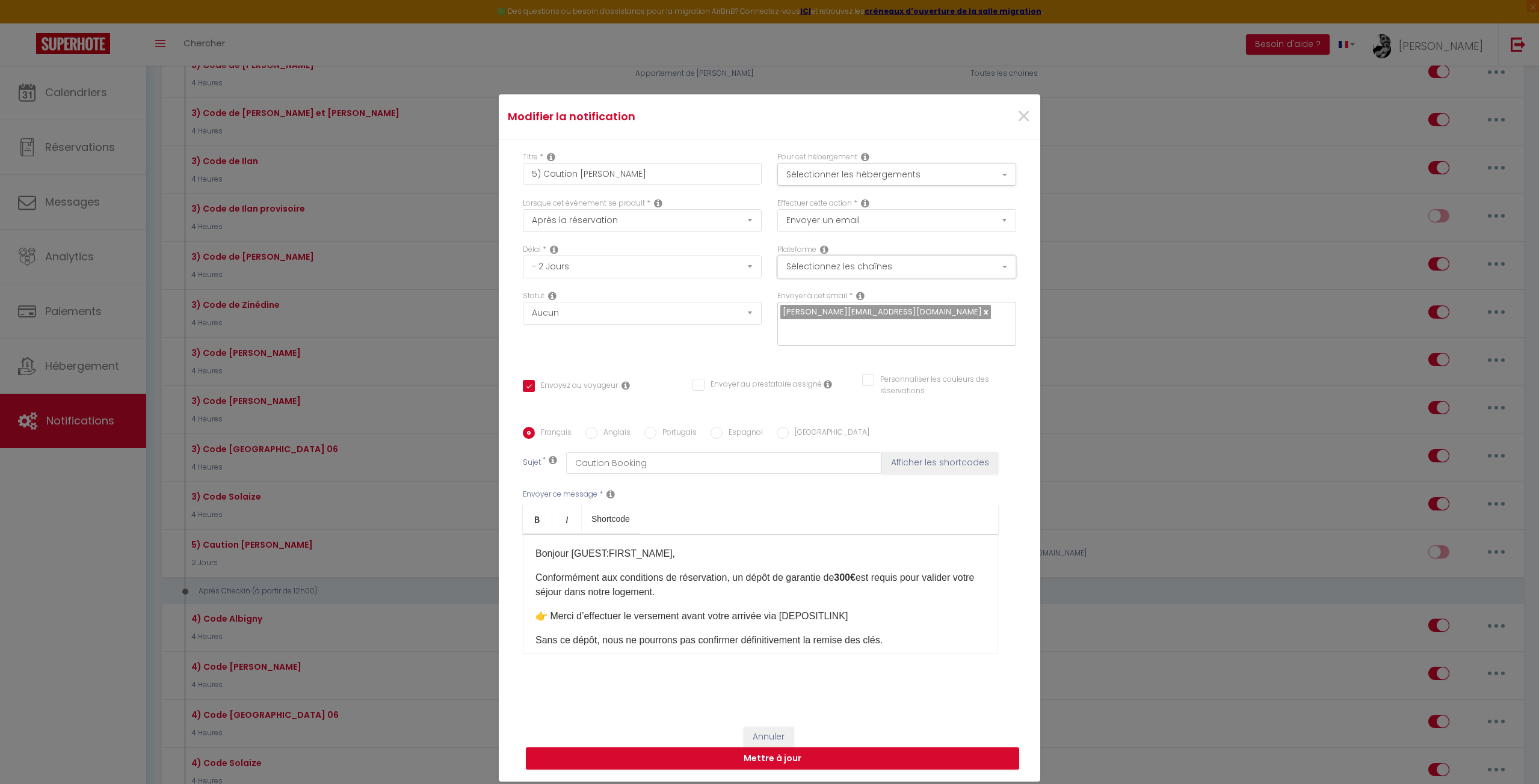
click at [851, 271] on button "Sélectionnez les chaînes" at bounding box center [897, 267] width 239 height 23
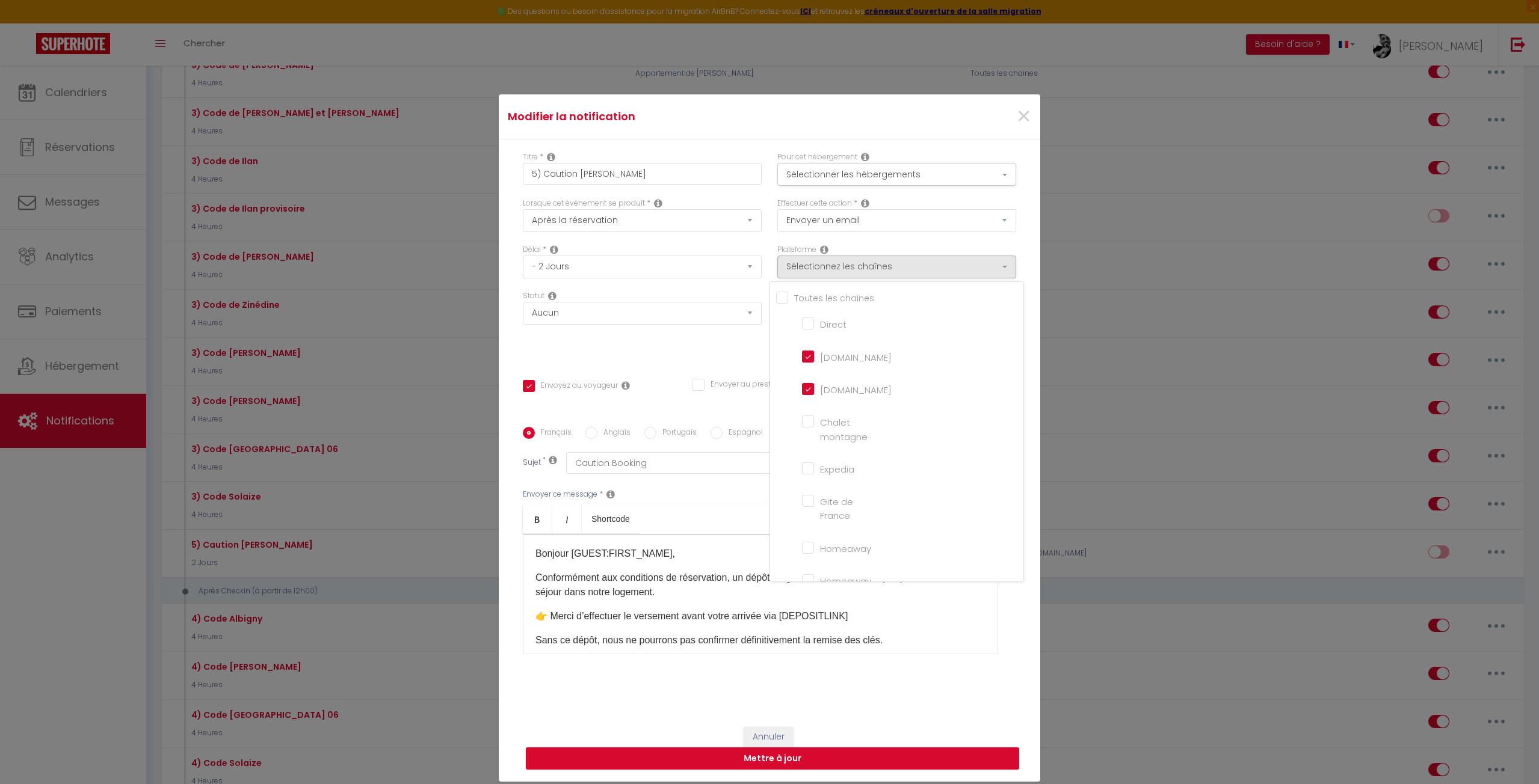
drag, startPoint x: 801, startPoint y: 354, endPoint x: 785, endPoint y: 356, distance: 16.1
click at [802, 354] on input "Airbnb.com" at bounding box center [836, 356] width 68 height 12
click at [686, 357] on div "Statut Aucun Si la réservation est payée Si réservation non payée Si la caution…" at bounding box center [642, 324] width 254 height 68
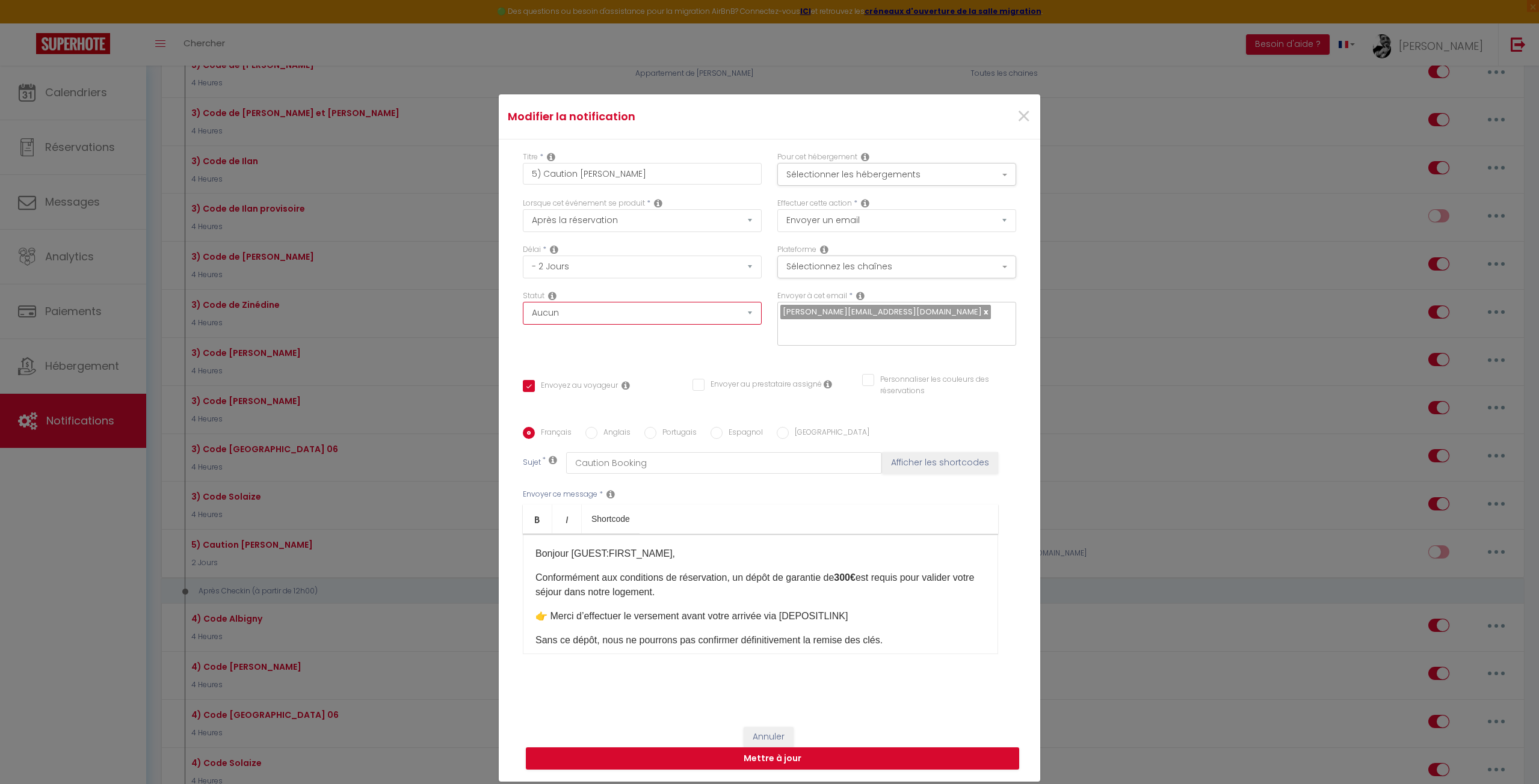
click at [573, 309] on select "Aucun Si la réservation est payée Si réservation non payée Si la caution a été …" at bounding box center [642, 313] width 239 height 23
click at [522, 302] on select "Aucun Si la réservation est payée Si réservation non payée Si la caution a été …" at bounding box center [642, 313] width 239 height 23
drag, startPoint x: 604, startPoint y: 317, endPoint x: 599, endPoint y: 323, distance: 7.8
click at [604, 317] on select "Aucun Si la réservation est payée Si réservation non payée Si la caution a été …" at bounding box center [642, 313] width 239 height 23
click at [522, 302] on select "Aucun Si la réservation est payée Si réservation non payée Si la caution a été …" at bounding box center [642, 313] width 239 height 23
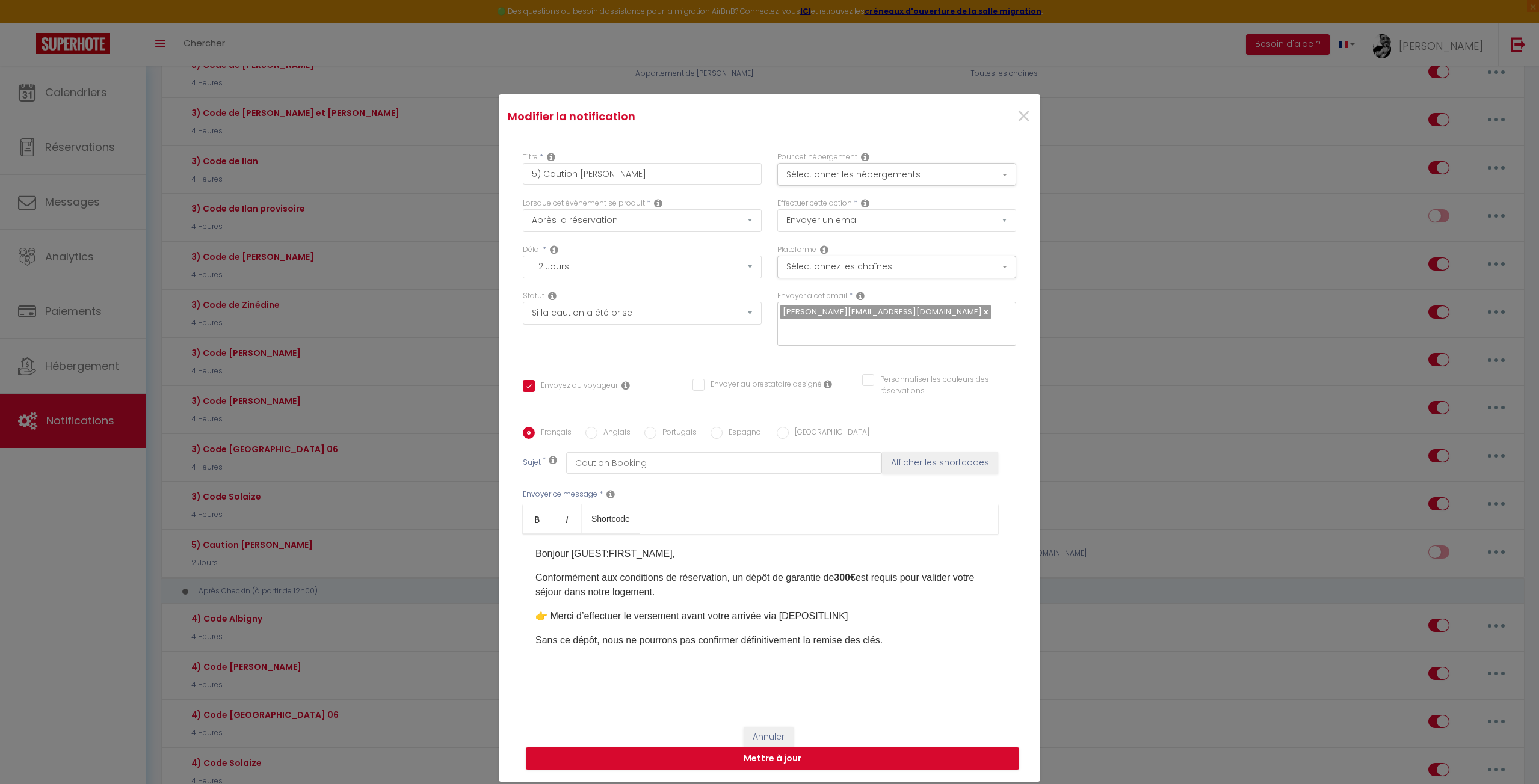
click at [592, 355] on div "Statut Aucun Si la réservation est payée Si réservation non payée Si la caution…" at bounding box center [642, 324] width 254 height 68
click at [688, 357] on div "Statut Aucun Si la réservation est payée Si réservation non payée Si la caution…" at bounding box center [642, 324] width 254 height 68
click at [1019, 115] on span "×" at bounding box center [1024, 116] width 15 height 36
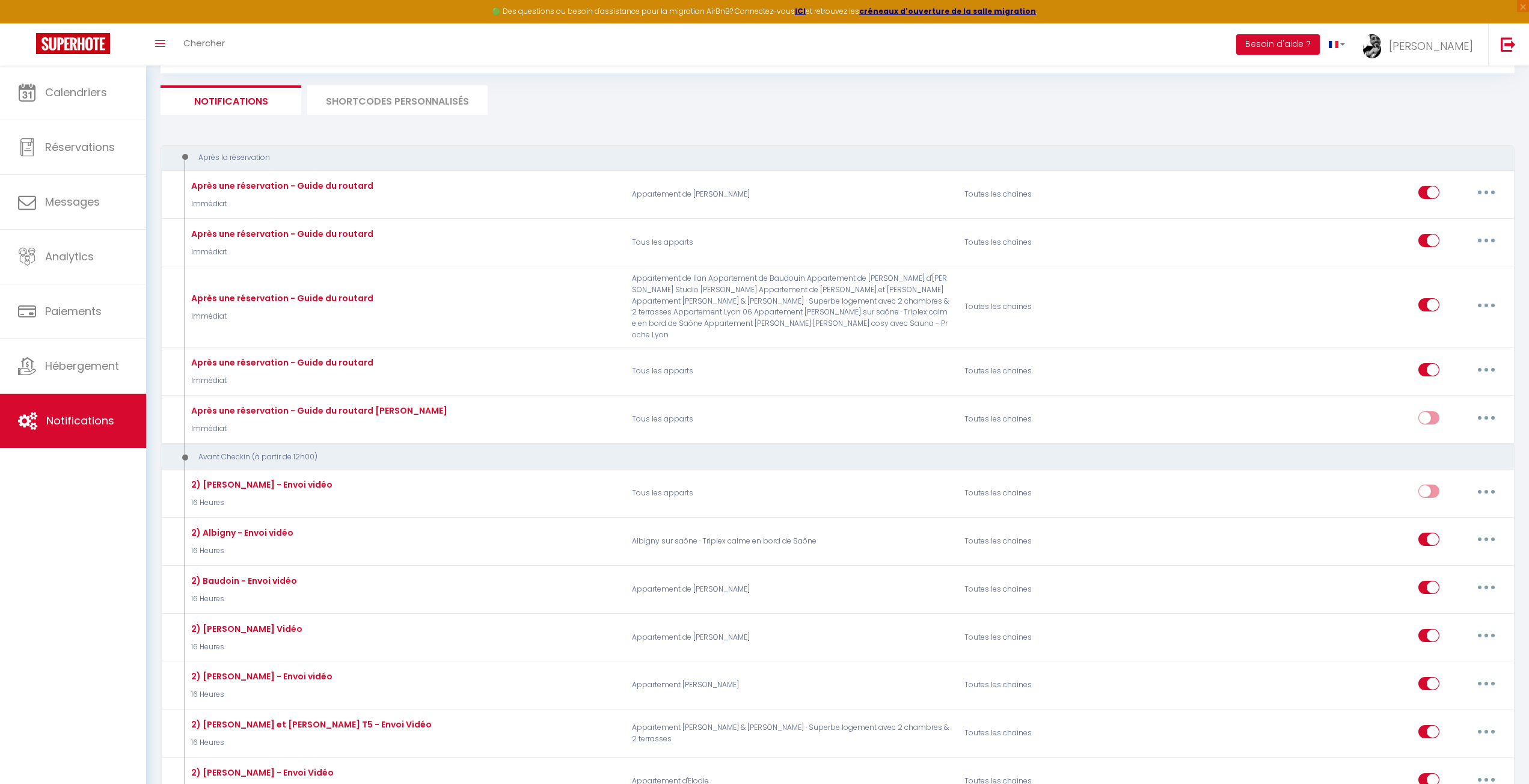
scroll to position [0, 0]
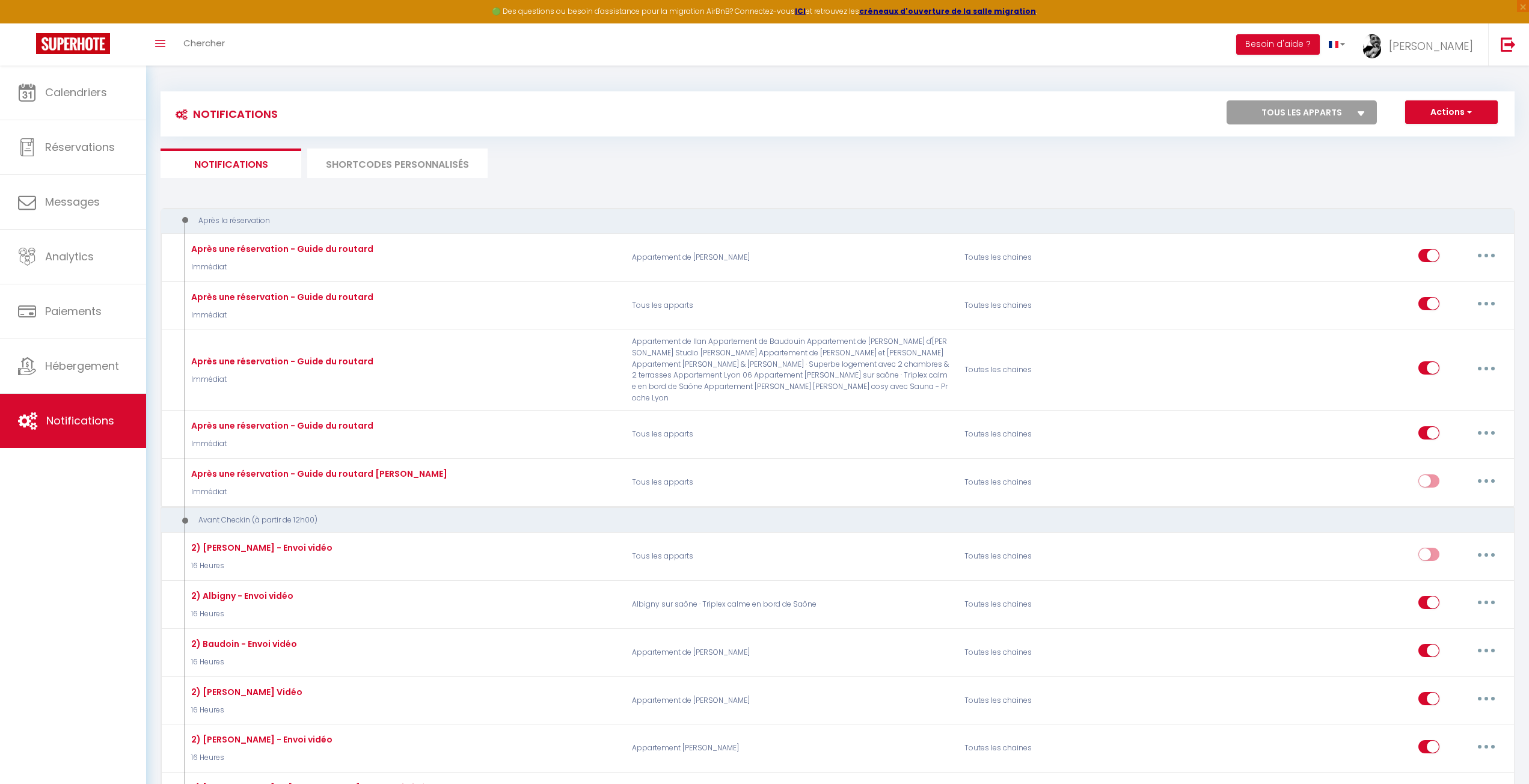
drag, startPoint x: 688, startPoint y: 182, endPoint x: 390, endPoint y: 216, distance: 299.9
click at [59, 360] on span "Hébergement" at bounding box center [82, 366] width 74 height 15
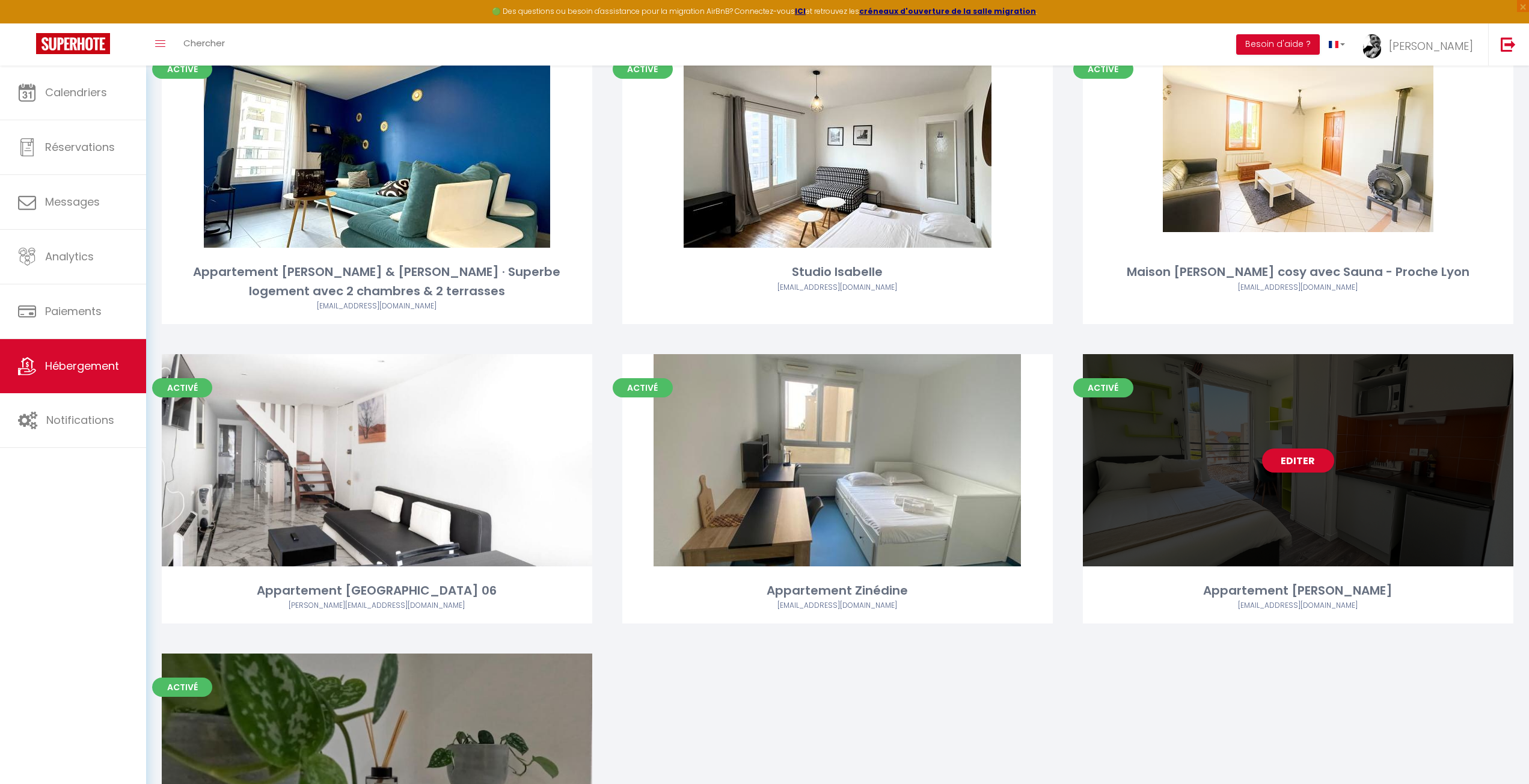
scroll to position [722, 0]
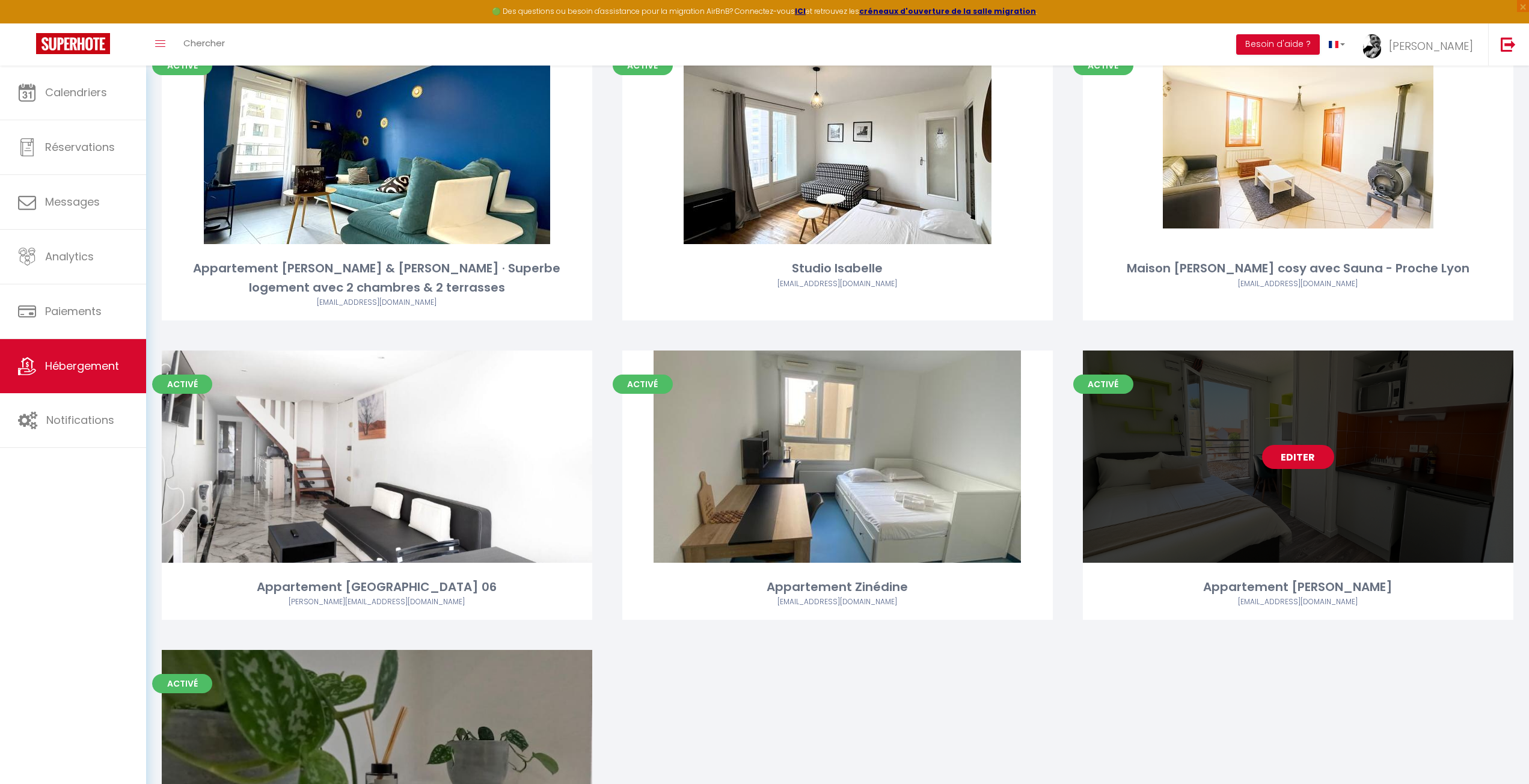
click at [1308, 460] on link "Editer" at bounding box center [1299, 456] width 72 height 24
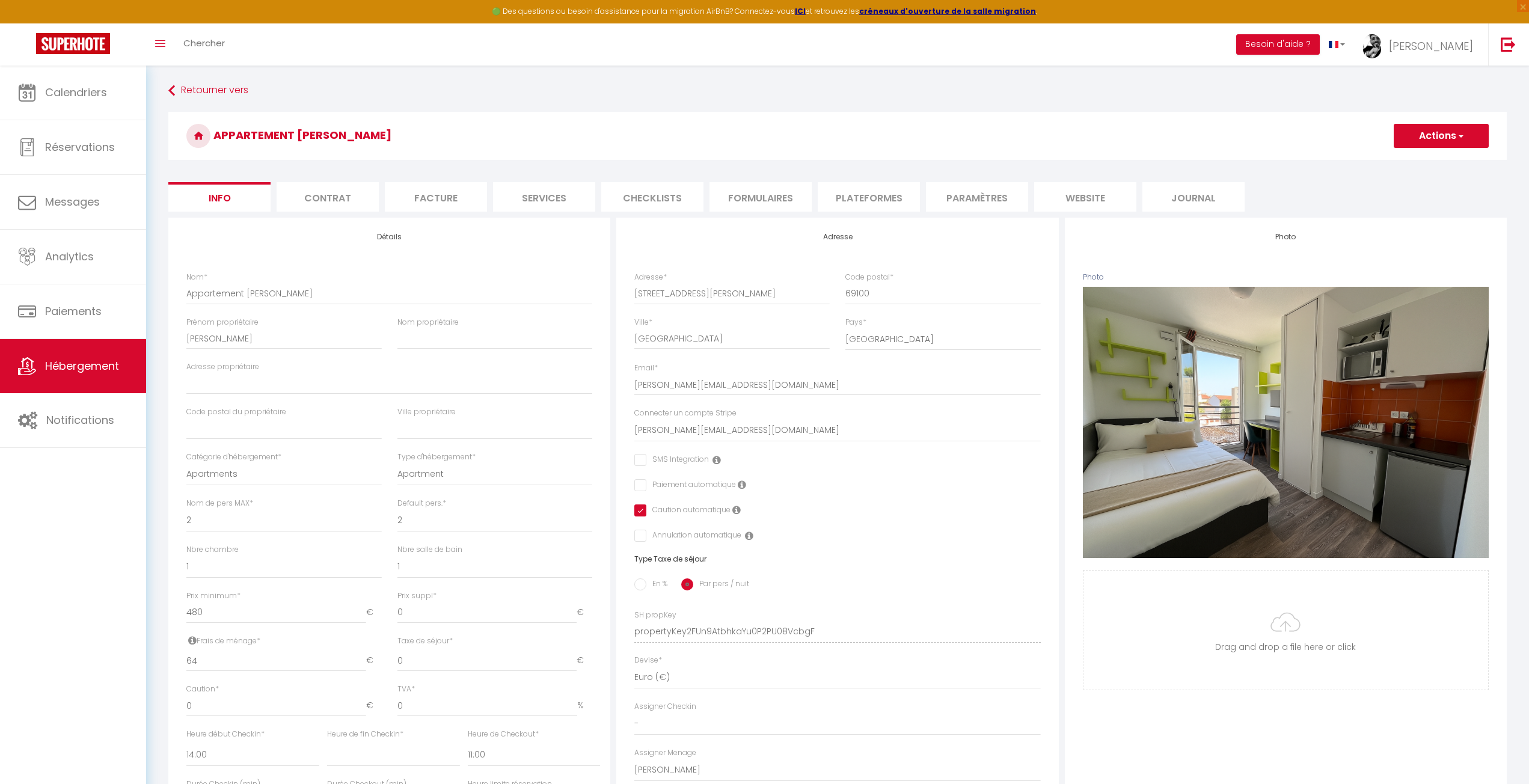
click at [636, 151] on h3 "Appartement [PERSON_NAME]" at bounding box center [837, 136] width 1339 height 48
click at [542, 201] on li "Services" at bounding box center [544, 197] width 102 height 29
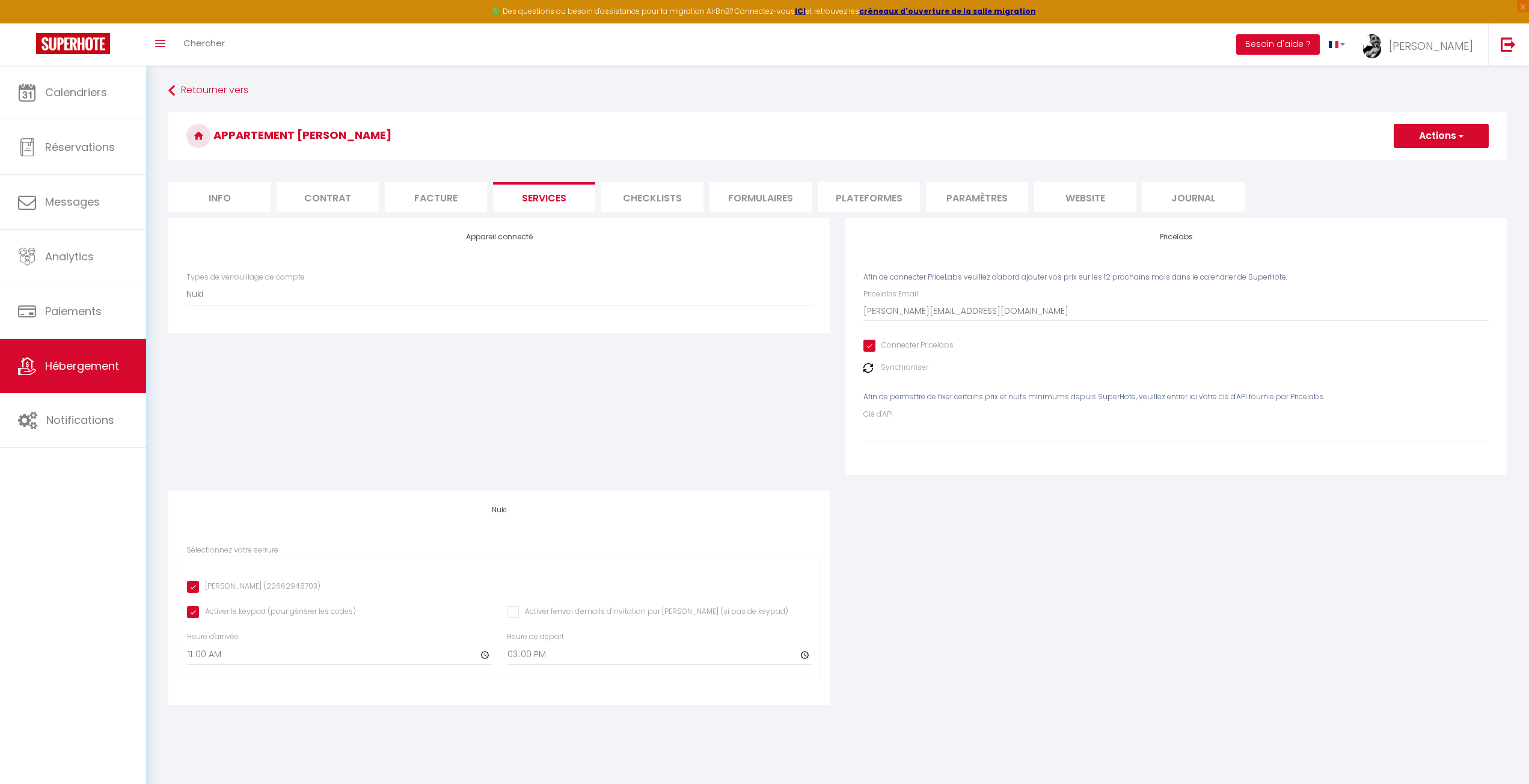
click at [658, 192] on li "Checklists" at bounding box center [652, 197] width 102 height 29
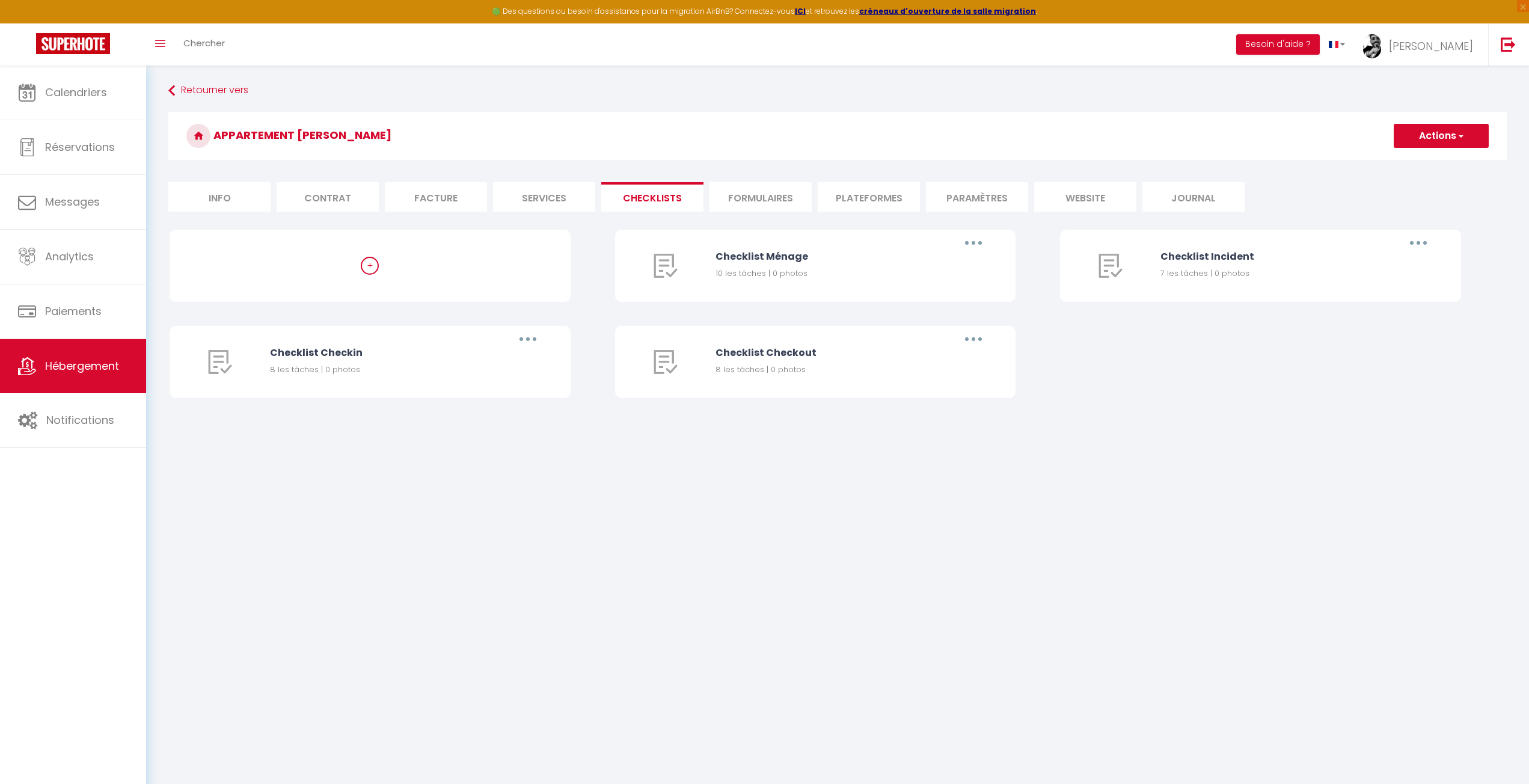
click at [778, 197] on li "Formulaires" at bounding box center [760, 197] width 102 height 29
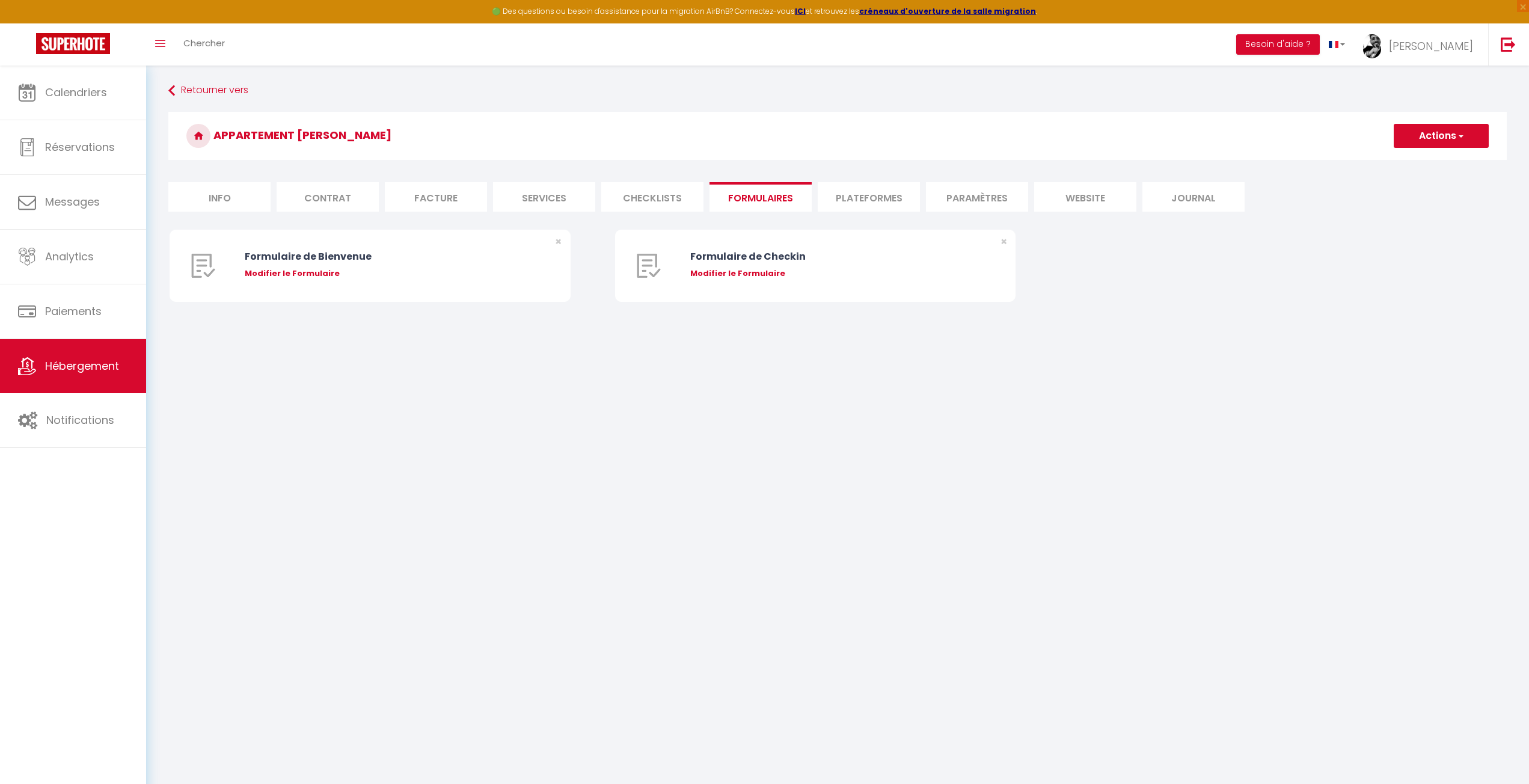
click at [849, 197] on li "Plateformes" at bounding box center [869, 197] width 102 height 29
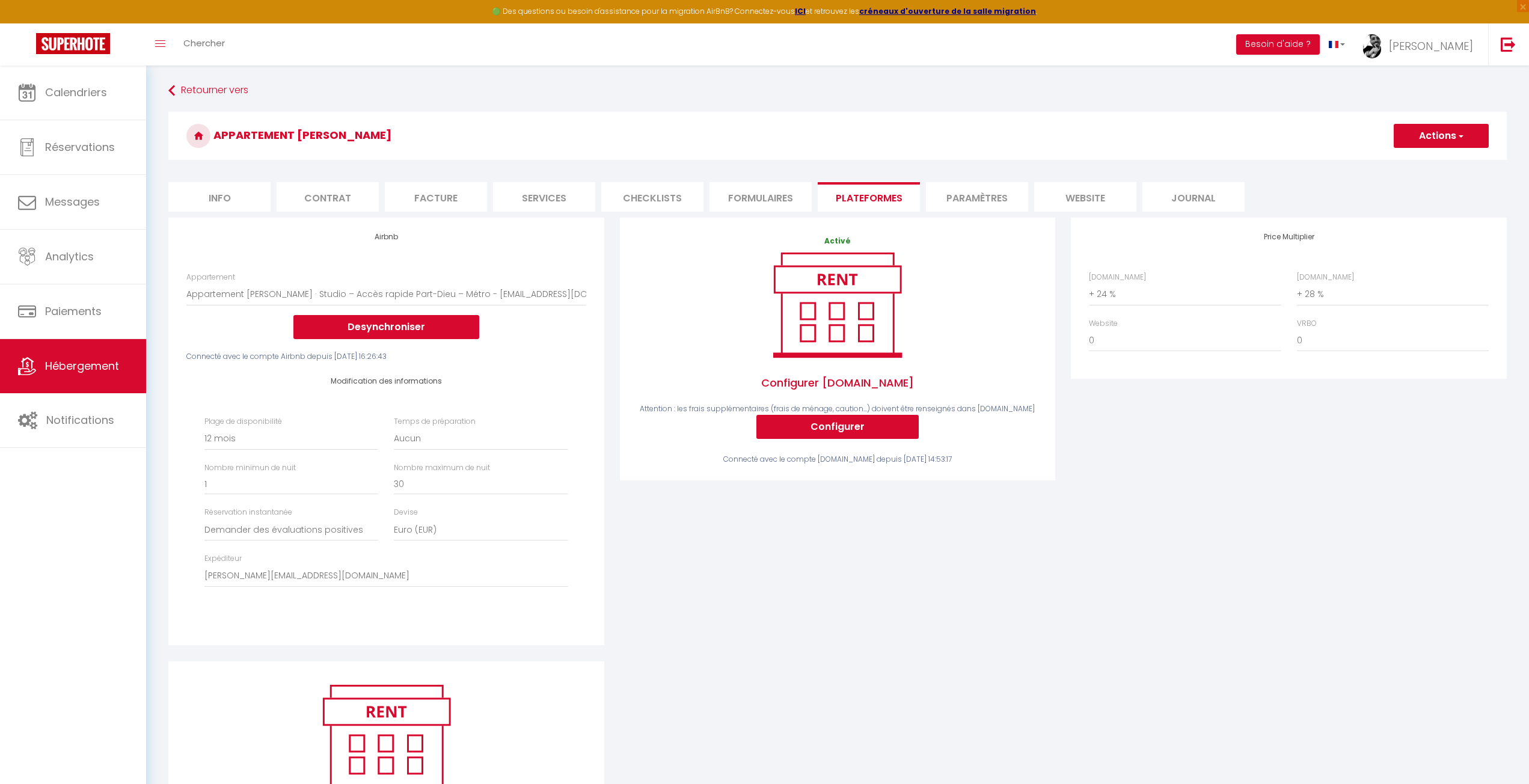
click at [963, 190] on li "Paramètres" at bounding box center [977, 197] width 102 height 29
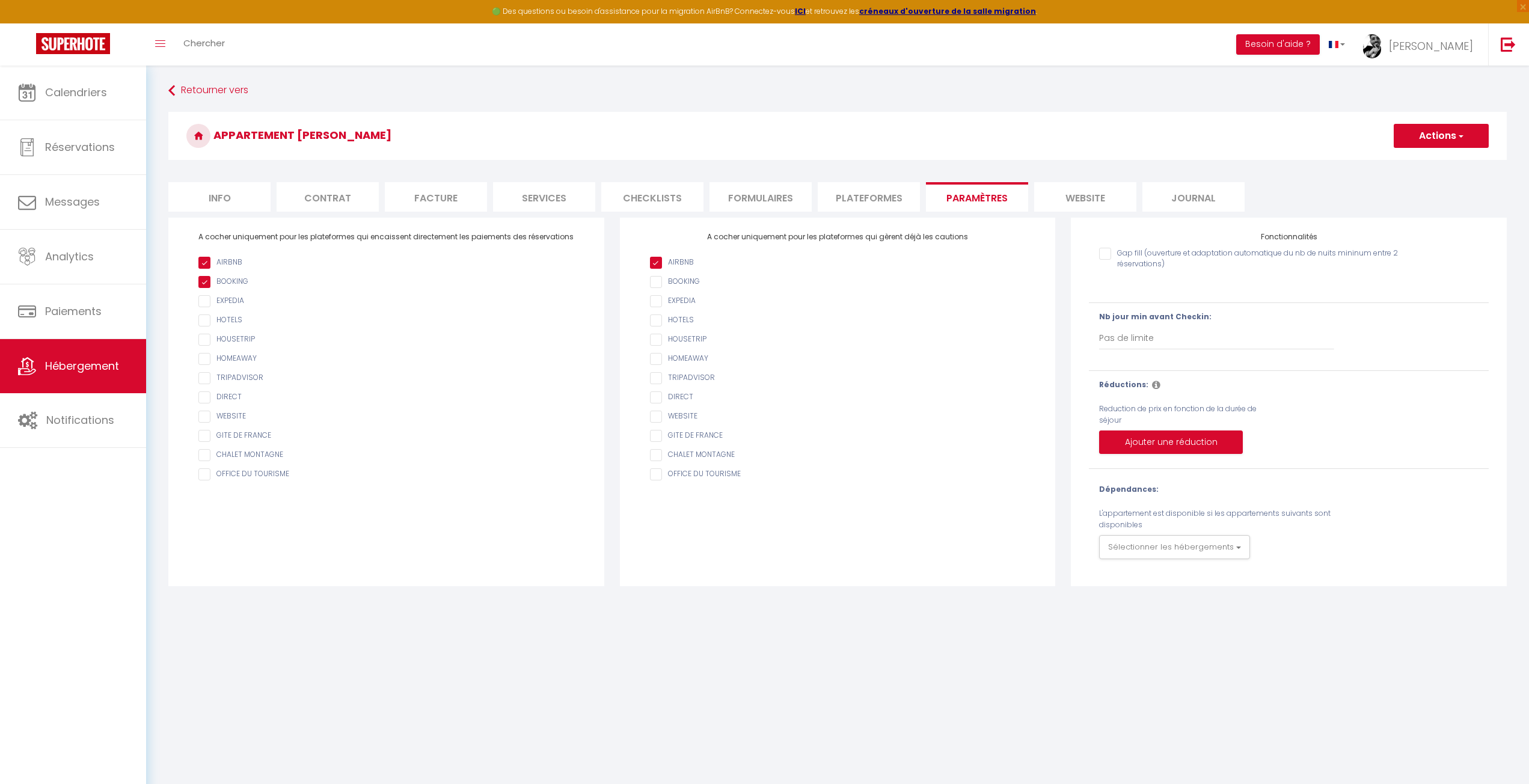
click at [728, 600] on body "🟢 Des questions ou besoin d'assistance pour la migration AirBnB? Connectez-vous…" at bounding box center [764, 457] width 1529 height 784
click at [725, 606] on body "🟢 Des questions ou besoin d'assistance pour la migration AirBnB? Connectez-vous…" at bounding box center [764, 457] width 1529 height 784
click at [1167, 558] on button "Sélectionner les hébergements" at bounding box center [1174, 547] width 151 height 24
click at [1061, 636] on body "🟢 Des questions ou besoin d'assistance pour la migration AirBnB? Connectez-vous…" at bounding box center [764, 457] width 1529 height 784
click at [604, 611] on body "🟢 Des questions ou besoin d'assistance pour la migration AirBnB? Connectez-vous…" at bounding box center [764, 457] width 1529 height 784
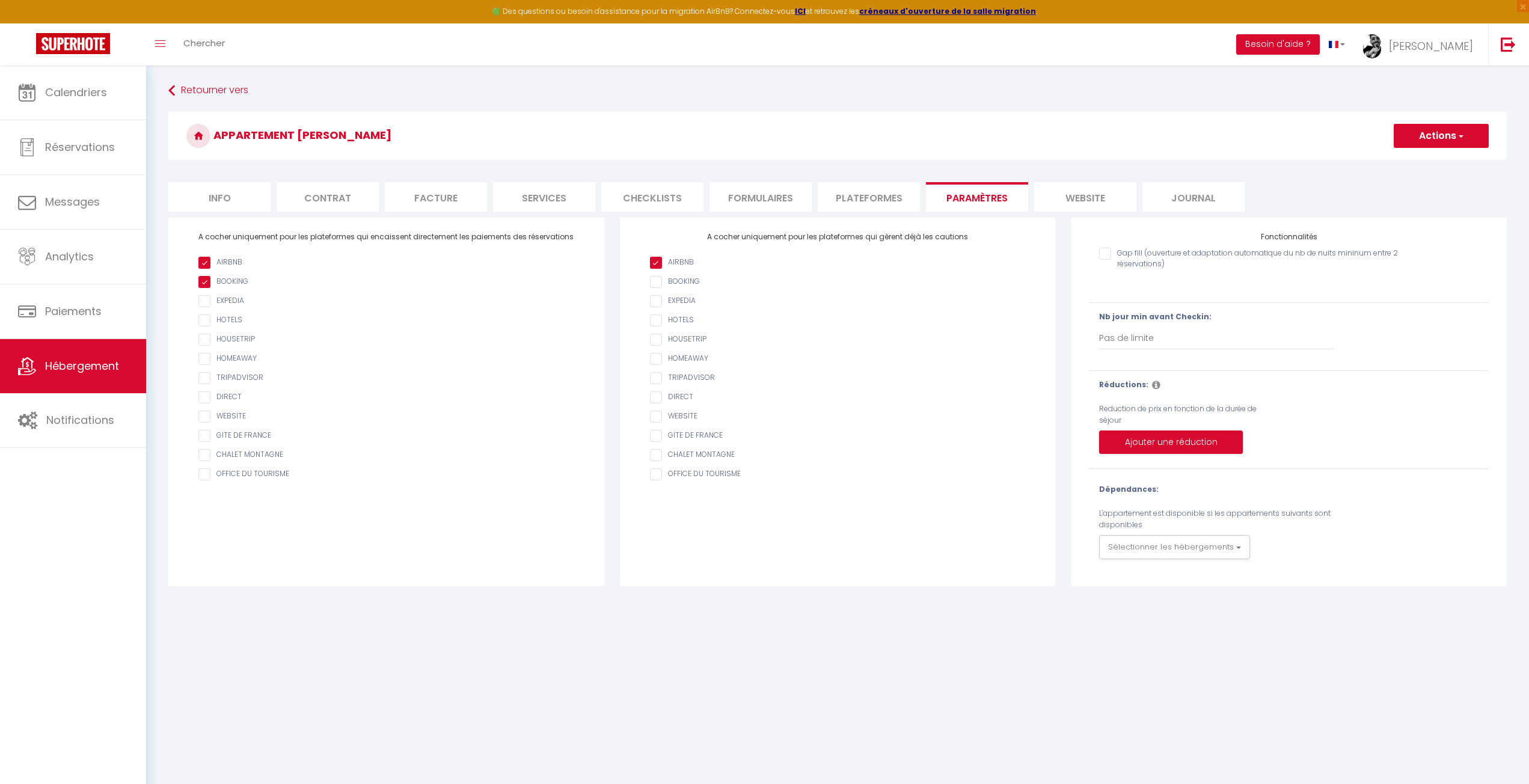
click at [606, 608] on body "🟢 Des questions ou besoin d'assistance pour la migration AirBnB? Connectez-vous…" at bounding box center [764, 457] width 1529 height 784
click at [844, 143] on h3 "Appartement [PERSON_NAME]" at bounding box center [837, 136] width 1339 height 48
click at [1312, 187] on ul "Info Contrat Facture Services Checklists Formulaires Plateformes Paramètres web…" at bounding box center [837, 197] width 1339 height 29
click at [1282, 151] on h3 "Appartement [PERSON_NAME]" at bounding box center [837, 136] width 1339 height 48
click at [803, 584] on div "A cocher uniquement pour les plateformes qui gèrent déjà les cautions AIRBNB BO…" at bounding box center [837, 402] width 435 height 369
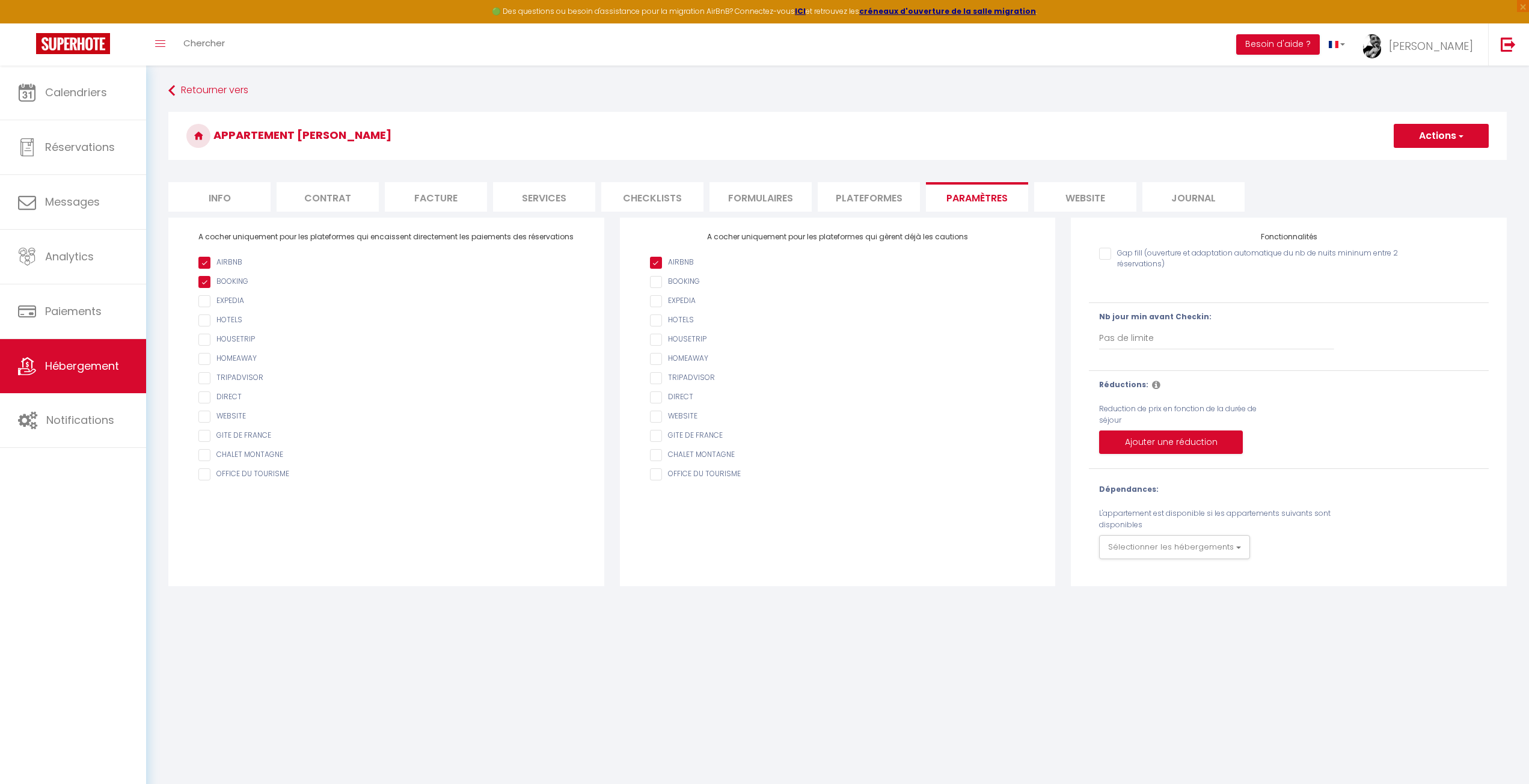
click at [662, 587] on div "Retourner vers Appartement Catherine Actions Enregistrer Info Contrat Facture S…" at bounding box center [837, 332] width 1383 height 535
click at [71, 382] on link "Hébergement" at bounding box center [73, 366] width 146 height 54
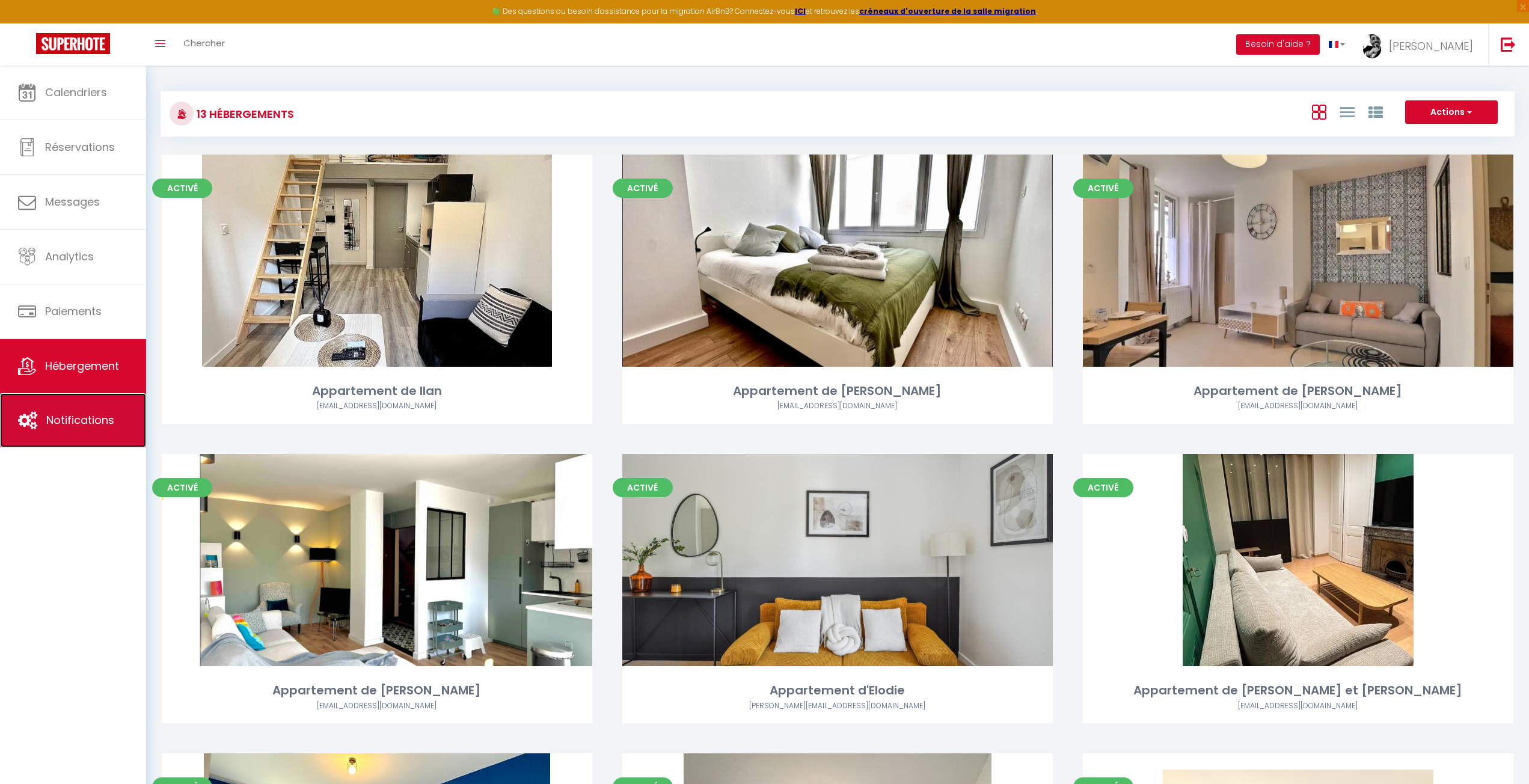
click at [77, 413] on span "Notifications" at bounding box center [80, 420] width 68 height 15
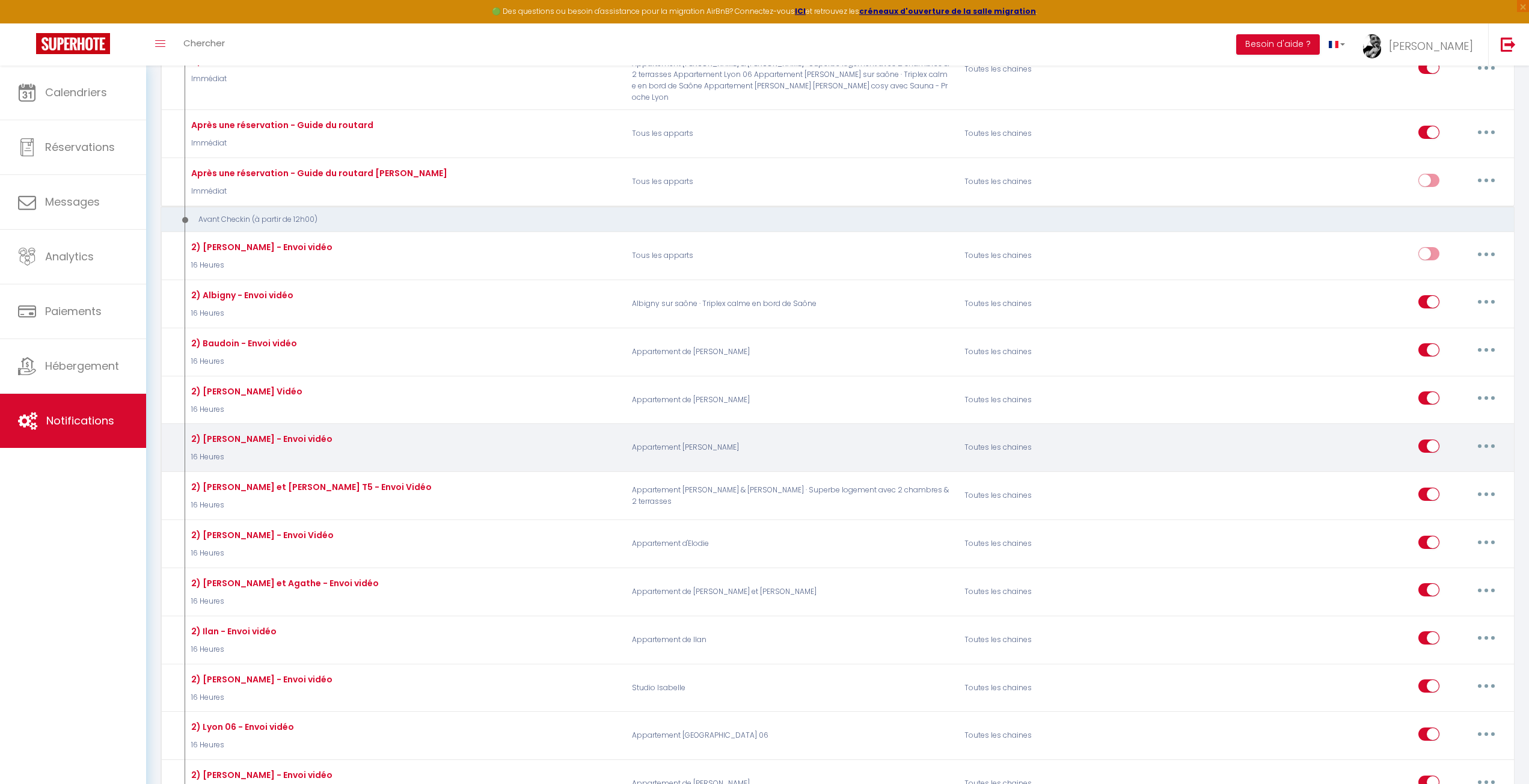
scroll to position [240, 0]
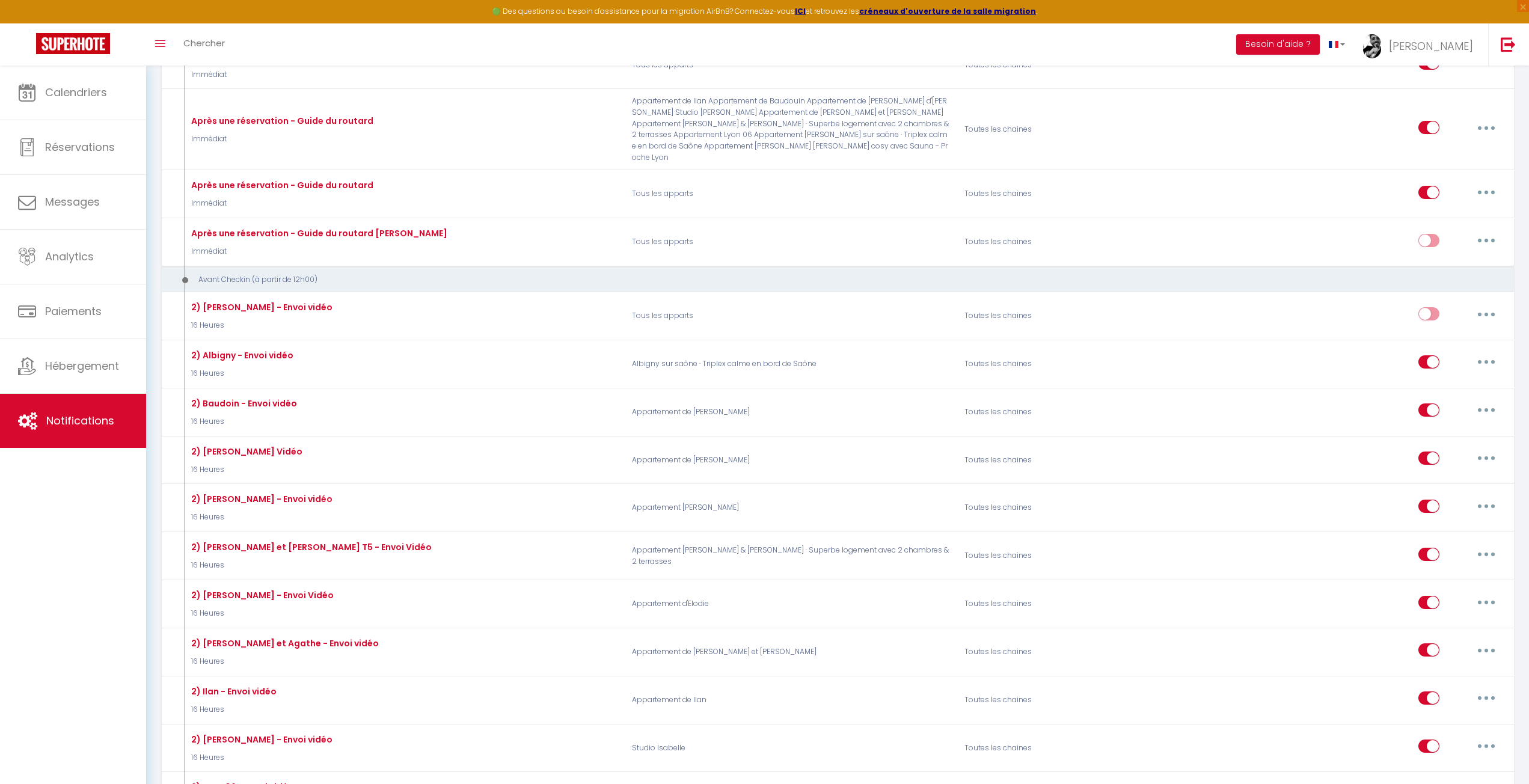
click at [101, 547] on div "Calendriers Réservations Messages Analytics Paiements Hébergement Notifications" at bounding box center [73, 437] width 146 height 744
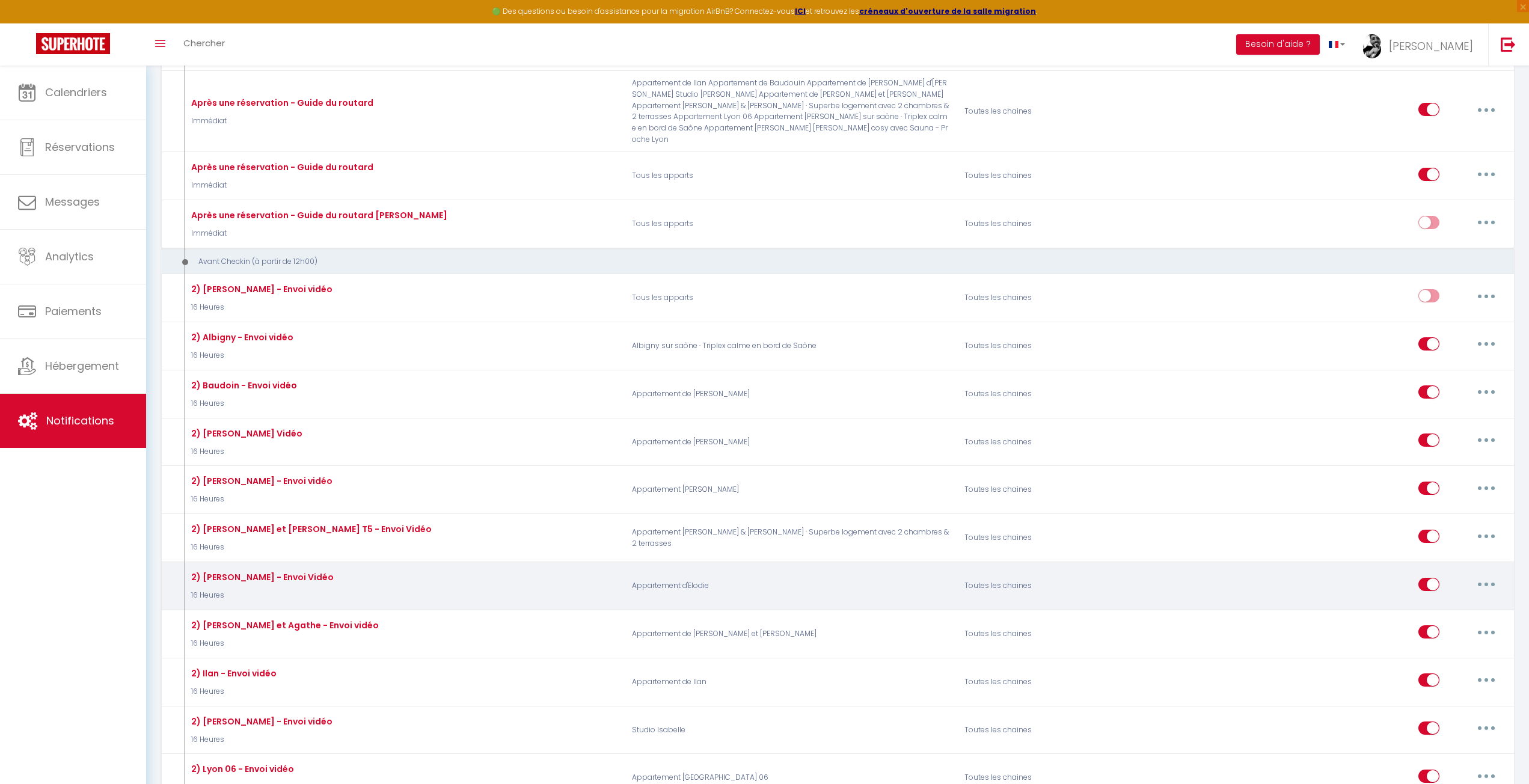
scroll to position [301, 0]
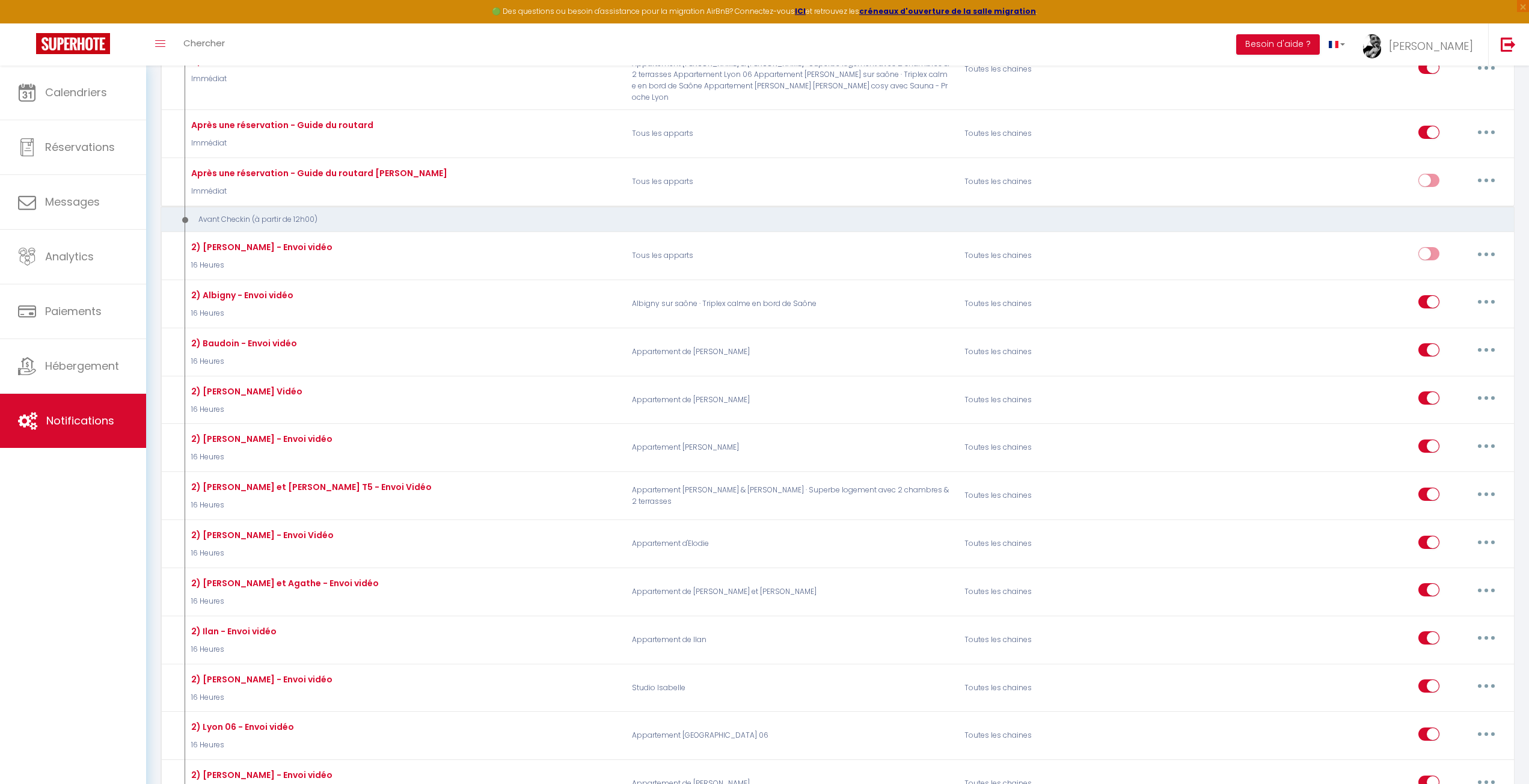
click at [88, 555] on div "Calendriers Réservations Messages Analytics Paiements Hébergement Notifications" at bounding box center [73, 437] width 146 height 744
click at [84, 564] on div "Calendriers Réservations Messages Analytics Paiements Hébergement Notifications" at bounding box center [73, 437] width 146 height 744
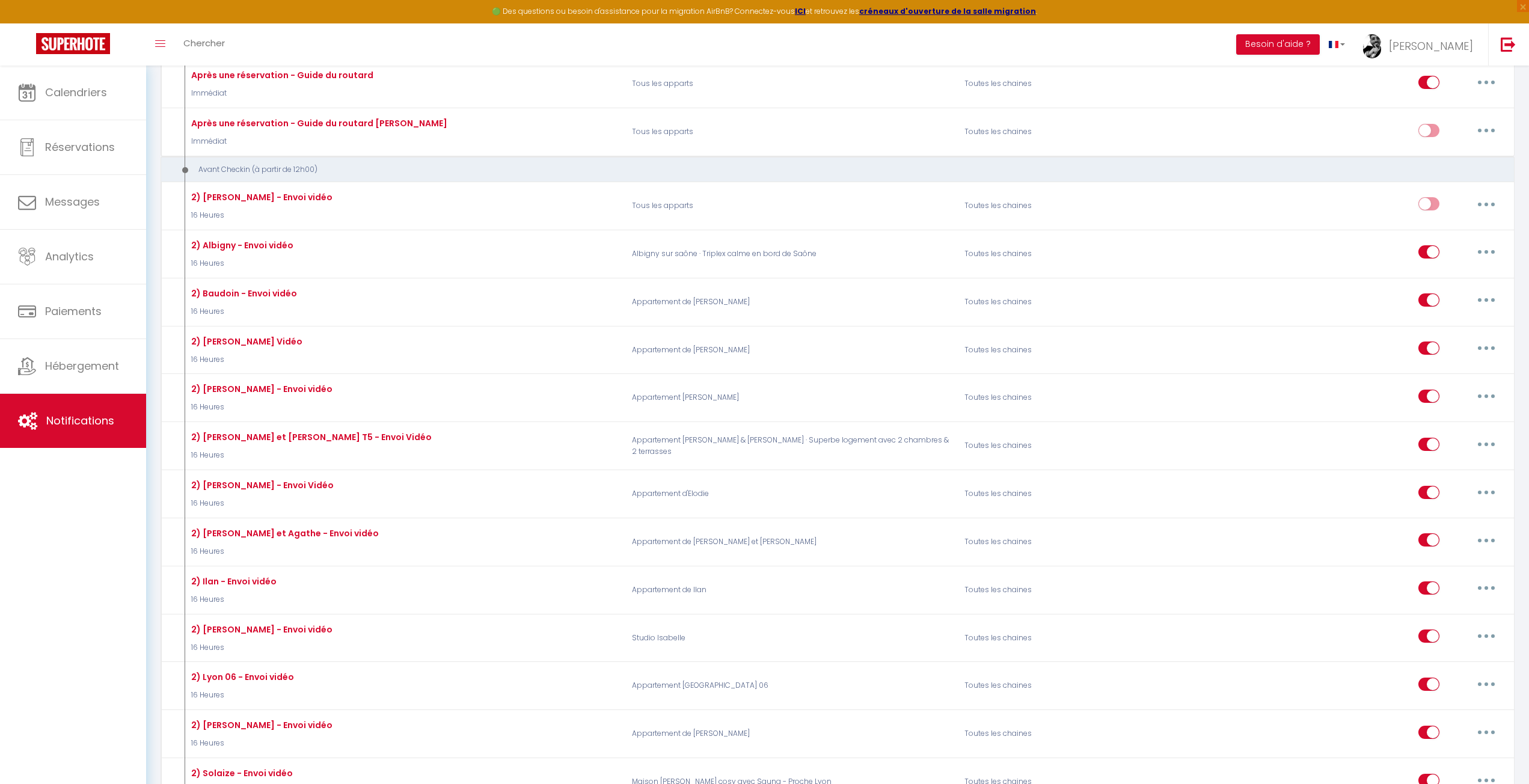
scroll to position [361, 0]
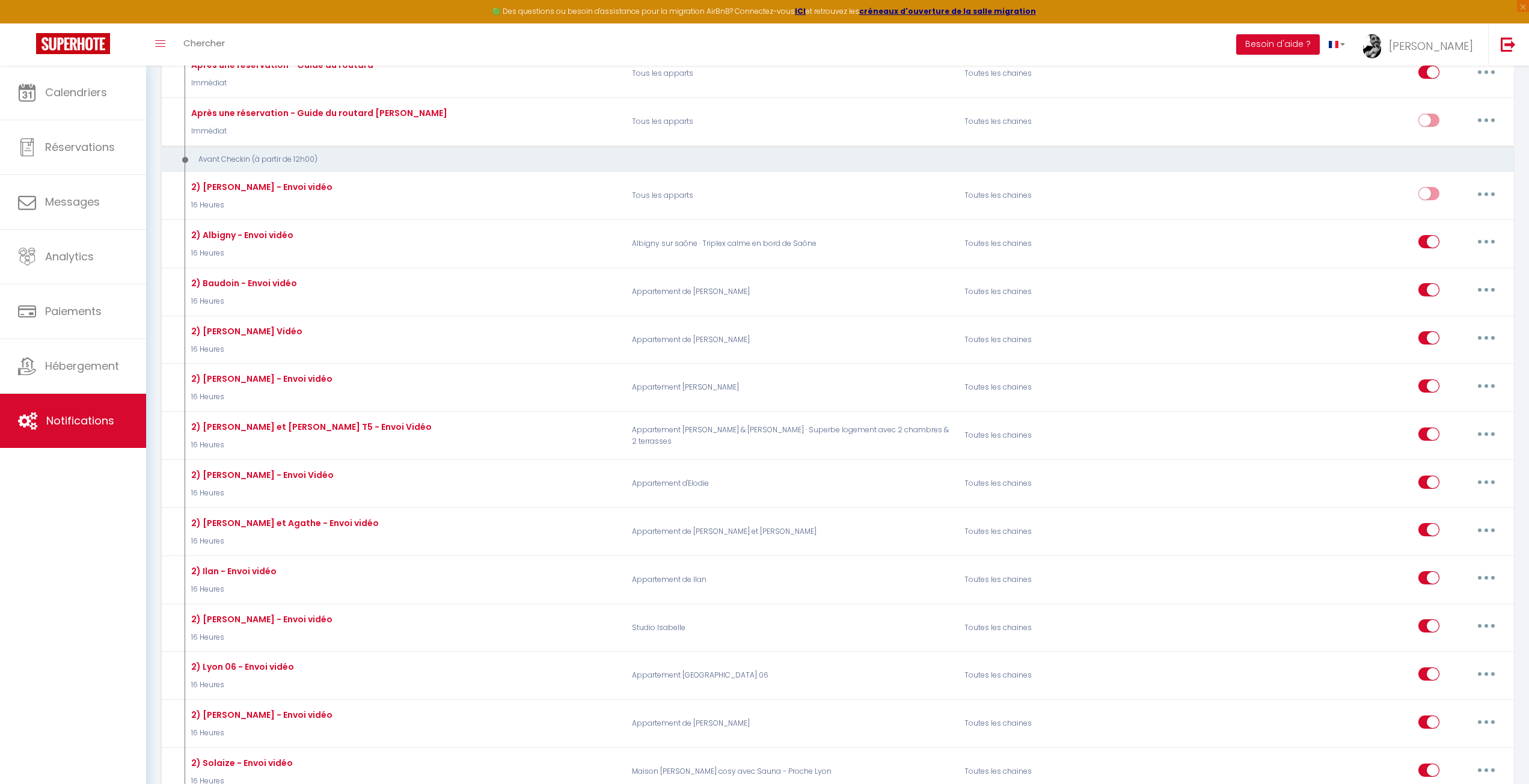
click at [110, 587] on div "Calendriers Réservations Messages Analytics Paiements Hébergement Notifications" at bounding box center [73, 437] width 146 height 744
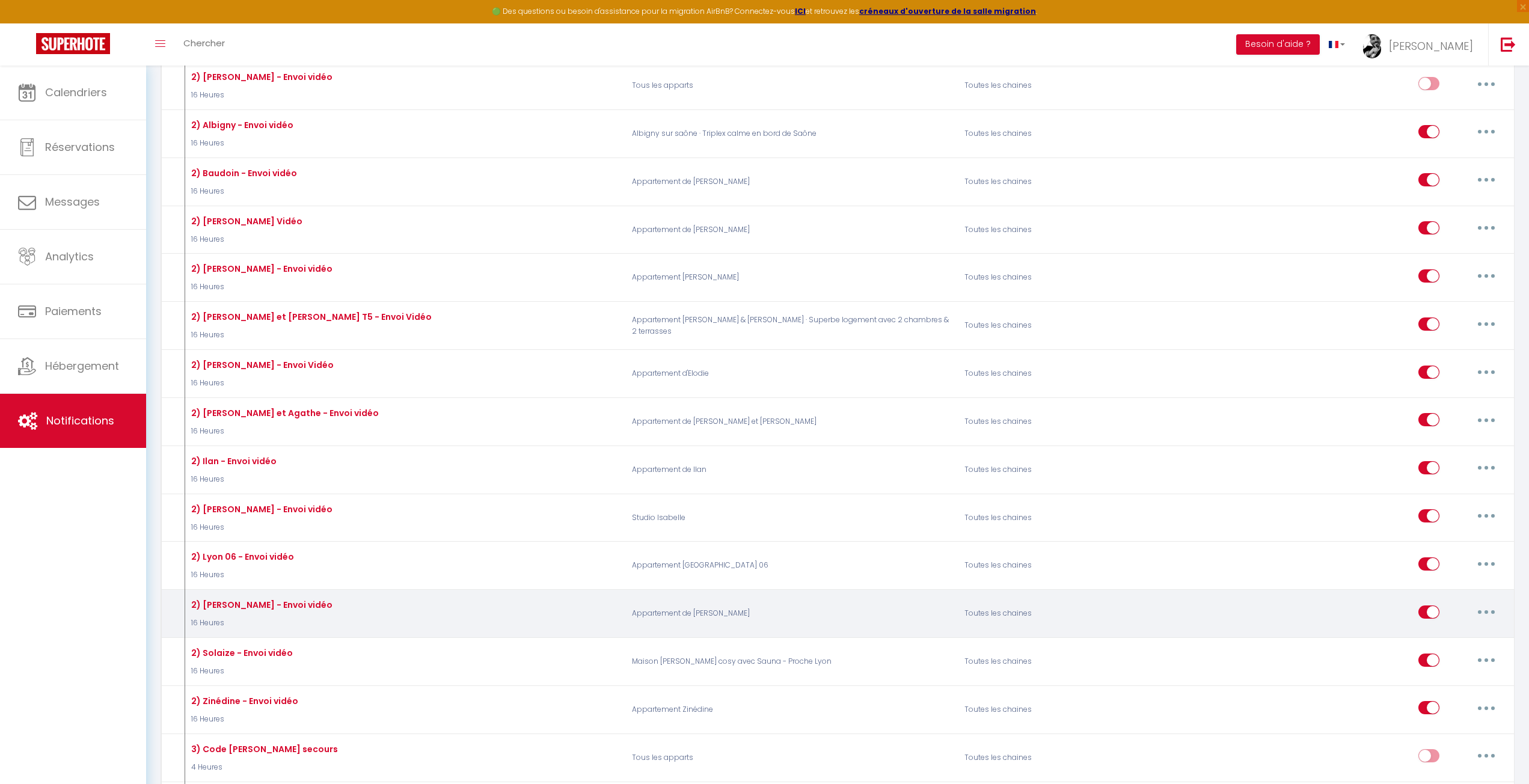
scroll to position [481, 0]
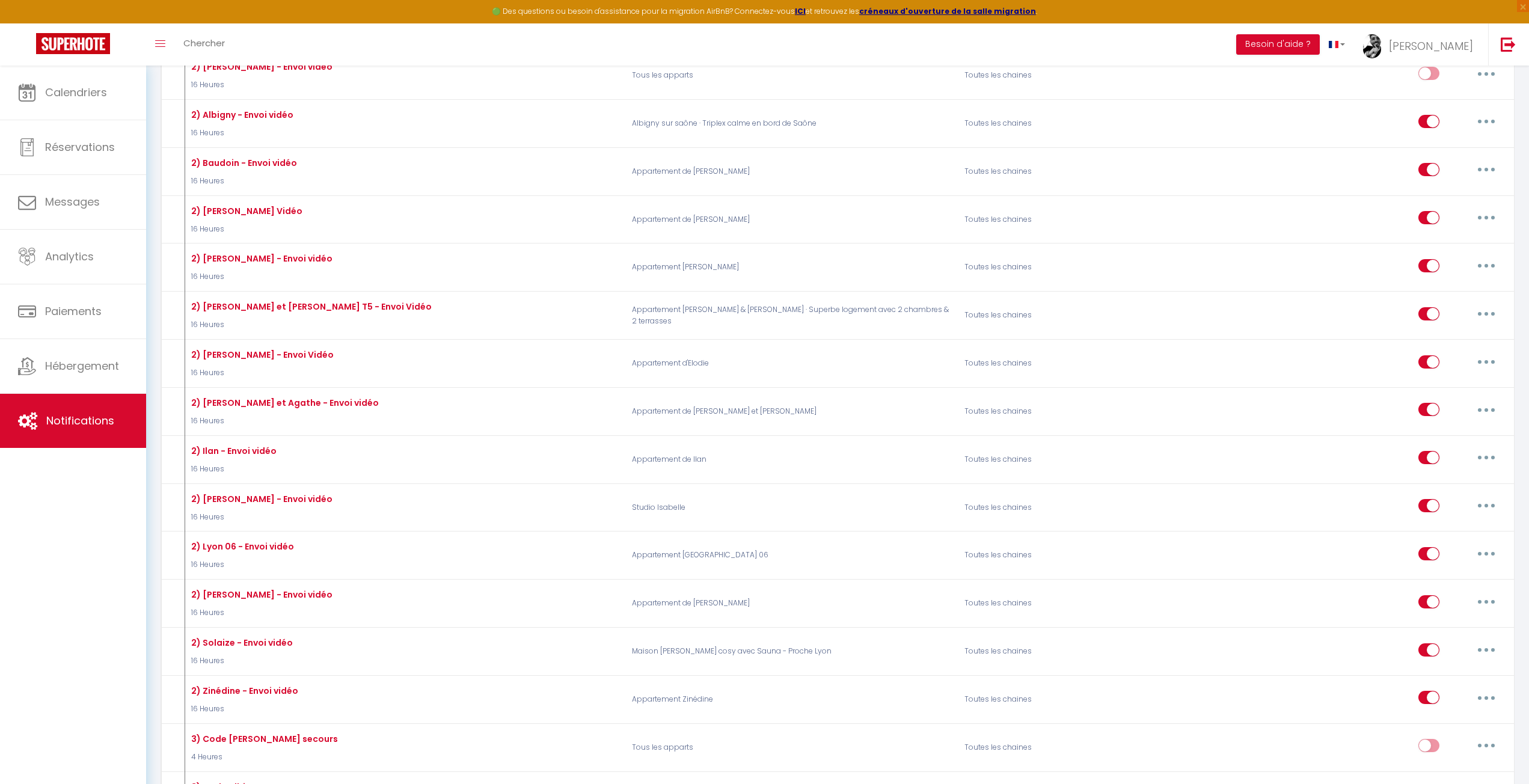
click at [92, 602] on div "Calendriers Réservations Messages Analytics Paiements Hébergement Notifications" at bounding box center [73, 437] width 146 height 744
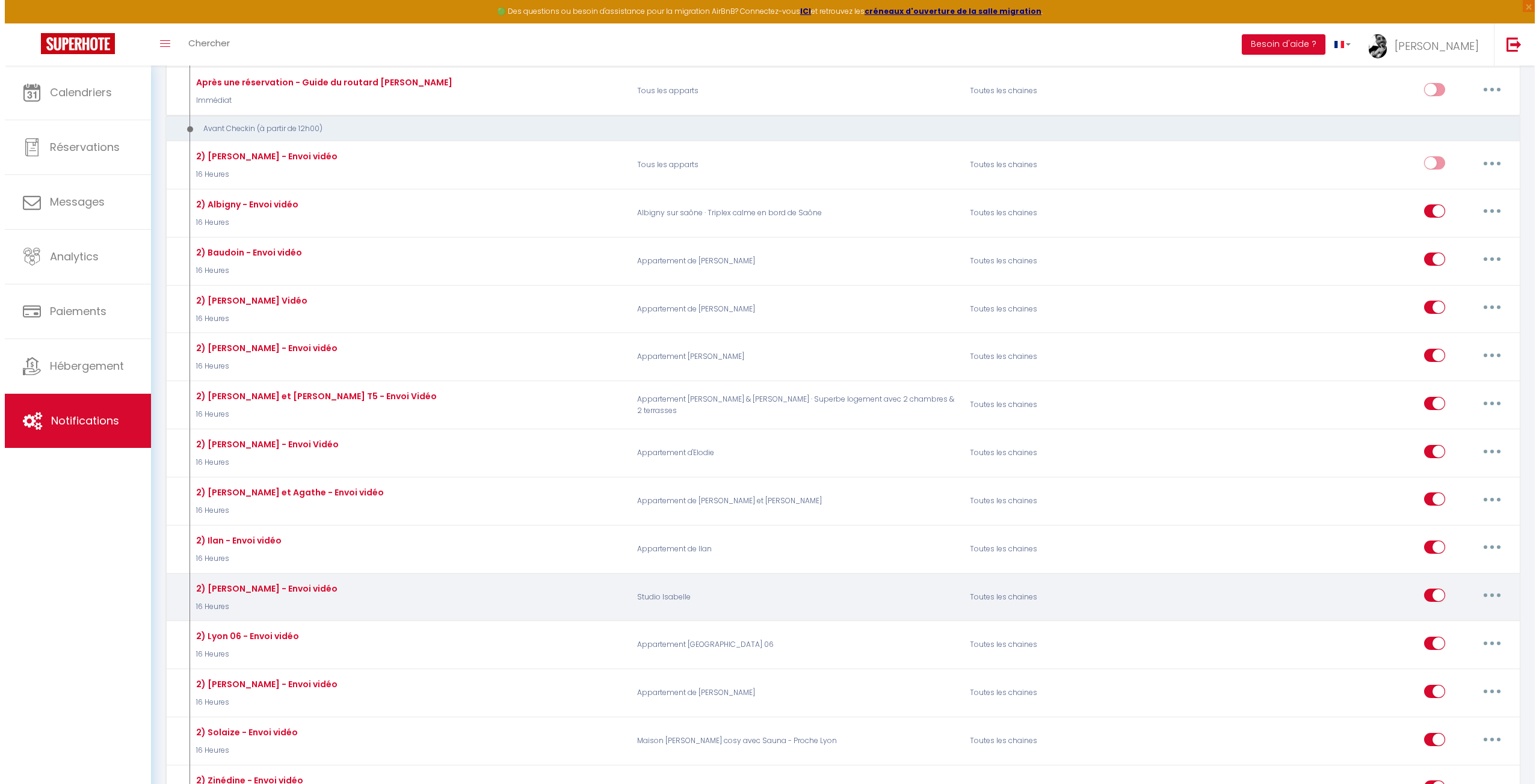
scroll to position [361, 0]
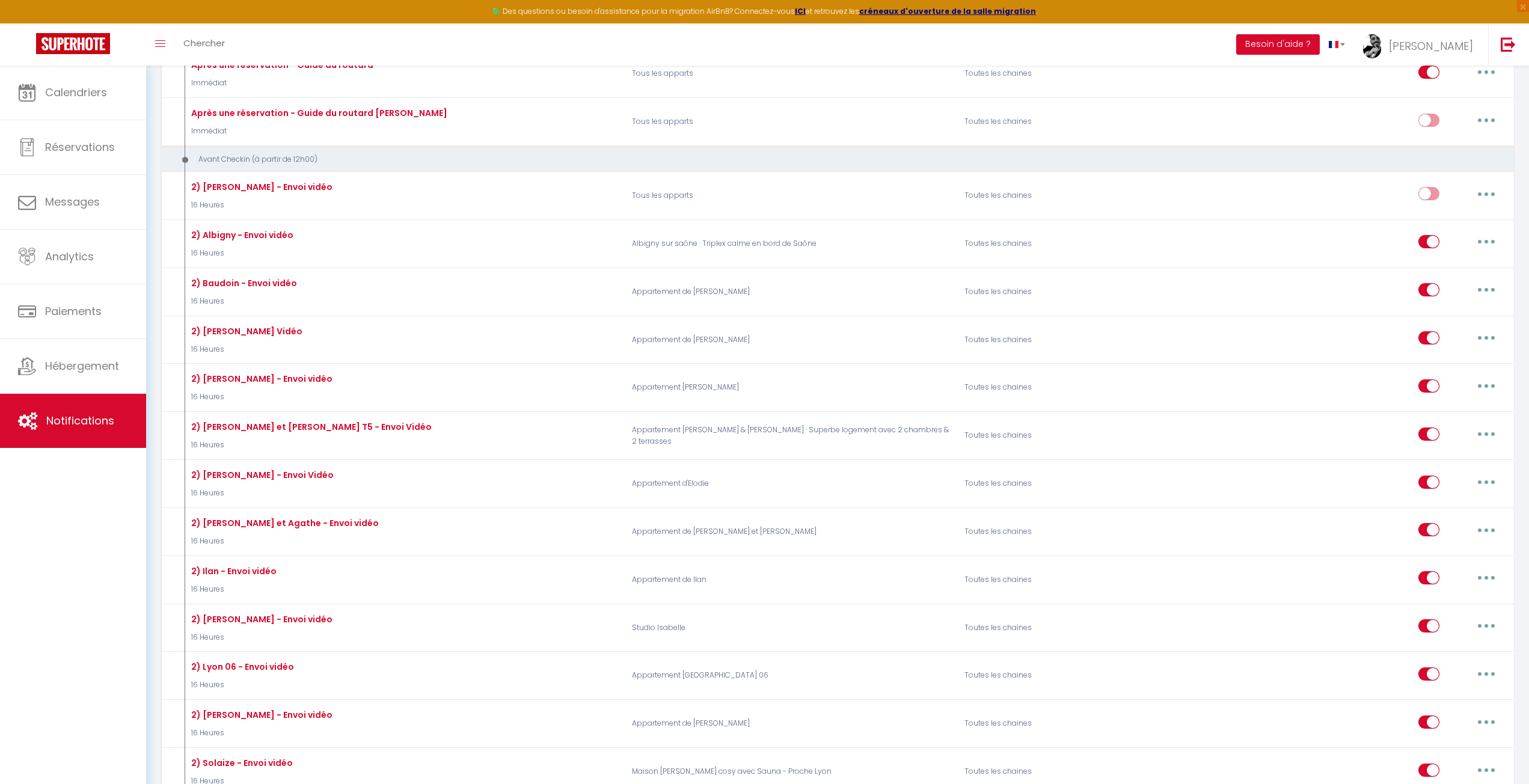
click at [1035, 154] on div "Avant Checkin (à partir de 12h00)" at bounding box center [825, 159] width 1306 height 12
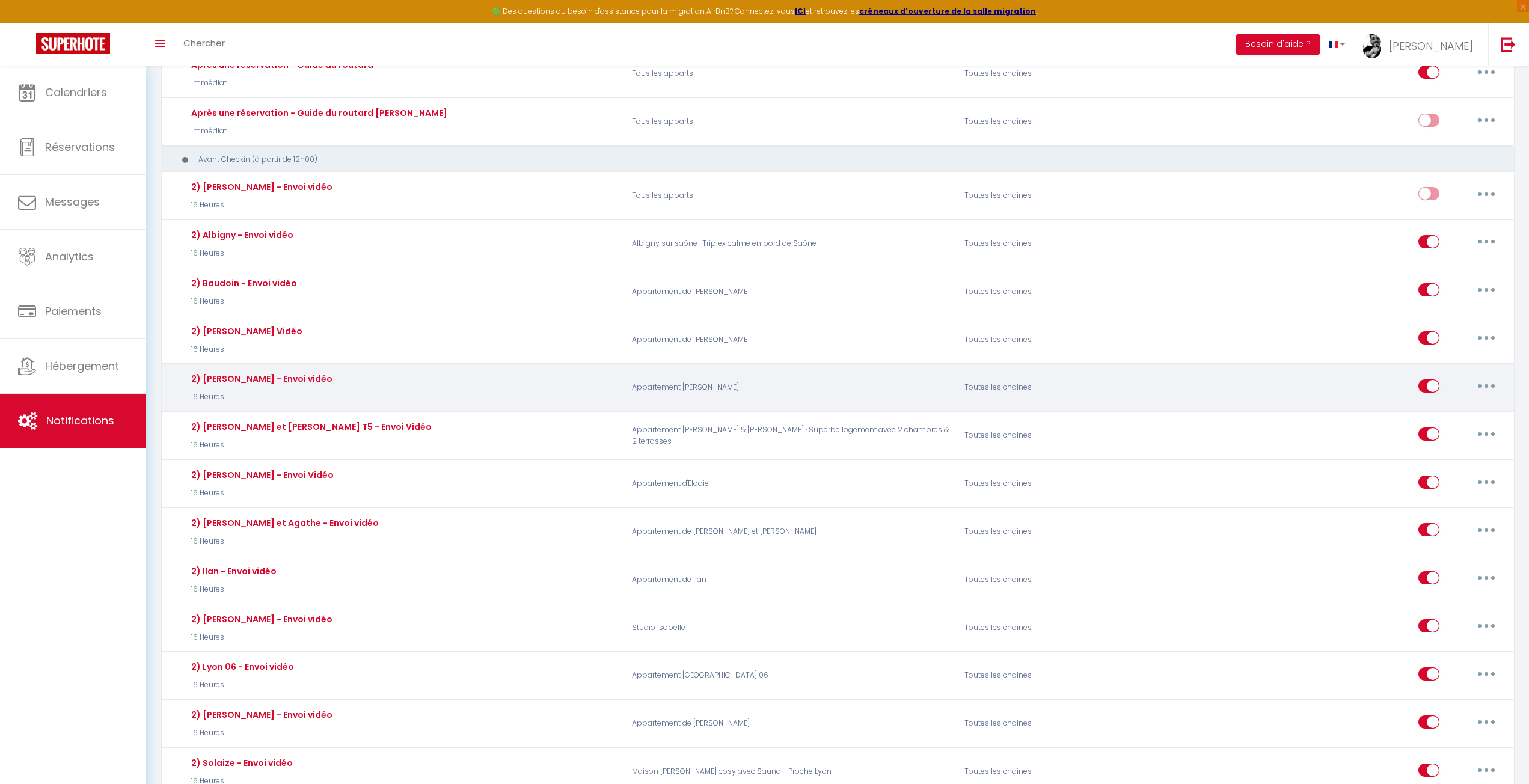
click at [1494, 376] on button "button" at bounding box center [1487, 385] width 34 height 19
click at [1459, 403] on link "Editer" at bounding box center [1455, 413] width 89 height 21
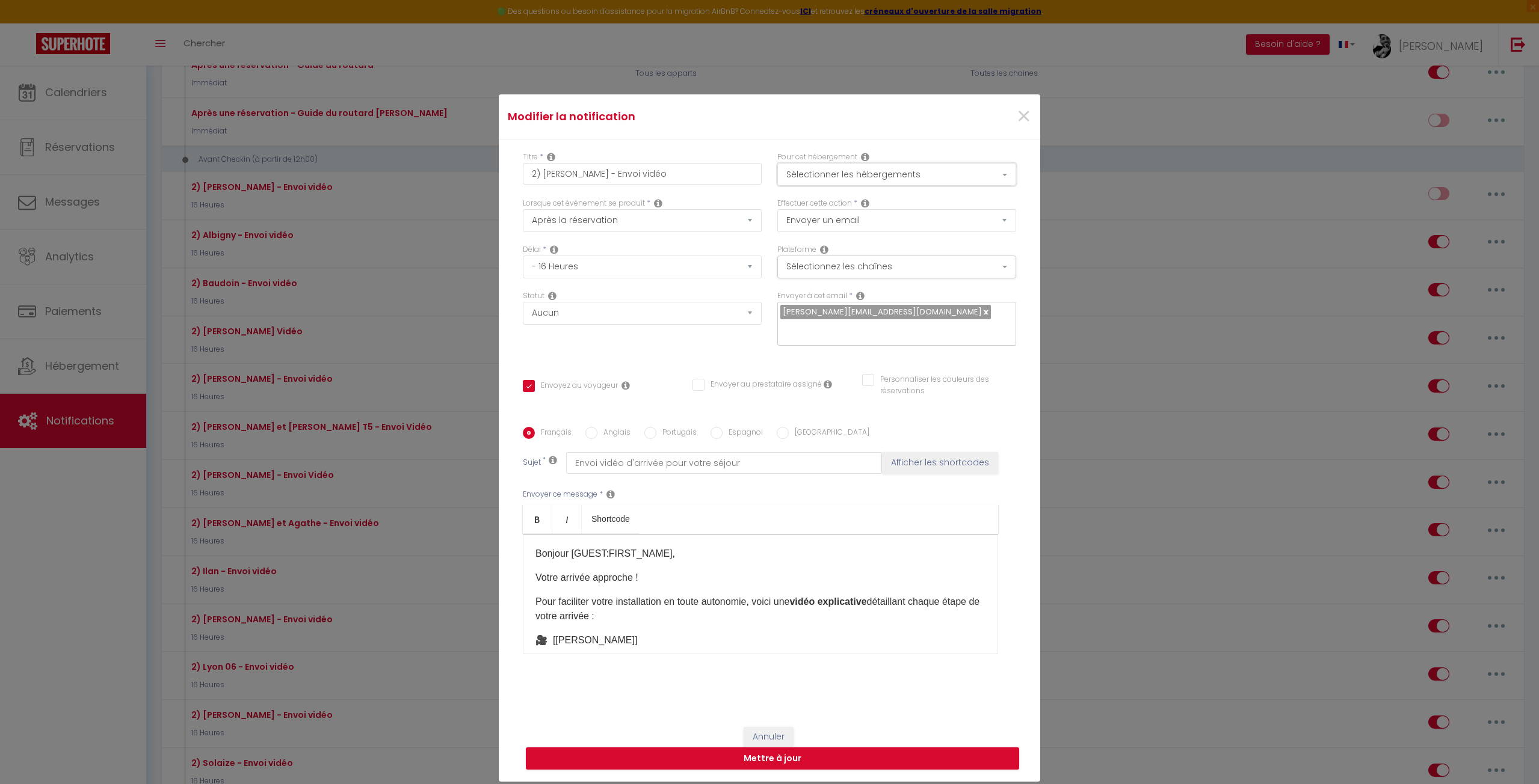
click at [889, 180] on button "Sélectionner les hébergements" at bounding box center [897, 174] width 239 height 23
click at [896, 175] on button "Sélectionner les hébergements" at bounding box center [897, 174] width 239 height 23
click at [857, 212] on select "Envoyer un email Envoyer un SMS Envoyer une notification push" at bounding box center [897, 220] width 239 height 23
click at [851, 266] on button "Sélectionnez les chaînes" at bounding box center [897, 267] width 239 height 23
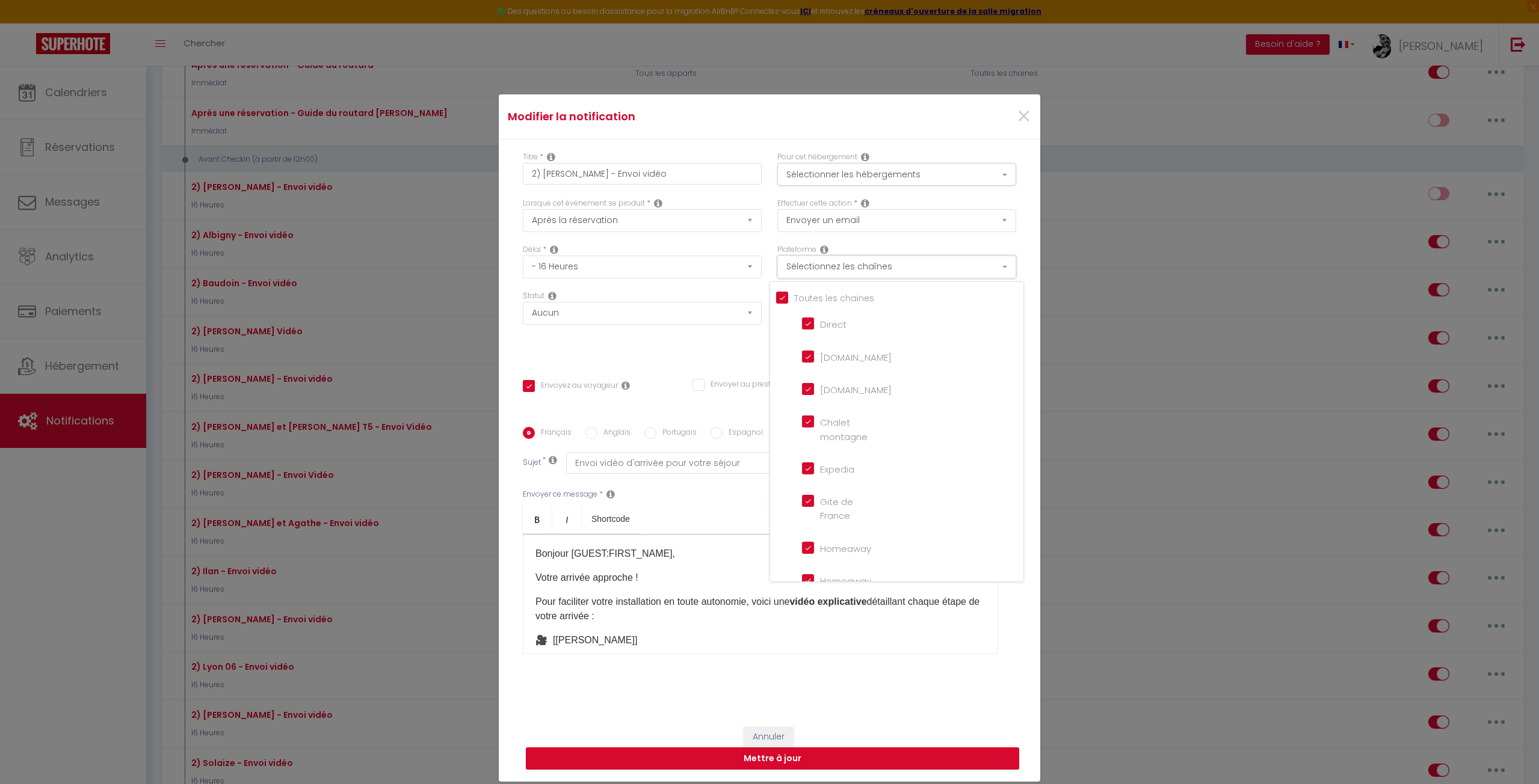
click at [851, 266] on button "Sélectionnez les chaînes" at bounding box center [897, 267] width 239 height 23
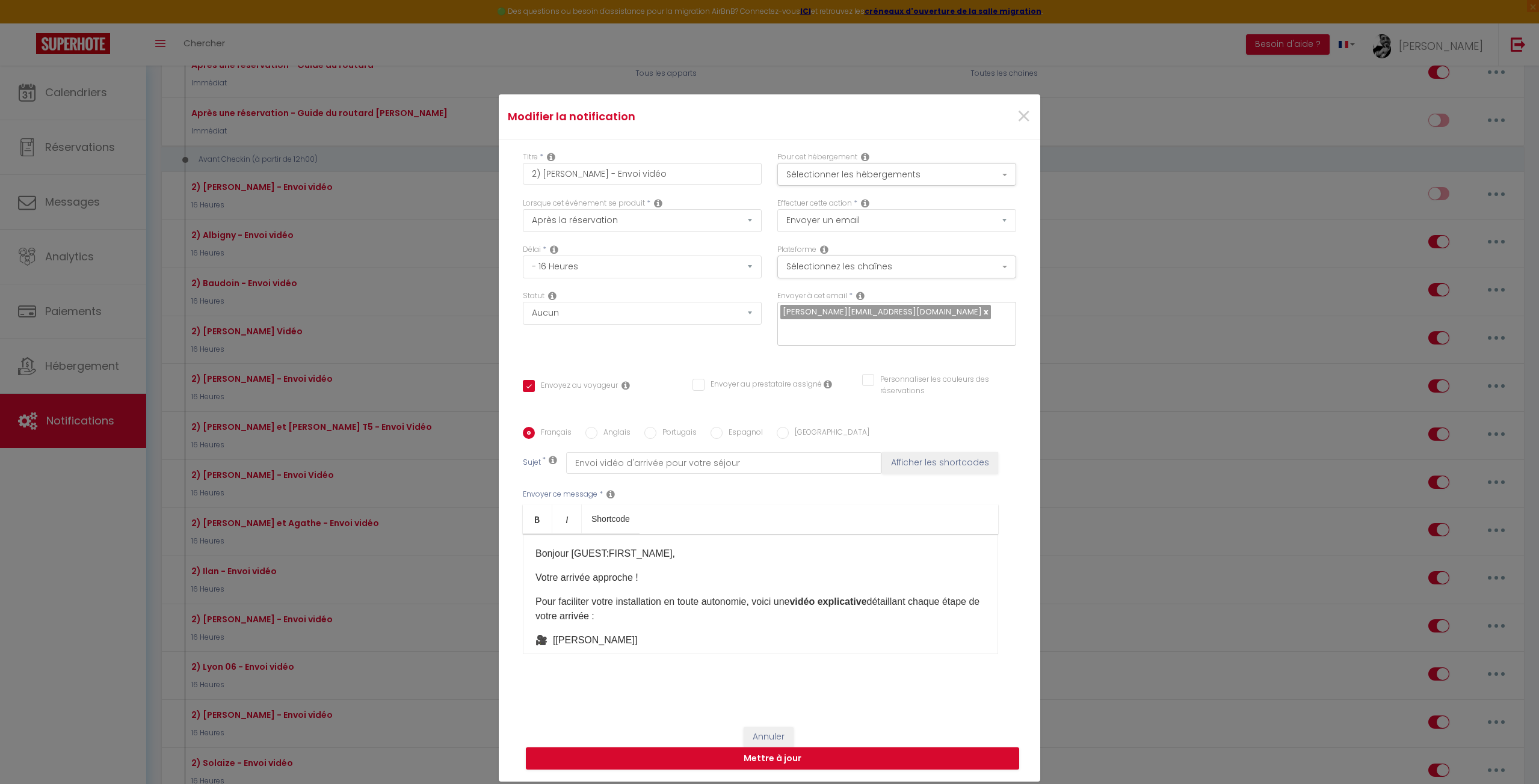
drag, startPoint x: 654, startPoint y: 362, endPoint x: 649, endPoint y: 329, distance: 33.4
click at [654, 361] on div "Titre * 2) Catherine - Envoi vidéo Pour cet hébergement Sélectionner les héberg…" at bounding box center [769, 427] width 542 height 575
click at [655, 310] on select "Aucun Si la réservation est payée Si réservation non payée Si la caution a été …" at bounding box center [642, 313] width 239 height 23
click at [522, 302] on select "Aucun Si la réservation est payée Si réservation non payée Si la caution a été …" at bounding box center [642, 313] width 239 height 23
click at [621, 342] on div "Statut Aucun Si la réservation est payée Si réservation non payée Si la caution…" at bounding box center [642, 324] width 254 height 68
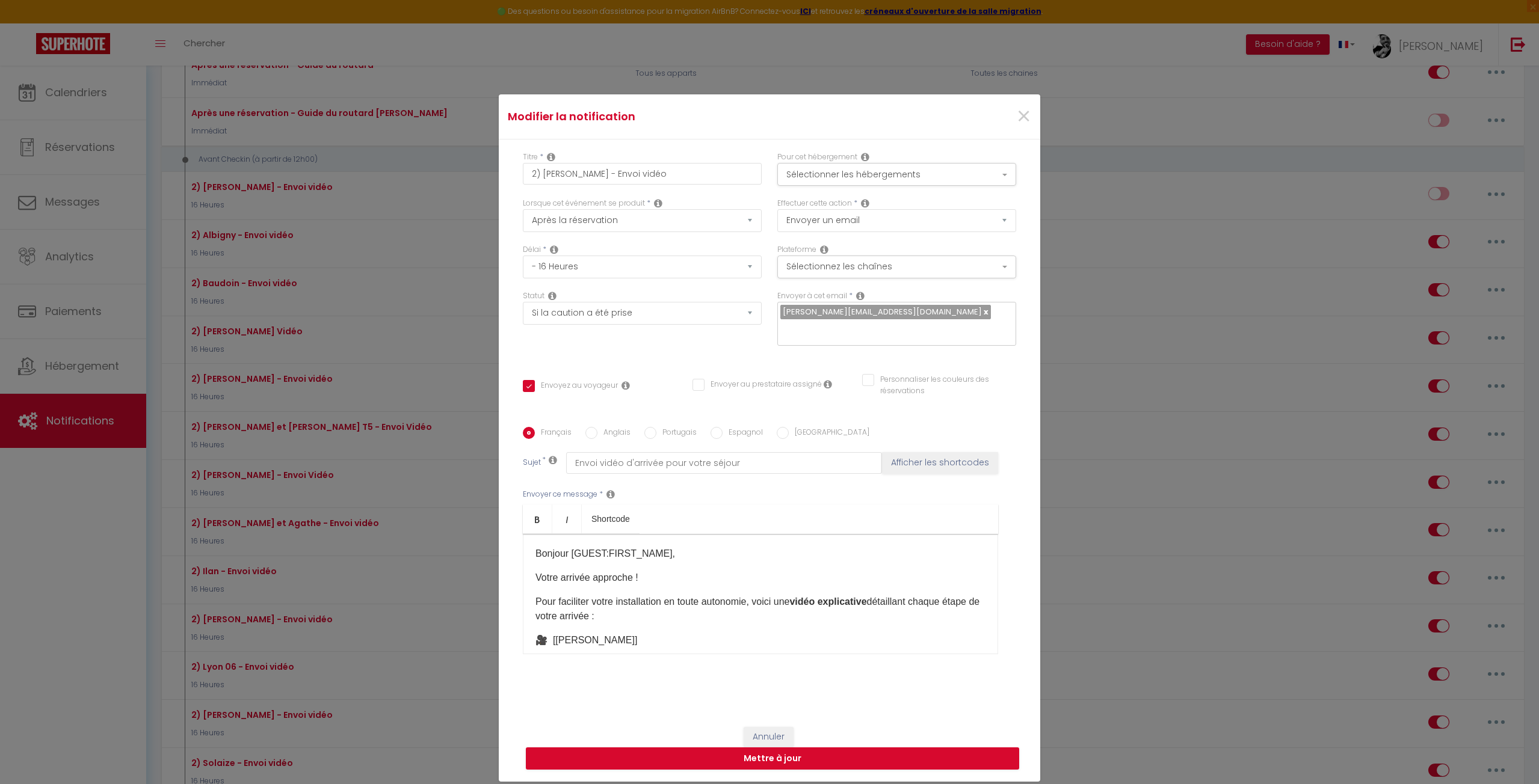
click at [634, 290] on div "Statut Aucun Si la réservation est payée Si réservation non payée Si la caution…" at bounding box center [642, 307] width 239 height 35
click at [670, 342] on div "Statut Aucun Si la réservation est payée Si réservation non payée Si la caution…" at bounding box center [642, 324] width 254 height 68
click at [648, 310] on select "Aucun Si la réservation est payée Si réservation non payée Si la caution a été …" at bounding box center [642, 313] width 239 height 23
click at [645, 313] on select "Aucun Si la réservation est payée Si réservation non payée Si la caution a été …" at bounding box center [642, 313] width 239 height 23
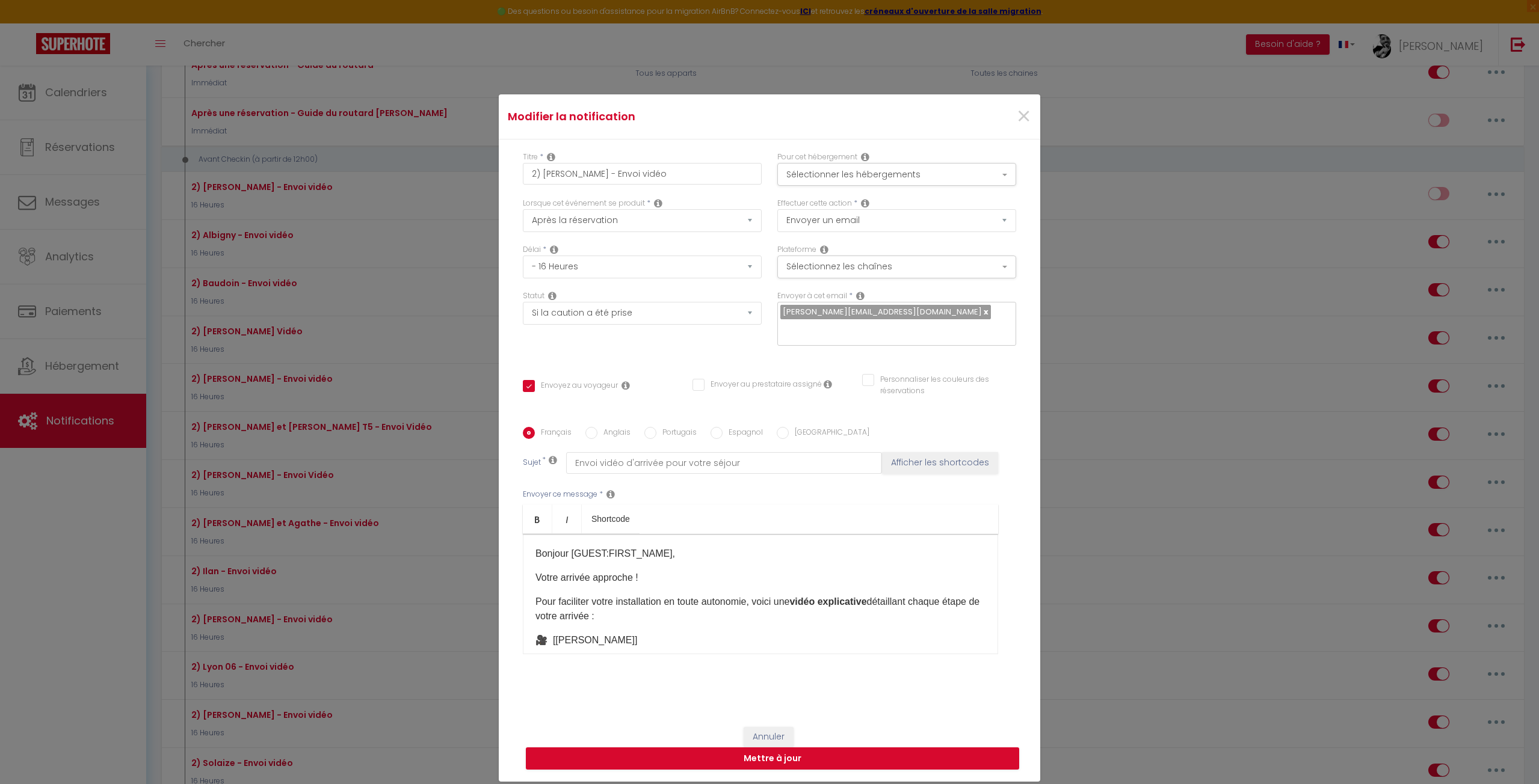
click at [622, 349] on div "Statut Aucun Si la réservation est payée Si réservation non payée Si la caution…" at bounding box center [642, 324] width 254 height 68
click at [620, 342] on div "Statut Aucun Si la réservation est payée Si réservation non payée Si la caution…" at bounding box center [642, 324] width 254 height 68
click at [623, 339] on div "Statut Aucun Si la réservation est payée Si réservation non payée Si la caution…" at bounding box center [642, 324] width 254 height 68
click at [615, 340] on div "Statut Aucun Si la réservation est payée Si réservation non payée Si la caution…" at bounding box center [642, 324] width 254 height 68
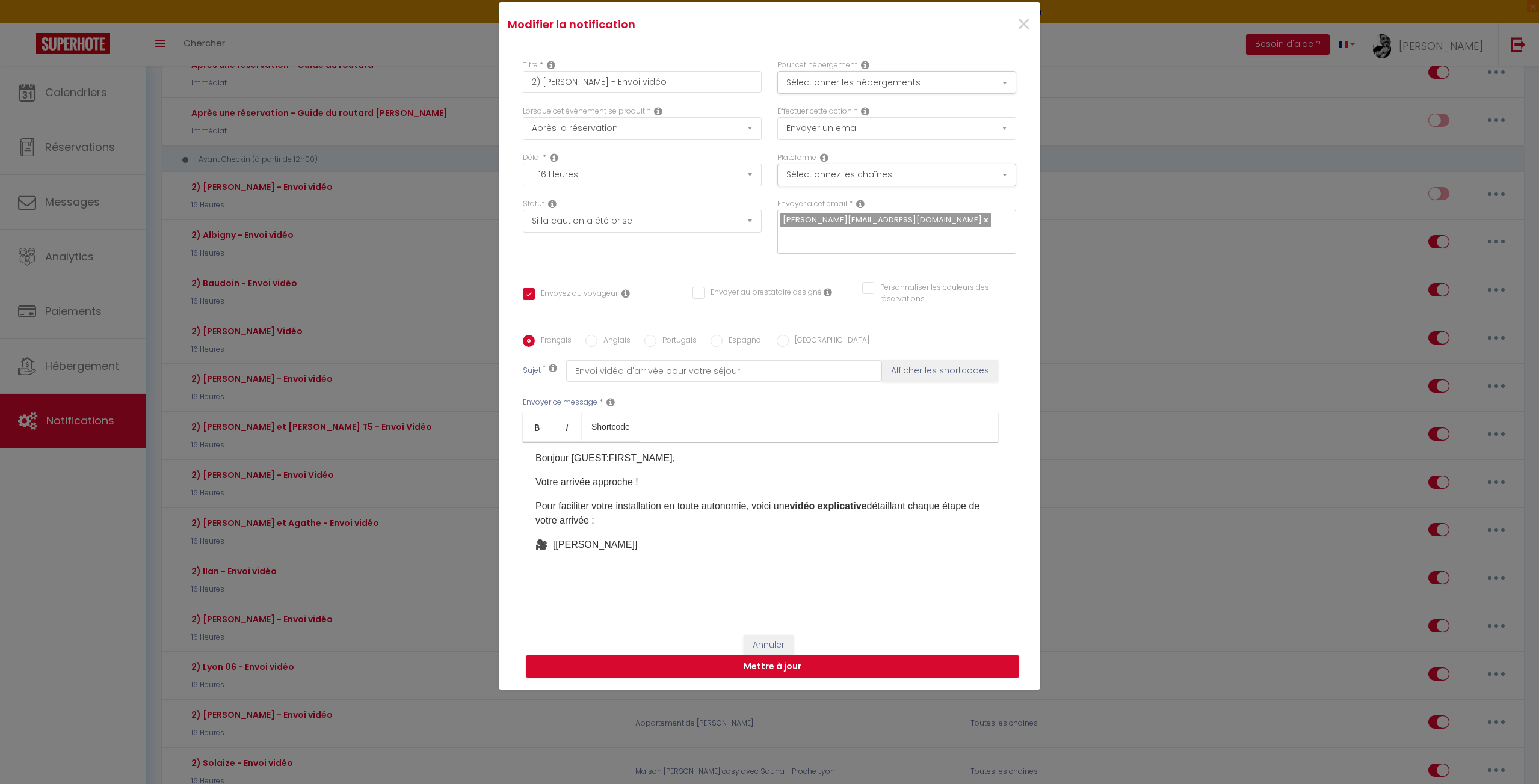
scroll to position [0, 0]
click at [670, 265] on div "Statut Aucun Si la réservation est payée Si réservation non payée Si la caution…" at bounding box center [642, 232] width 254 height 68
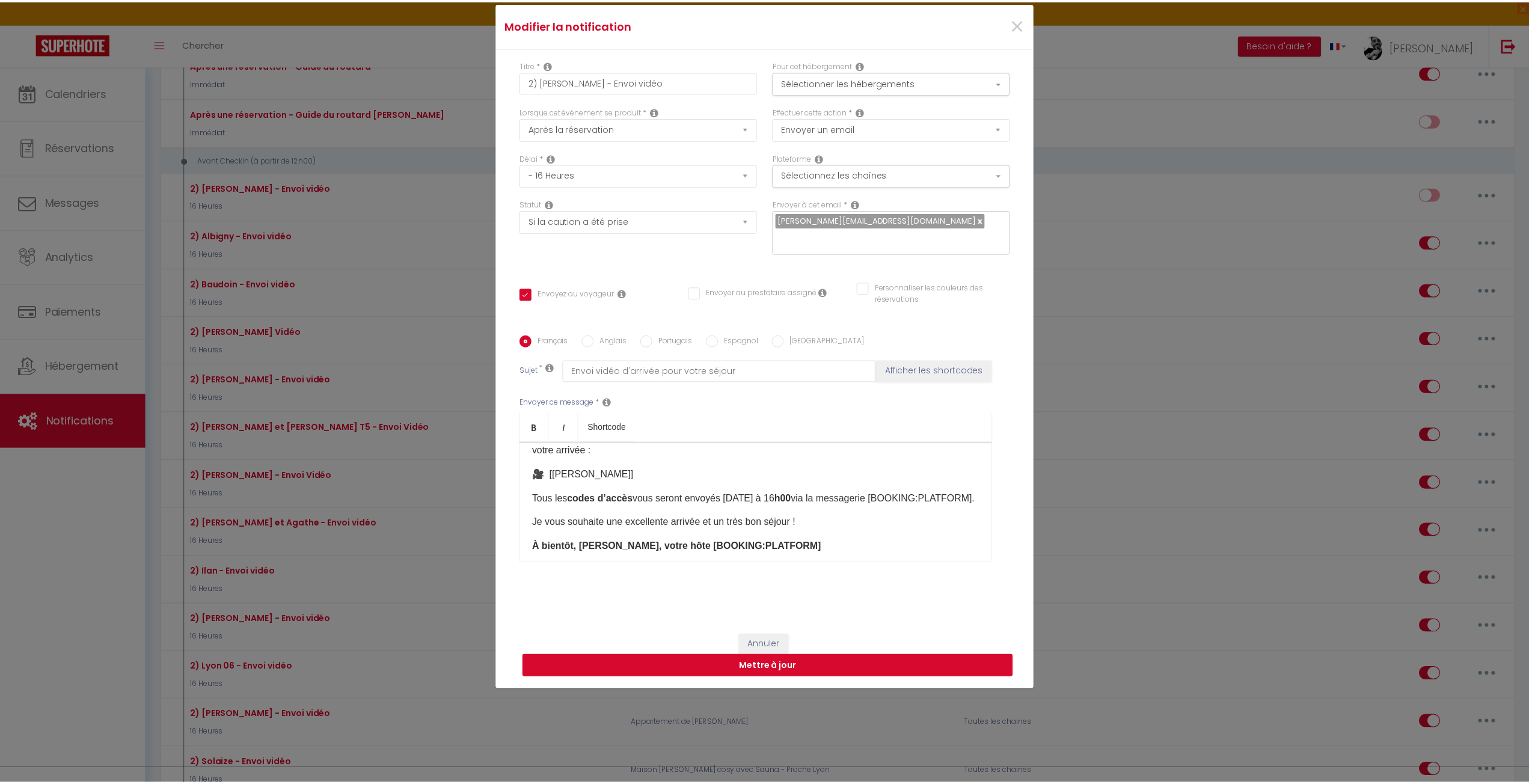
scroll to position [104, 0]
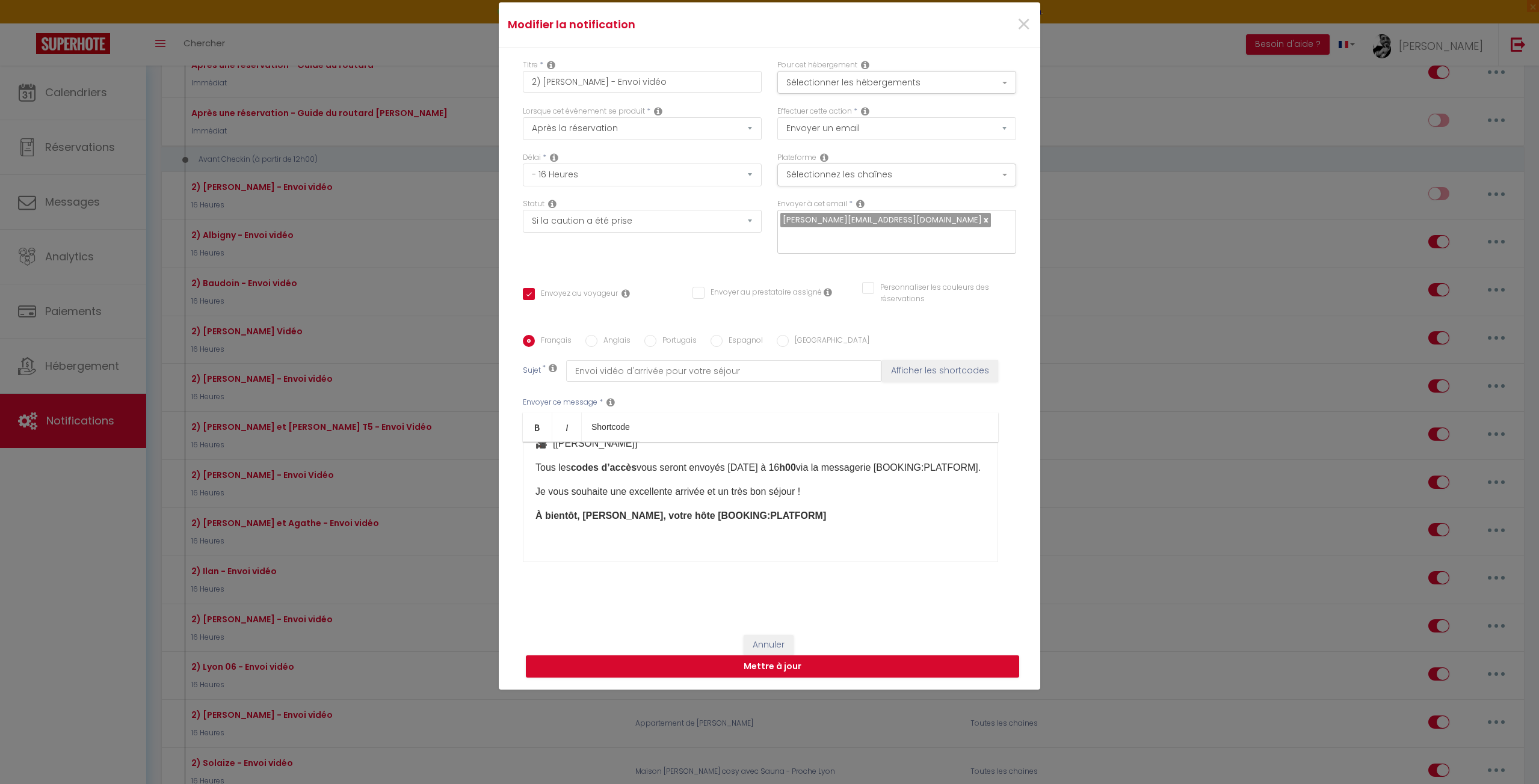
drag, startPoint x: 641, startPoint y: 606, endPoint x: 656, endPoint y: 611, distance: 15.8
click at [642, 606] on div "Titre * 2) Catherine - Envoi vidéo Pour cet hébergement Sélectionner les héberg…" at bounding box center [769, 335] width 542 height 575
click at [652, 243] on div "Statut Aucun Si la réservation est payée Si réservation non payée Si la caution…" at bounding box center [642, 232] width 254 height 68
click at [678, 659] on button "Mettre à jour" at bounding box center [772, 667] width 493 height 23
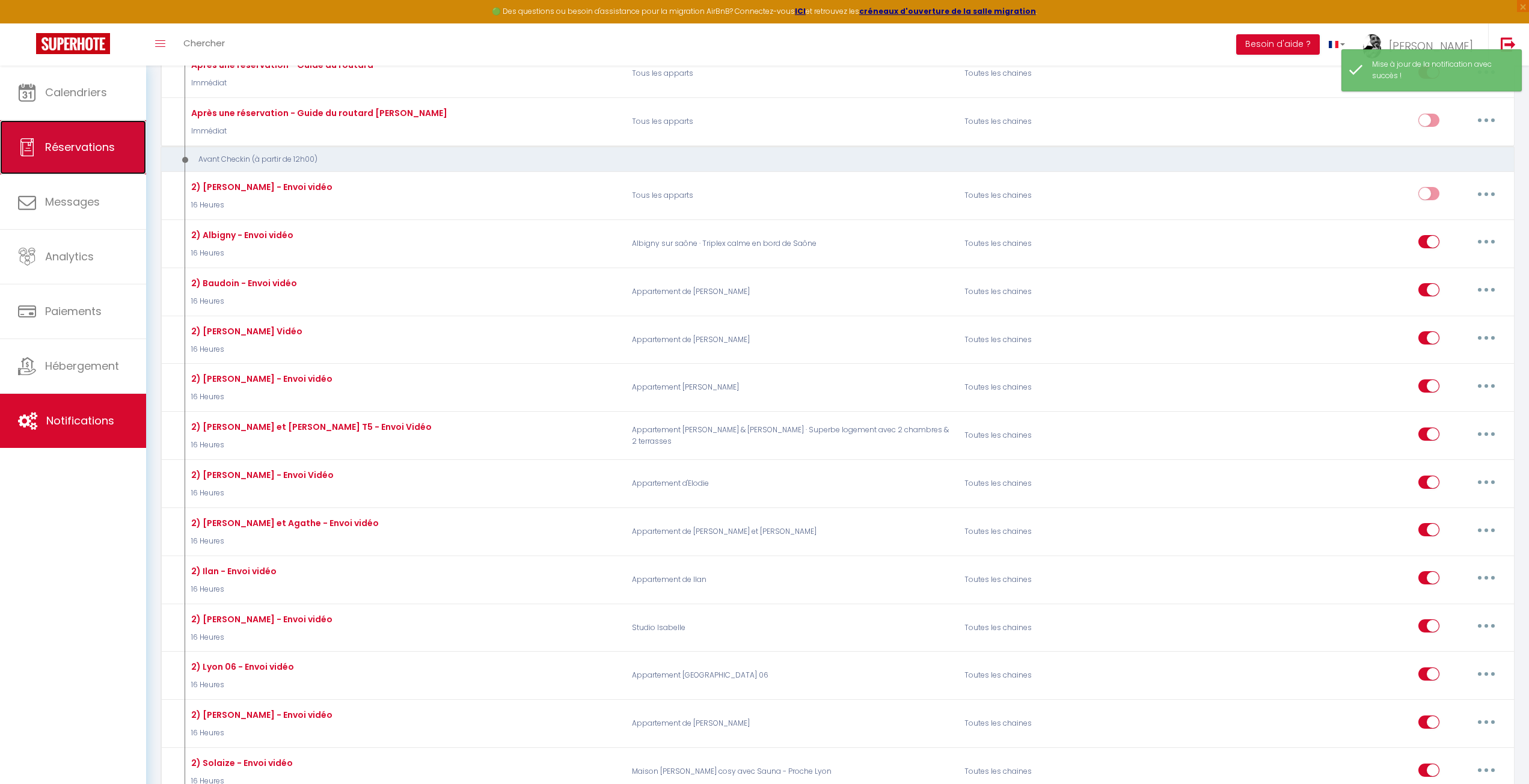
click at [62, 134] on link "Réservations" at bounding box center [73, 147] width 146 height 54
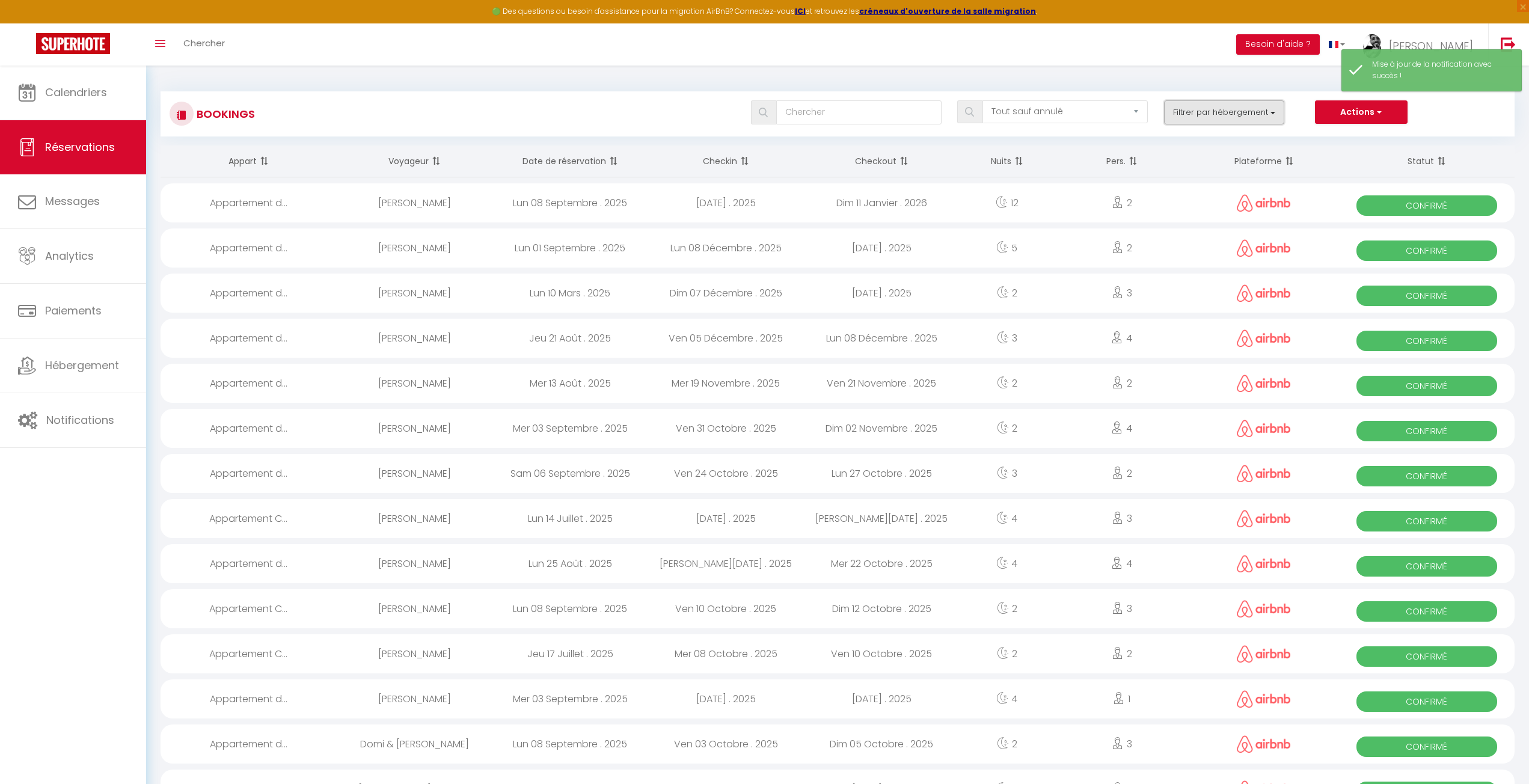
click at [1226, 108] on button "Filtrer par hébergement" at bounding box center [1224, 112] width 121 height 24
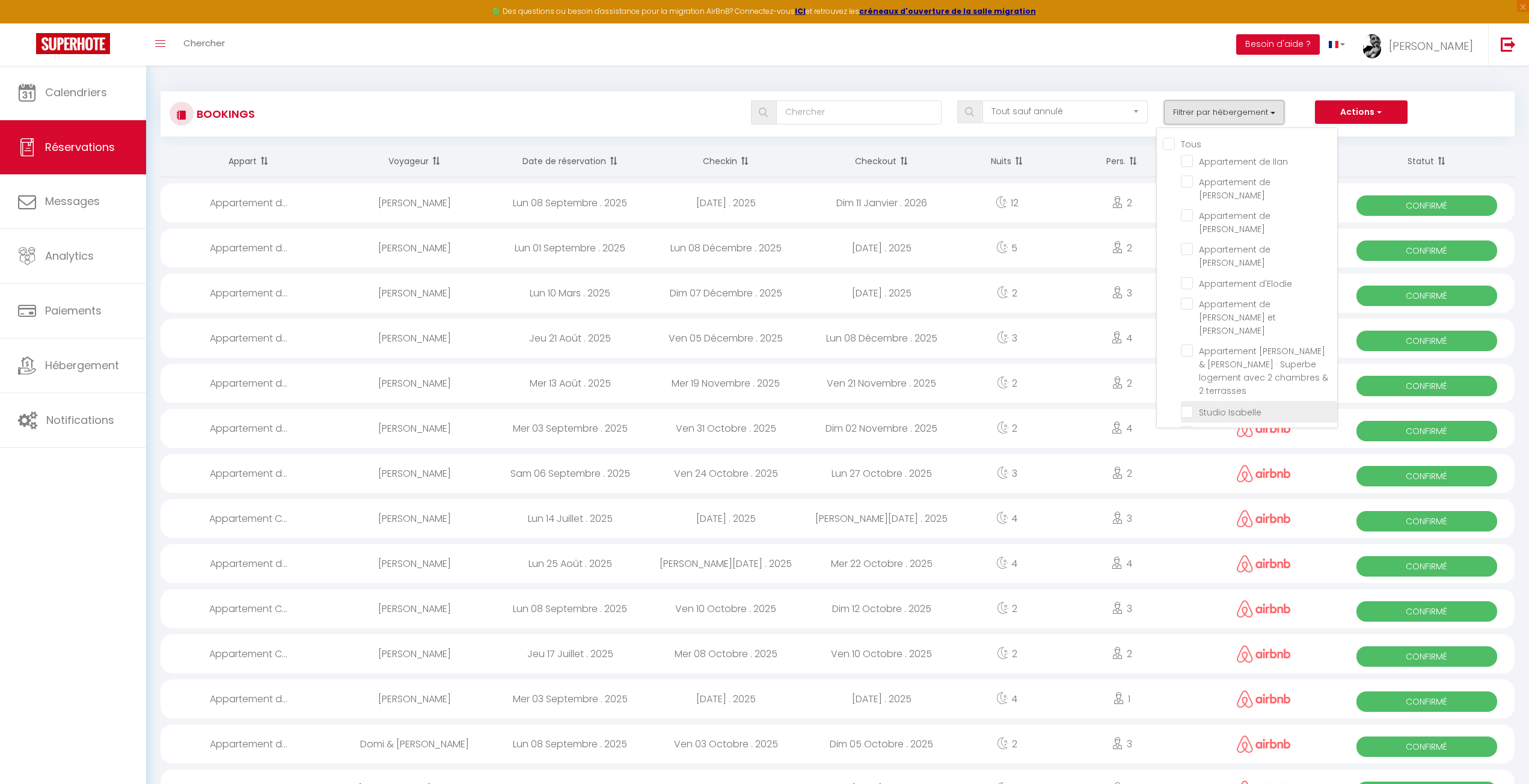
scroll to position [60, 0]
click at [1191, 455] on input "Appartement [PERSON_NAME]" at bounding box center [1259, 461] width 157 height 12
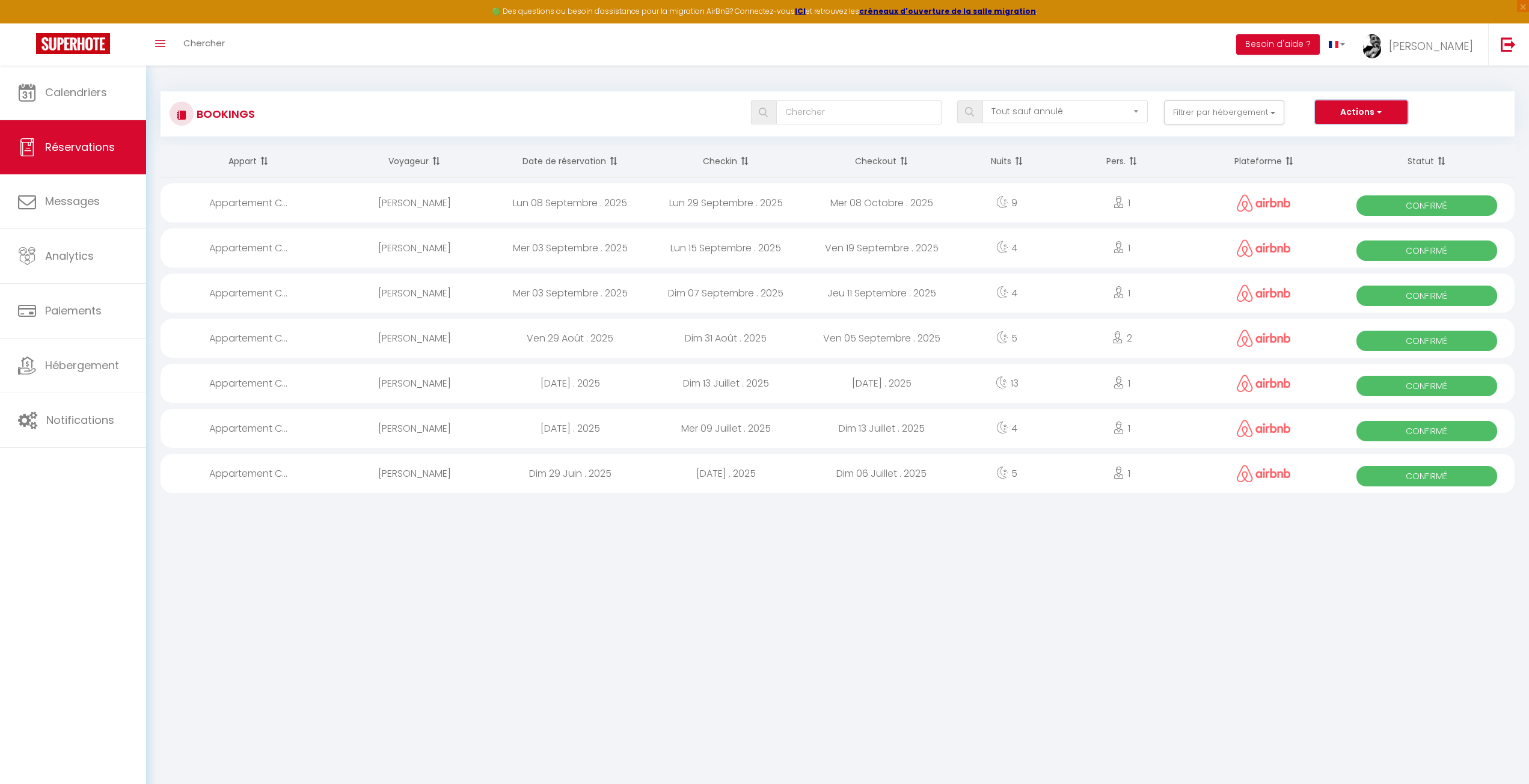
click at [1372, 110] on button "Actions" at bounding box center [1361, 112] width 93 height 24
click at [1436, 90] on div "Bookings Tous les statuts Annulé Confirmé Non Confirmé Tout sauf annulé No Show…" at bounding box center [837, 108] width 1354 height 57
click at [686, 203] on div "Lun 29 Septembre . 2025" at bounding box center [726, 203] width 156 height 39
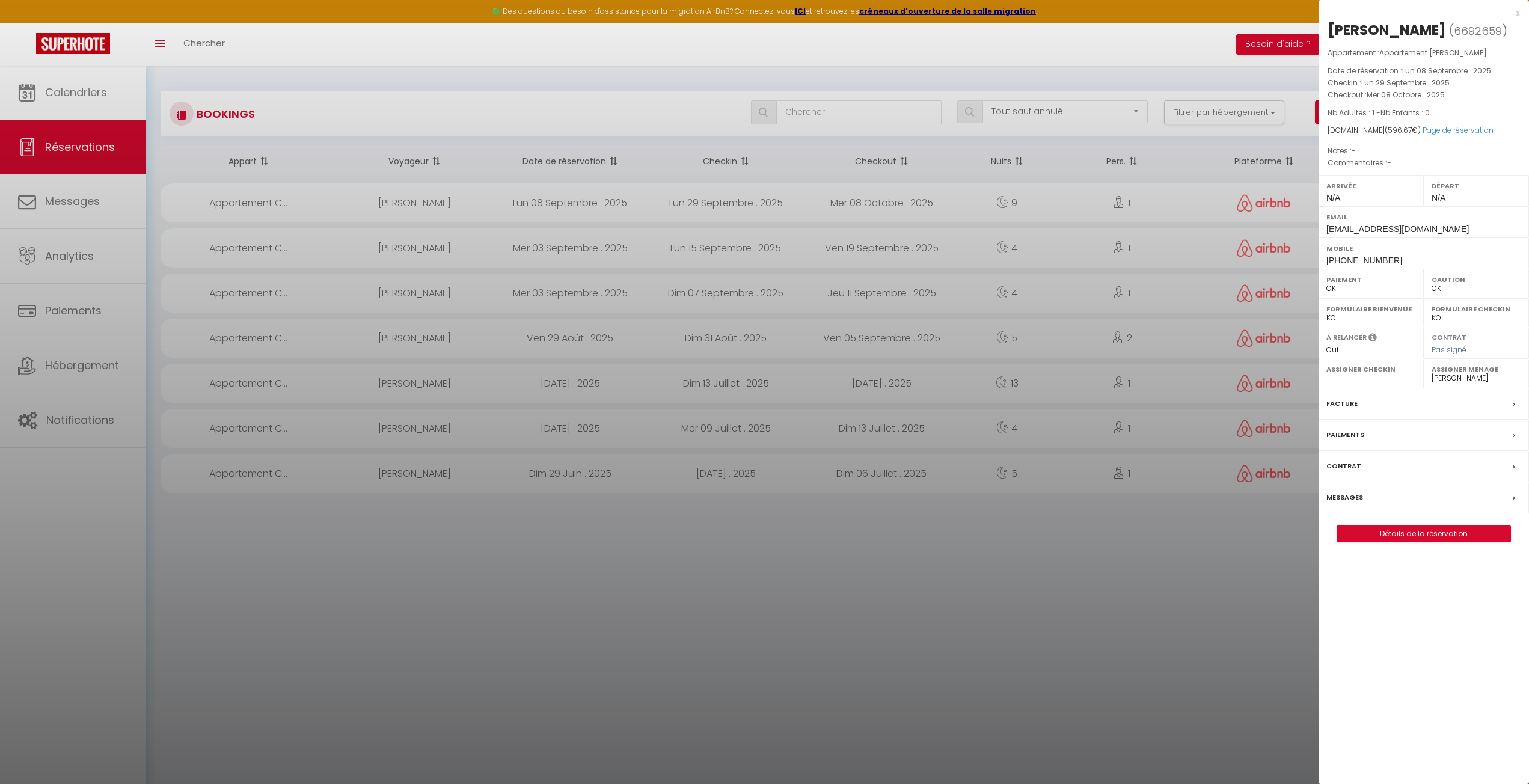
click at [1041, 549] on div at bounding box center [764, 392] width 1529 height 784
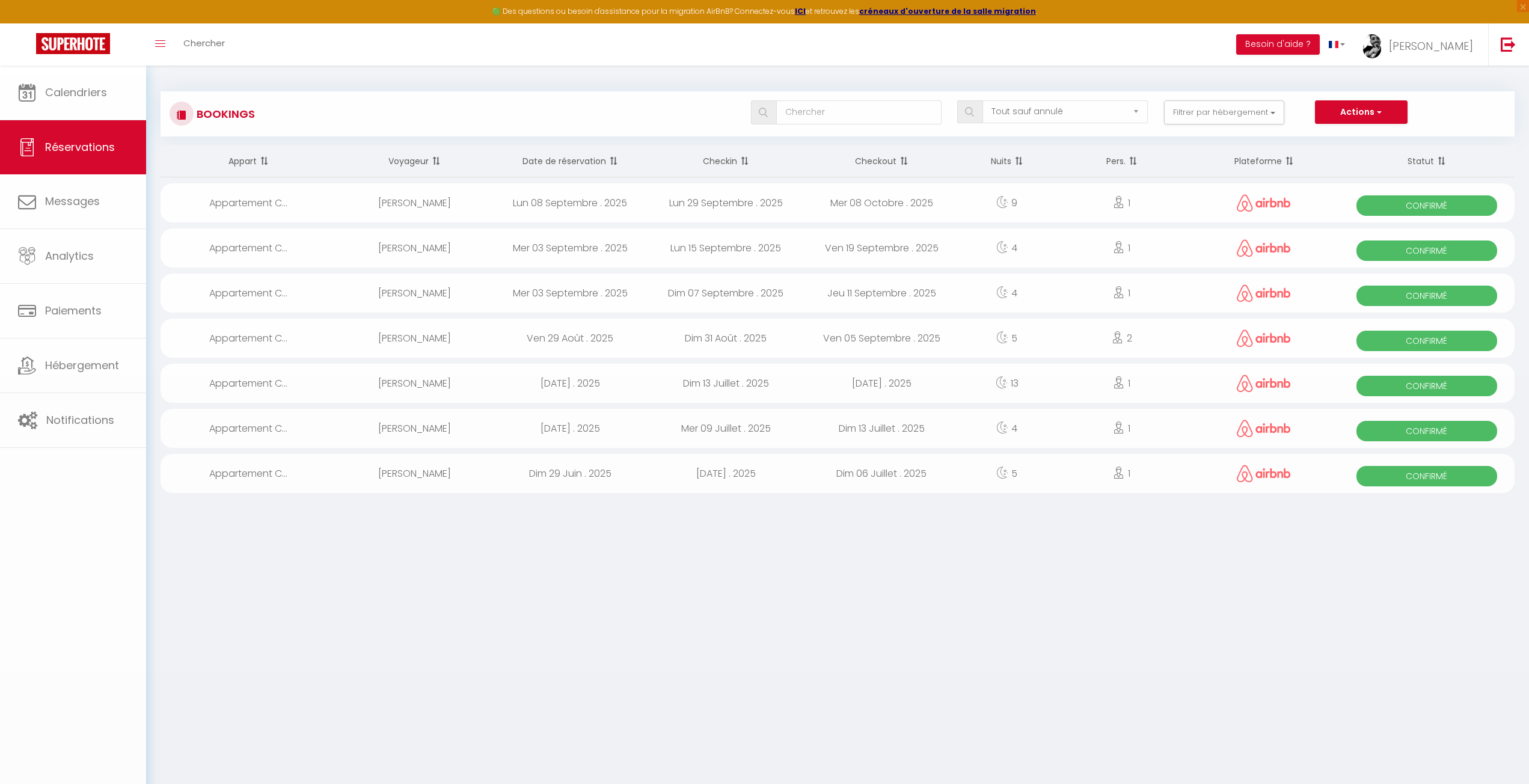
click at [871, 307] on div at bounding box center [764, 392] width 1529 height 784
click at [903, 303] on div "Jeu 11 Septembre . 2025" at bounding box center [882, 293] width 156 height 39
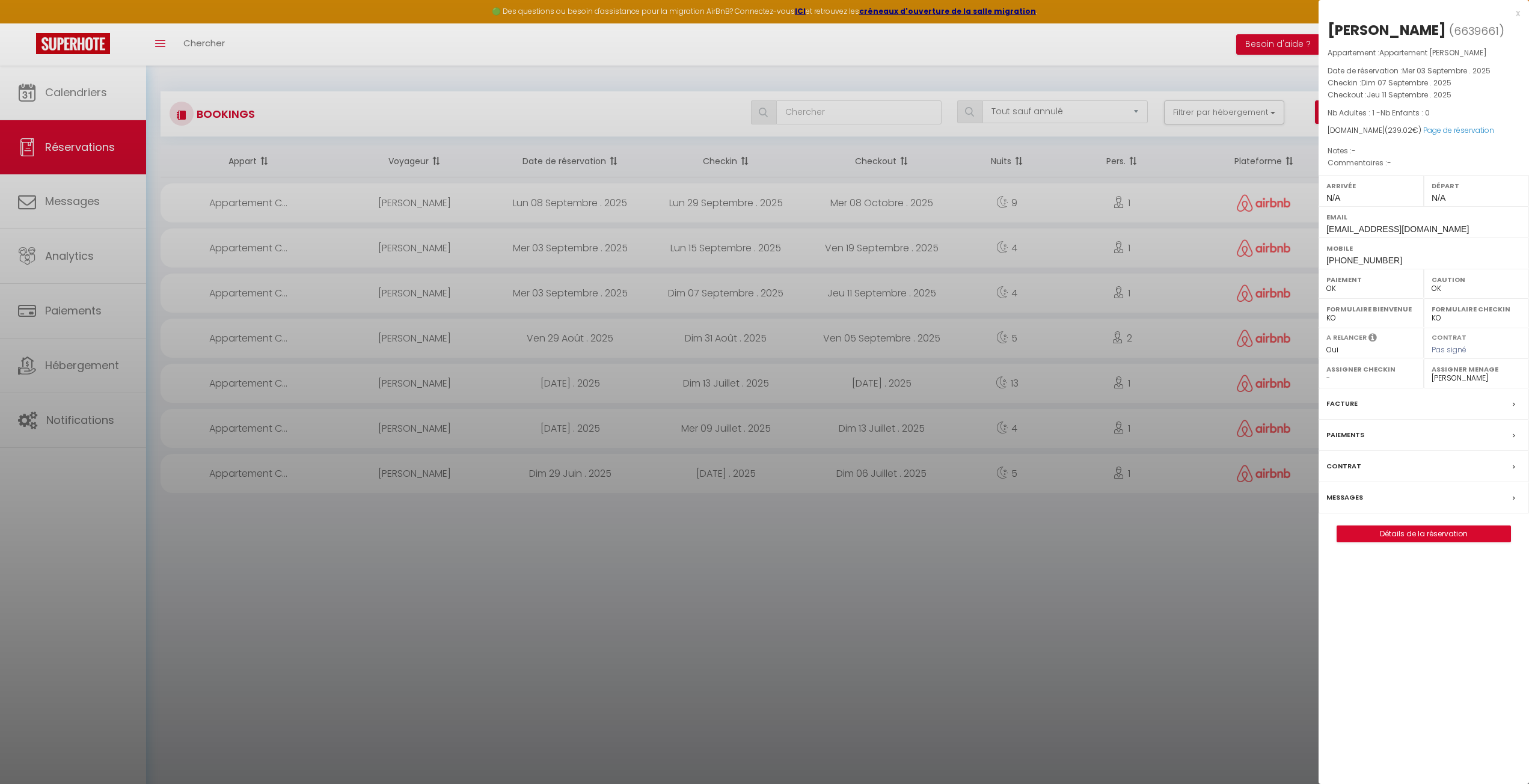
click at [1012, 589] on div at bounding box center [764, 392] width 1529 height 784
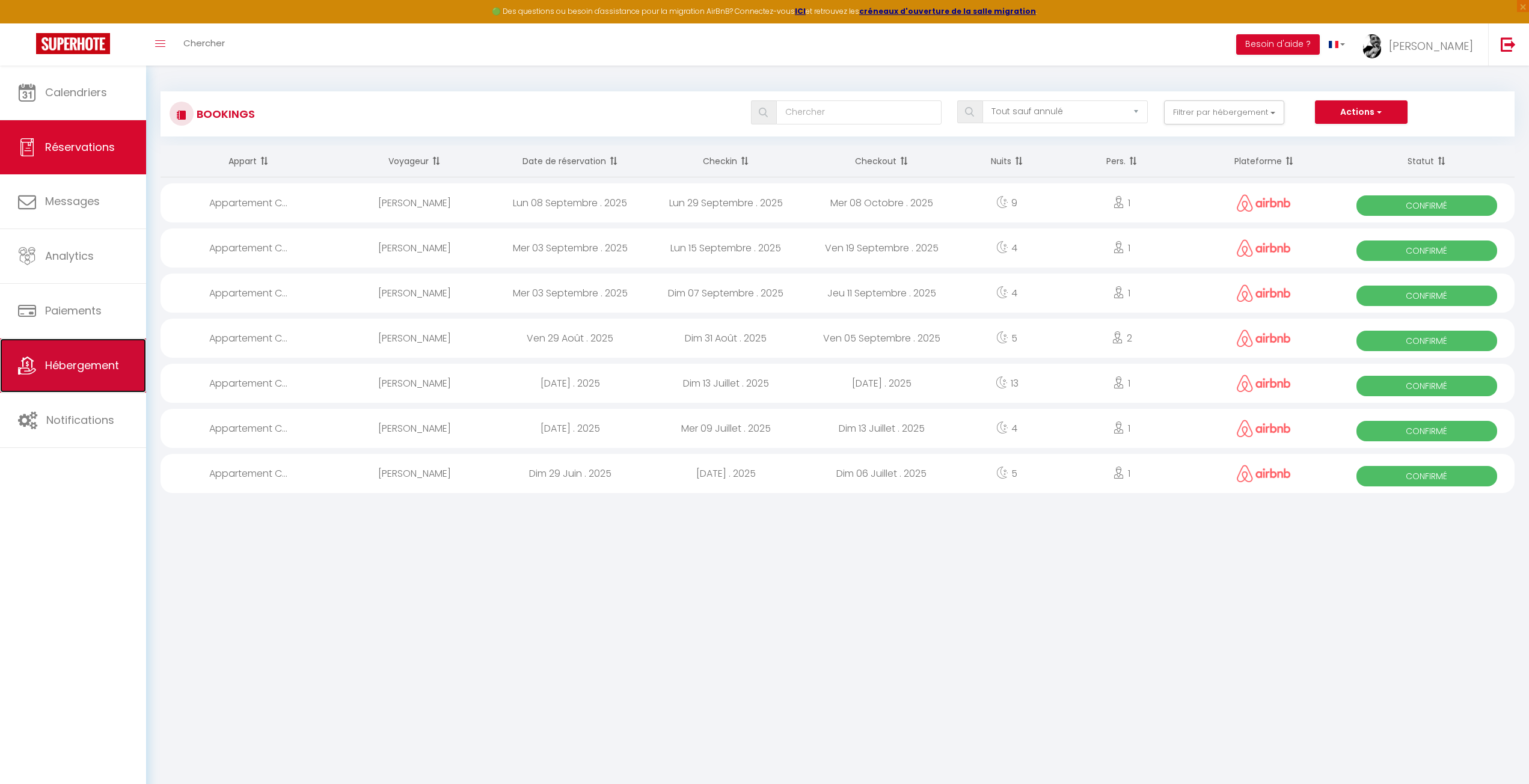
click at [95, 368] on span "Hébergement" at bounding box center [82, 366] width 74 height 15
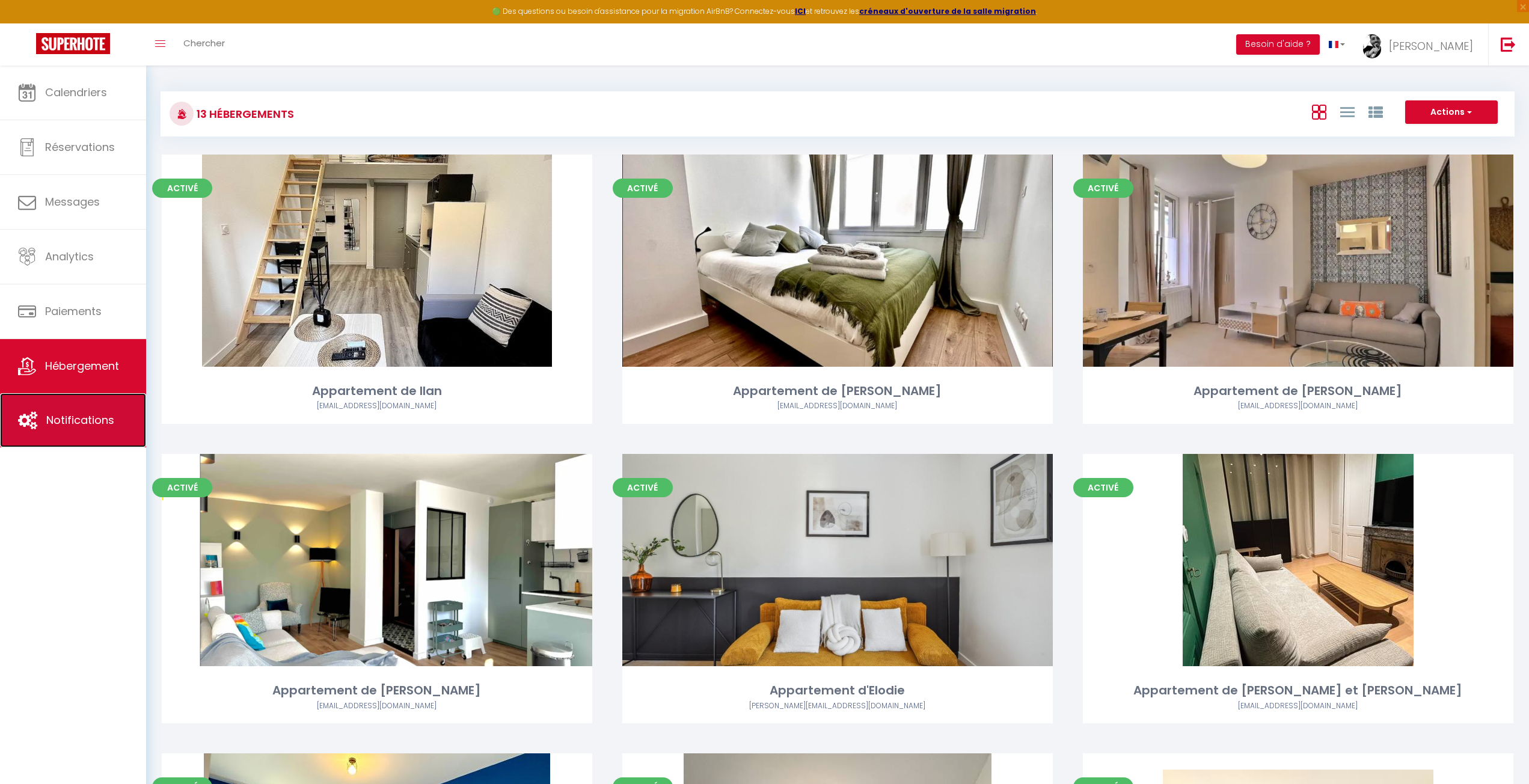
click at [90, 418] on span "Notifications" at bounding box center [80, 420] width 68 height 15
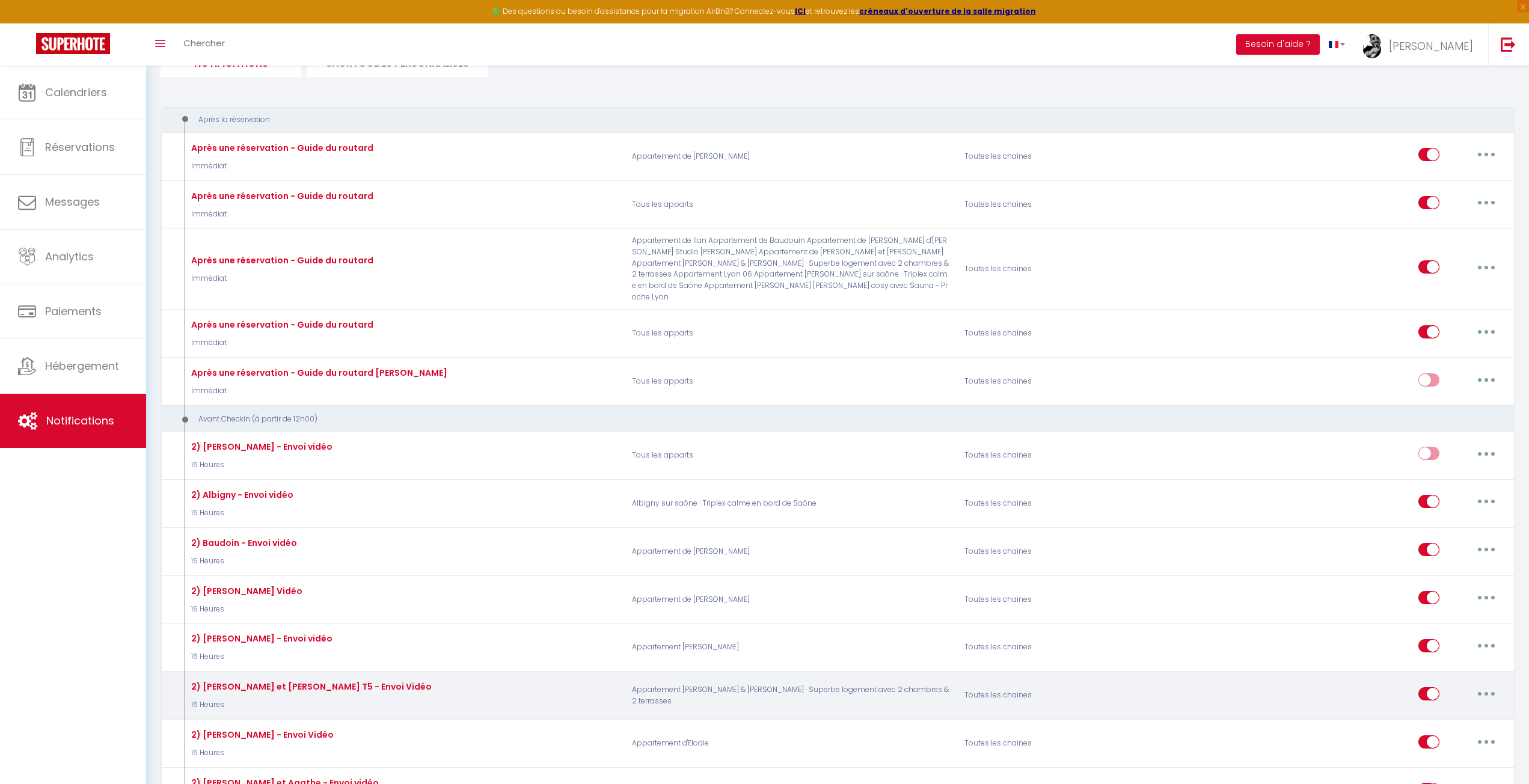
scroll to position [240, 0]
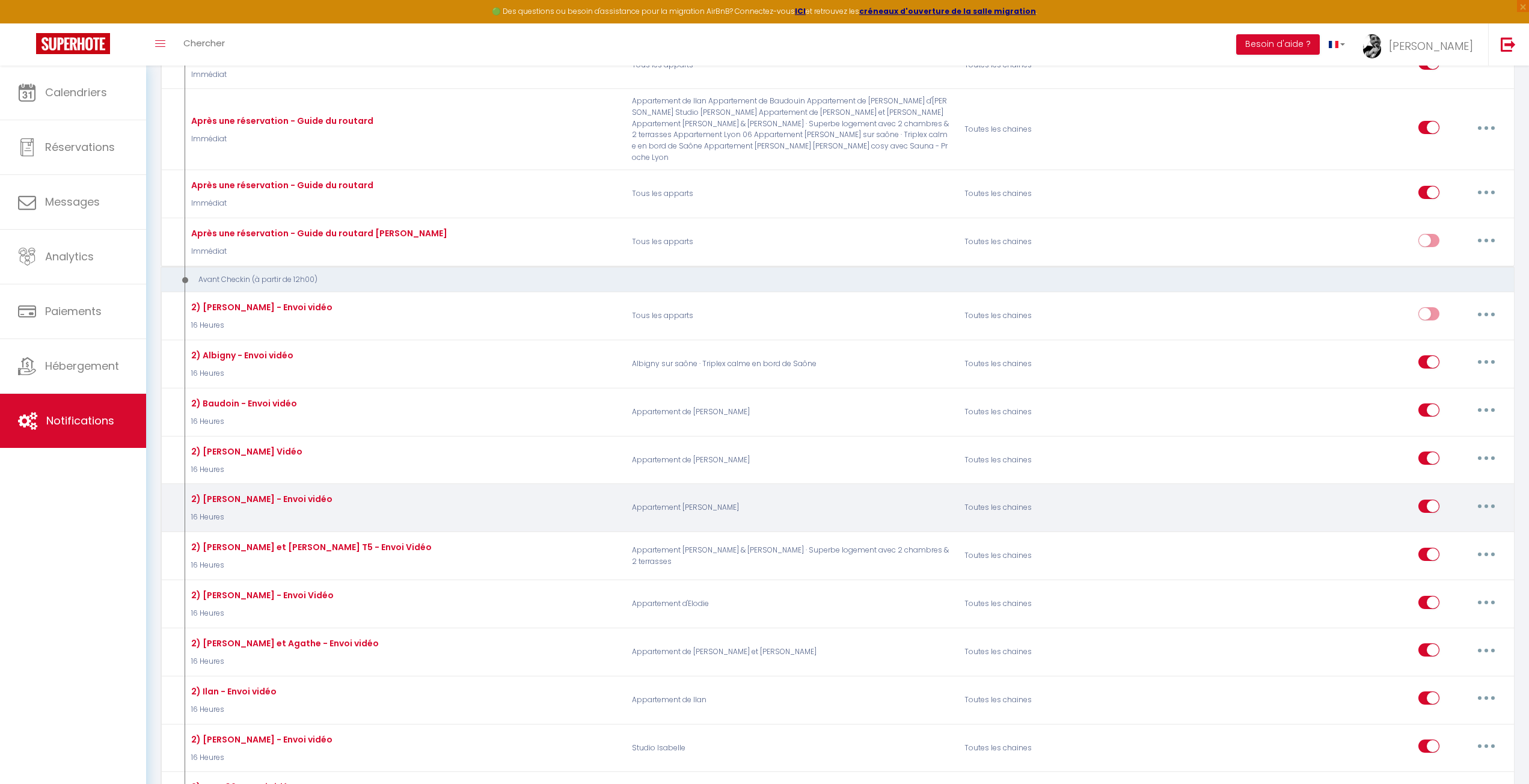
click at [1474, 498] on button "button" at bounding box center [1487, 506] width 34 height 19
click at [1443, 523] on link "Editer" at bounding box center [1455, 533] width 89 height 21
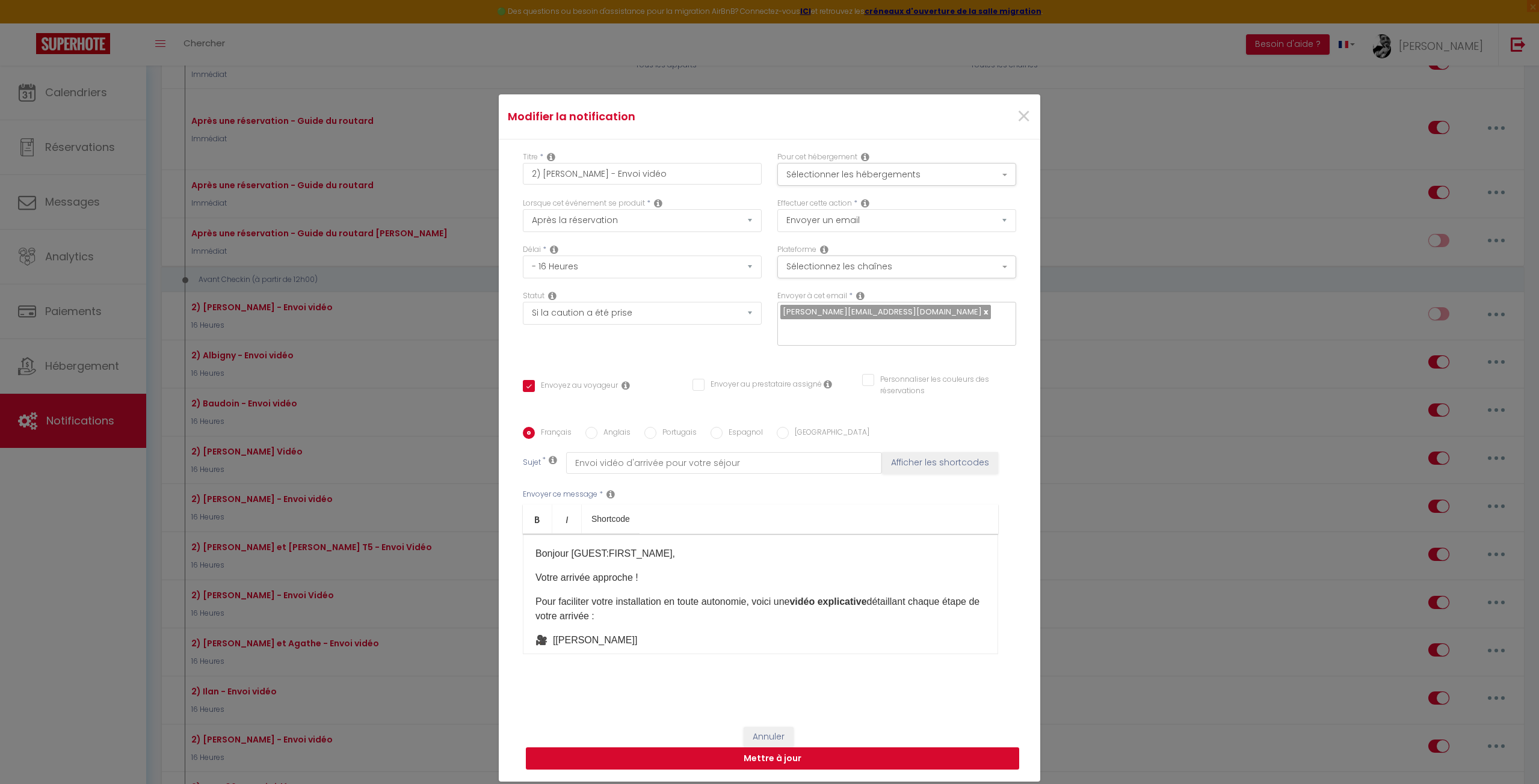
click at [697, 762] on button "Mettre à jour" at bounding box center [772, 759] width 493 height 23
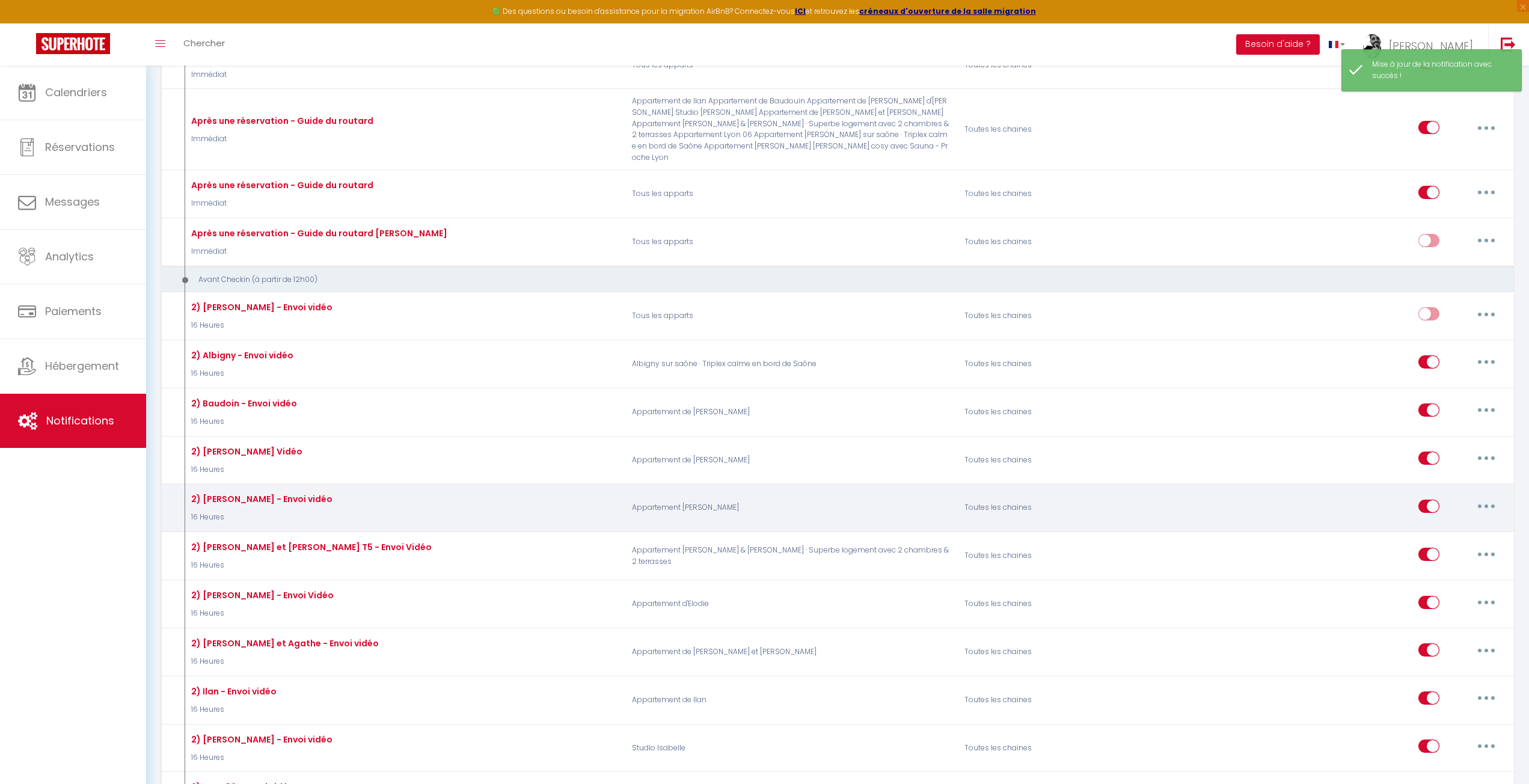
click at [1487, 504] on icon "button" at bounding box center [1486, 506] width 4 height 4
click at [1428, 524] on link "Editer" at bounding box center [1455, 533] width 89 height 21
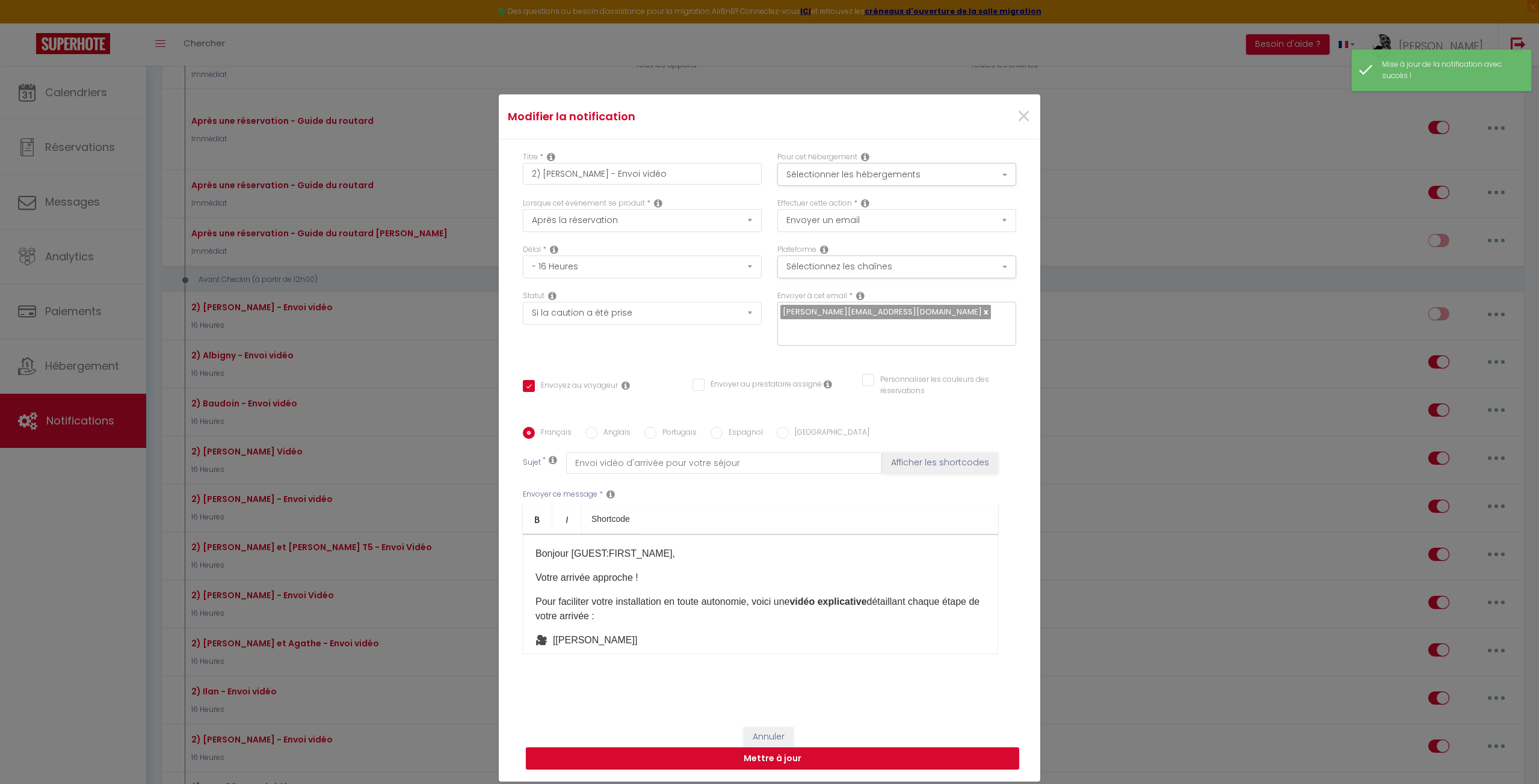
click at [601, 342] on div "Statut Aucun Si la réservation est payée Si réservation non payée Si la caution…" at bounding box center [642, 324] width 254 height 68
click at [713, 757] on button "Mettre à jour" at bounding box center [772, 759] width 493 height 23
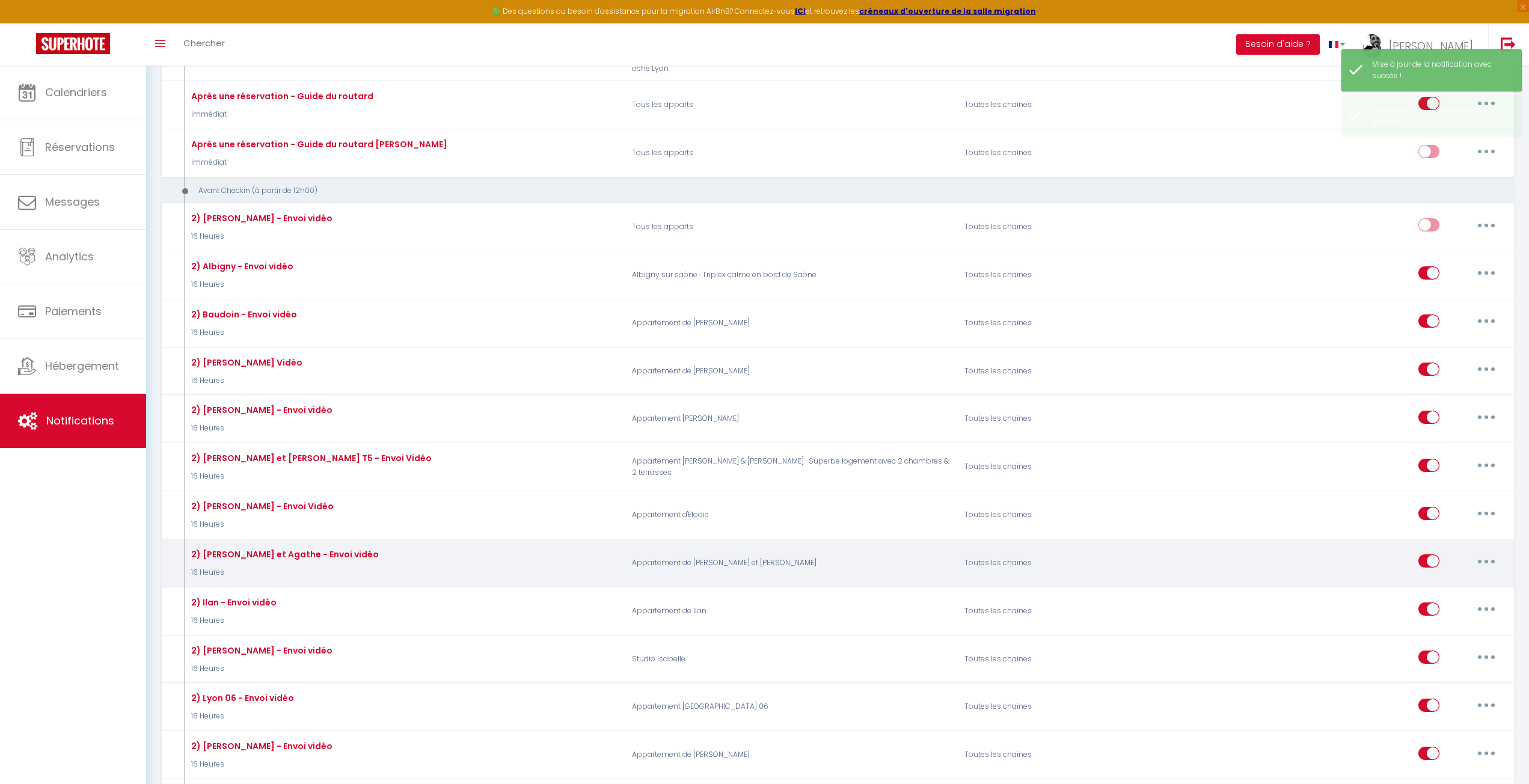
scroll to position [361, 0]
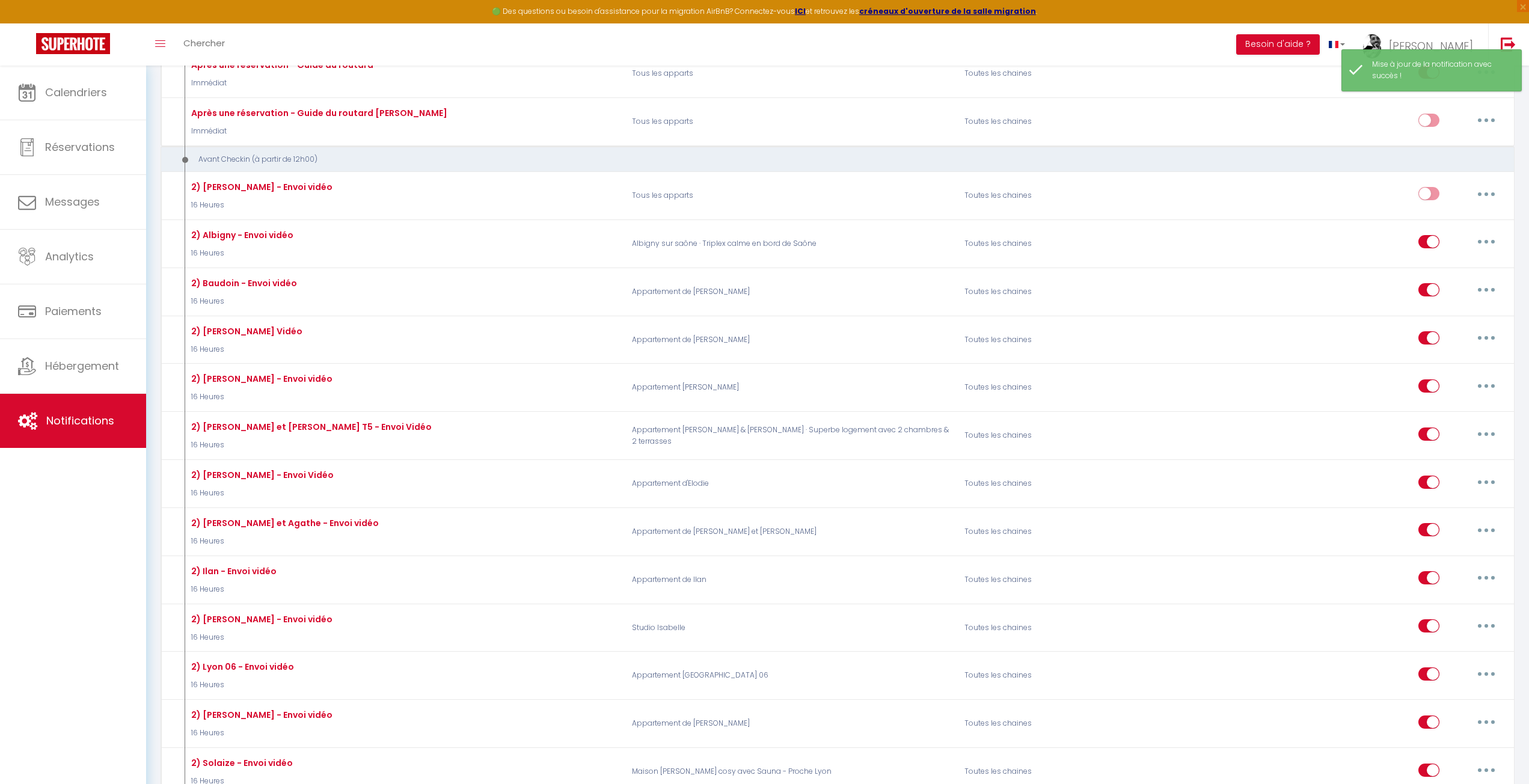
click at [121, 615] on div "Calendriers Réservations Messages Analytics Paiements Hébergement Notifications" at bounding box center [73, 437] width 146 height 744
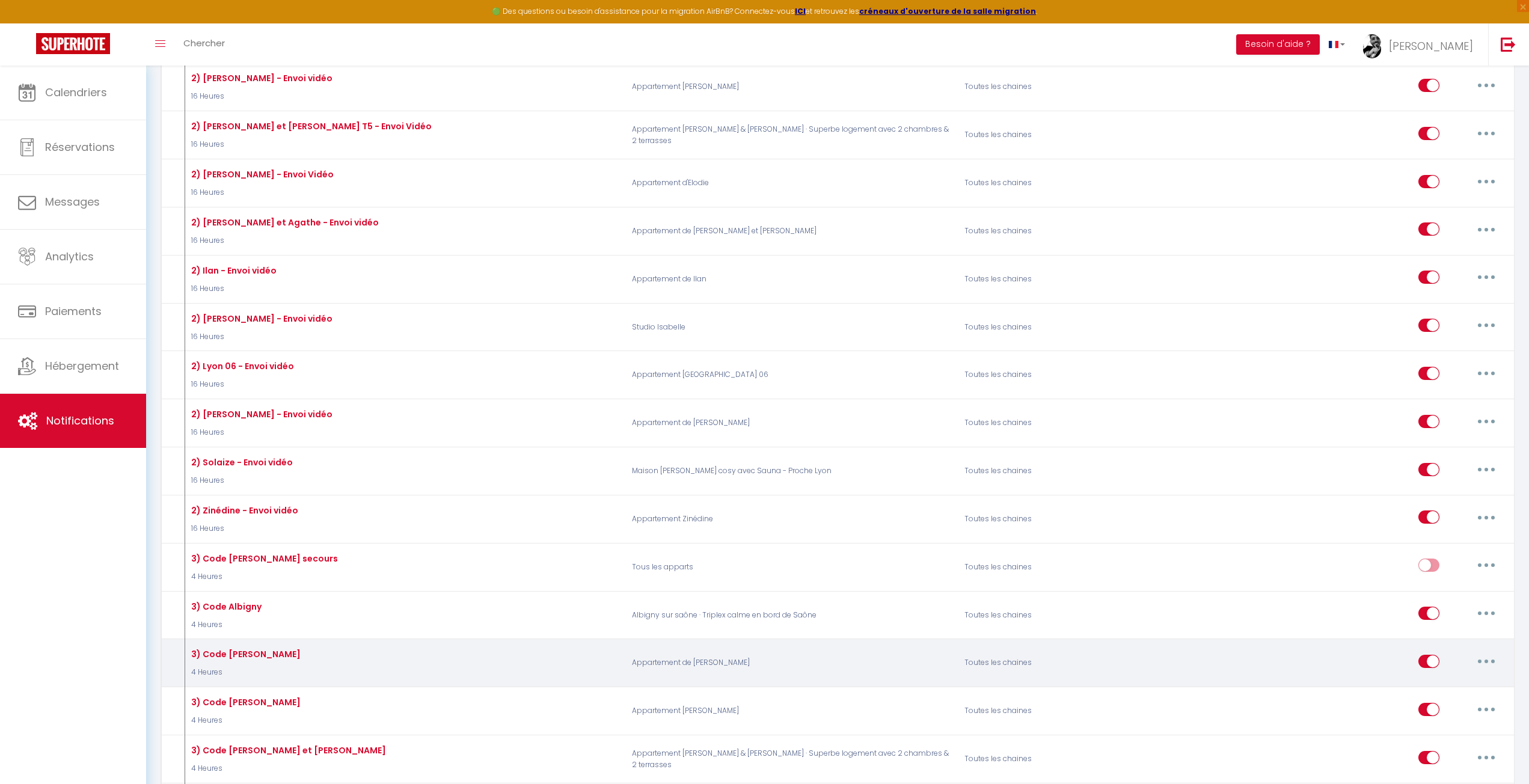
scroll to position [722, 0]
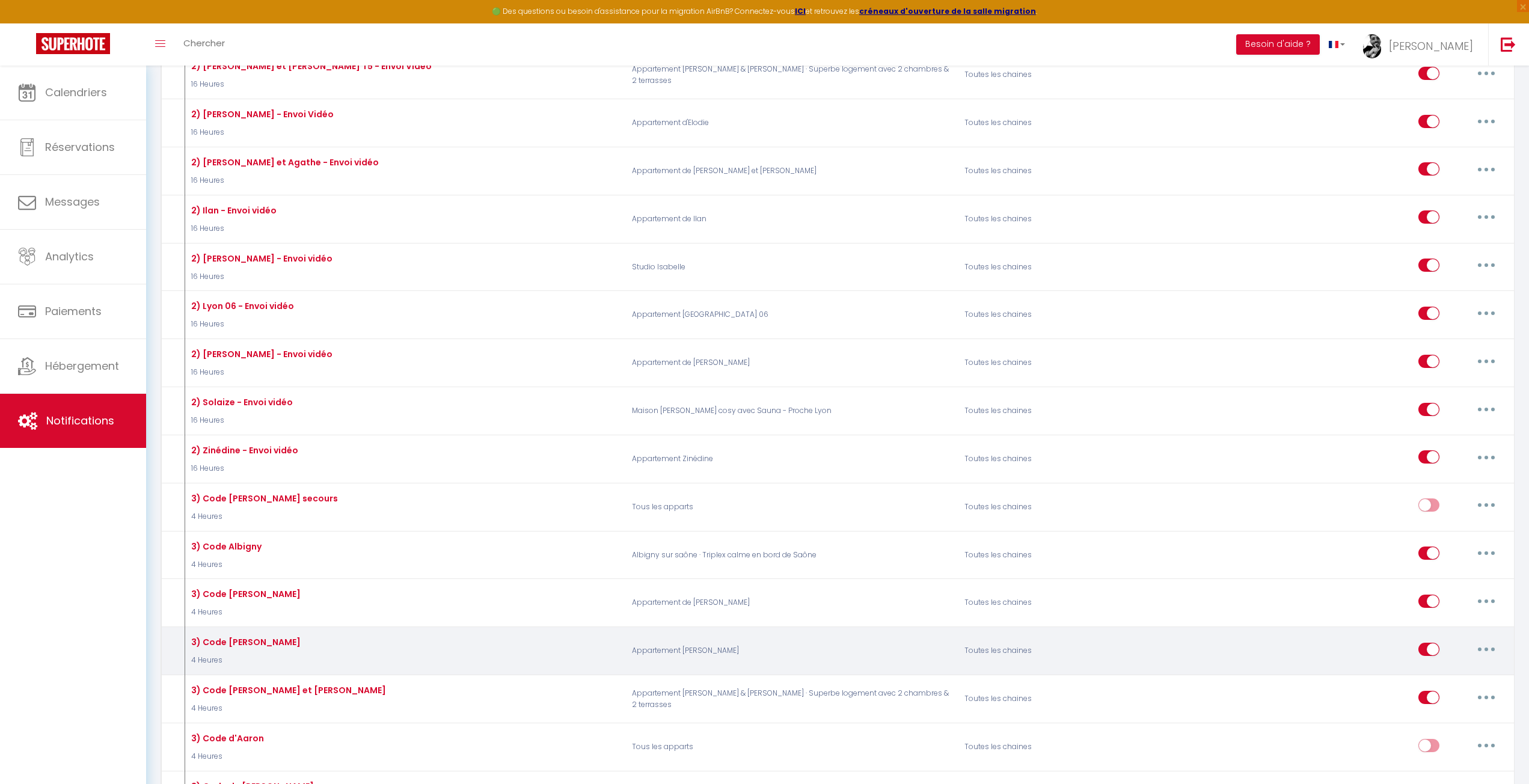
click at [1472, 640] on button "button" at bounding box center [1487, 649] width 34 height 19
click at [1440, 667] on link "Editer" at bounding box center [1455, 676] width 89 height 21
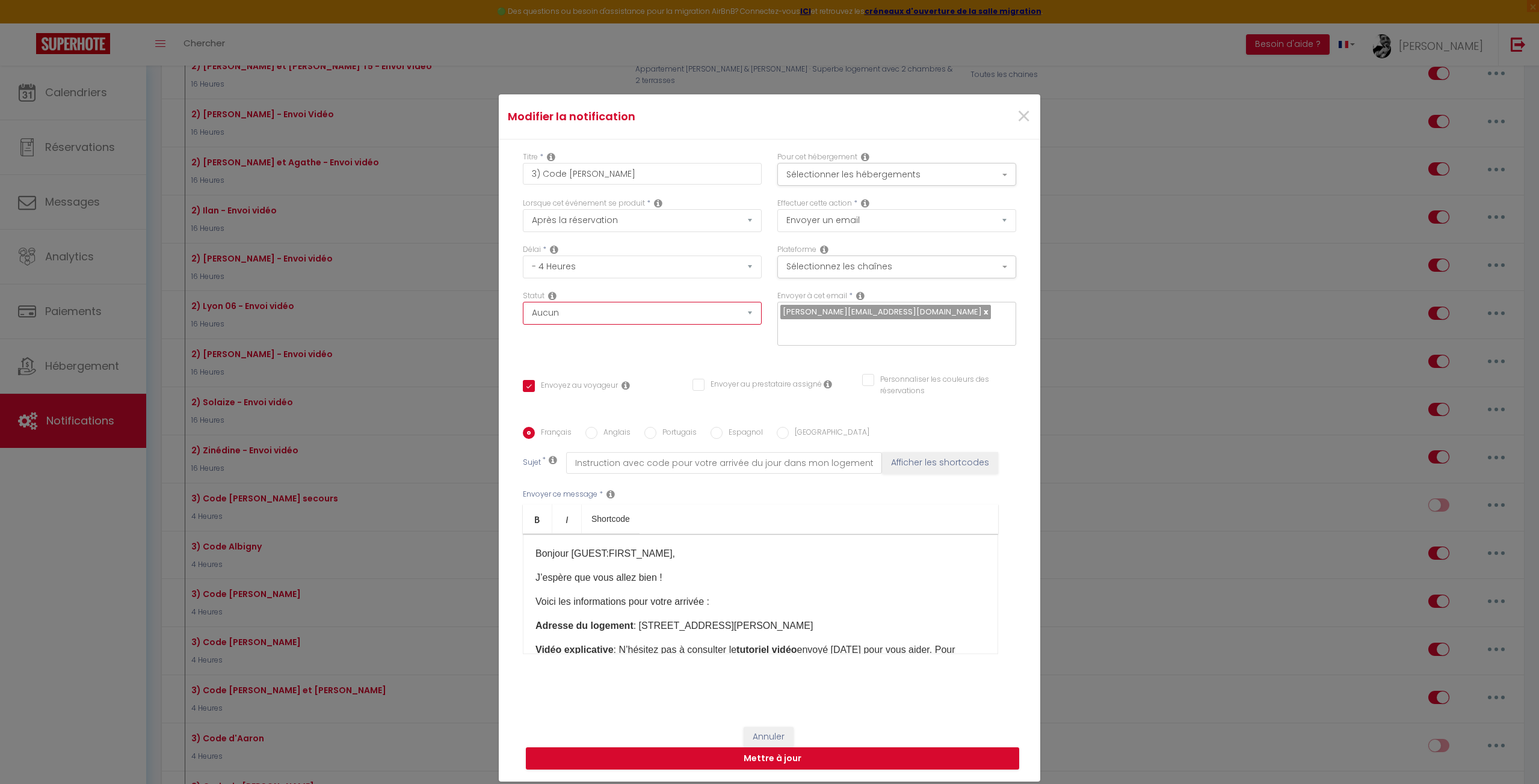
click at [579, 312] on select "Aucun Si la réservation est payée Si réservation non payée Si la caution a été …" at bounding box center [642, 313] width 239 height 23
click at [522, 302] on select "Aucun Si la réservation est payée Si réservation non payée Si la caution a été …" at bounding box center [642, 313] width 239 height 23
click at [571, 336] on div "Statut Aucun Si la réservation est payée Si réservation non payée Si la caution…" at bounding box center [642, 324] width 254 height 68
click at [732, 754] on button "Mettre à jour" at bounding box center [772, 759] width 493 height 23
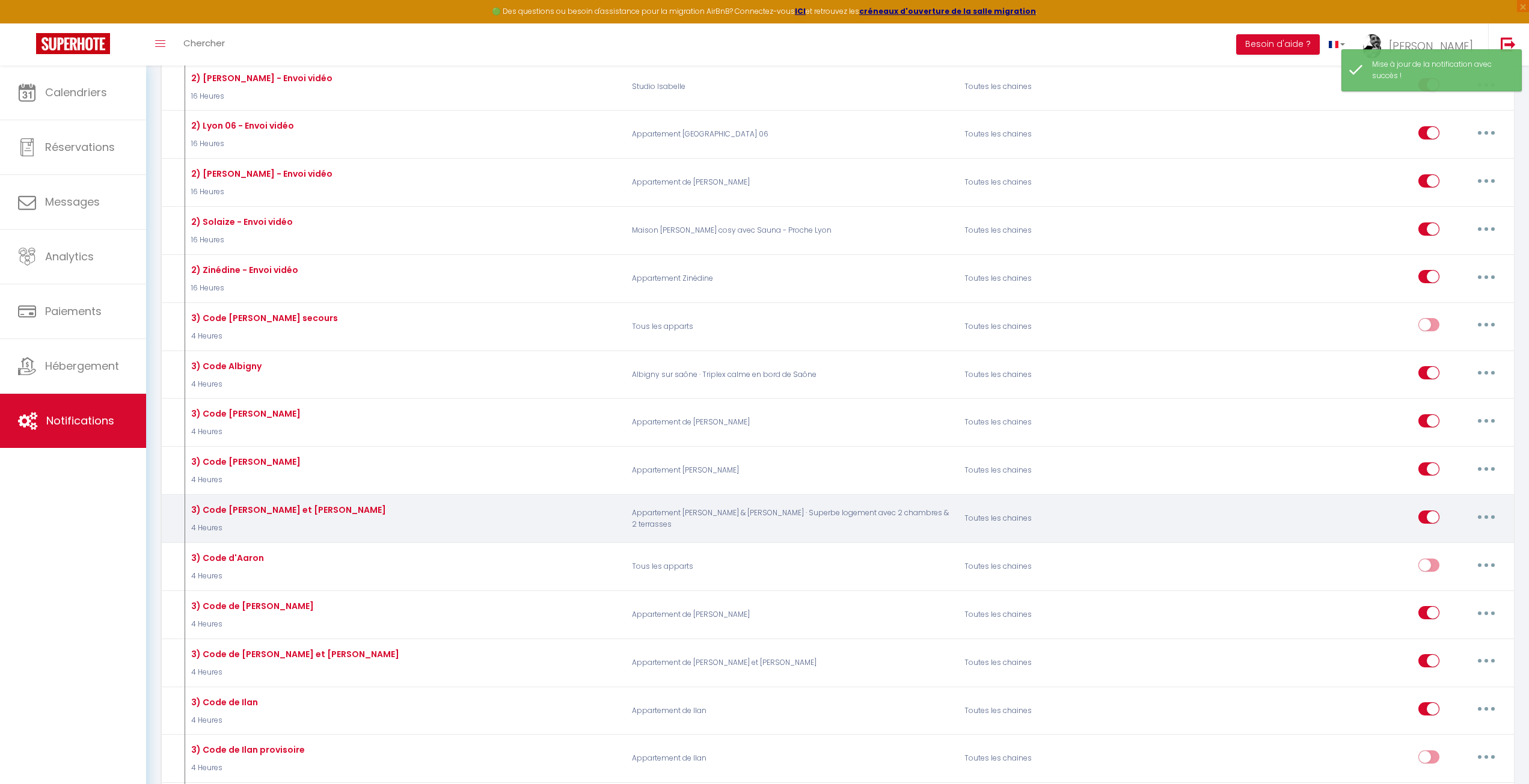
scroll to position [962, 0]
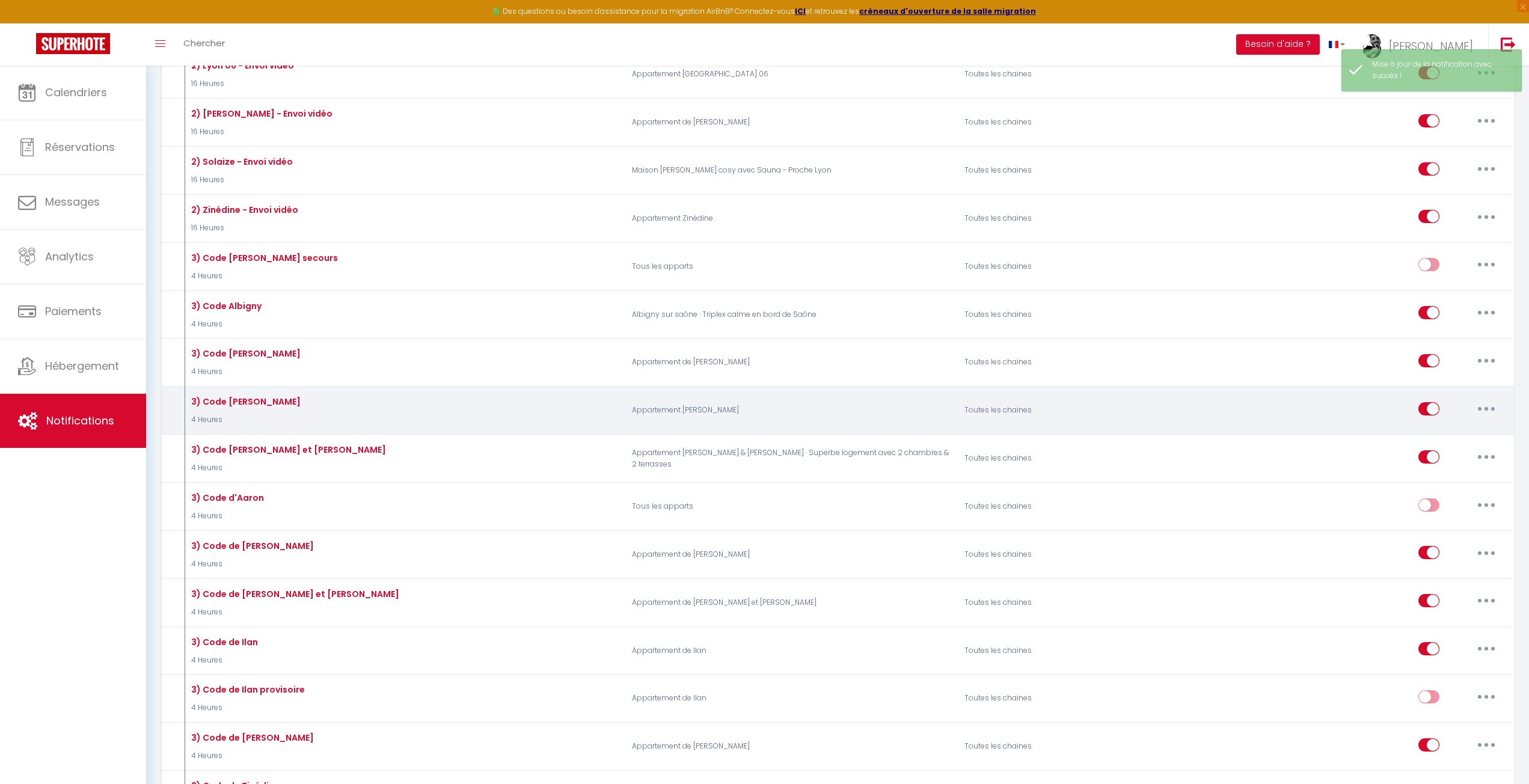
drag, startPoint x: 1490, startPoint y: 402, endPoint x: 1462, endPoint y: 405, distance: 28.2
click at [1490, 401] on button "button" at bounding box center [1487, 409] width 34 height 19
click at [1421, 425] on link "Editer" at bounding box center [1455, 435] width 89 height 21
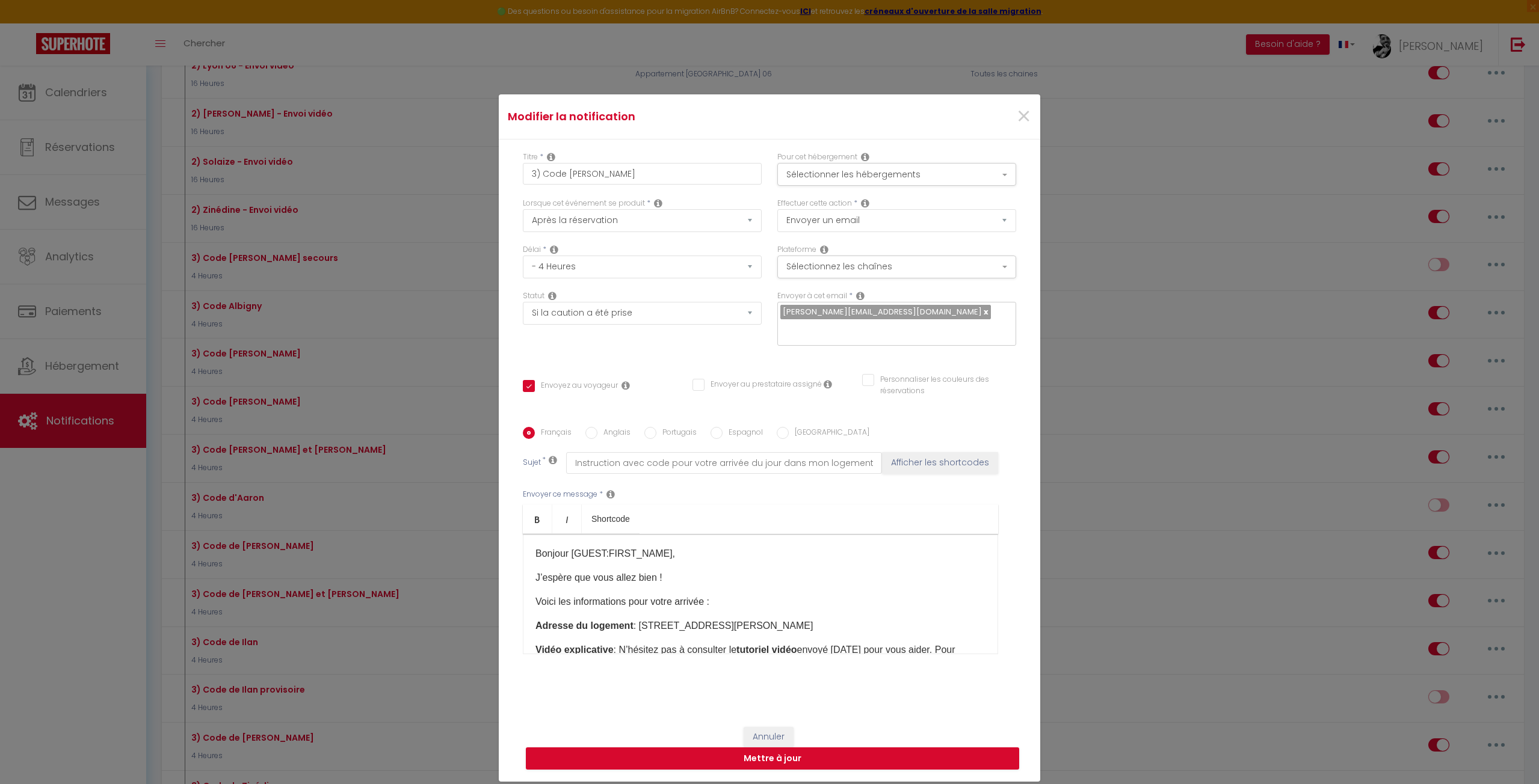
click at [349, 667] on div "Modifier la notification × Titre * 3) Code Catherine Pour cet hébergement Sélec…" at bounding box center [769, 392] width 1539 height 784
click at [1023, 117] on span "×" at bounding box center [1024, 116] width 15 height 36
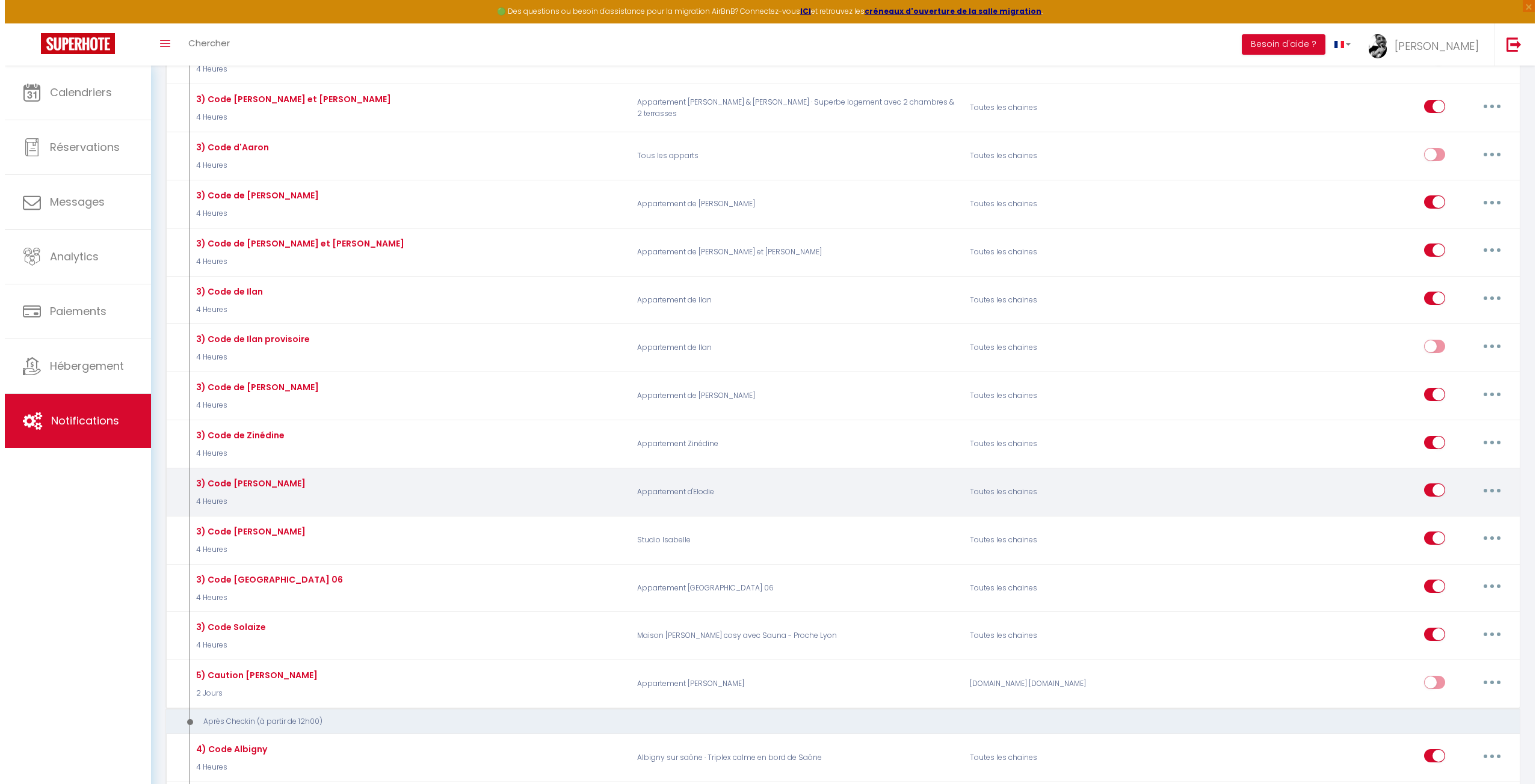
scroll to position [1323, 0]
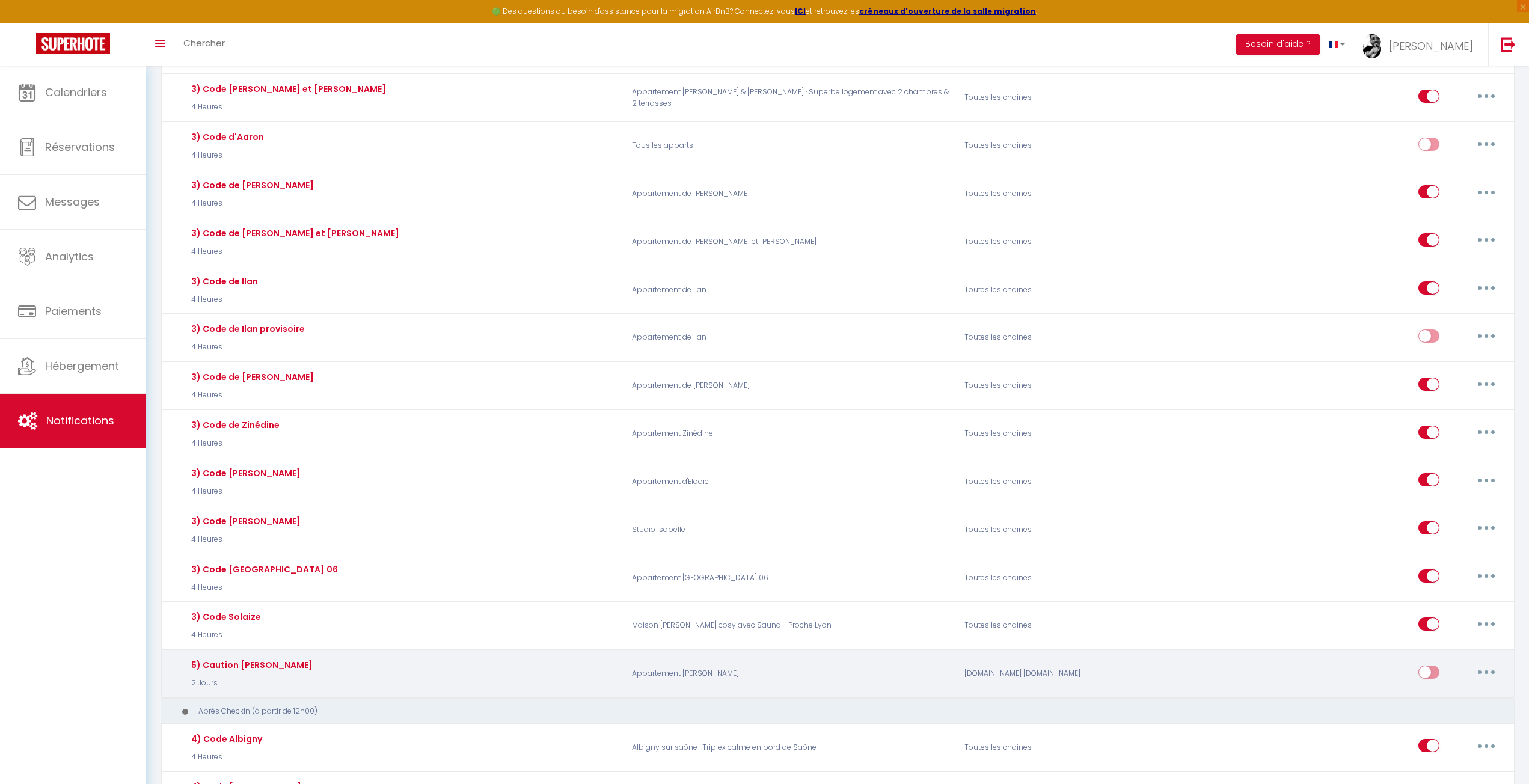
click at [1487, 664] on button "button" at bounding box center [1487, 672] width 34 height 19
click at [1452, 689] on link "Editer" at bounding box center [1455, 699] width 89 height 21
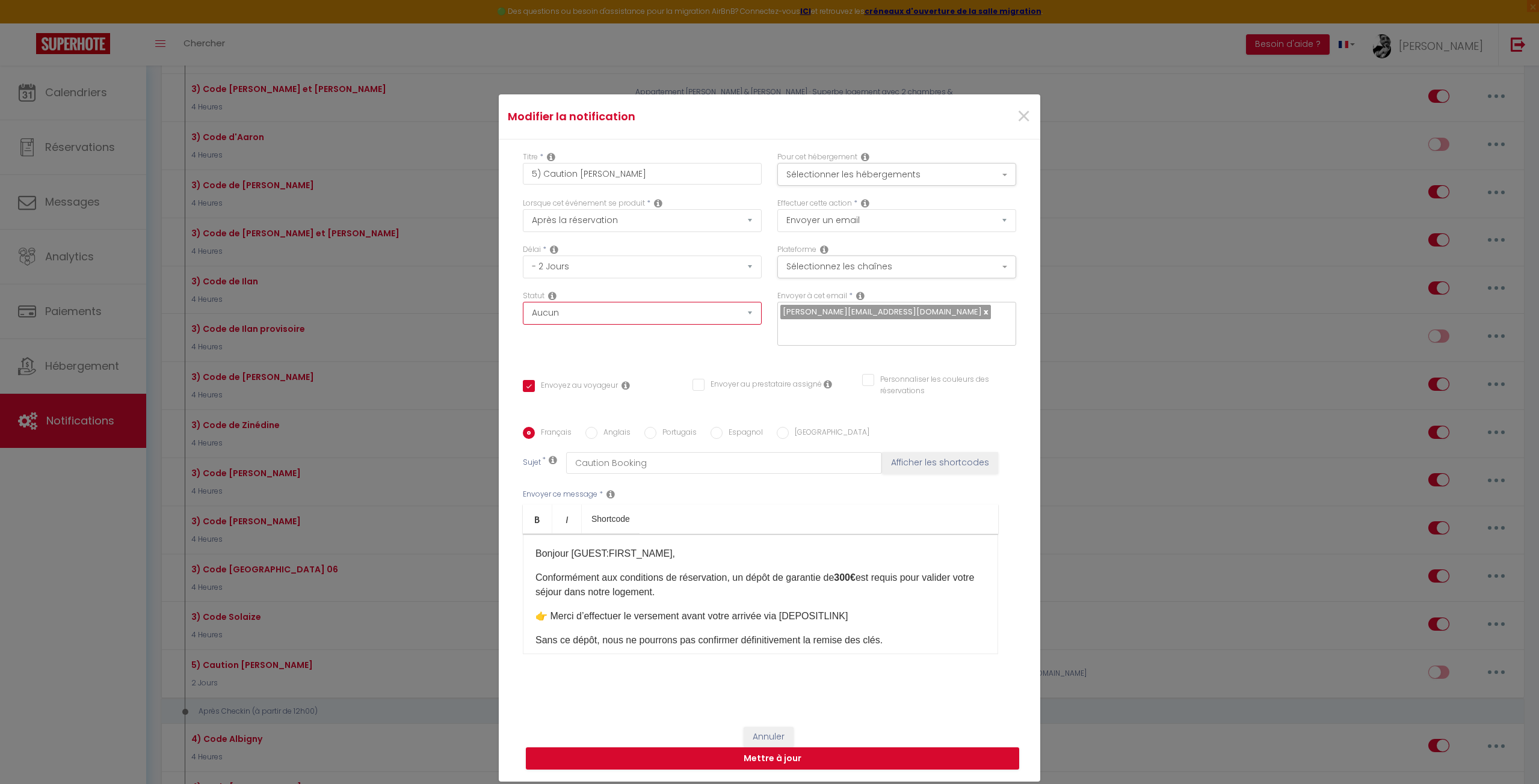
click at [585, 312] on select "Aucun Si la réservation est payée Si réservation non payée Si la caution a été …" at bounding box center [642, 313] width 239 height 23
click at [522, 302] on select "Aucun Si la réservation est payée Si réservation non payée Si la caution a été …" at bounding box center [642, 313] width 239 height 23
click at [579, 319] on select "Aucun Si la réservation est payée Si réservation non payée Si la caution a été …" at bounding box center [642, 313] width 239 height 23
click at [522, 302] on select "Aucun Si la réservation est payée Si réservation non payée Si la caution a été …" at bounding box center [642, 313] width 239 height 23
click at [568, 354] on div "Titre * 5) Caution Catherine Pour cet hébergement Sélectionner les hébergements…" at bounding box center [769, 427] width 542 height 575
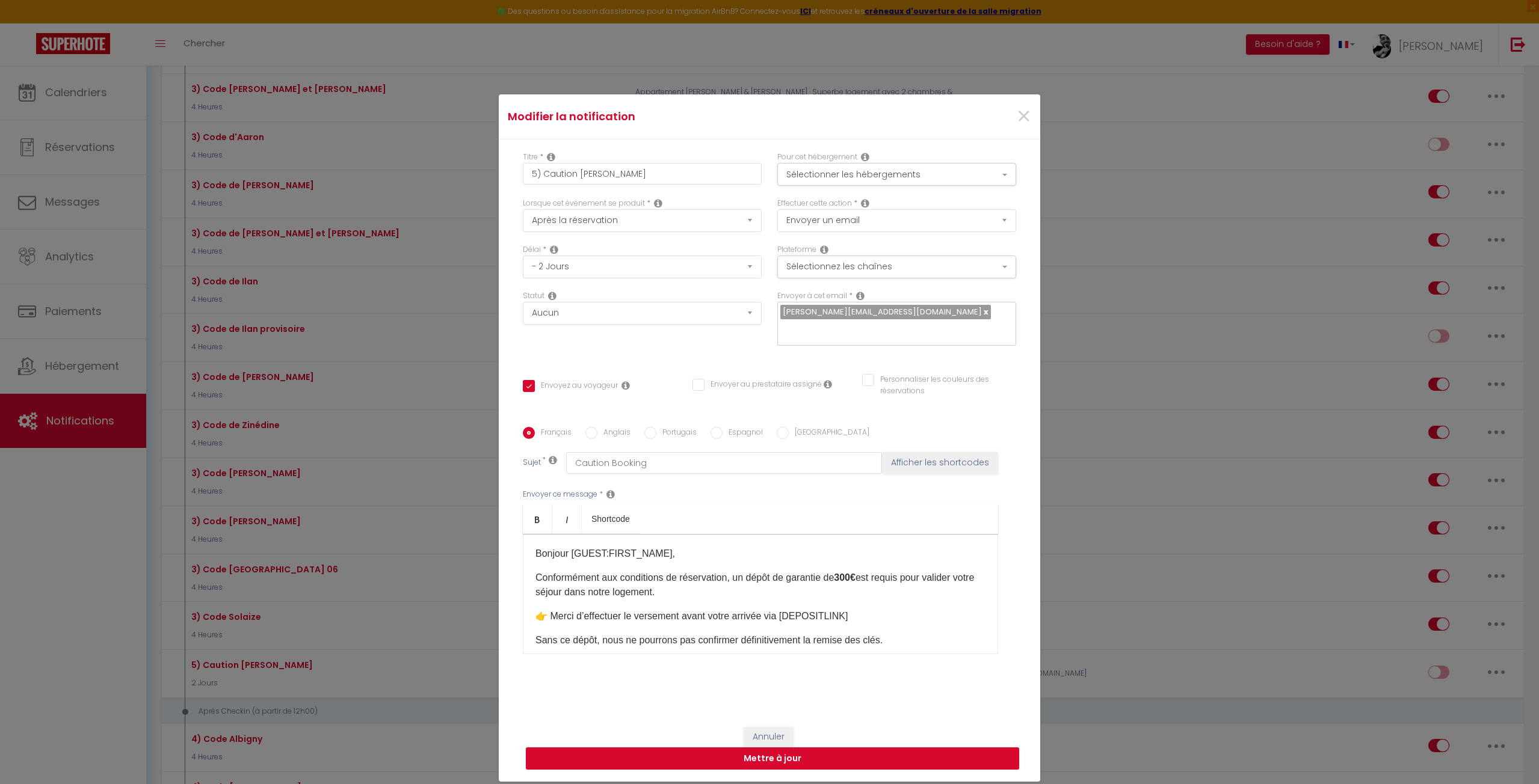
click at [581, 352] on div "Statut Aucun Si la réservation est payée Si réservation non payée Si la caution…" at bounding box center [642, 324] width 254 height 68
click at [795, 174] on button "Sélectionner les hébergements" at bounding box center [897, 174] width 239 height 23
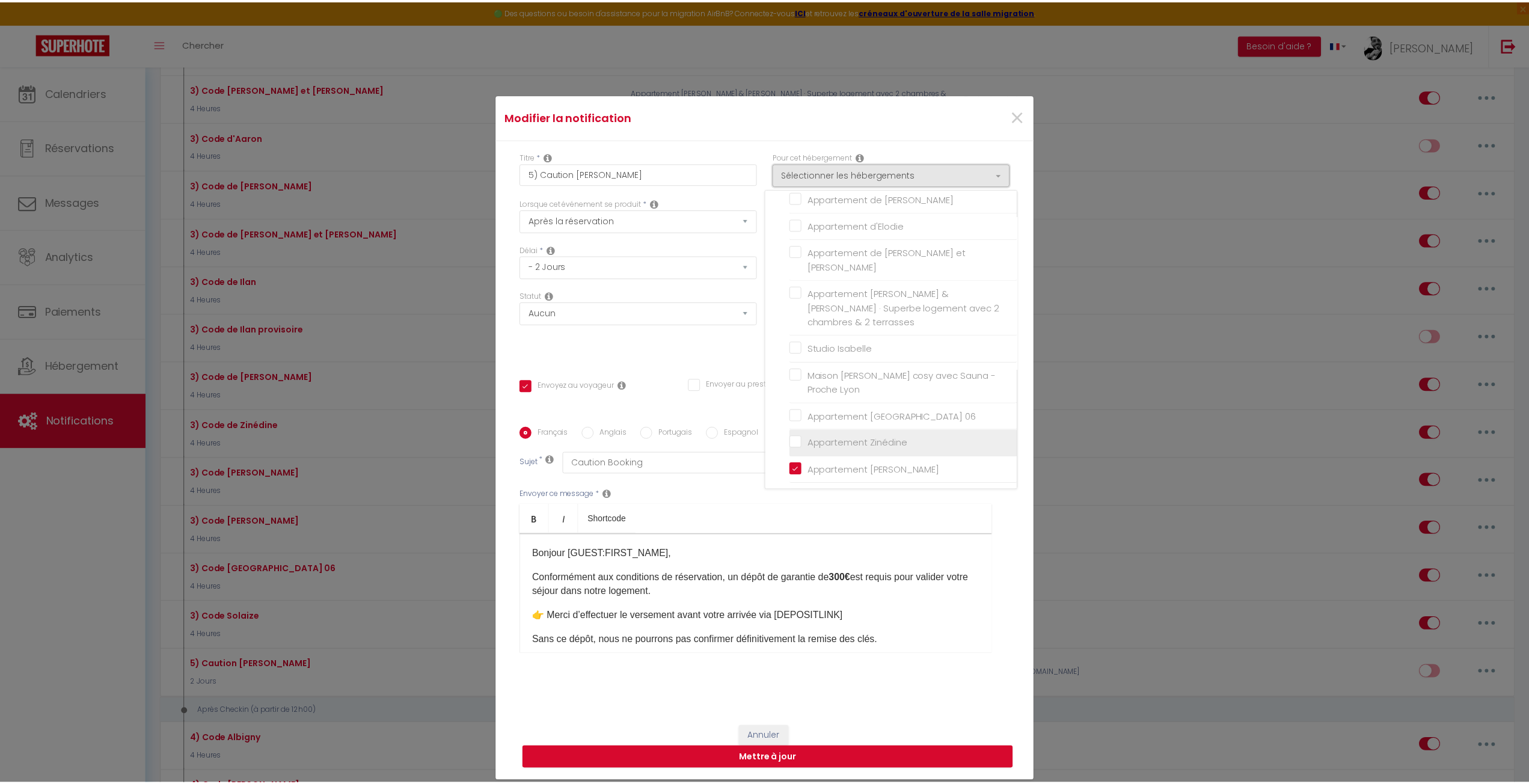
scroll to position [143, 0]
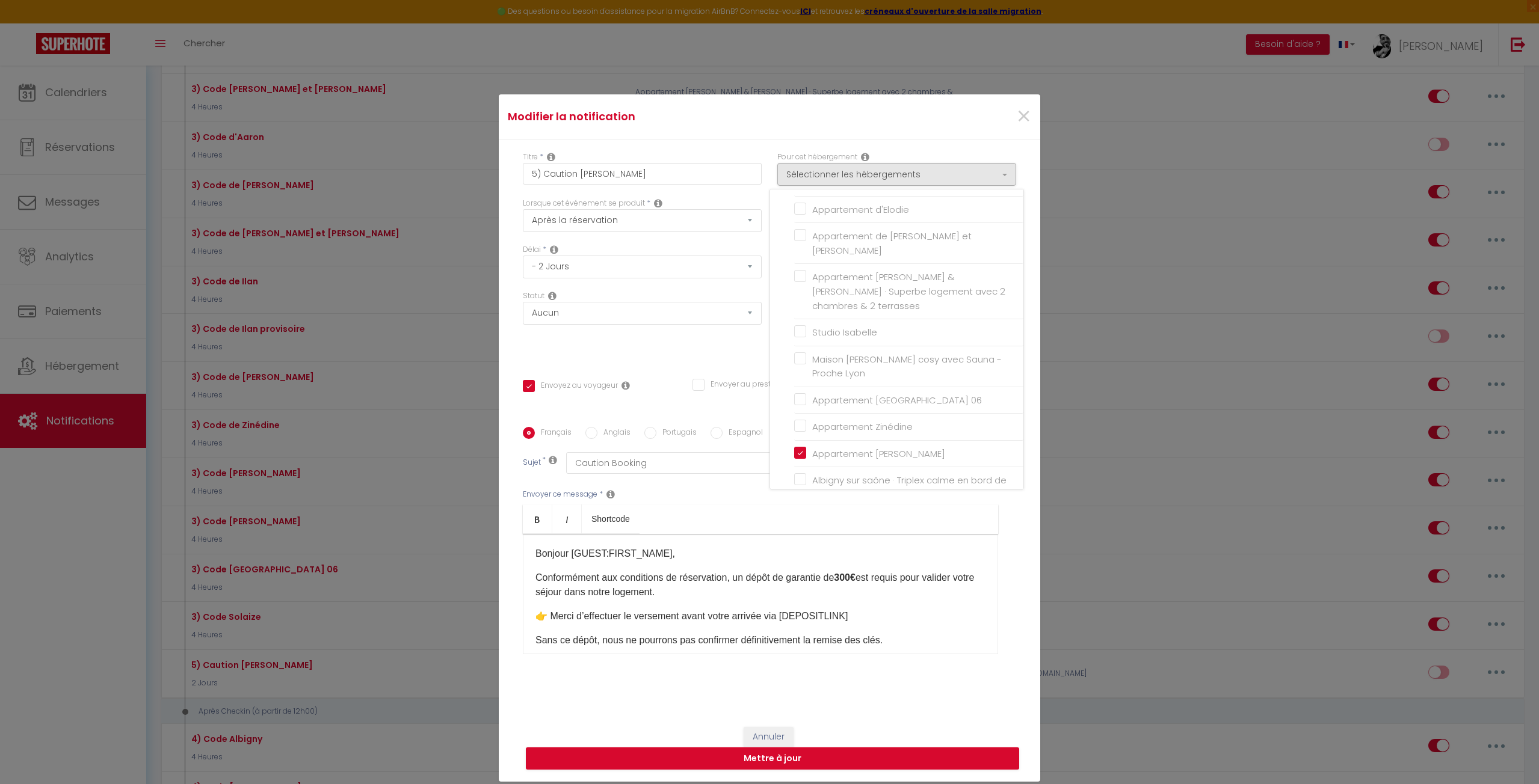
click at [645, 353] on div "Statut Aucun Si la réservation est payée Si réservation non payée Si la caution…" at bounding box center [642, 324] width 254 height 68
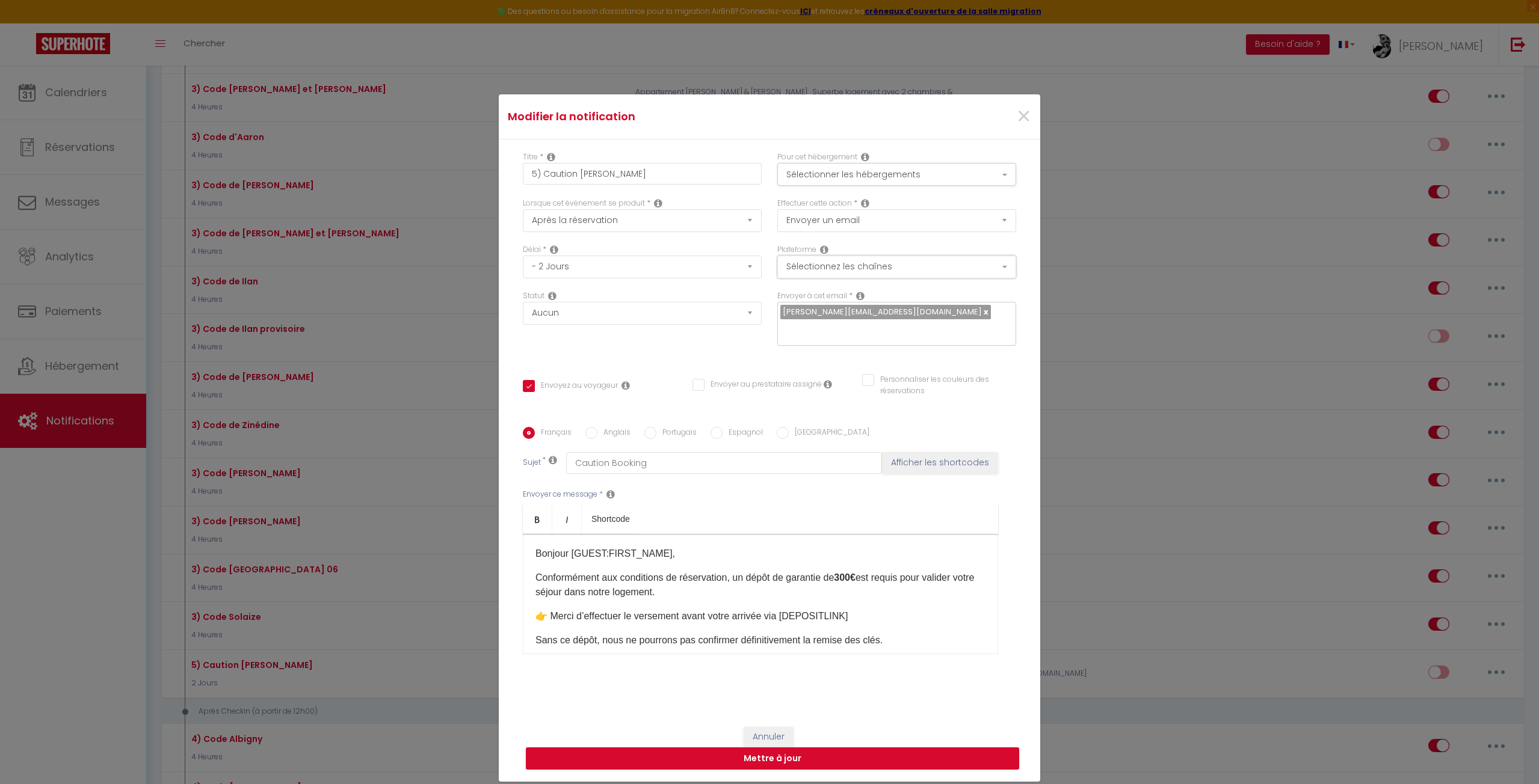
click at [825, 256] on button "Sélectionnez les chaînes" at bounding box center [897, 267] width 239 height 23
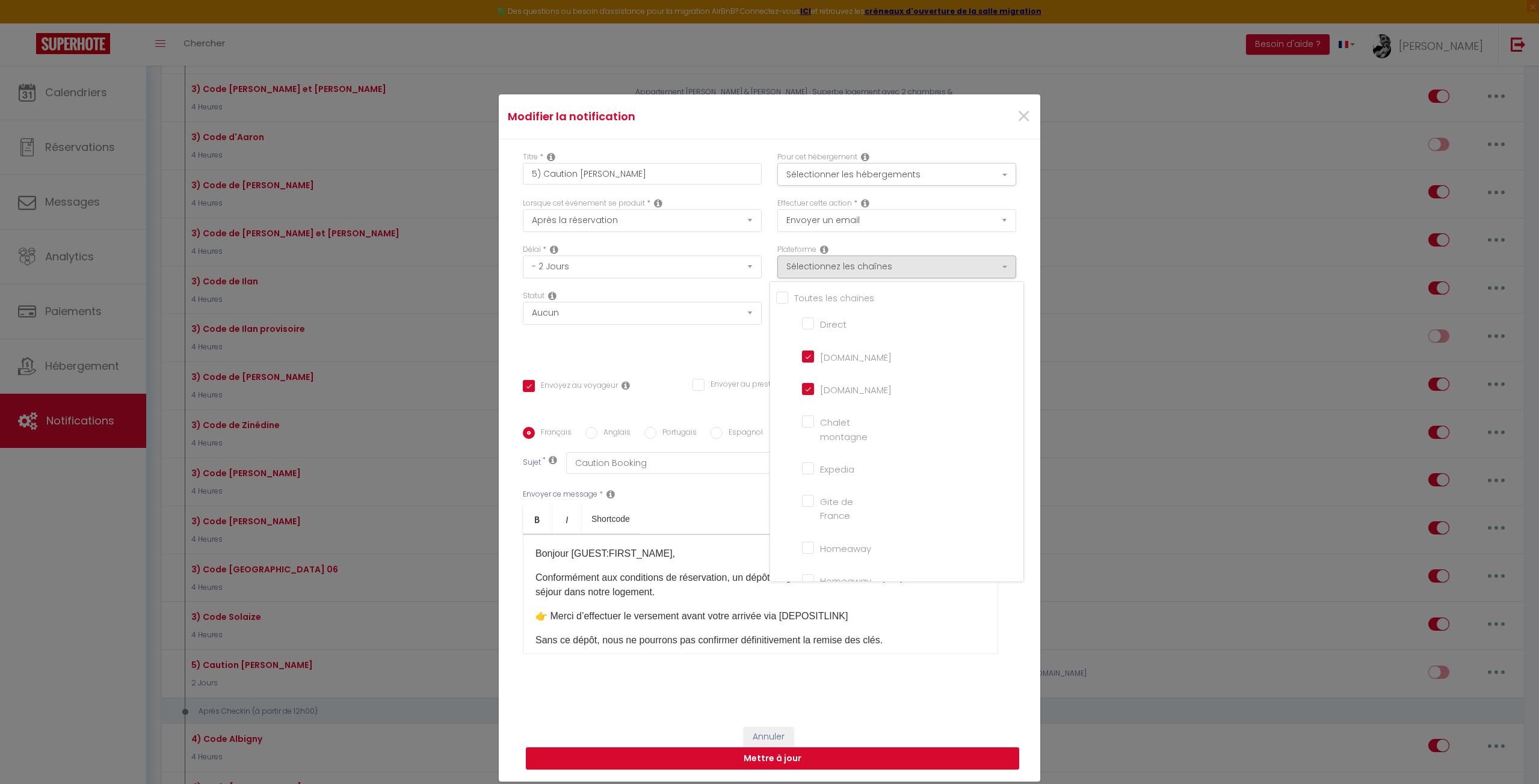
click at [802, 356] on input "Airbnb.com" at bounding box center [836, 356] width 68 height 12
click at [601, 352] on div "Statut Aucun Si la réservation est payée Si réservation non payée Si la caution…" at bounding box center [642, 324] width 254 height 68
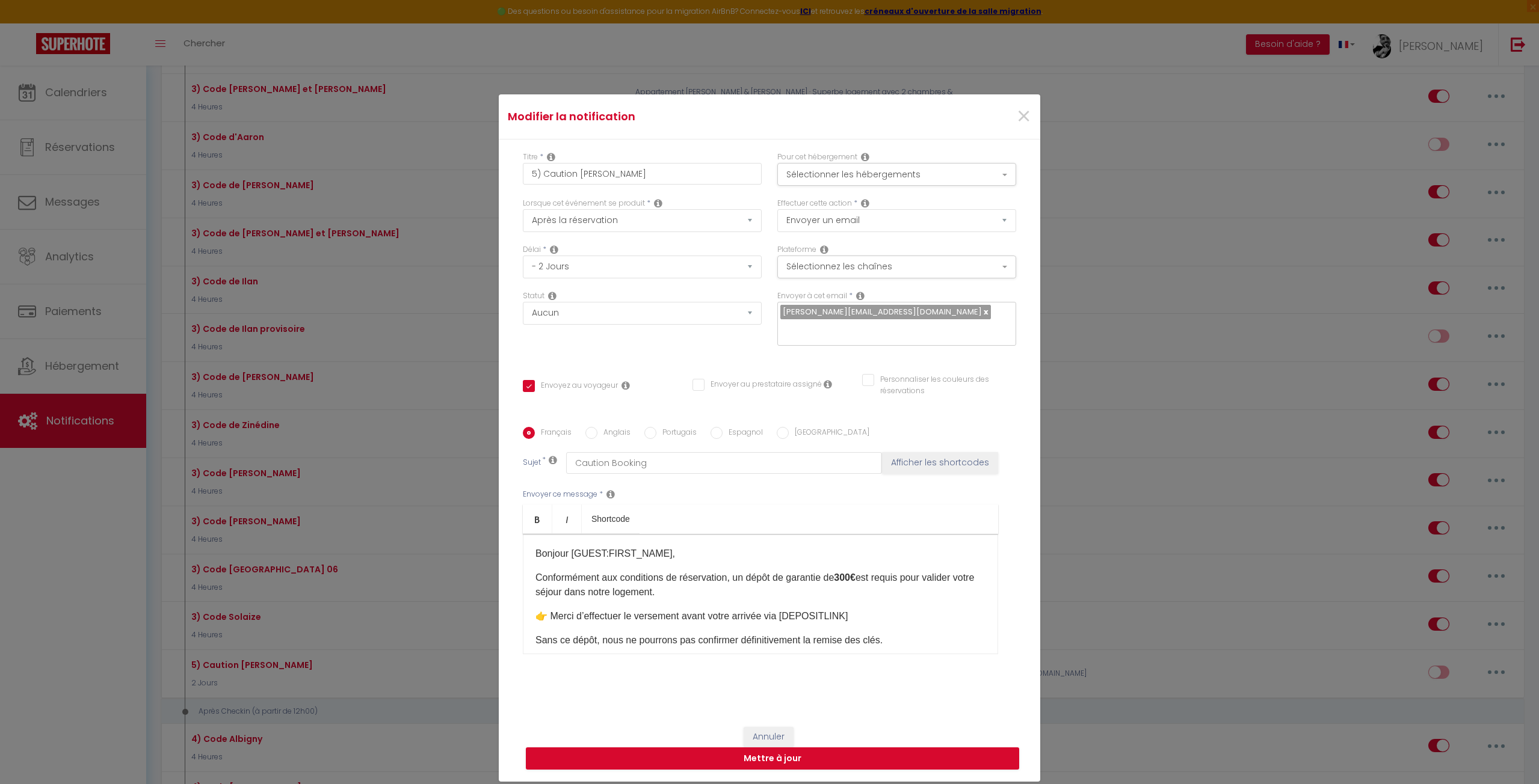
click at [607, 342] on div "Statut Aucun Si la réservation est payée Si réservation non payée Si la caution…" at bounding box center [642, 324] width 254 height 68
click at [771, 757] on button "Mettre à jour" at bounding box center [772, 759] width 493 height 23
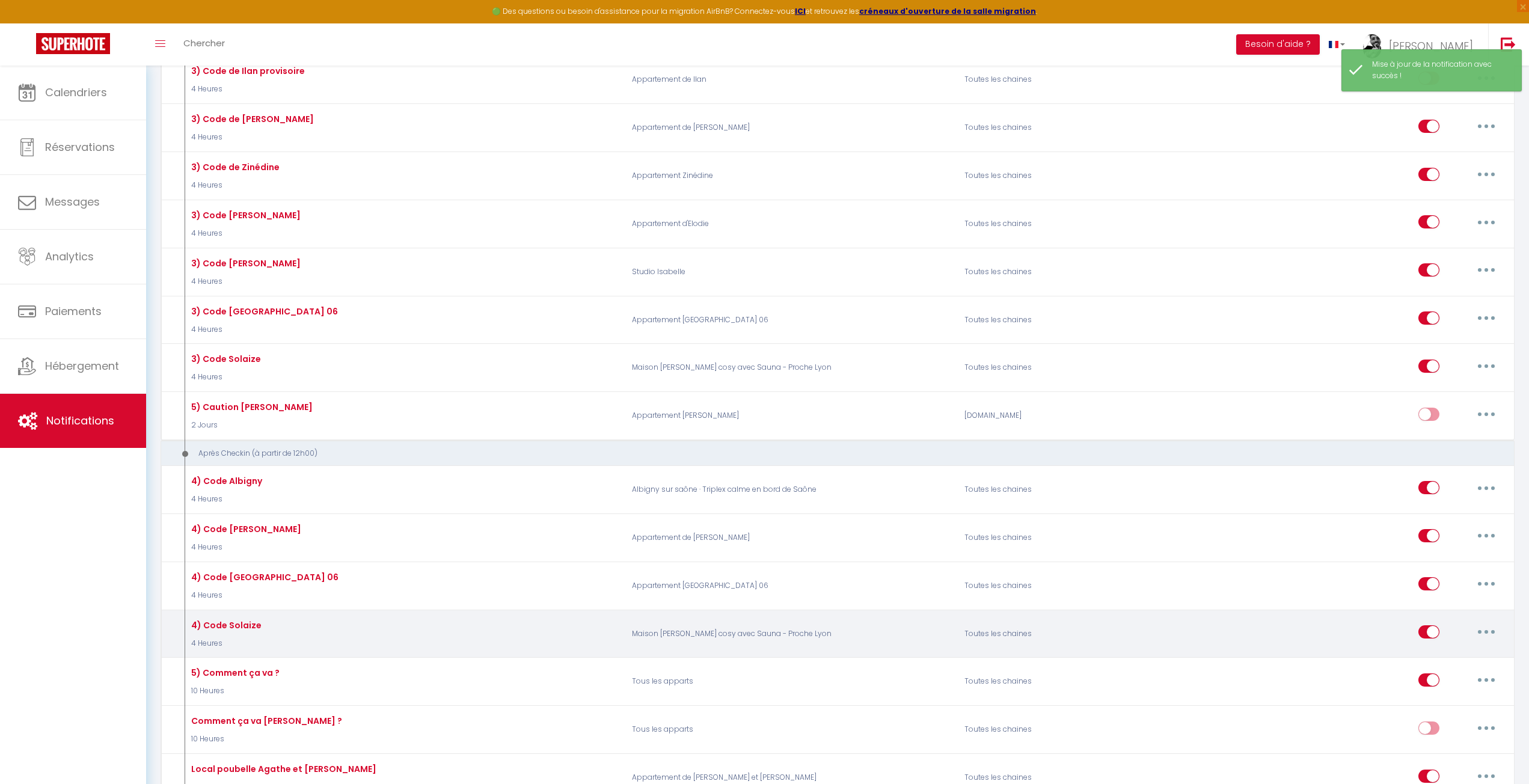
scroll to position [1623, 0]
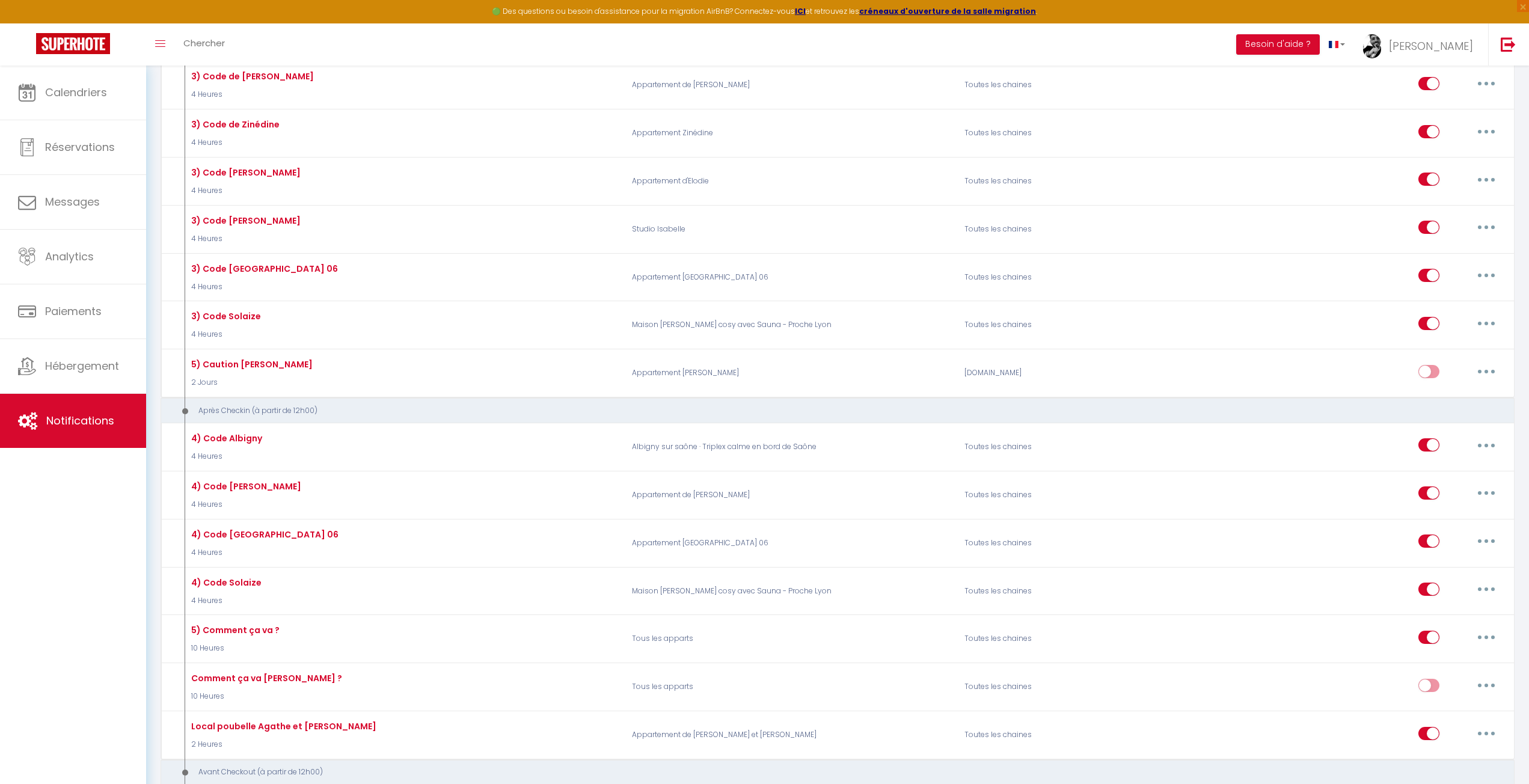
click at [779, 405] on div "Après Checkin (à partir de 12h00)" at bounding box center [825, 411] width 1306 height 12
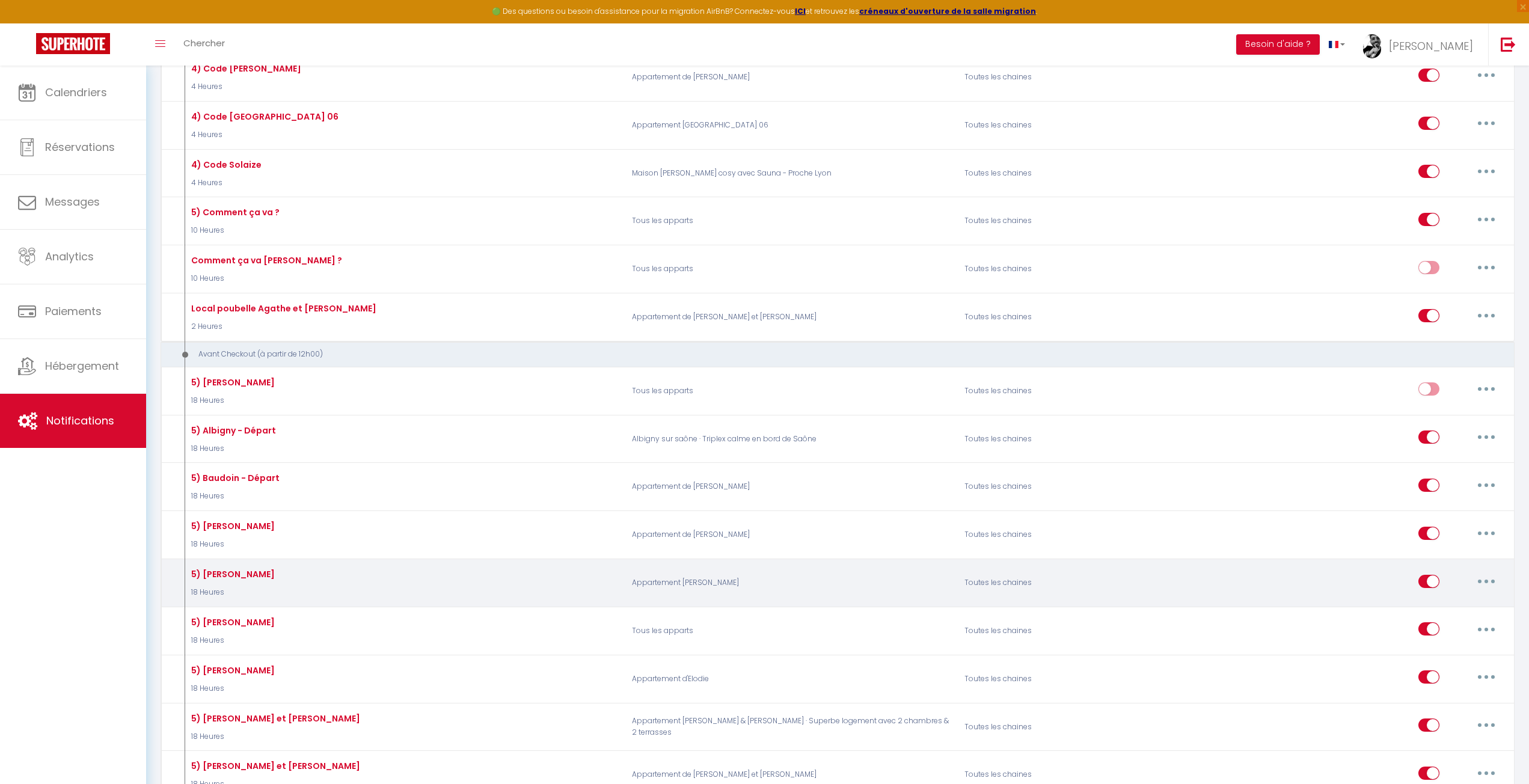
scroll to position [2044, 0]
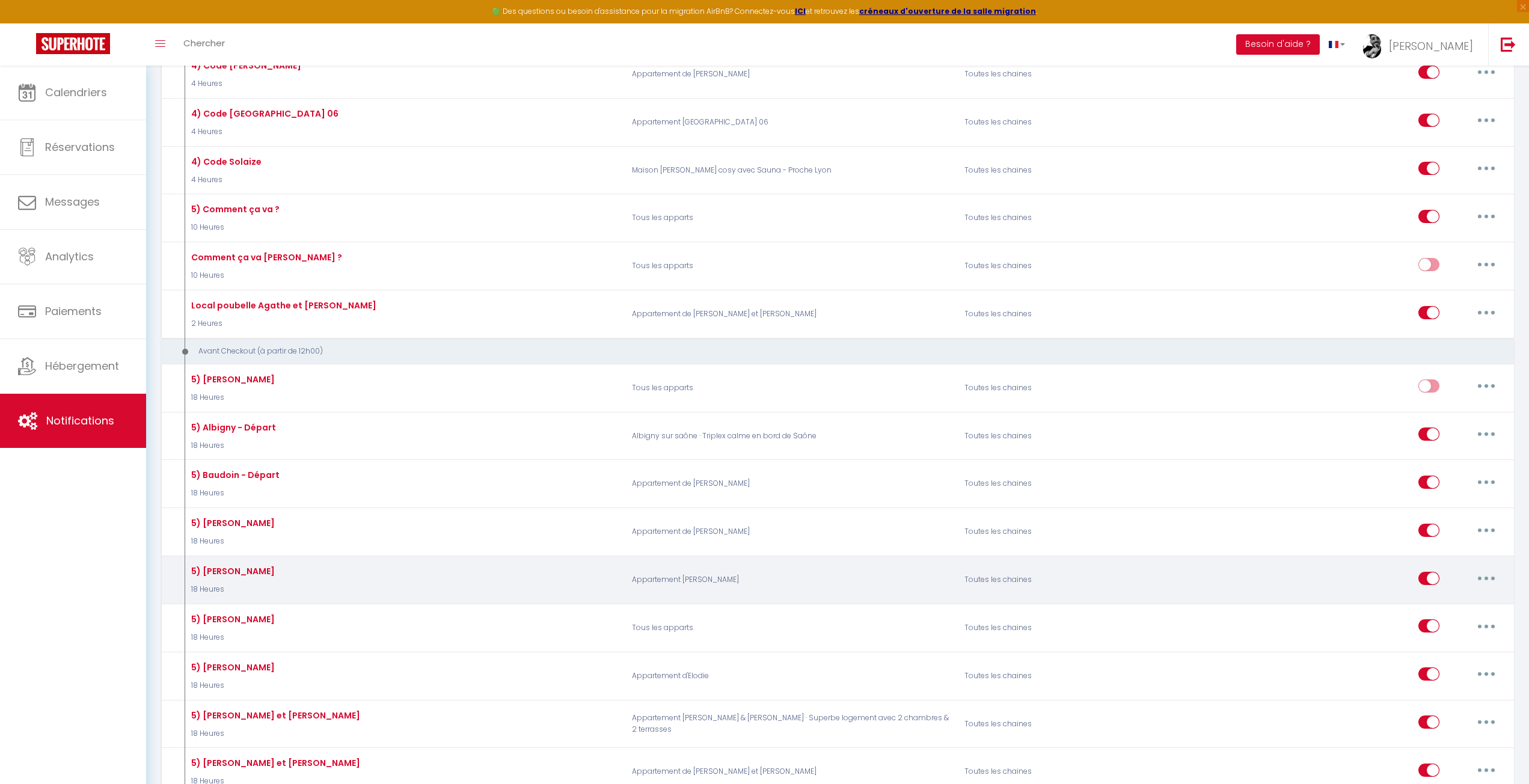
click at [1478, 571] on button "button" at bounding box center [1487, 578] width 34 height 19
drag, startPoint x: 1448, startPoint y: 590, endPoint x: 1442, endPoint y: 592, distance: 6.3
click at [1448, 595] on link "Editer" at bounding box center [1455, 605] width 89 height 21
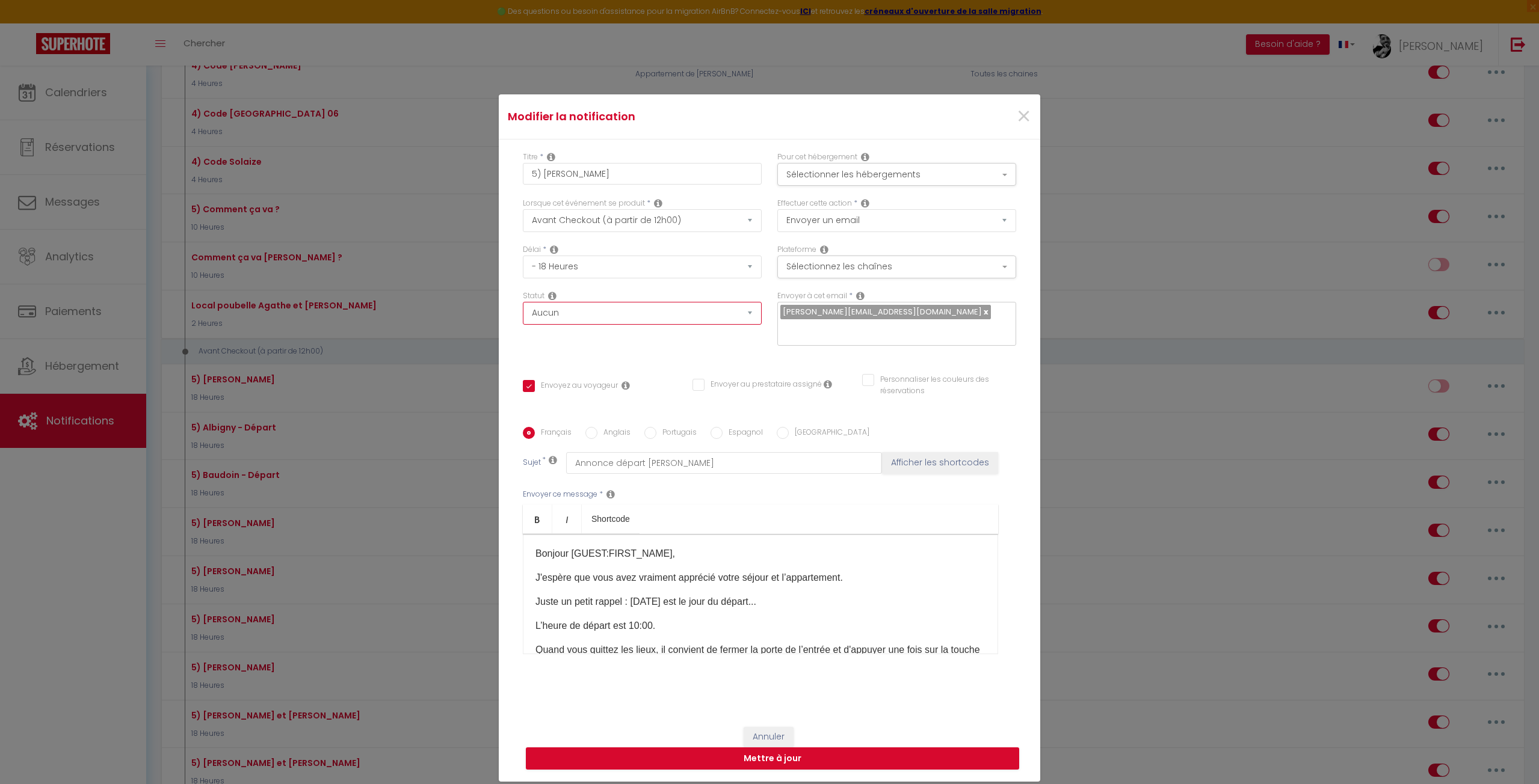
drag, startPoint x: 564, startPoint y: 310, endPoint x: 560, endPoint y: 320, distance: 10.8
click at [564, 310] on select "Aucun Si la réservation est payée Si réservation non payée Si la caution a été …" at bounding box center [642, 313] width 239 height 23
click at [522, 302] on select "Aucun Si la réservation est payée Si réservation non payée Si la caution a été …" at bounding box center [642, 313] width 239 height 23
click at [607, 349] on div "Statut Aucun Si la réservation est payée Si réservation non payée Si la caution…" at bounding box center [642, 324] width 254 height 68
click at [813, 761] on button "Mettre à jour" at bounding box center [772, 759] width 493 height 23
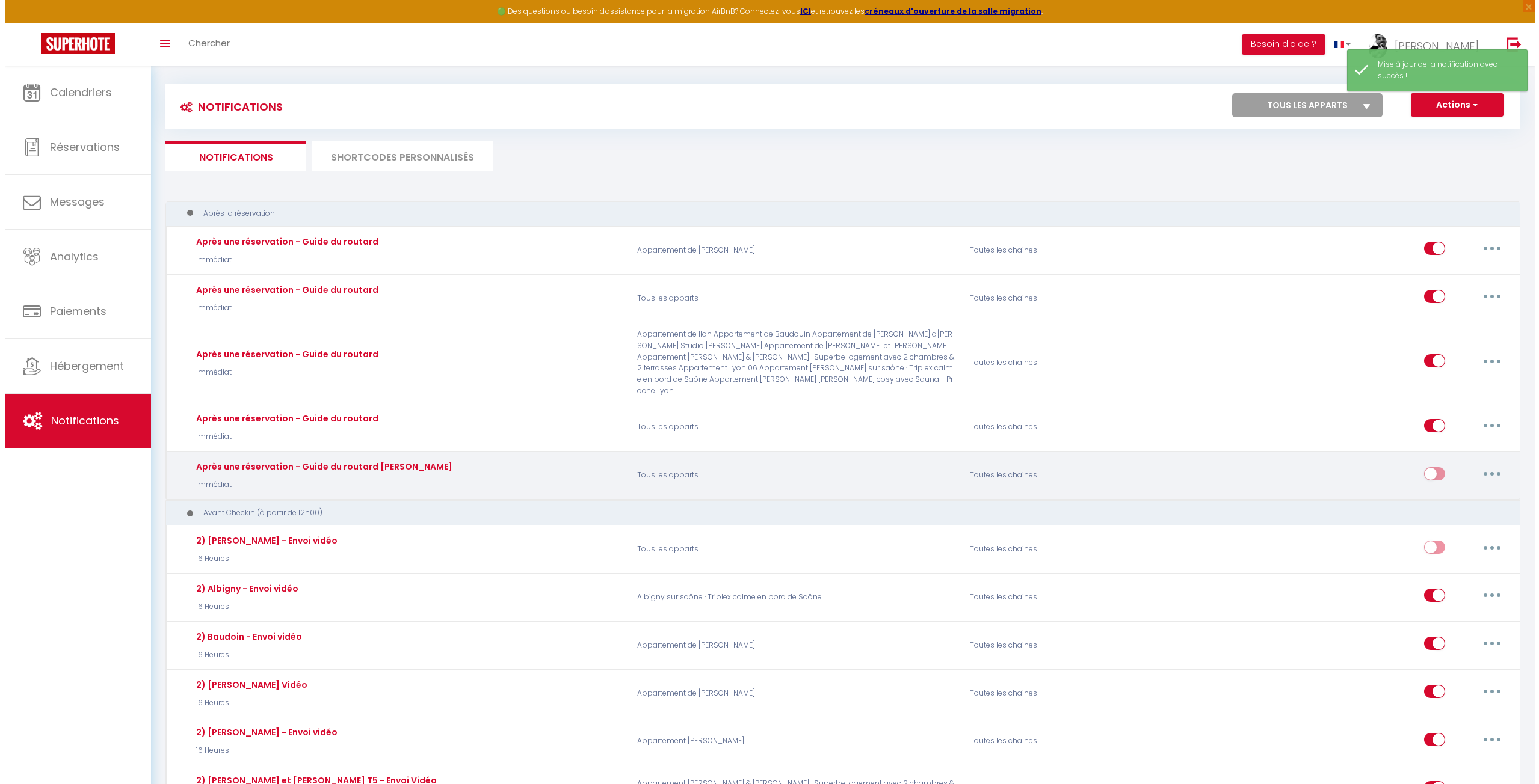
scroll to position [0, 0]
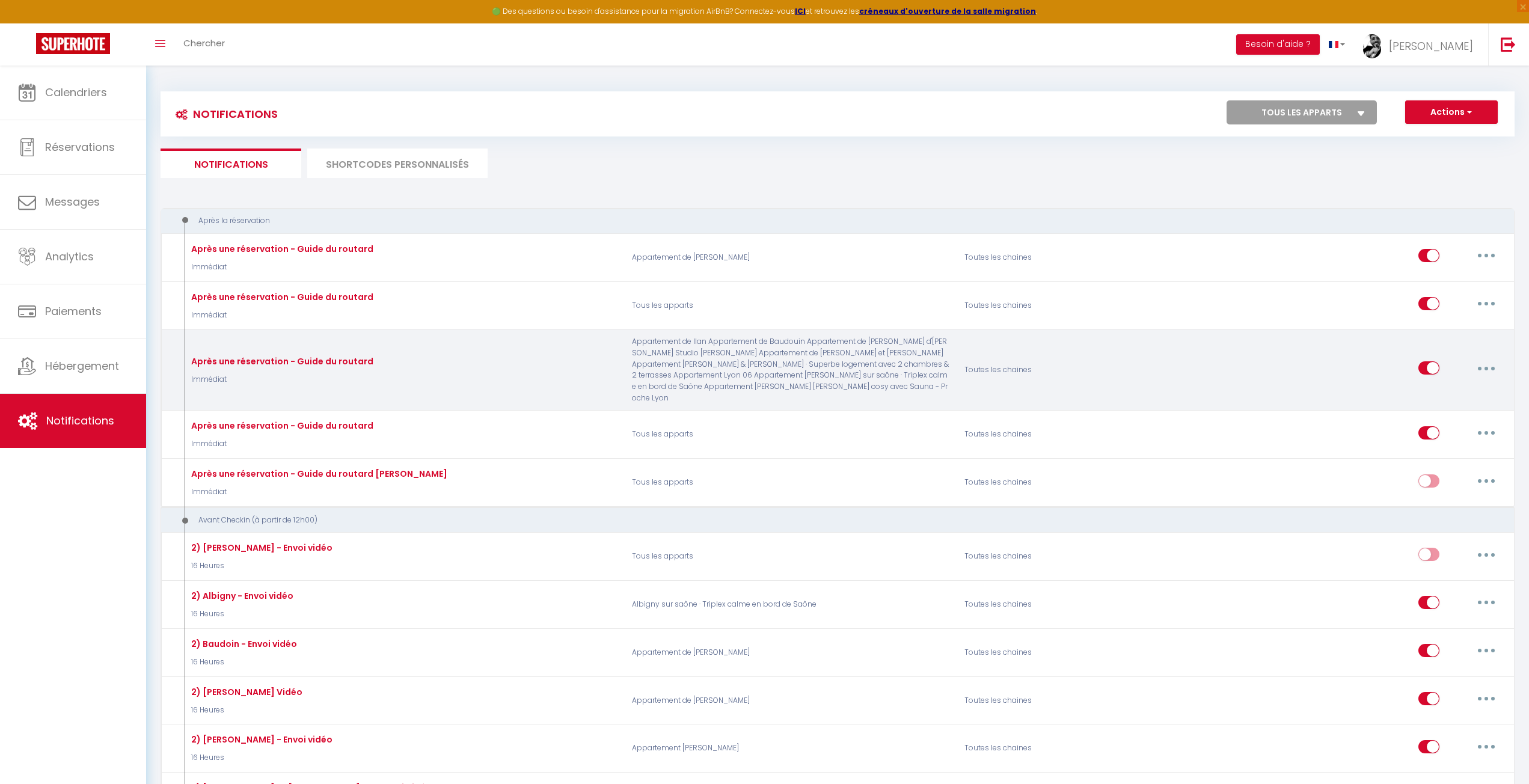
click at [1481, 364] on button "button" at bounding box center [1487, 368] width 34 height 19
click at [1437, 392] on link "Editer" at bounding box center [1455, 395] width 89 height 21
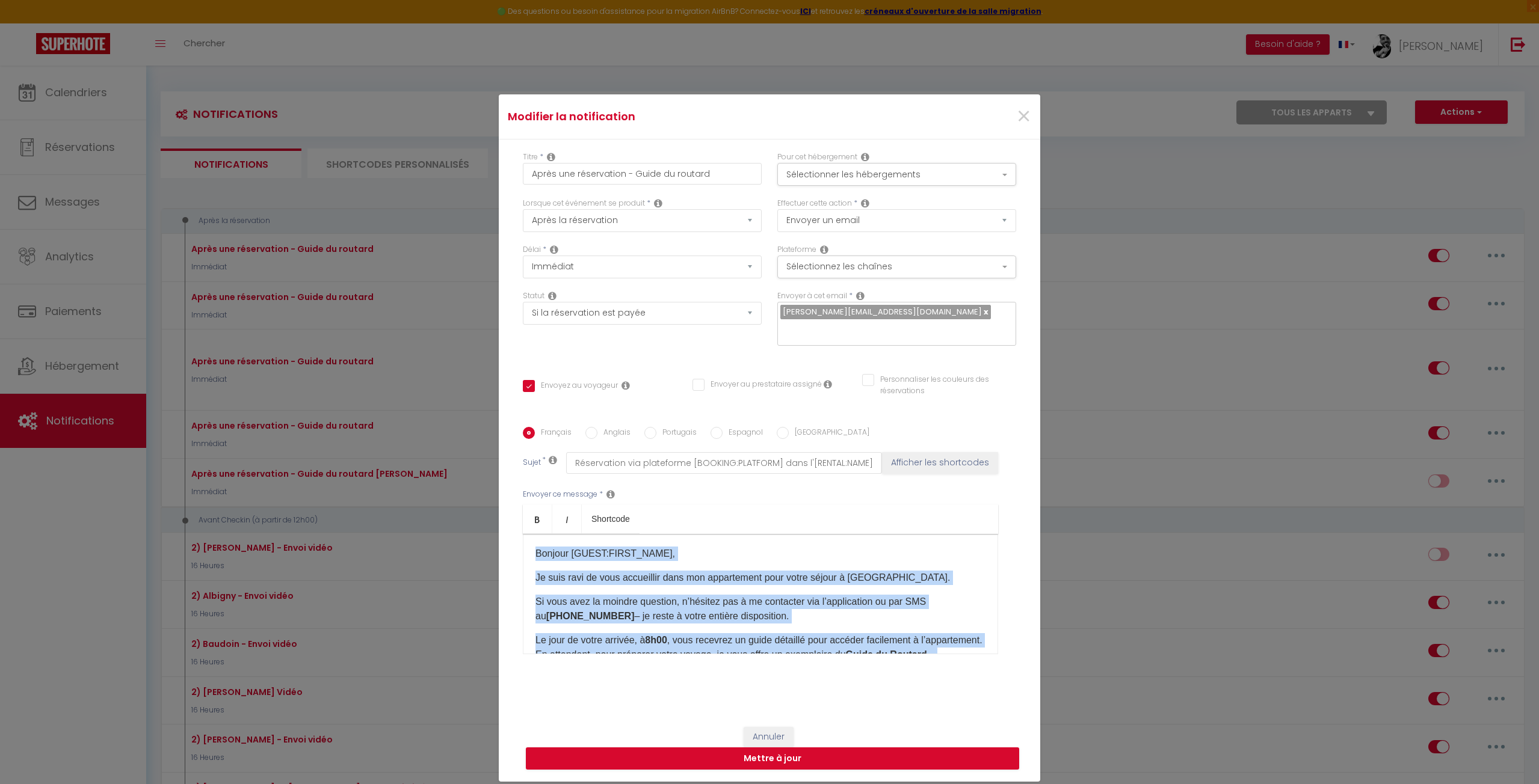
scroll to position [143, 0]
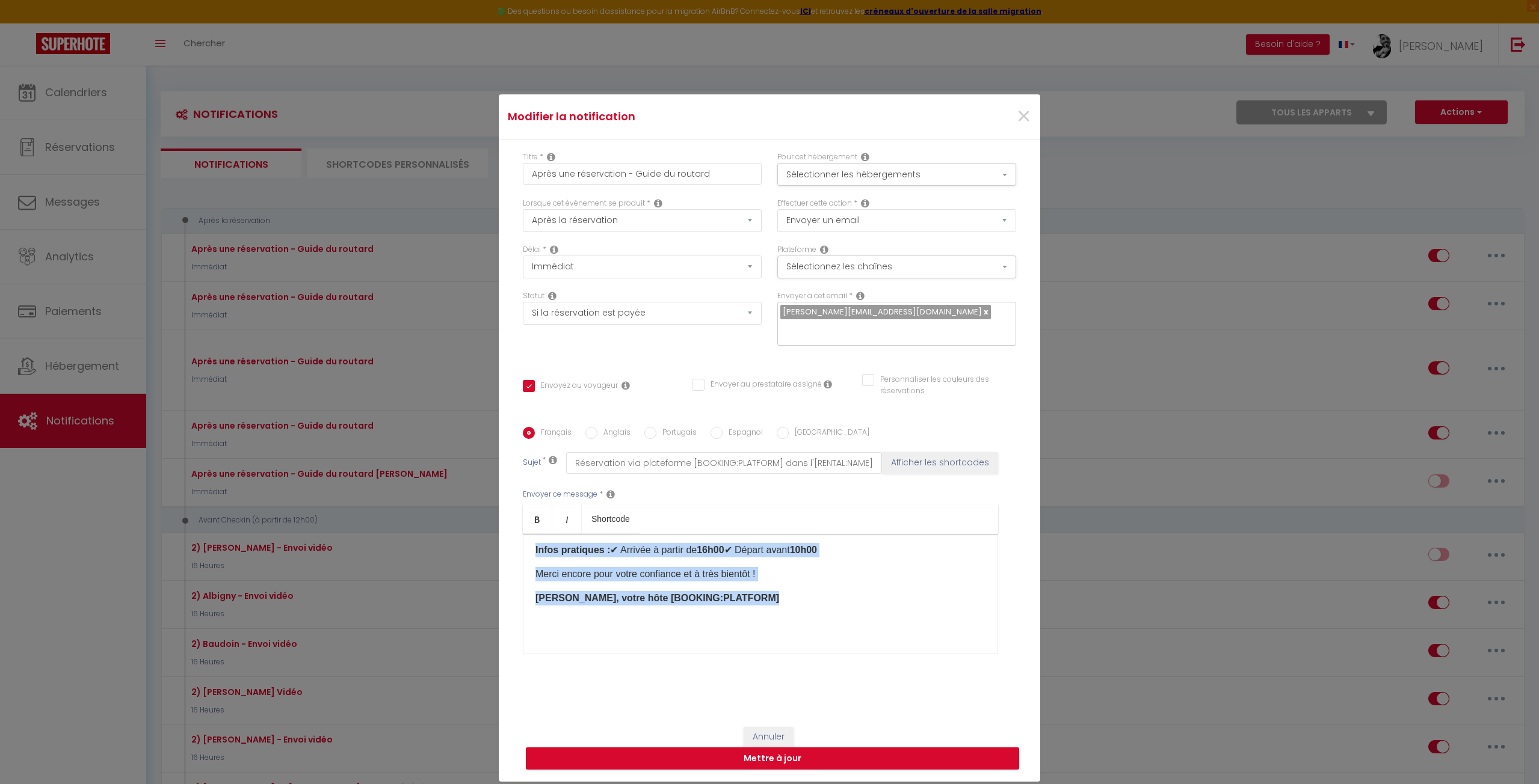
drag, startPoint x: 532, startPoint y: 553, endPoint x: 862, endPoint y: 689, distance: 356.9
click at [862, 689] on div "Titre * Après une réservation - Guide du routard Pour cet hébergement Sélection…" at bounding box center [769, 427] width 542 height 575
copy div "Bonjour [GUEST:FIRST_NAME], Je suis ravi de vous accueillir dans mon appartemen…"
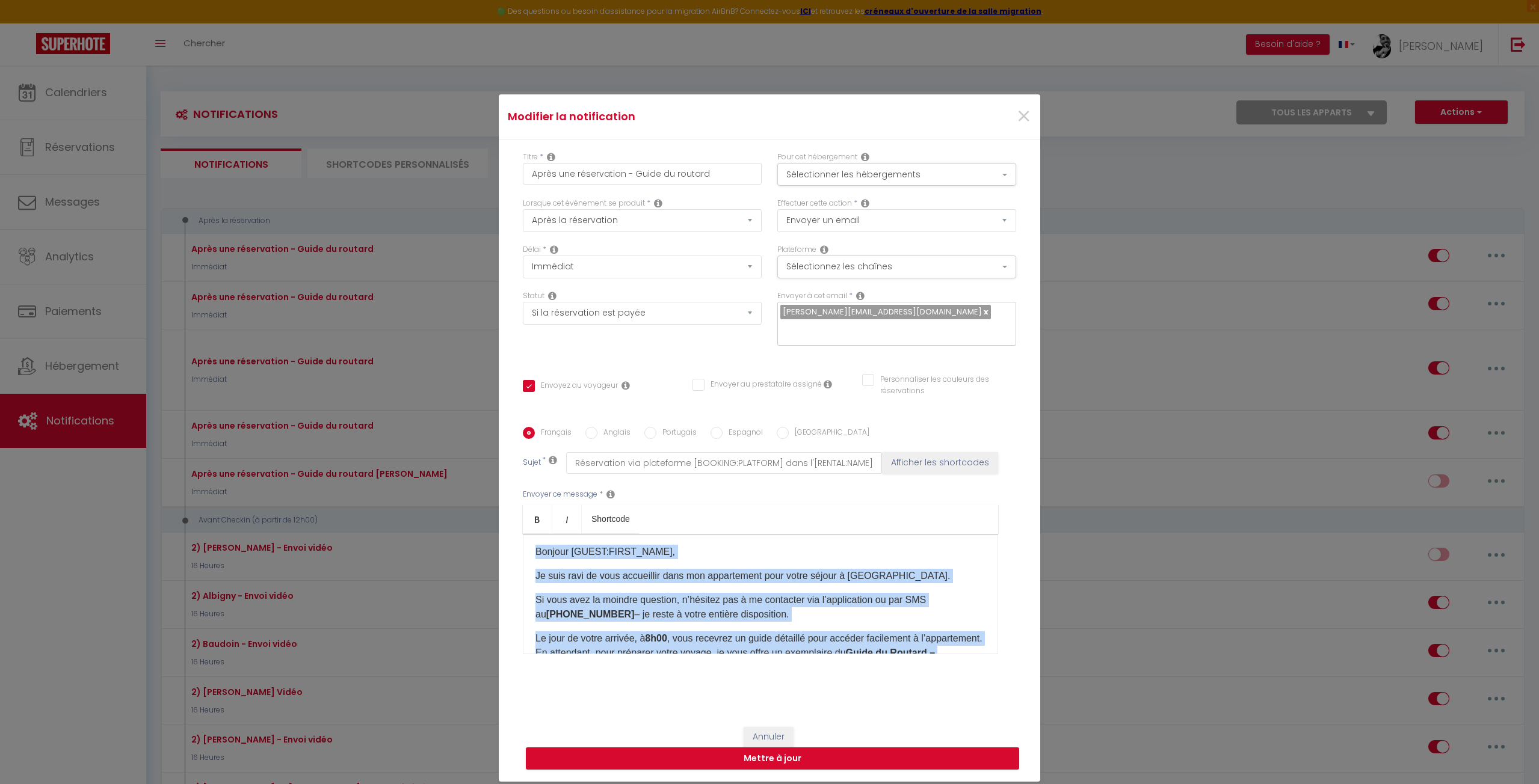
scroll to position [0, 0]
click at [734, 586] on div "Bonjour [GUEST:FIRST_NAME], Je suis ravi de vous accueillir dans mon appartemen…" at bounding box center [760, 594] width 476 height 121
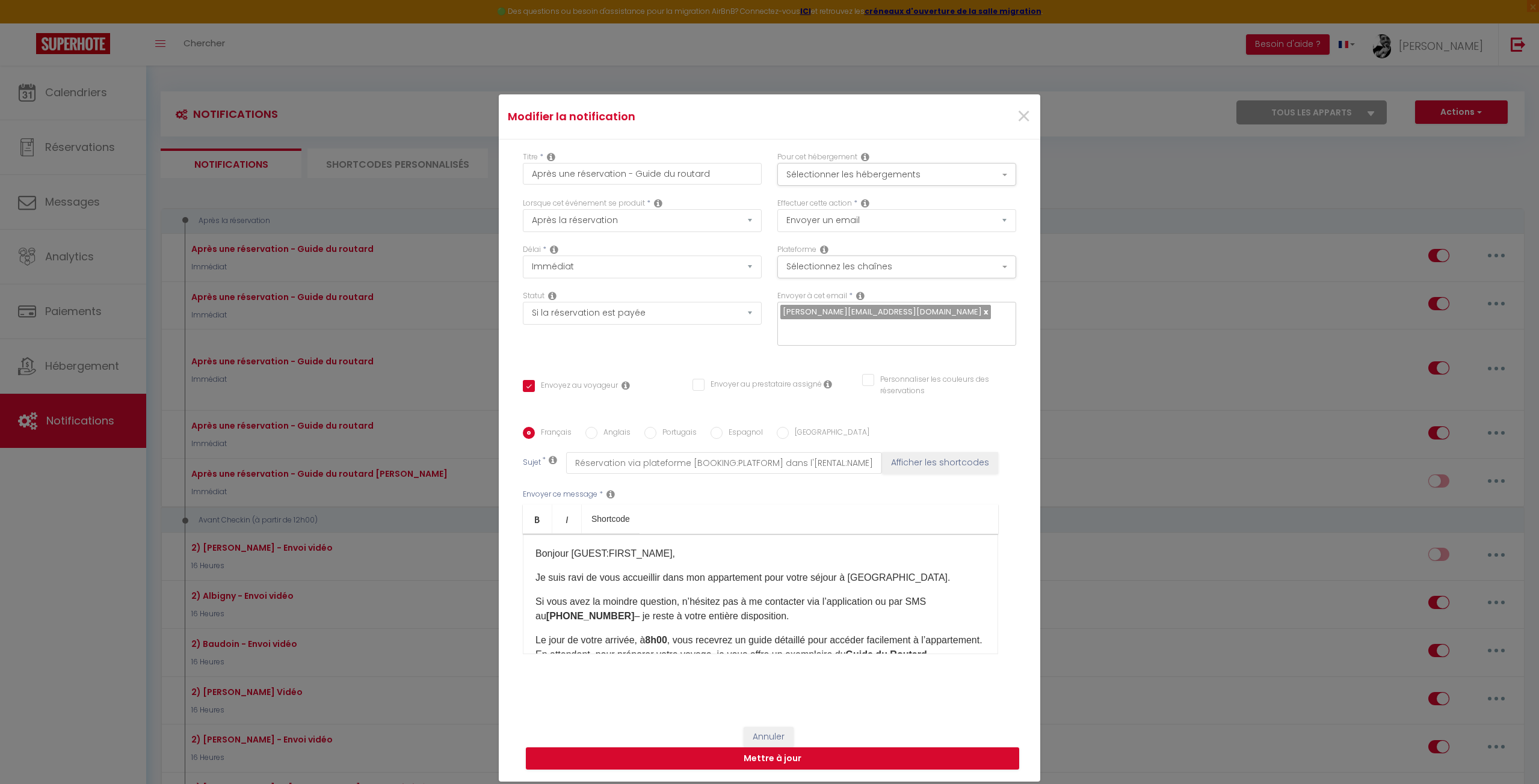
click at [692, 627] on div "Bonjour [GUEST:FIRST_NAME], Je suis ravi de vous accueillir dans mon appartemen…" at bounding box center [760, 594] width 476 height 121
click at [910, 170] on button "Sélectionner les hébergements" at bounding box center [897, 174] width 239 height 23
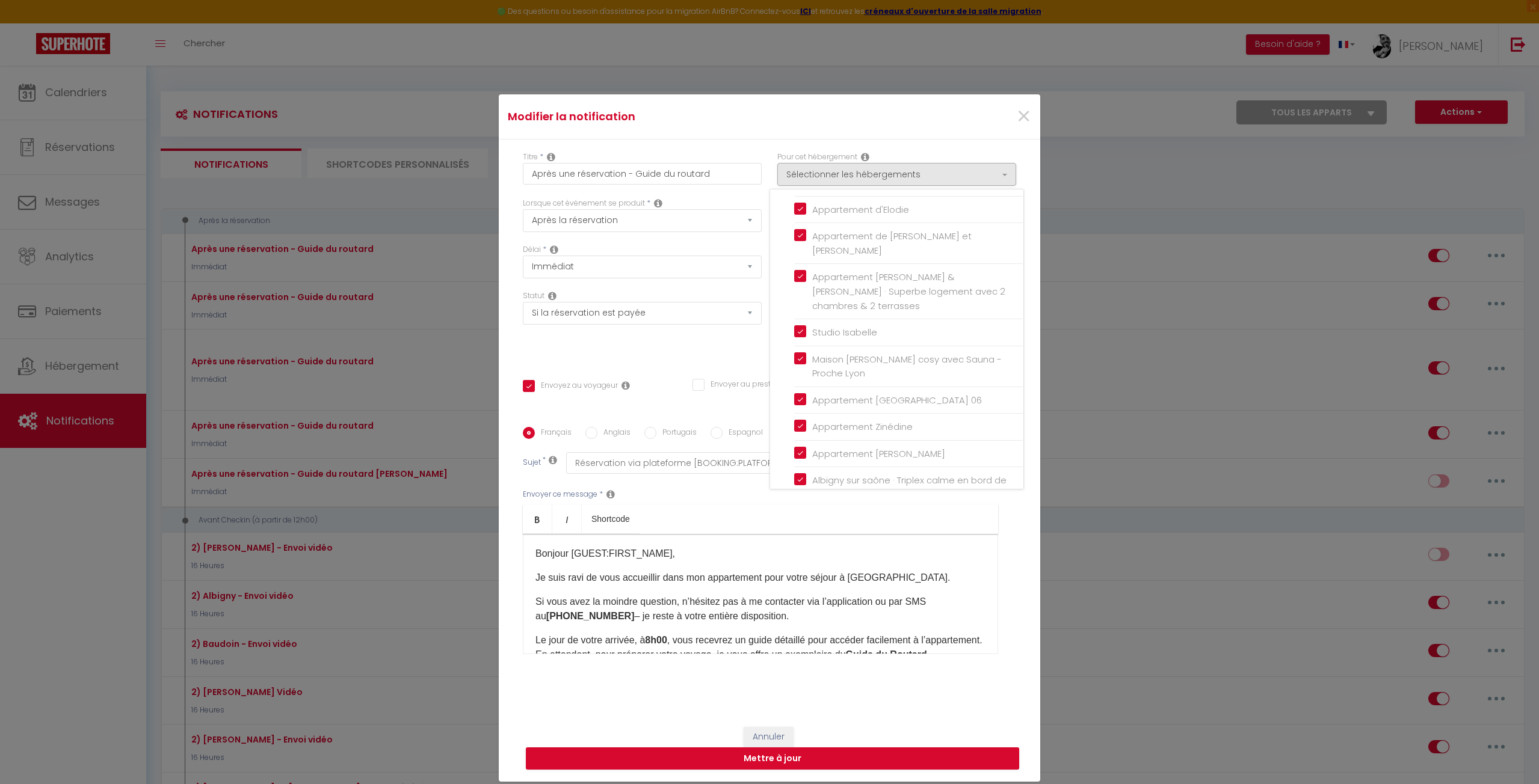
click at [718, 343] on div "Statut Aucun Si la réservation est payée Si réservation non payée Si la caution…" at bounding box center [642, 324] width 254 height 68
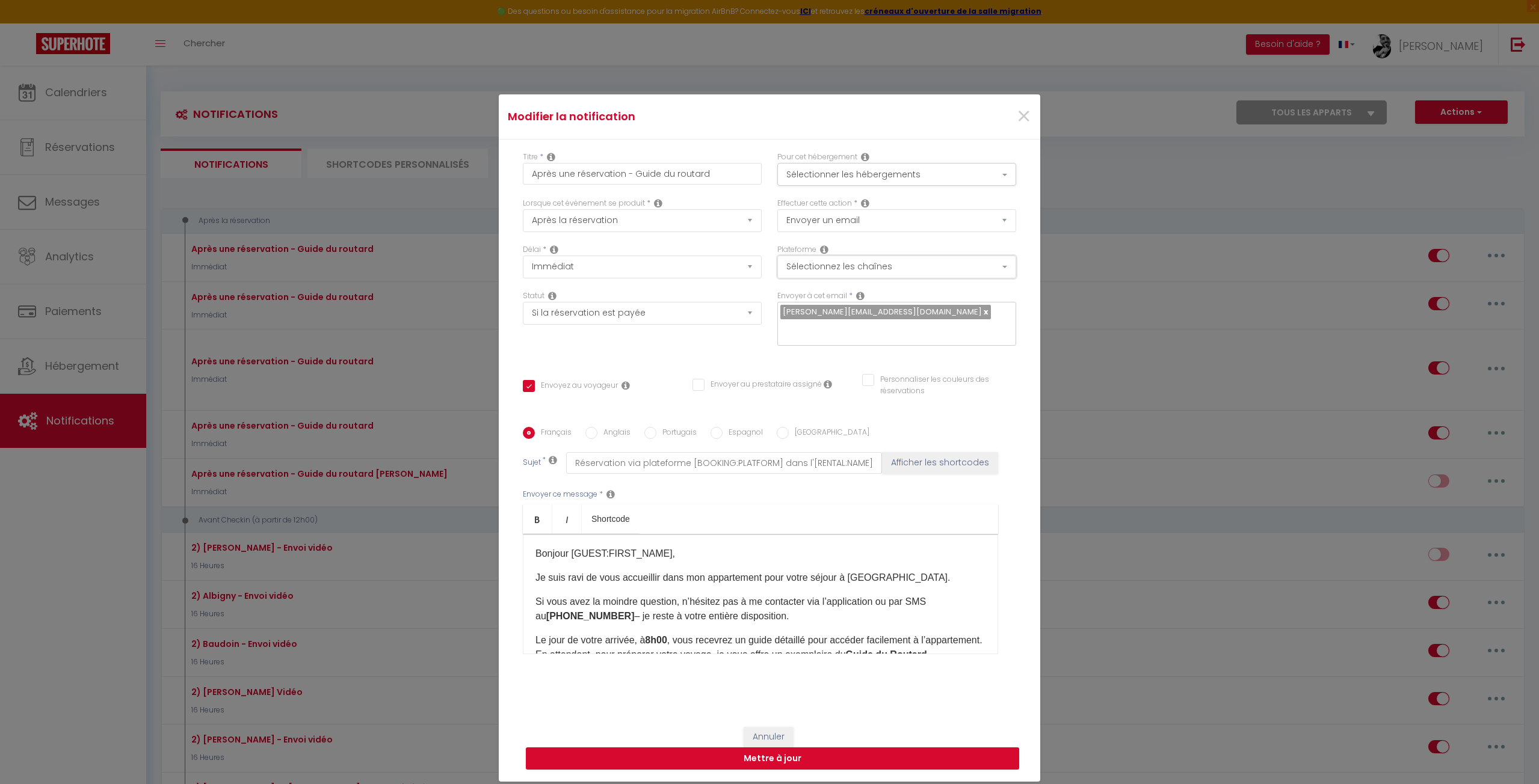
click at [841, 265] on button "Sélectionnez les chaînes" at bounding box center [897, 267] width 239 height 23
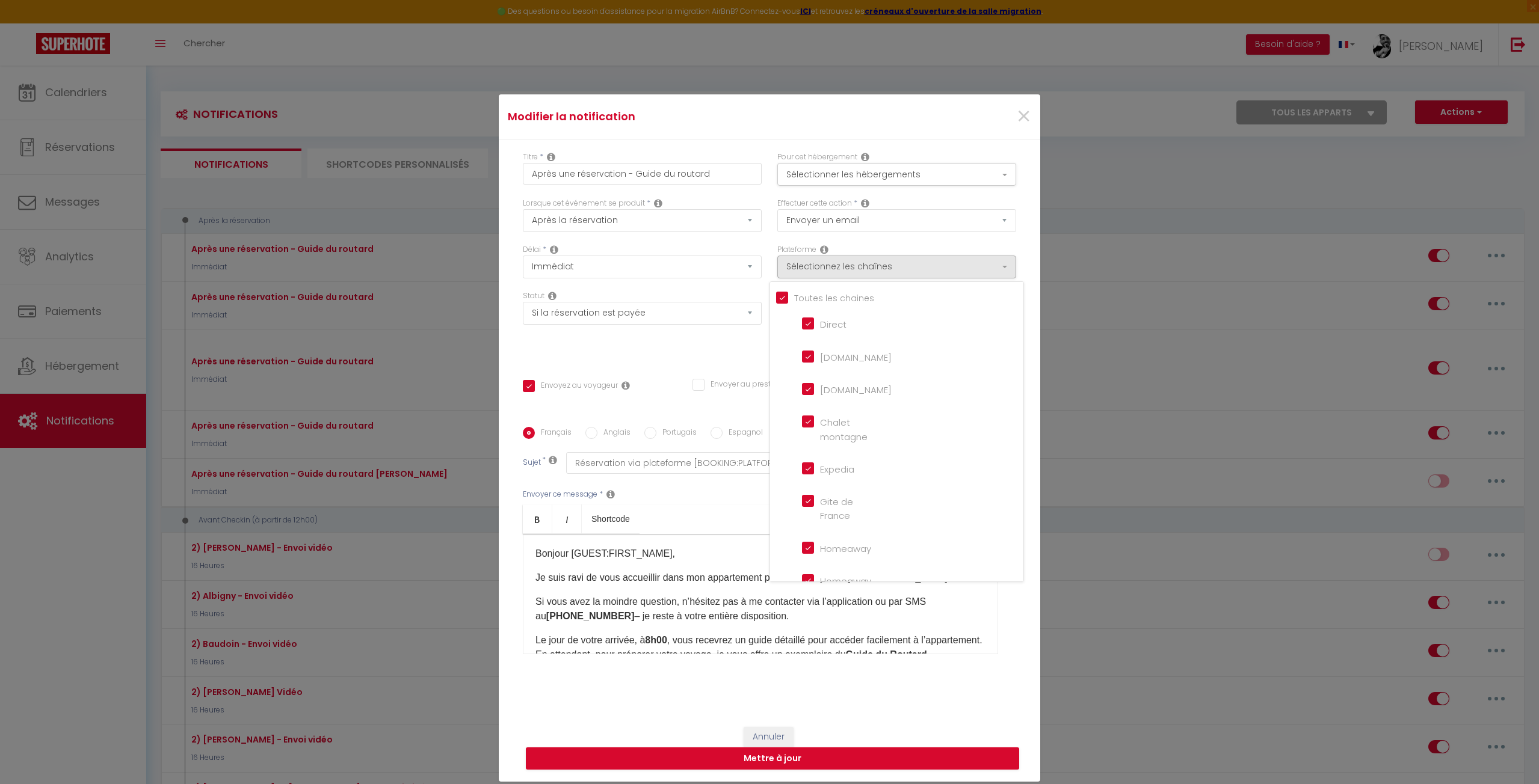
click at [776, 296] on input "Tous les apparts" at bounding box center [900, 297] width 247 height 12
click at [803, 357] on input "Airbnb.com" at bounding box center [836, 356] width 68 height 12
click at [702, 362] on div "Titre * Après une réservation - Guide du routard Pour cet hébergement Sélection…" at bounding box center [769, 427] width 542 height 575
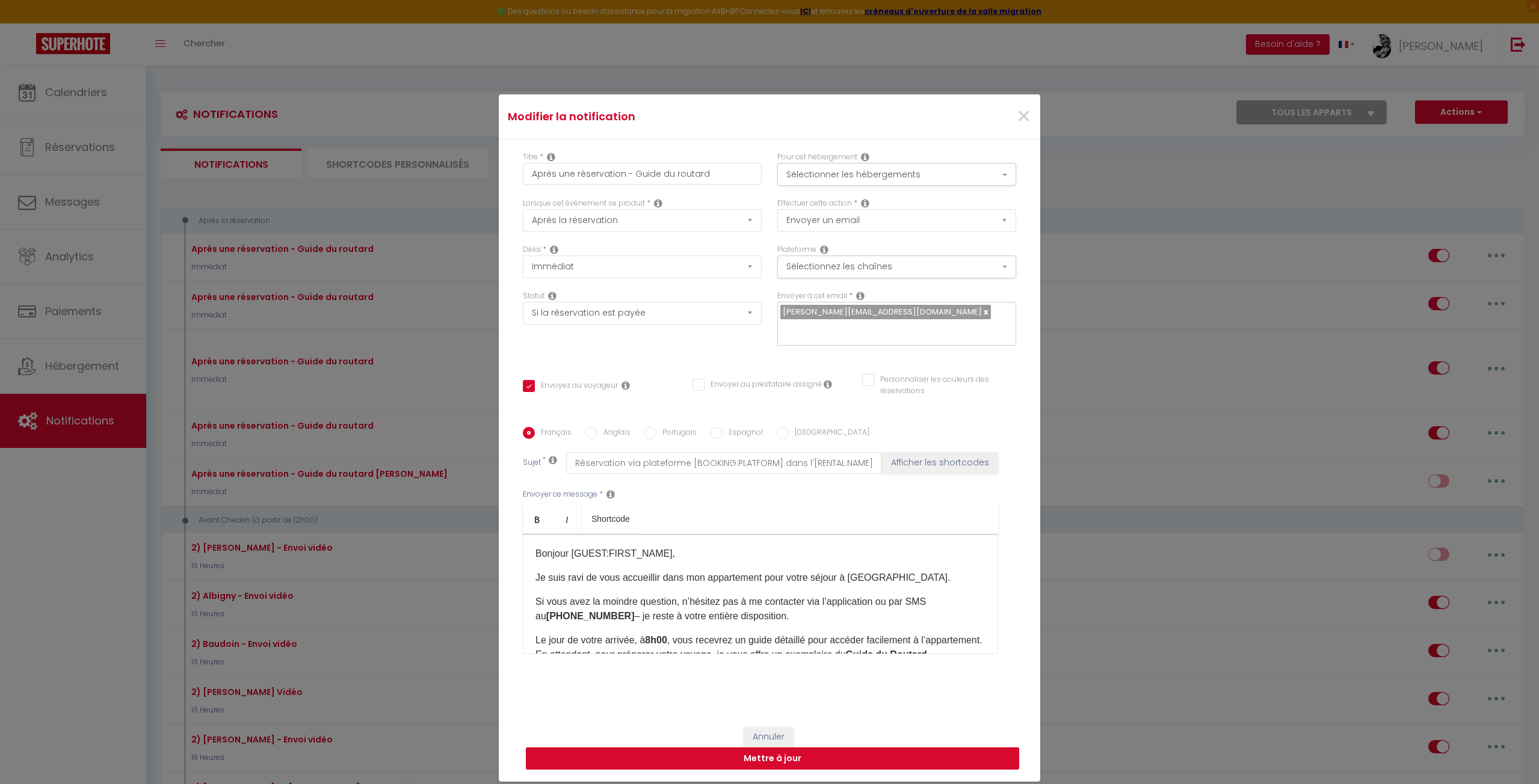
click at [700, 760] on button "Mettre à jour" at bounding box center [772, 759] width 493 height 23
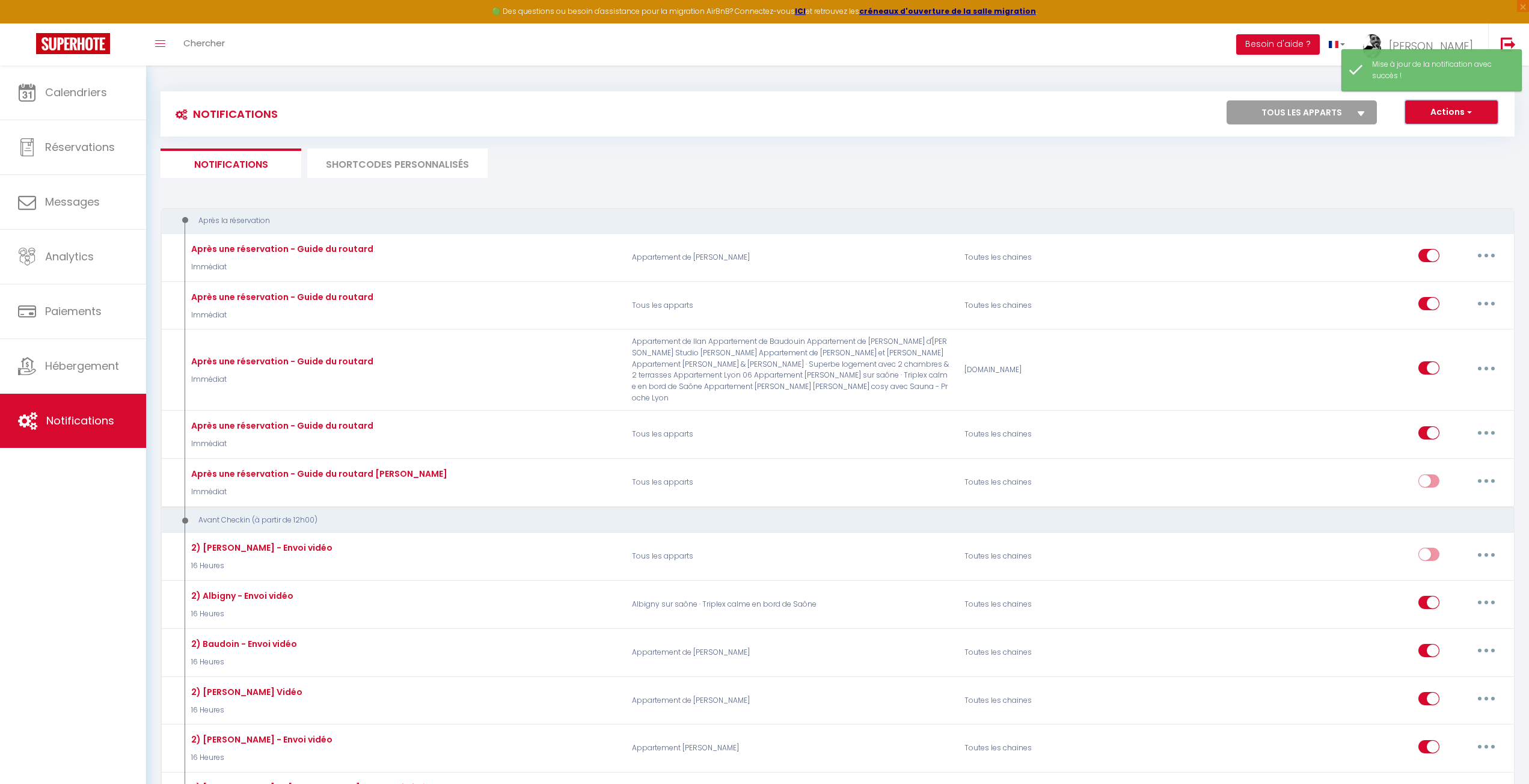
click at [1474, 112] on button "Actions" at bounding box center [1451, 112] width 93 height 24
drag, startPoint x: 1420, startPoint y: 136, endPoint x: 1414, endPoint y: 139, distance: 6.7
click at [1420, 136] on link "Nouvelle Notification" at bounding box center [1435, 138] width 125 height 15
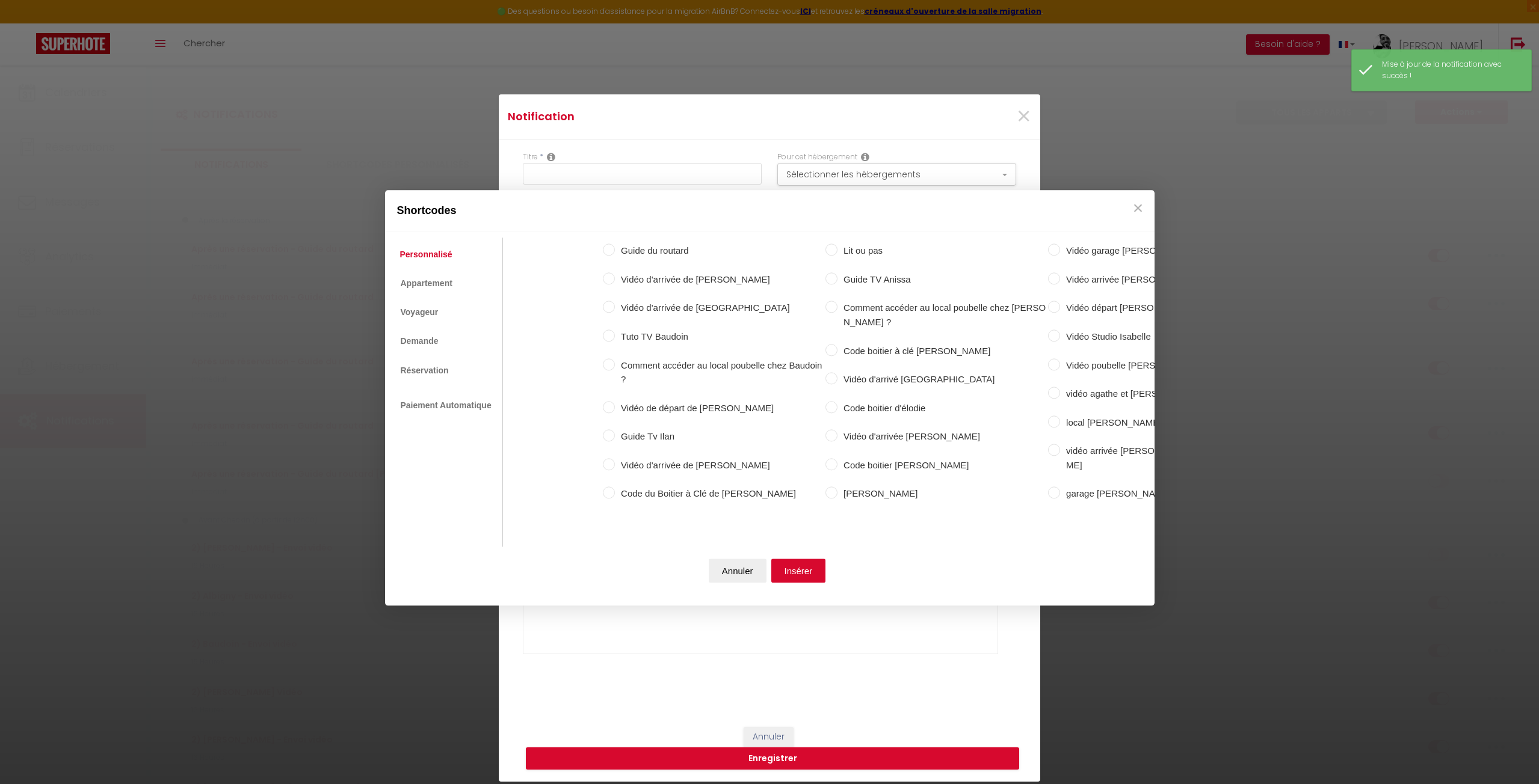
drag, startPoint x: 735, startPoint y: 566, endPoint x: 698, endPoint y: 584, distance: 41.1
click at [734, 566] on button "Annuler" at bounding box center [737, 571] width 58 height 24
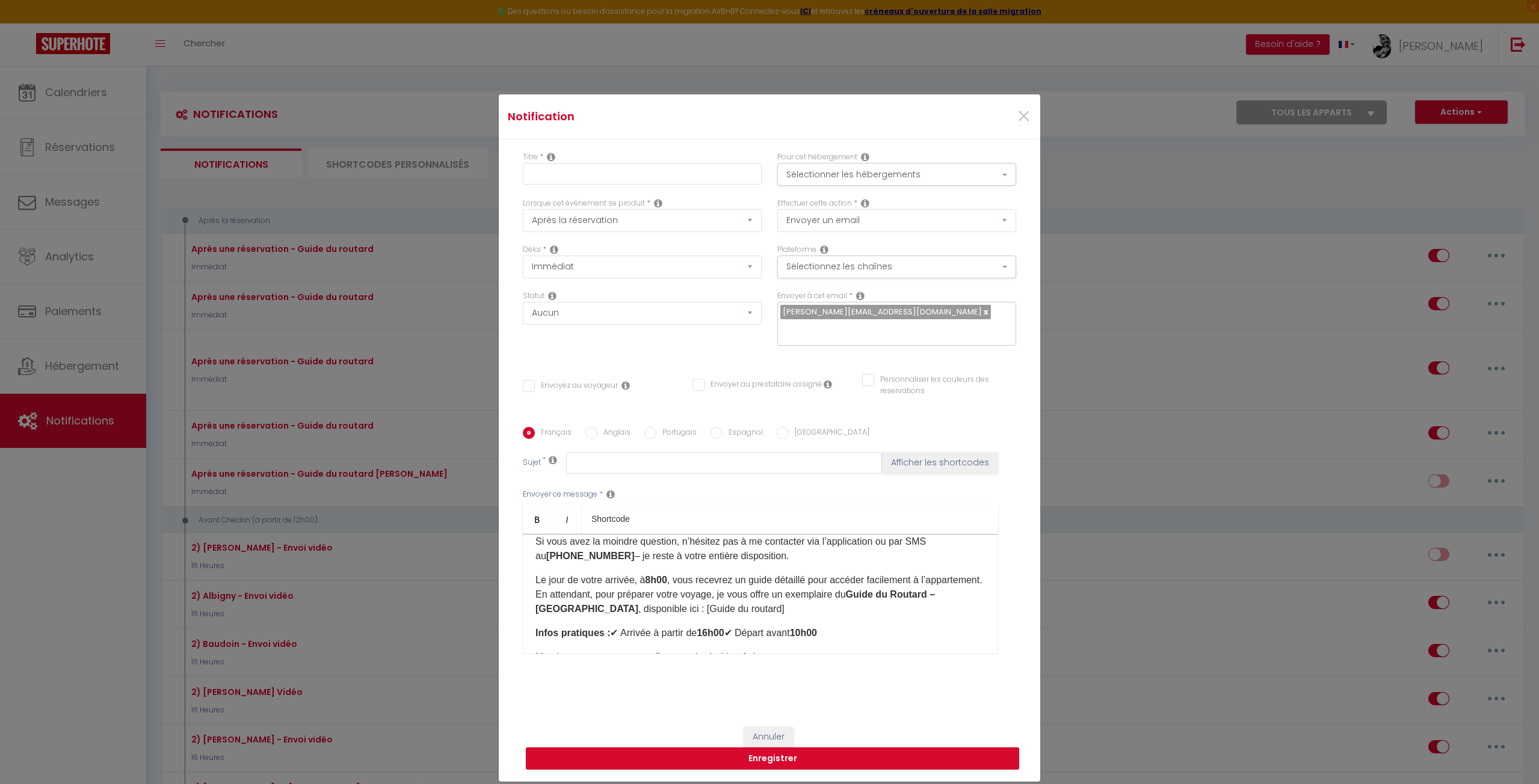
scroll to position [121, 0]
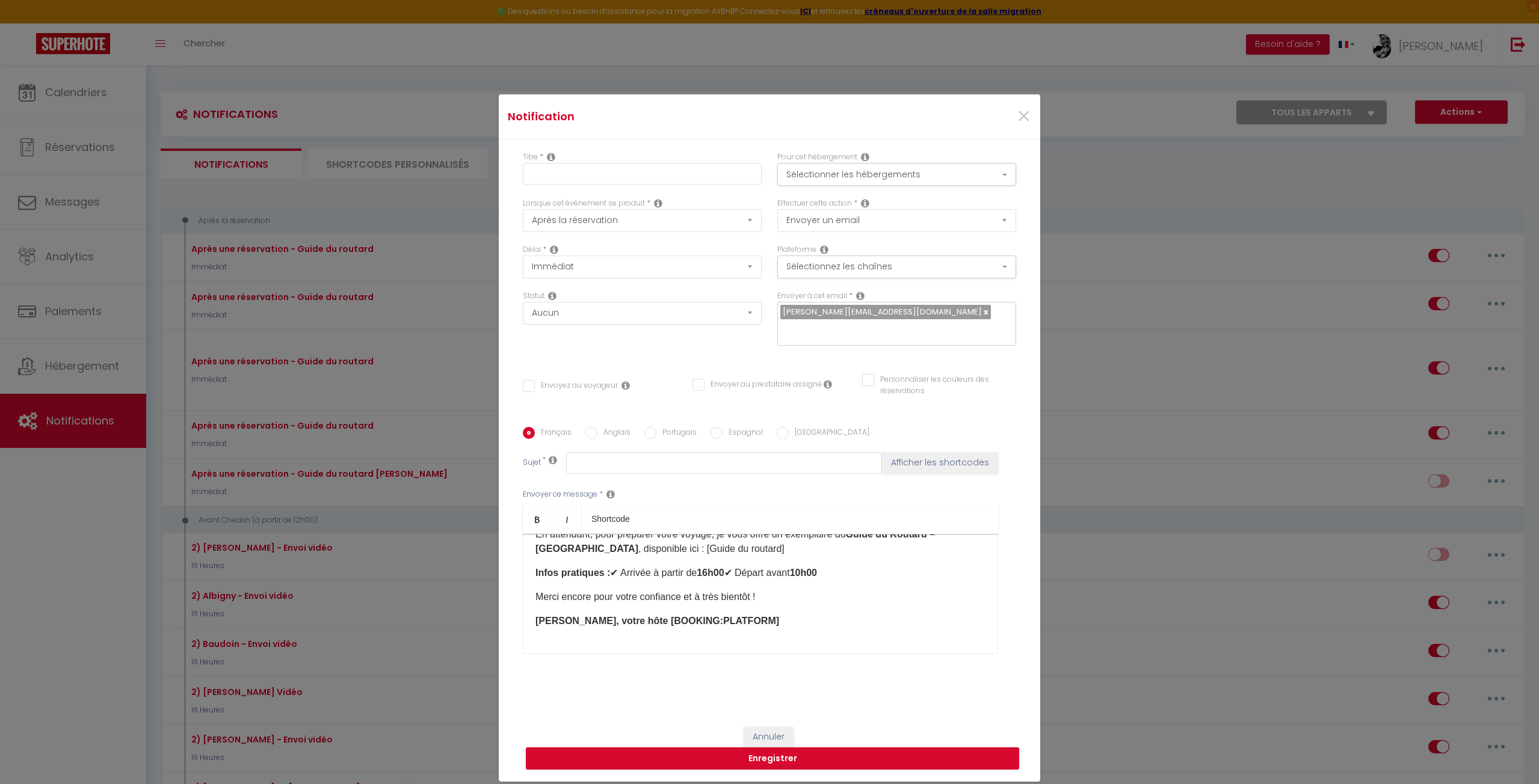
click at [778, 597] on p "Merci encore pour votre confiance et à très bientôt !" at bounding box center [761, 597] width 450 height 15
click at [829, 637] on p "PS : Une caution est exigée à payer 48h avant votre arrivée, si celle-ci n'est …" at bounding box center [761, 628] width 450 height 29
click at [820, 164] on button "Sélectionner les hébergements" at bounding box center [897, 174] width 239 height 23
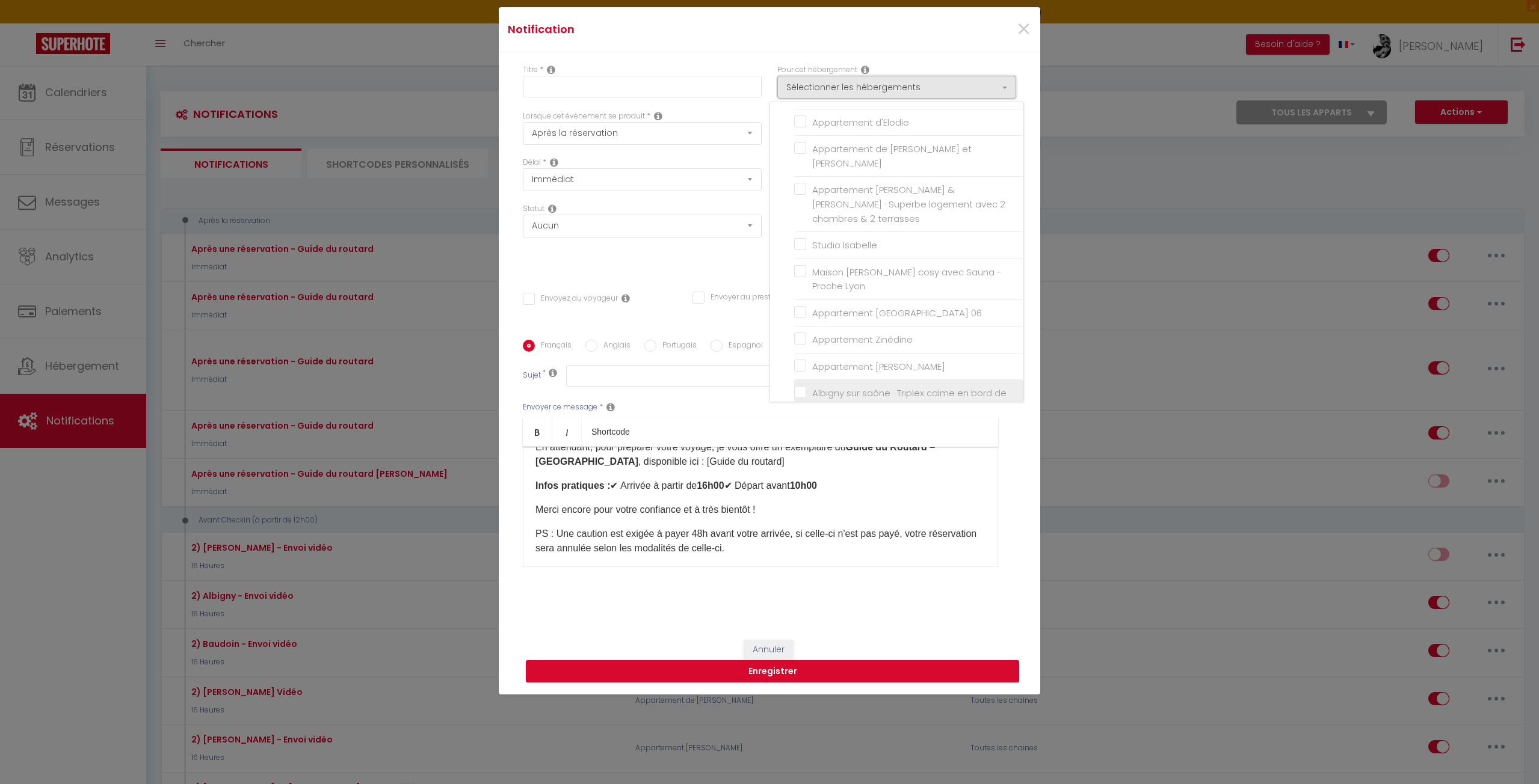
scroll to position [92, 0]
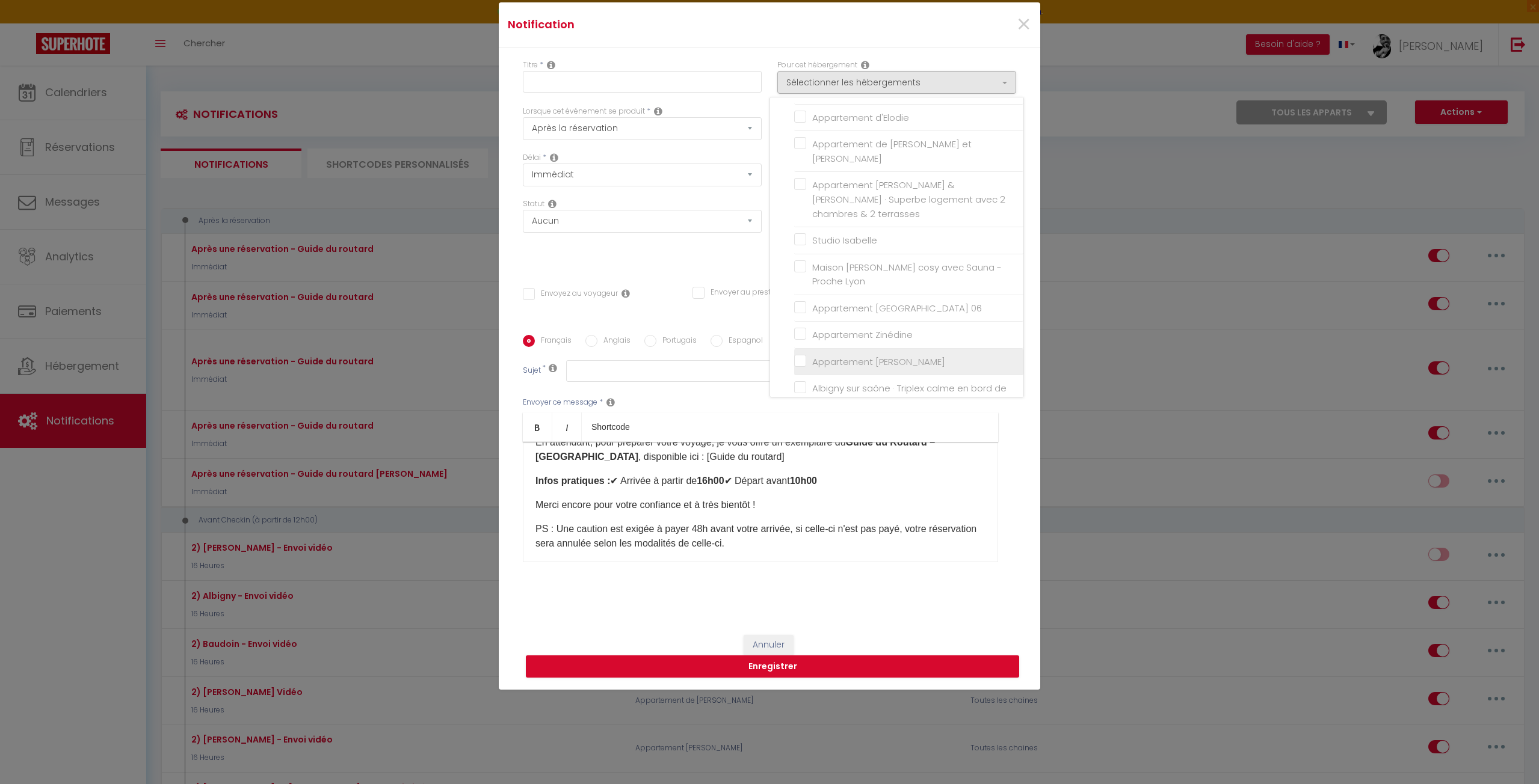
click at [803, 356] on input "Appartement [PERSON_NAME]" at bounding box center [909, 362] width 229 height 12
click at [706, 238] on div "Statut Aucun Si la réservation est payée Si réservation non payée Si la caution…" at bounding box center [642, 232] width 254 height 68
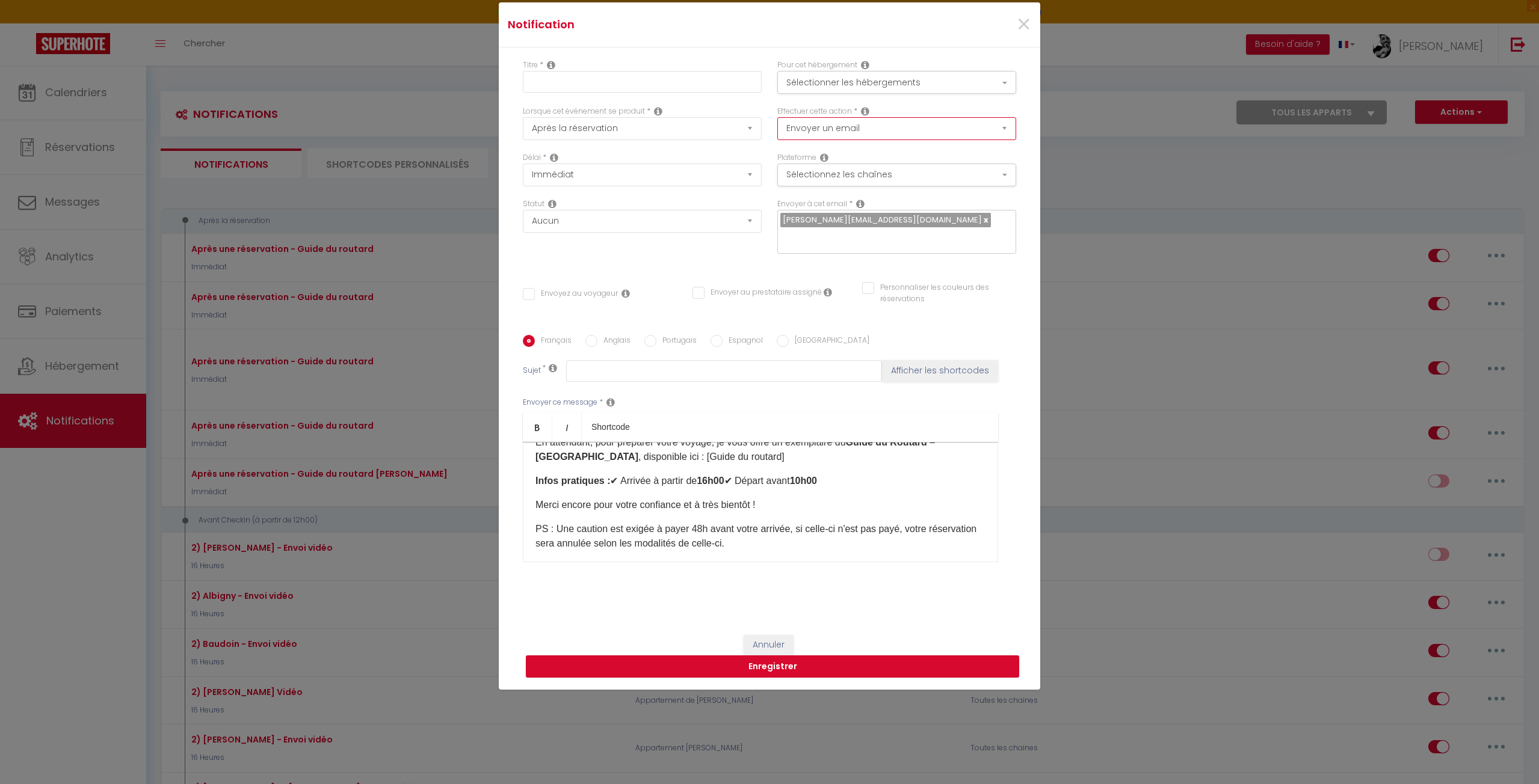
click at [831, 126] on select "Envoyer un email Envoyer un SMS Envoyer une notification push" at bounding box center [897, 129] width 239 height 23
click at [814, 180] on button "Sélectionnez les chaînes" at bounding box center [897, 175] width 239 height 23
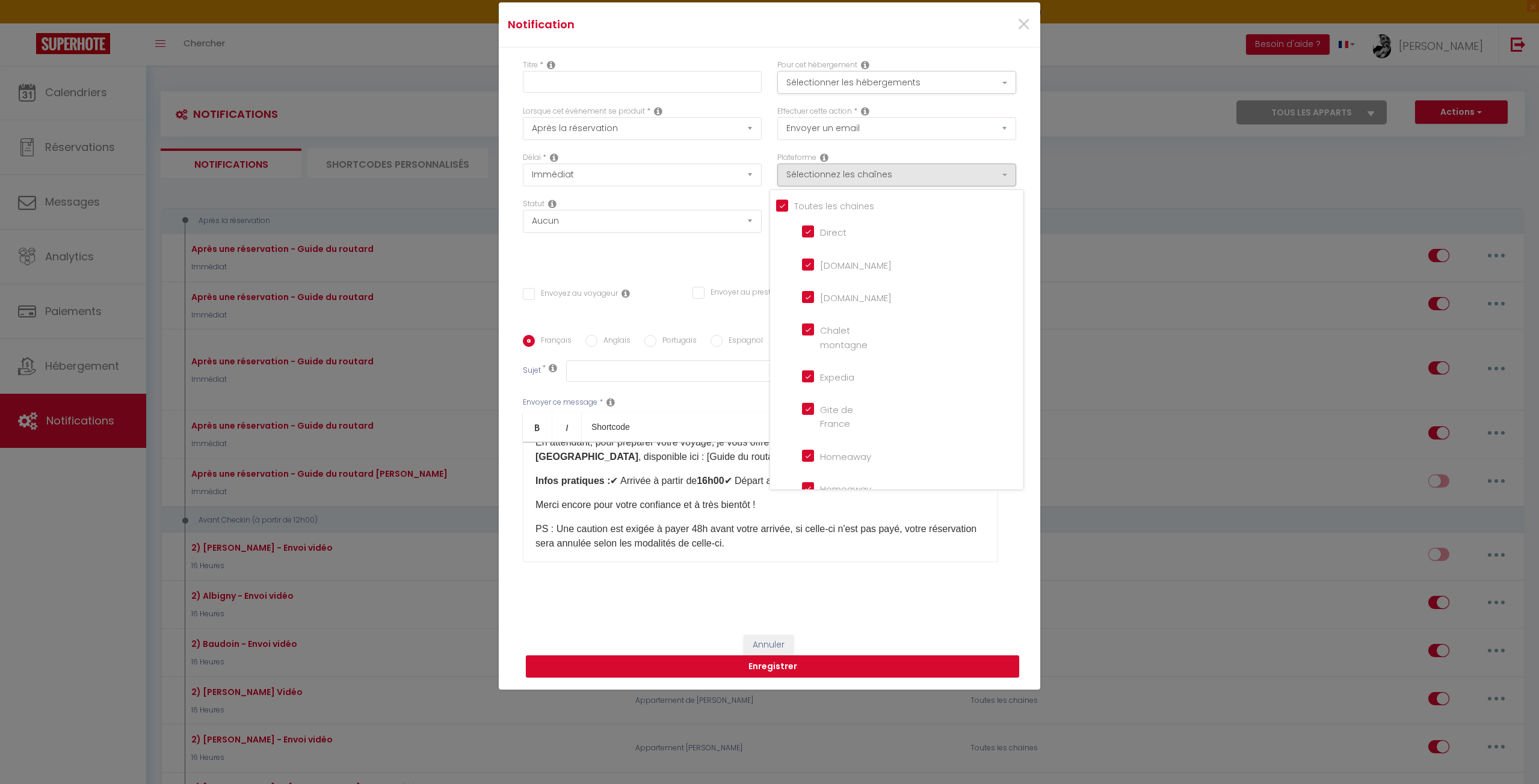
click at [791, 205] on input "Tous les apparts" at bounding box center [900, 205] width 247 height 12
click at [805, 296] on input "Booking.com" at bounding box center [836, 296] width 68 height 12
click at [686, 273] on div "Titre * Pour cet hébergement Sélectionner les hébergements Tous les apparts Aut…" at bounding box center [769, 335] width 542 height 575
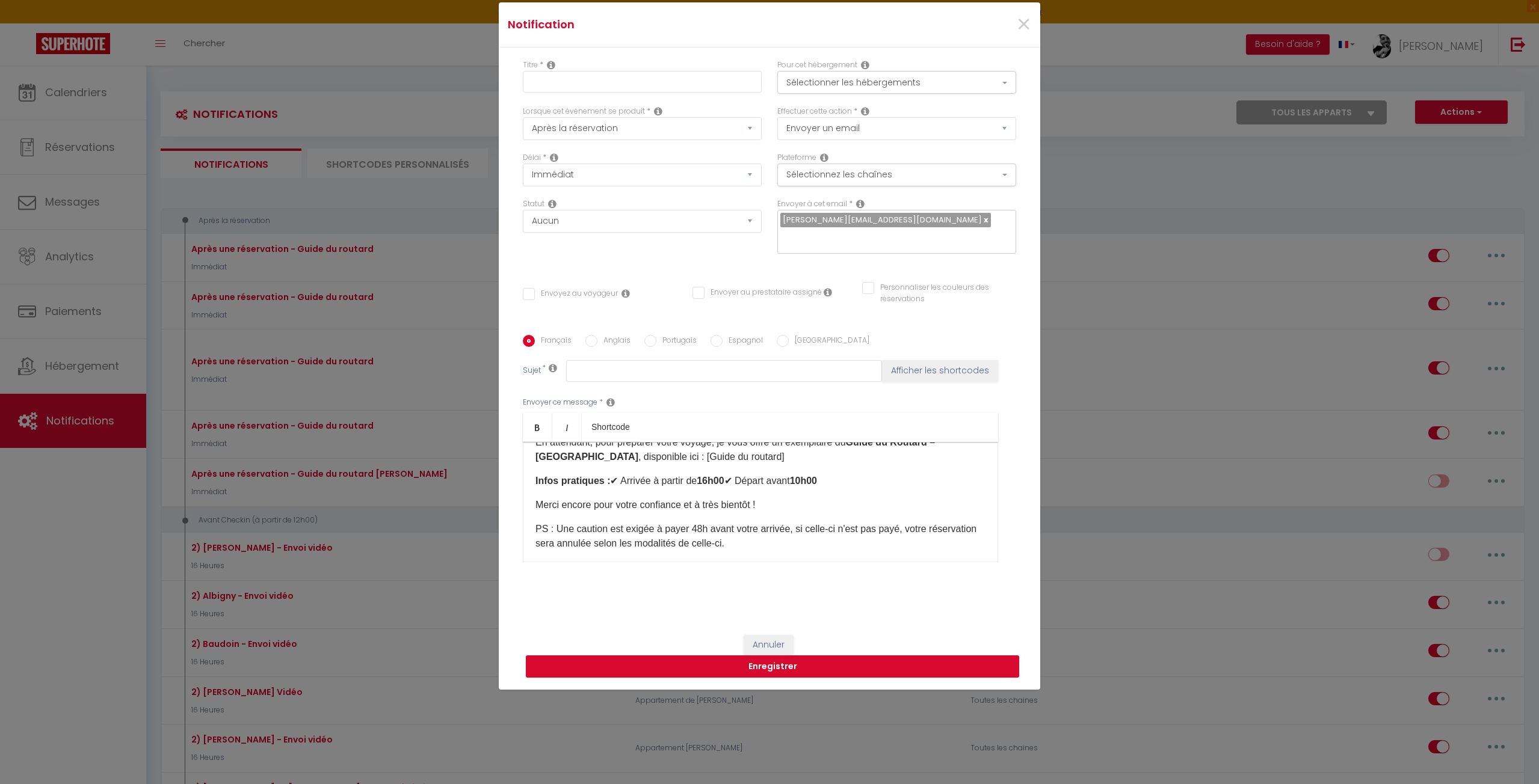
click at [592, 91] on div "Titre *" at bounding box center [642, 83] width 254 height 46
click at [592, 84] on input "text" at bounding box center [642, 81] width 239 height 22
click at [585, 265] on div "Statut Aucun Si la réservation est payée Si réservation non payée Si la caution…" at bounding box center [642, 232] width 254 height 68
click at [822, 81] on button "Sélectionner les hébergements" at bounding box center [897, 82] width 239 height 23
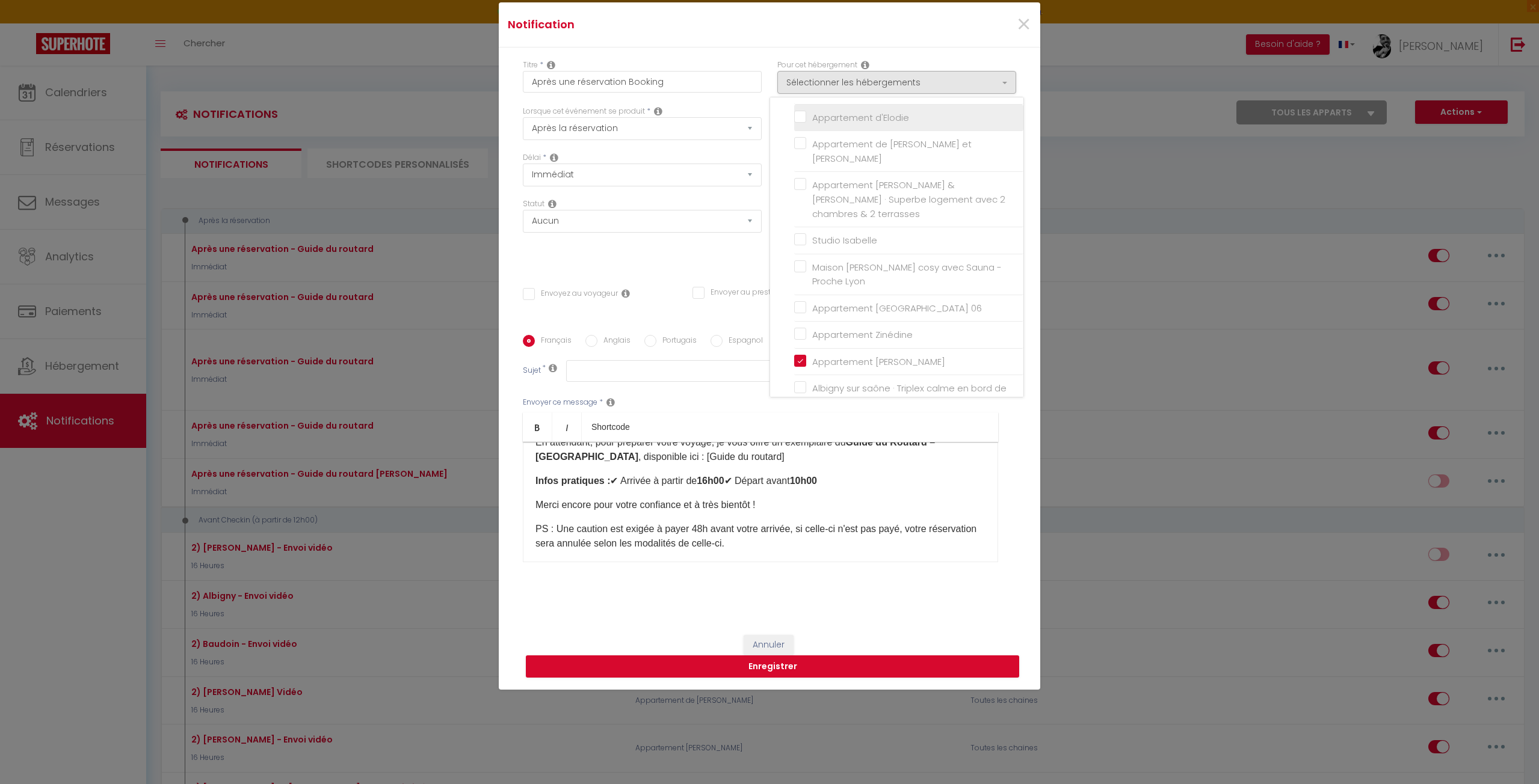
click at [821, 112] on input "Appartement d'Elodie" at bounding box center [909, 117] width 229 height 12
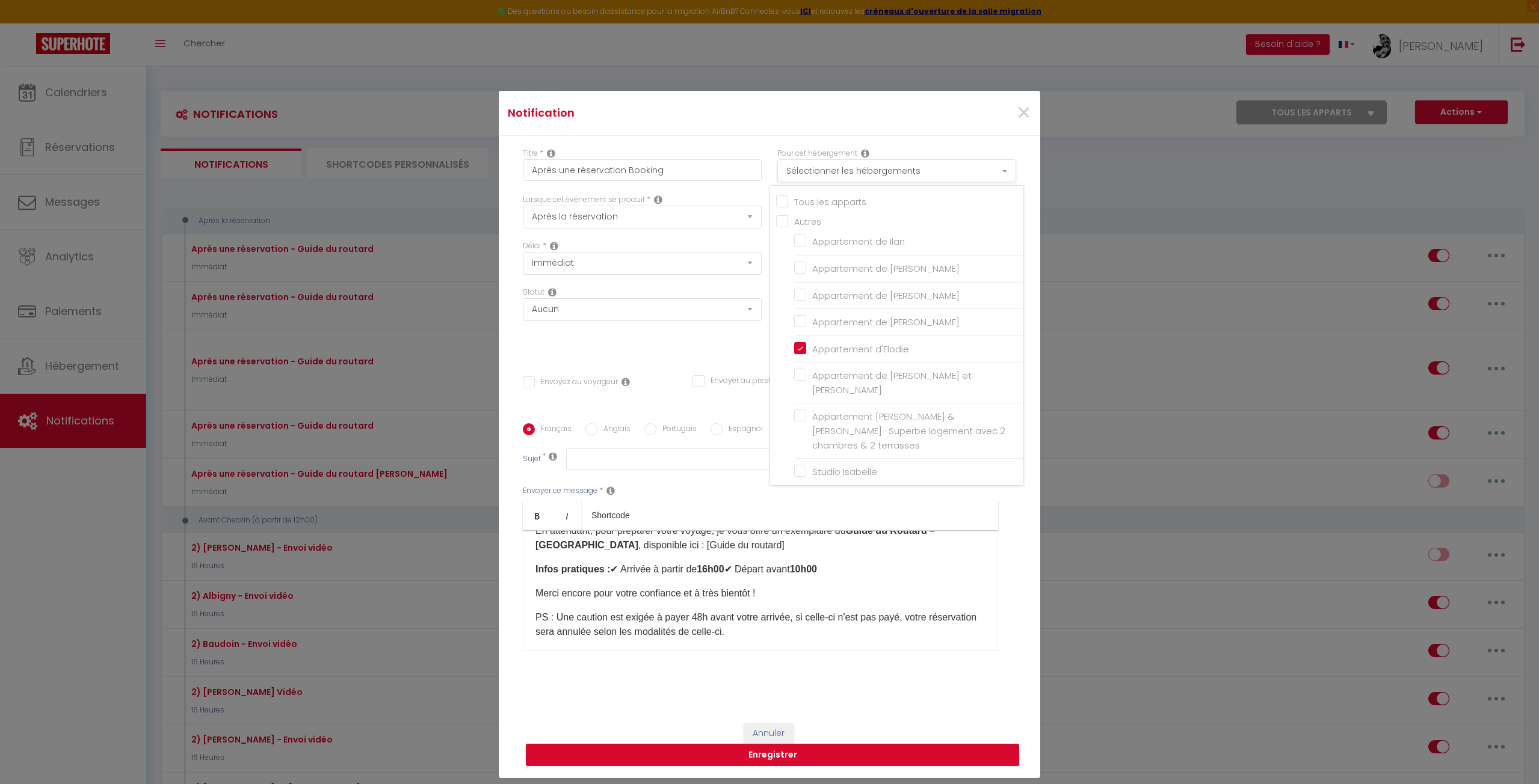
scroll to position [0, 0]
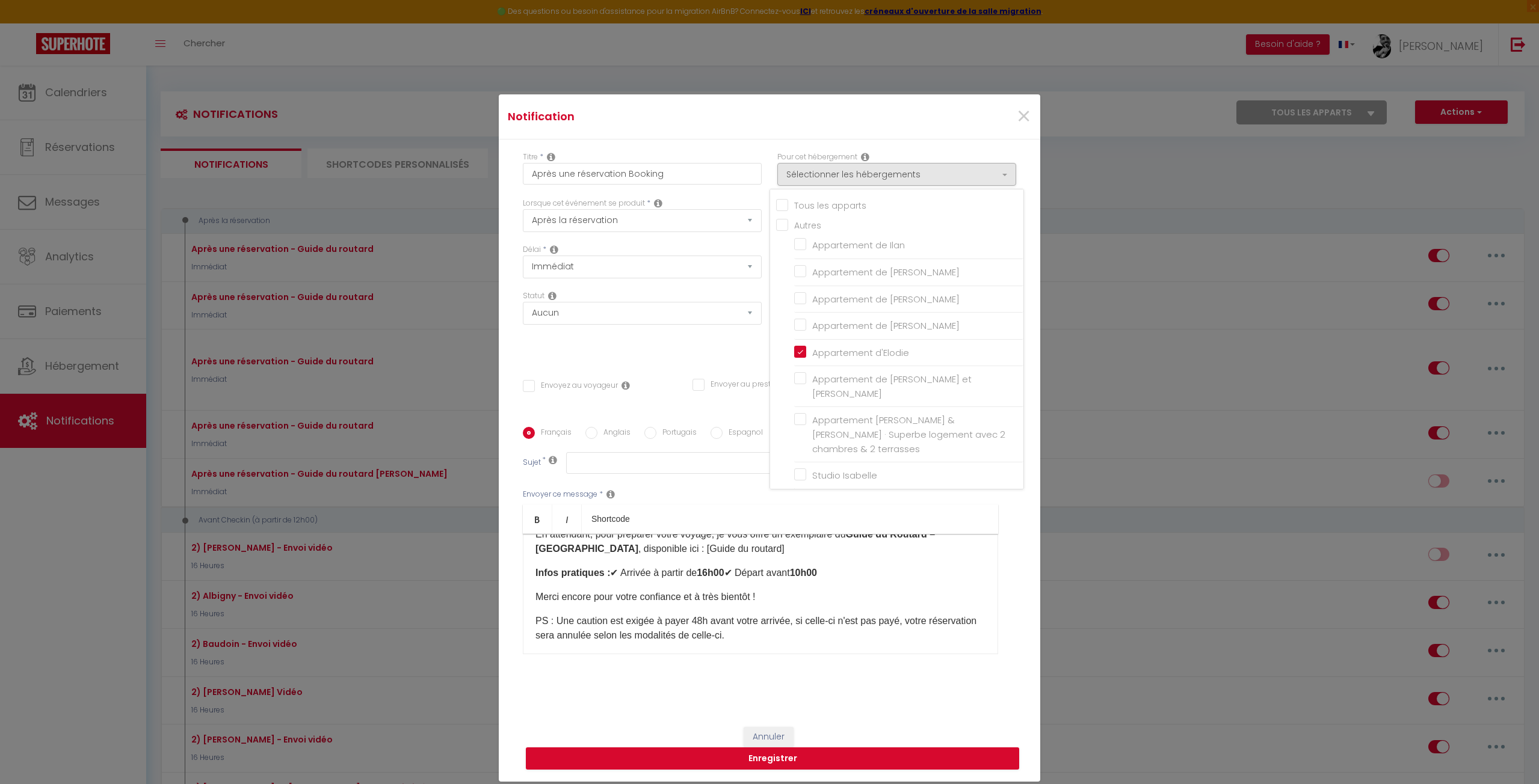
click at [791, 200] on input "Tous les apparts" at bounding box center [900, 204] width 247 height 12
click at [698, 324] on select "Aucun Si la réservation est payée Si réservation non payée Si la caution a été …" at bounding box center [642, 313] width 239 height 23
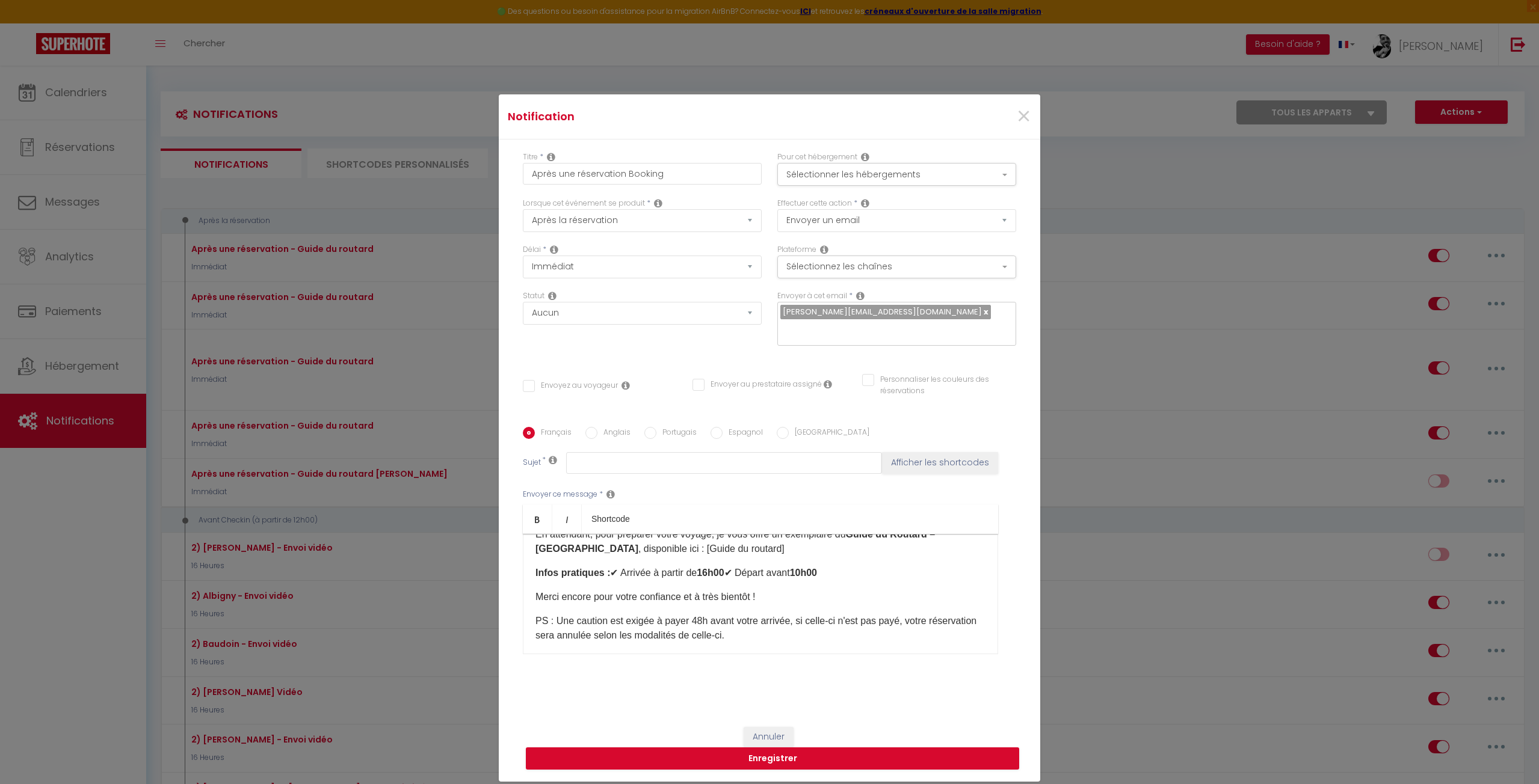
click at [798, 365] on div "Titre * Après une réservation Booking Pour cet hébergement Sélectionner les héb…" at bounding box center [769, 427] width 542 height 575
drag, startPoint x: 665, startPoint y: 322, endPoint x: 658, endPoint y: 323, distance: 7.1
click at [665, 322] on select "Aucun Si la réservation est payée Si réservation non payée Si la caution a été …" at bounding box center [642, 313] width 239 height 23
click at [522, 302] on select "Aucun Si la réservation est payée Si réservation non payée Si la caution a été …" at bounding box center [642, 313] width 239 height 23
click at [578, 368] on div "Titre * Après une réservation Booking Pour cet hébergement Sélectionner les héb…" at bounding box center [769, 427] width 542 height 575
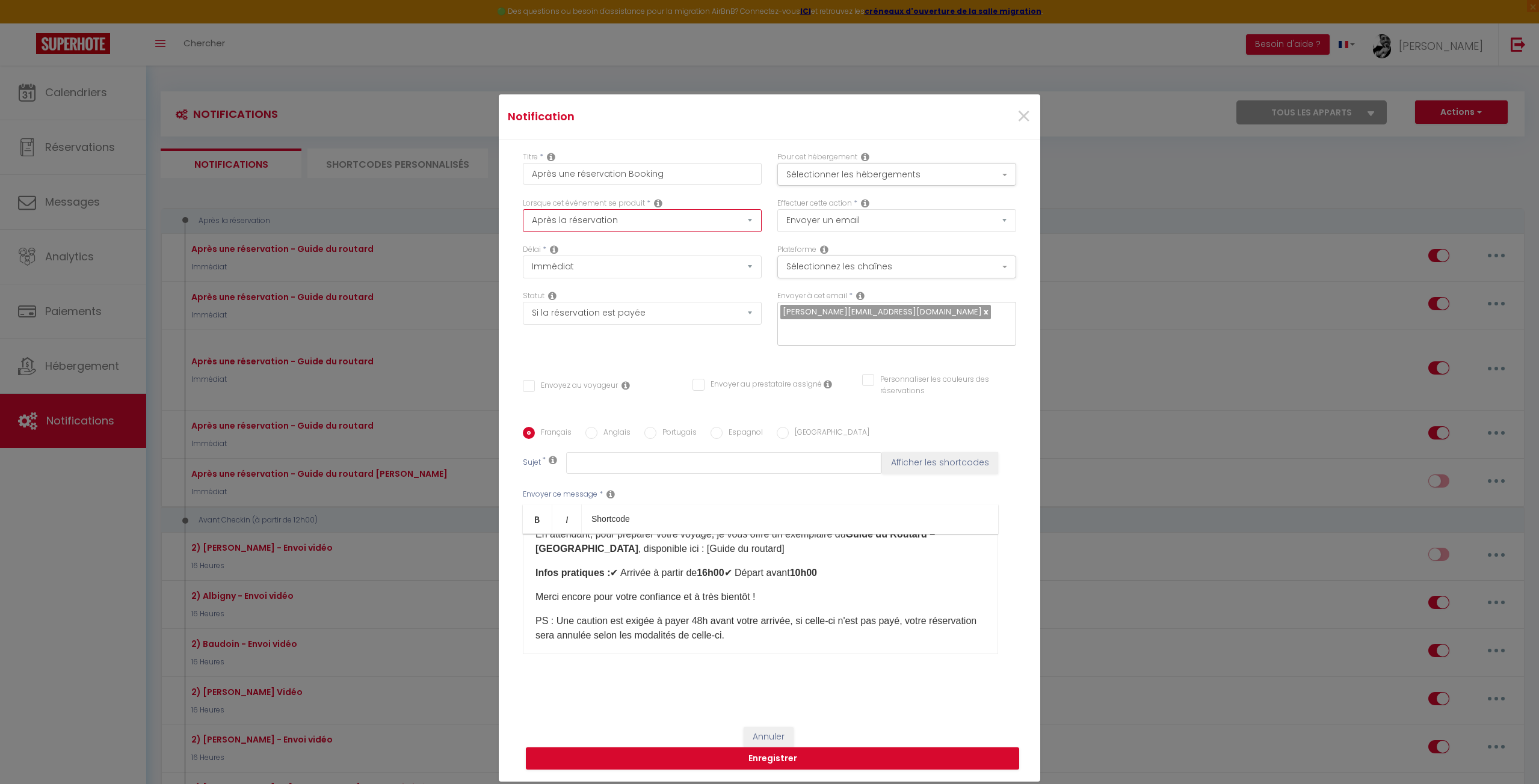
click at [576, 224] on select "Après la réservation Avant Checkin (à partir de 12h00) Après Checkin (à partir …" at bounding box center [642, 220] width 239 height 23
click at [682, 176] on input "Après une réservation Booking" at bounding box center [642, 174] width 239 height 22
click at [567, 349] on div "Statut Aucun Si la réservation est payée Si réservation non payée Si la caution…" at bounding box center [642, 324] width 254 height 68
click at [578, 351] on div "Statut Aucun Si la réservation est payée Si réservation non payée Si la caution…" at bounding box center [642, 324] width 254 height 68
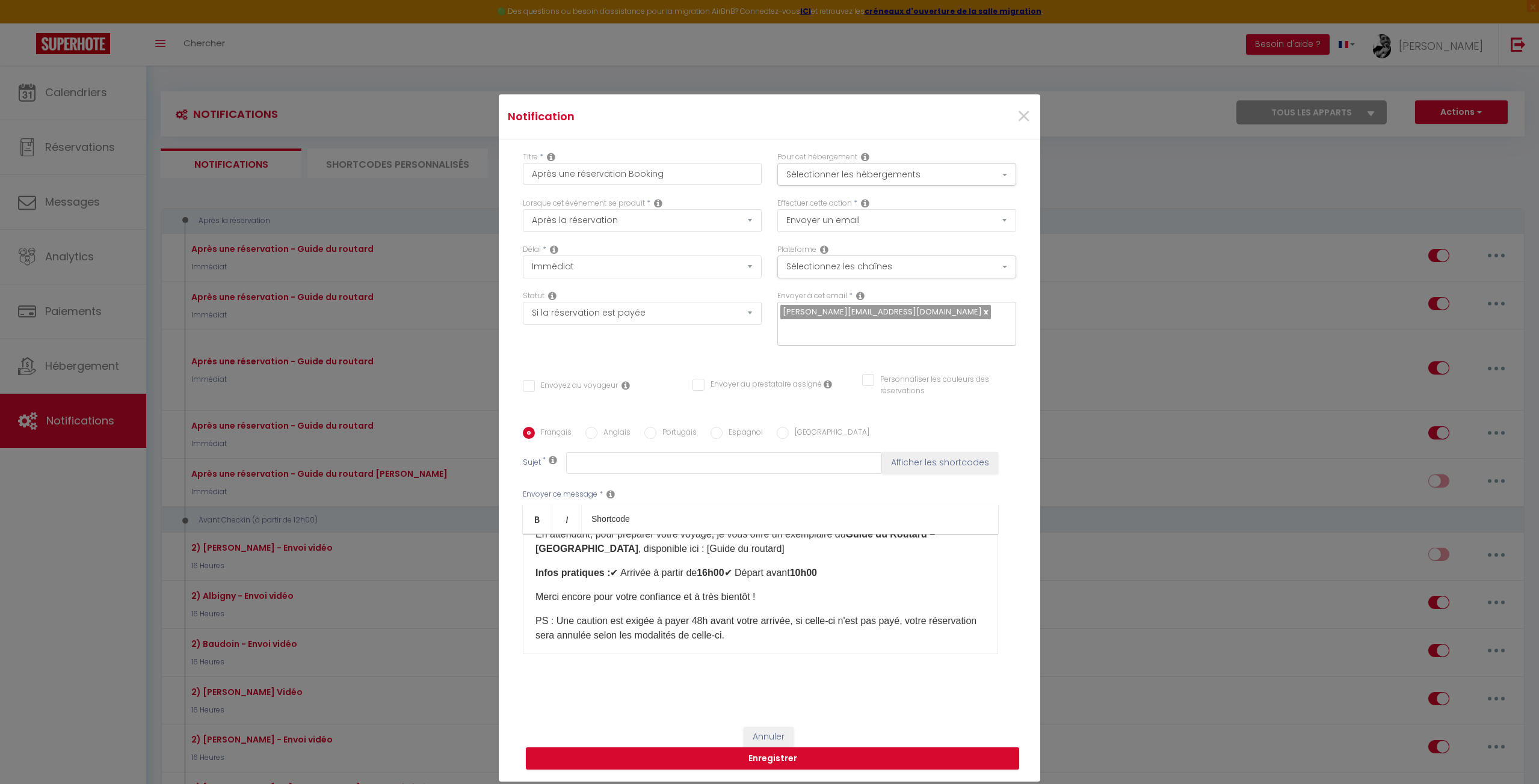
click at [540, 383] on input "Envoyez au voyageur" at bounding box center [570, 386] width 95 height 12
click at [610, 345] on div "Statut Aucun Si la réservation est payée Si réservation non payée Si la caution…" at bounding box center [642, 324] width 254 height 68
drag, startPoint x: 592, startPoint y: 461, endPoint x: 582, endPoint y: 453, distance: 12.8
click at [592, 461] on input "text" at bounding box center [724, 463] width 316 height 22
click at [651, 345] on div "Statut Aucun Si la réservation est payée Si réservation non payée Si la caution…" at bounding box center [642, 324] width 254 height 68
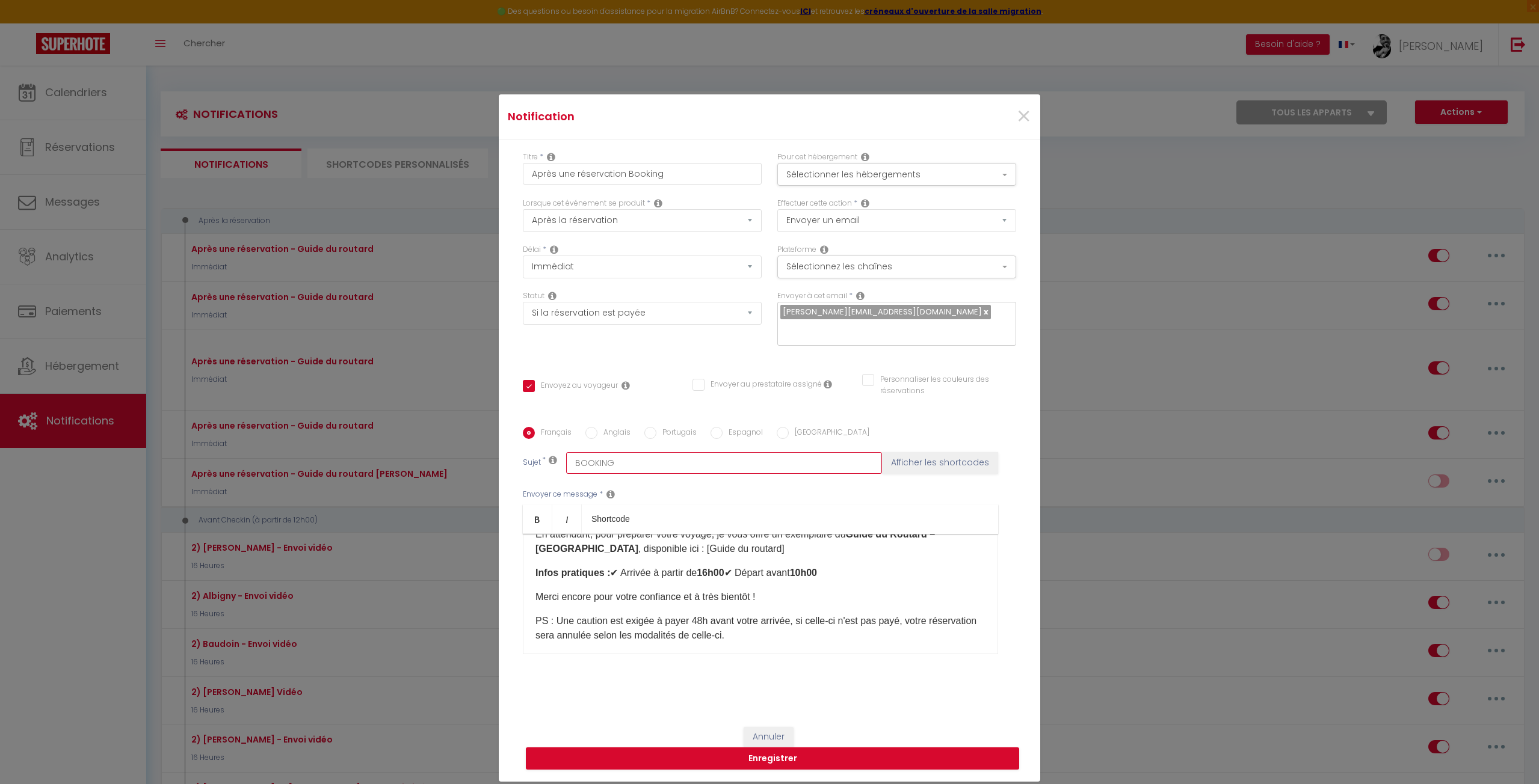
click at [634, 468] on input "BOOKING" at bounding box center [724, 463] width 316 height 22
click at [690, 362] on div "Titre * Après une réservation Booking Pour cet hébergement Sélectionner les héb…" at bounding box center [769, 427] width 542 height 575
click at [855, 265] on button "Sélectionnez les chaînes" at bounding box center [897, 267] width 239 height 23
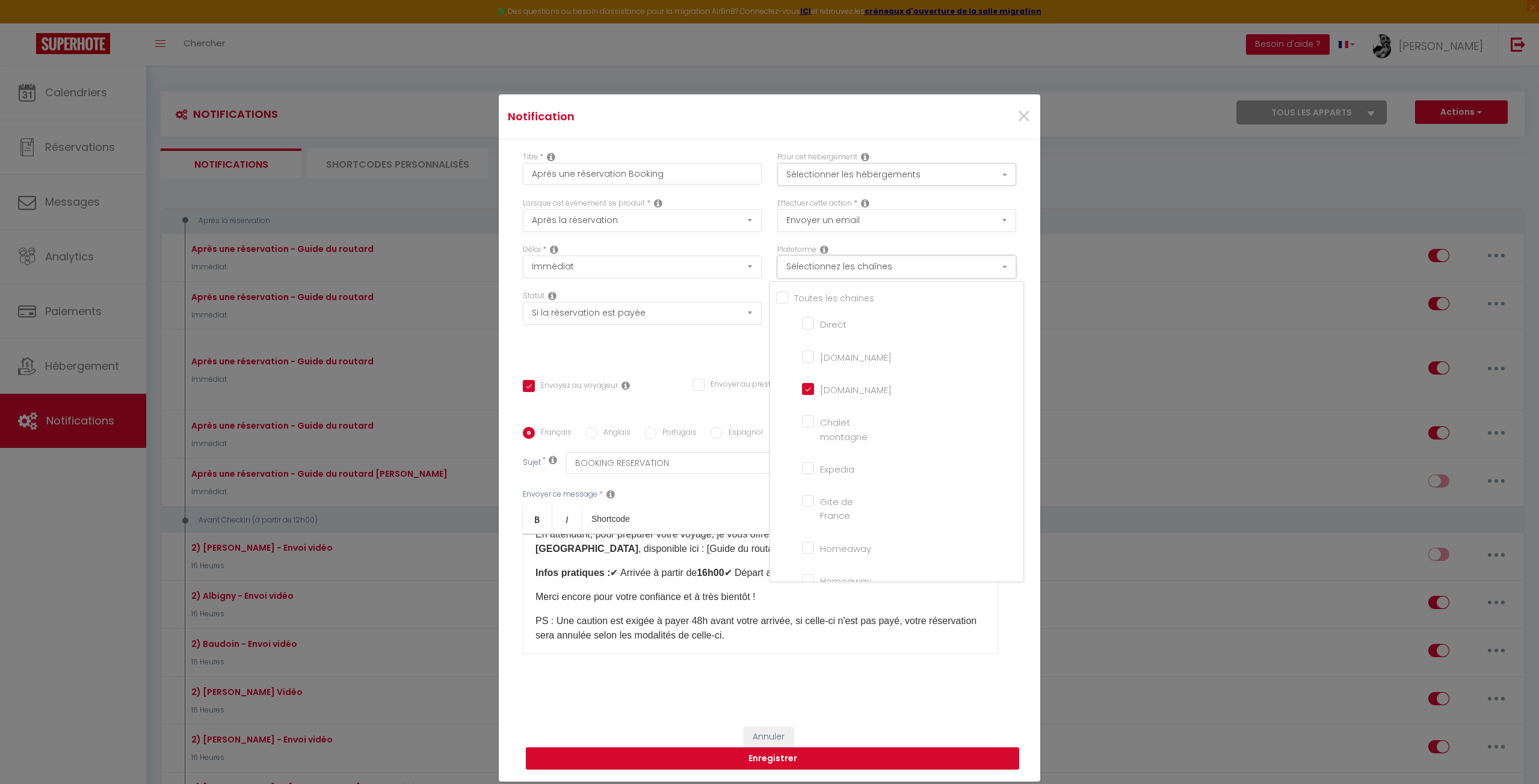
click at [855, 265] on button "Sélectionnez les chaînes" at bounding box center [897, 267] width 239 height 23
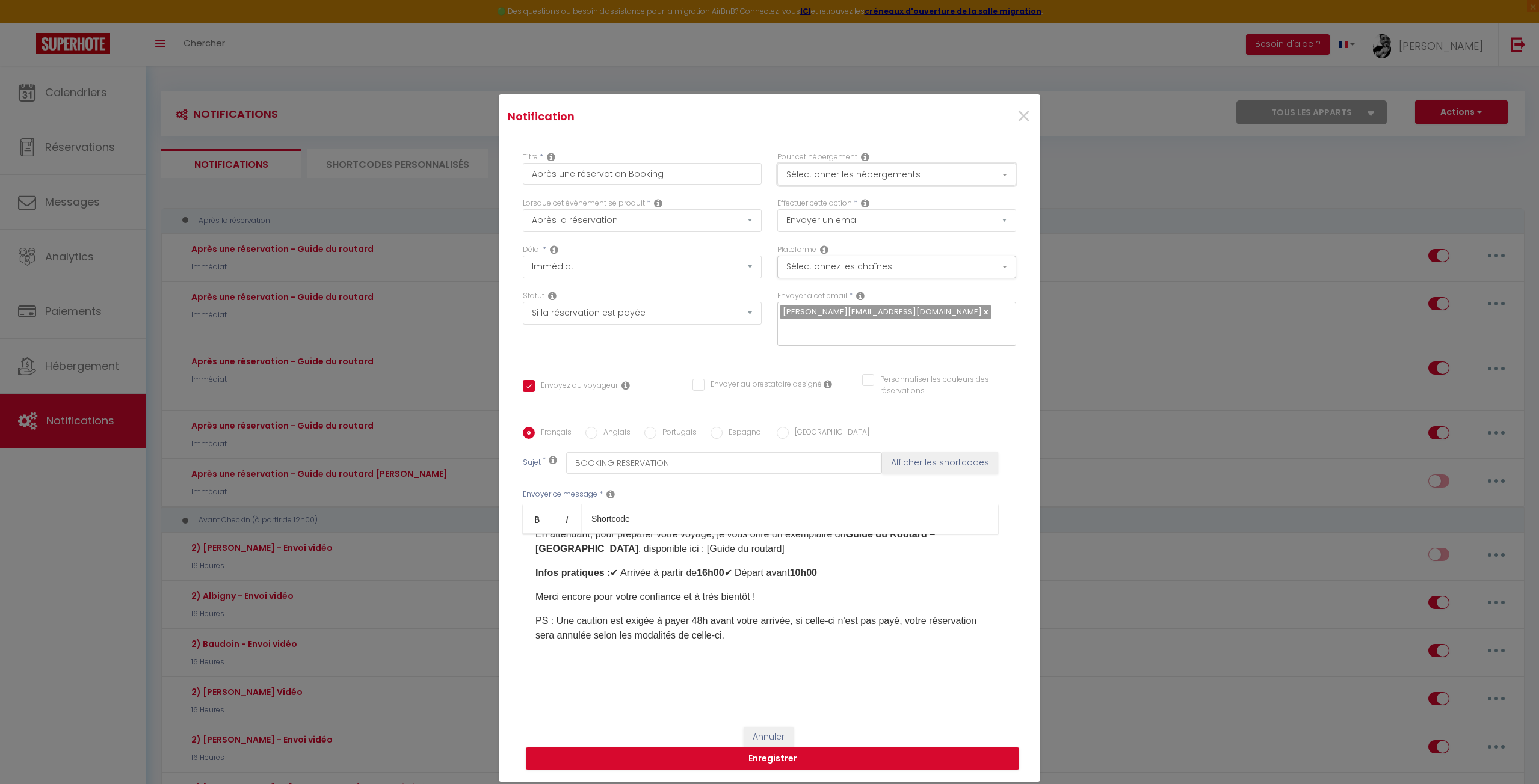
click at [834, 170] on button "Sélectionner les hébergements" at bounding box center [897, 174] width 239 height 23
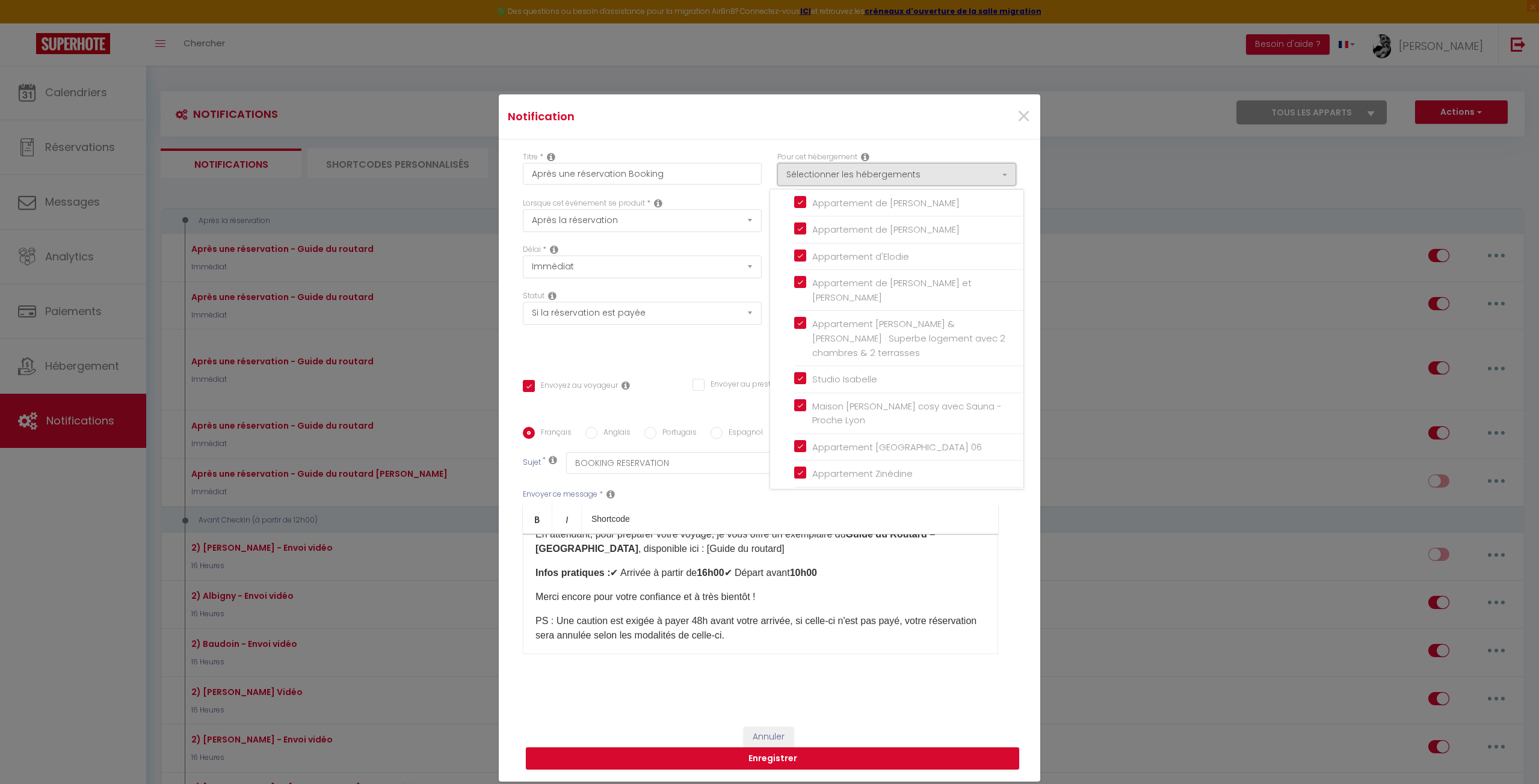
scroll to position [143, 0]
click at [667, 353] on div "Statut Aucun Si la réservation est payée Si réservation non payée Si la caution…" at bounding box center [642, 324] width 254 height 68
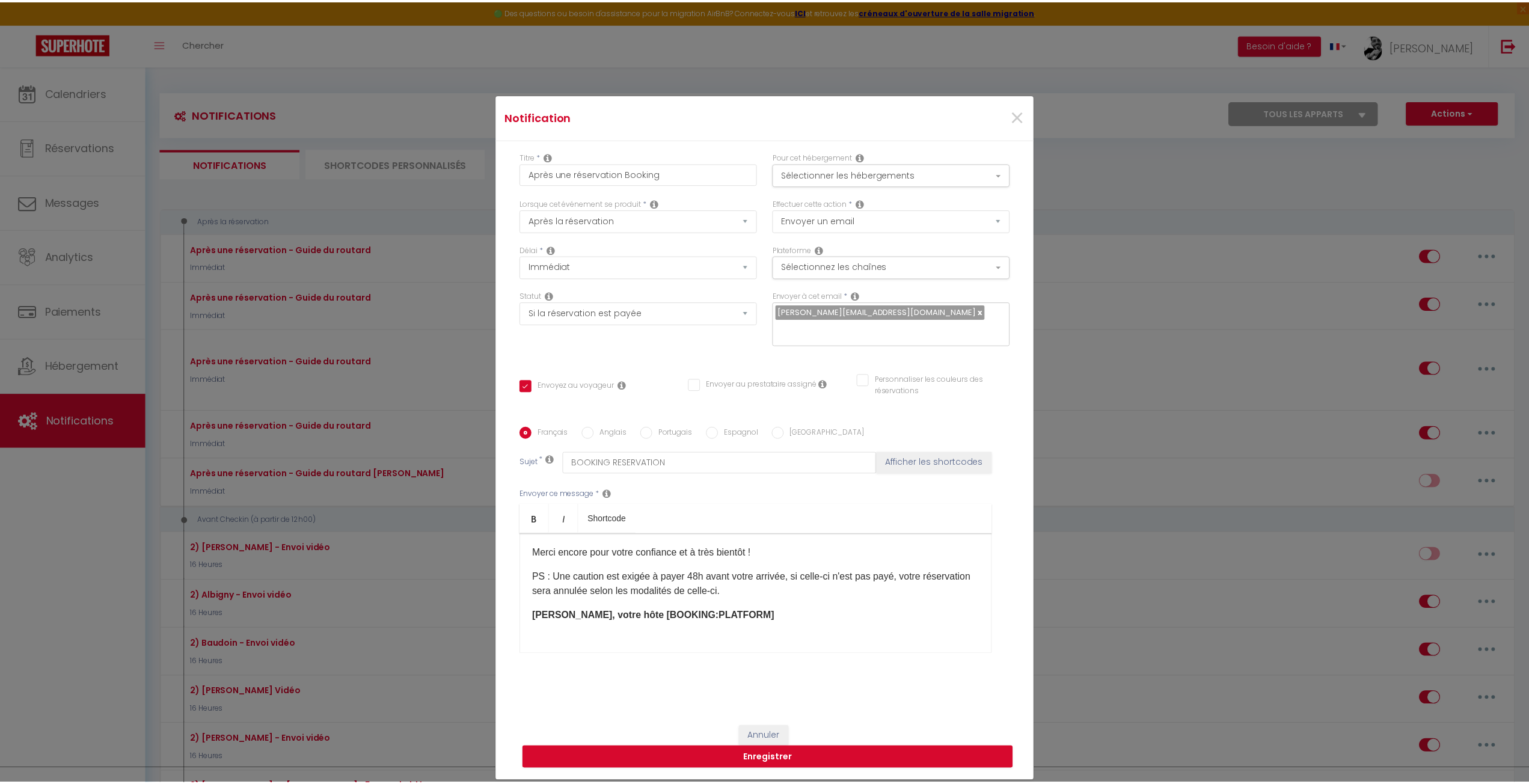
scroll to position [172, 0]
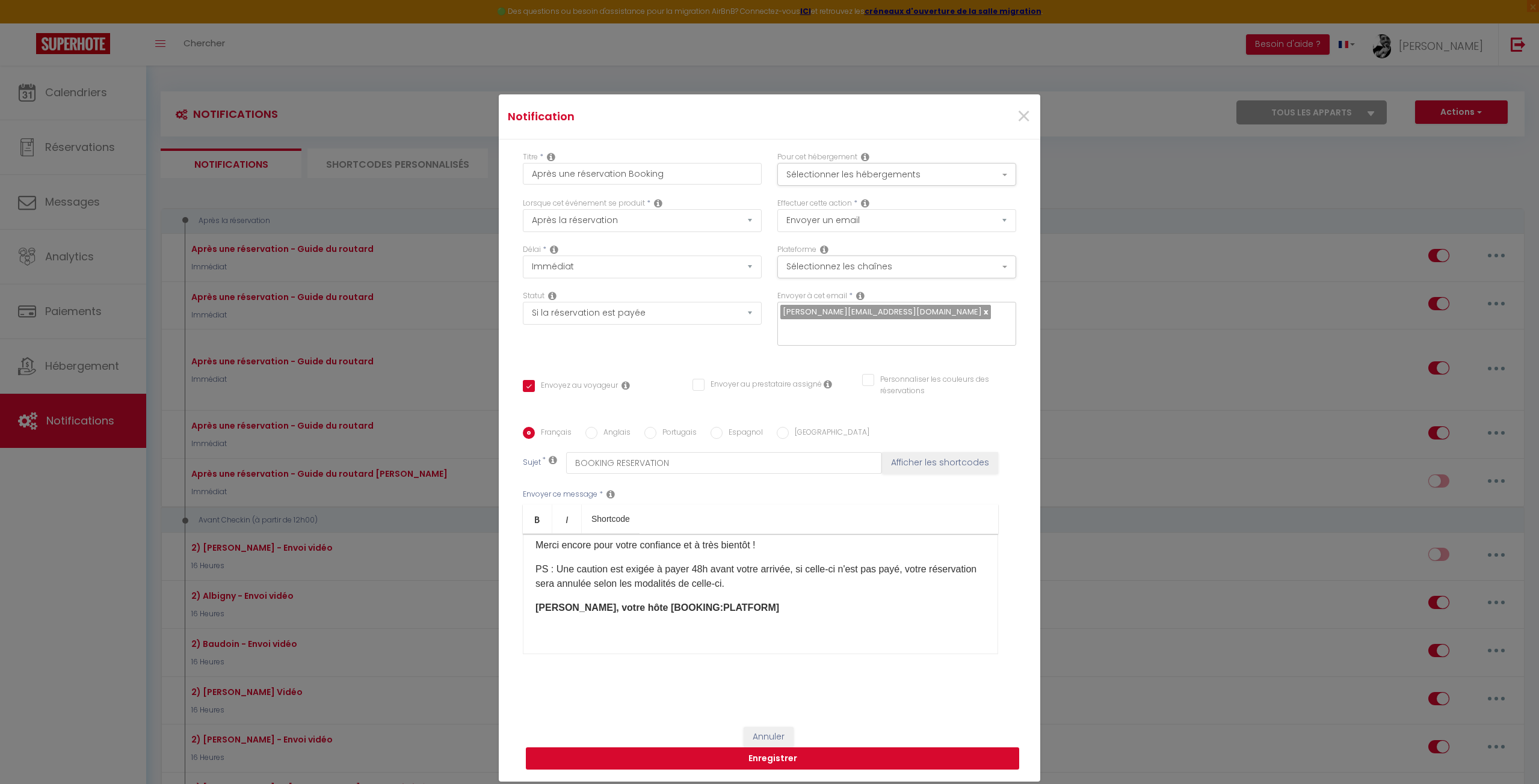
click at [658, 762] on button "Enregistrer" at bounding box center [772, 759] width 493 height 23
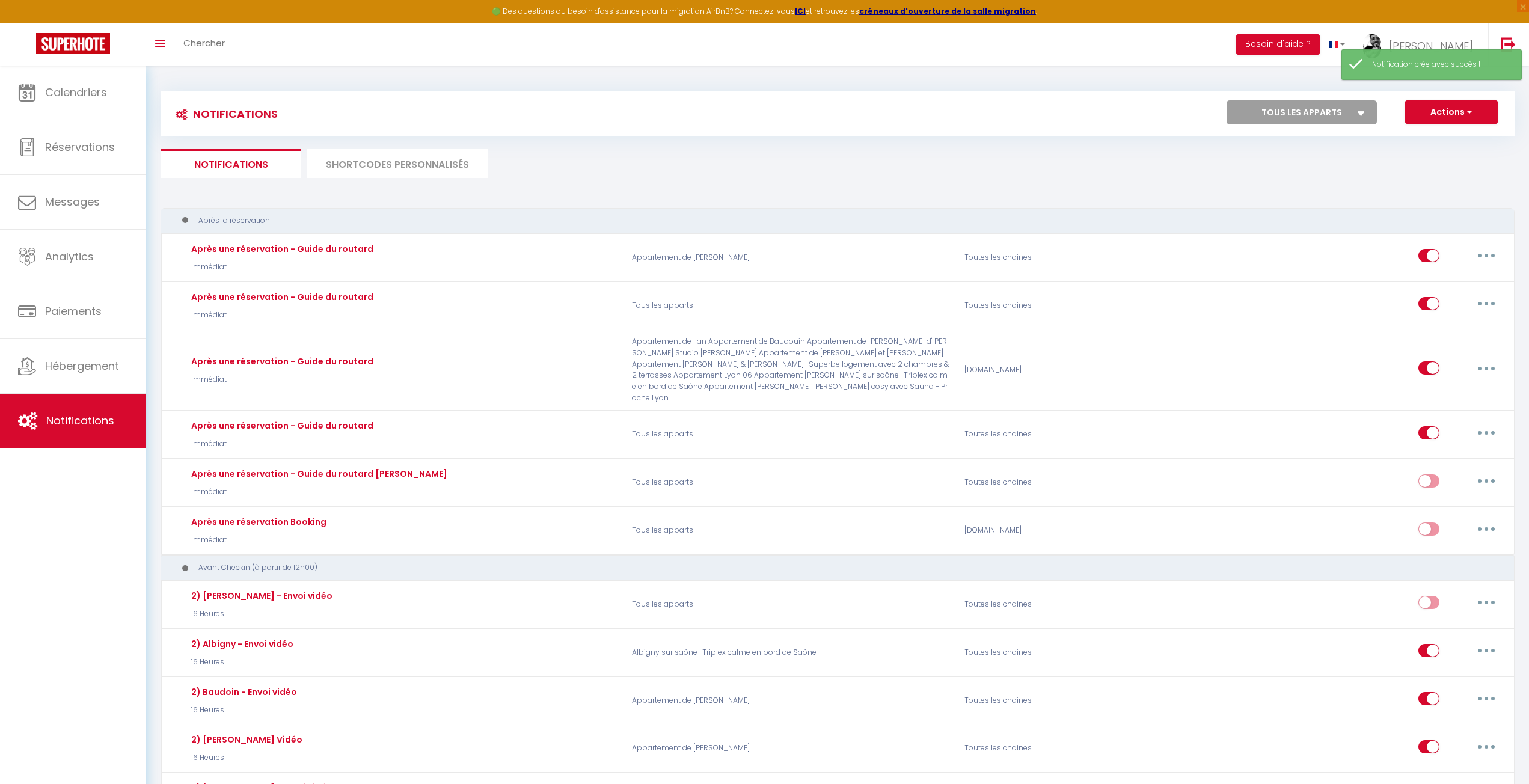
click at [783, 148] on ul "Notifications SHORTCODES PERSONNALISÉS" at bounding box center [837, 163] width 1354 height 29
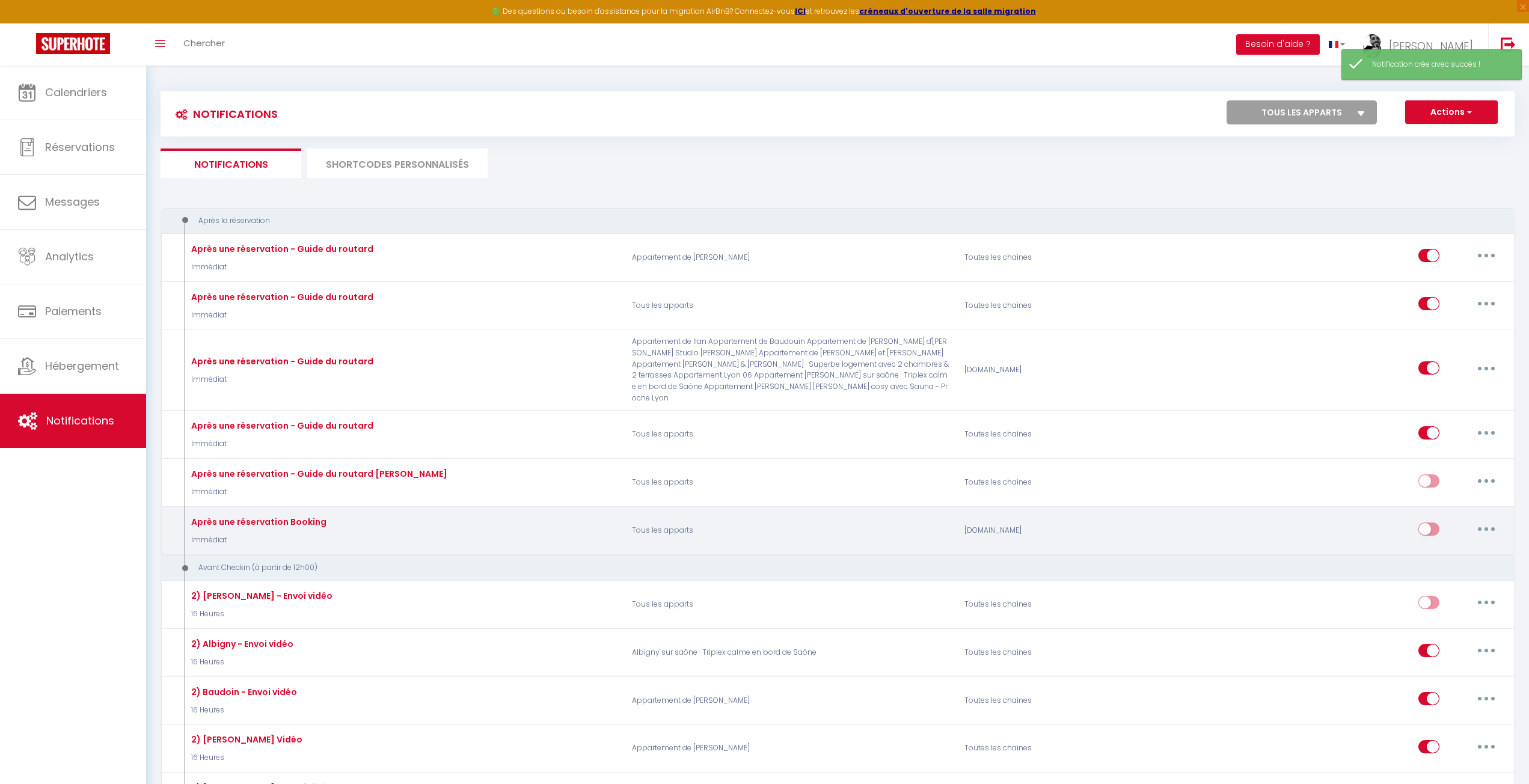
click at [1430, 522] on input "checkbox" at bounding box center [1428, 531] width 21 height 18
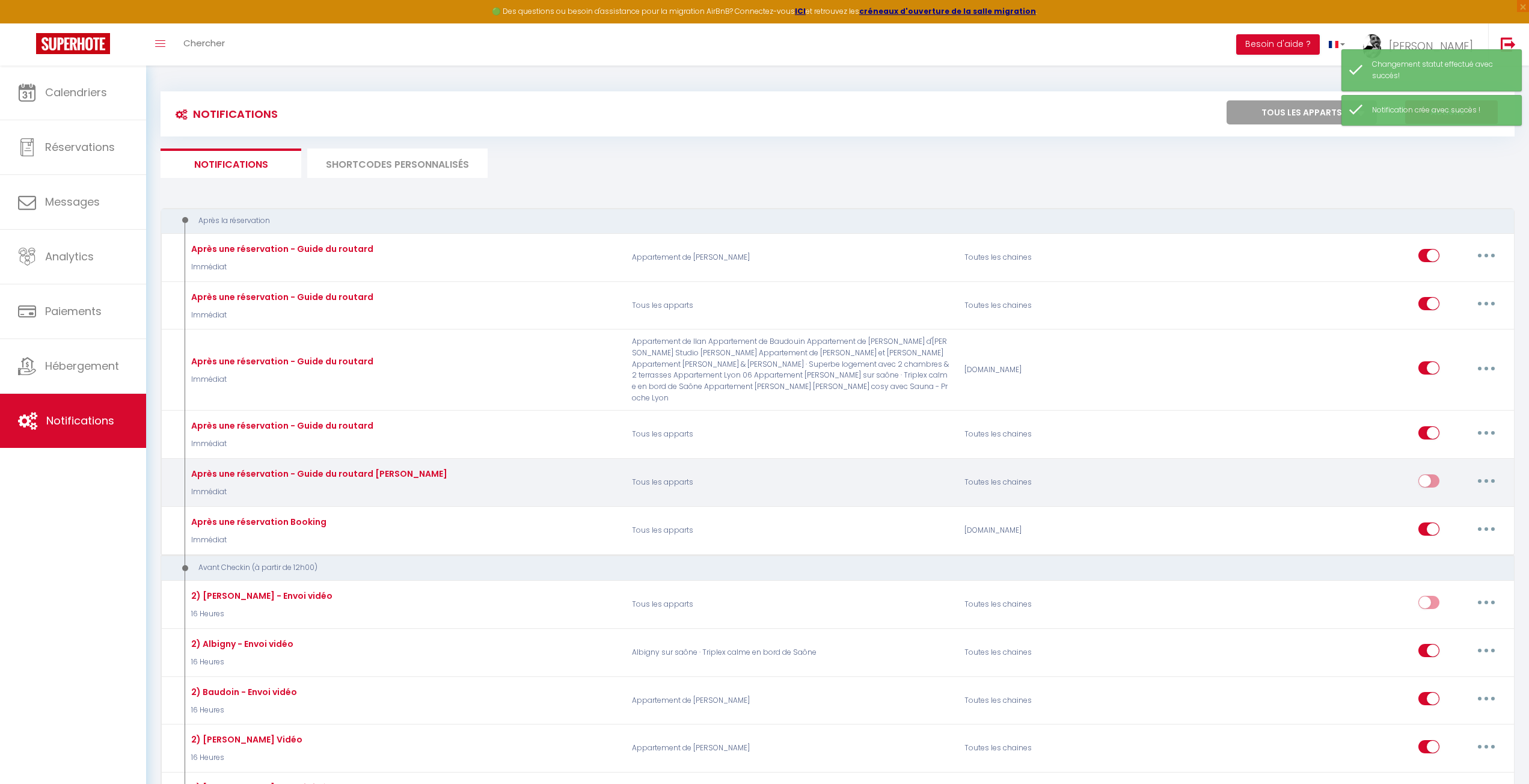
click at [1480, 478] on button "button" at bounding box center [1487, 481] width 34 height 19
click at [1415, 563] on link "Supprimer" at bounding box center [1455, 573] width 89 height 21
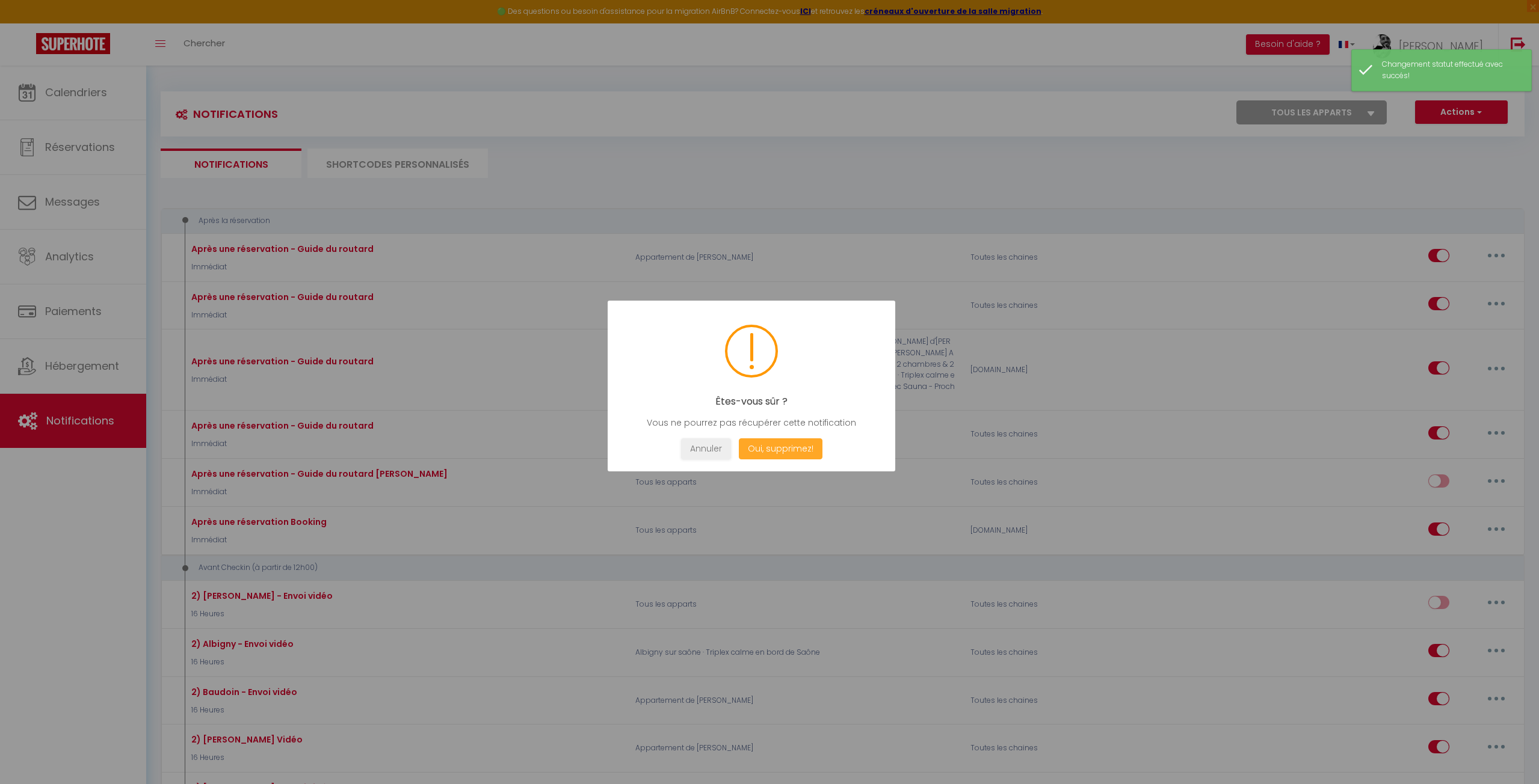
click at [772, 453] on button "Oui, supprimez!" at bounding box center [781, 448] width 84 height 21
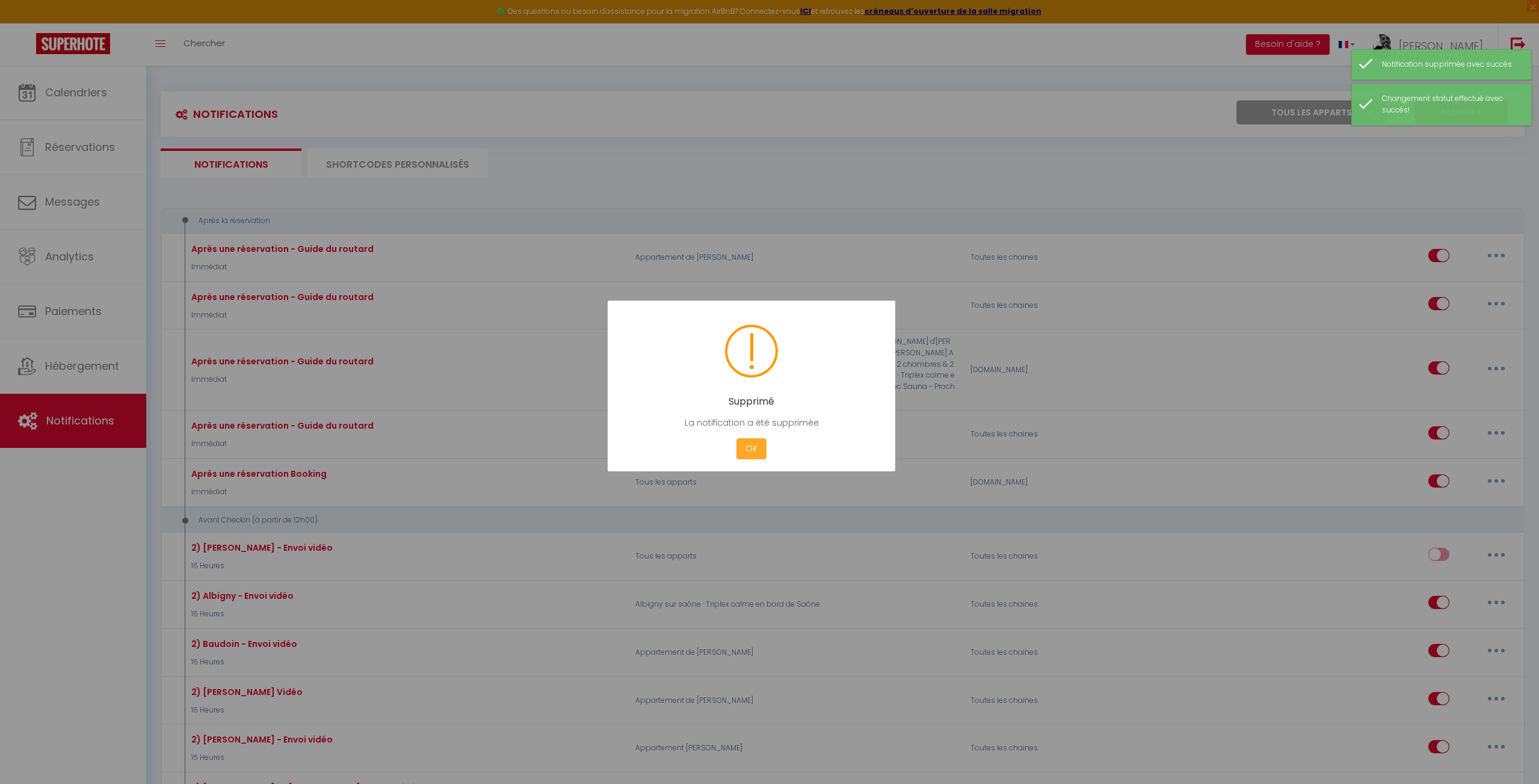
click at [745, 449] on button "OK" at bounding box center [751, 448] width 30 height 21
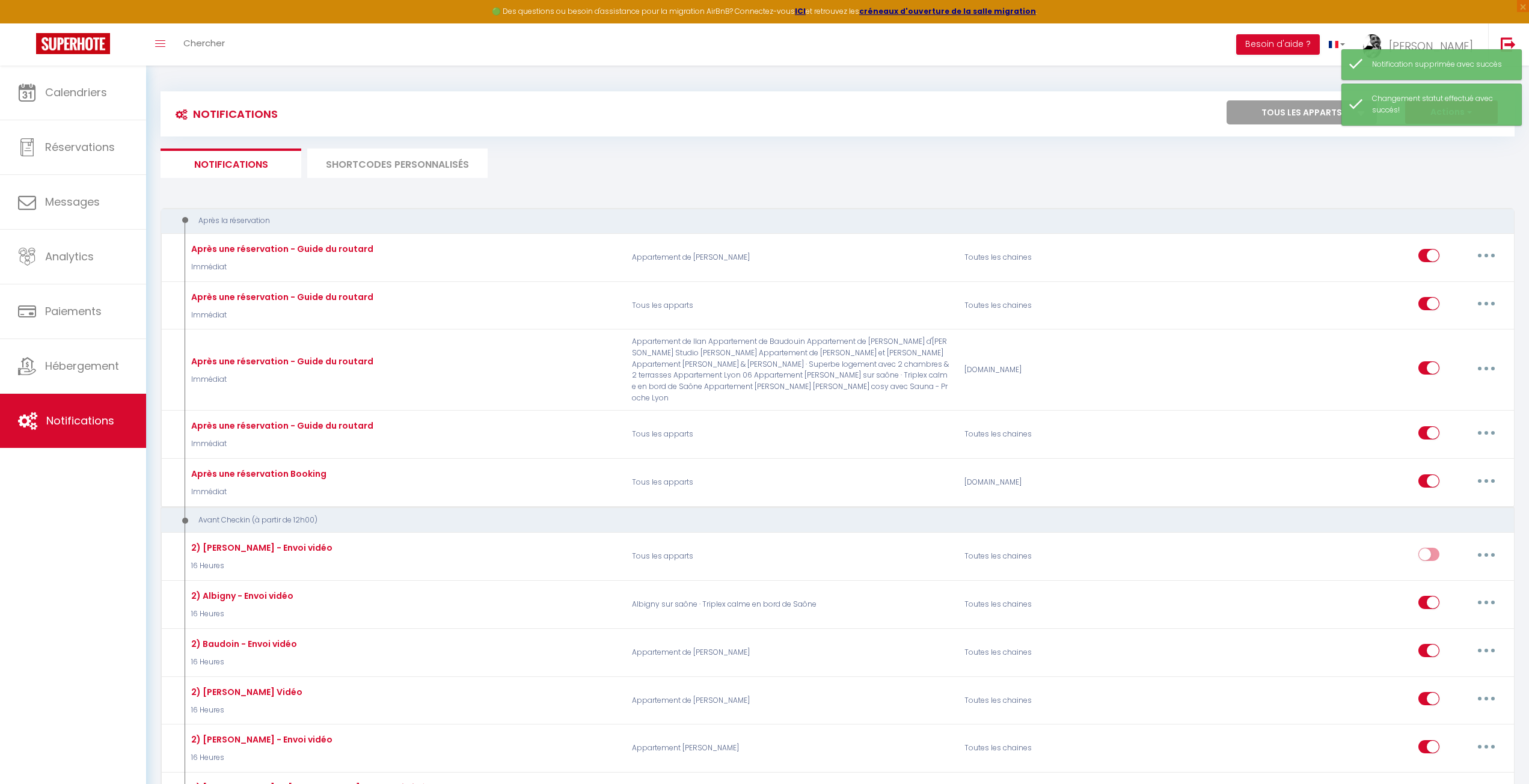
drag, startPoint x: 1134, startPoint y: 139, endPoint x: 1124, endPoint y: 140, distance: 10.0
click at [637, 170] on ul "Notifications SHORTCODES PERSONNALISÉS" at bounding box center [837, 163] width 1354 height 29
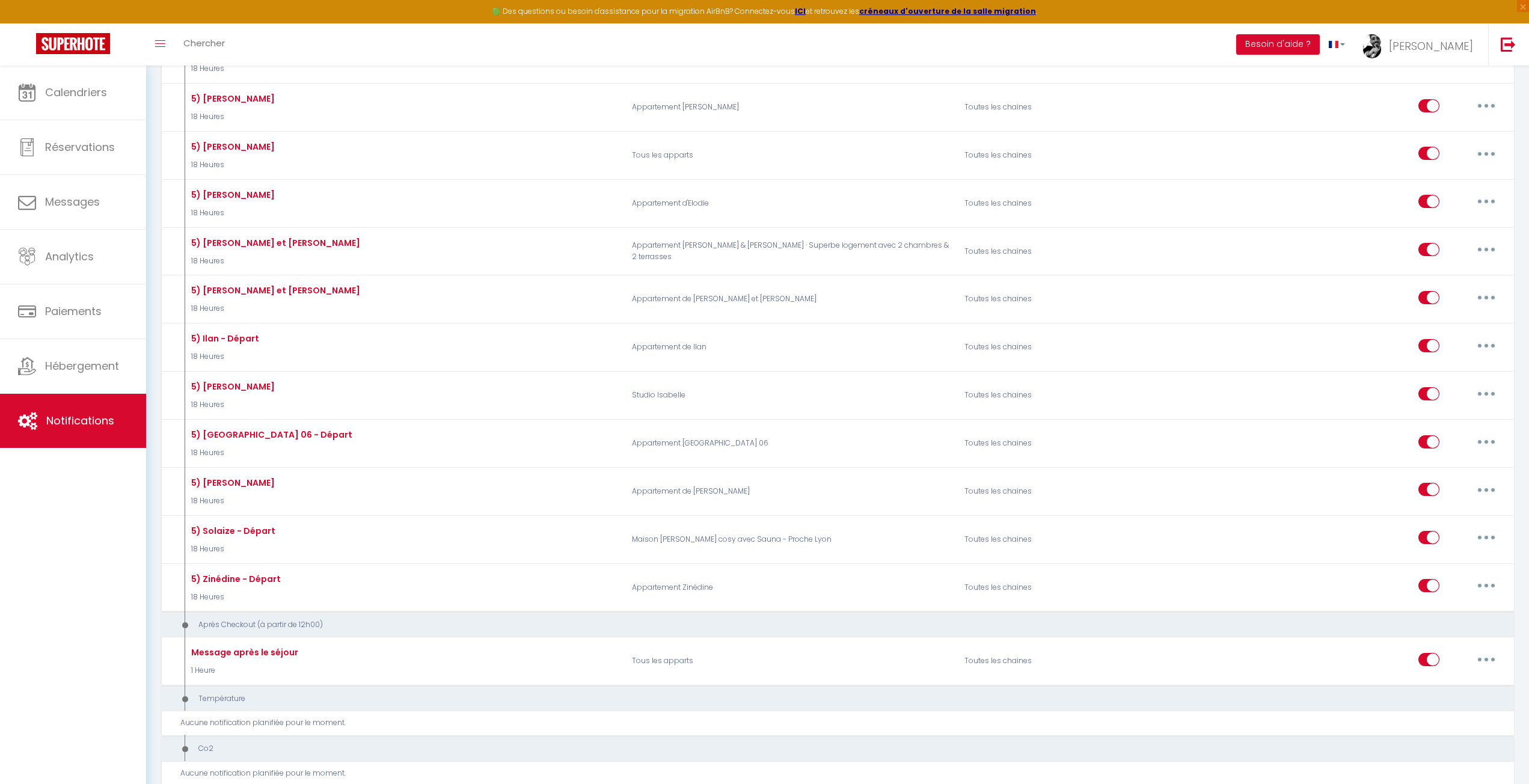
scroll to position [2526, 0]
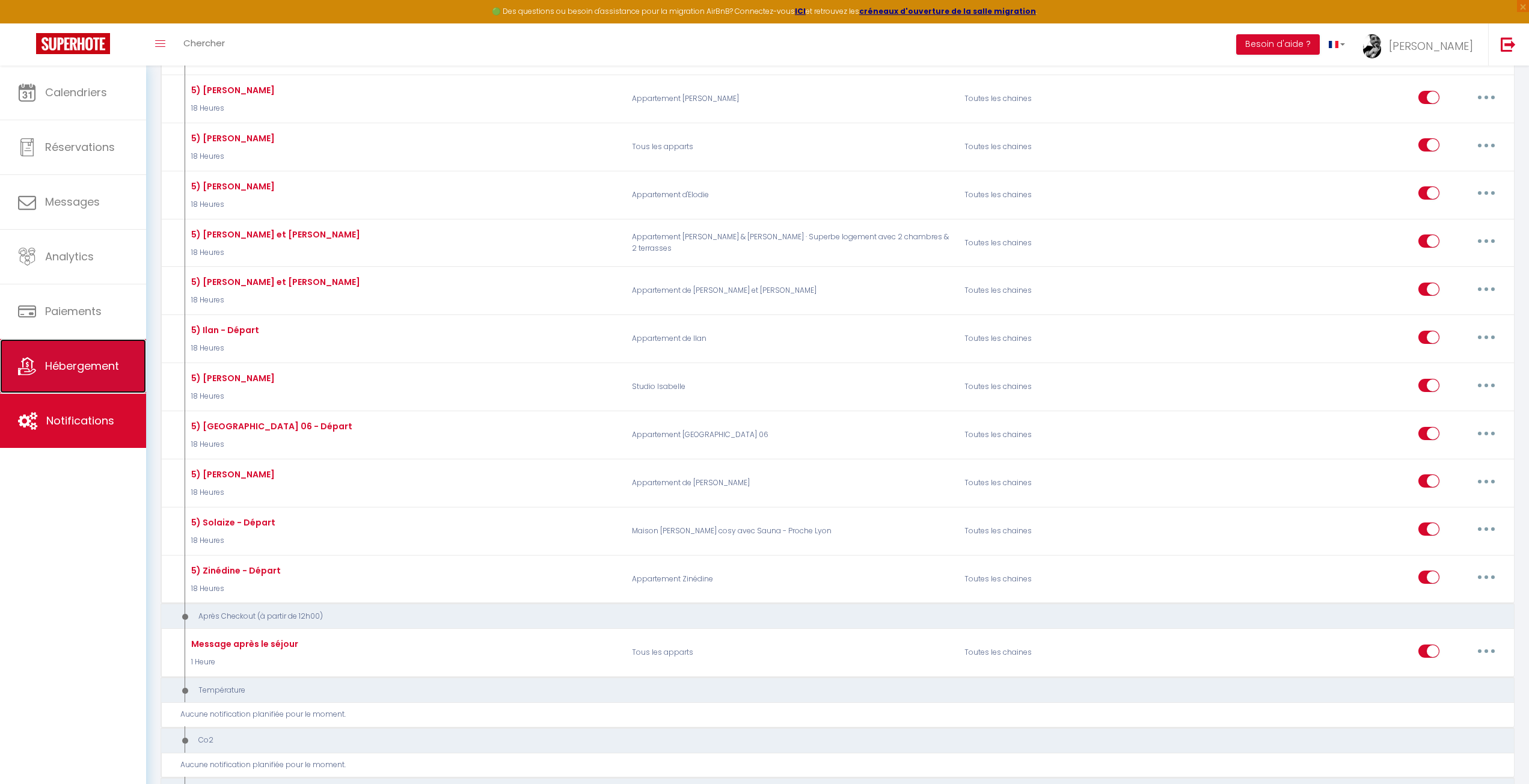
click at [68, 388] on link "Hébergement" at bounding box center [73, 366] width 146 height 54
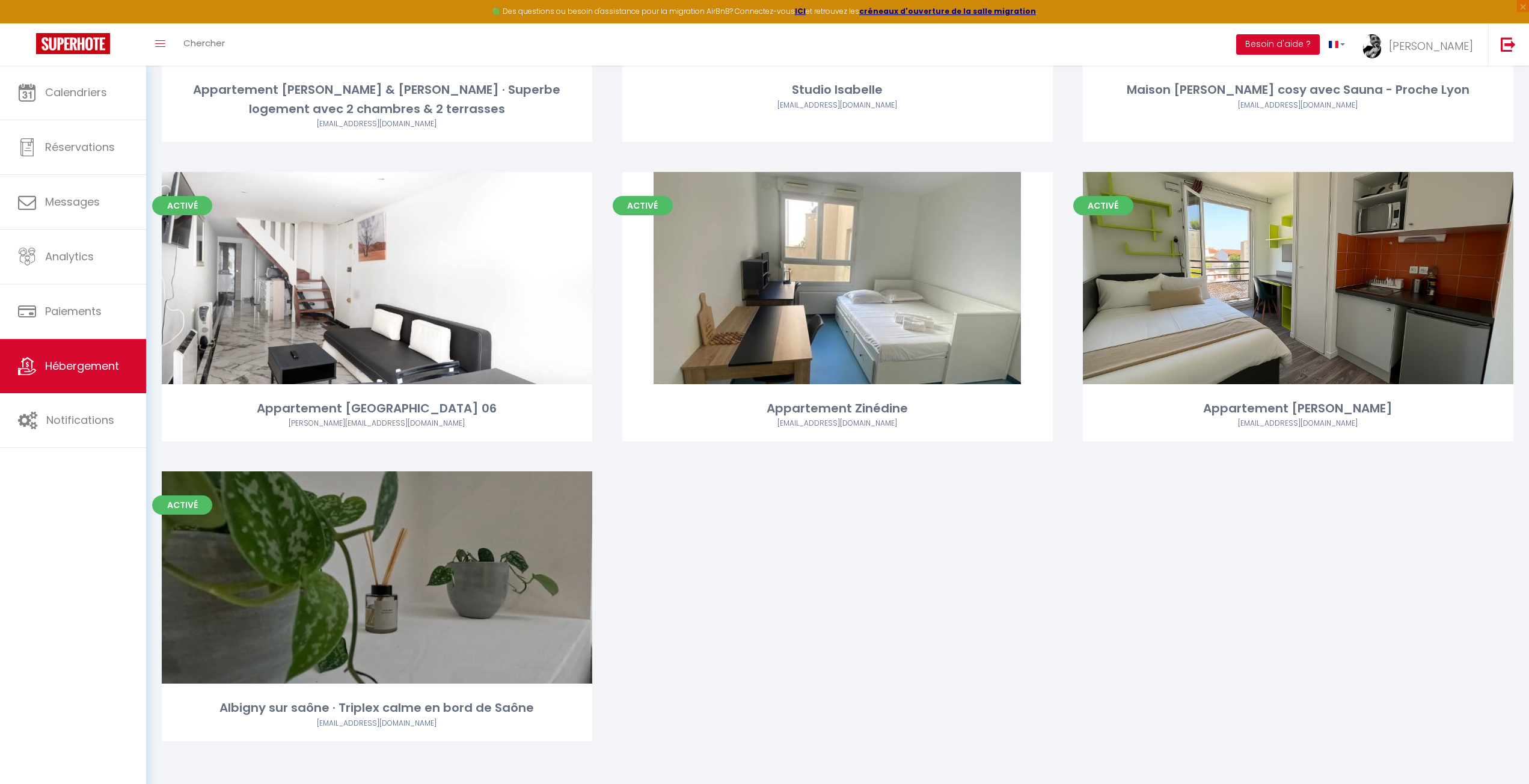
scroll to position [902, 0]
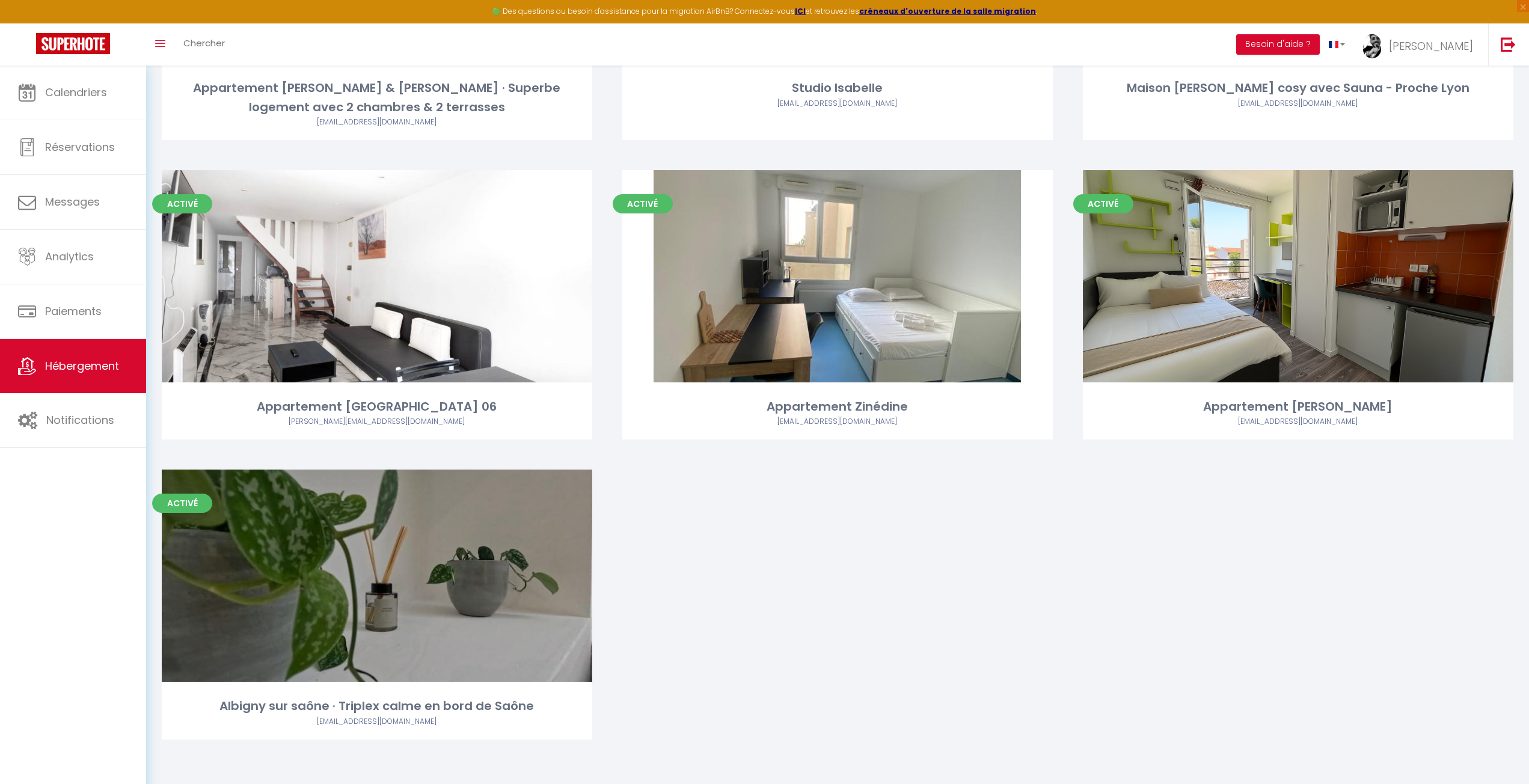
click at [1263, 534] on div "Activé Editer Appartement de Ilan ilan-5@hotmail.fr Activé Editer Appartement d…" at bounding box center [837, 12] width 1382 height 1517
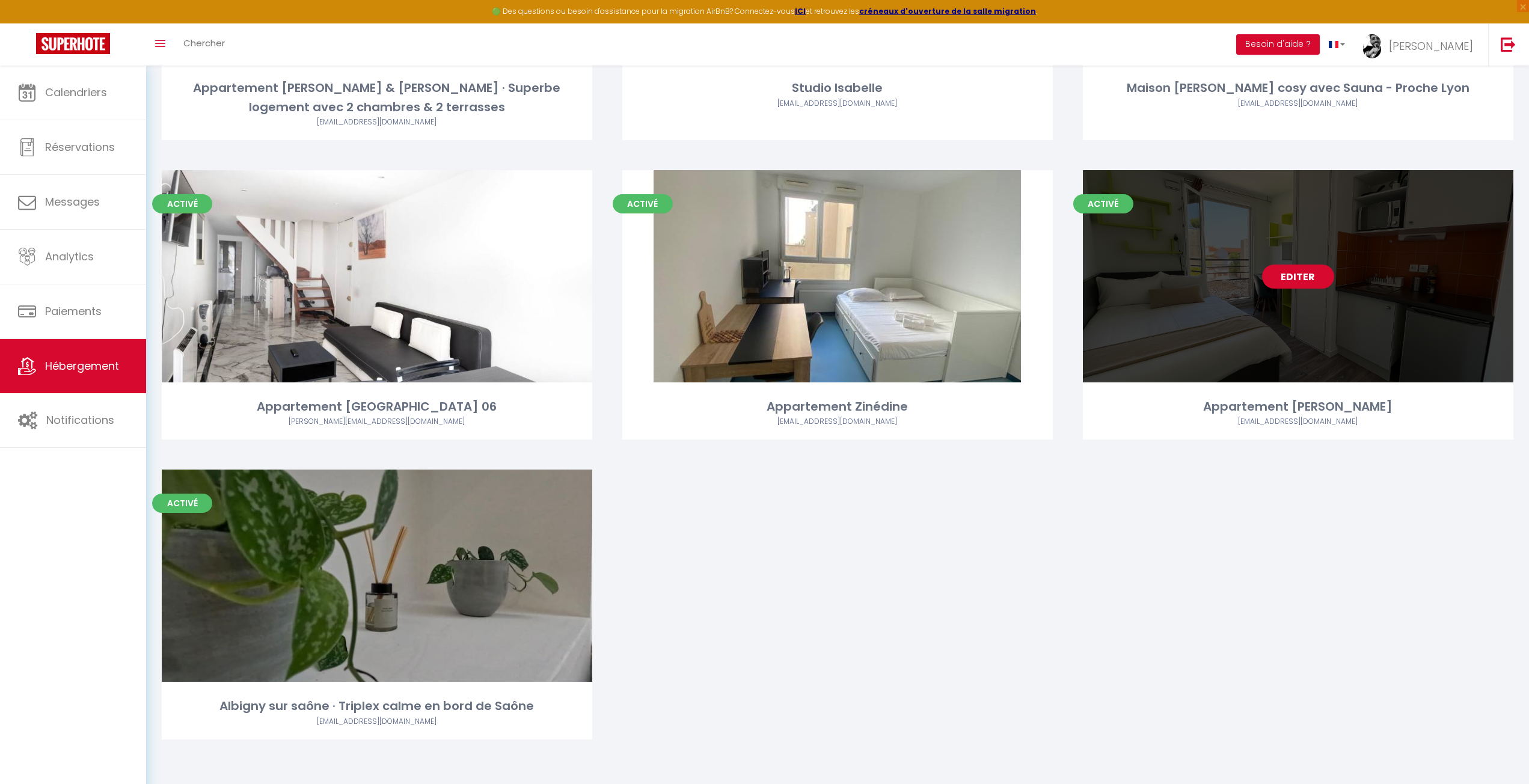
click at [1295, 276] on link "Editer" at bounding box center [1299, 276] width 72 height 24
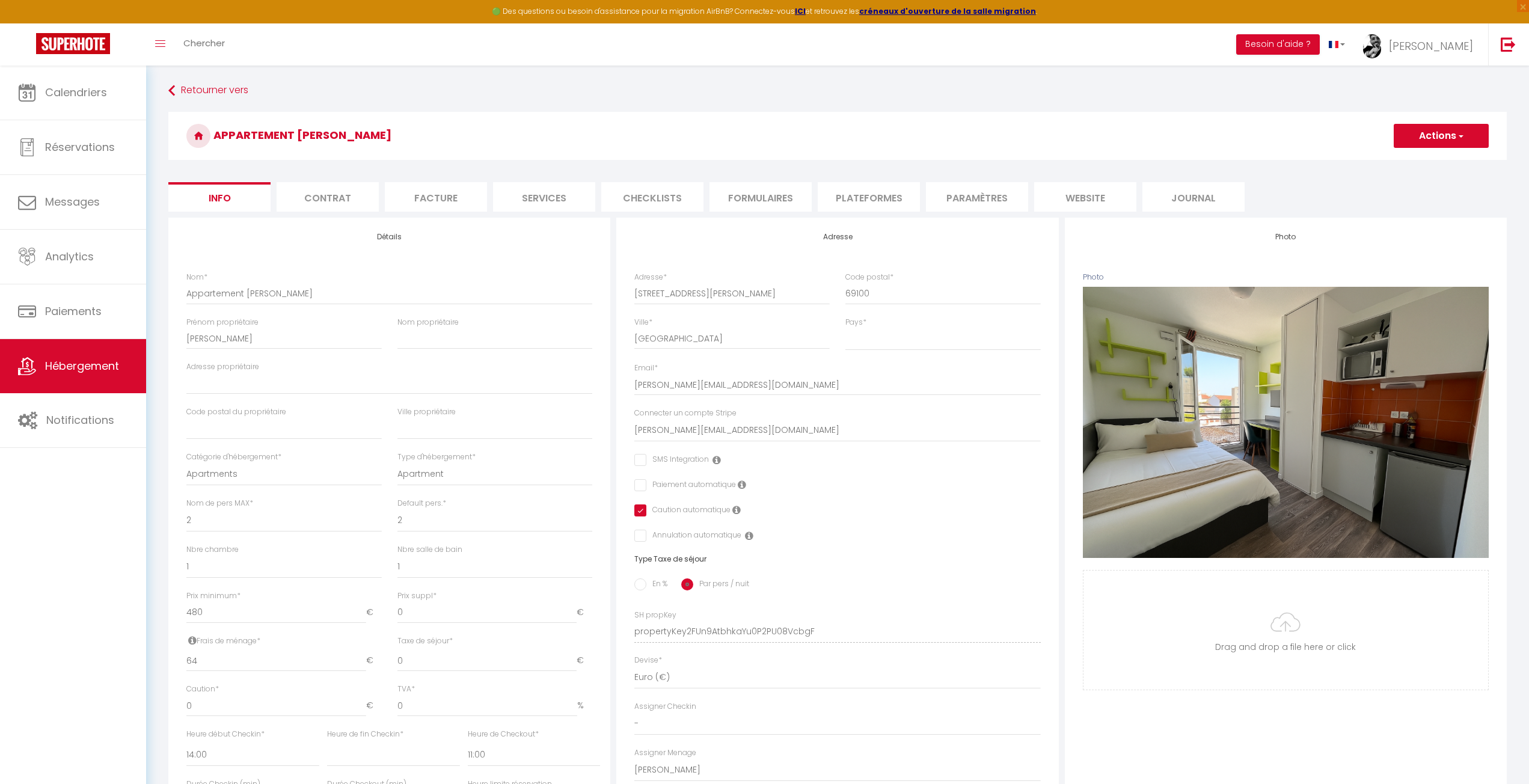
click at [855, 204] on li "Plateformes" at bounding box center [869, 197] width 102 height 29
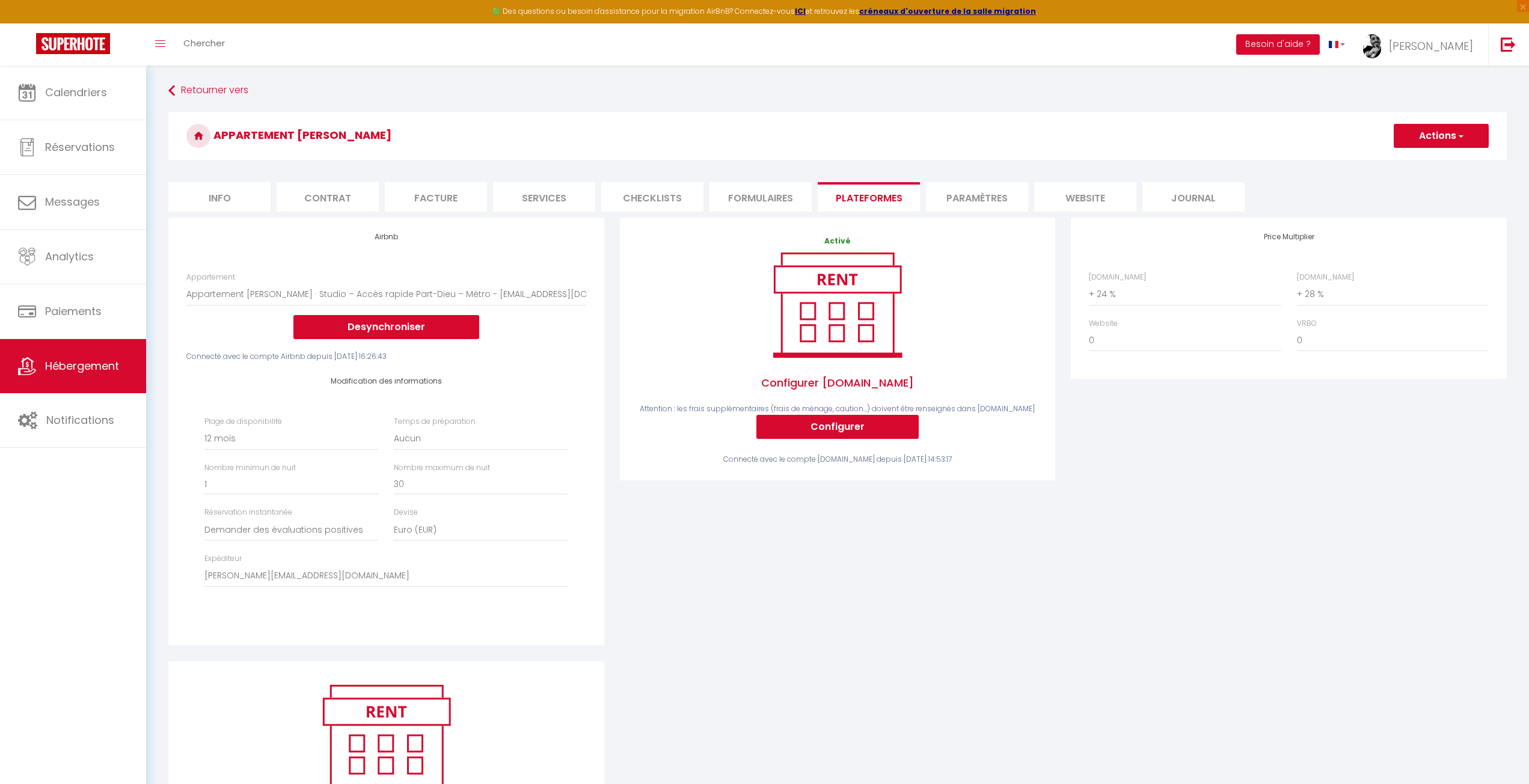
click at [756, 190] on li "Formulaires" at bounding box center [760, 197] width 102 height 29
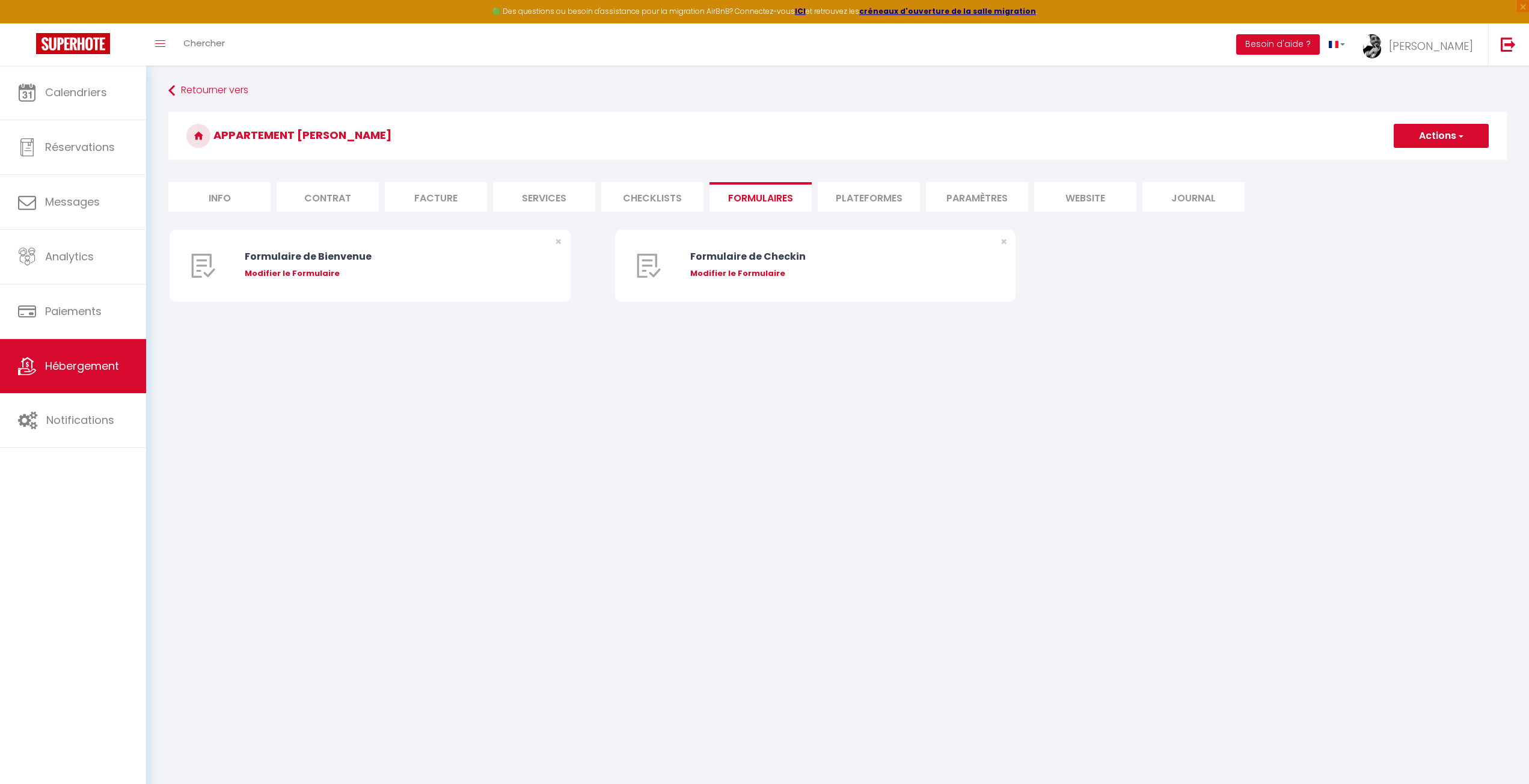
click at [650, 190] on li "Checklists" at bounding box center [652, 197] width 102 height 29
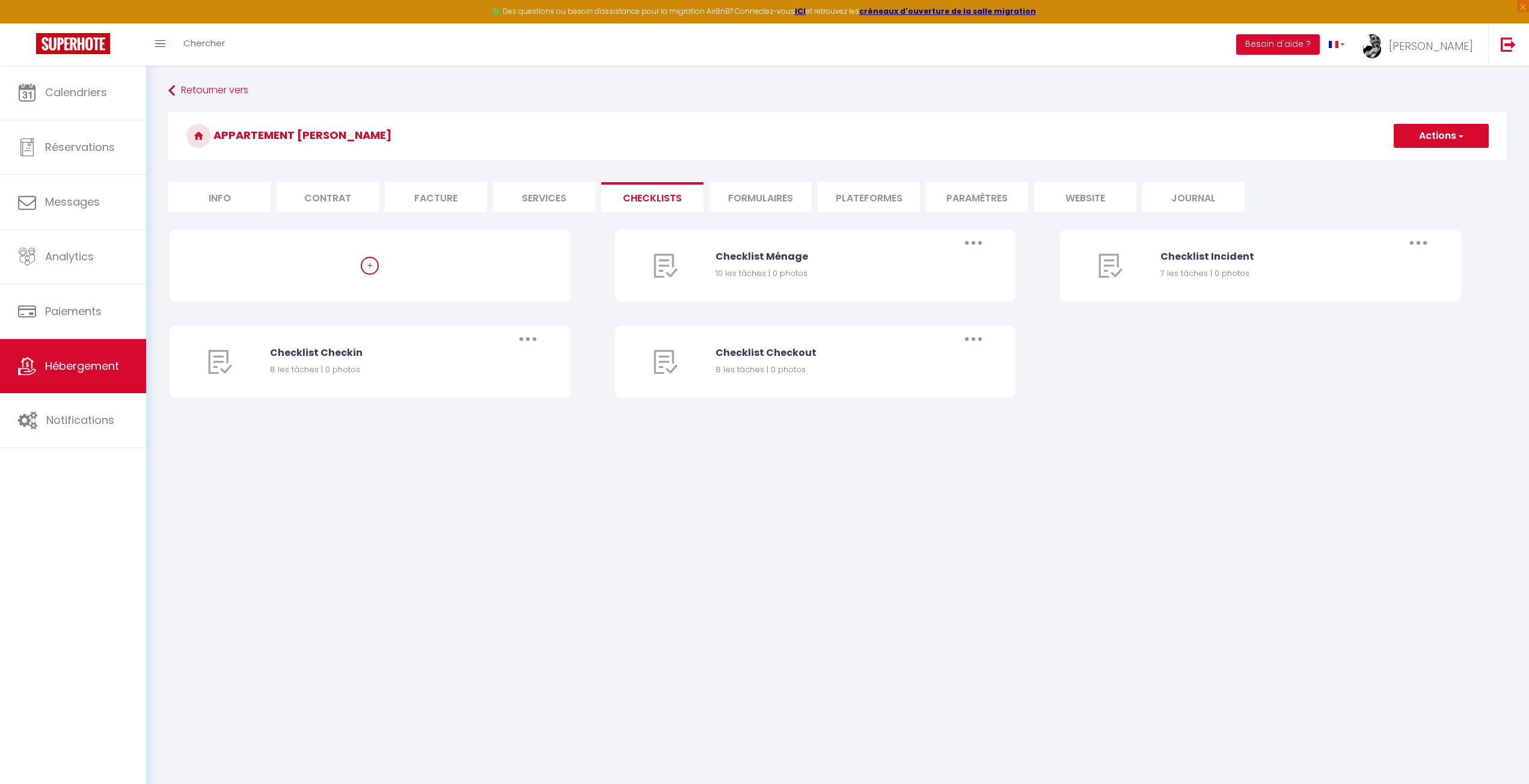
click at [560, 197] on li "Services" at bounding box center [544, 197] width 102 height 29
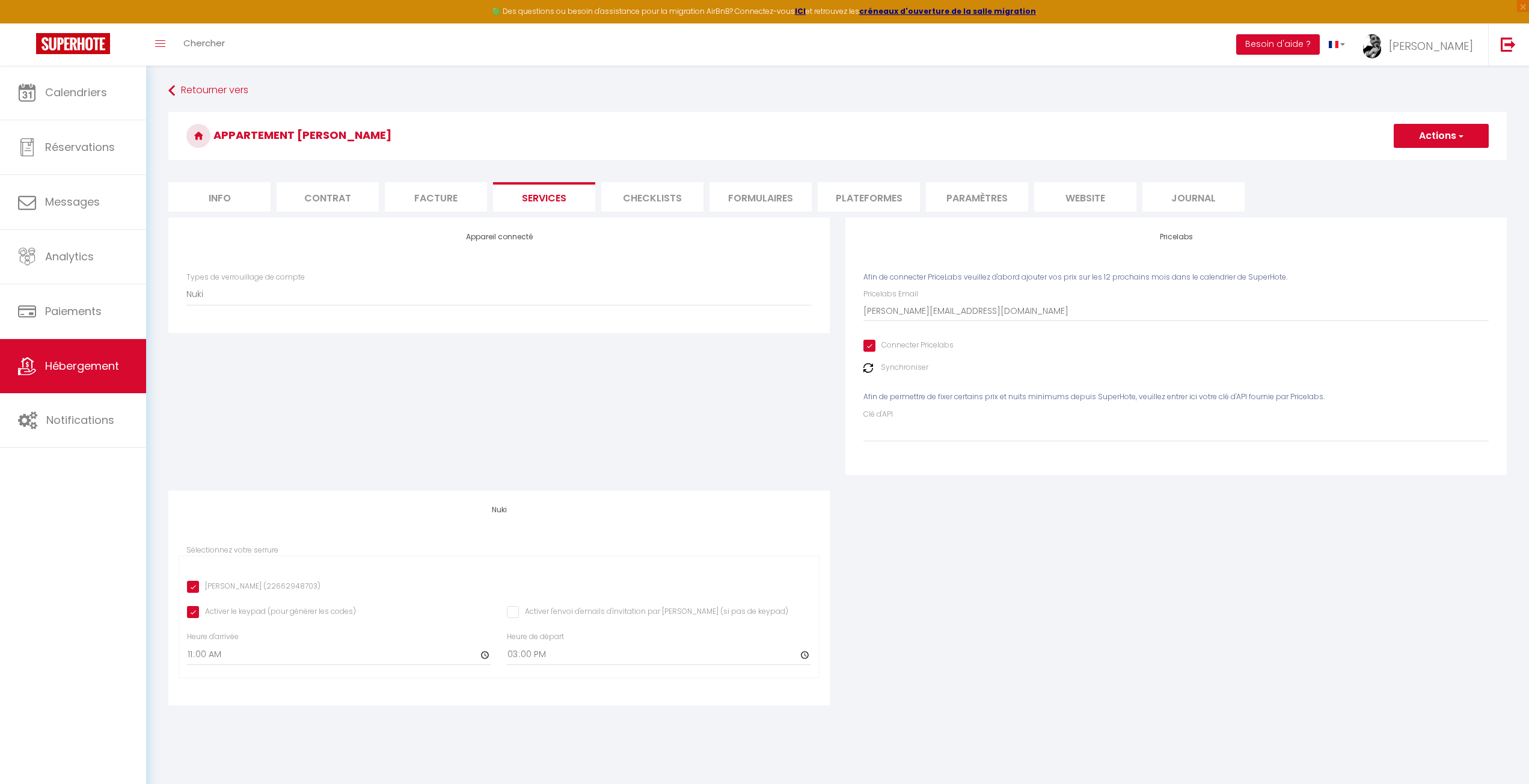
click at [468, 198] on li "Facture" at bounding box center [435, 197] width 102 height 29
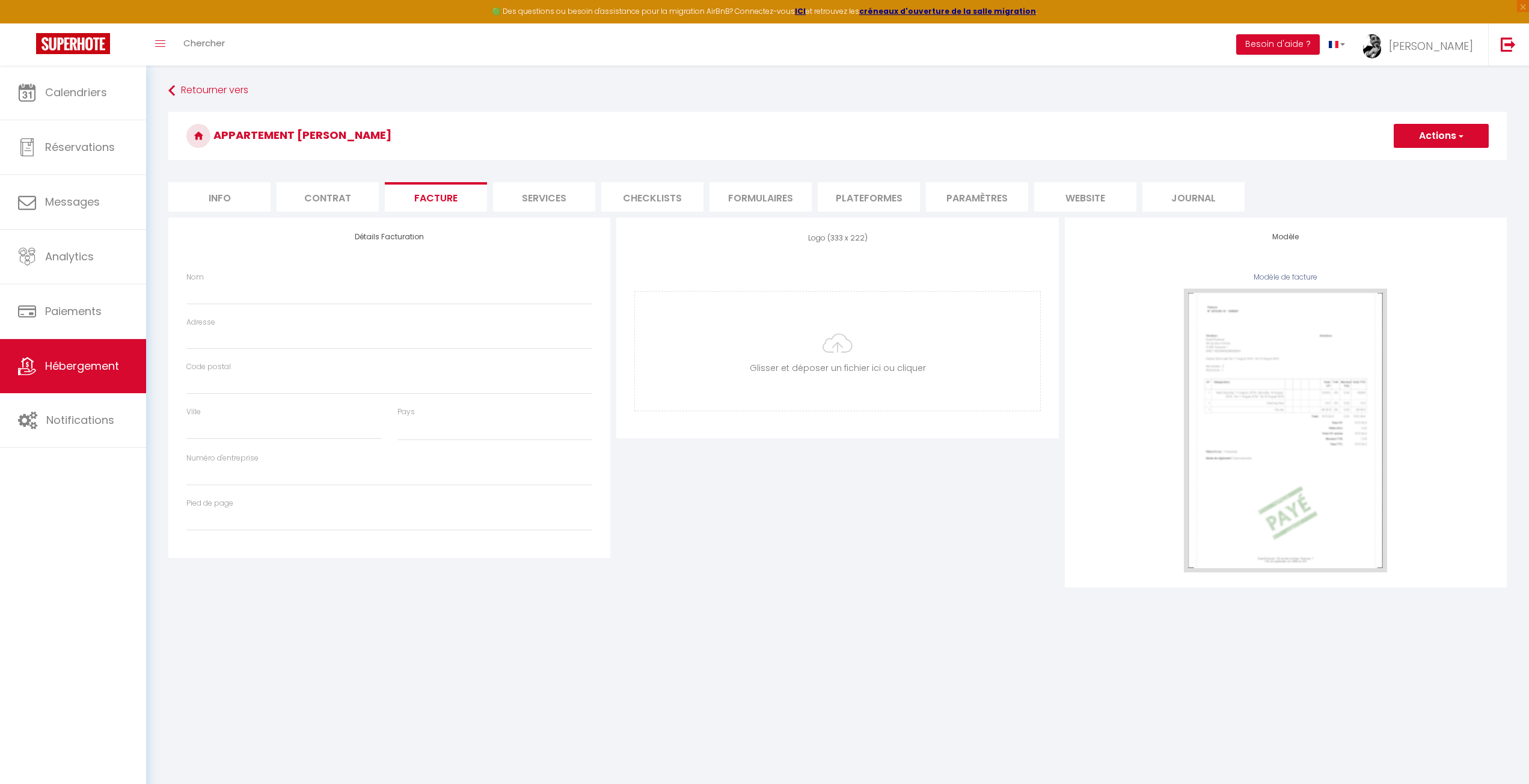
click at [326, 195] on li "Contrat" at bounding box center [327, 197] width 102 height 29
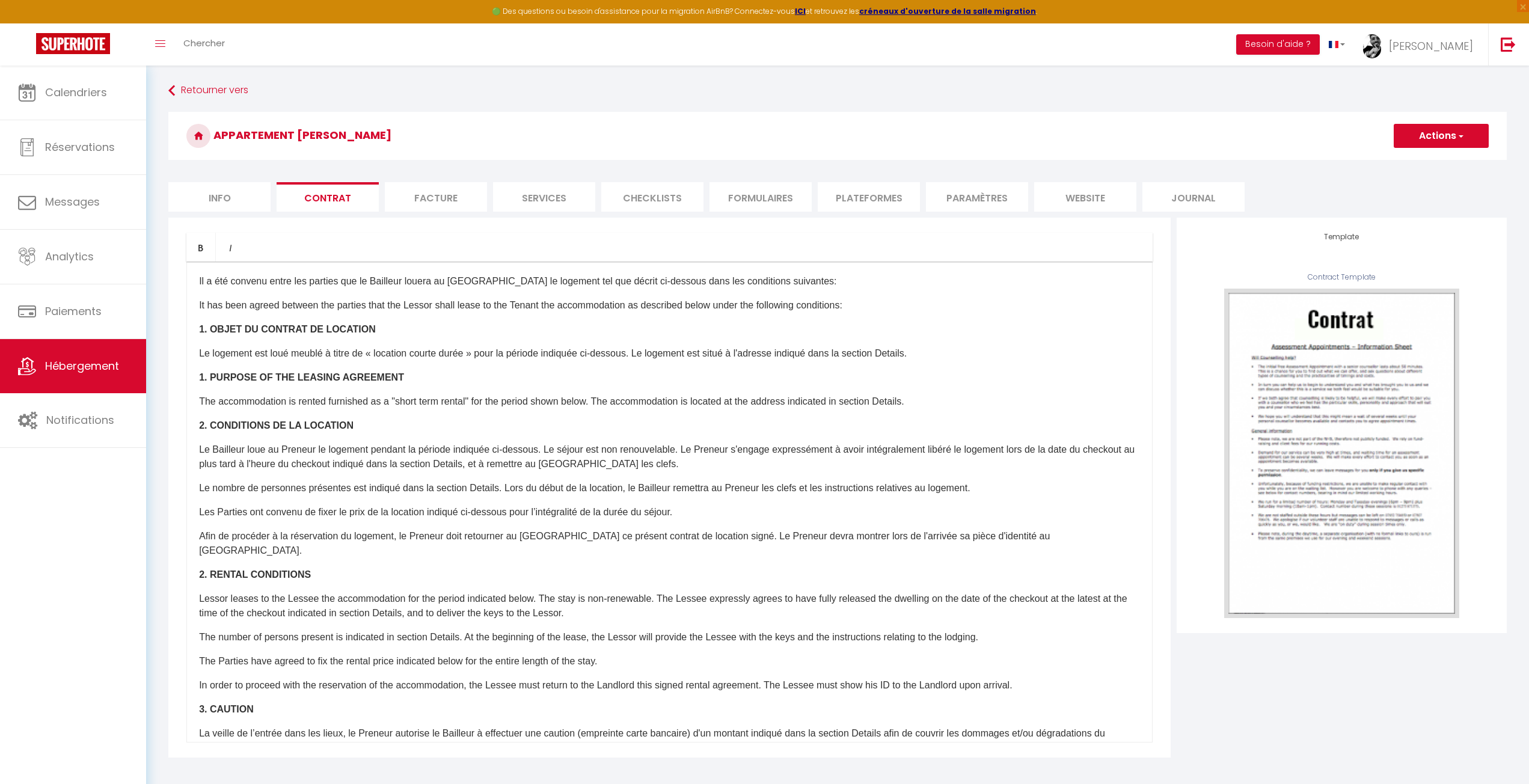
click at [207, 195] on li "Info" at bounding box center [219, 197] width 102 height 29
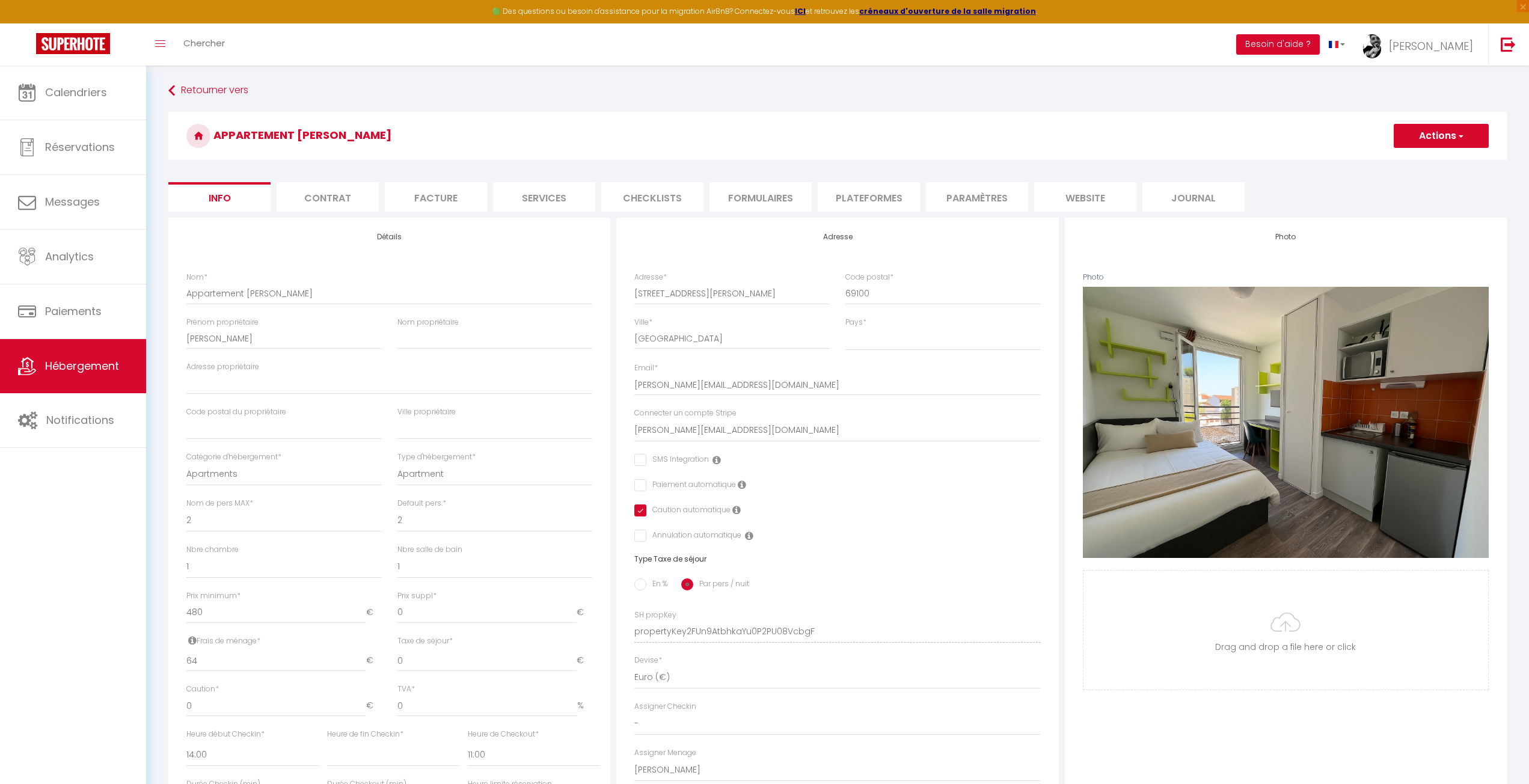
drag, startPoint x: 968, startPoint y: 187, endPoint x: 1011, endPoint y: 187, distance: 43.0
click at [968, 187] on li "Paramètres" at bounding box center [977, 197] width 102 height 29
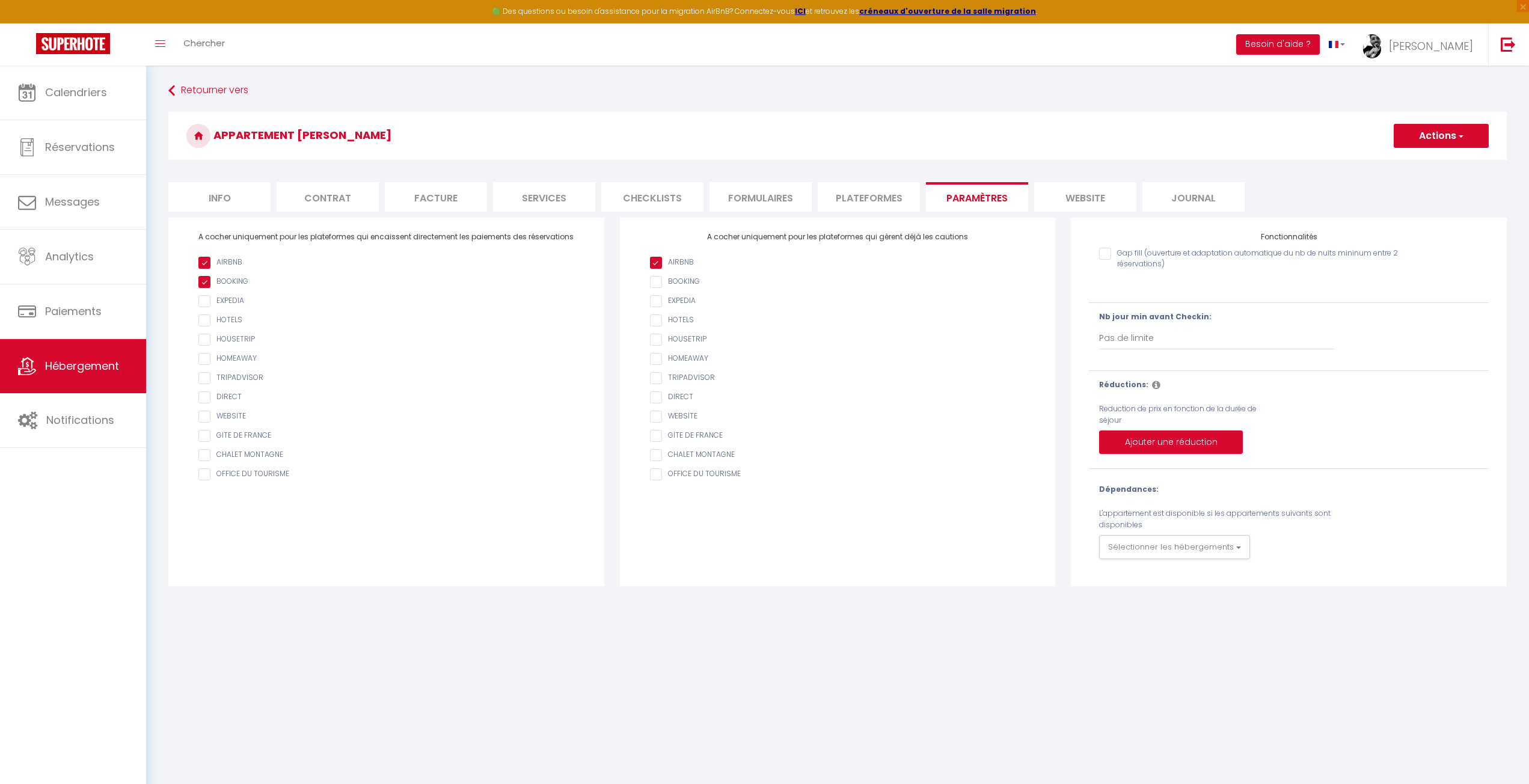
click at [1072, 192] on li "website" at bounding box center [1085, 197] width 102 height 29
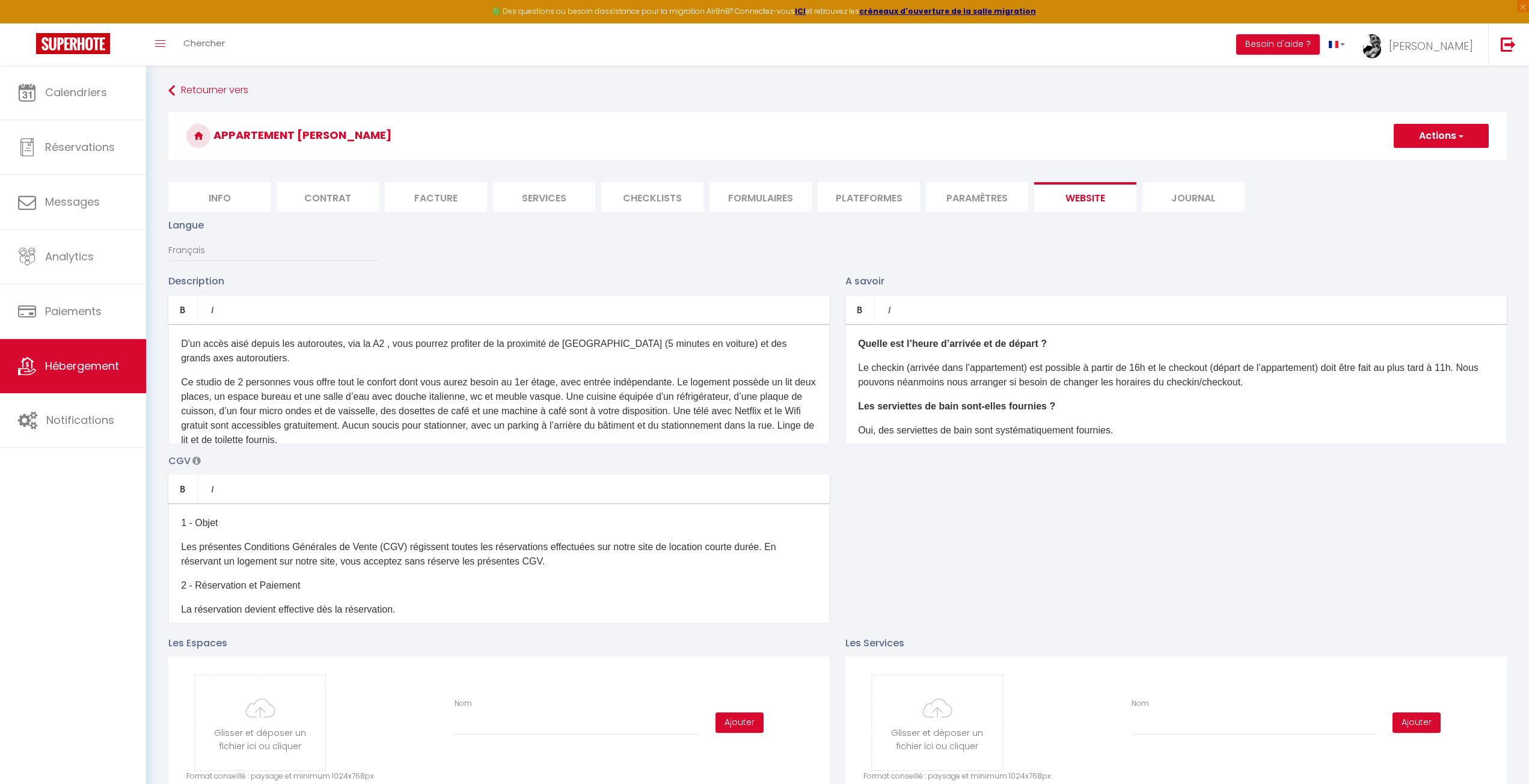
click at [1019, 198] on li "Paramètres" at bounding box center [977, 197] width 102 height 29
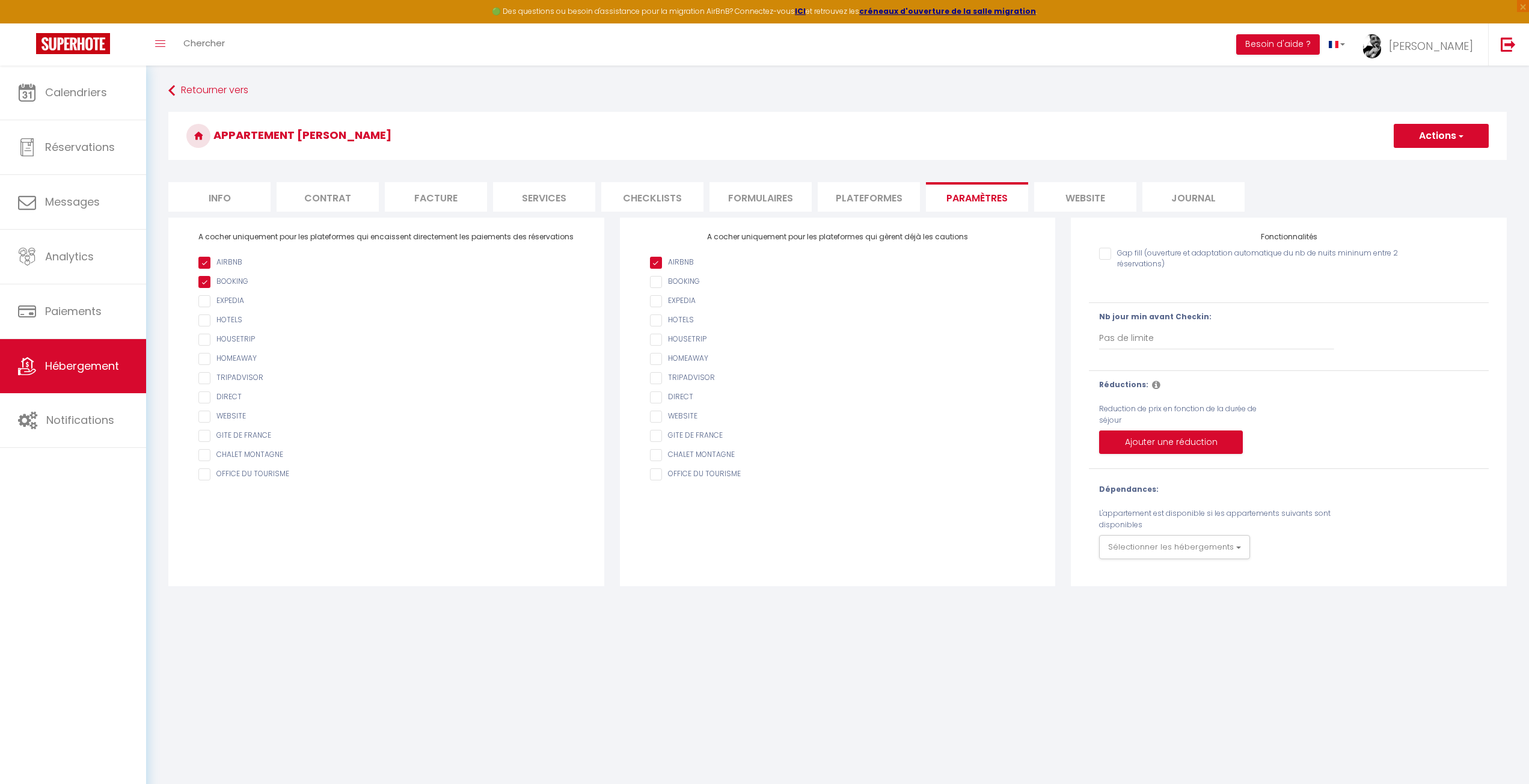
drag, startPoint x: 1188, startPoint y: 251, endPoint x: 1398, endPoint y: 303, distance: 216.3
click at [1396, 298] on div "Gap fill (ouverture et adaptation automatique du nb de nuits mininum entre 2 ré…" at bounding box center [1289, 356] width 399 height 228
click at [1243, 644] on body "🟢 Des questions ou besoin d'assistance pour la migration AirBnB? Connectez-vous…" at bounding box center [764, 457] width 1529 height 784
click at [859, 196] on li "Plateformes" at bounding box center [869, 197] width 102 height 29
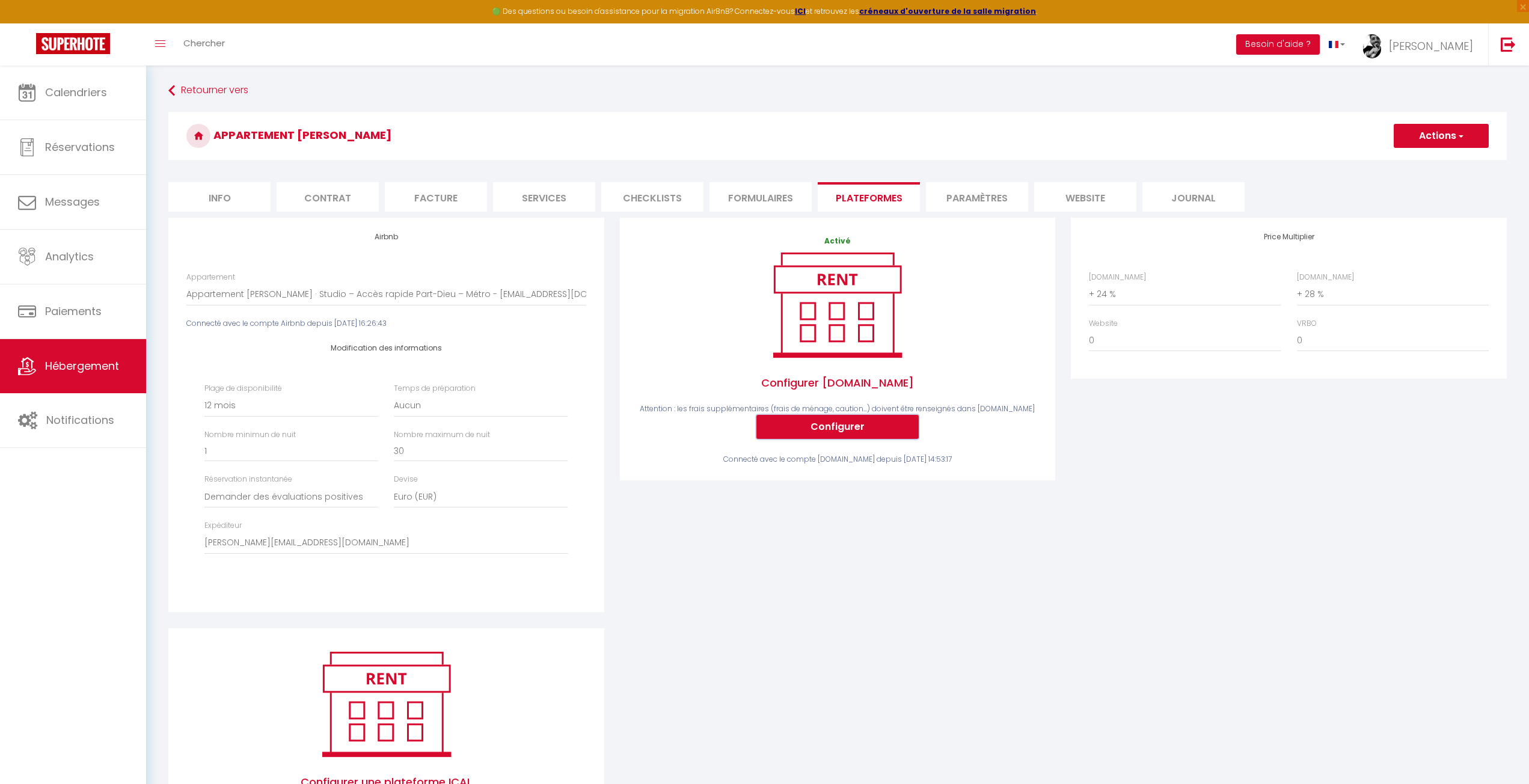
click at [804, 428] on button "Configurer" at bounding box center [837, 426] width 162 height 24
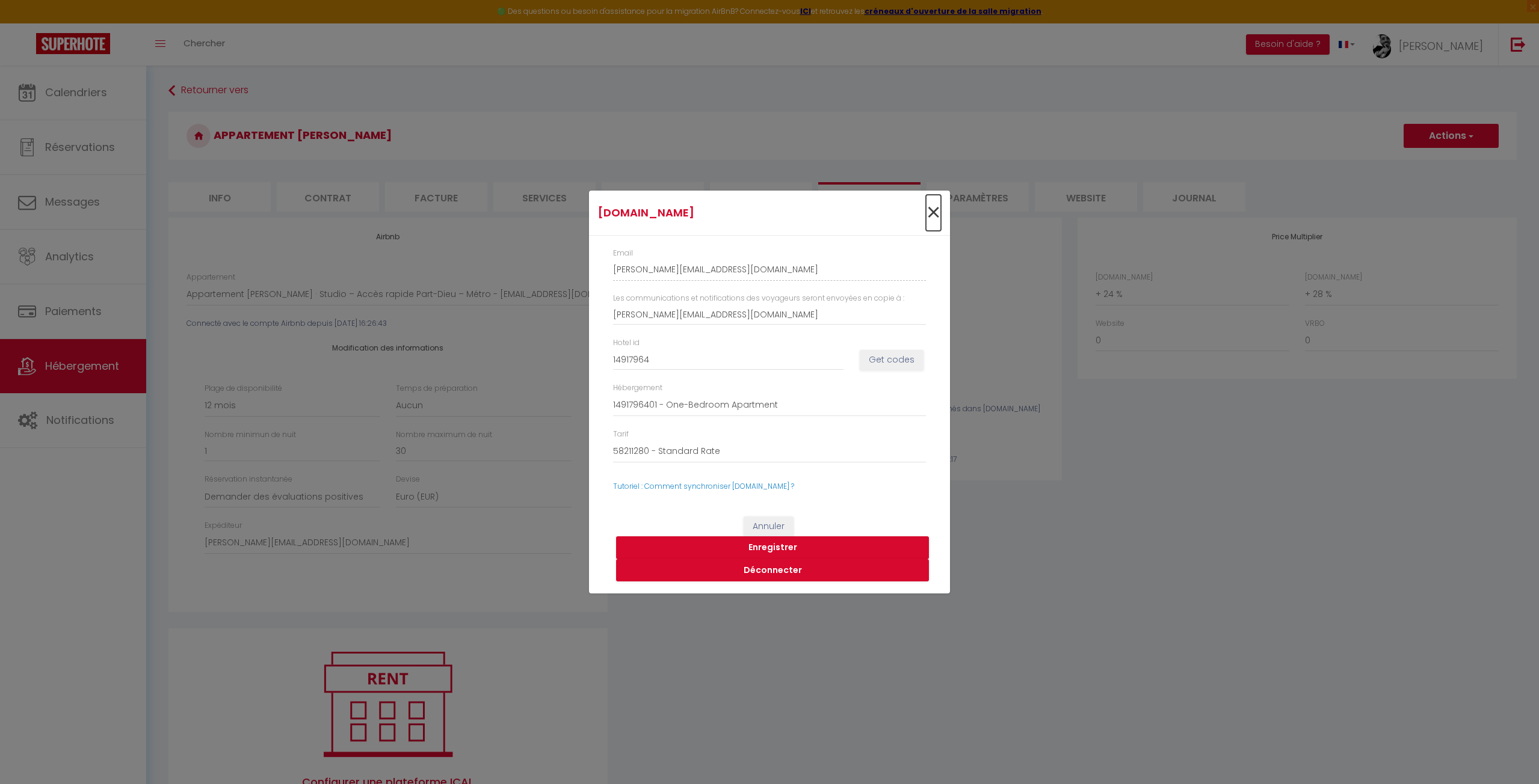
click at [933, 212] on span "×" at bounding box center [934, 213] width 15 height 36
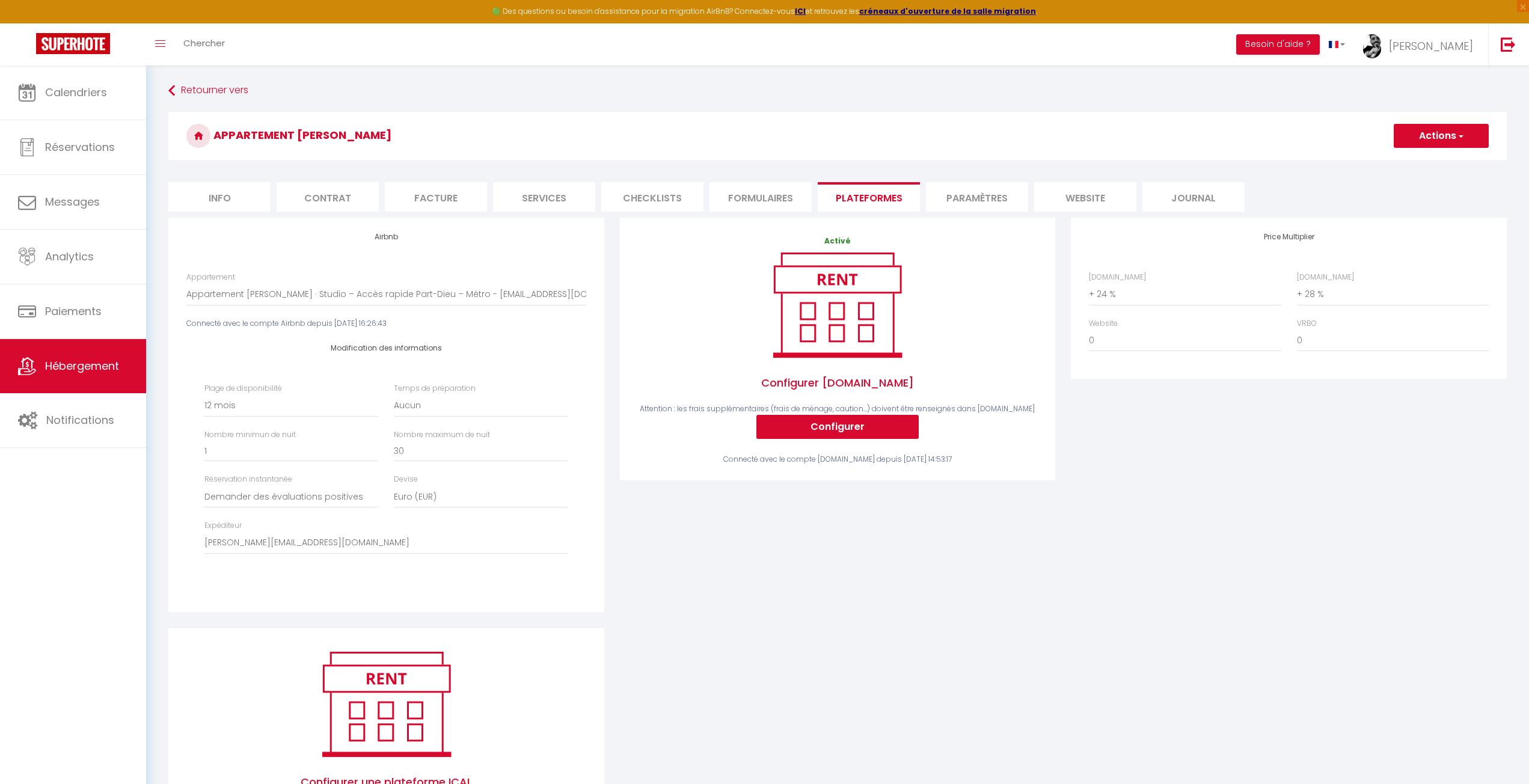
click at [745, 196] on li "Formulaires" at bounding box center [760, 197] width 102 height 29
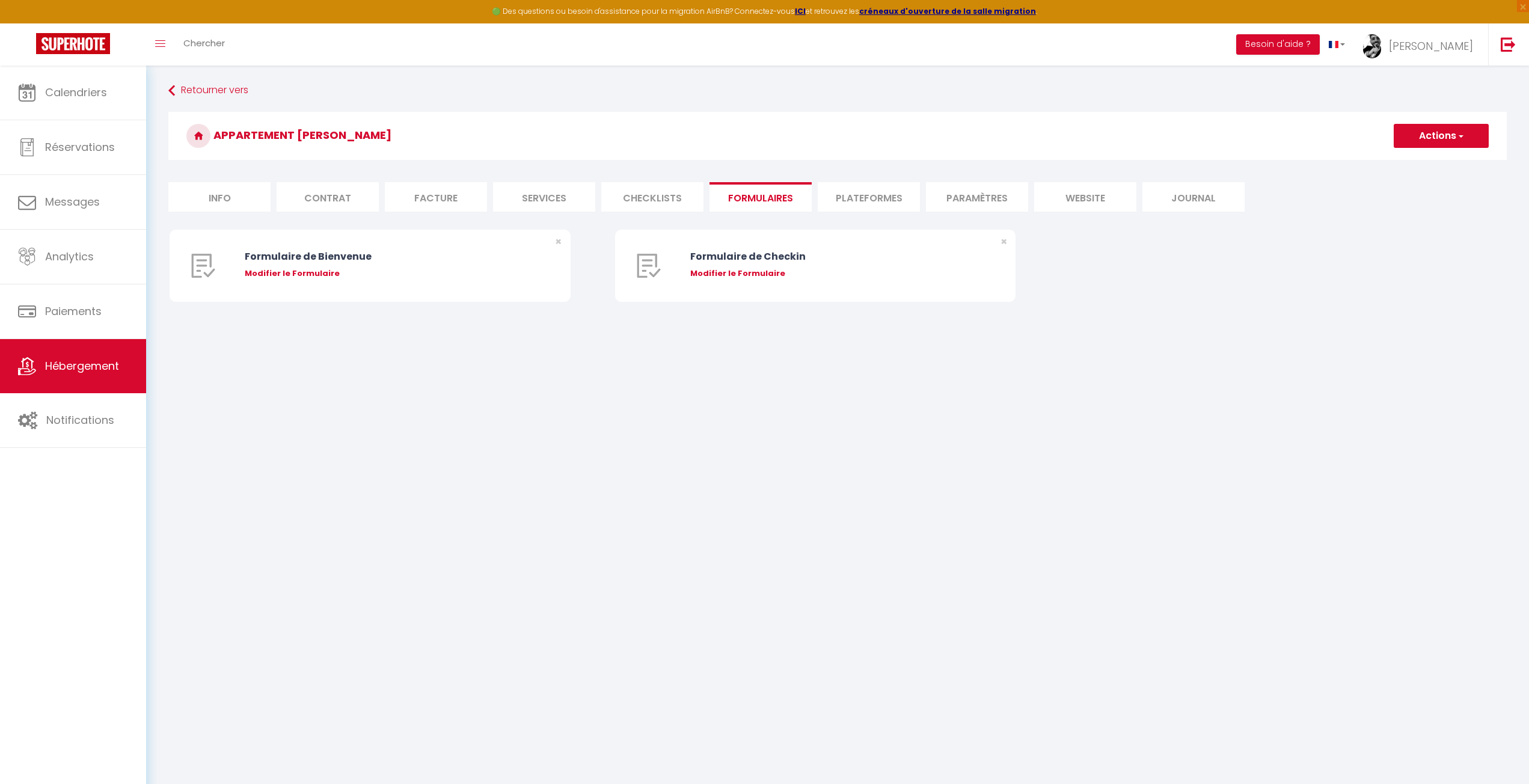
click at [672, 199] on li "Checklists" at bounding box center [652, 197] width 102 height 29
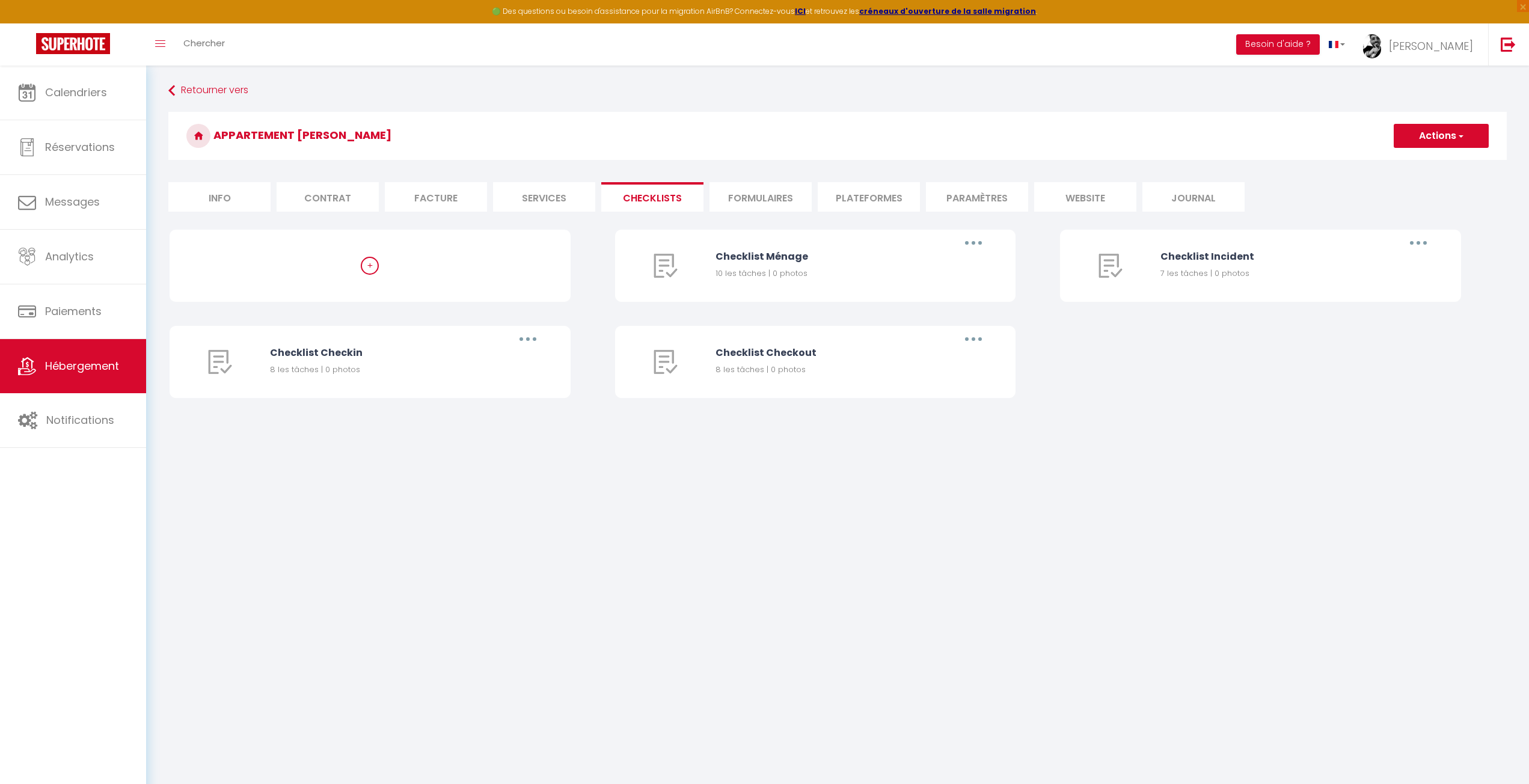
click at [546, 202] on li "Services" at bounding box center [544, 197] width 102 height 29
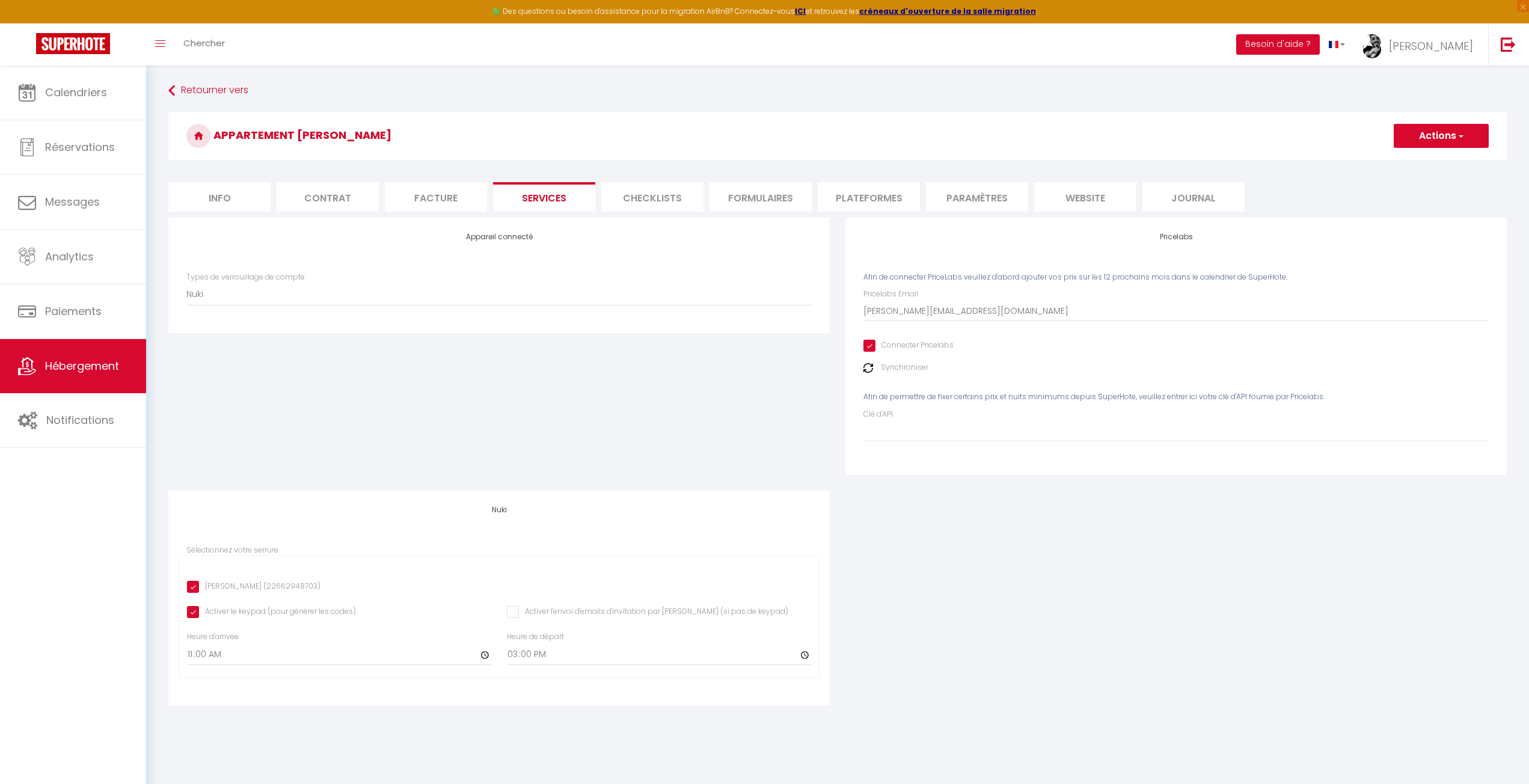
click at [445, 199] on li "Facture" at bounding box center [435, 197] width 102 height 29
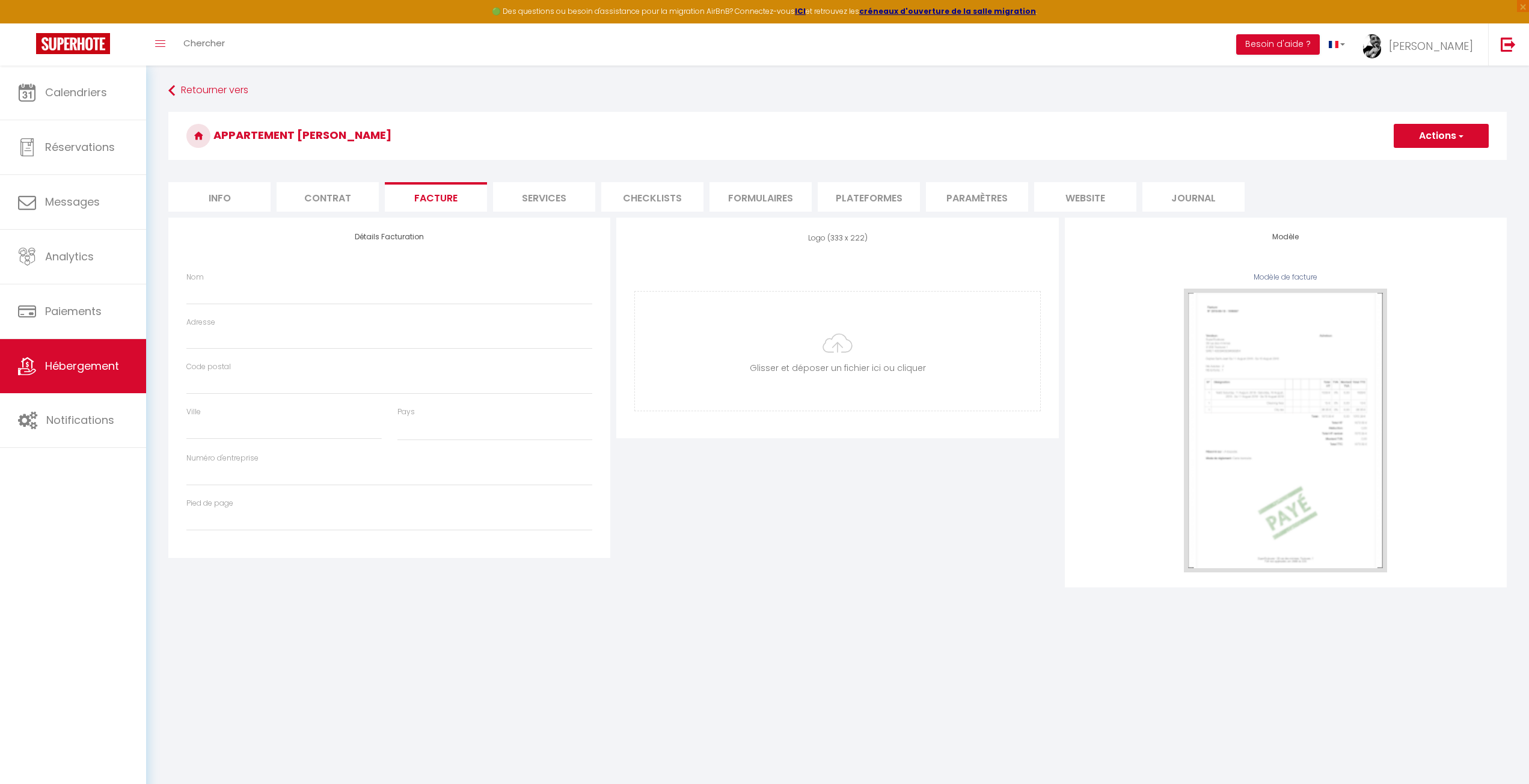
click at [326, 200] on li "Contrat" at bounding box center [327, 197] width 102 height 29
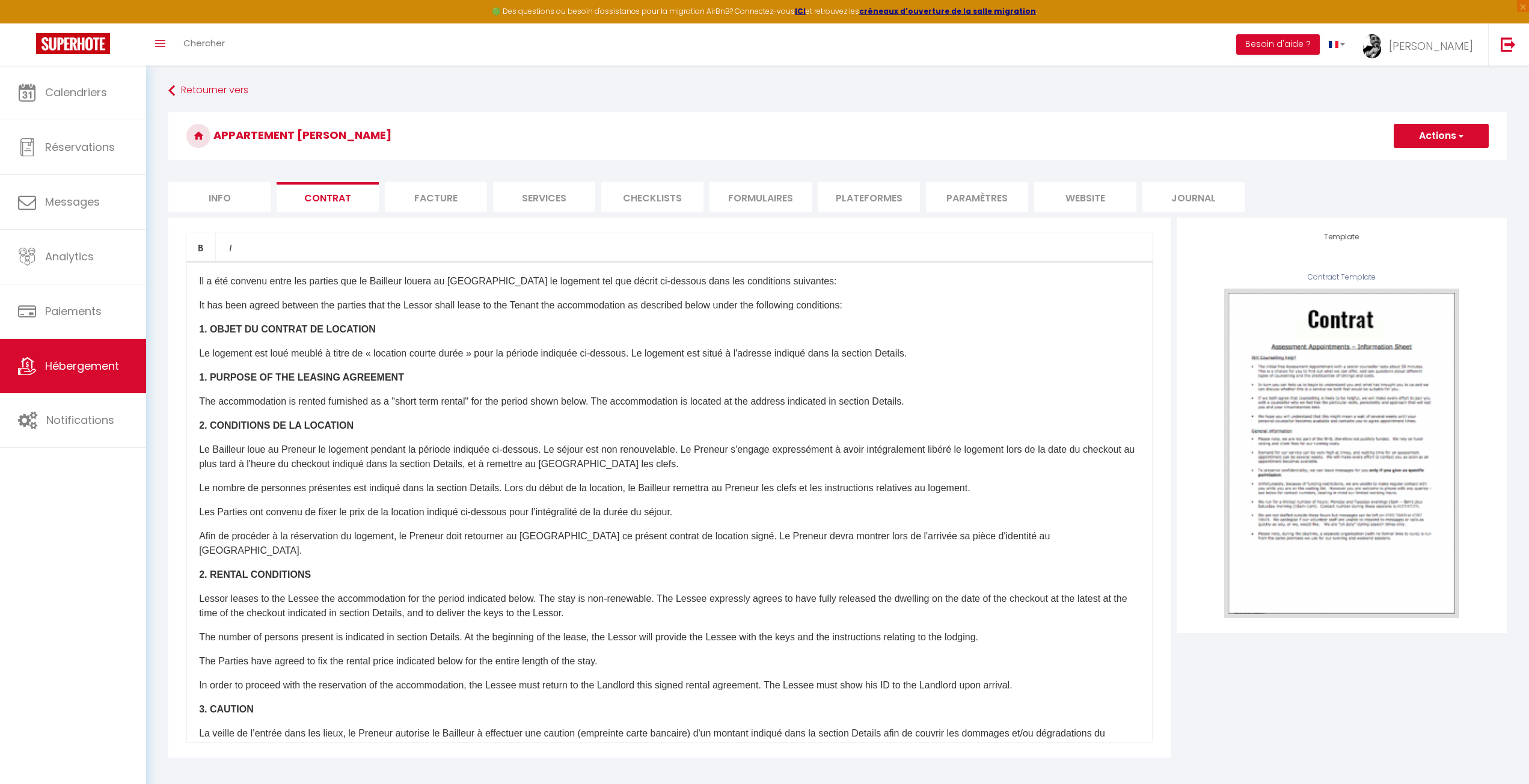
click at [197, 196] on li "Info" at bounding box center [219, 197] width 102 height 29
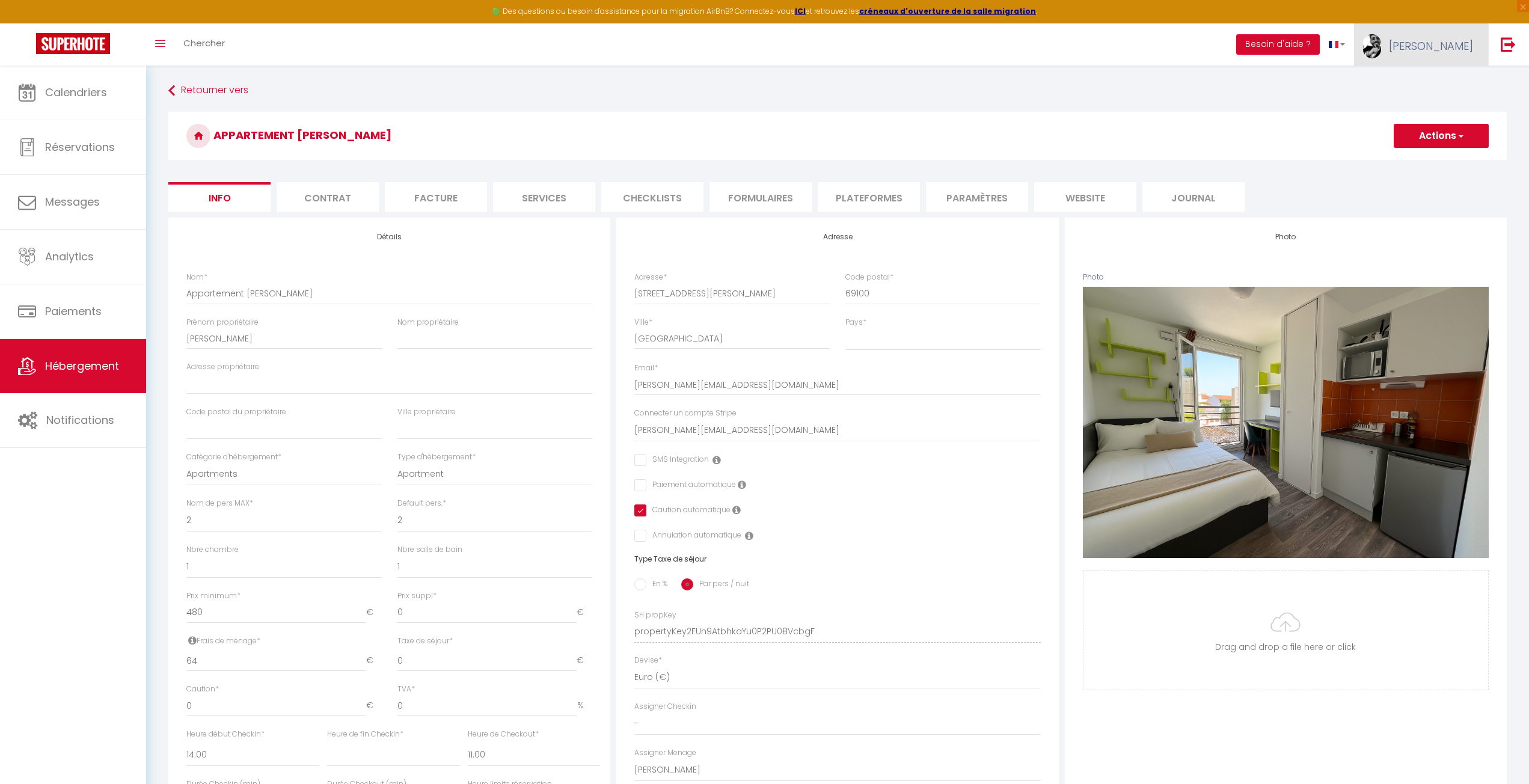
click at [1445, 48] on span "Nathanaël" at bounding box center [1431, 46] width 84 height 15
click at [1432, 81] on link "Paramètres" at bounding box center [1440, 84] width 89 height 21
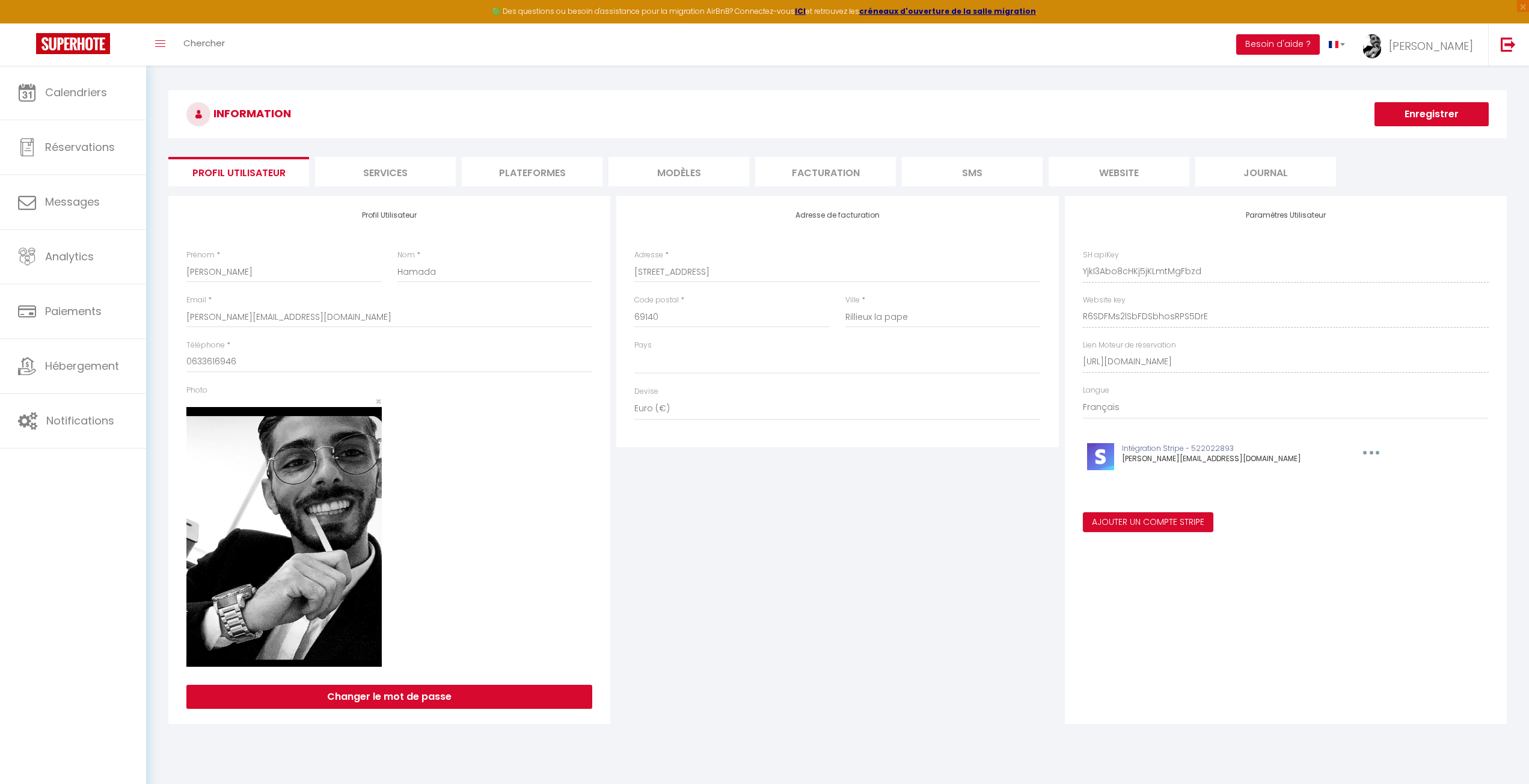
click at [833, 177] on li "Facturation" at bounding box center [825, 171] width 141 height 29
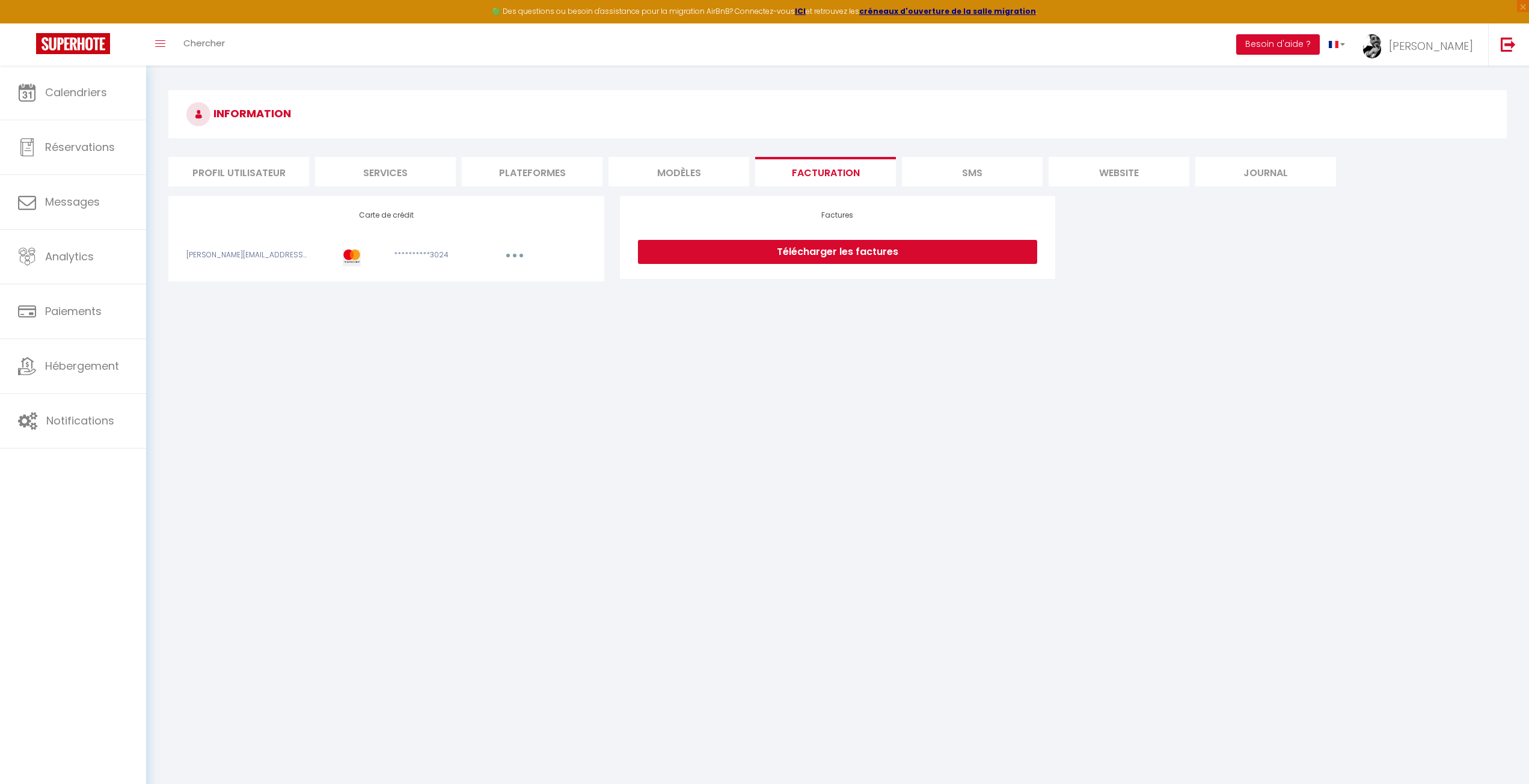
click at [700, 174] on li "MODÈLES" at bounding box center [678, 171] width 141 height 29
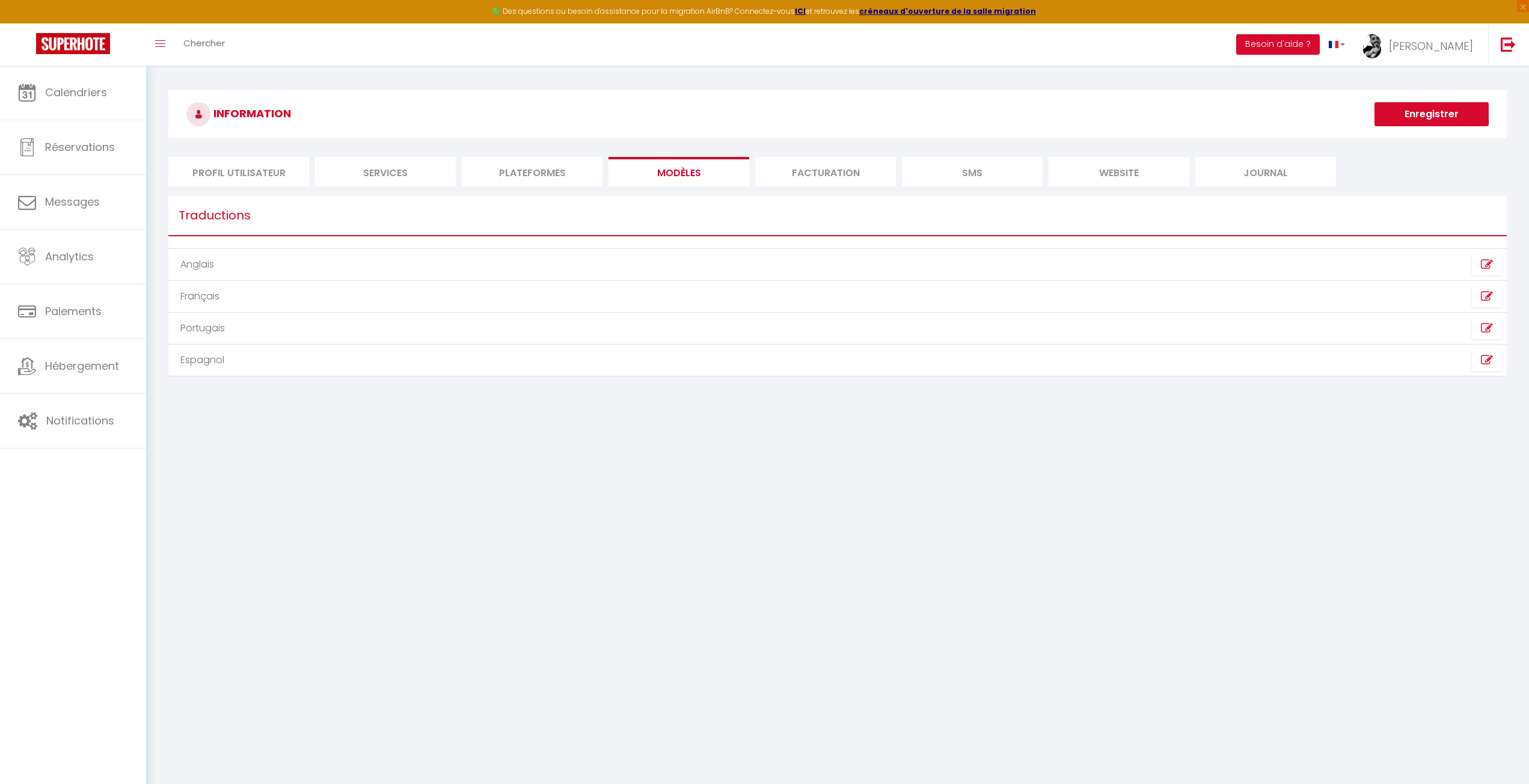
click at [219, 180] on li "Profil Utilisateur" at bounding box center [238, 171] width 141 height 29
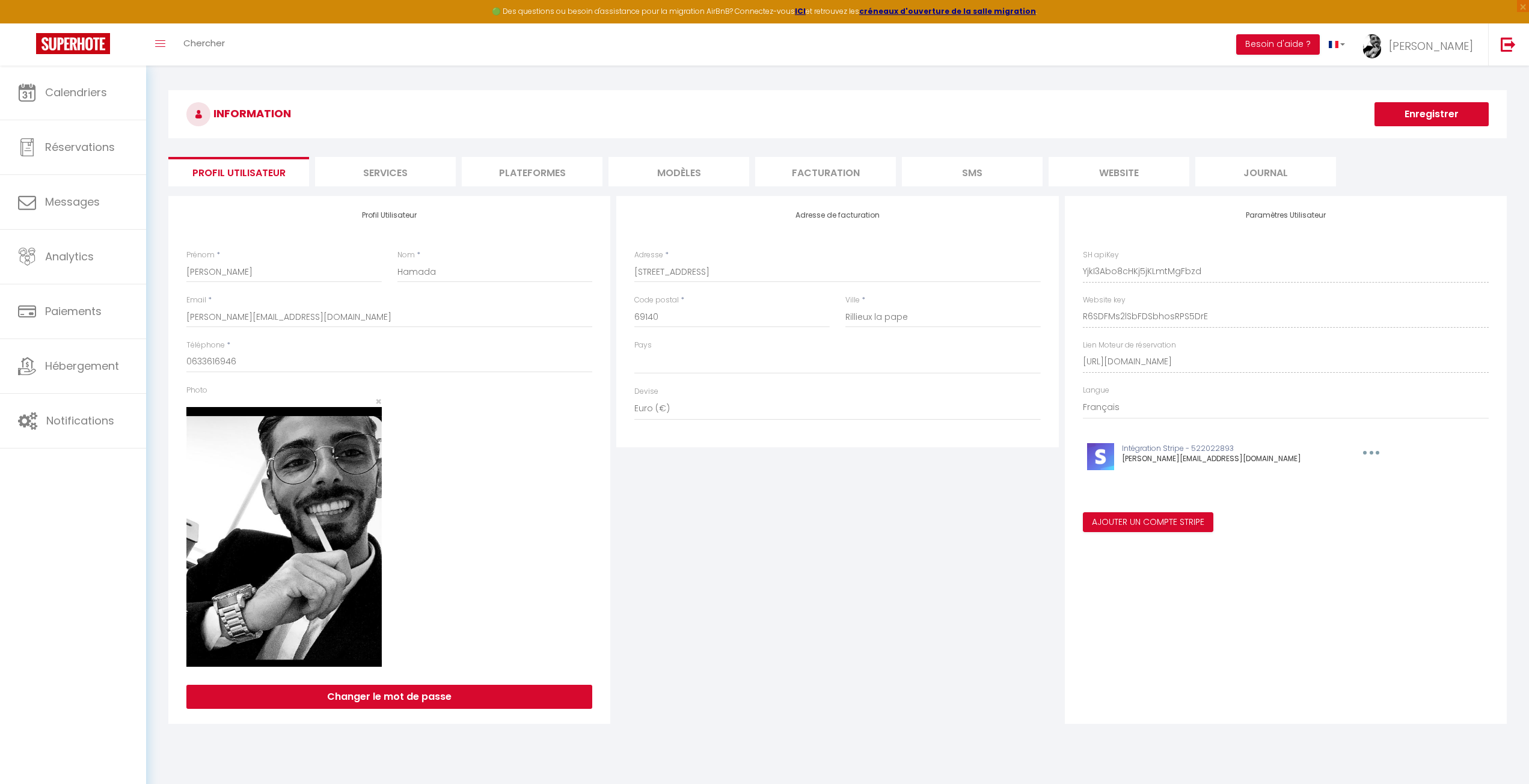
click at [805, 531] on div "Adresse de facturation Adresse * 4969 Route de Strasbourg Code postal * 69140 V…" at bounding box center [837, 460] width 448 height 528
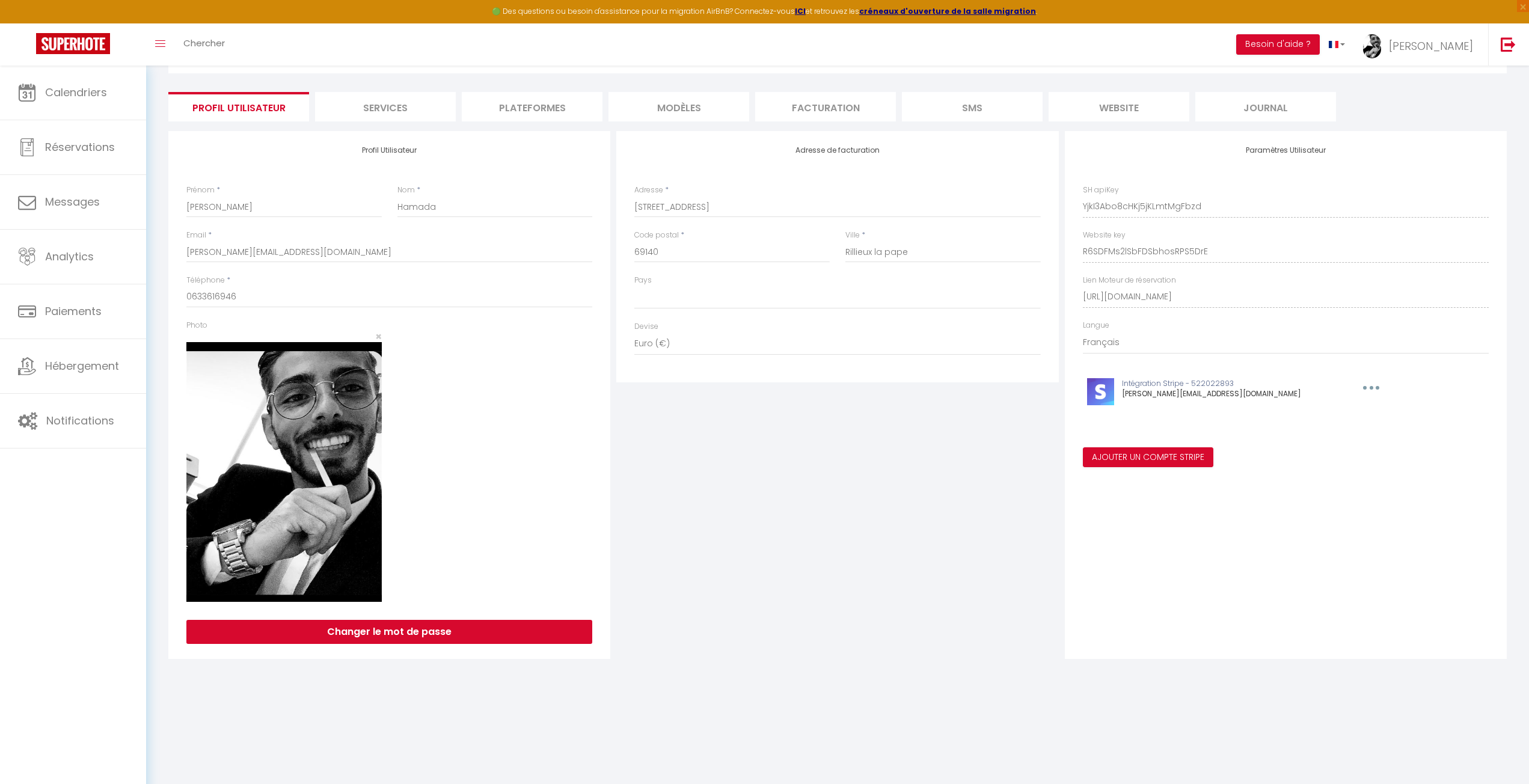
scroll to position [65, 0]
click at [1351, 384] on button "button" at bounding box center [1369, 387] width 38 height 19
click at [1011, 455] on div "Adresse de facturation Adresse * 4969 Route de Strasbourg Code postal * 69140 V…" at bounding box center [837, 395] width 448 height 528
click at [1351, 383] on button "button" at bounding box center [1369, 387] width 38 height 19
click at [1299, 434] on button "Editer" at bounding box center [1340, 435] width 89 height 21
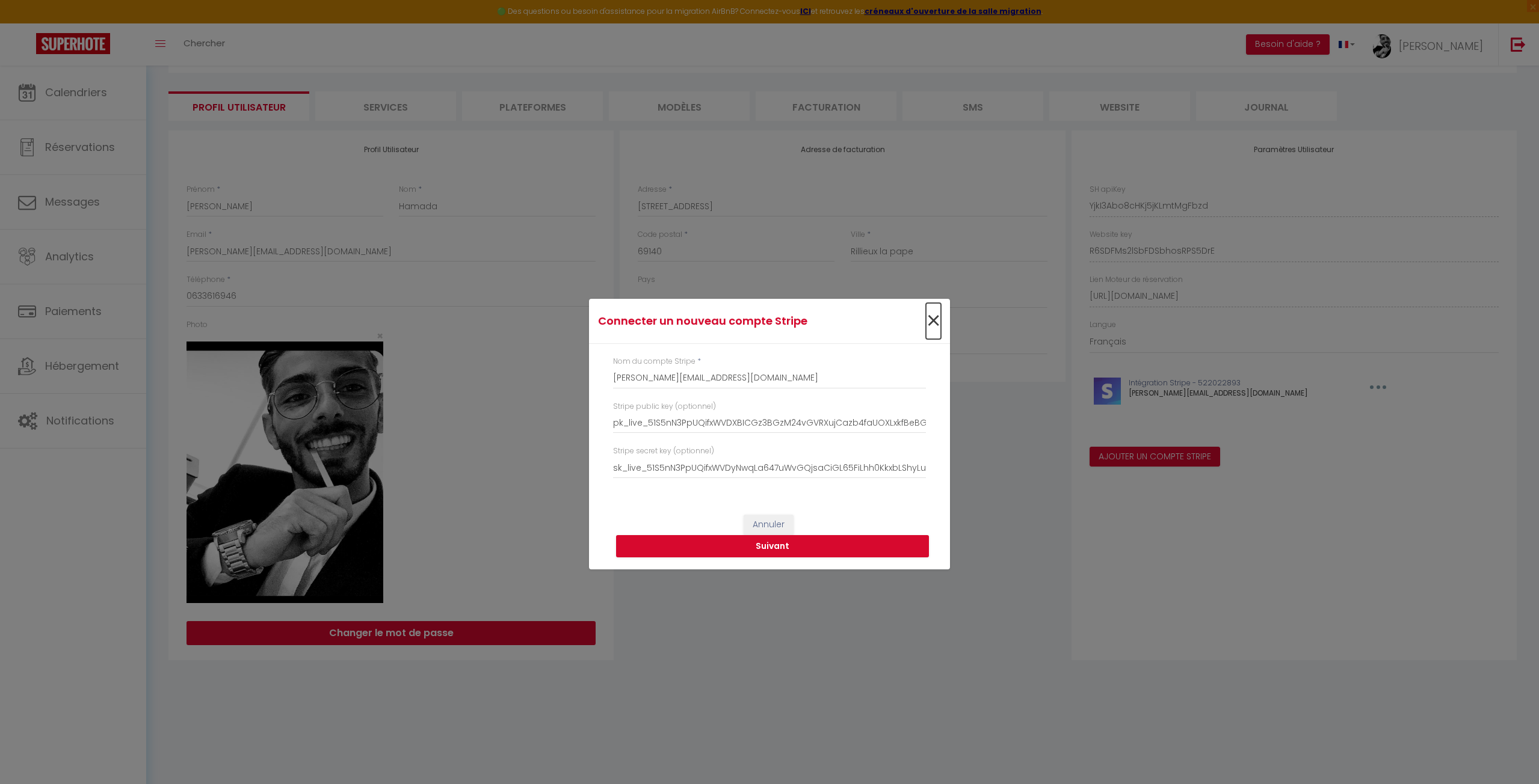
click at [941, 319] on div "×" at bounding box center [889, 321] width 120 height 26
click at [931, 317] on span "×" at bounding box center [934, 321] width 15 height 36
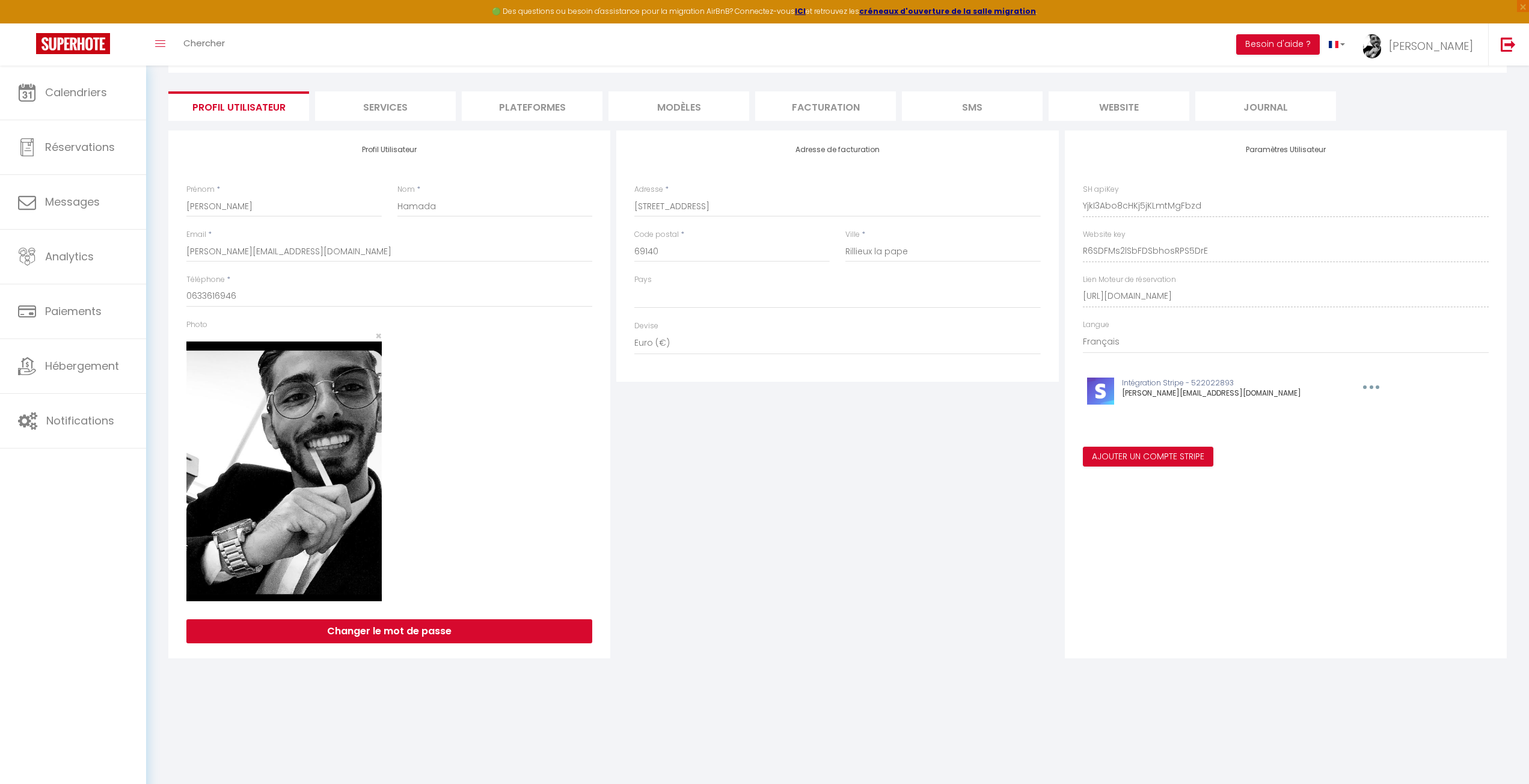
click at [1003, 434] on div "Adresse de facturation Adresse * 4969 Route de Strasbourg Code postal * 69140 V…" at bounding box center [837, 395] width 448 height 528
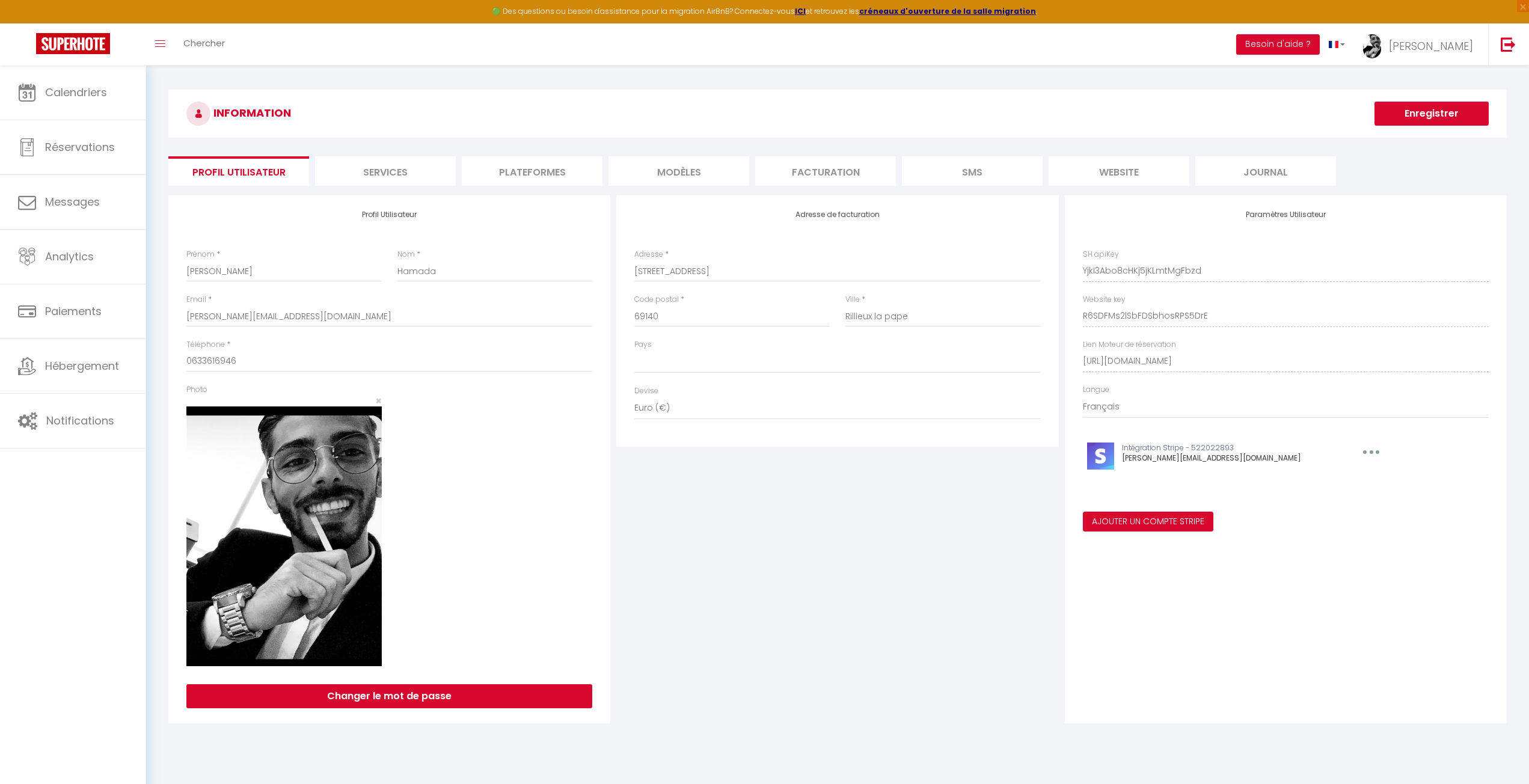
scroll to position [0, 0]
click at [88, 357] on link "Hébergement" at bounding box center [73, 366] width 146 height 54
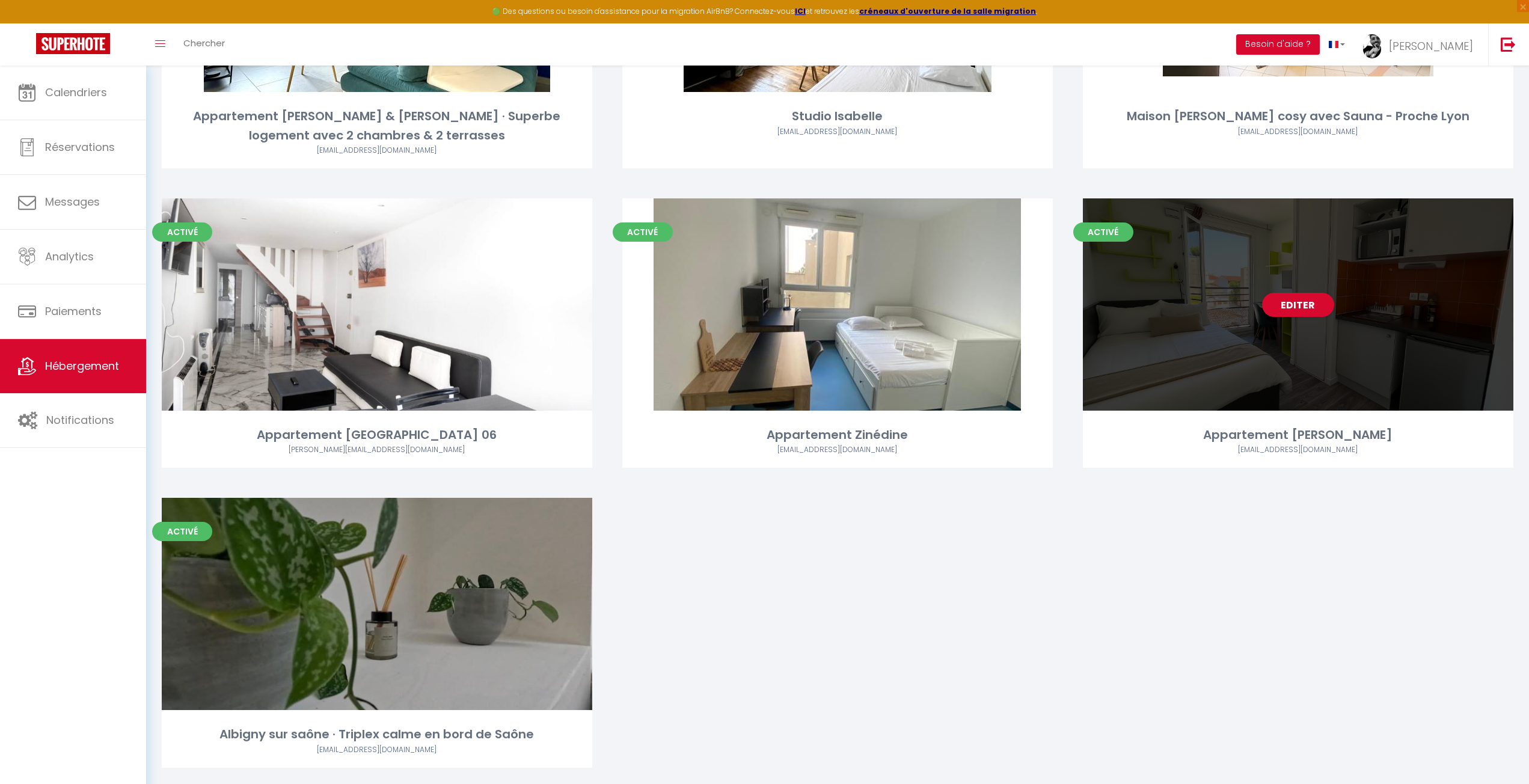
scroll to position [842, 0]
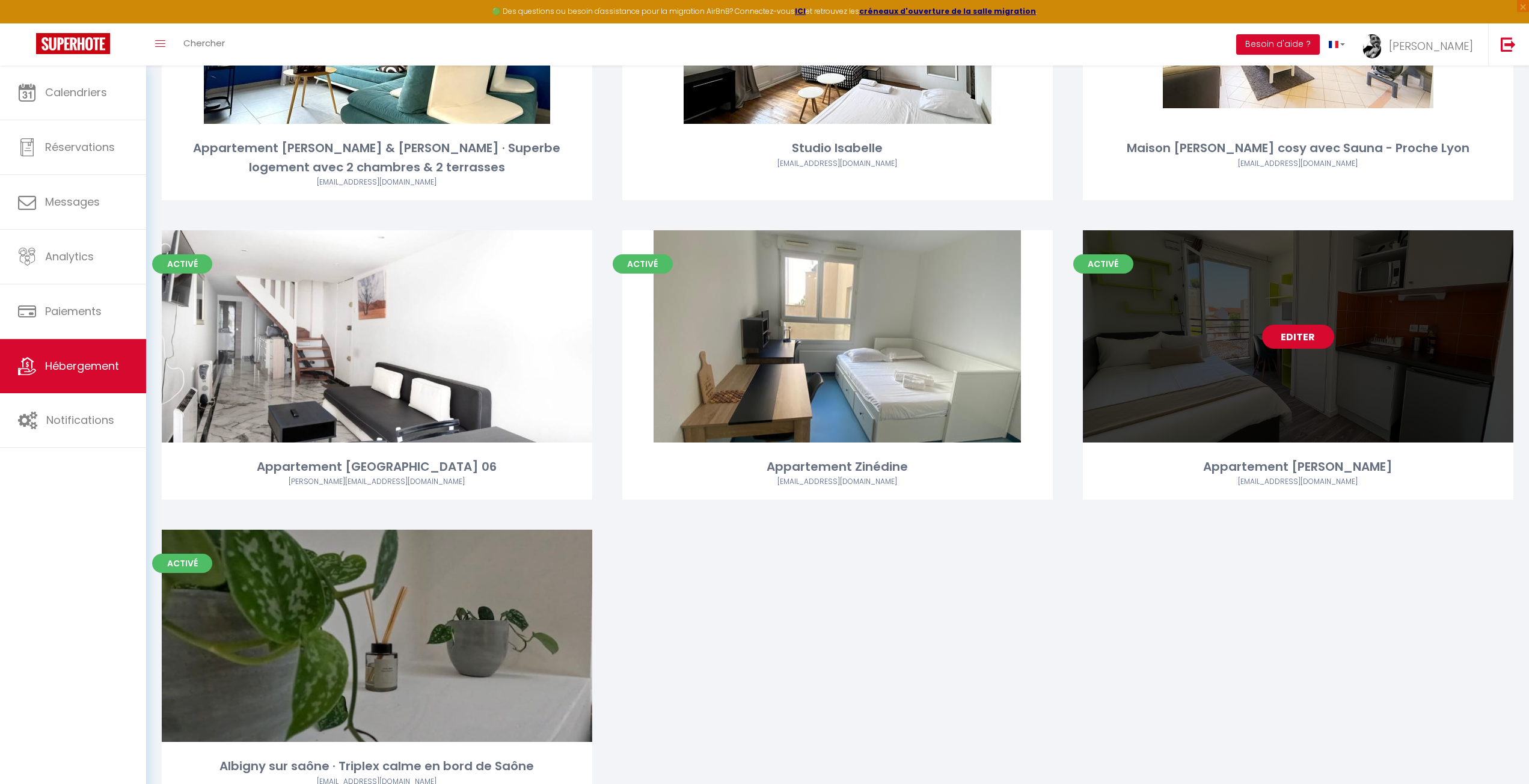
click at [1299, 337] on link "Editer" at bounding box center [1299, 336] width 72 height 24
click at [1319, 345] on link "Editer" at bounding box center [1299, 336] width 72 height 24
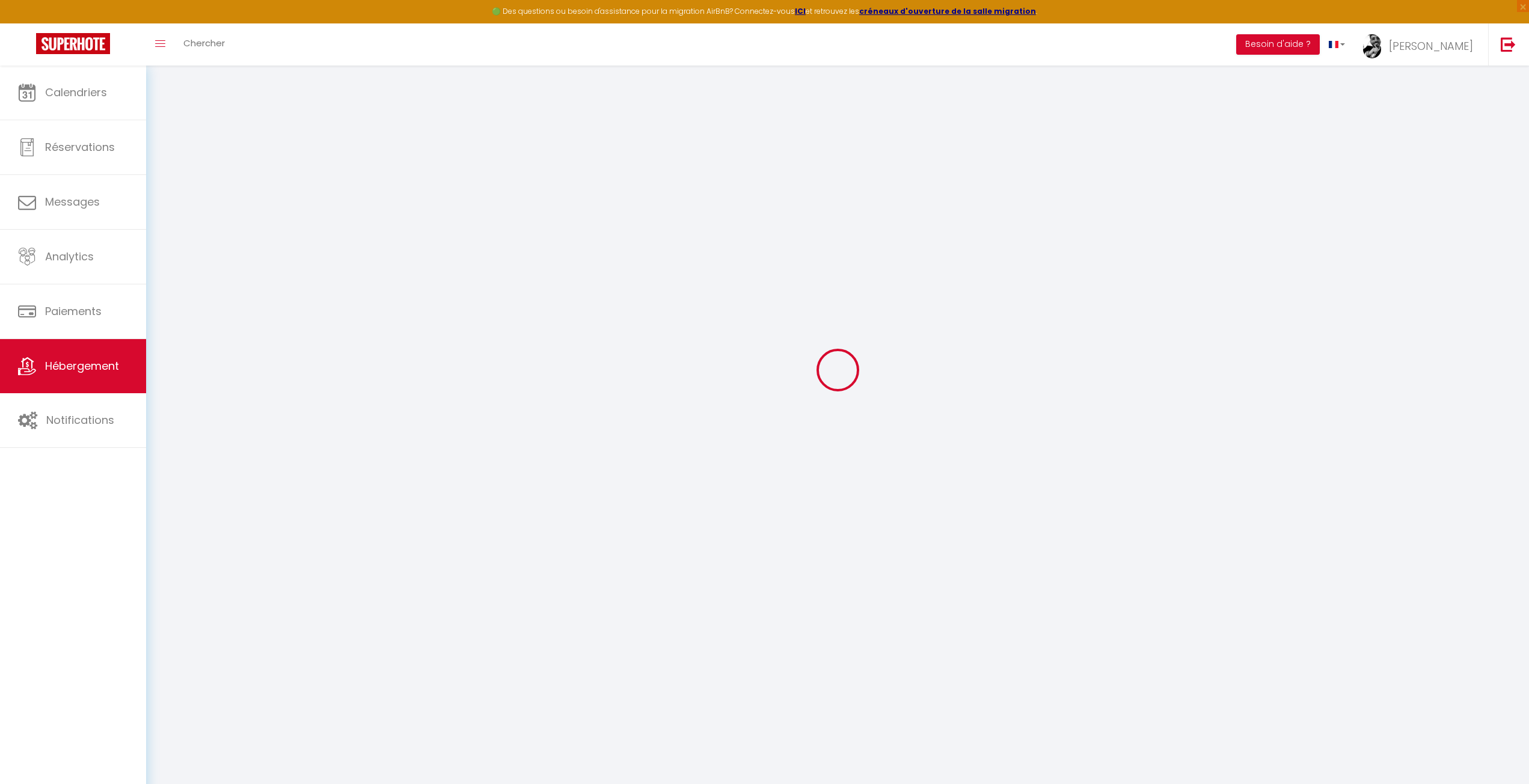
scroll to position [60, 0]
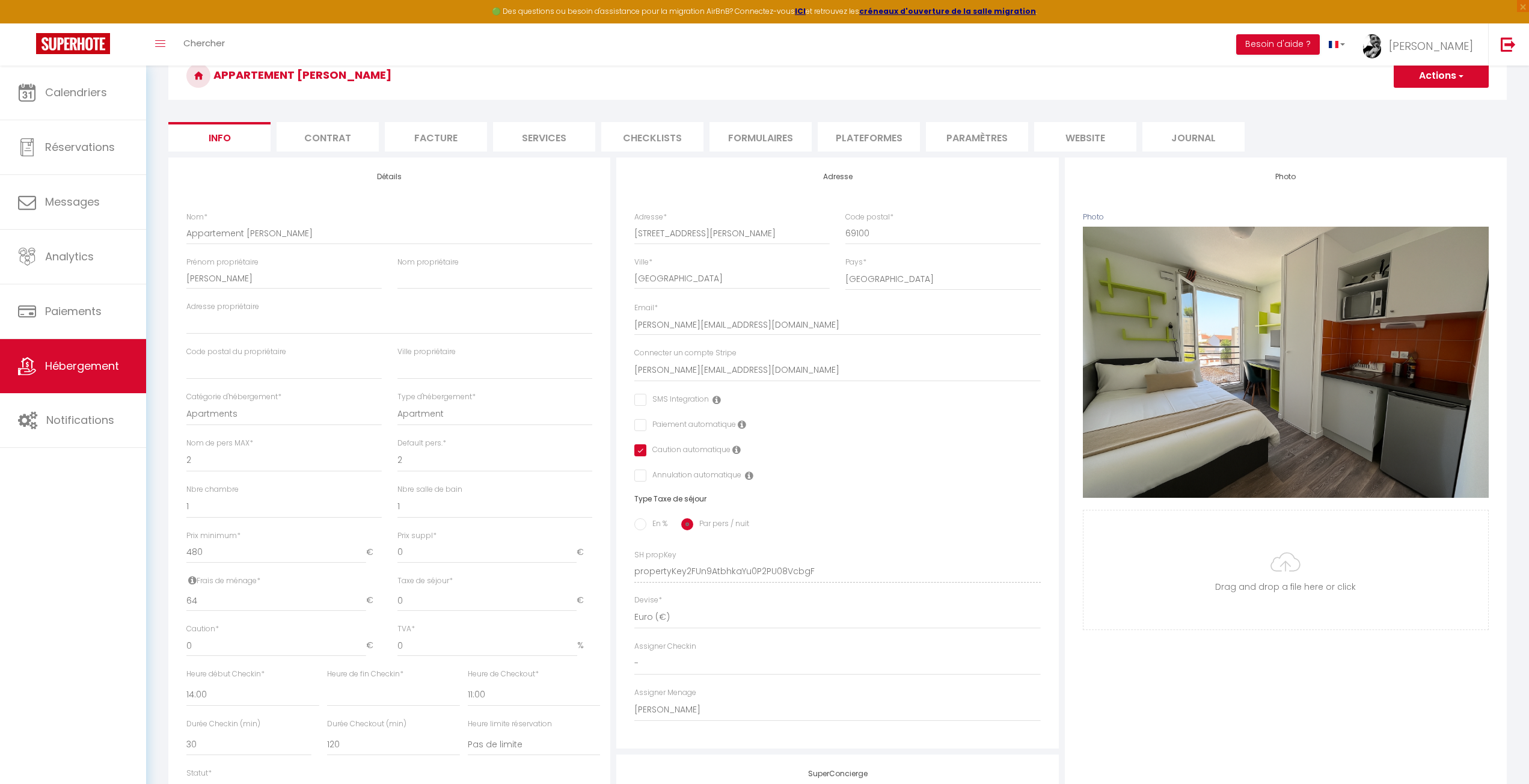
click at [899, 133] on li "Plateformes" at bounding box center [869, 137] width 102 height 29
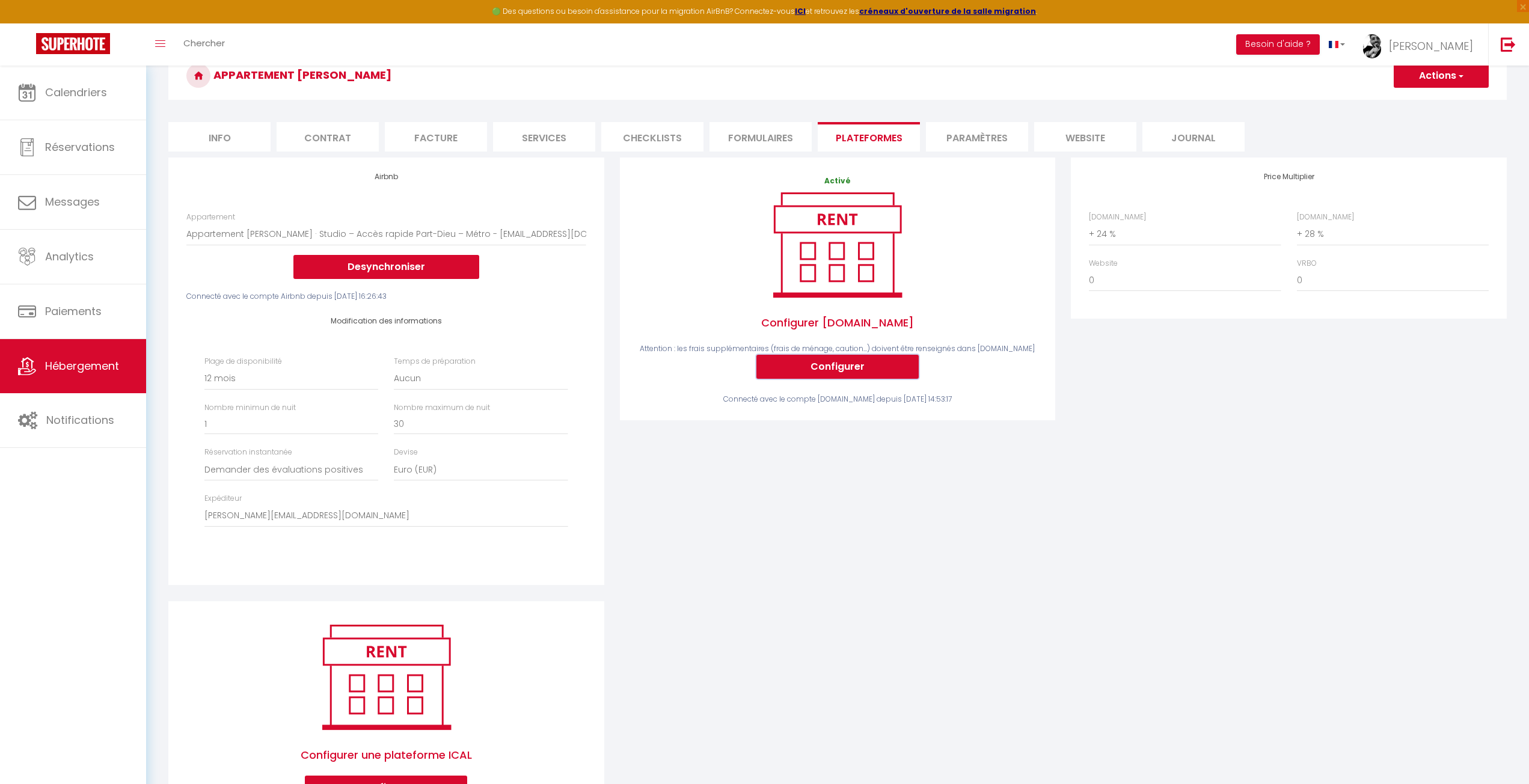
click at [883, 362] on button "Configurer" at bounding box center [837, 366] width 162 height 24
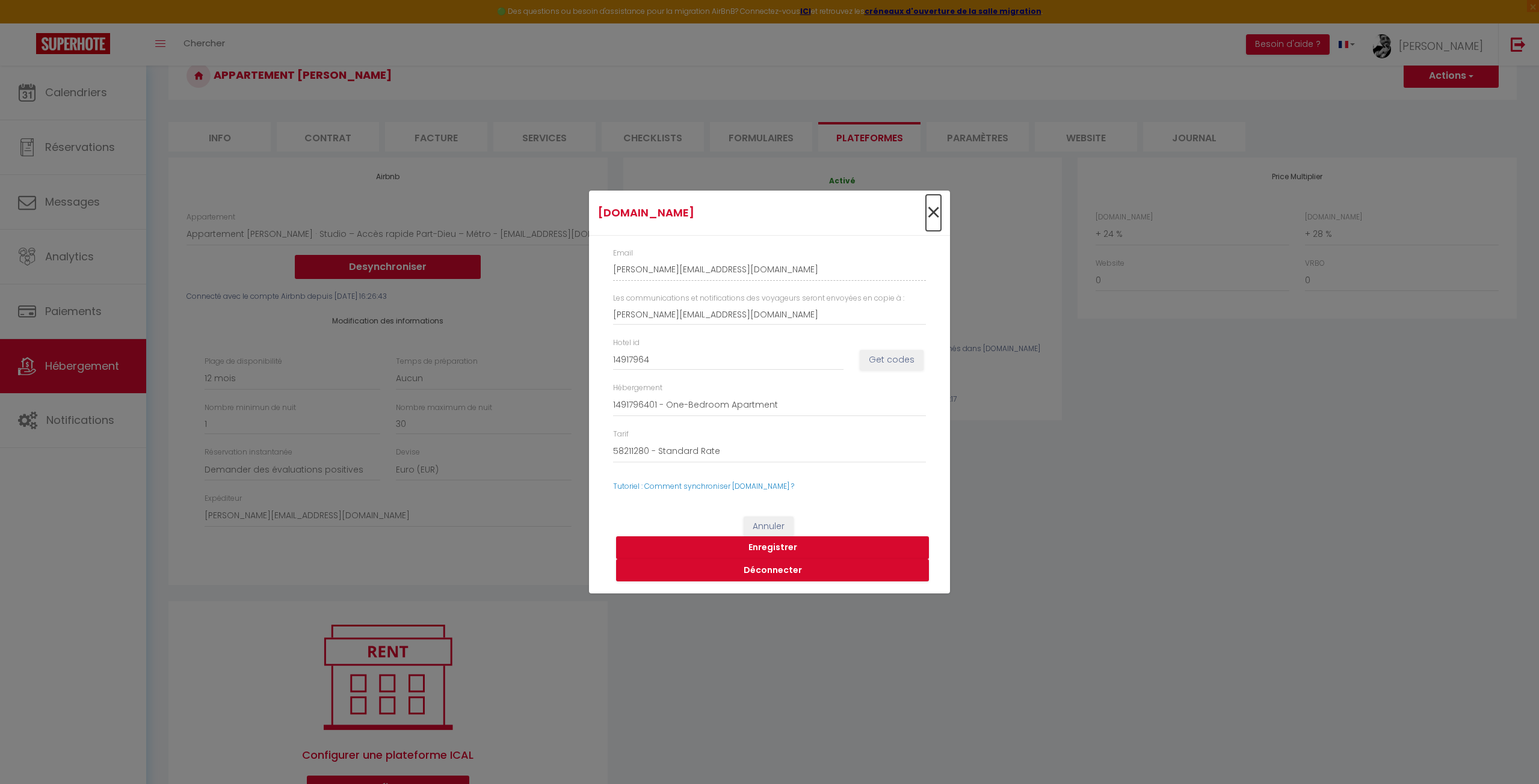
click at [939, 211] on span "×" at bounding box center [934, 213] width 15 height 36
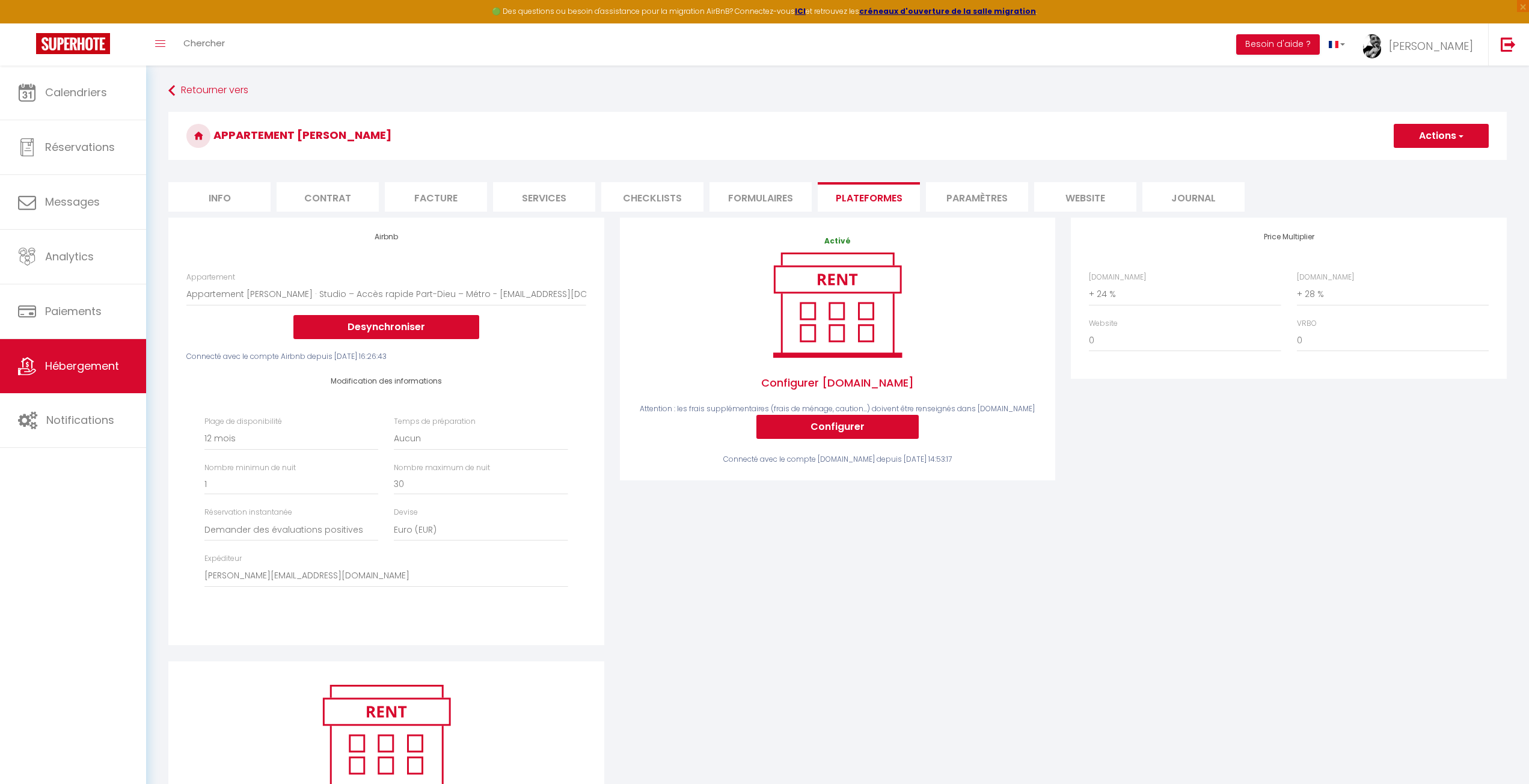
click at [975, 199] on li "Paramètres" at bounding box center [977, 197] width 102 height 29
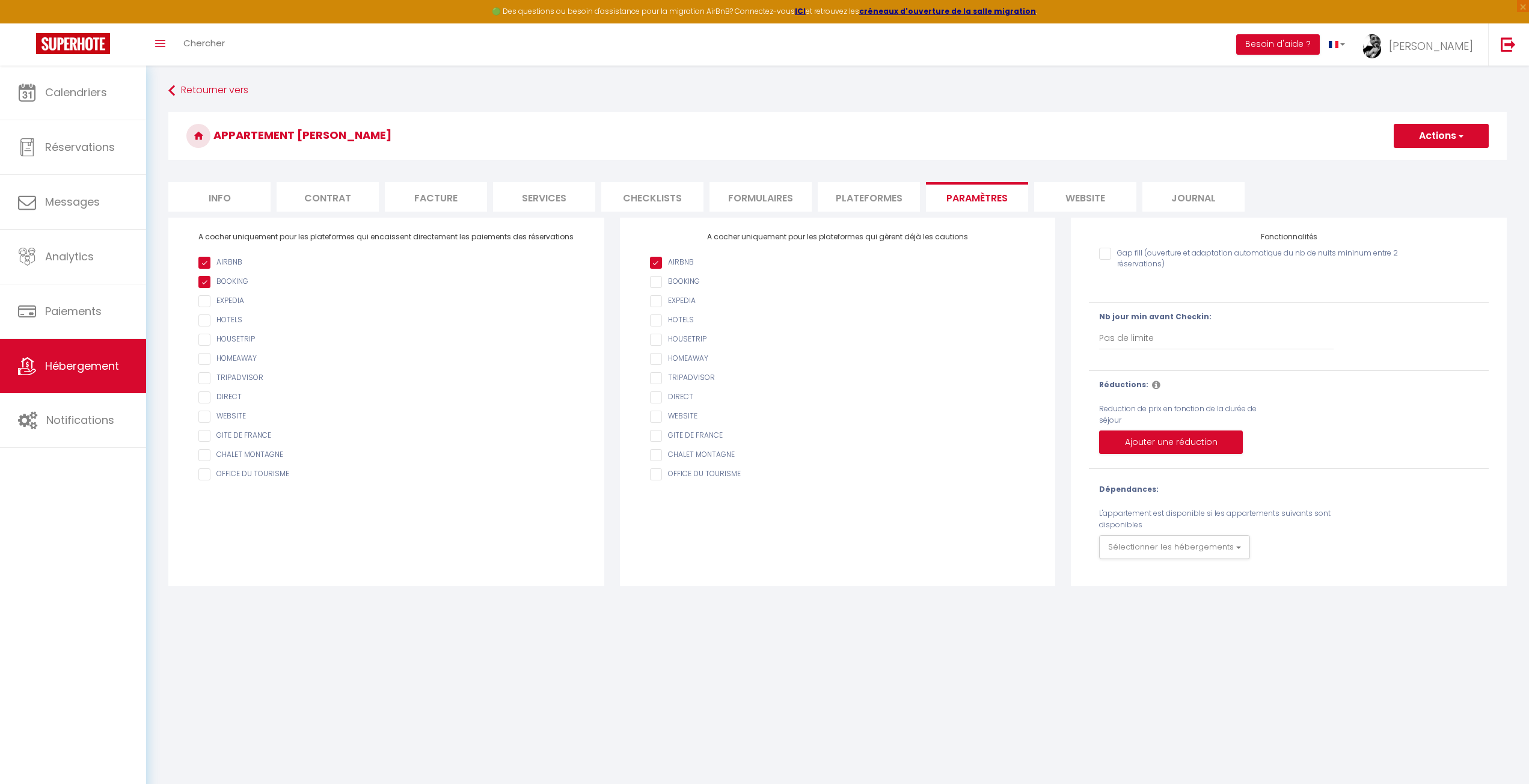
drag, startPoint x: 852, startPoint y: 237, endPoint x: 1061, endPoint y: 252, distance: 209.5
click at [1063, 240] on div "A cocher uniquement pour les plateformes qui encaissent directement les paiemen…" at bounding box center [837, 402] width 1354 height 369
click at [677, 706] on body "🟢 Des questions ou besoin d'assistance pour la migration AirBnB? Connectez-vous…" at bounding box center [764, 457] width 1529 height 784
click at [993, 73] on div "Retourner vers Appartement Catherine Actions Enregistrer Info Contrat Facture S…" at bounding box center [837, 332] width 1383 height 535
click at [699, 590] on div "Retourner vers Appartement Catherine Actions Enregistrer Info Contrat Facture S…" at bounding box center [837, 332] width 1383 height 535
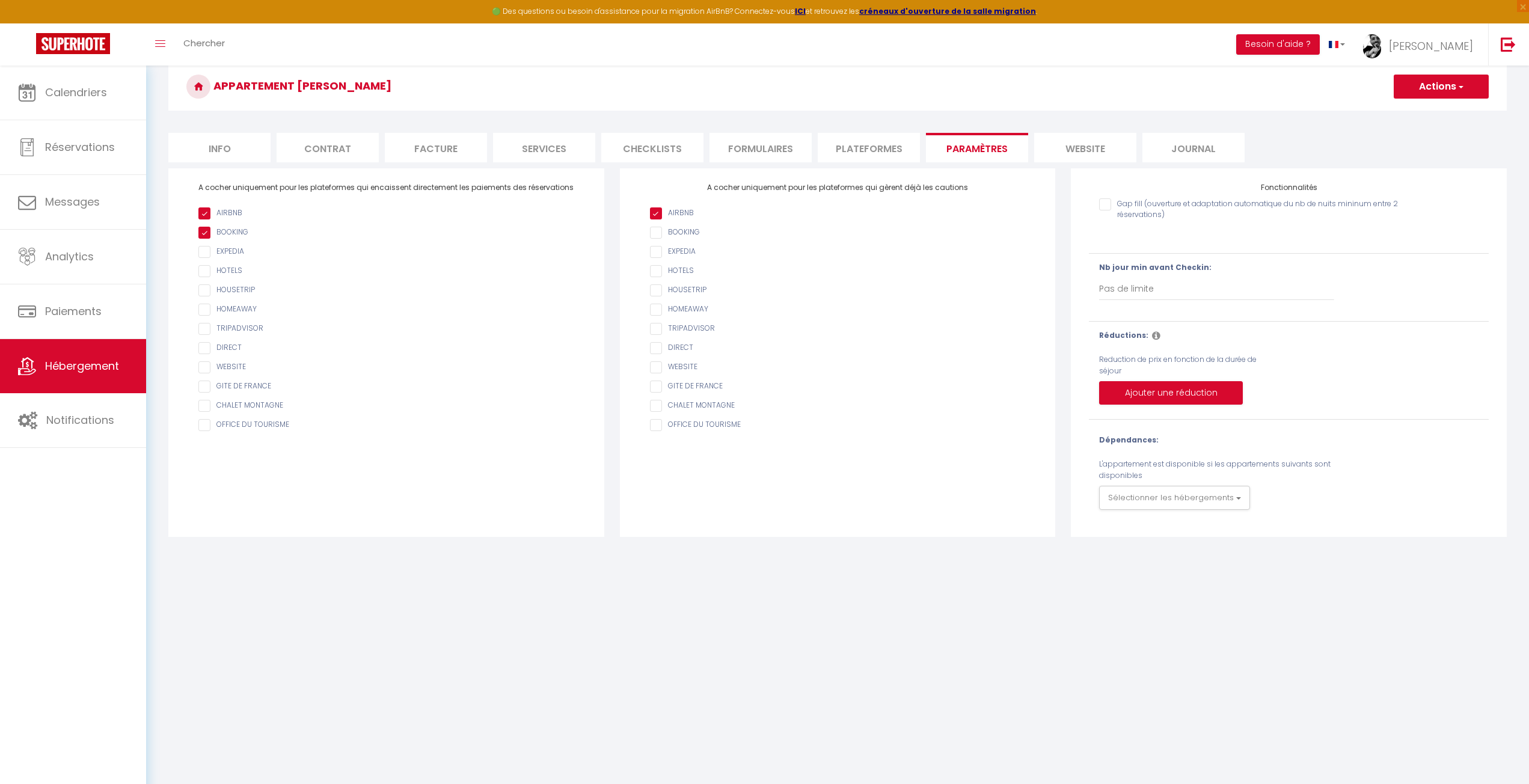
scroll to position [60, 0]
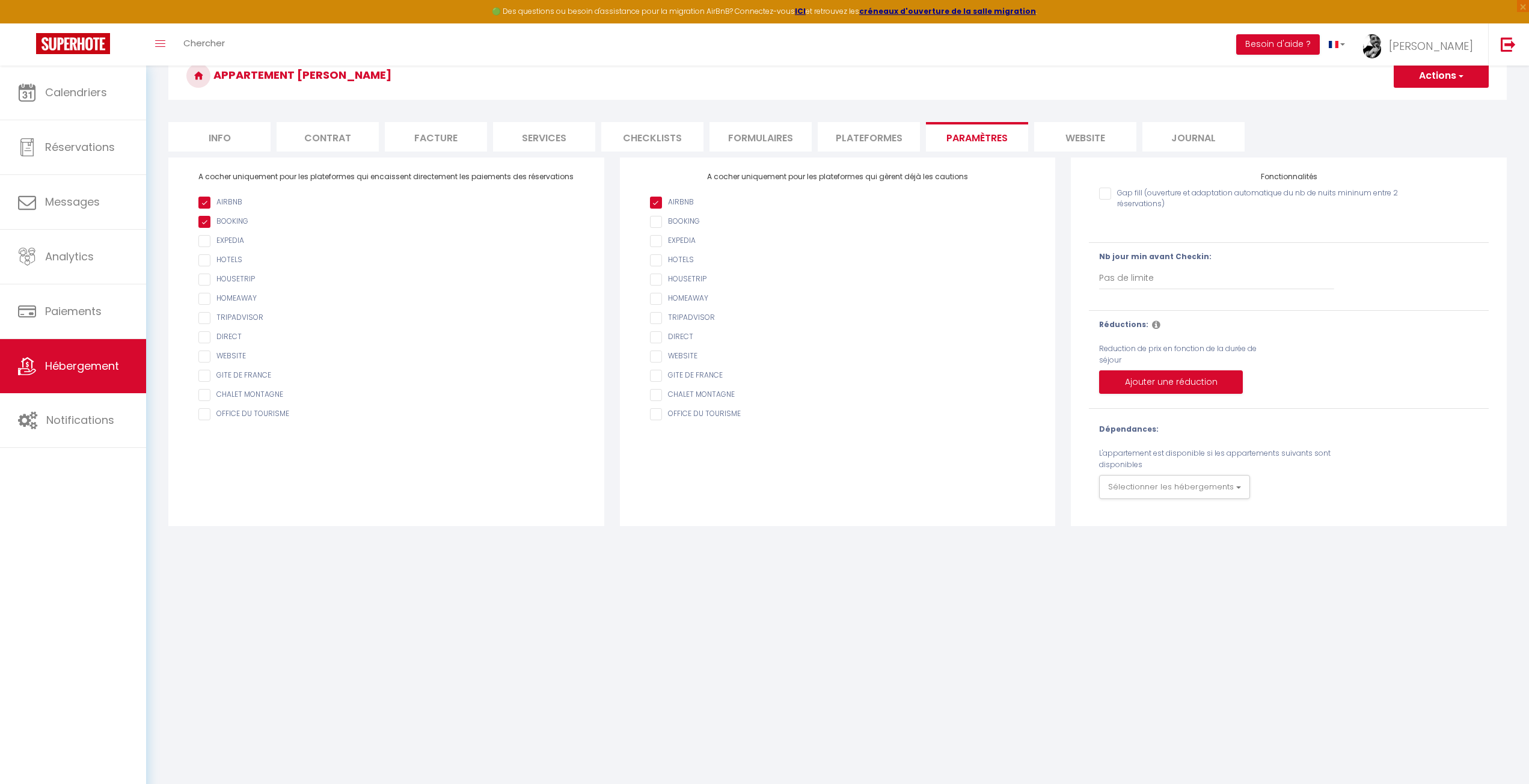
click at [1418, 78] on button "Actions" at bounding box center [1441, 75] width 95 height 24
click at [1408, 106] on input "Enregistrer" at bounding box center [1428, 102] width 45 height 12
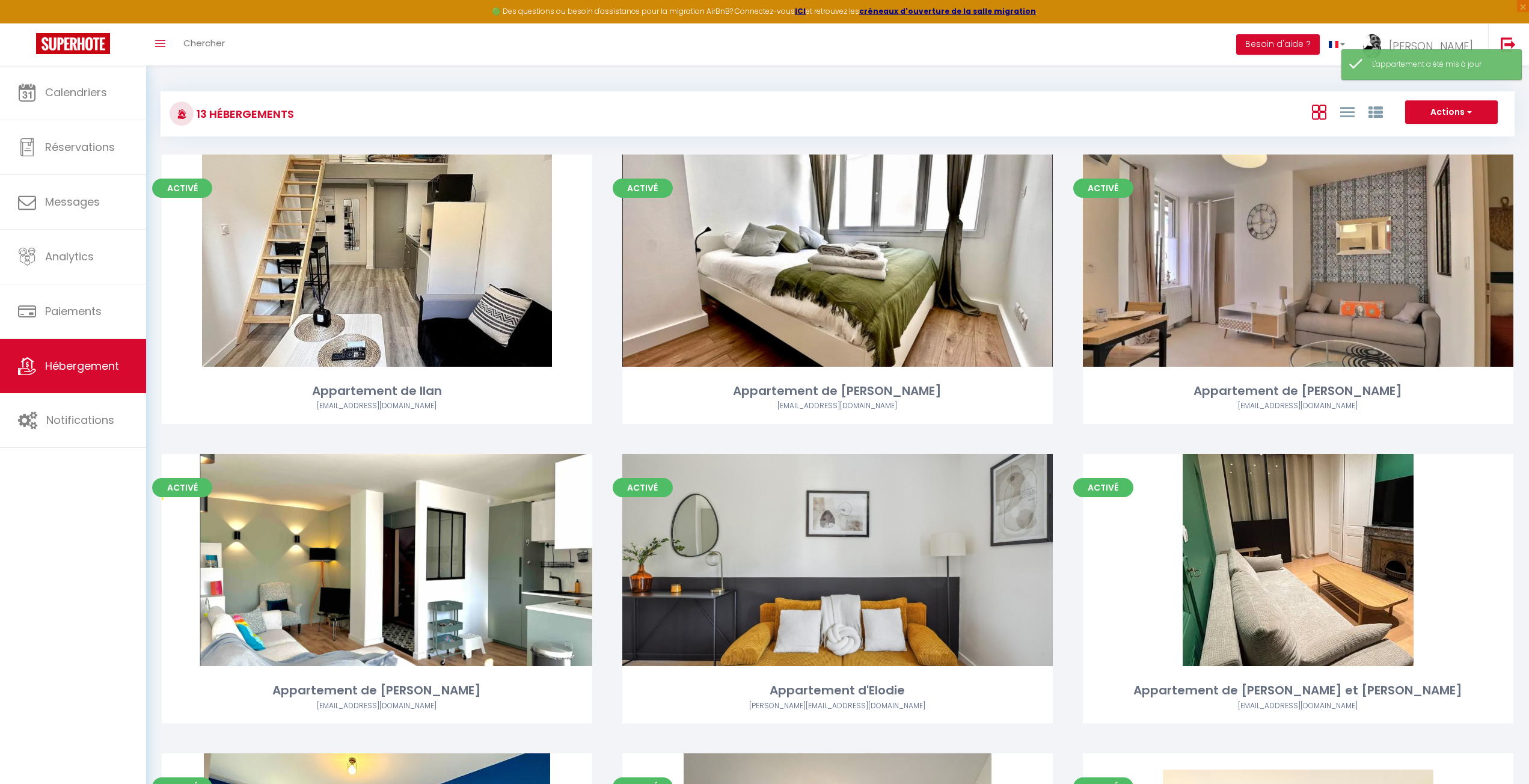
click at [1412, 26] on link "Nathanaël" at bounding box center [1421, 45] width 134 height 42
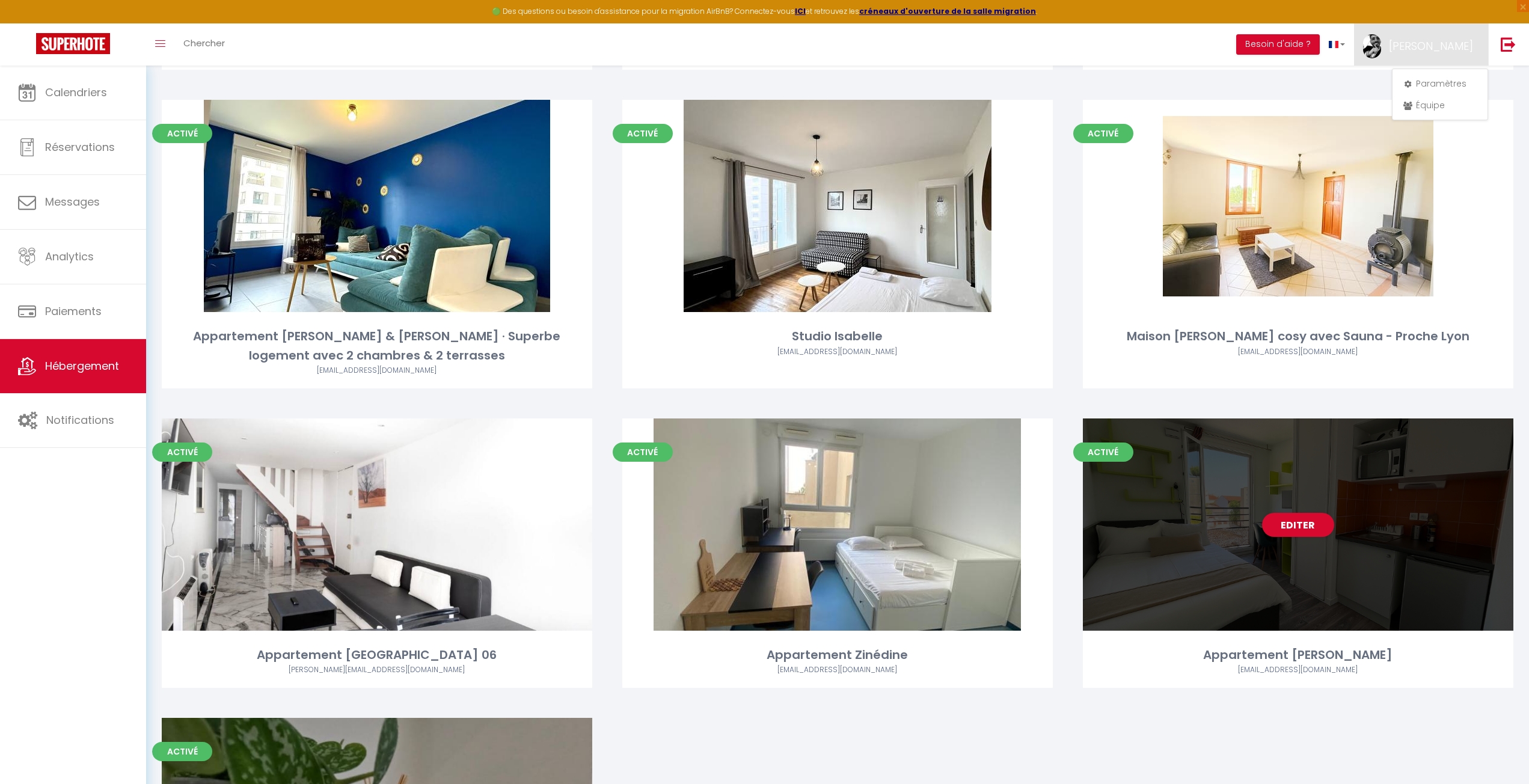
scroll to position [661, 0]
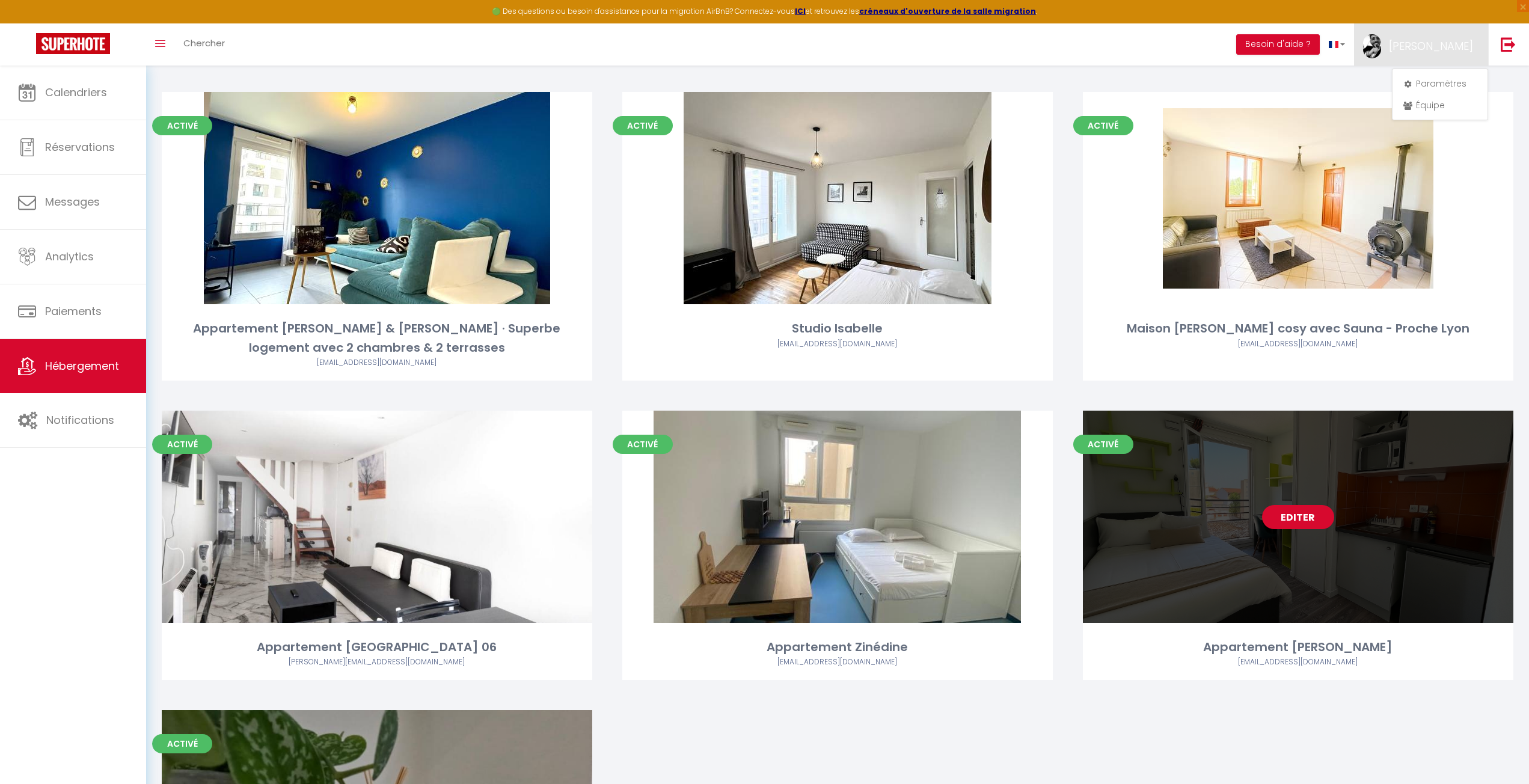
click at [1307, 526] on link "Editer" at bounding box center [1299, 517] width 72 height 24
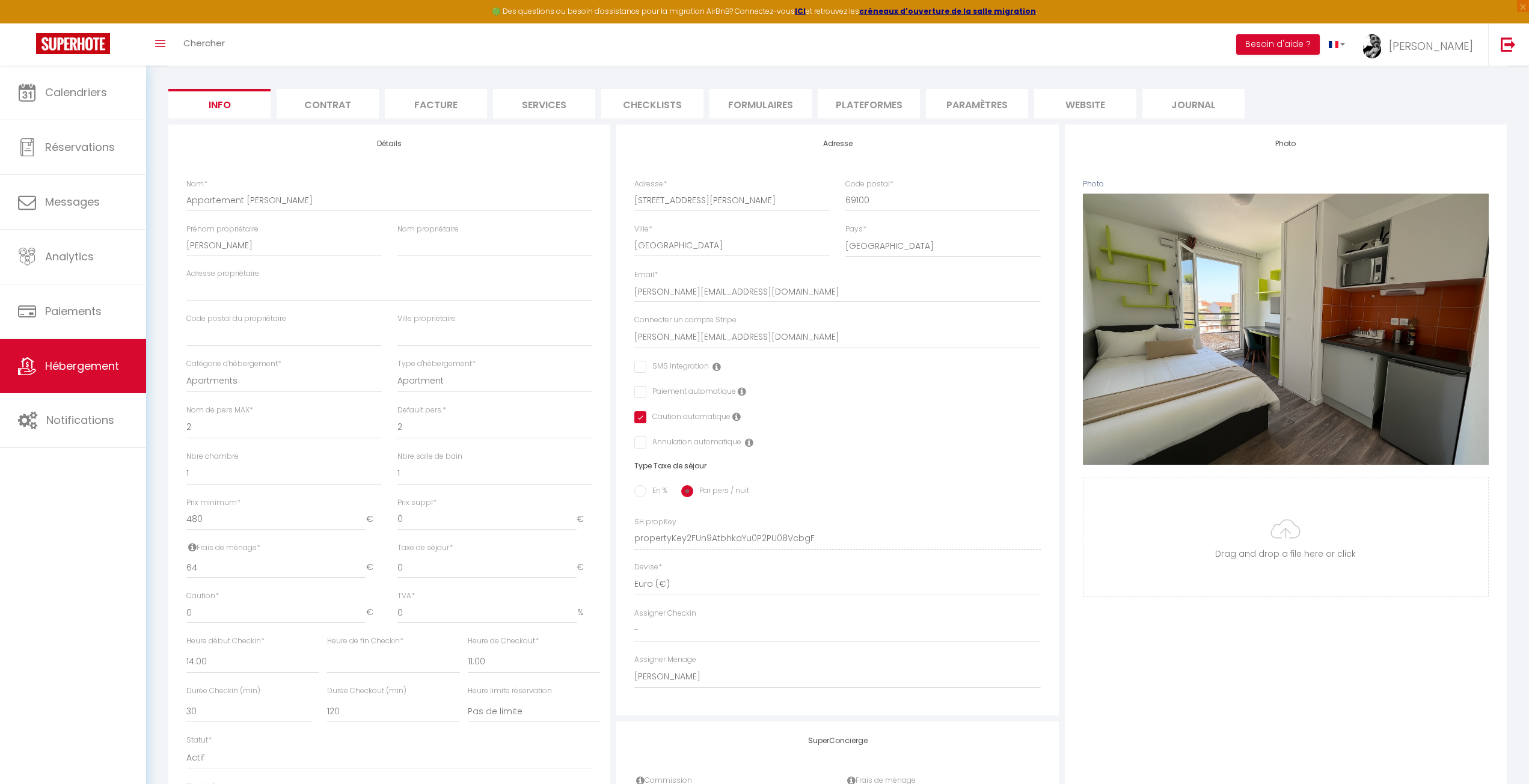
scroll to position [121, 0]
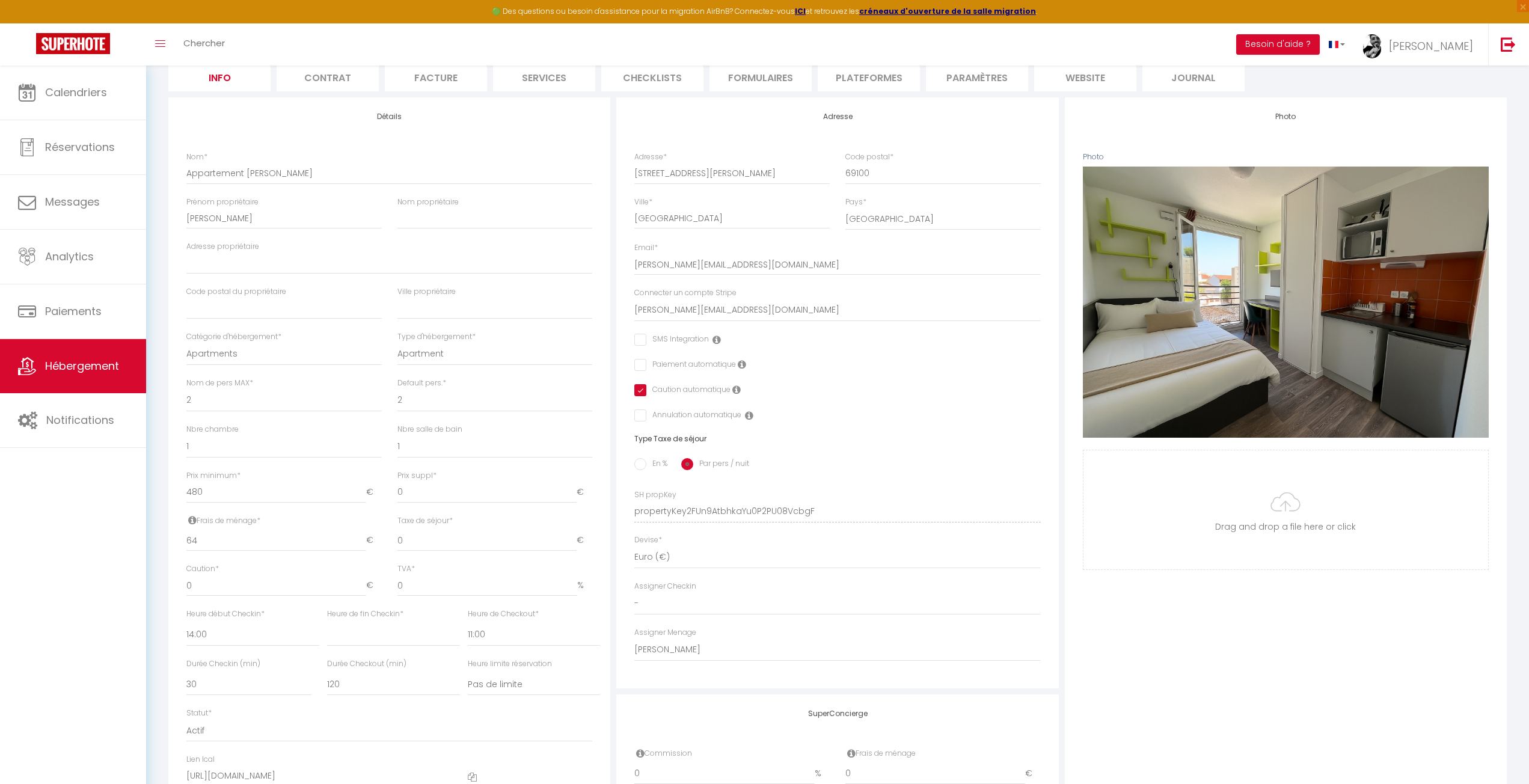
click at [1210, 642] on div "Photo Photo Supprimer Drag and drop a file here or click Ooops, something wrong…" at bounding box center [1286, 503] width 442 height 811
click at [677, 306] on select "nathanael.hamada@gmail.com" at bounding box center [837, 310] width 406 height 23
click at [1193, 642] on div "Photo Photo Supprimer Drag and drop a file here or click Ooops, something wrong…" at bounding box center [1286, 503] width 442 height 811
click at [647, 391] on label "Caution automatique" at bounding box center [689, 390] width 84 height 13
click at [640, 390] on input "checkbox" at bounding box center [638, 390] width 8 height 12
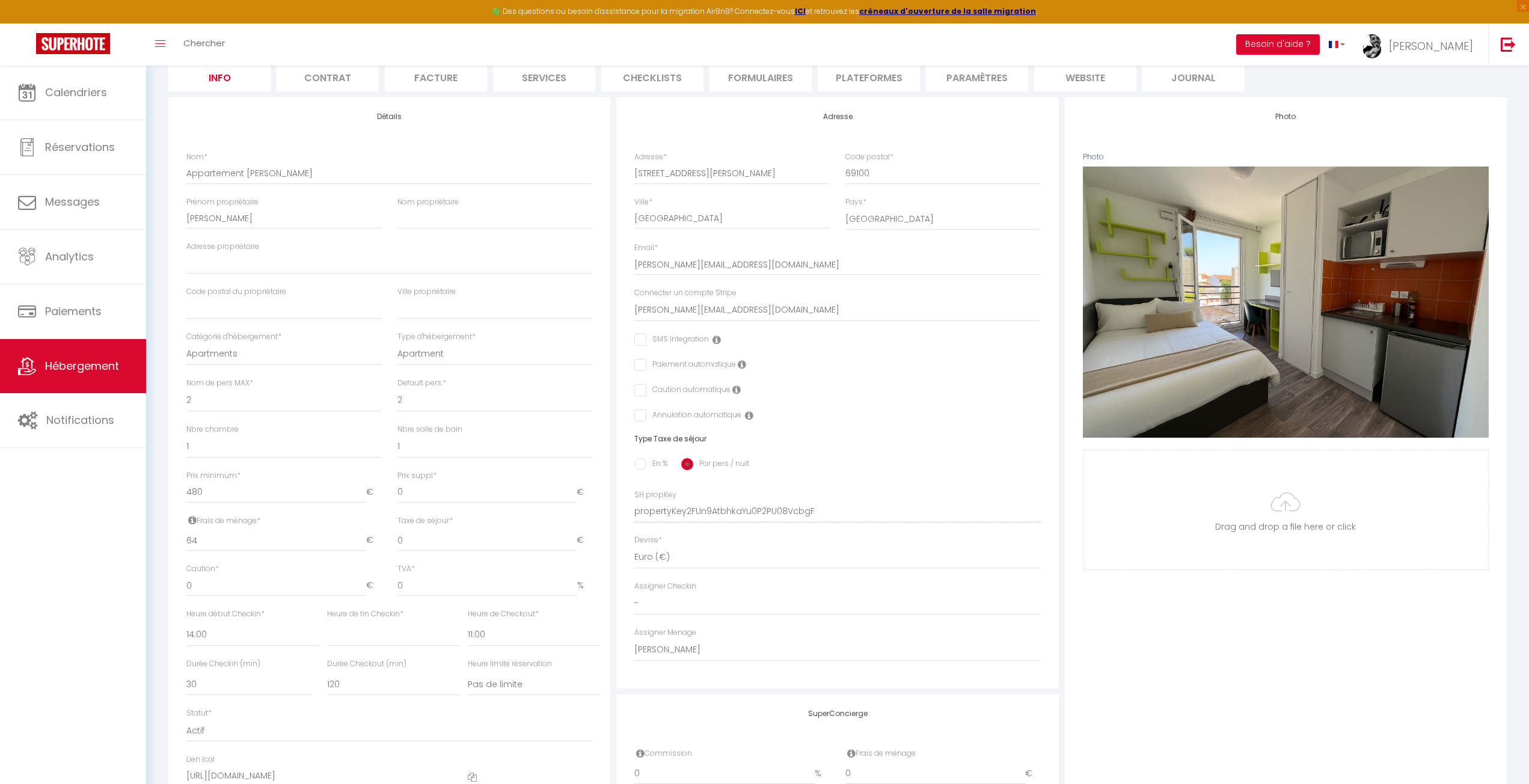
click at [1114, 575] on div "Photo Photo Supprimer Drag and drop a file here or click Ooops, something wrong…" at bounding box center [1286, 503] width 442 height 811
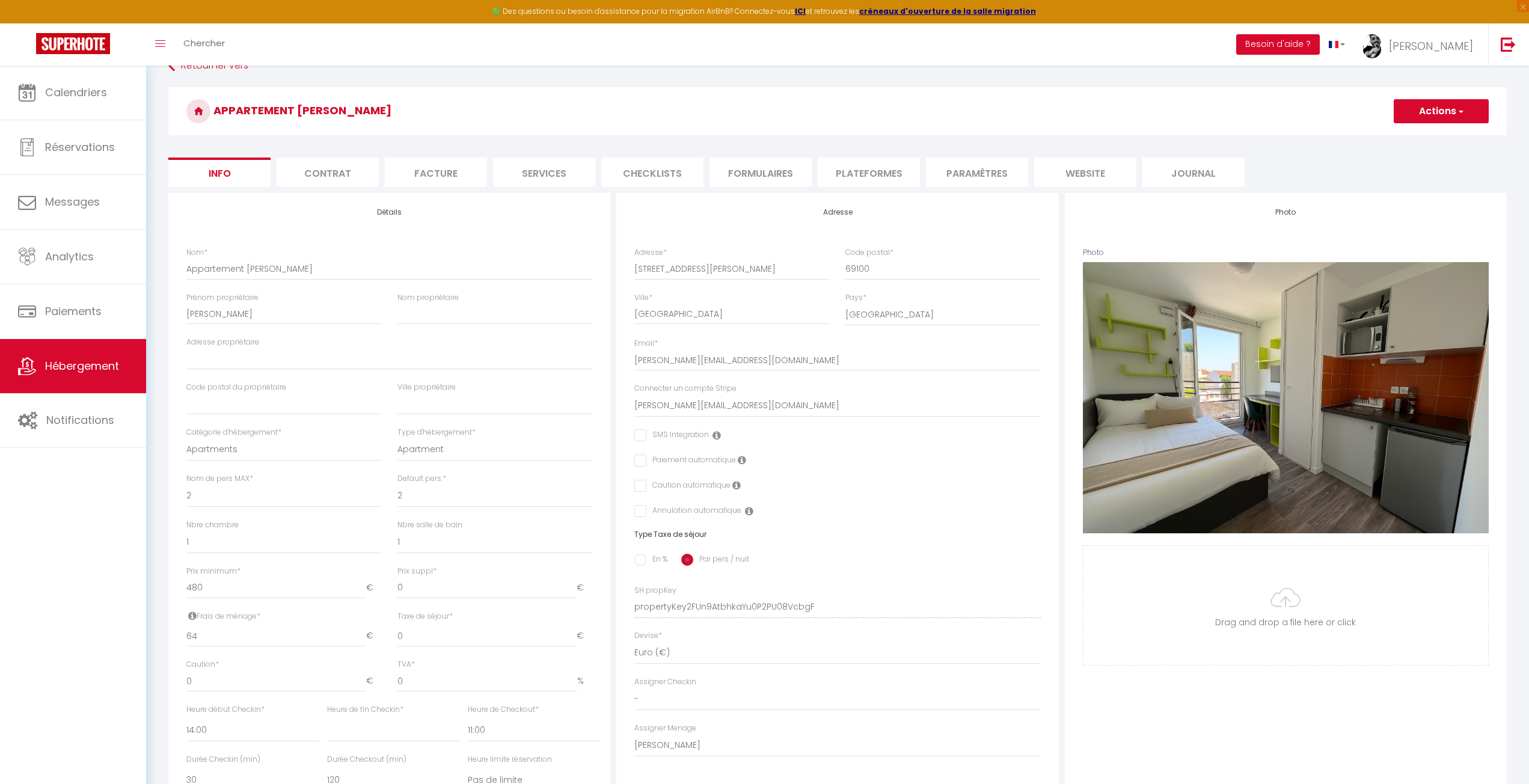
scroll to position [0, 0]
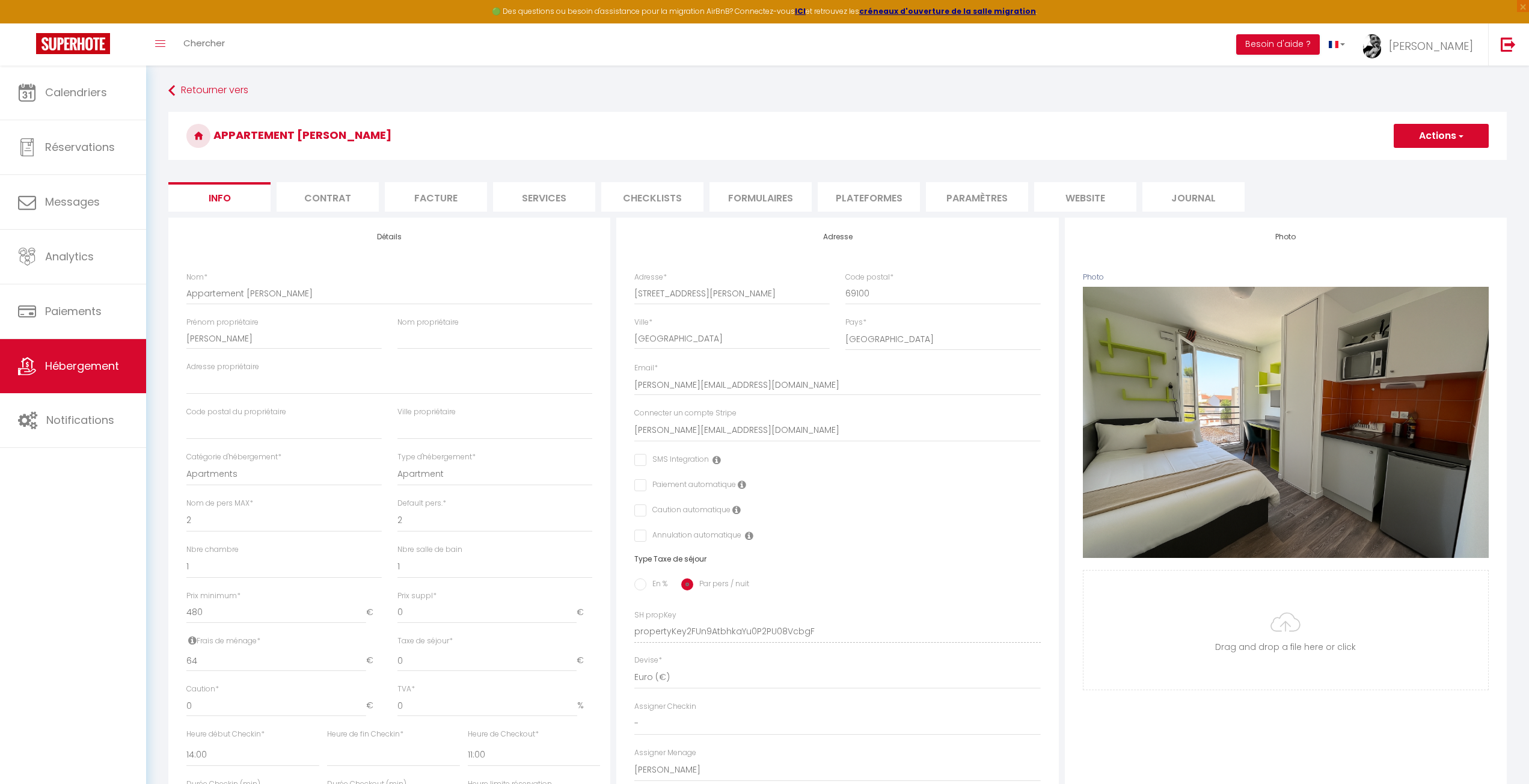
drag, startPoint x: 1418, startPoint y: 132, endPoint x: 1408, endPoint y: 154, distance: 24.2
click at [1420, 132] on button "Actions" at bounding box center [1441, 135] width 95 height 24
click at [1160, 755] on div "Photo Photo Supprimer Drag and drop a file here or click Ooops, something wrong…" at bounding box center [1286, 623] width 442 height 811
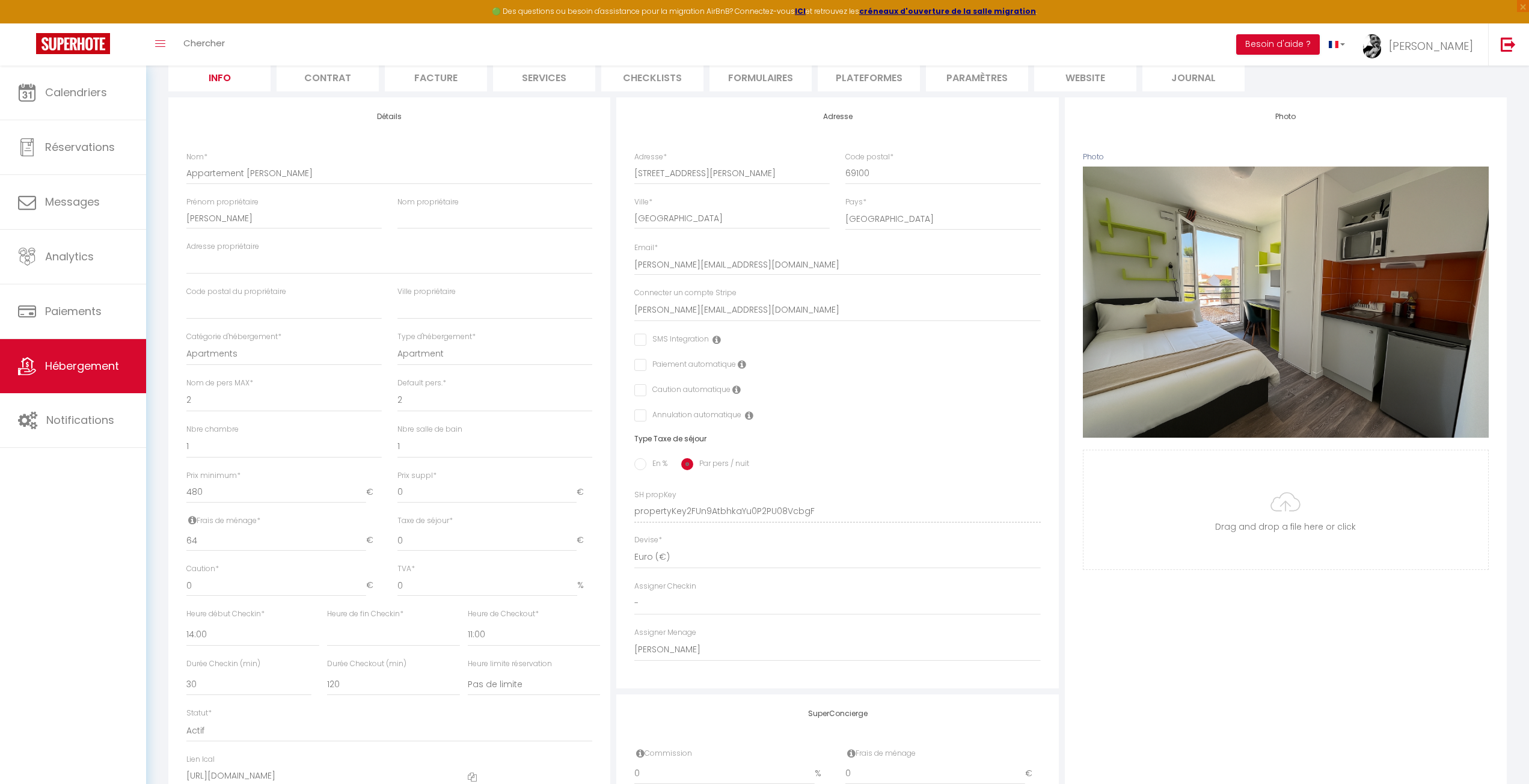
scroll to position [180, 0]
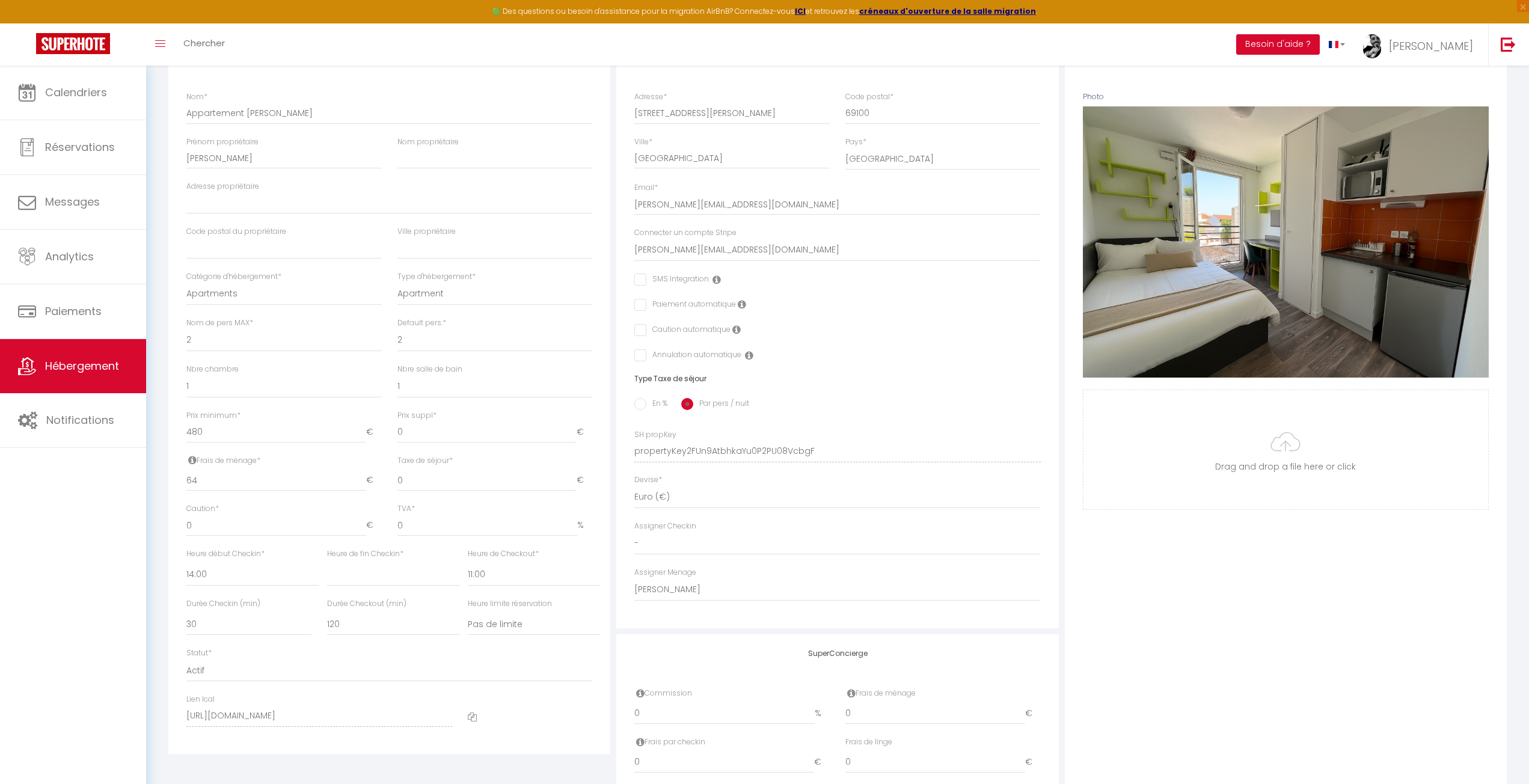
click at [1177, 562] on div "Photo Photo Supprimer Drag and drop a file here or click Ooops, something wrong…" at bounding box center [1286, 443] width 442 height 811
click at [210, 525] on input "0" at bounding box center [276, 525] width 180 height 22
click at [1192, 584] on div "Photo Photo Supprimer Drag and drop a file here or click Ooops, something wrong…" at bounding box center [1286, 443] width 442 height 811
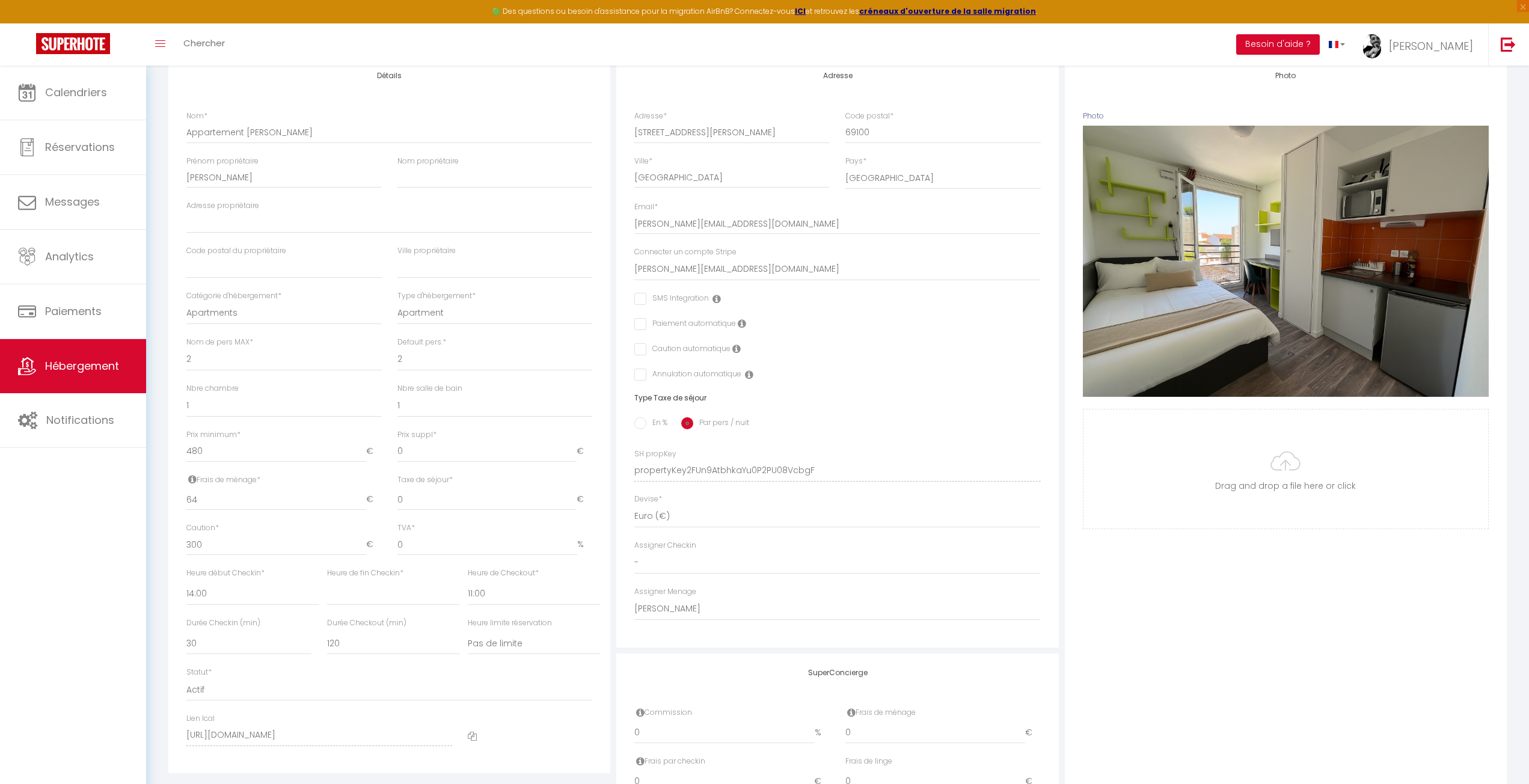
scroll to position [0, 0]
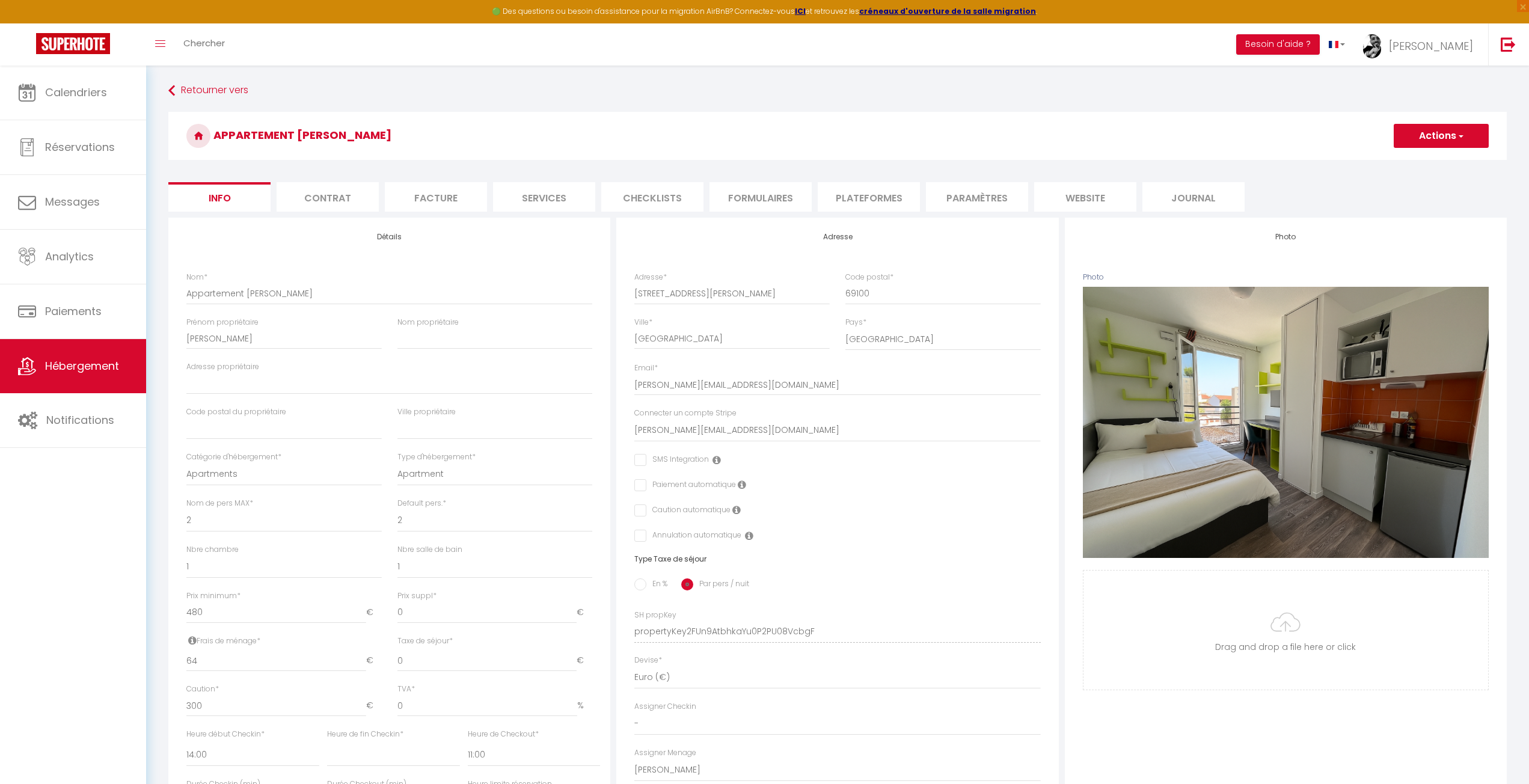
click at [1445, 134] on button "Actions" at bounding box center [1441, 135] width 95 height 24
click at [1420, 159] on link "Enregistrer" at bounding box center [1424, 162] width 129 height 15
click at [1426, 144] on button "Actions" at bounding box center [1441, 135] width 95 height 24
click at [1405, 163] on input "Enregistrer" at bounding box center [1394, 163] width 45 height 12
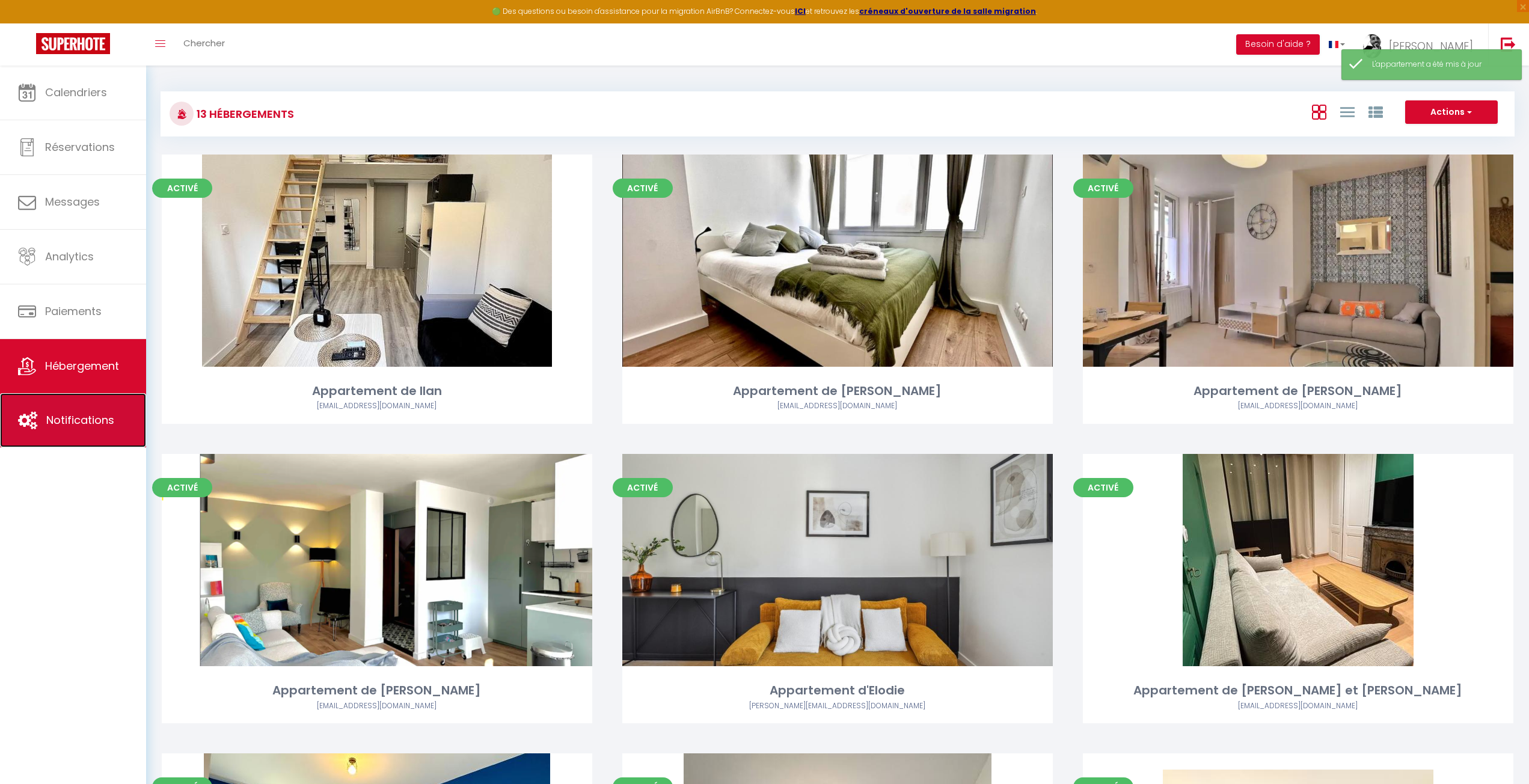
click at [71, 430] on link "Notifications" at bounding box center [73, 420] width 146 height 54
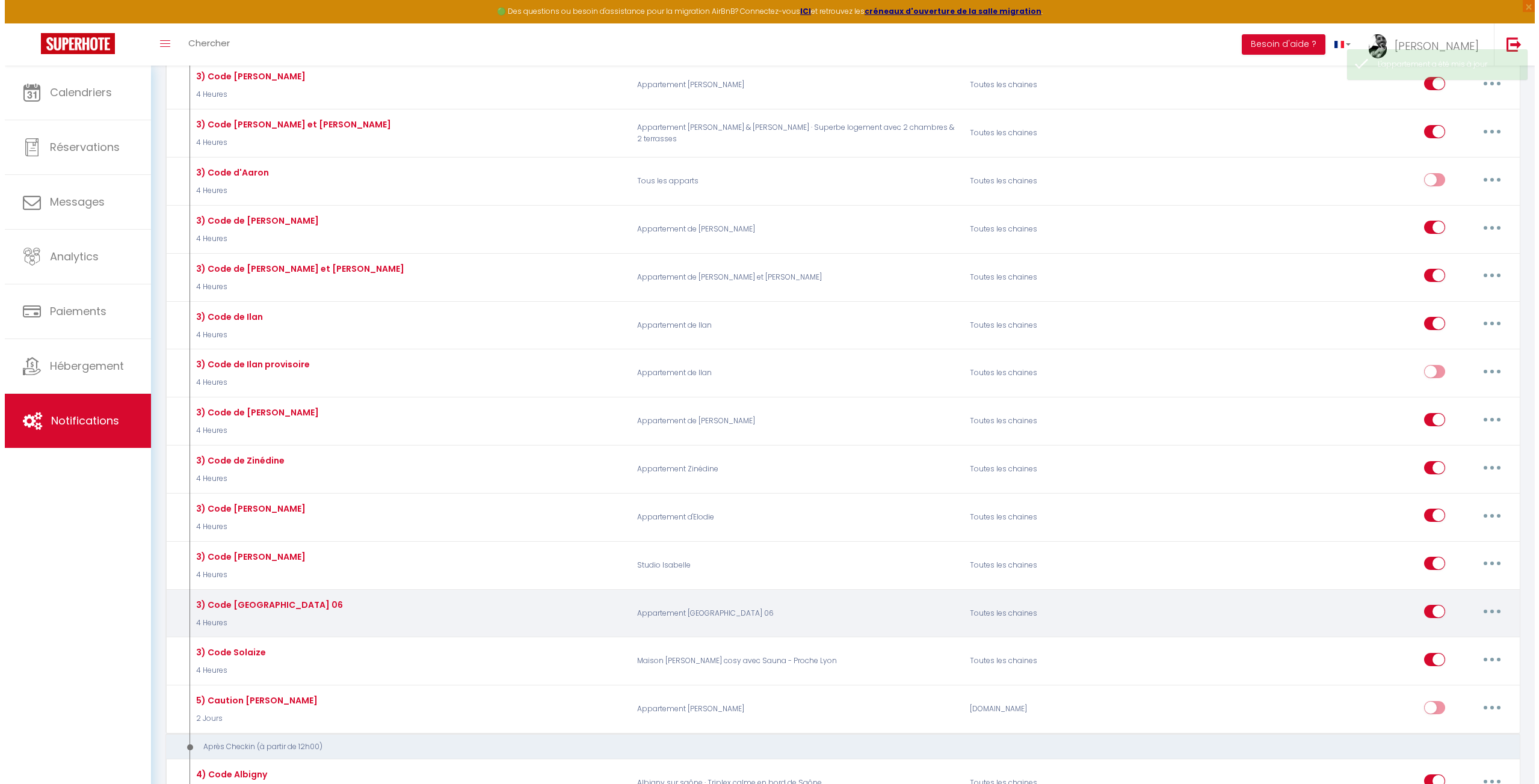
scroll to position [1383, 0]
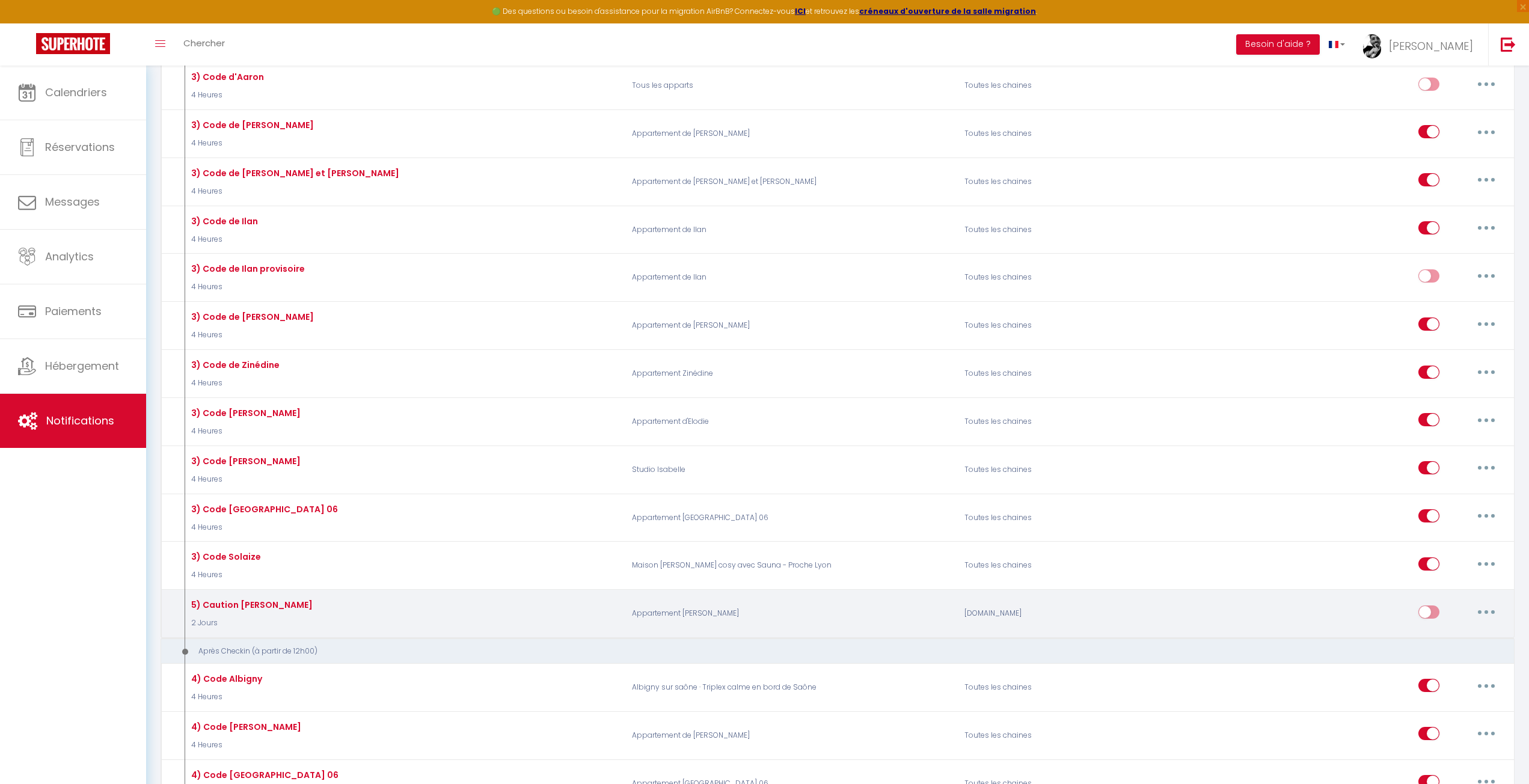
click at [1490, 603] on button "button" at bounding box center [1487, 612] width 34 height 19
click at [1435, 672] on link "Tester" at bounding box center [1455, 682] width 89 height 21
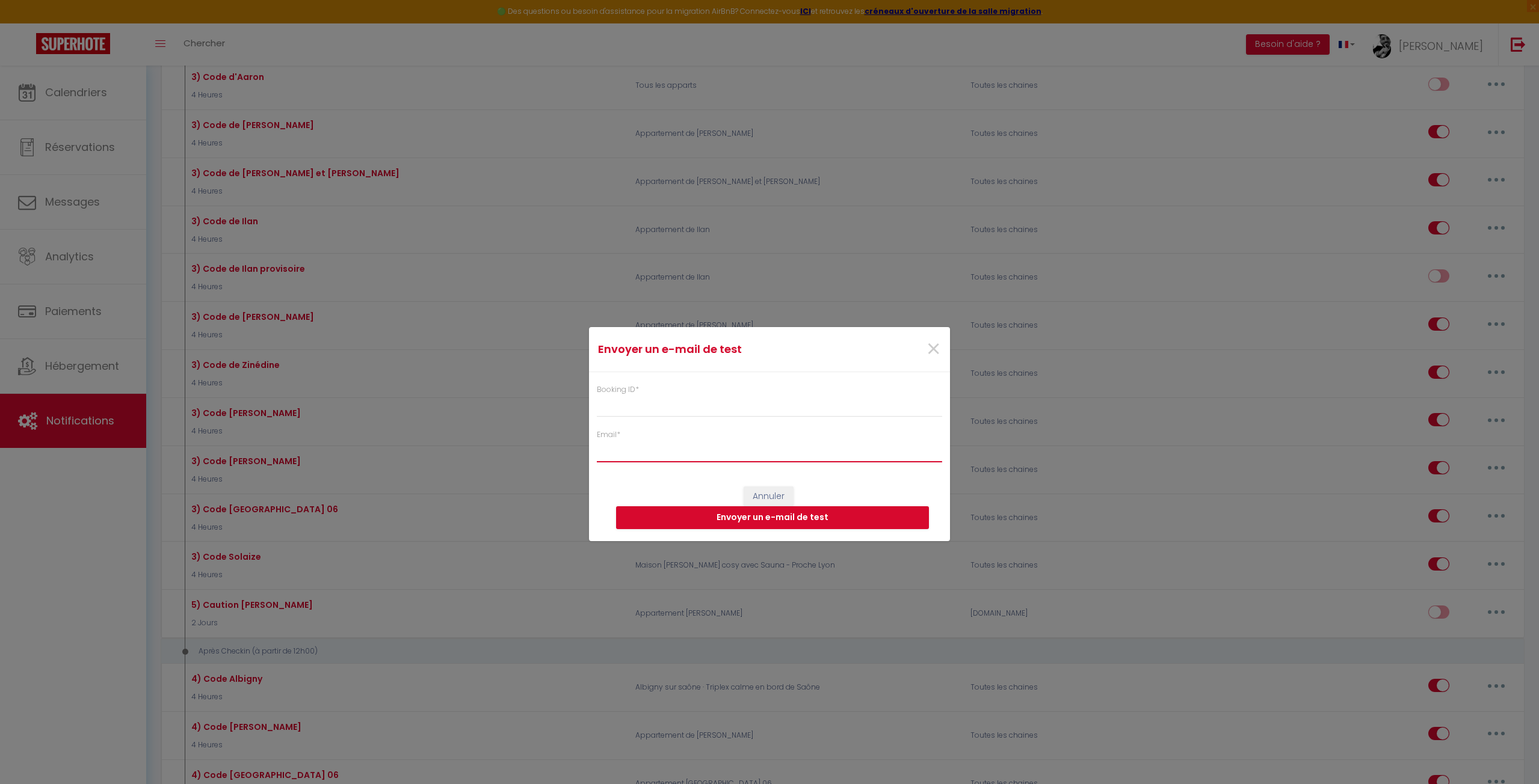
click at [785, 456] on input "Email *" at bounding box center [769, 452] width 345 height 22
click at [681, 410] on input "Booking ID *" at bounding box center [769, 406] width 345 height 22
paste input "Bonjour [GUEST:FIRST_NAME], Je suis ravi de vous accueillir dans mon appartemen…"
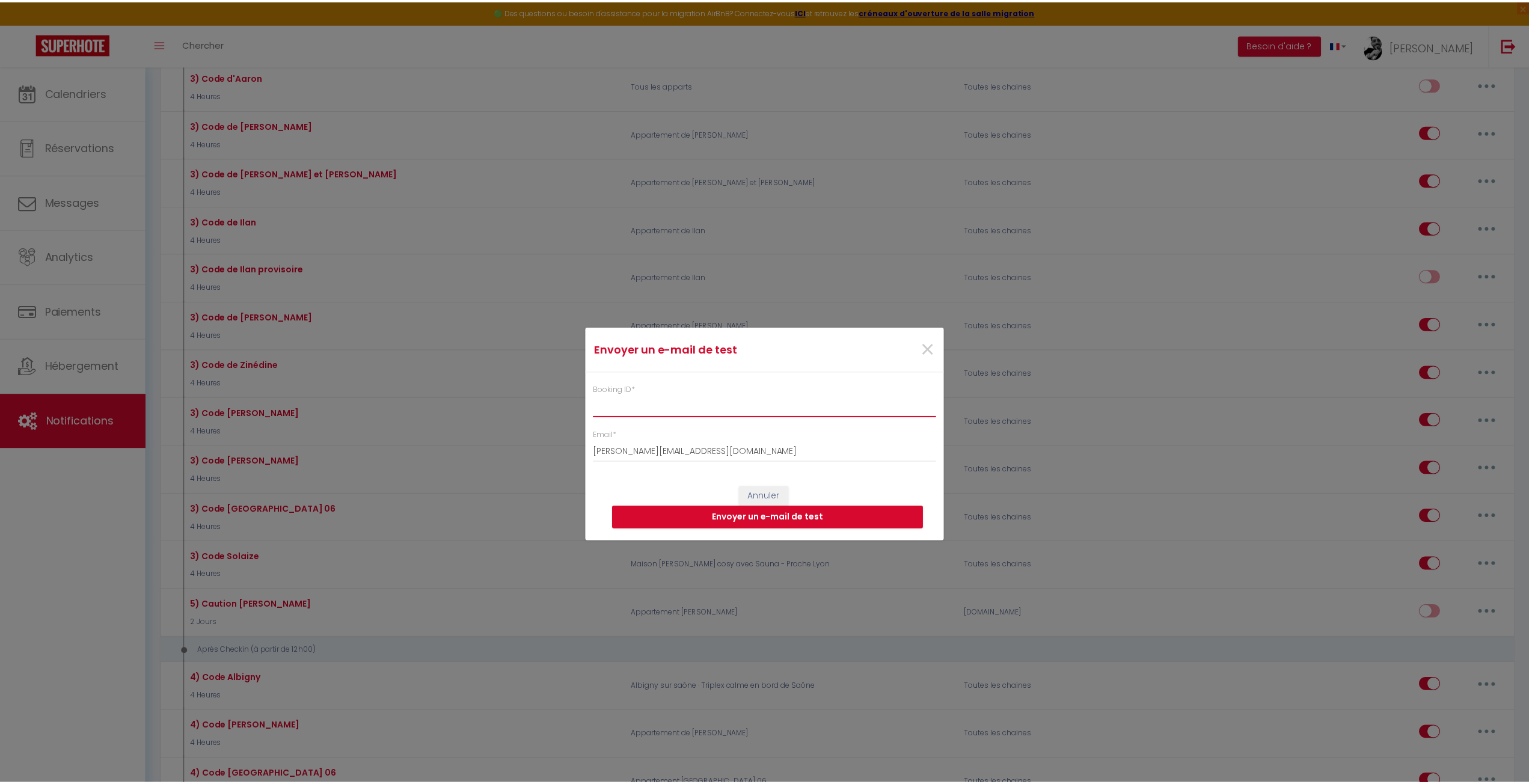
scroll to position [0, 0]
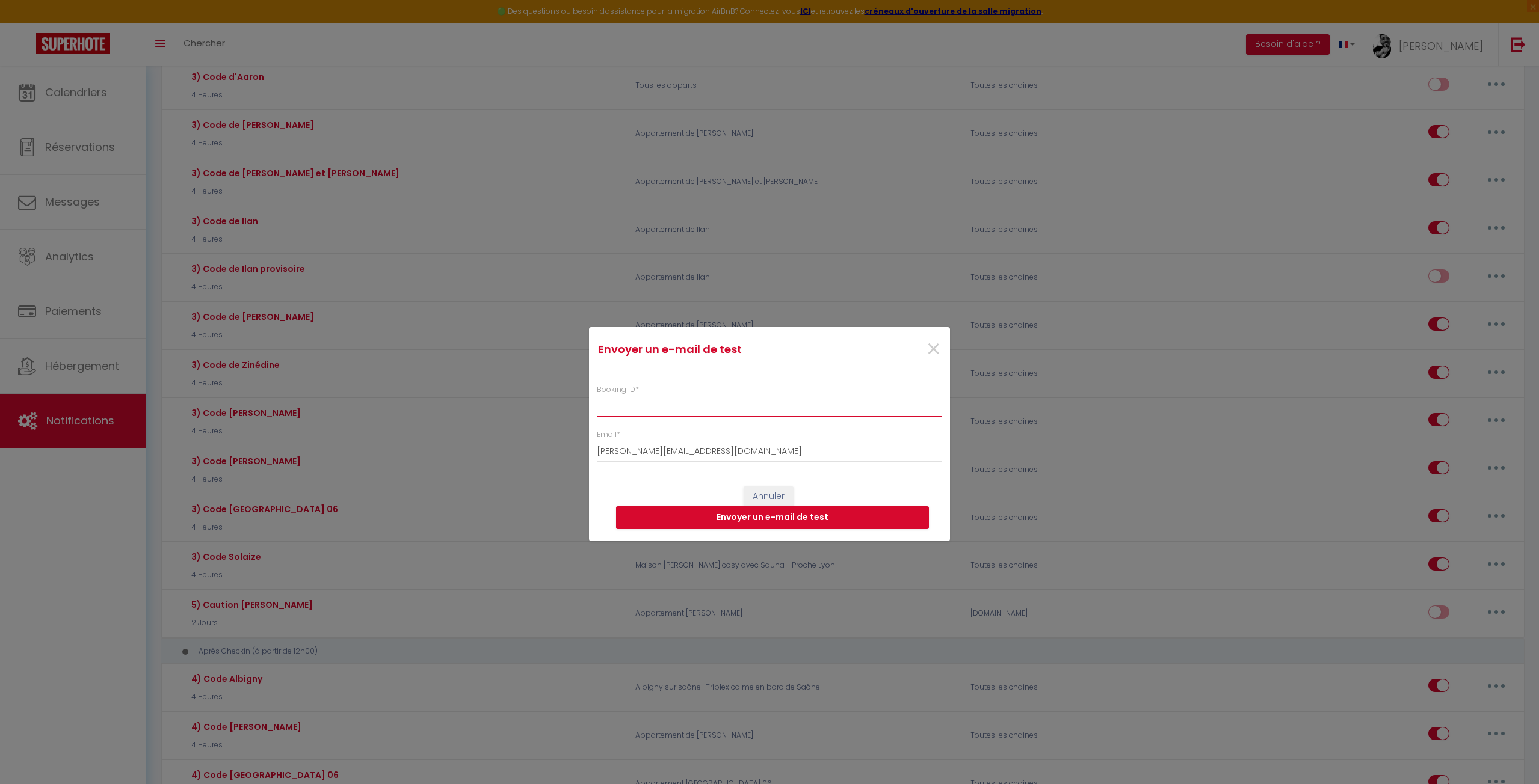
paste input "6603058"
click at [689, 516] on button "Envoyer un e-mail de test" at bounding box center [772, 518] width 313 height 23
click at [932, 340] on span "×" at bounding box center [934, 349] width 15 height 36
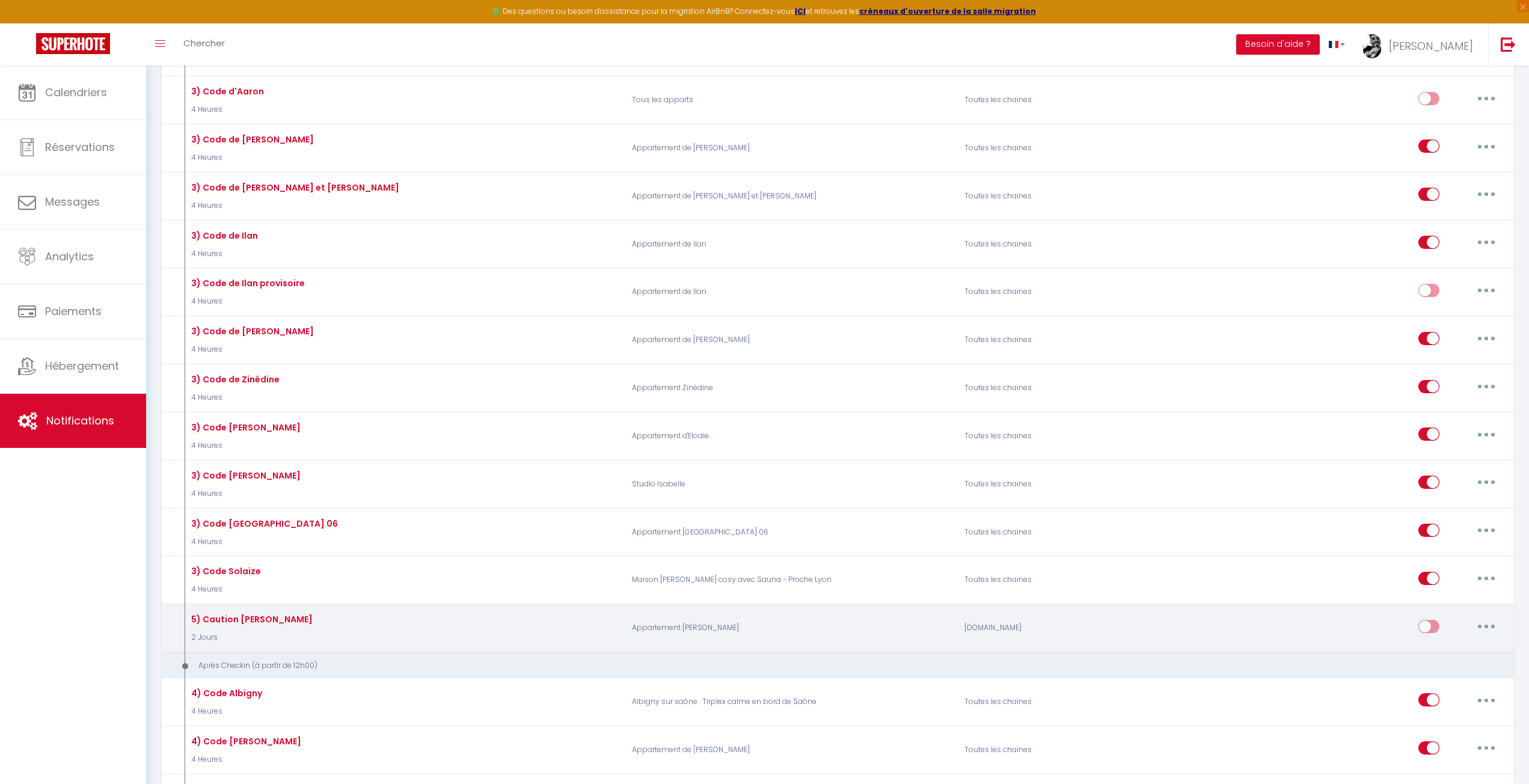
scroll to position [1383, 0]
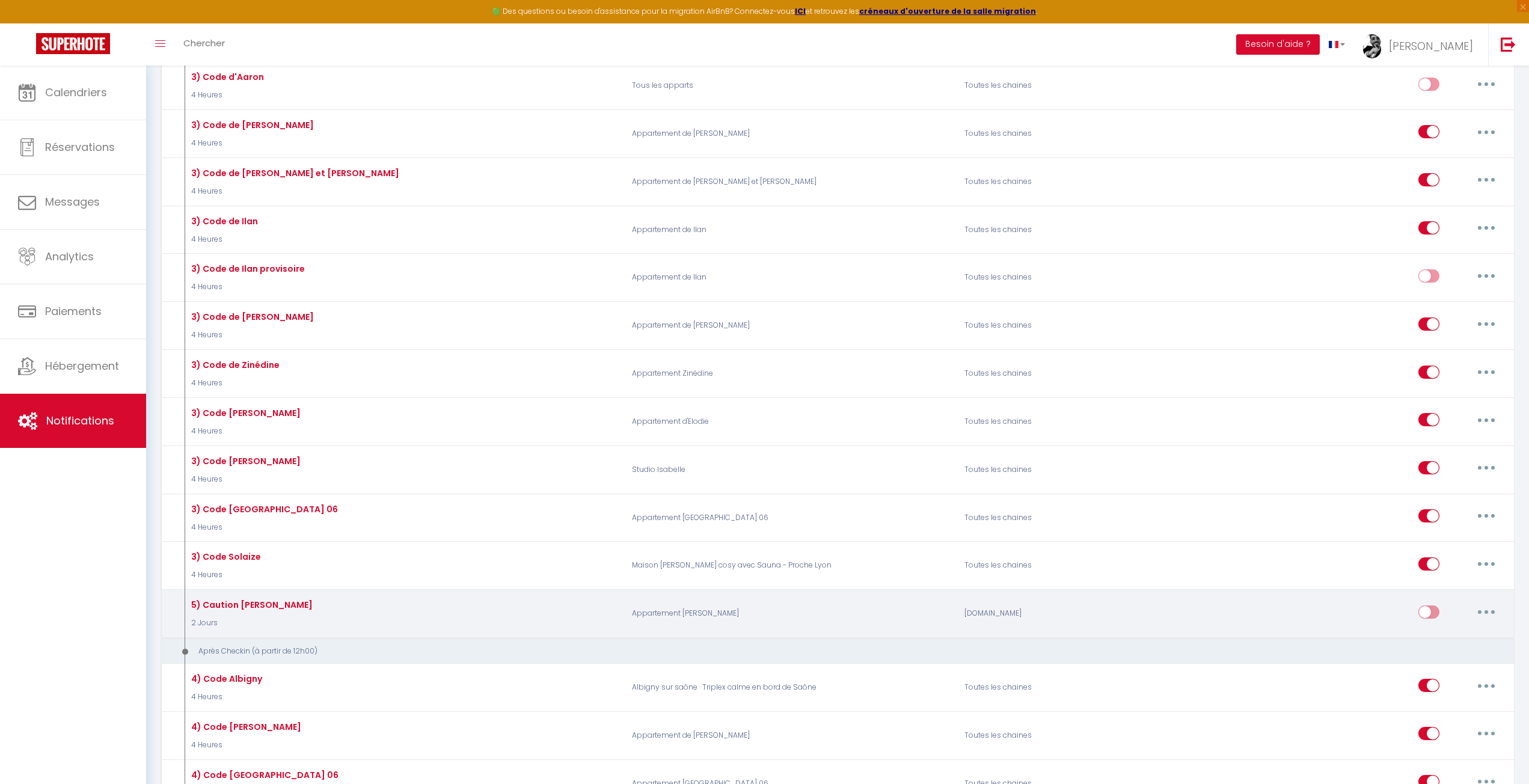
click at [1437, 606] on input "checkbox" at bounding box center [1428, 614] width 21 height 18
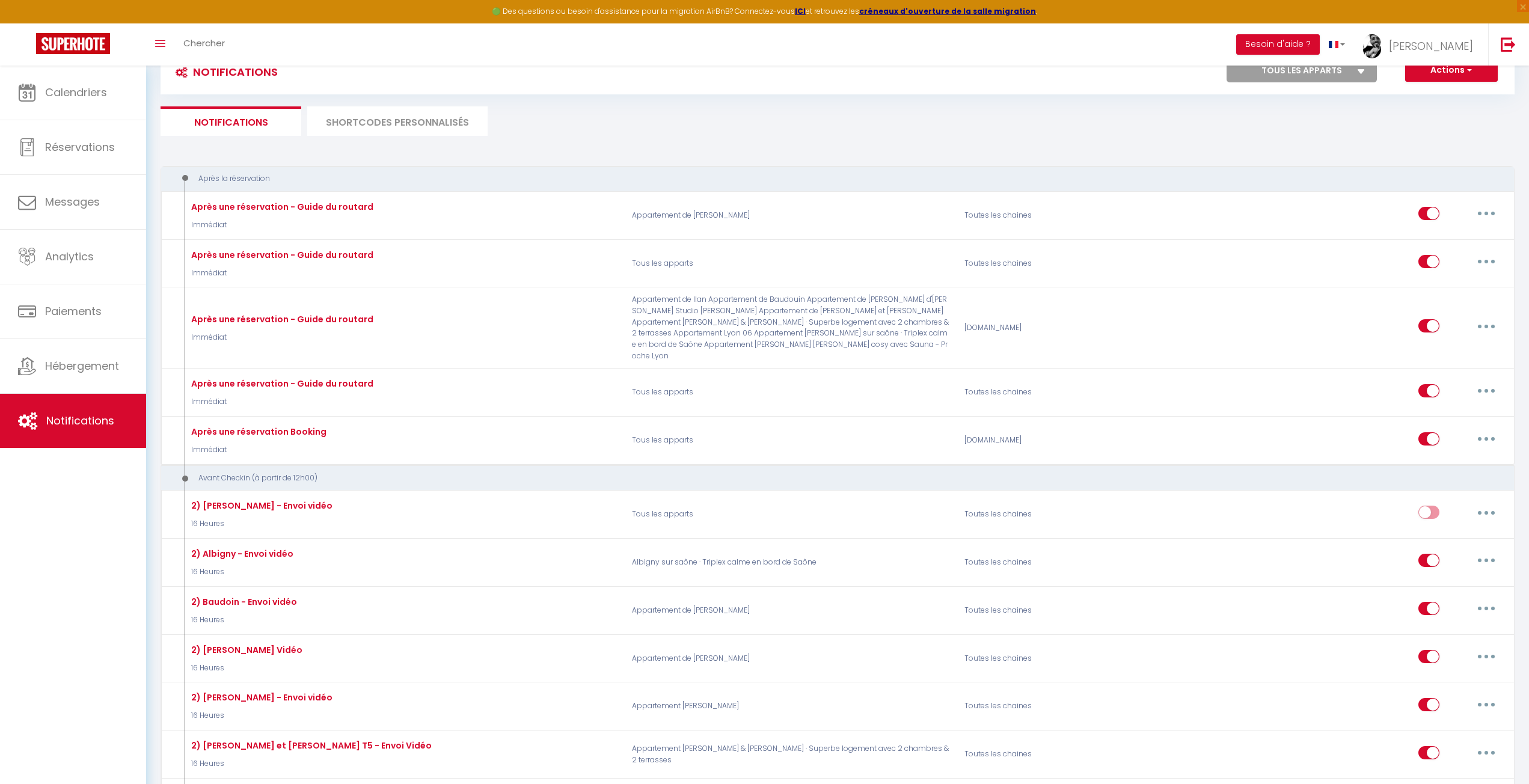
scroll to position [0, 0]
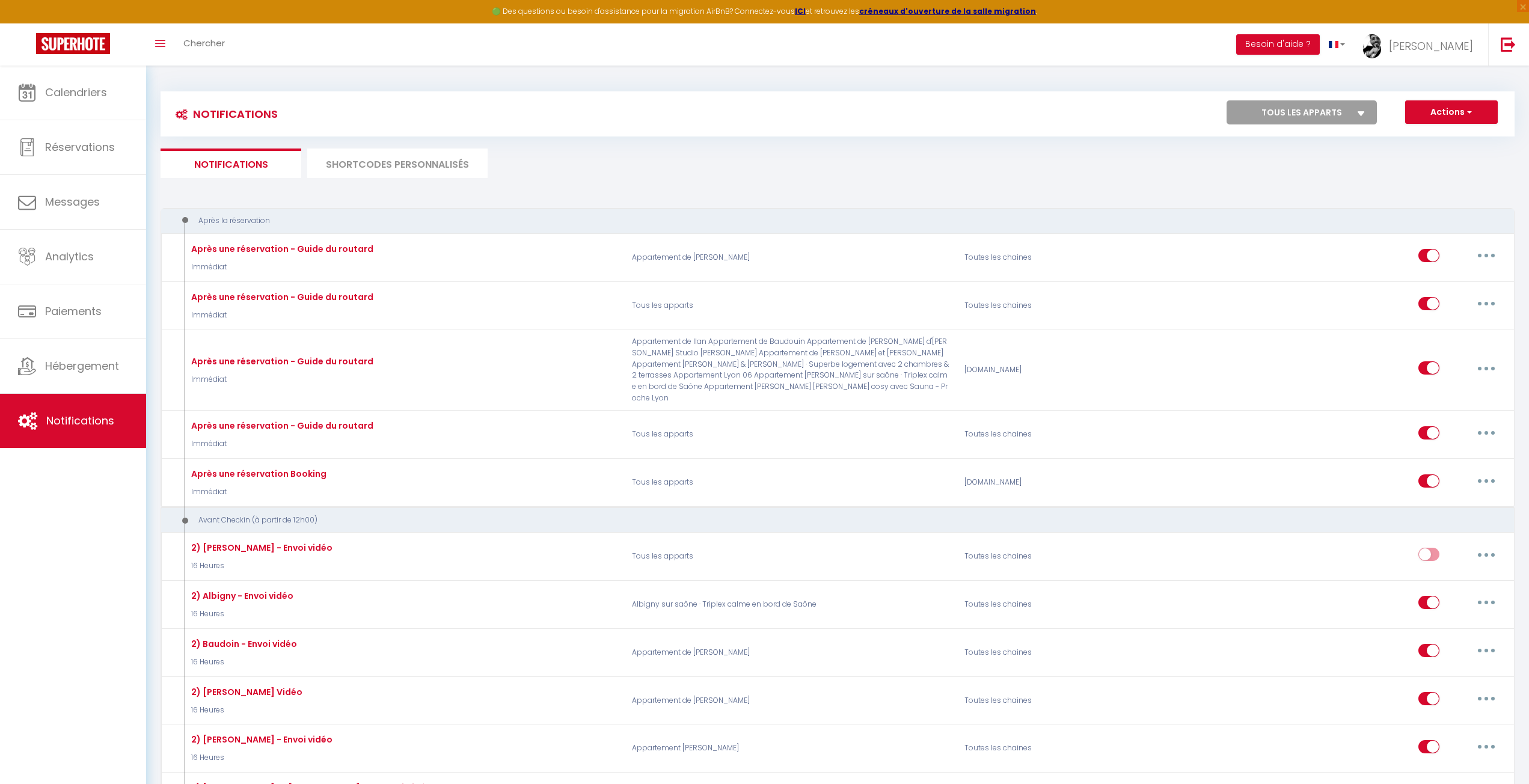
drag, startPoint x: 929, startPoint y: 48, endPoint x: 891, endPoint y: 31, distance: 41.6
click at [929, 48] on div "Toggle menubar Chercher BUTTON Besoin d'aide ? Nathanaël Paramètres Équipe" at bounding box center [804, 45] width 1433 height 42
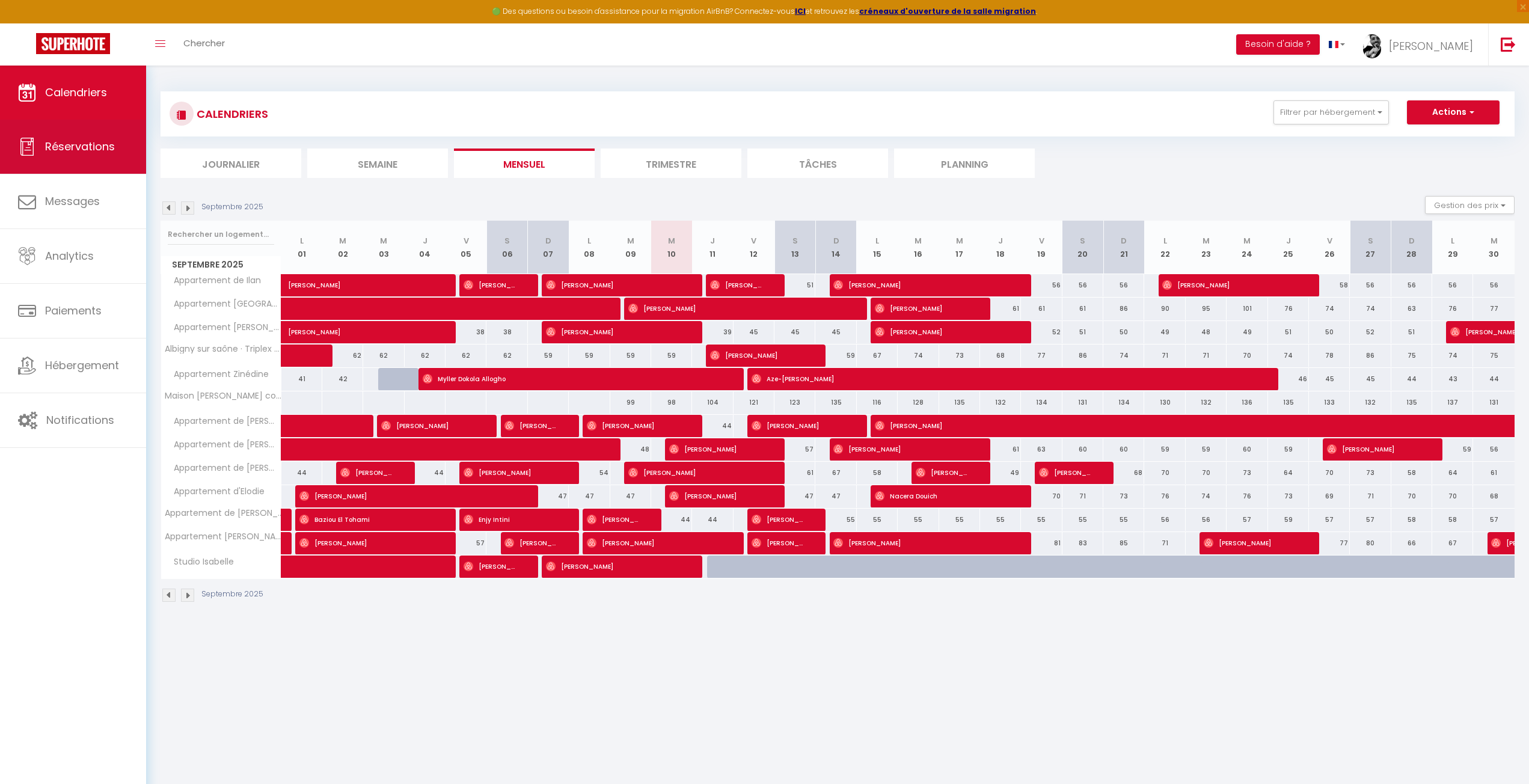
click at [73, 147] on span "Réservations" at bounding box center [80, 147] width 70 height 15
select select "not_cancelled"
select select
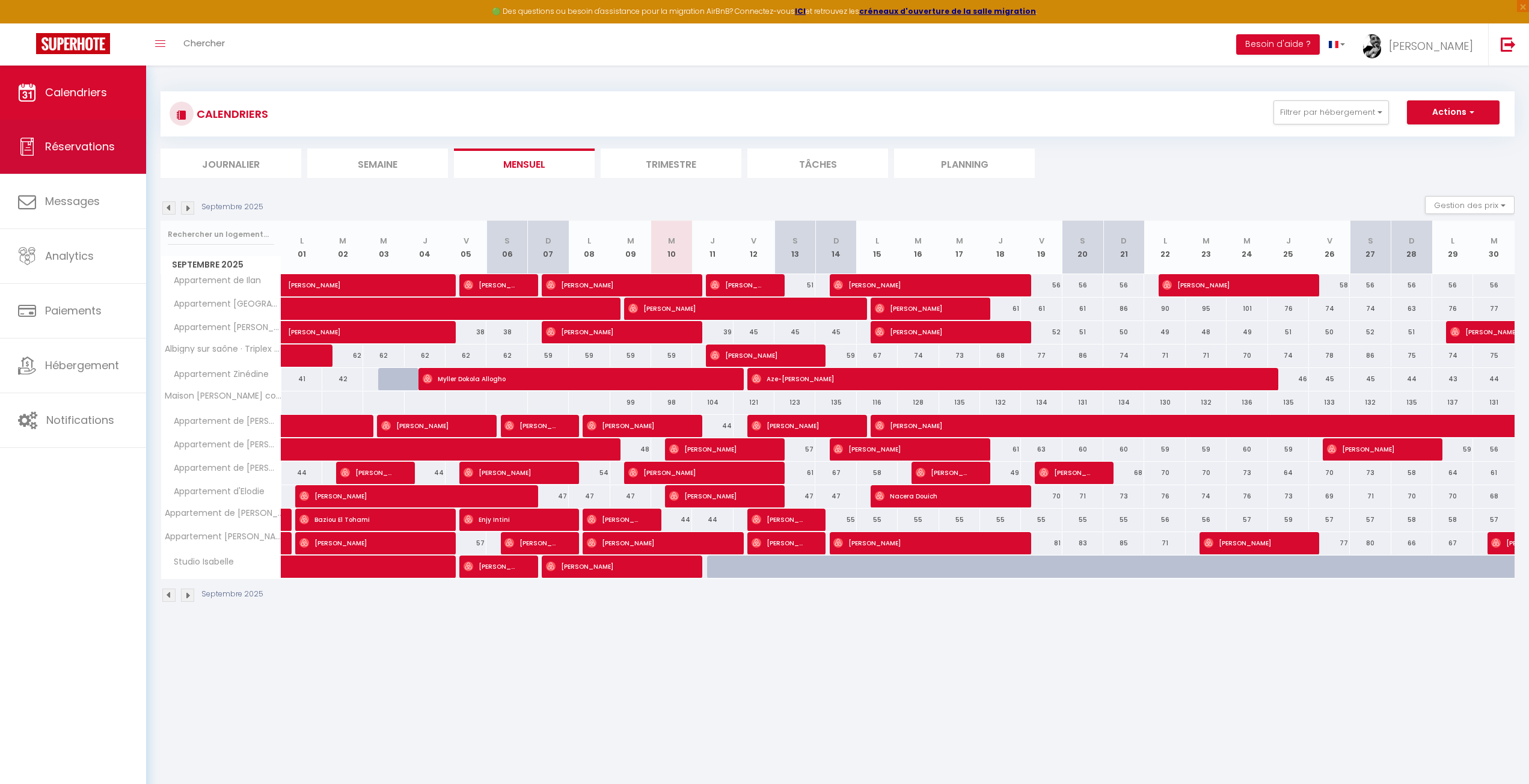
select select
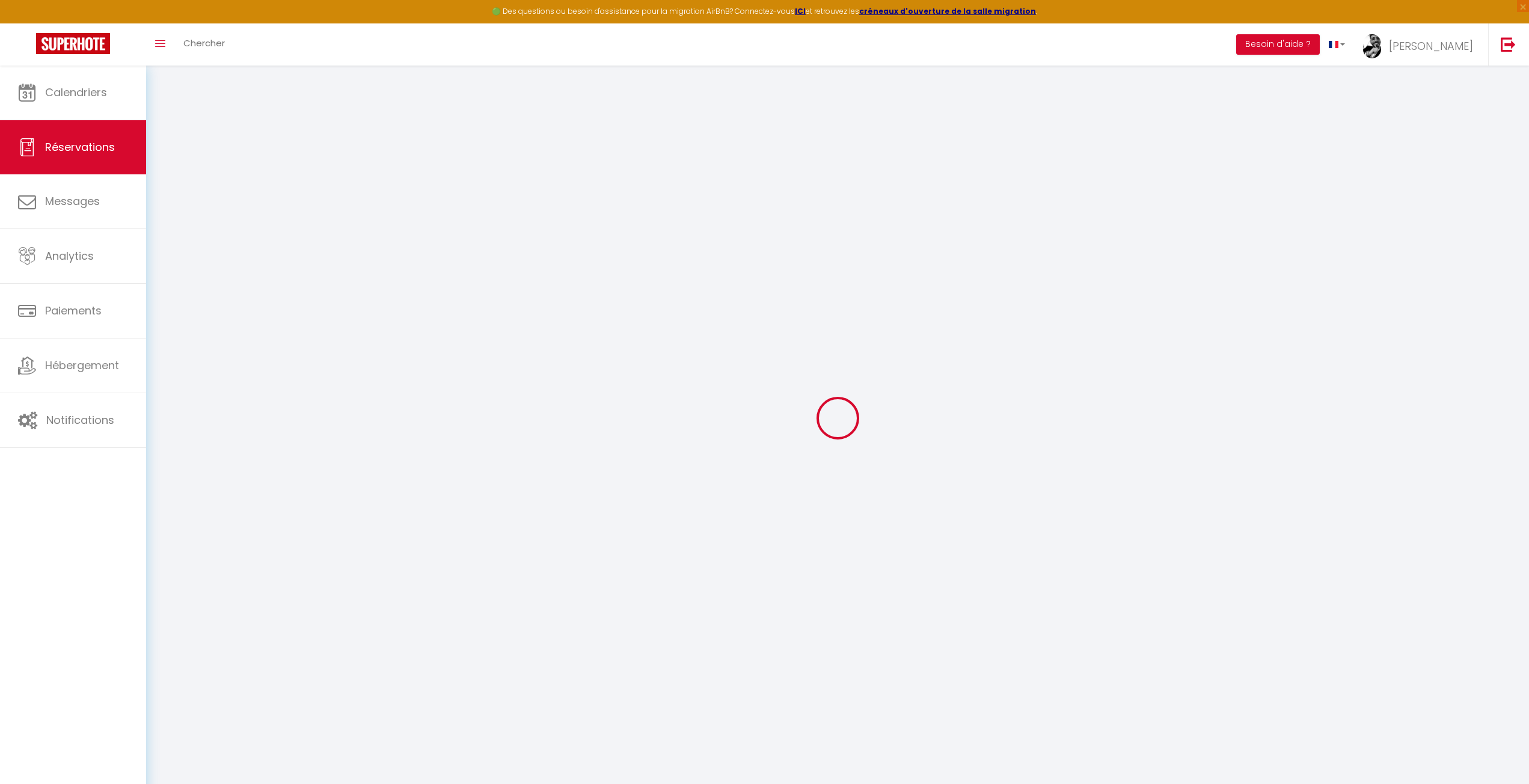
select select
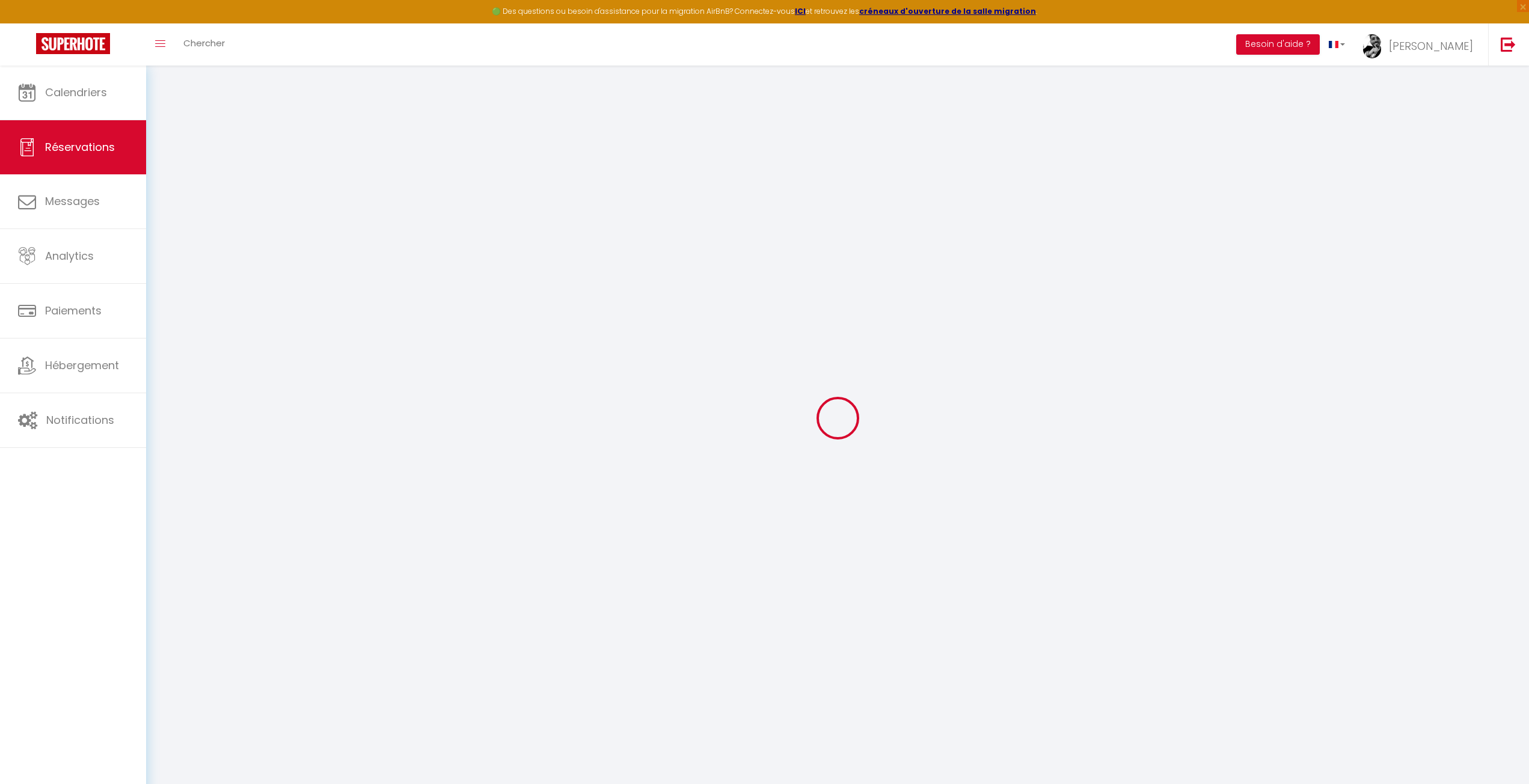
select select
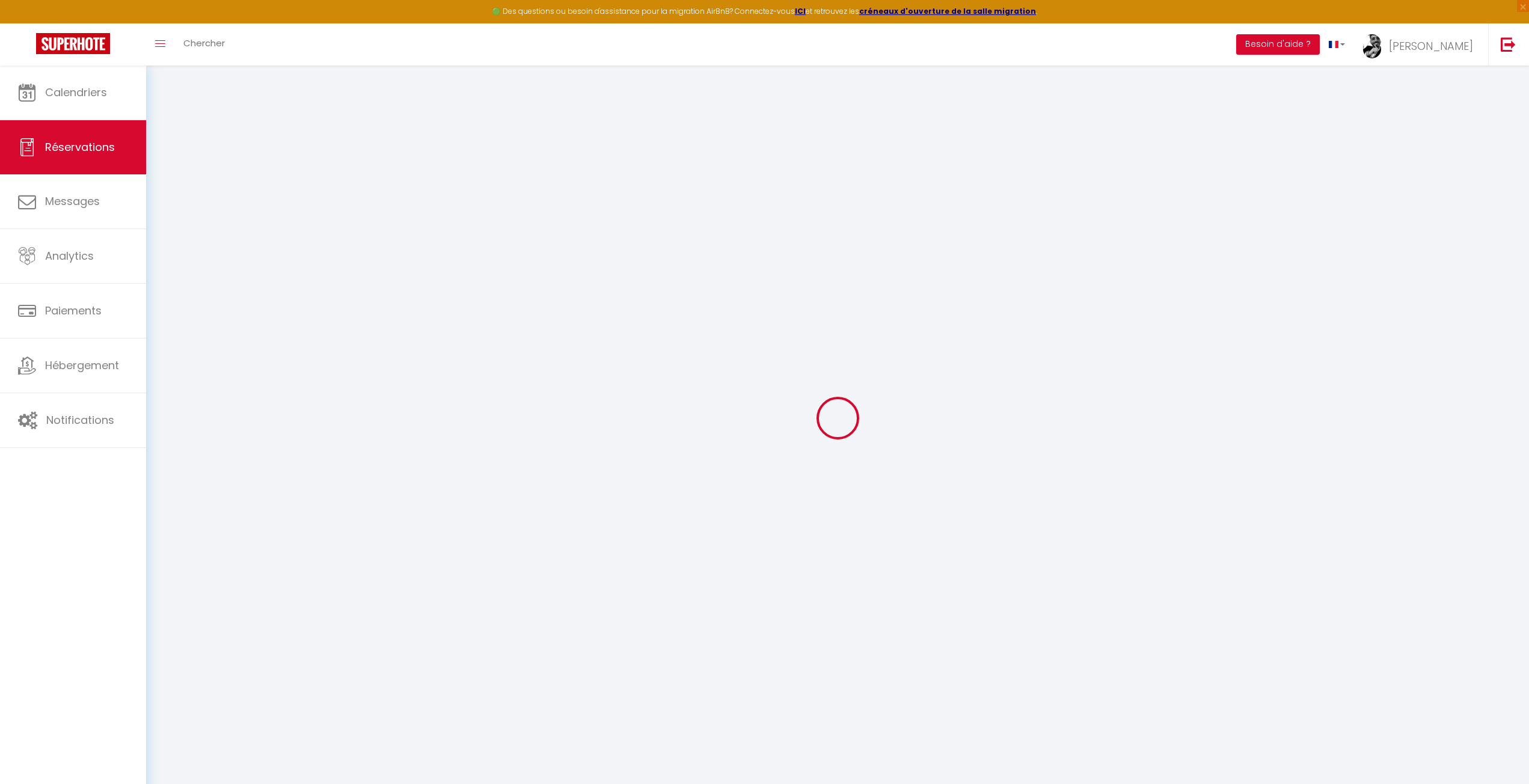
select select
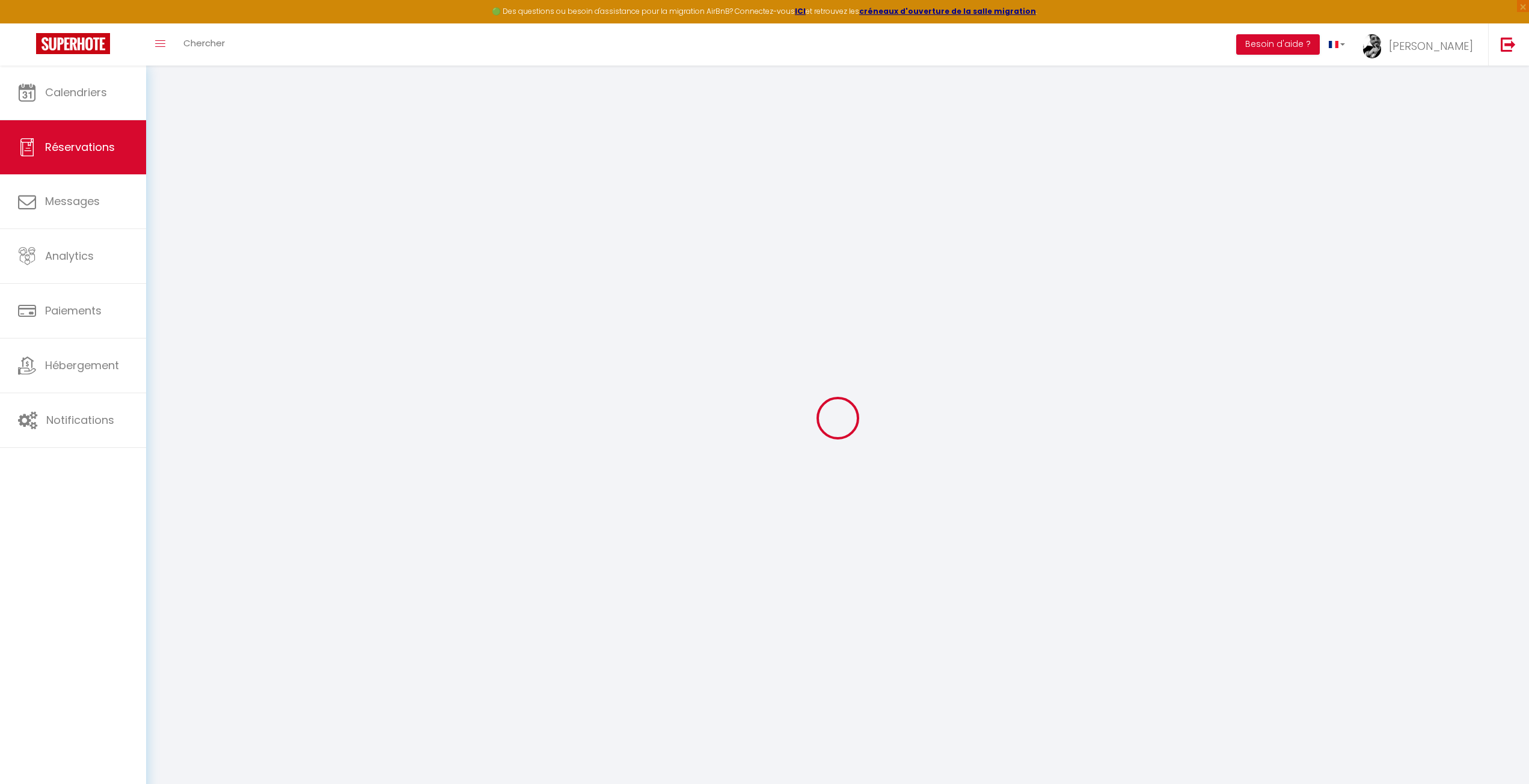
select select
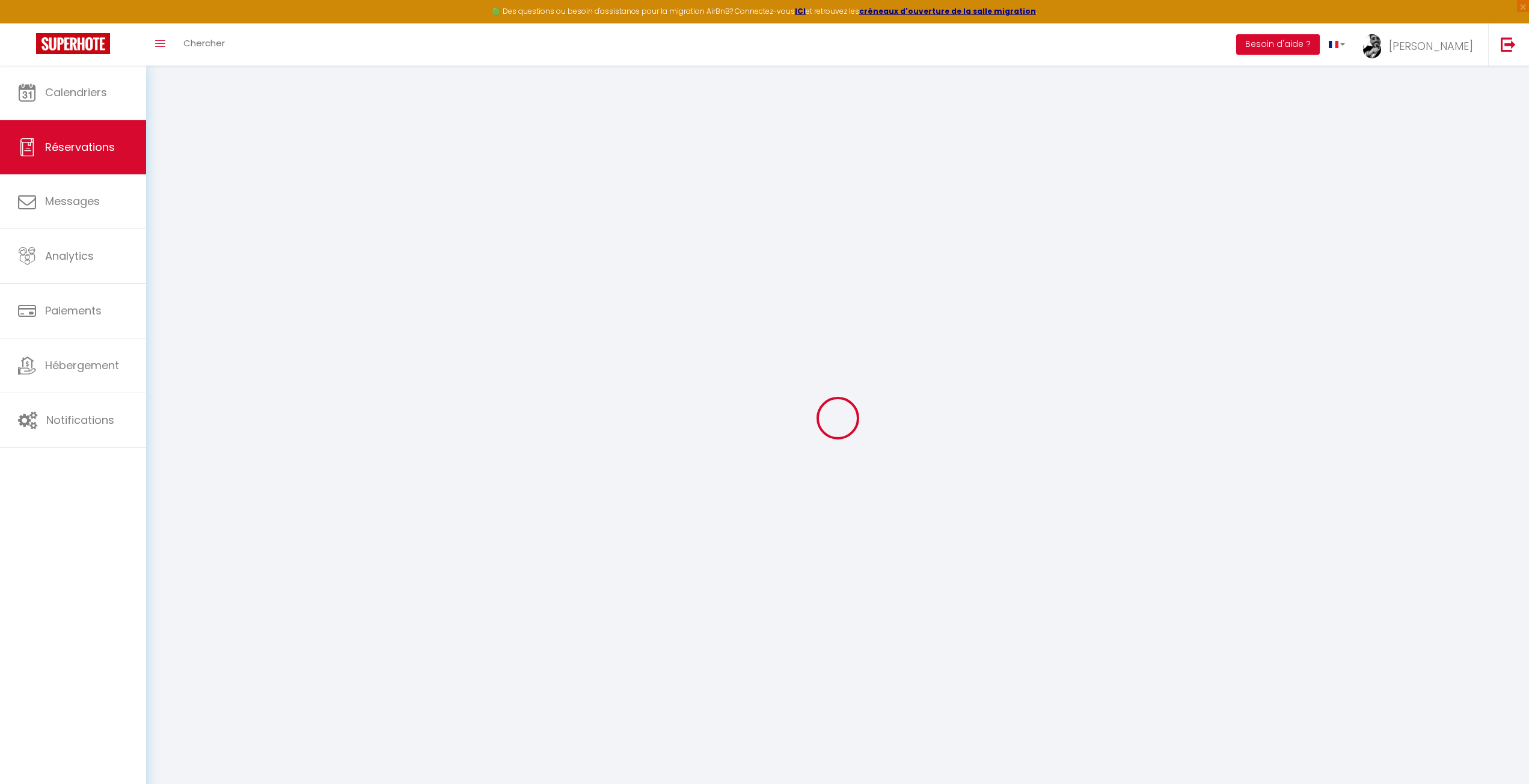
select select
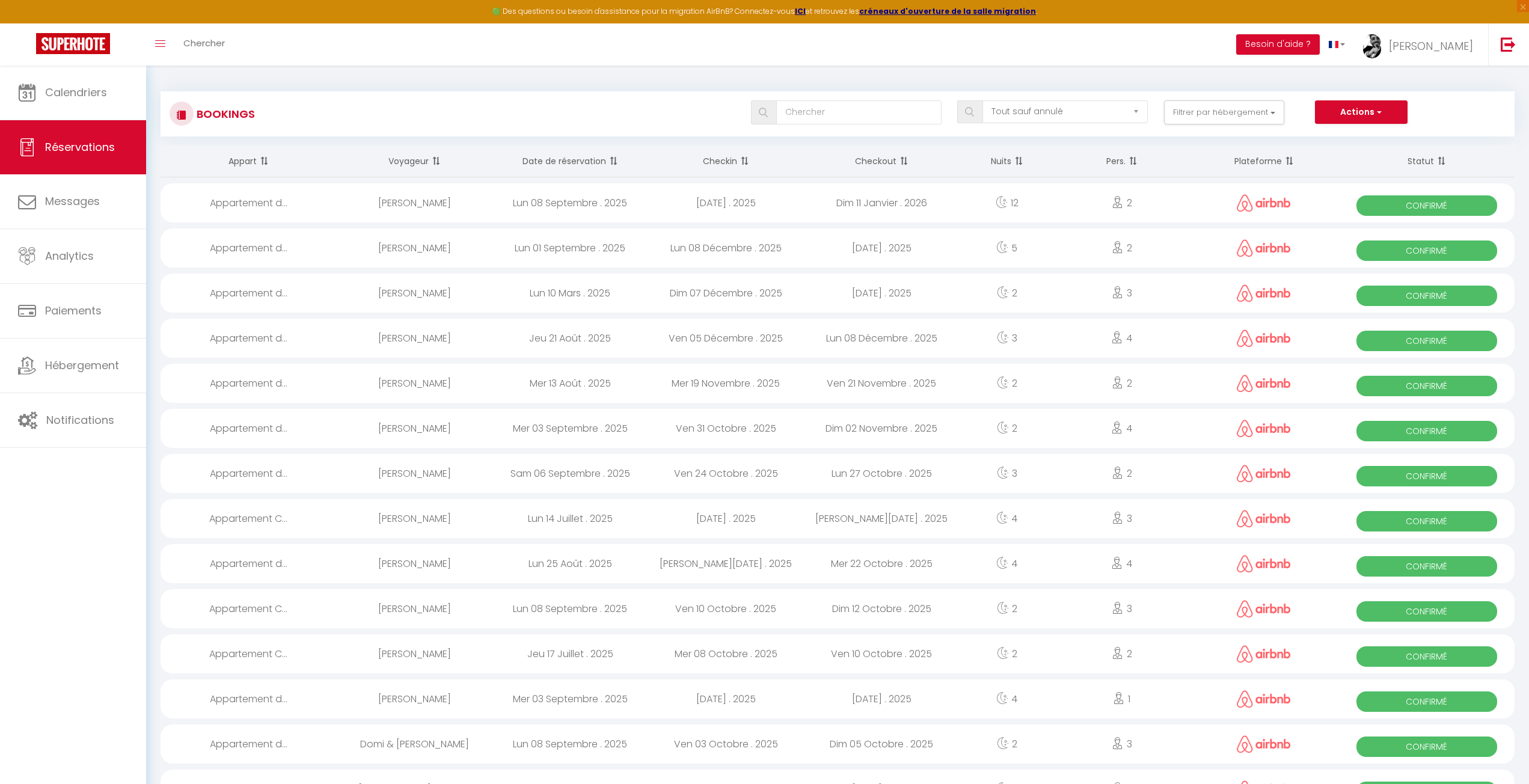
click at [661, 340] on div "Ven 05 Décembre . 2025" at bounding box center [726, 338] width 156 height 39
select select "OK"
select select "0"
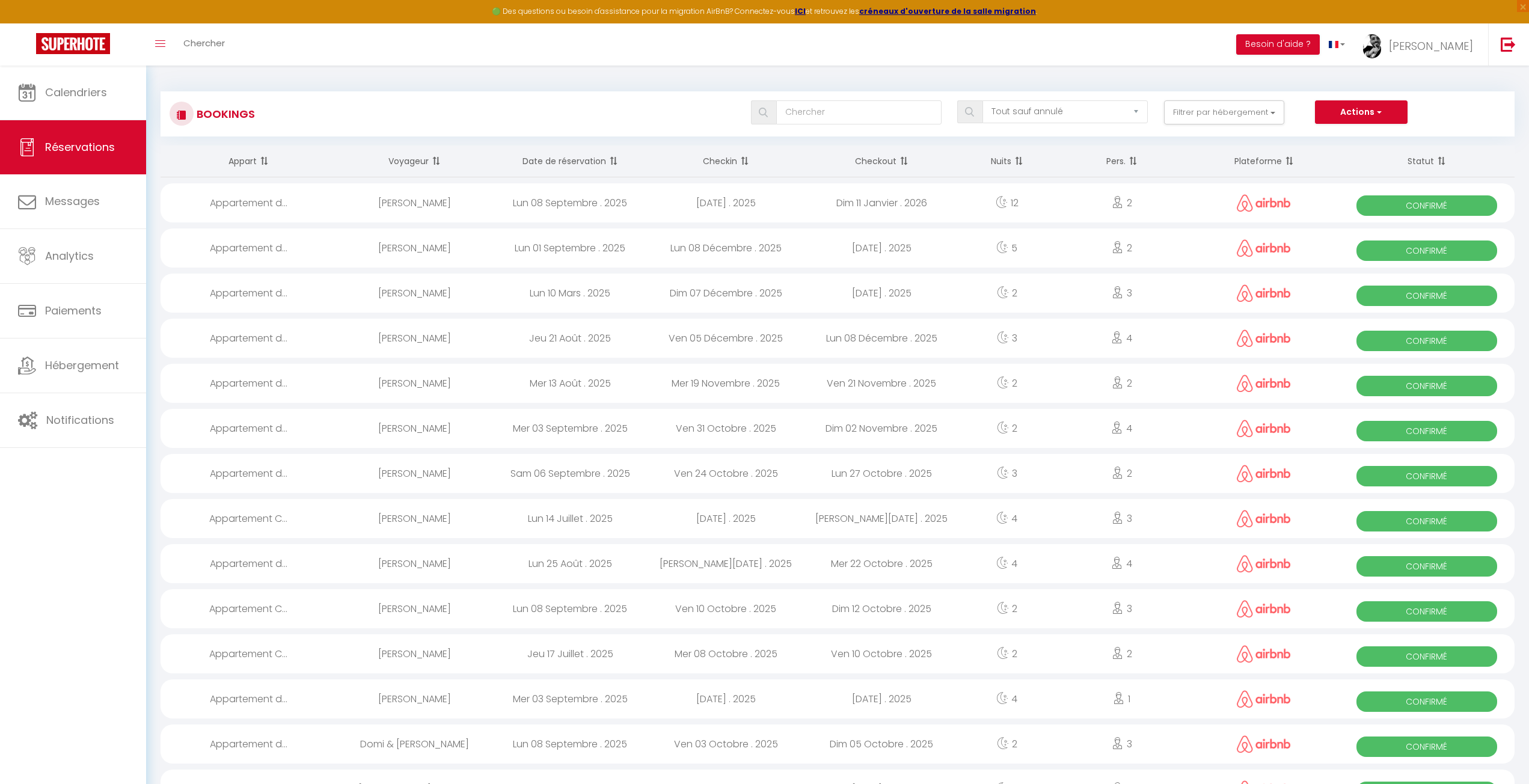
select select "1"
select select
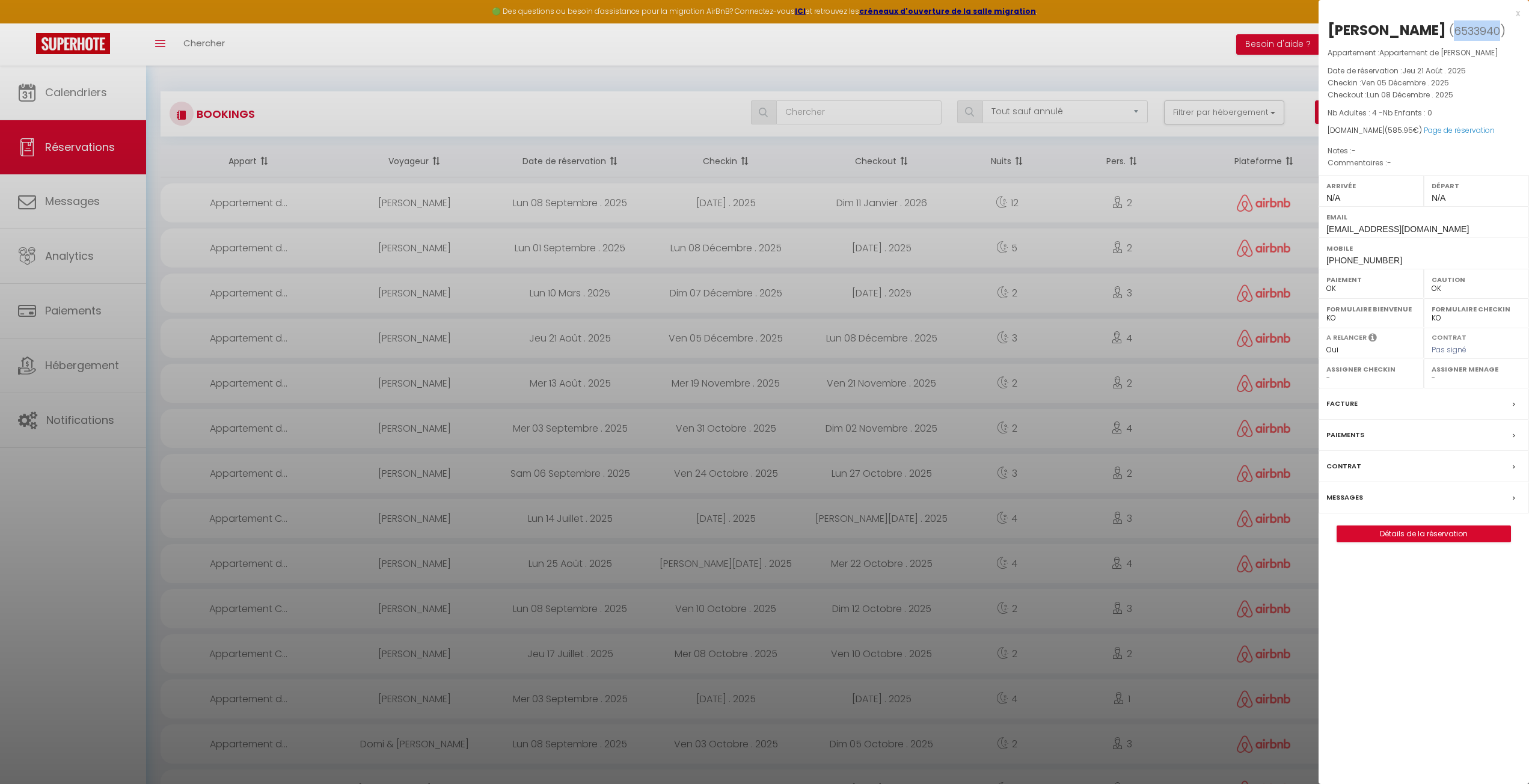
drag, startPoint x: 1379, startPoint y: 45, endPoint x: 1335, endPoint y: 50, distance: 44.3
click at [1449, 39] on span "( 6533940 )" at bounding box center [1478, 31] width 57 height 17
copy span "6533940"
click at [1143, 76] on div at bounding box center [764, 392] width 1529 height 784
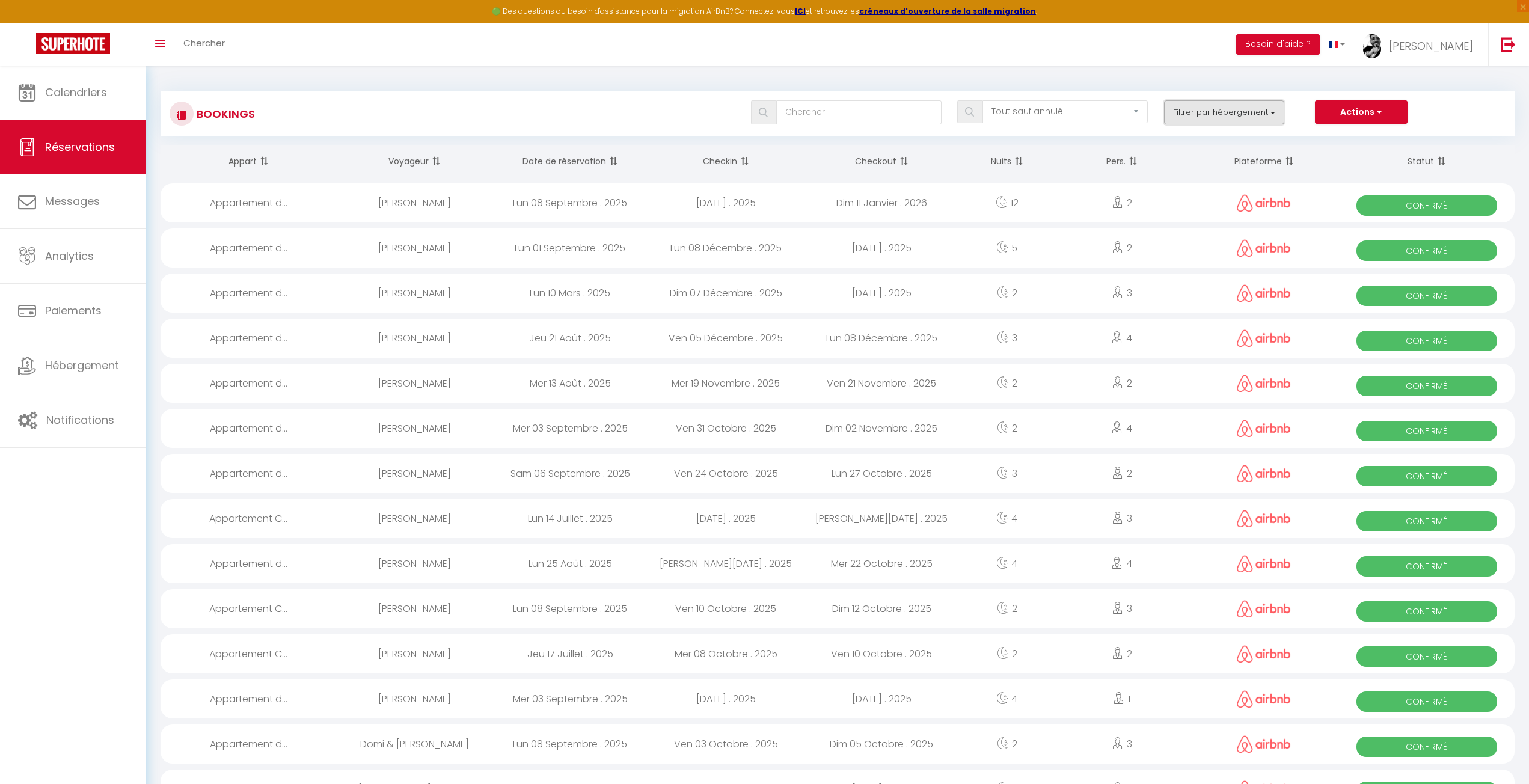
click at [1252, 107] on button "Filtrer par hébergement" at bounding box center [1224, 112] width 121 height 24
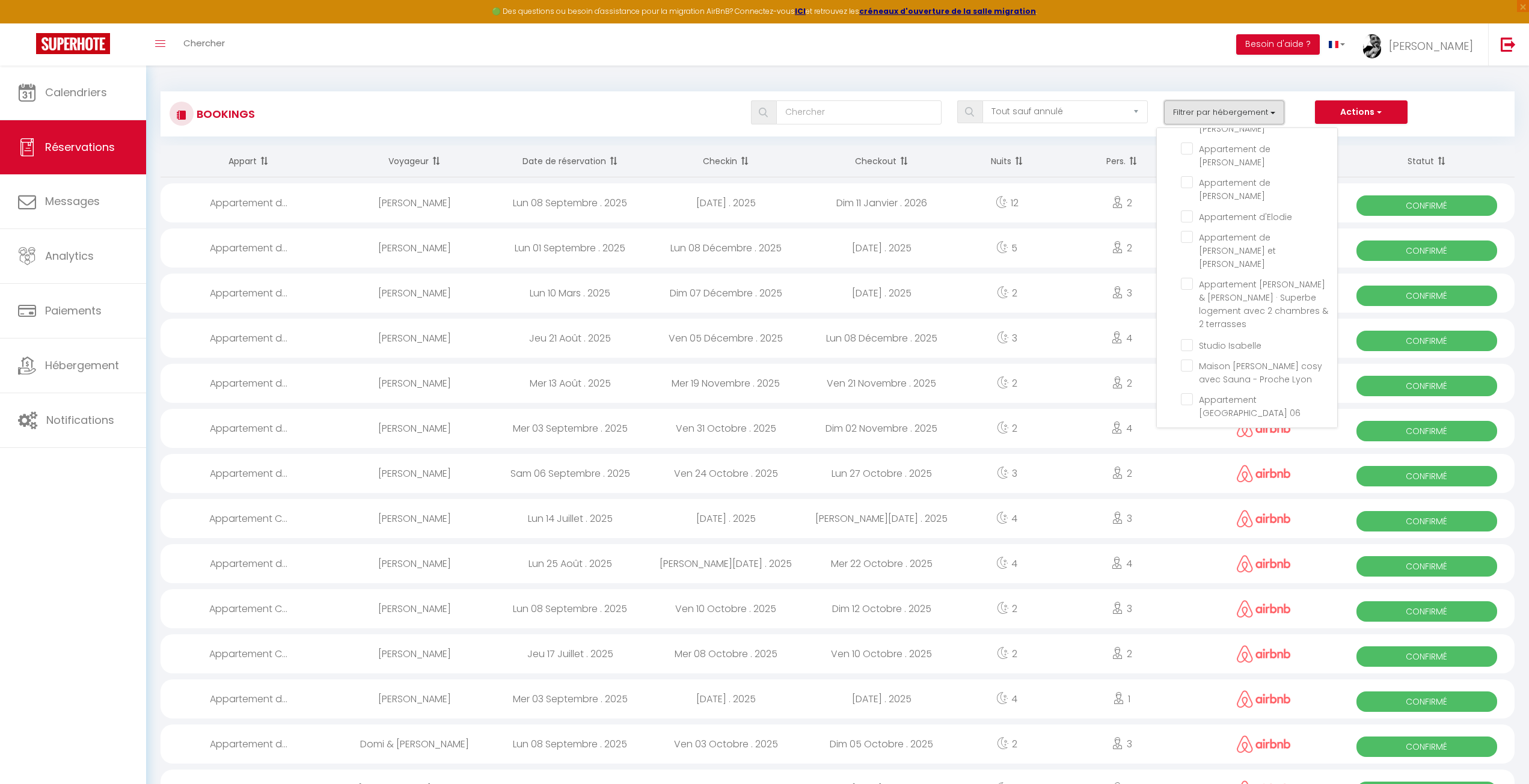
scroll to position [71, 0]
click at [1190, 444] on input "Appartement [PERSON_NAME]" at bounding box center [1259, 450] width 157 height 12
checkbox input "true"
checkbox input "false"
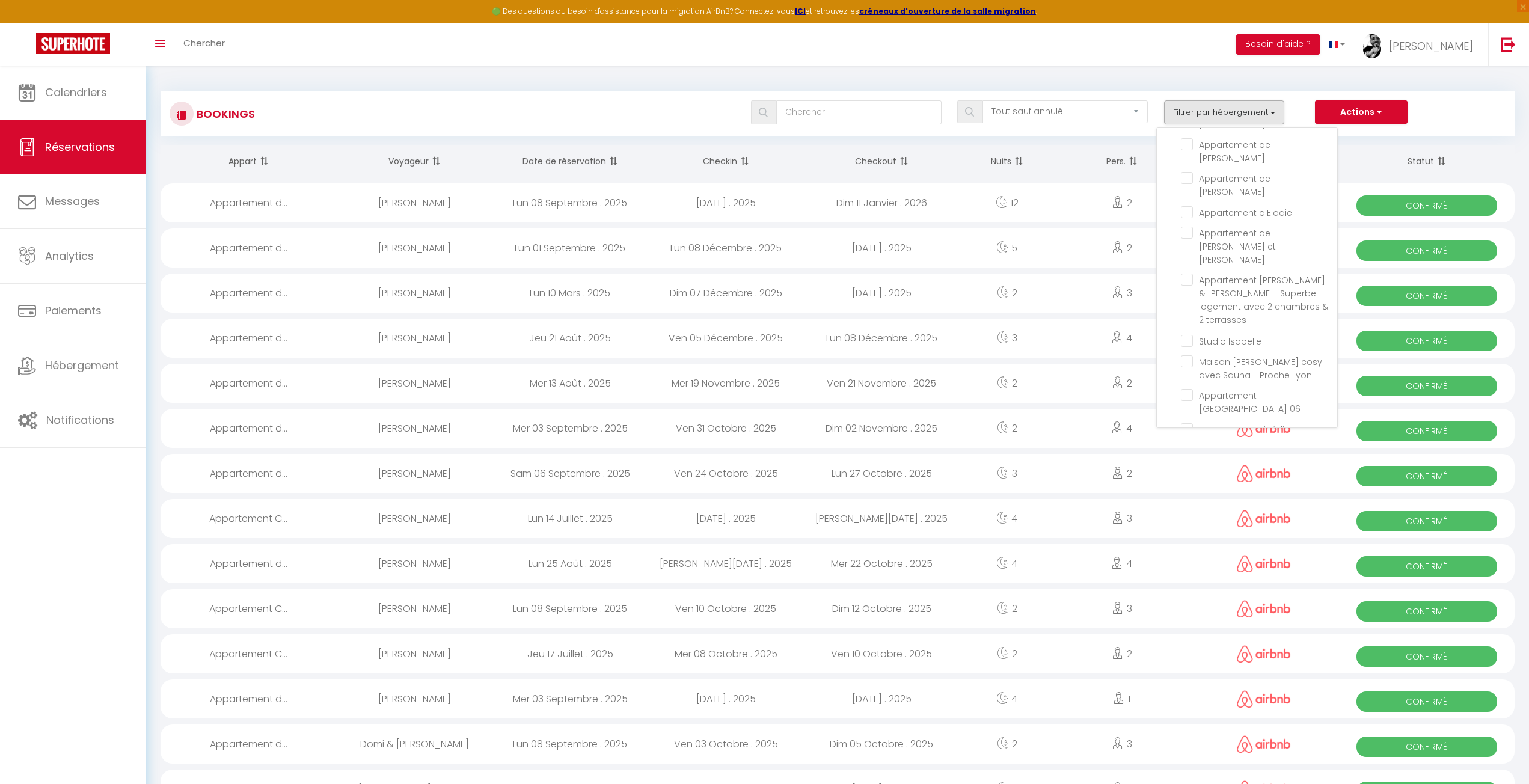
checkbox input "false"
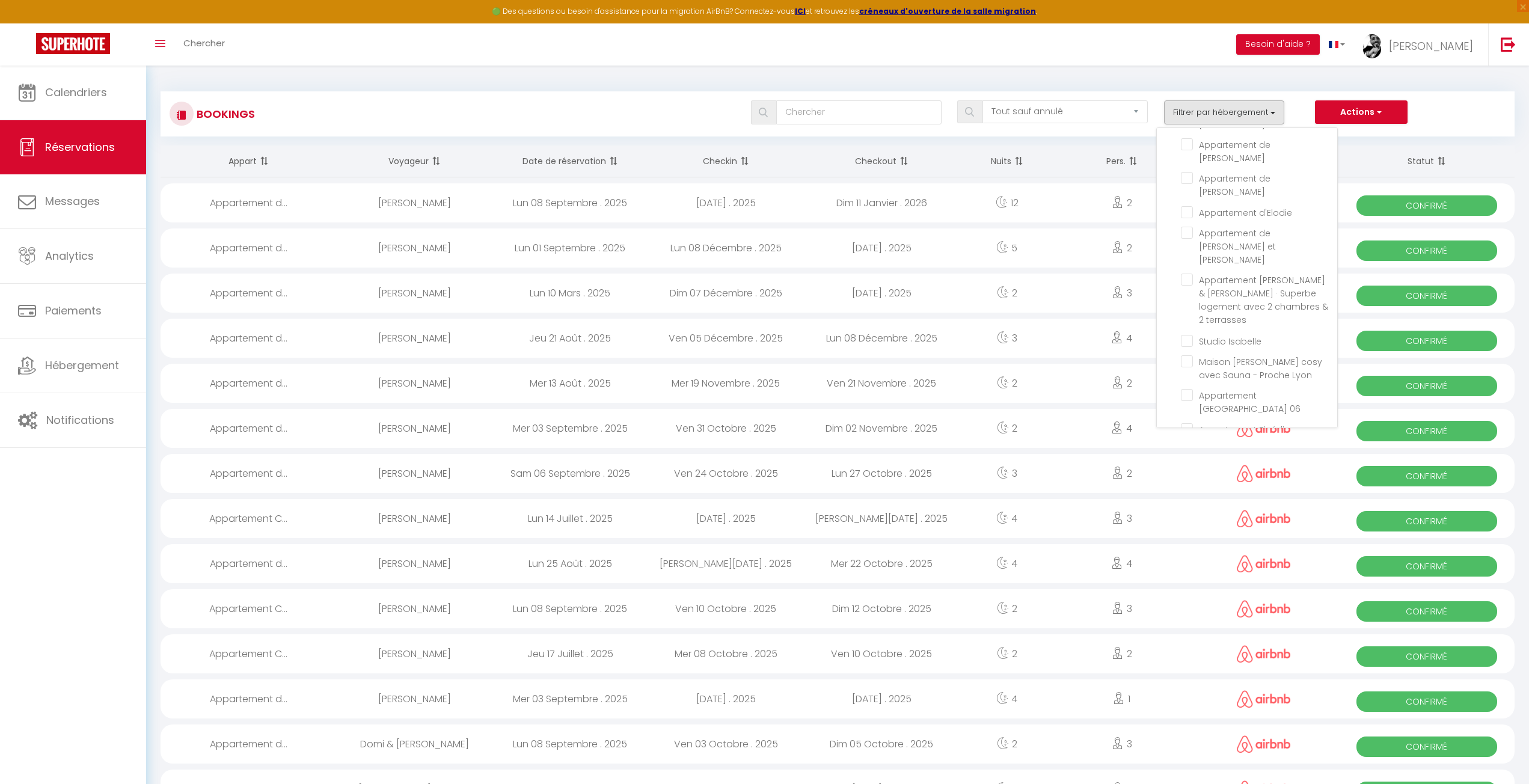
checkbox input "false"
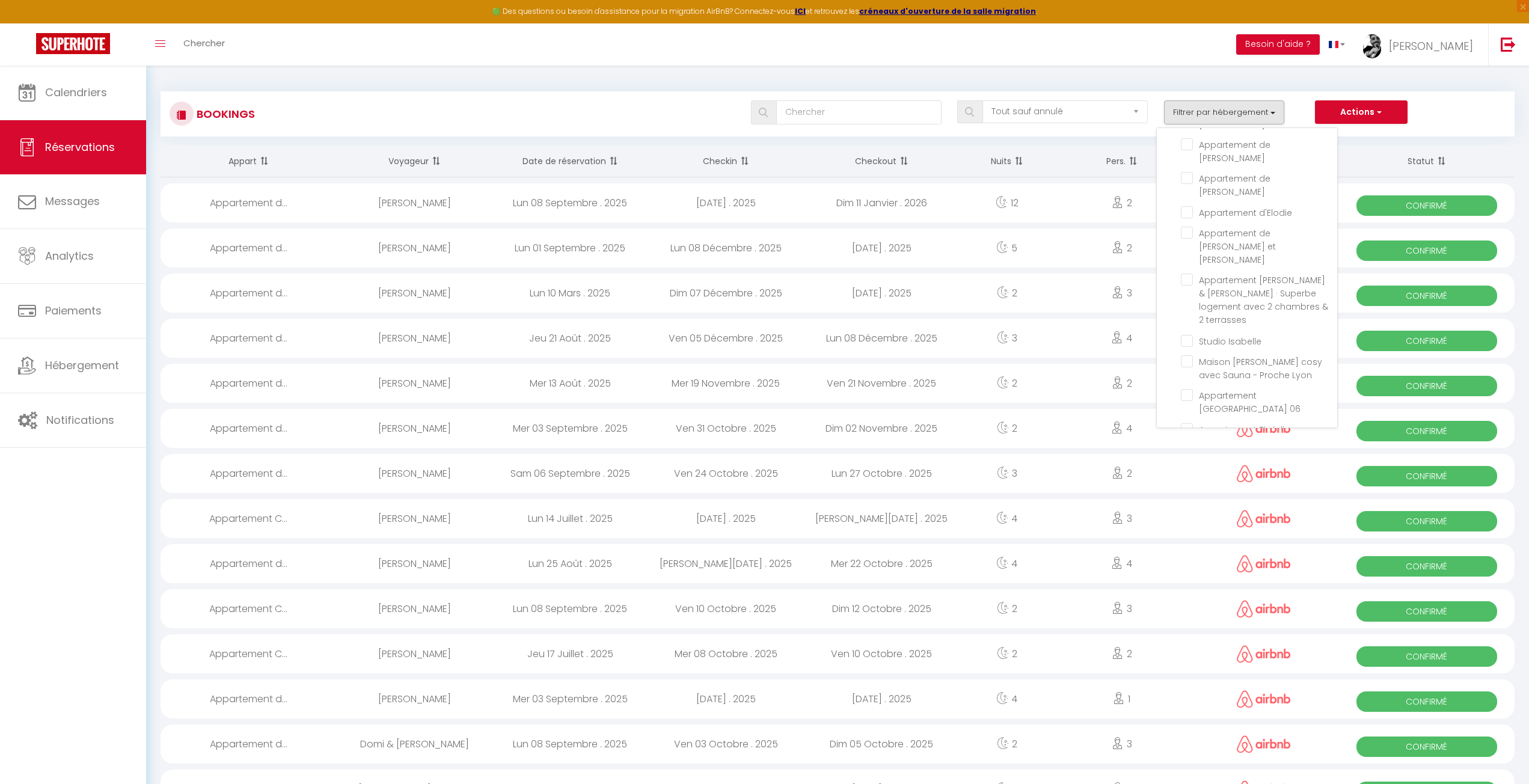
checkbox input "false"
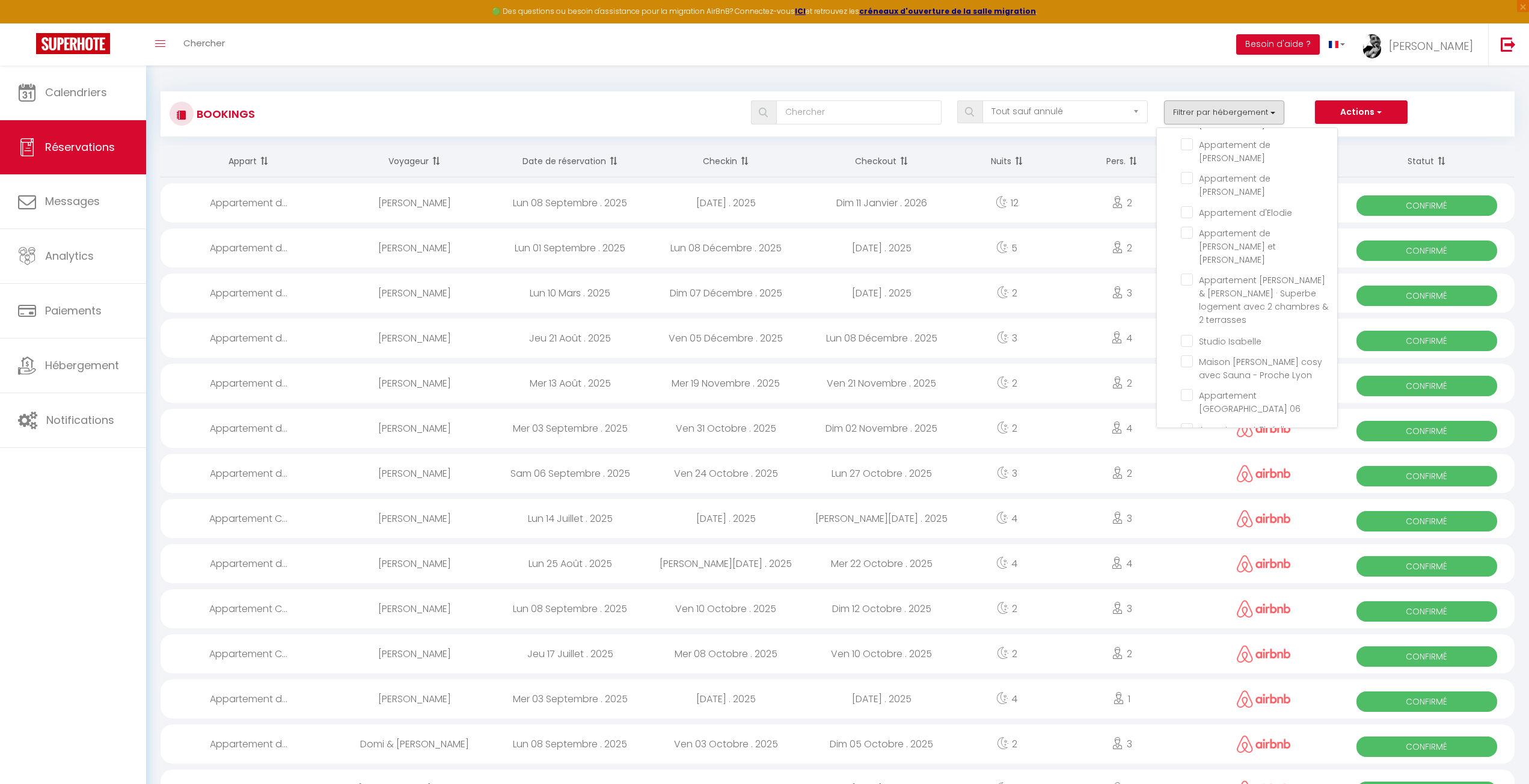
checkbox input "false"
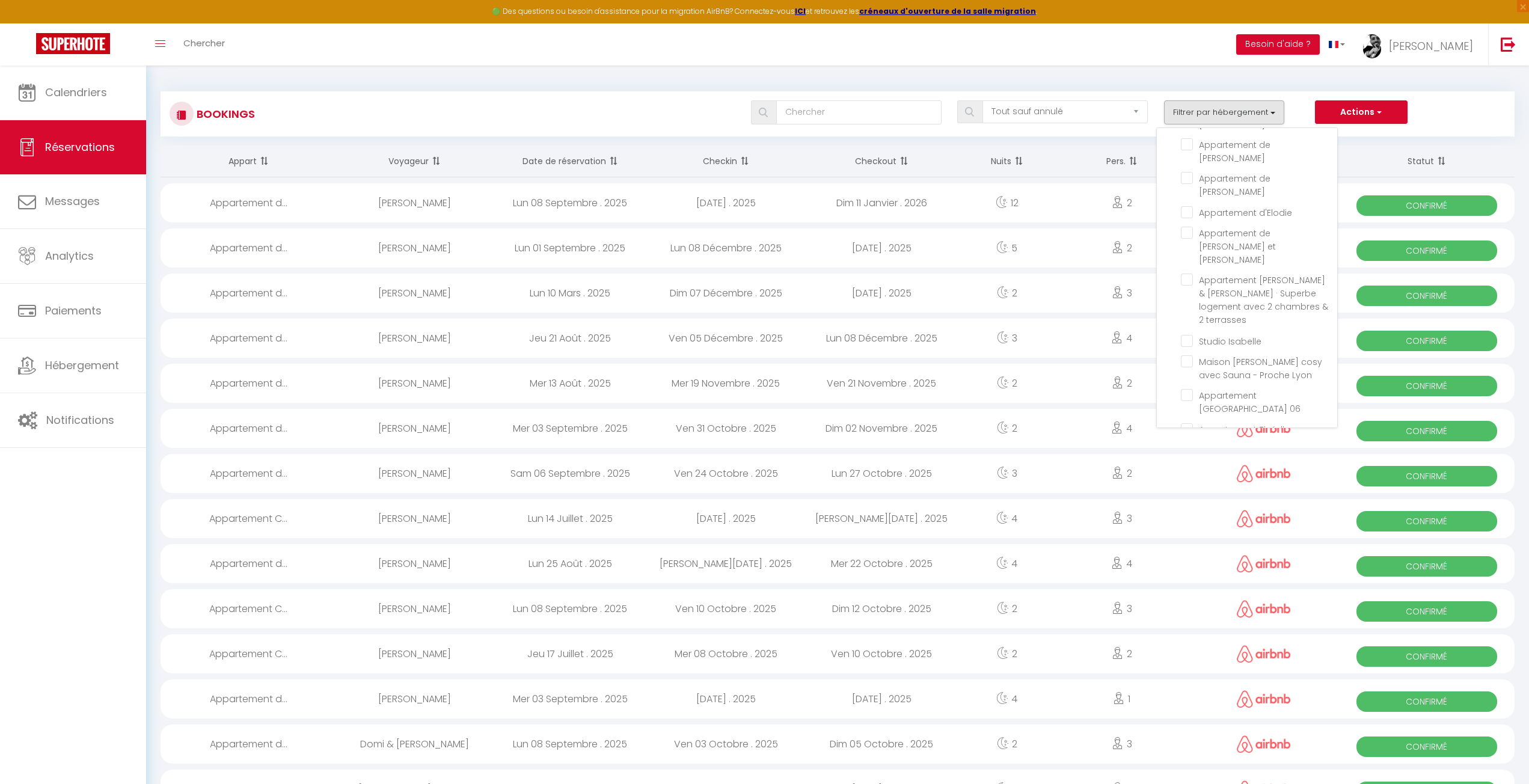
checkbox input "false"
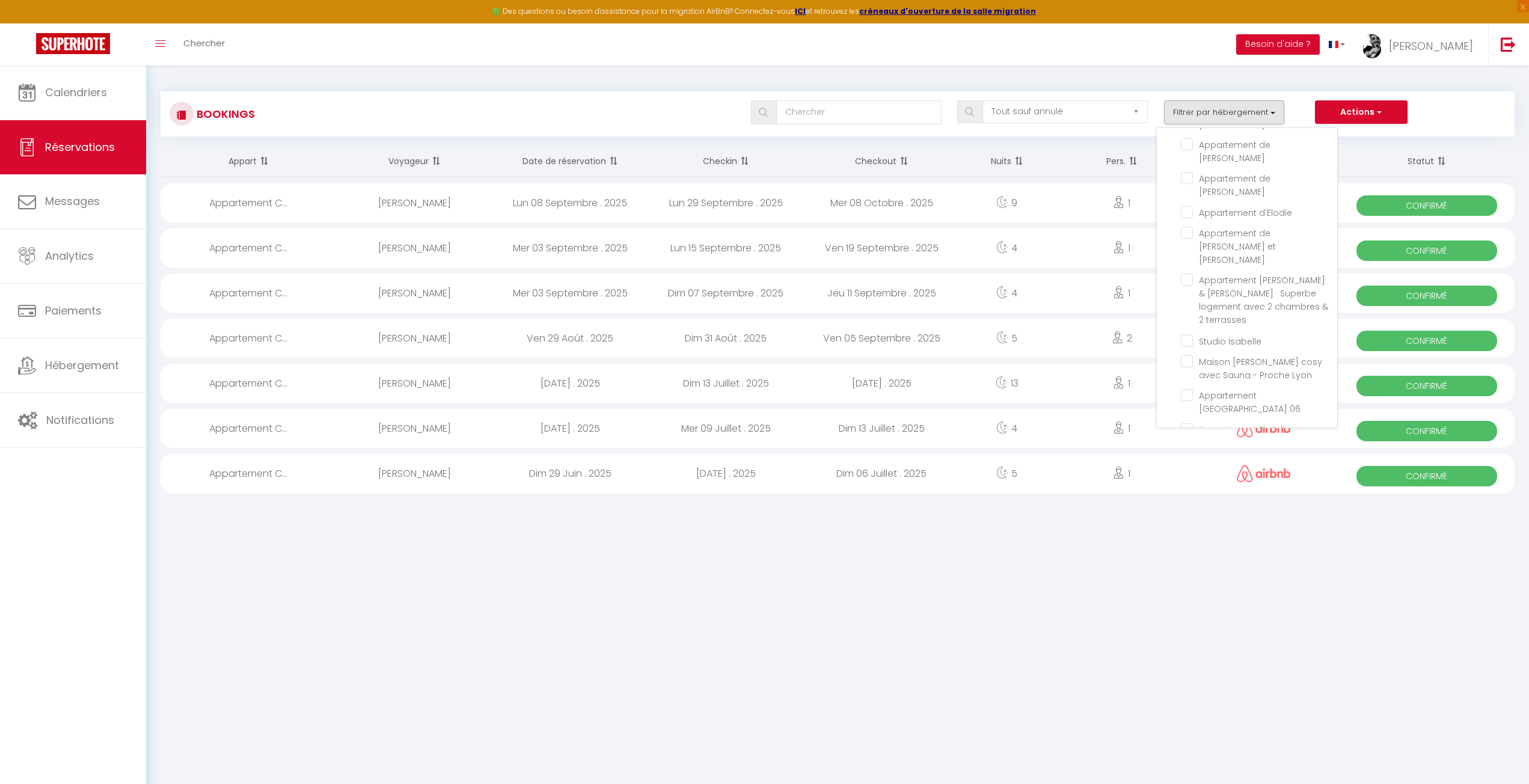
click at [1445, 101] on div "Actions Nouvelle Réservation Exporter les réservations Importer les réservations" at bounding box center [1410, 112] width 190 height 24
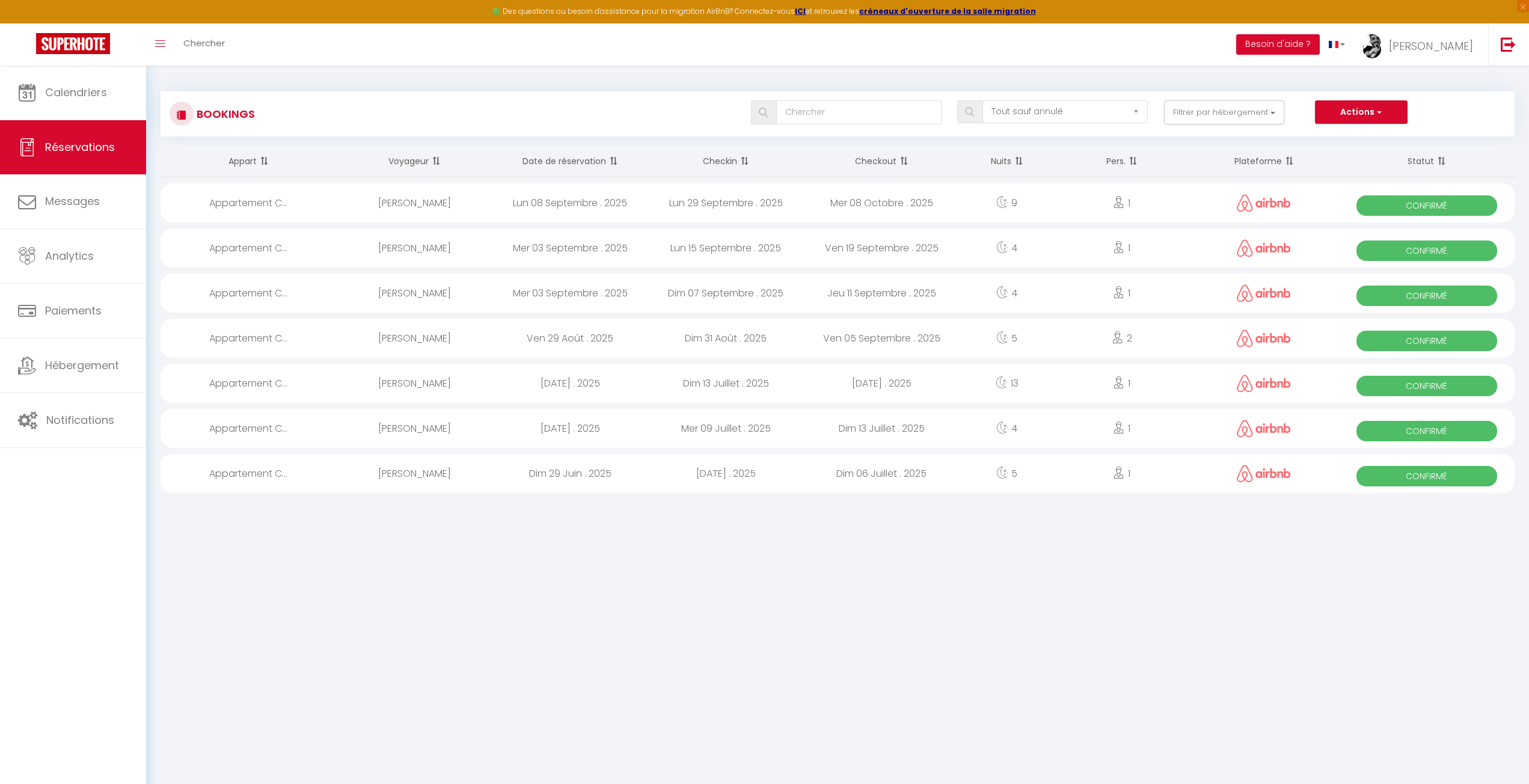
click at [1077, 332] on div "2" at bounding box center [1122, 338] width 135 height 39
select select "45167"
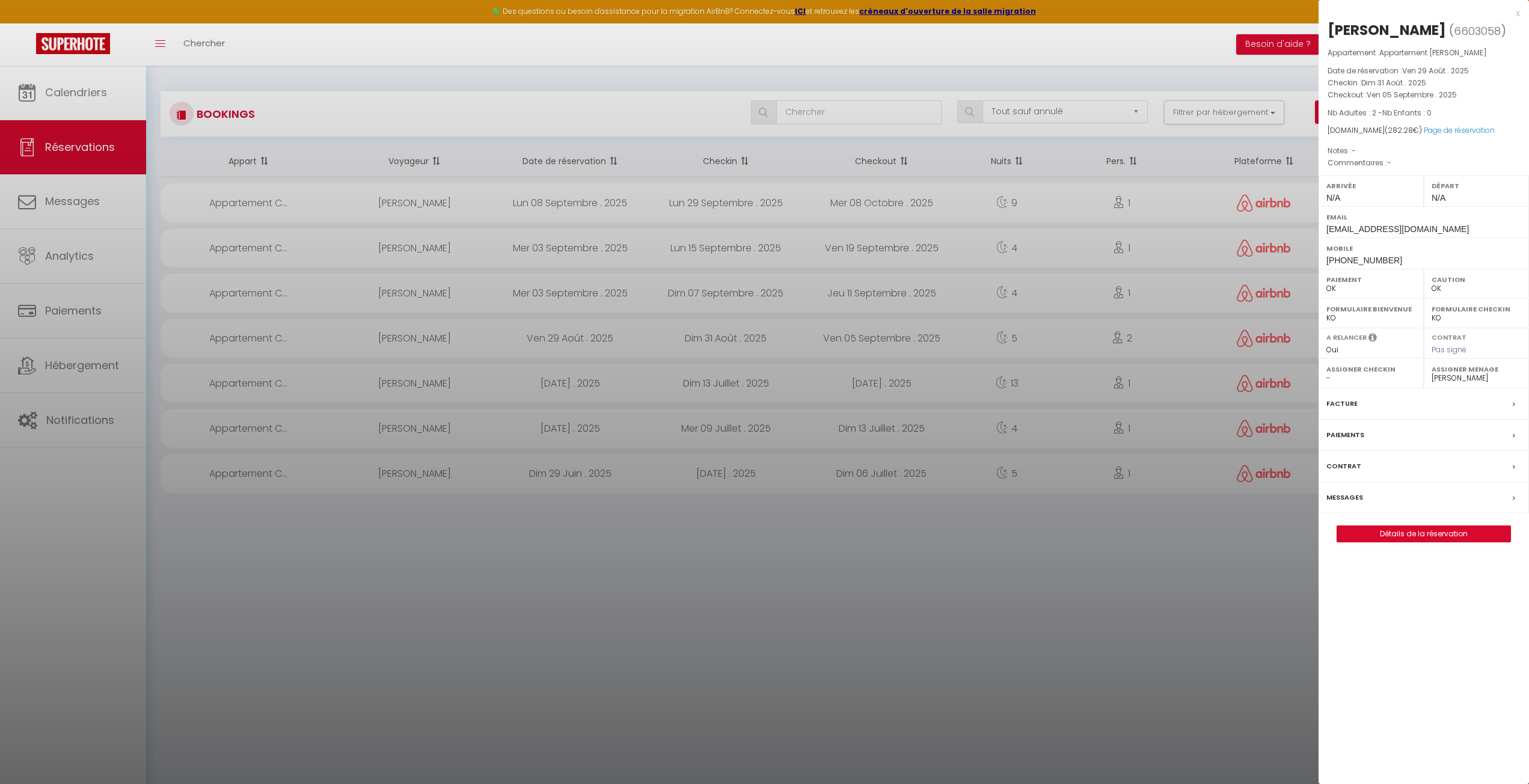
click at [1465, 28] on span "6603058" at bounding box center [1477, 31] width 47 height 15
click at [1467, 28] on span "6603058" at bounding box center [1477, 31] width 47 height 15
drag, startPoint x: 1467, startPoint y: 31, endPoint x: 1469, endPoint y: 22, distance: 9.2
click at [1469, 22] on h2 "Minori Niibori ( 6603058 )" at bounding box center [1424, 31] width 193 height 21
drag, startPoint x: 1475, startPoint y: 29, endPoint x: 1433, endPoint y: 38, distance: 43.0
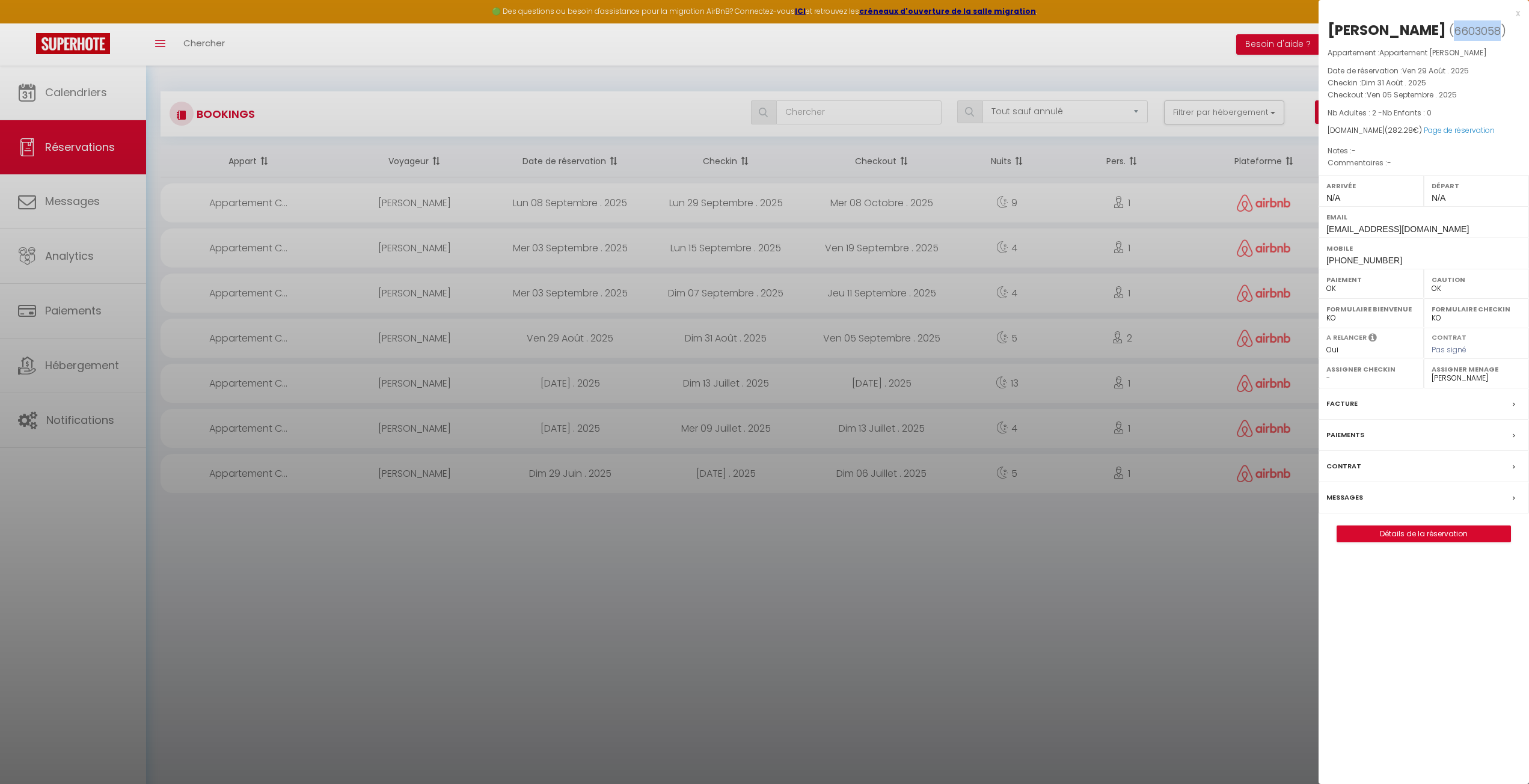
click at [1454, 38] on span "6603058" at bounding box center [1477, 31] width 47 height 15
copy span "6603058"
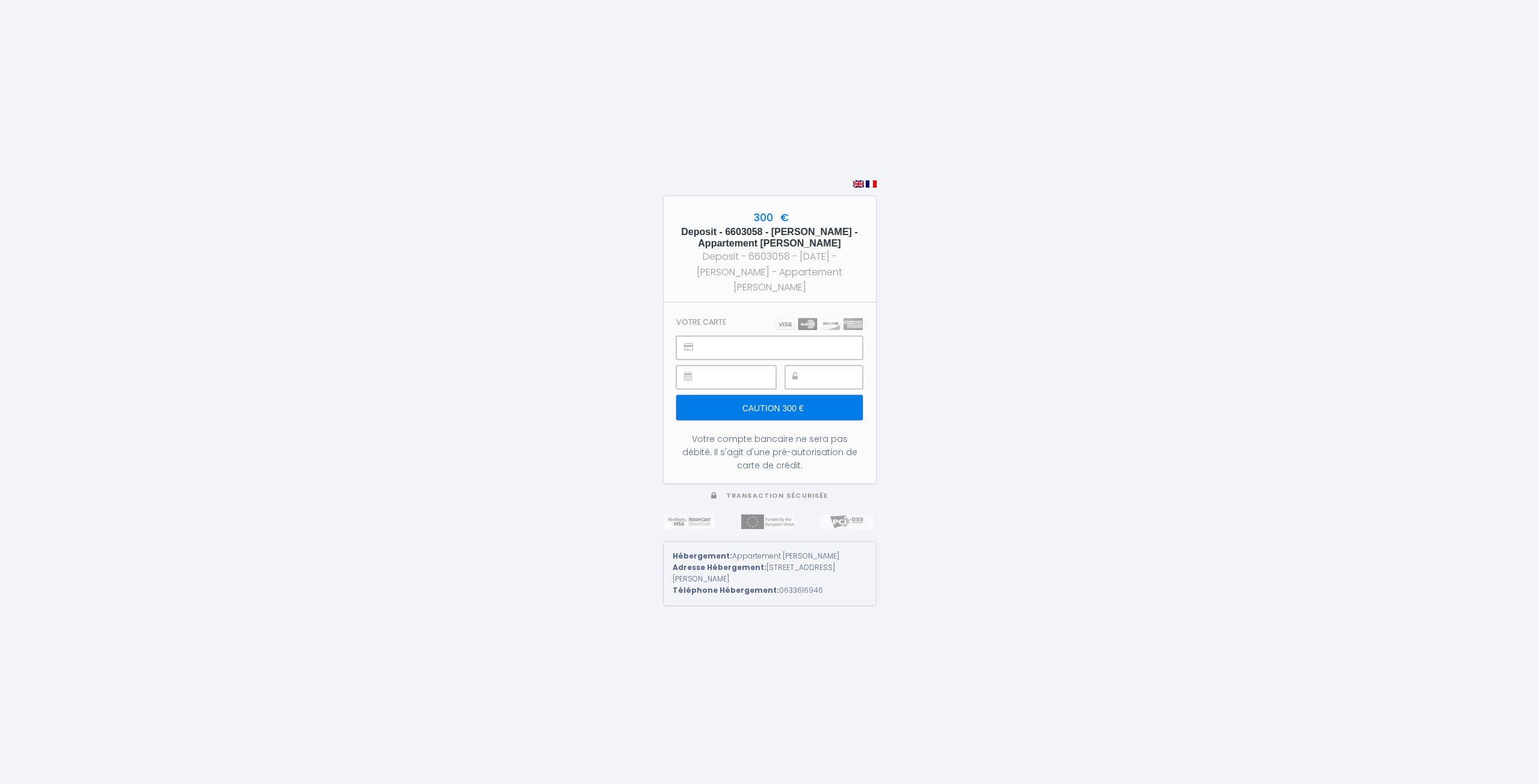
drag, startPoint x: 835, startPoint y: 244, endPoint x: 618, endPoint y: 225, distance: 217.8
click at [617, 223] on div "300 € Deposit - 6603058 - [PERSON_NAME] - Appartement [PERSON_NAME] Deposit - 6…" at bounding box center [769, 392] width 1539 height 784
click at [617, 226] on div "300 € Deposit - 6603058 - [PERSON_NAME] - Appartement [PERSON_NAME] Deposit - 6…" at bounding box center [769, 392] width 1539 height 784
click at [473, 271] on div "300 € Deposit - 6603058 - [PERSON_NAME] - Appartement [PERSON_NAME] Deposit - 6…" at bounding box center [769, 392] width 1539 height 784
click at [1070, 374] on div "300 € Deposit - 6603058 - [PERSON_NAME] - Appartement [PERSON_NAME] Deposit - 6…" at bounding box center [769, 392] width 1539 height 784
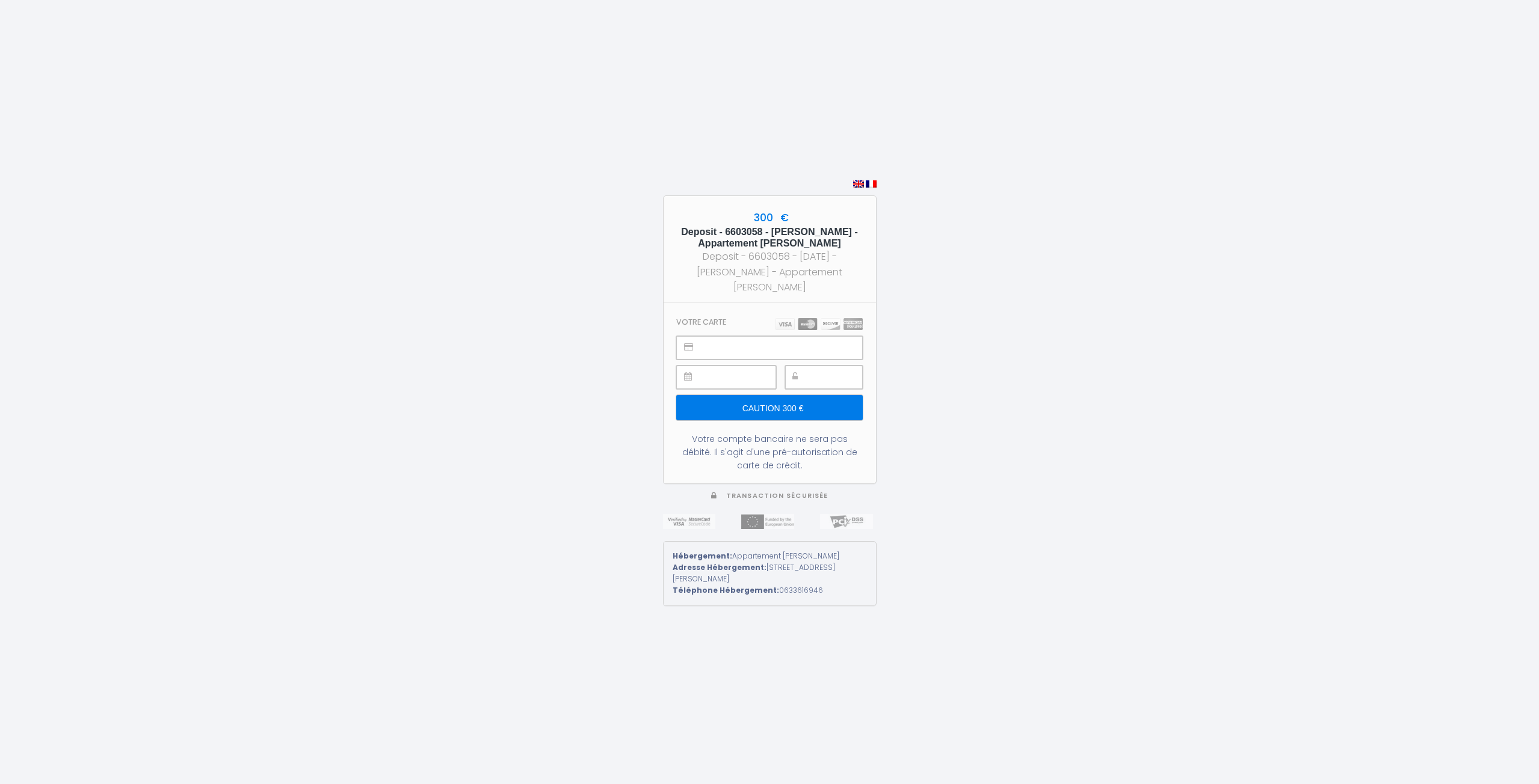
drag, startPoint x: 429, startPoint y: 411, endPoint x: 331, endPoint y: 170, distance: 260.2
click at [427, 409] on div "300 € Deposit - 6603058 - [PERSON_NAME] - Appartement [PERSON_NAME] Deposit - 6…" at bounding box center [769, 392] width 1539 height 784
